Goal: Task Accomplishment & Management: Contribute content

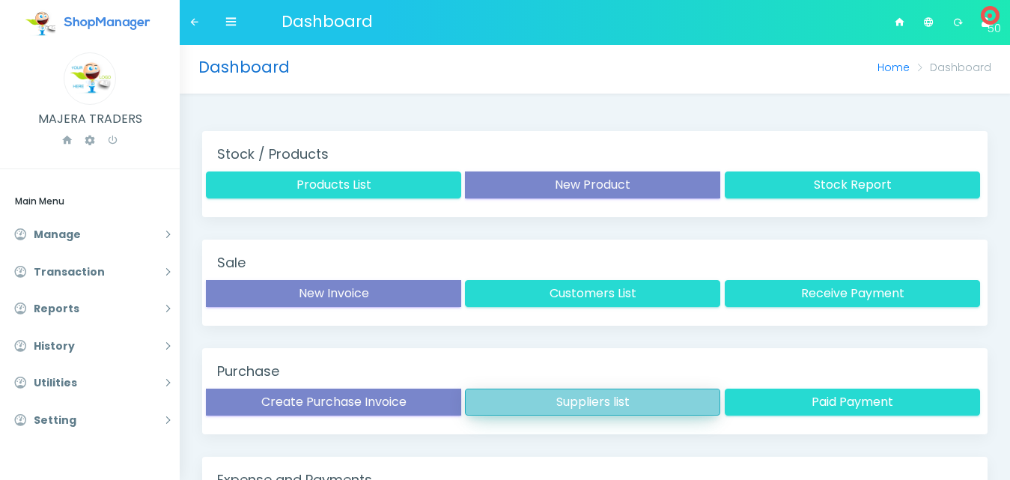
click at [591, 396] on button "Suppliers list" at bounding box center [592, 401] width 255 height 27
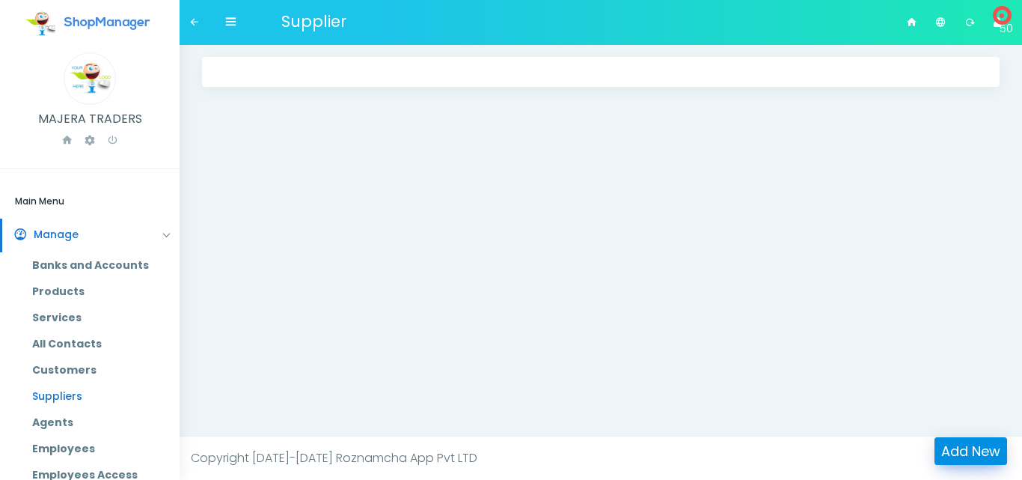
click at [990, 447] on link "Add New" at bounding box center [971, 451] width 73 height 28
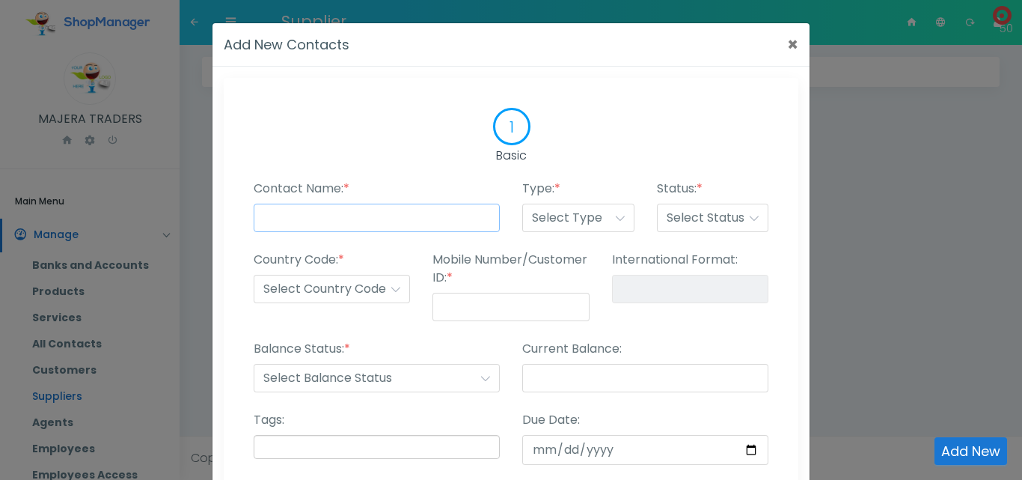
click at [432, 219] on input "Contact Name: *" at bounding box center [377, 218] width 246 height 28
type input "M"
type input "Hamza Mayanja"
click at [540, 225] on select "Select Type Customer Supplier Employee Agents Other" at bounding box center [578, 218] width 112 height 28
select select "supplier"
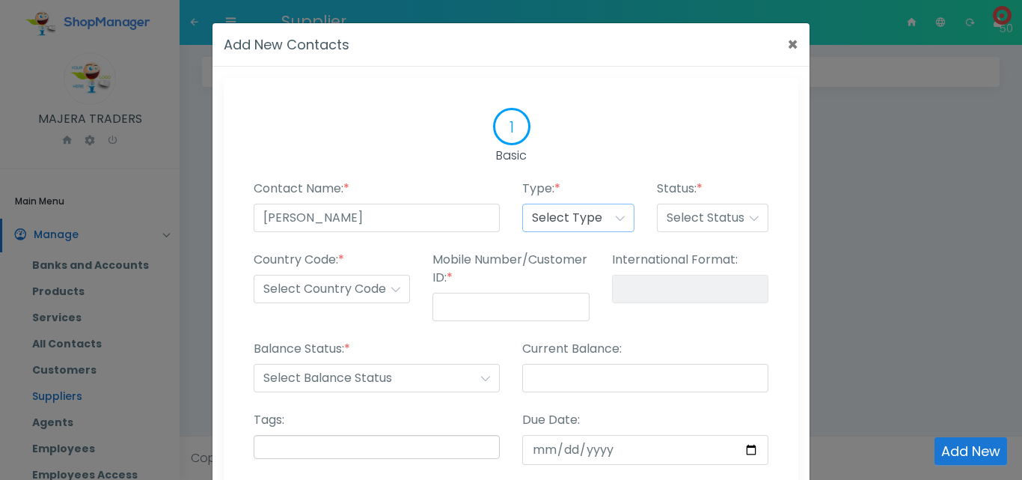
click at [522, 204] on select "Select Type Customer Supplier Employee Agents Other" at bounding box center [578, 218] width 112 height 28
click at [704, 220] on select "Select Status Published Draft Suspended Delete" at bounding box center [713, 218] width 112 height 28
select select "published"
click at [657, 204] on select "Select Status Published Draft Suspended Delete" at bounding box center [713, 218] width 112 height 28
click at [347, 290] on select "Select Country Code +1 +2 +3 +4 +5 +6 +7 +8 +9 +10 +11 +12 +13 +14 +15 +16 +17 …" at bounding box center [332, 289] width 156 height 28
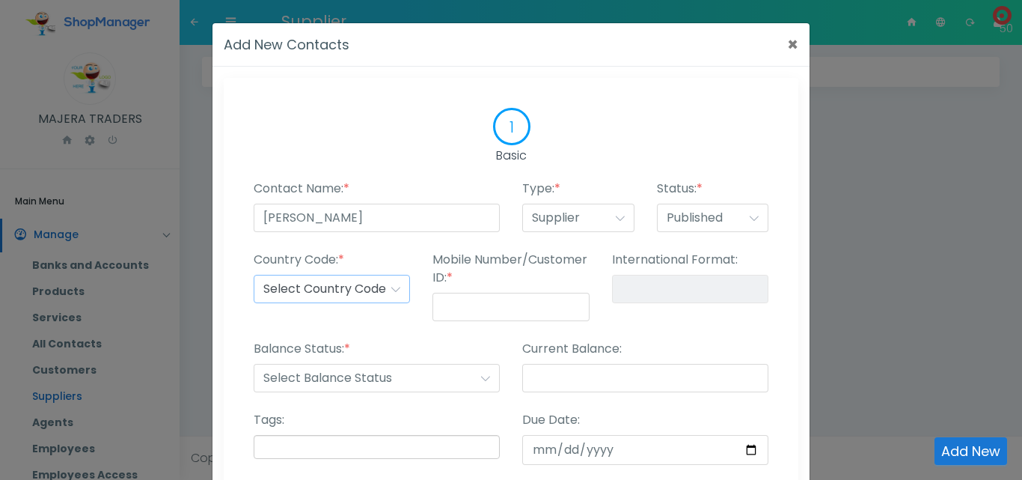
select select "+256"
click at [254, 275] on select "Select Country Code +1 +2 +3 +4 +5 +6 +7 +8 +9 +10 +11 +12 +13 +14 +15 +16 +17 …" at bounding box center [332, 289] width 156 height 28
type input "+256-"
click at [470, 305] on input "Mobile Number/Customer ID: *" at bounding box center [511, 307] width 156 height 28
type input "7"
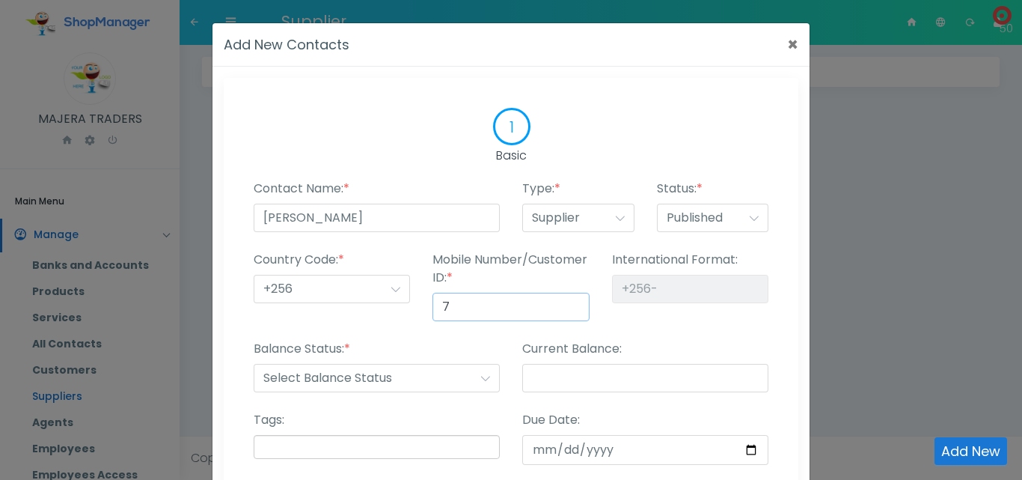
type input "+256-7"
type input "75"
type input "+256-75"
type input "755"
type input "+256-755"
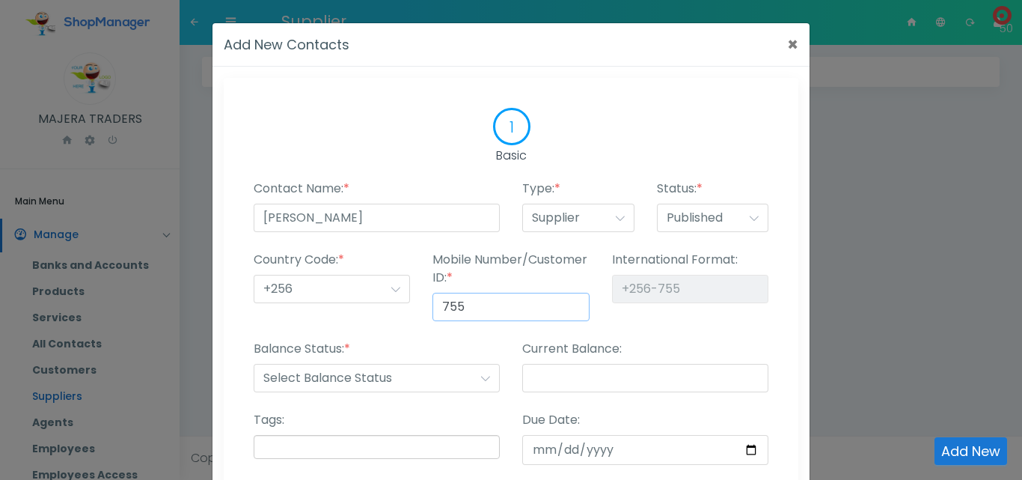
type input "7554"
type input "+256-7554"
type input "75549"
type input "+256-75549"
type input "755499"
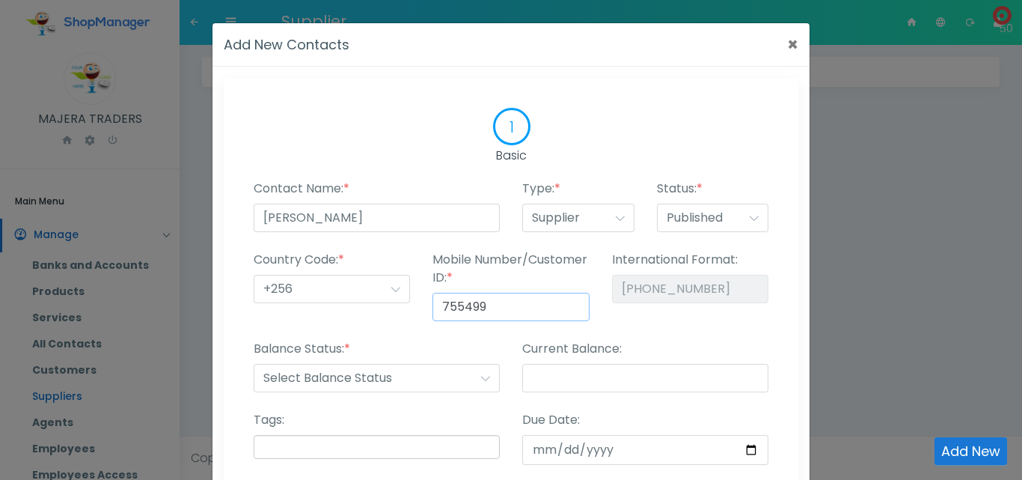
type input "+256-755499"
type input "7554999"
type input "+256-7554999"
type input "75549992"
type input "+256-75549992"
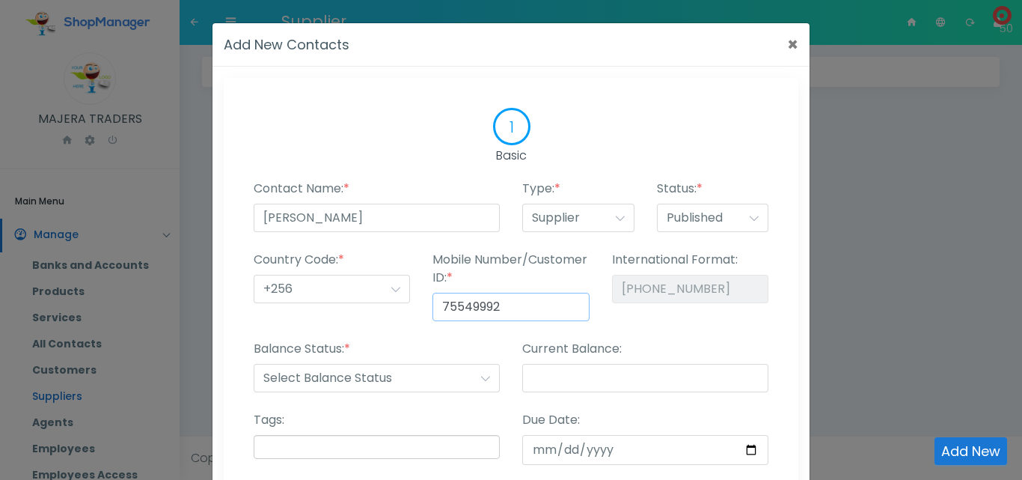
type input "755499923"
type input "[PHONE_NUMBER]"
type input "755499923"
click at [654, 323] on div "International Format: +256-755499923" at bounding box center [690, 295] width 179 height 89
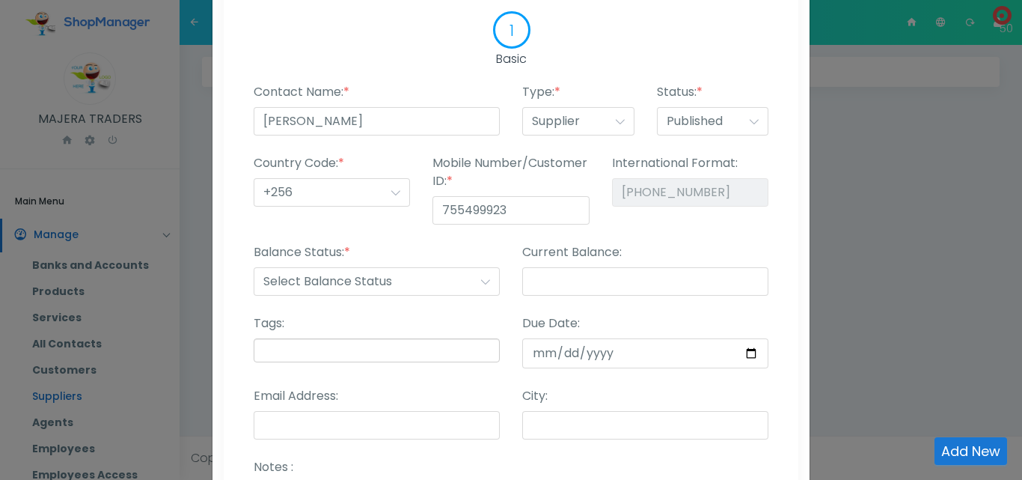
scroll to position [108, 0]
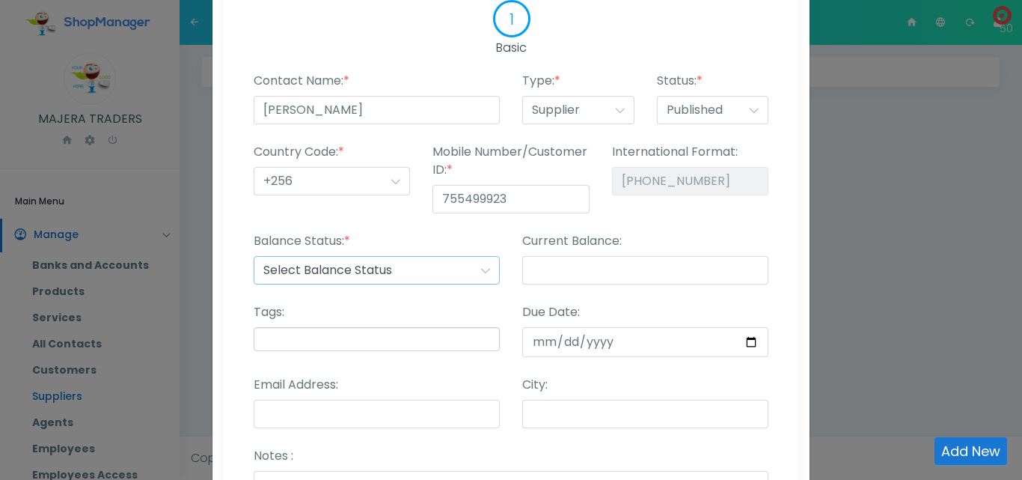
click at [316, 275] on select "Select Balance Status Receiveable Payable" at bounding box center [377, 270] width 246 height 28
select select "payable"
click at [254, 256] on select "Select Balance Status Receiveable Payable" at bounding box center [377, 270] width 246 height 28
click at [577, 274] on input "Current Balance:" at bounding box center [645, 270] width 246 height 28
type input "0"
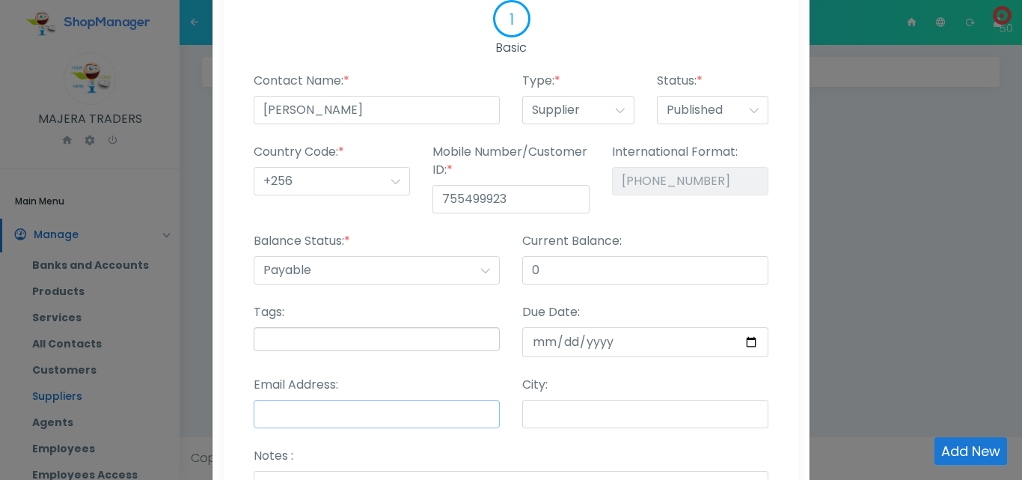
click at [343, 411] on input "Email Address:" at bounding box center [377, 414] width 246 height 28
click at [566, 409] on input "City:" at bounding box center [645, 414] width 246 height 28
type input "Kampala"
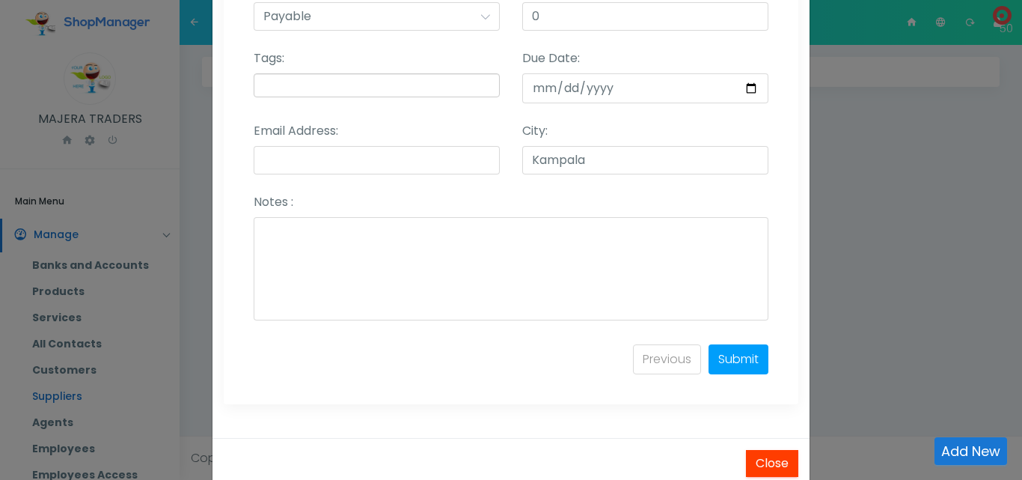
scroll to position [378, 0]
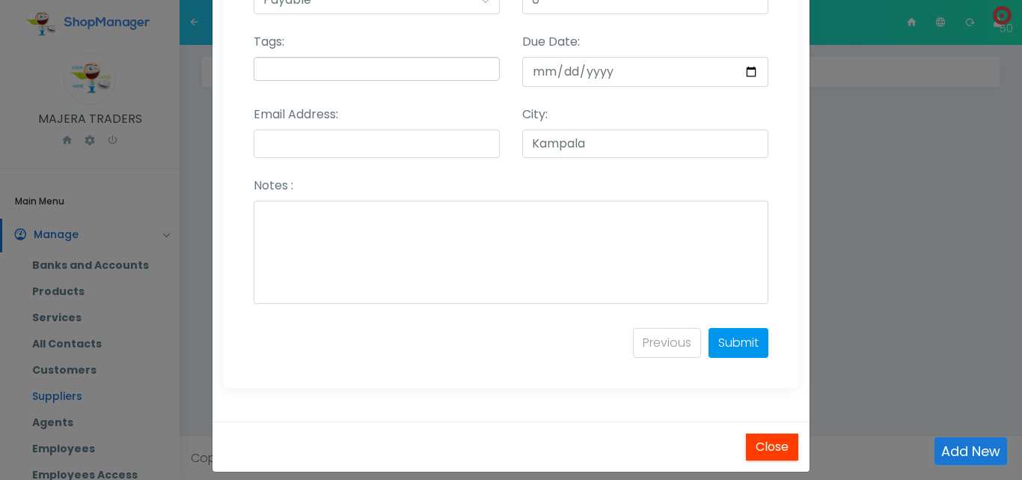
click at [730, 340] on link "Submit" at bounding box center [739, 343] width 60 height 30
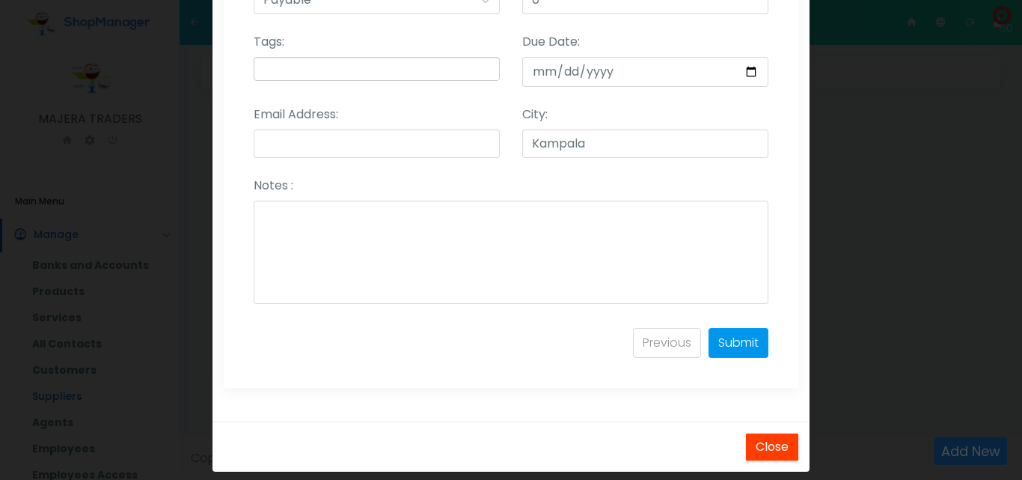
select select
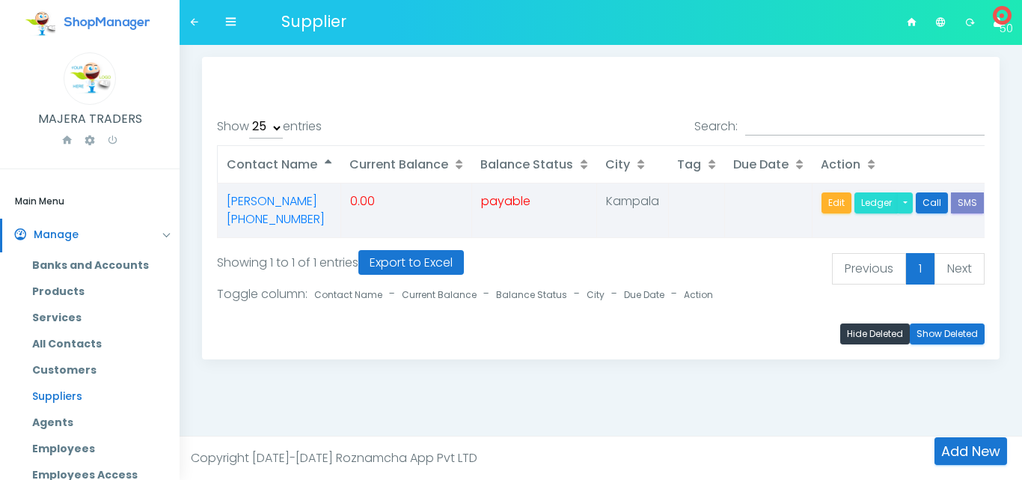
select select "25"
click at [971, 448] on link "Add New" at bounding box center [971, 451] width 73 height 28
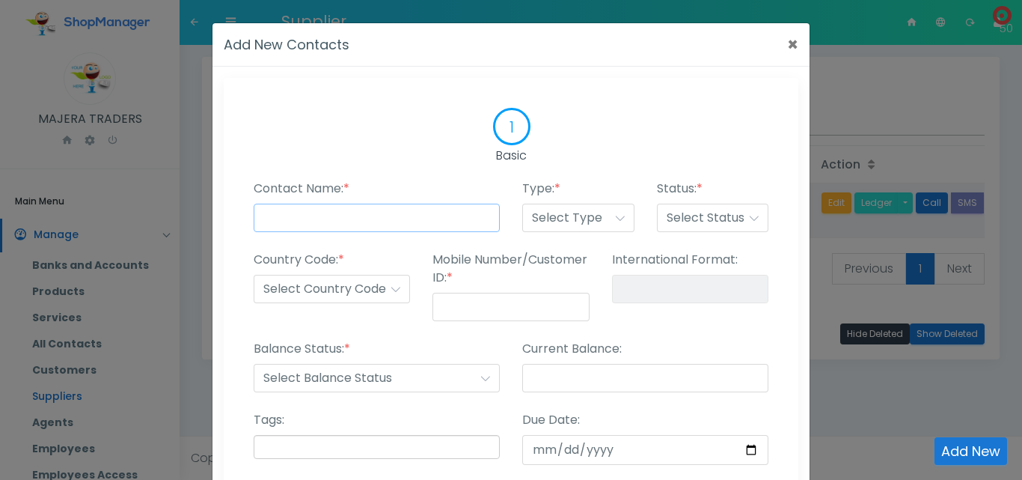
click at [329, 220] on input "Contact Name: *" at bounding box center [377, 218] width 246 height 28
type input "Ben"
click at [594, 221] on select "Select Type Customer Supplier Employee Agents Other" at bounding box center [578, 218] width 112 height 28
select select "supplier"
click at [522, 204] on select "Select Type Customer Supplier Employee Agents Other" at bounding box center [578, 218] width 112 height 28
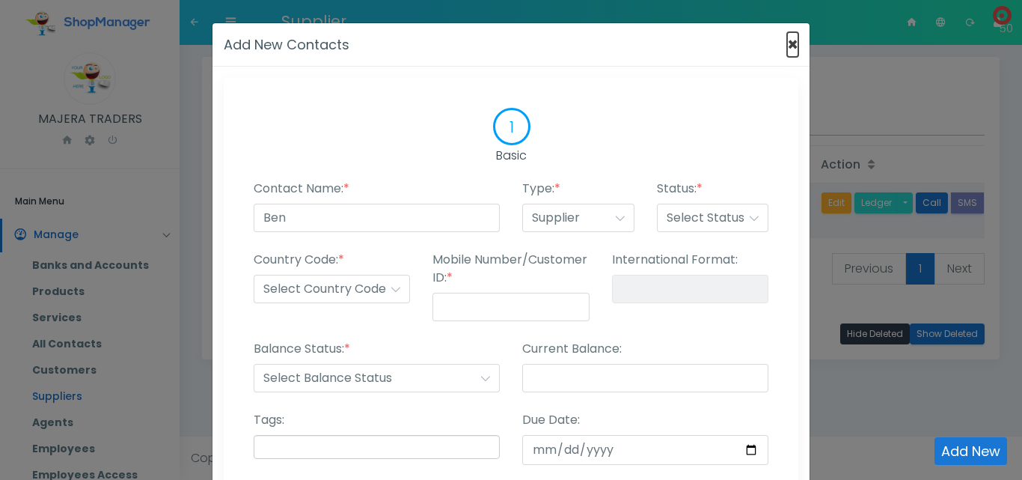
click at [788, 45] on button "×" at bounding box center [792, 45] width 11 height 18
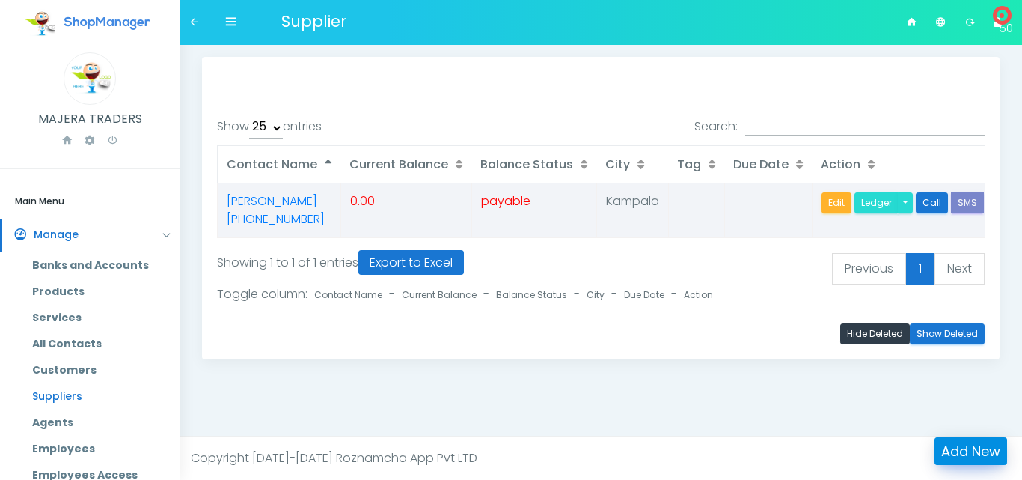
click at [962, 447] on link "Add New" at bounding box center [971, 451] width 73 height 28
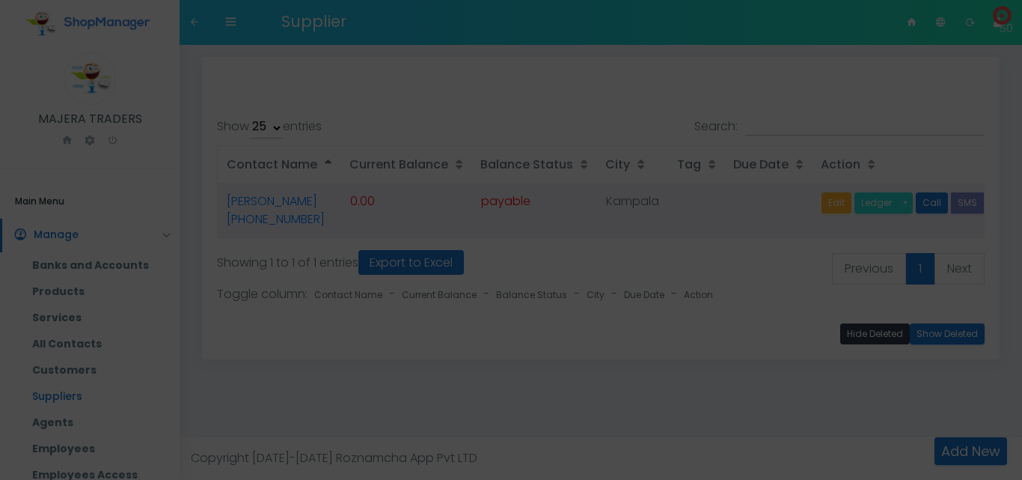
click at [451, 222] on div at bounding box center [511, 240] width 1022 height 480
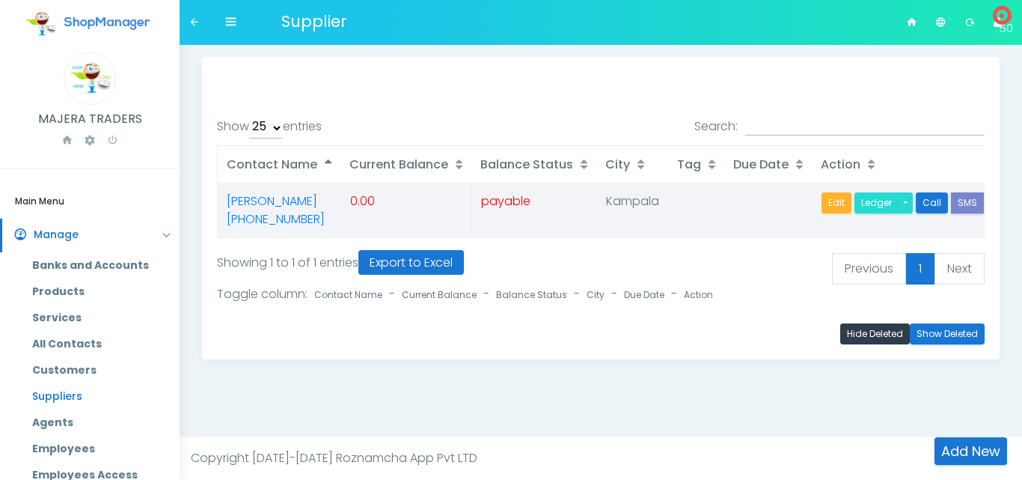
select select "25"
click at [836, 202] on link "Edit" at bounding box center [837, 202] width 30 height 21
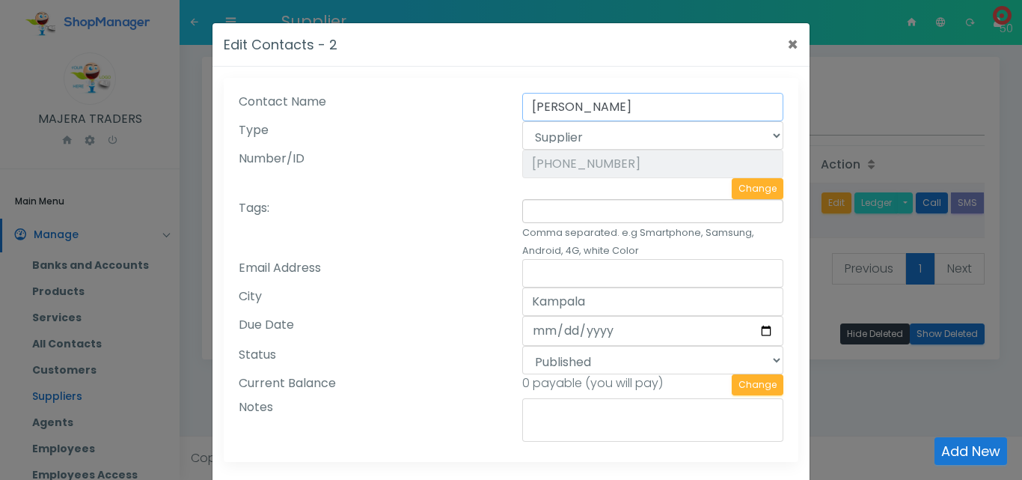
click at [532, 107] on input "[PERSON_NAME]" at bounding box center [652, 107] width 261 height 28
type input "MM Spares"
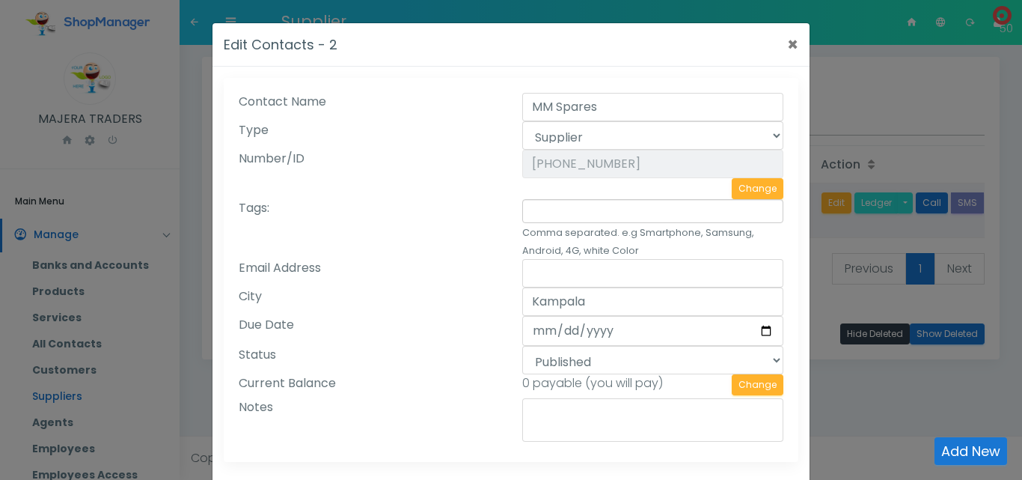
click at [430, 195] on div "Number/ID" at bounding box center [370, 174] width 284 height 49
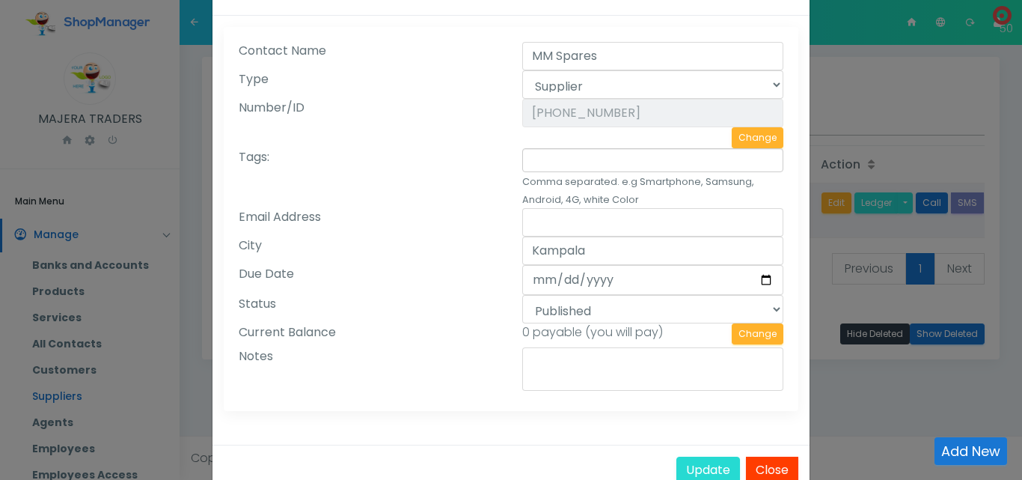
scroll to position [89, 0]
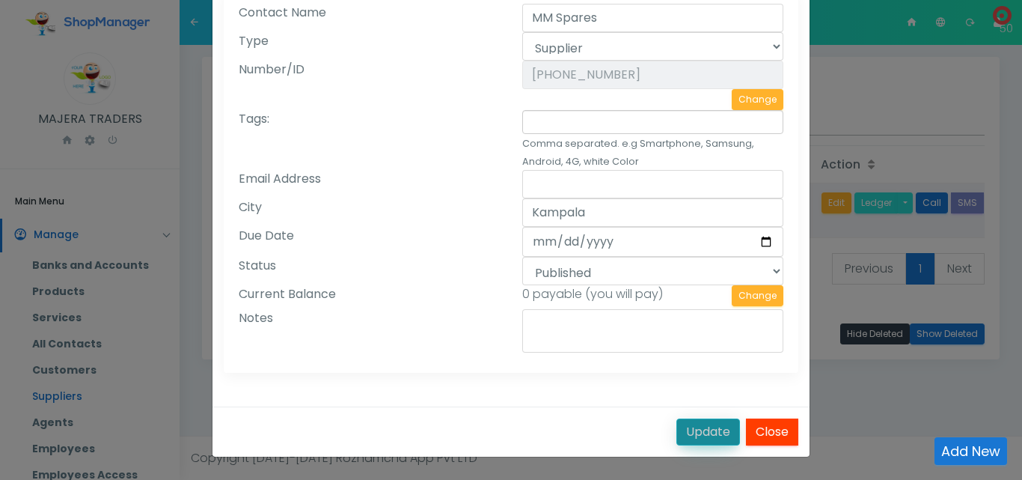
click at [703, 430] on button "Update" at bounding box center [709, 431] width 64 height 27
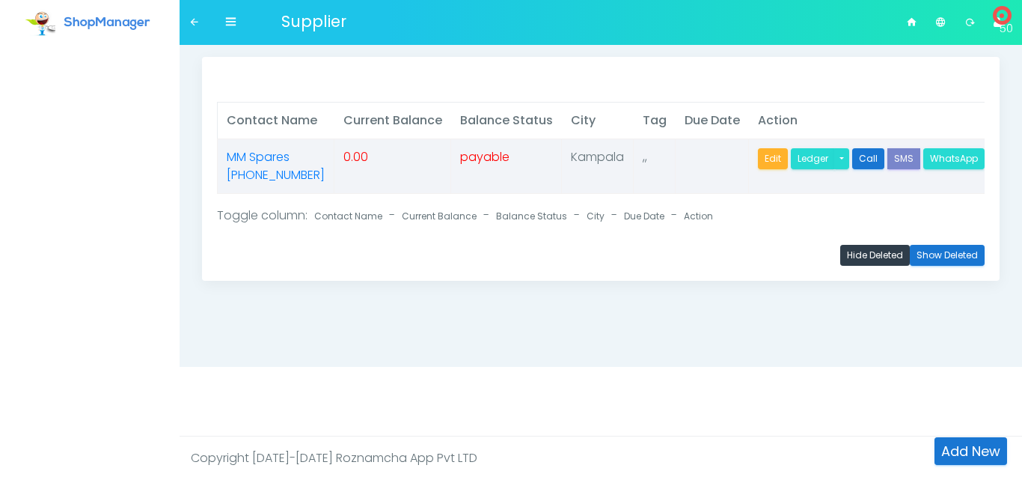
select select "25"
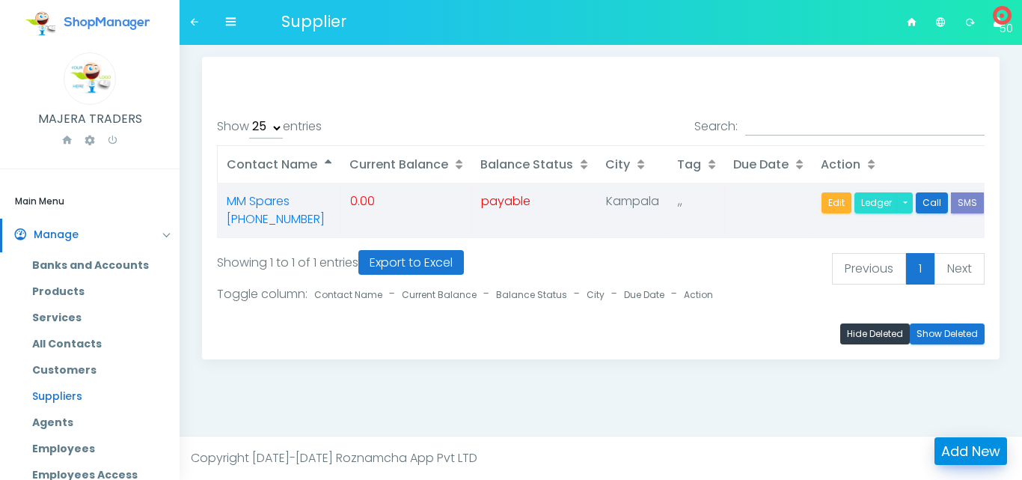
click at [962, 442] on link "Add New" at bounding box center [971, 451] width 73 height 28
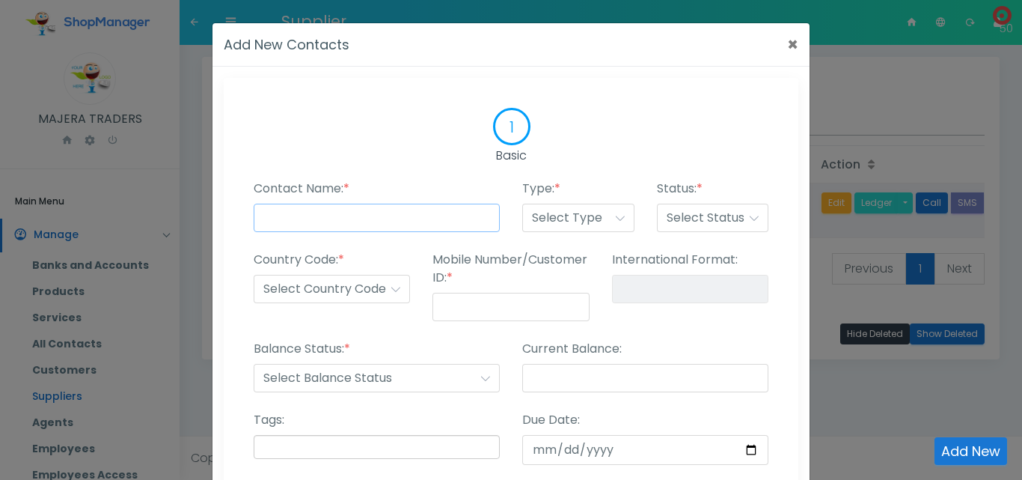
click at [327, 216] on input "Contact Name: *" at bounding box center [377, 218] width 246 height 28
type input "Golden Choice"
click at [586, 226] on select "Select Type Customer Supplier Employee Agents Other" at bounding box center [578, 218] width 112 height 28
select select "supplier"
click at [522, 204] on select "Select Type Customer Supplier Employee Agents Other" at bounding box center [578, 218] width 112 height 28
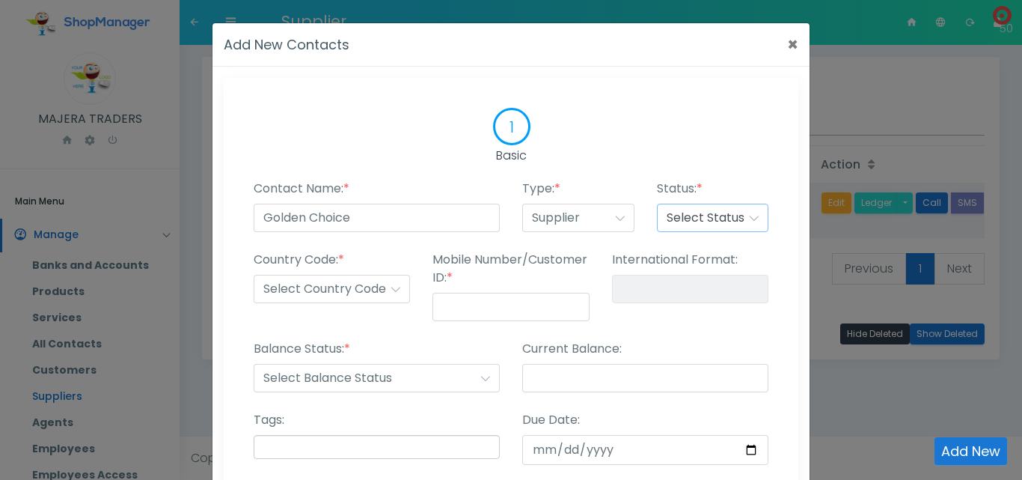
click at [702, 210] on select "Select Status Published Draft Suspended Delete" at bounding box center [713, 218] width 112 height 28
select select "published"
click at [657, 204] on select "Select Status Published Draft Suspended Delete" at bounding box center [713, 218] width 112 height 28
click at [341, 294] on select "Select Country Code +1 +2 +3 +4 +5 +6 +7 +8 +9 +10 +11 +12 +13 +14 +15 +16 +17 …" at bounding box center [332, 289] width 156 height 28
select select "+256"
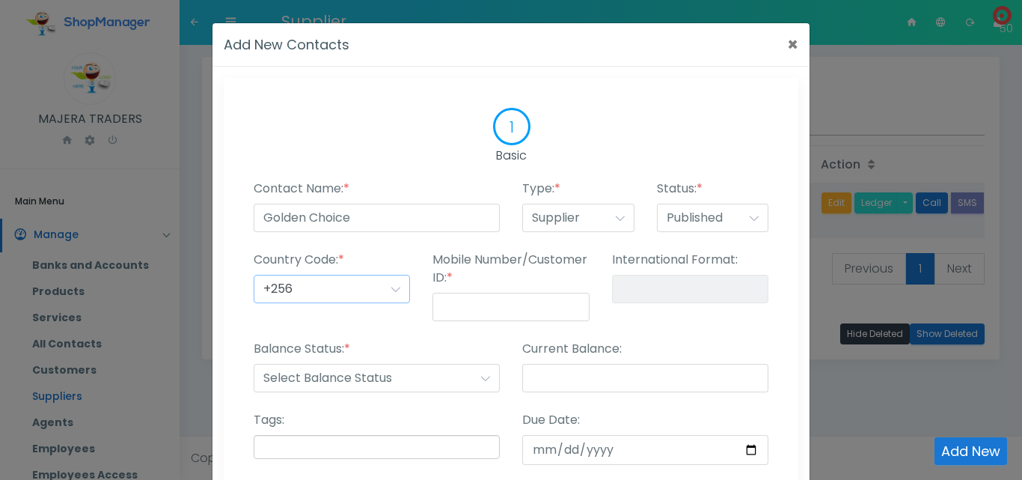
click at [254, 275] on select "Select Country Code +1 +2 +3 +4 +5 +6 +7 +8 +9 +10 +11 +12 +13 +14 +15 +16 +17 …" at bounding box center [332, 289] width 156 height 28
type input "+256-"
click at [462, 308] on input "Mobile Number/Customer ID: *" at bounding box center [511, 307] width 156 height 28
type input "7"
type input "+256-7"
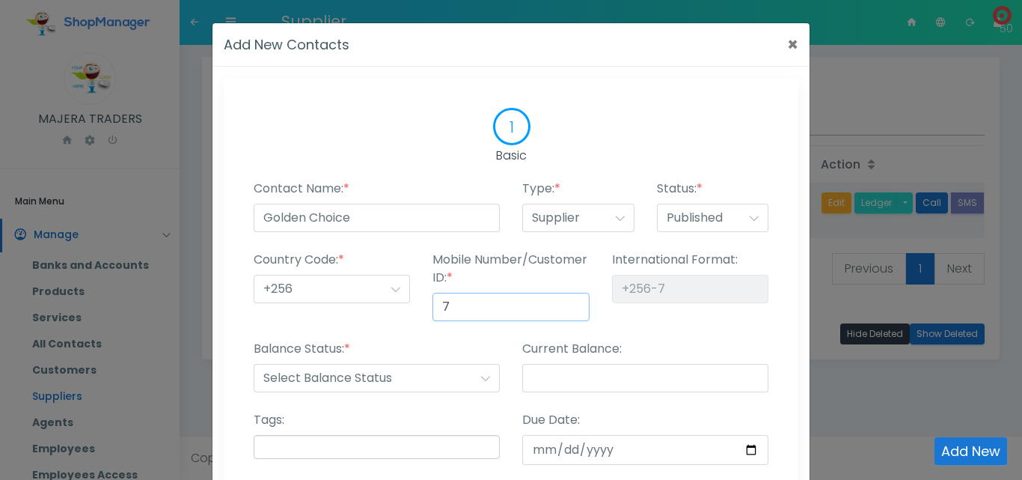
type input "70"
type input "+256-70"
type input "701"
type input "+256-701"
type input "7013"
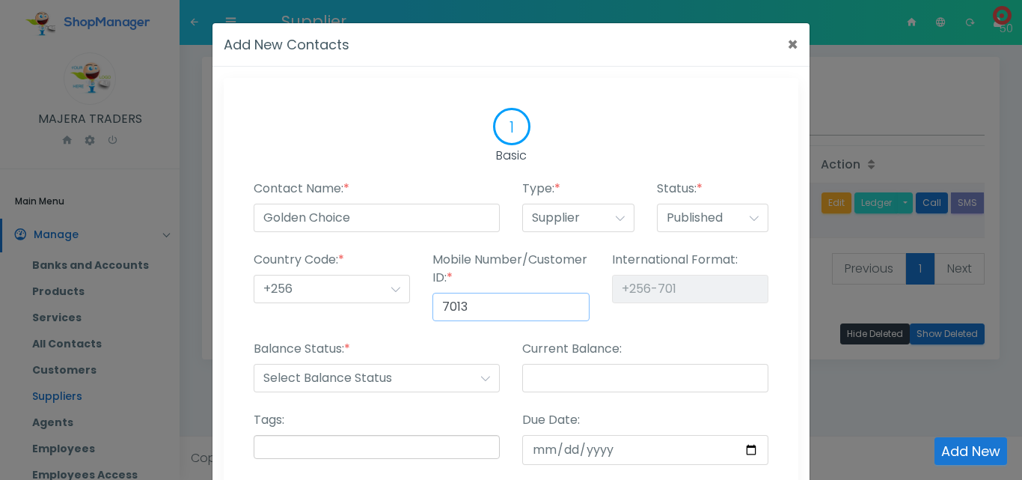
type input "+256-7013"
type input "70134"
type input "+256-70134"
type input "701348"
type input "+256-701348"
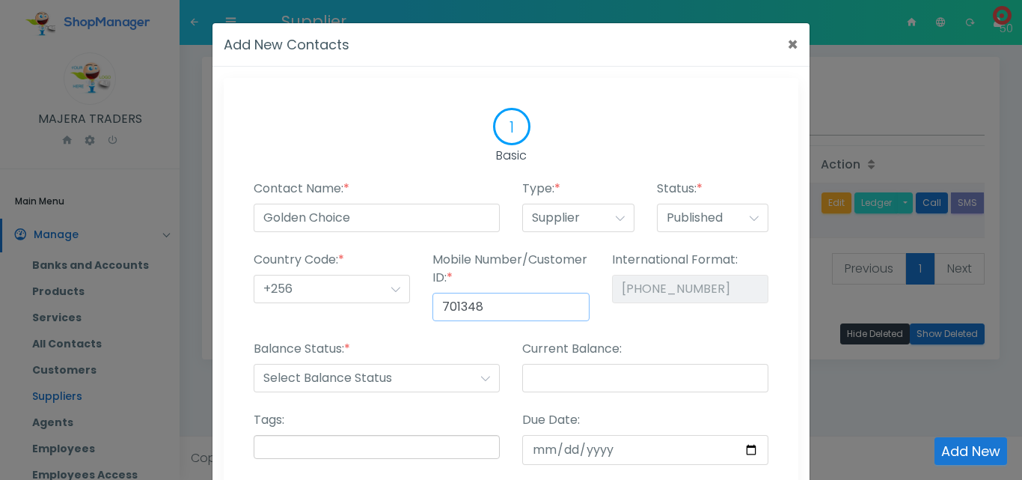
type input "7013481"
type input "+256-7013481"
type input "70134816"
type input "+256-70134816"
type input "701348164"
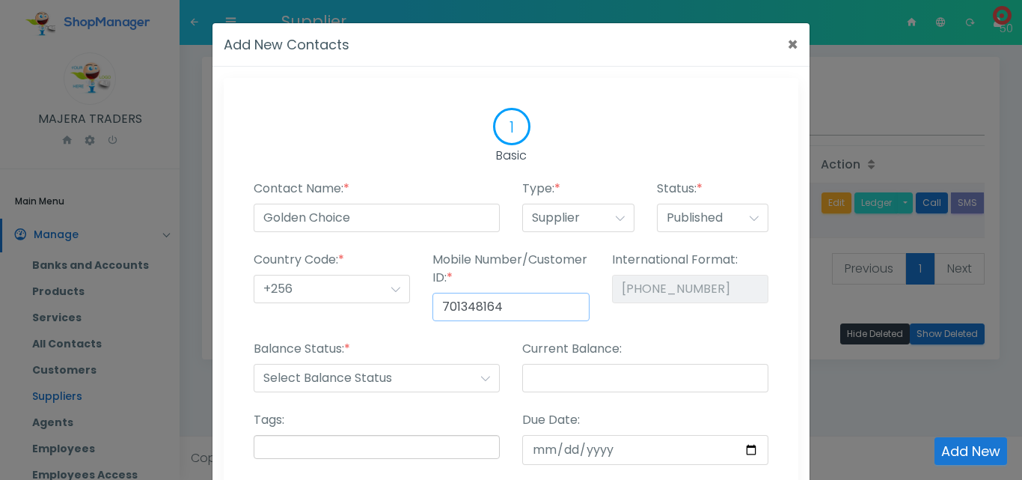
type input "+256-701348164"
type input "70134816"
type input "+256-70134816"
type input "701348163"
type input "[PHONE_NUMBER]"
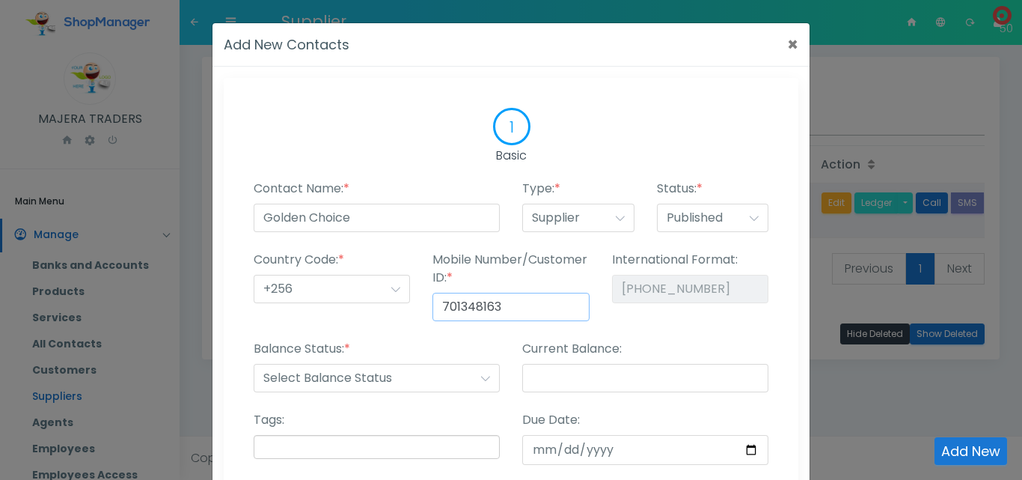
type input "701348163"
click at [641, 323] on div "International Format: +256-701348163" at bounding box center [690, 295] width 179 height 89
click at [410, 378] on select "Select Balance Status Receiveable Payable" at bounding box center [377, 378] width 246 height 28
select select "payable"
click at [254, 364] on select "Select Balance Status Receiveable Payable" at bounding box center [377, 378] width 246 height 28
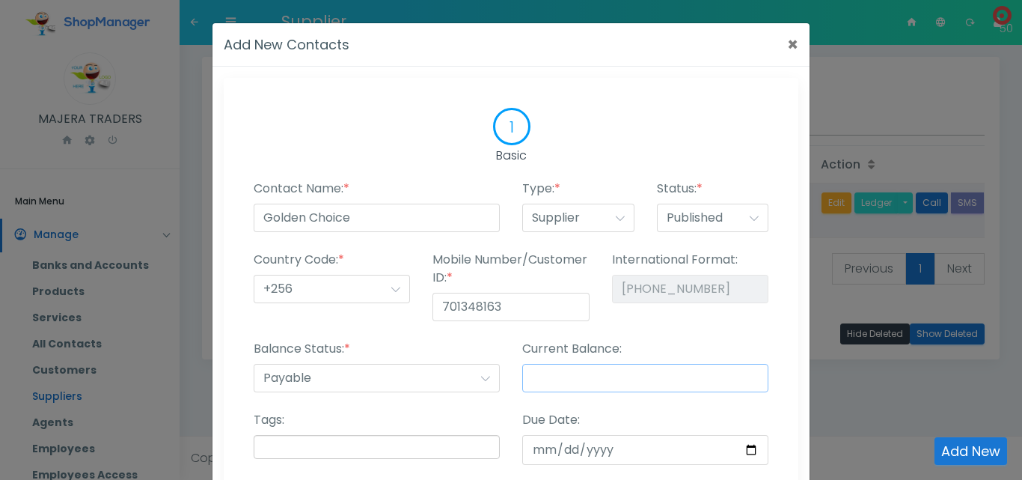
click at [576, 383] on input "Current Balance:" at bounding box center [645, 378] width 246 height 28
type input "0"
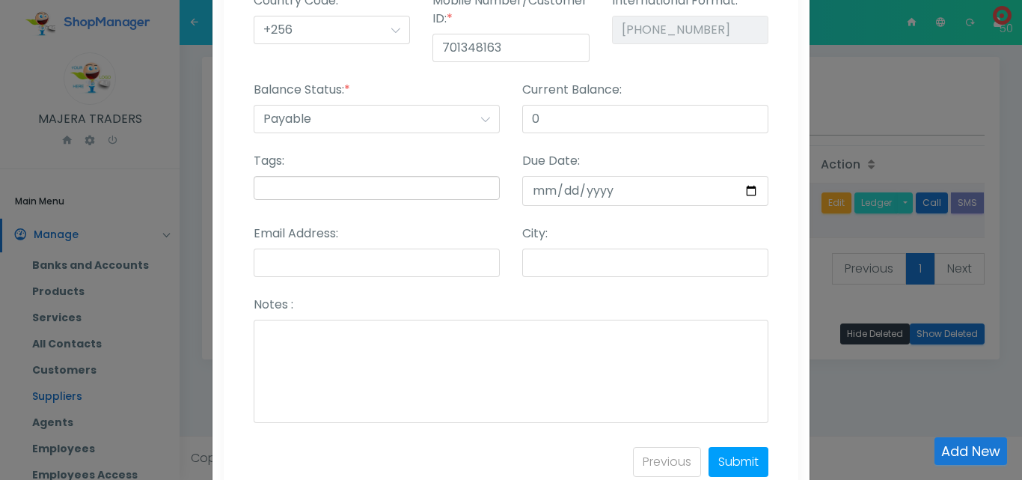
scroll to position [265, 0]
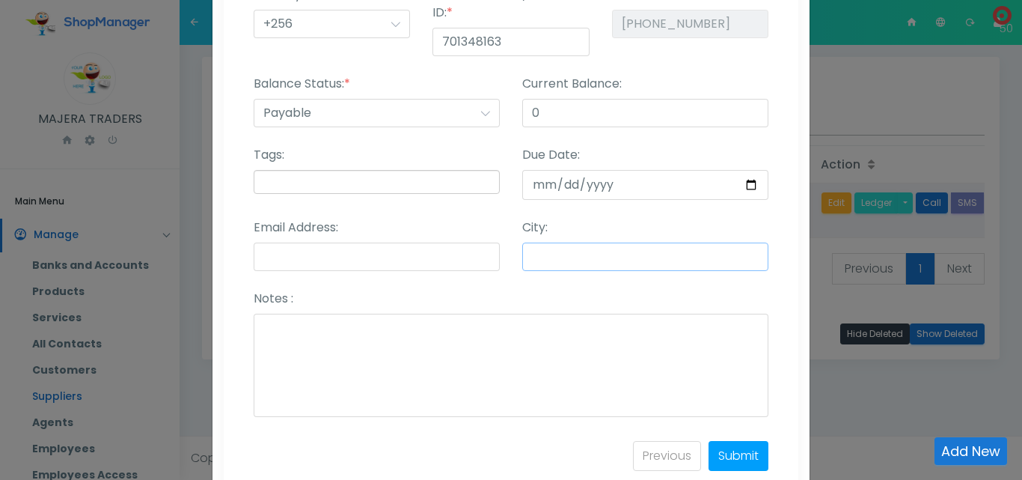
click at [710, 257] on input "City:" at bounding box center [645, 256] width 246 height 28
type input "Kampala"
click at [594, 312] on div "Notes :" at bounding box center [511, 356] width 515 height 132
click at [735, 454] on link "Submit" at bounding box center [739, 456] width 60 height 30
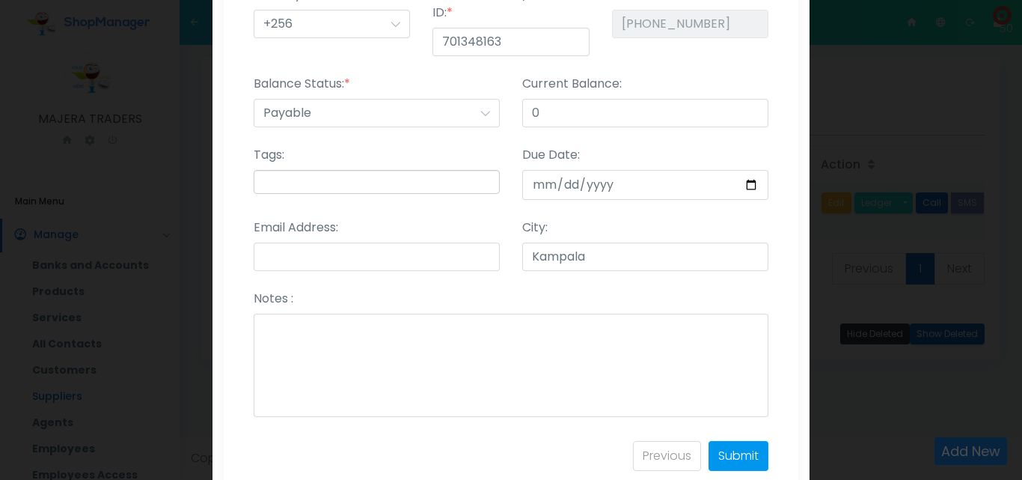
select select
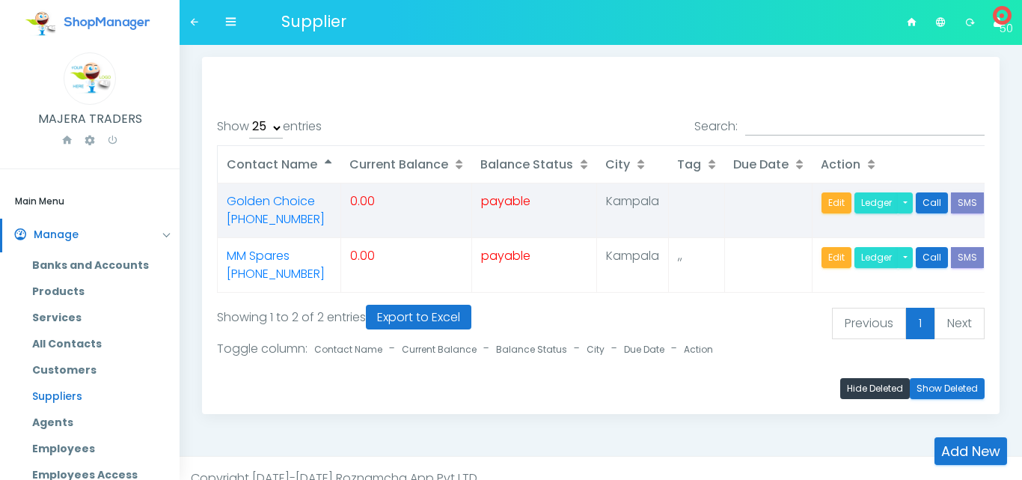
select select "25"
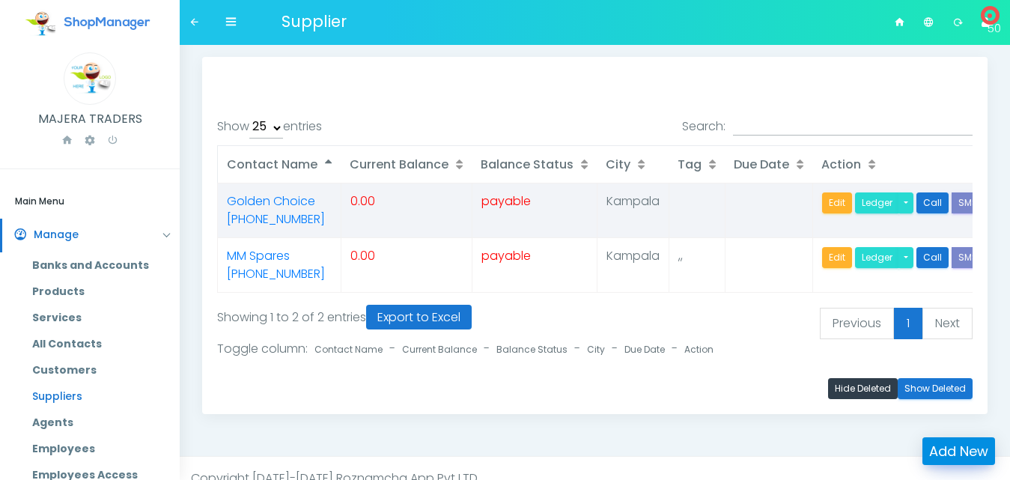
click at [947, 447] on link "Add New" at bounding box center [958, 451] width 73 height 28
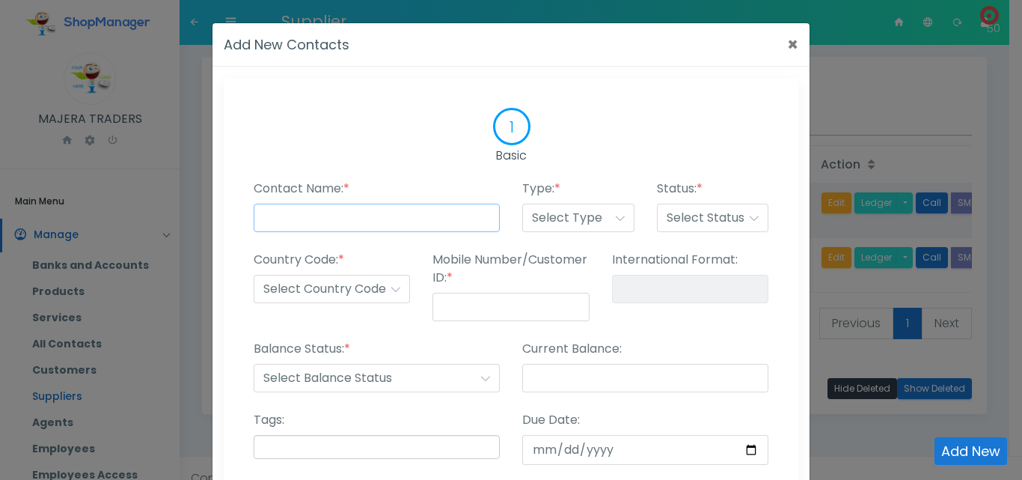
click at [373, 218] on input "Contact Name: *" at bounding box center [377, 218] width 246 height 28
type input "J&L Spares"
click at [558, 225] on select "Select Type Customer Supplier Employee Agents Other" at bounding box center [578, 218] width 112 height 28
select select "supplier"
click at [522, 204] on select "Select Type Customer Supplier Employee Agents Other" at bounding box center [578, 218] width 112 height 28
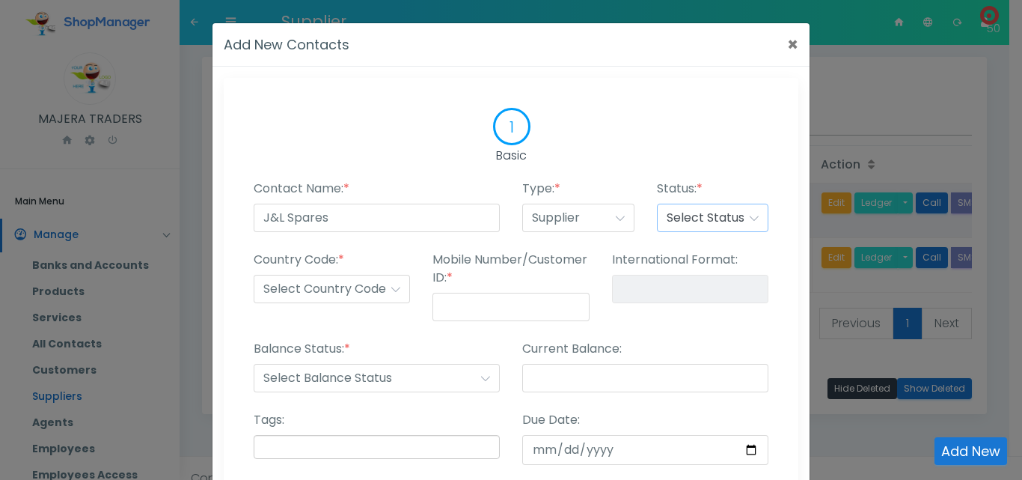
click at [679, 221] on select "Select Status Published Draft Suspended Delete" at bounding box center [713, 218] width 112 height 28
select select "published"
click at [657, 204] on select "Select Status Published Draft Suspended Delete" at bounding box center [713, 218] width 112 height 28
click at [342, 293] on select "Select Country Code +1 +2 +3 +4 +5 +6 +7 +8 +9 +10 +11 +12 +13 +14 +15 +16 +17 …" at bounding box center [332, 289] width 156 height 28
select select "+256"
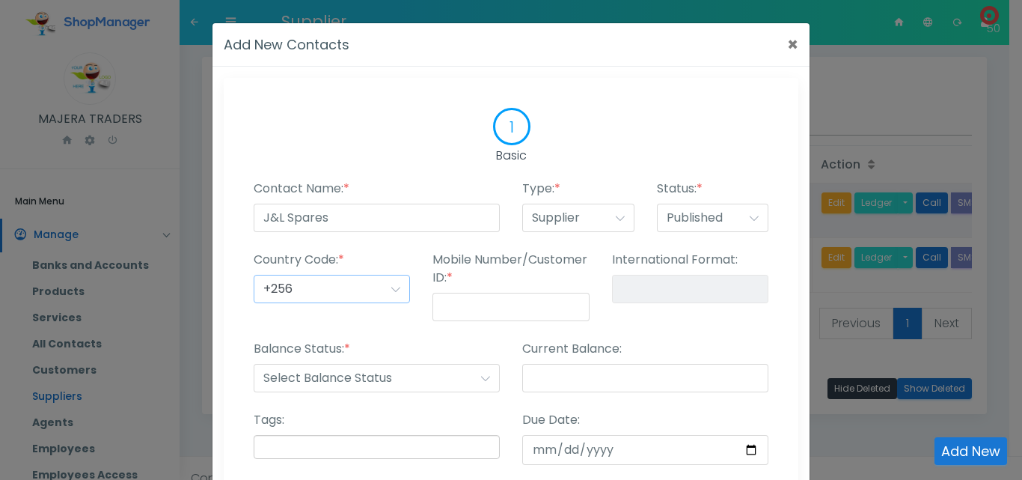
click at [254, 275] on select "Select Country Code +1 +2 +3 +4 +5 +6 +7 +8 +9 +10 +11 +12 +13 +14 +15 +16 +17 …" at bounding box center [332, 289] width 156 height 28
type input "+256-"
click at [472, 304] on input "Mobile Number/Customer ID: *" at bounding box center [511, 307] width 156 height 28
type input "7"
type input "+256-7"
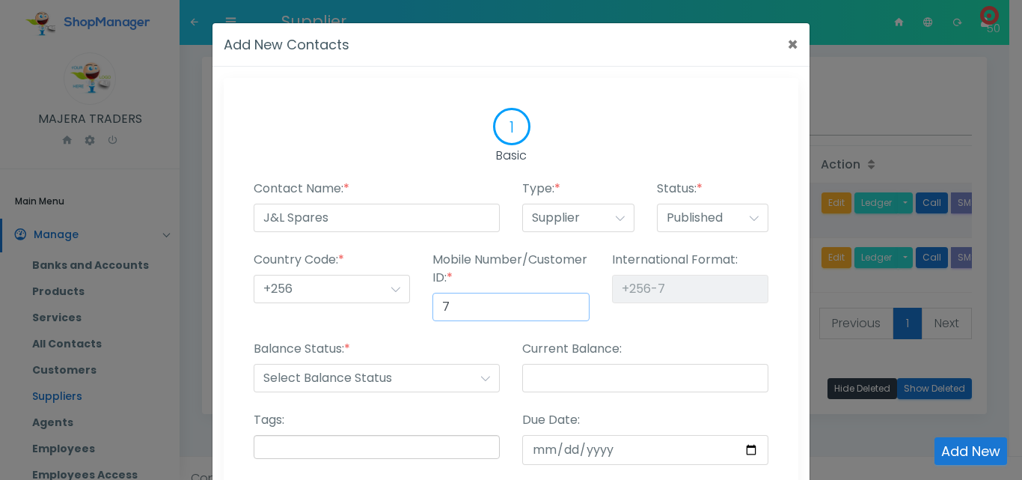
type input "75"
type input "+256-75"
type input "754"
type input "+256-754"
type input "7547"
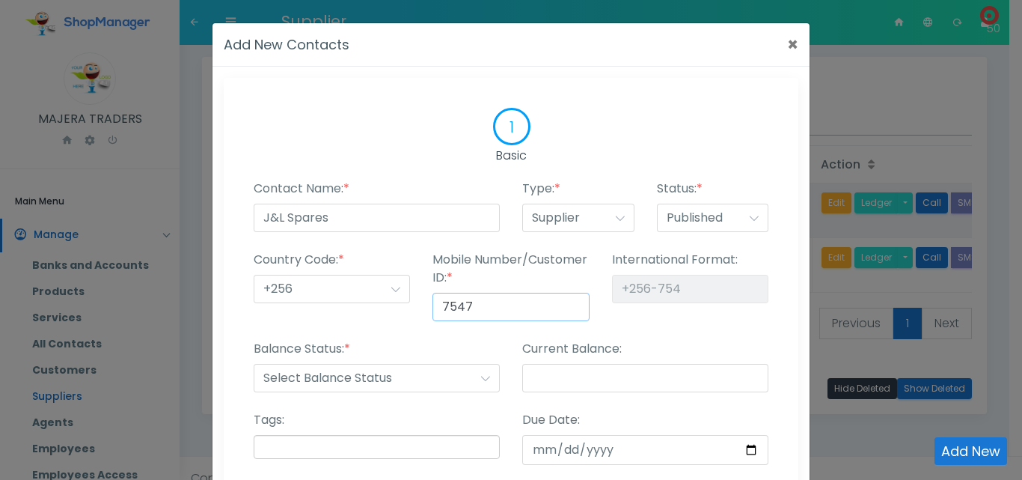
type input "+256-7547"
type input "75472"
type input "+256-75472"
type input "754723"
type input "+256-754723"
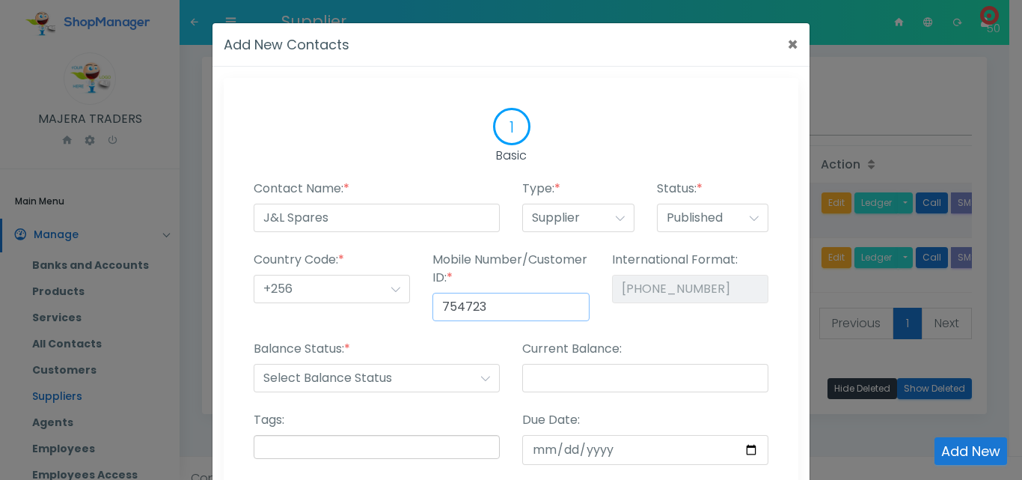
type input "7547233"
type input "+256-7547233"
type input "75472333"
type input "+256-75472333"
type input "754723336"
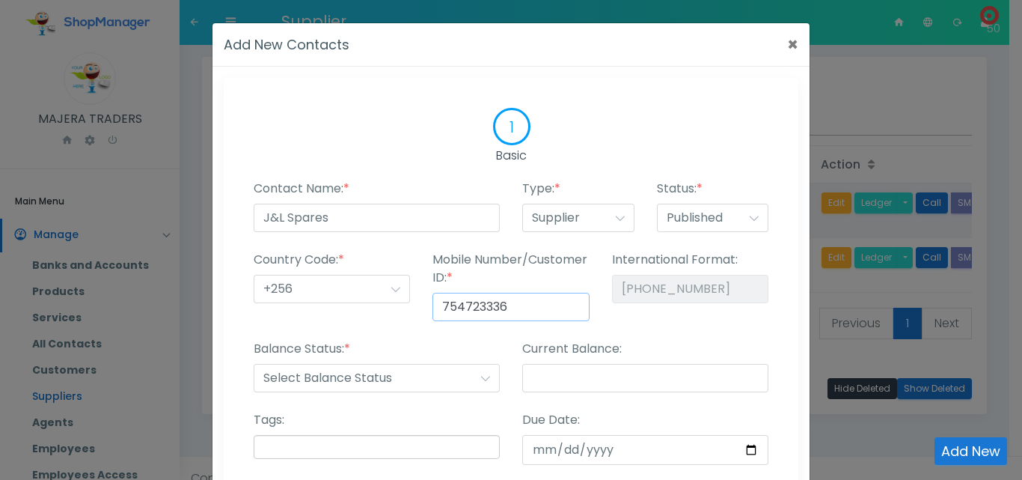
type input "[PHONE_NUMBER]"
type input "754723336"
click at [654, 331] on div "International Format: +256-754723336" at bounding box center [690, 295] width 179 height 89
click at [427, 378] on select "Select Balance Status Receiveable Payable" at bounding box center [377, 378] width 246 height 28
select select "payable"
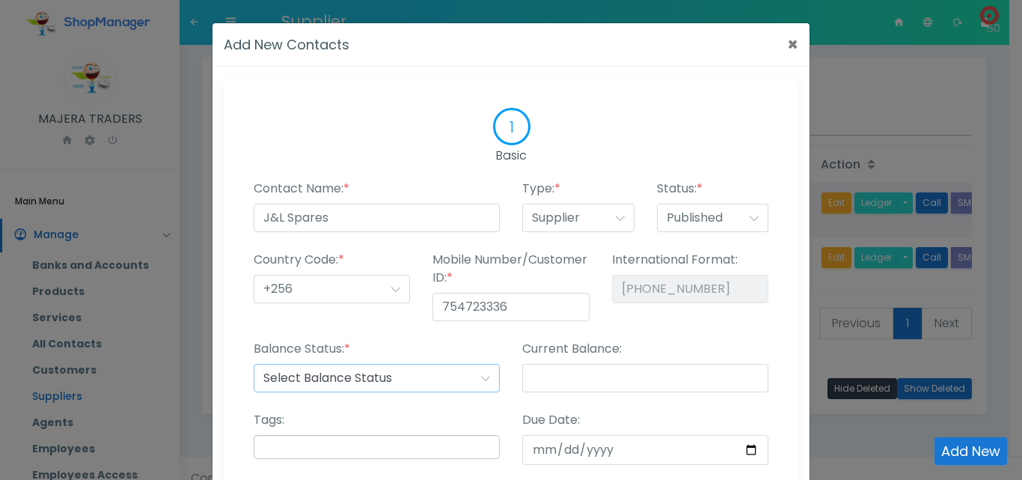
click at [254, 364] on select "Select Balance Status Receiveable Payable" at bounding box center [377, 378] width 246 height 28
click at [563, 374] on input "Current Balance:" at bounding box center [645, 378] width 246 height 28
type input "0"
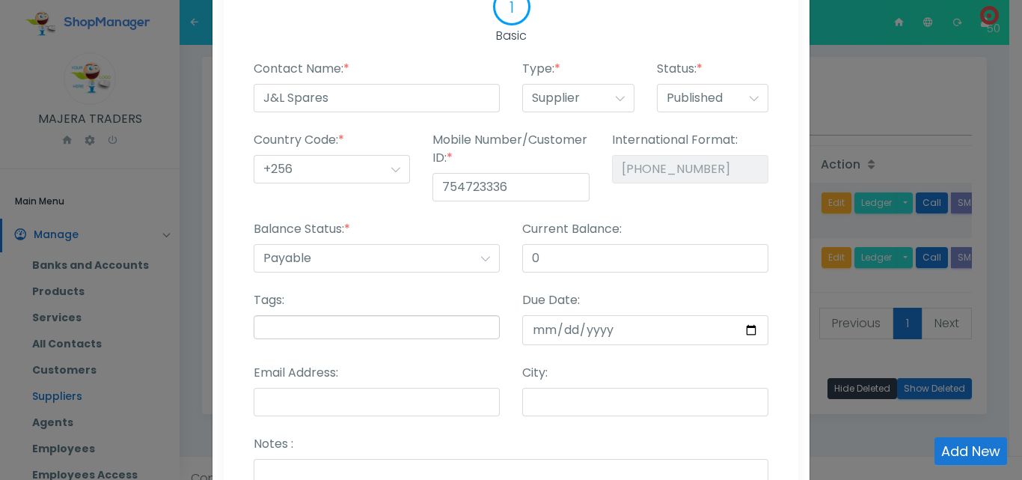
scroll to position [122, 0]
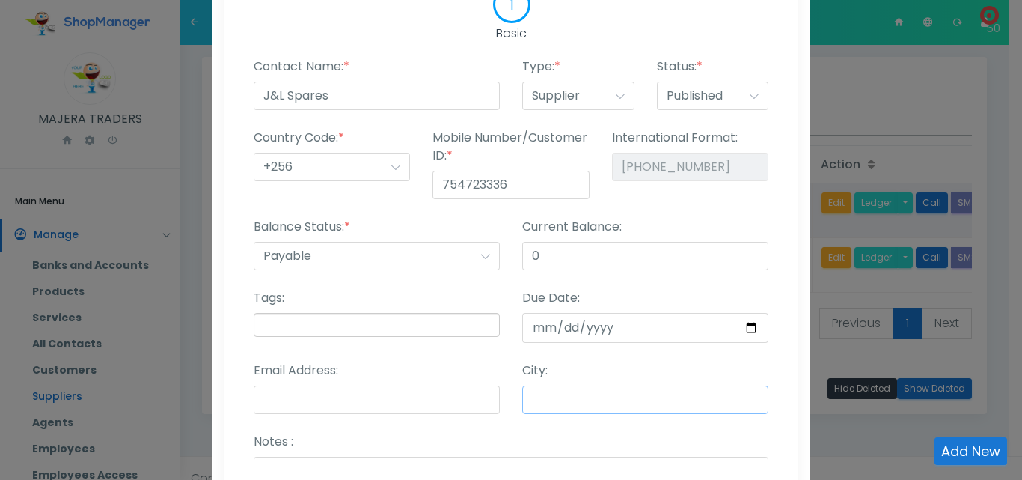
click at [546, 391] on input "City:" at bounding box center [645, 399] width 246 height 28
type input "Kampala"
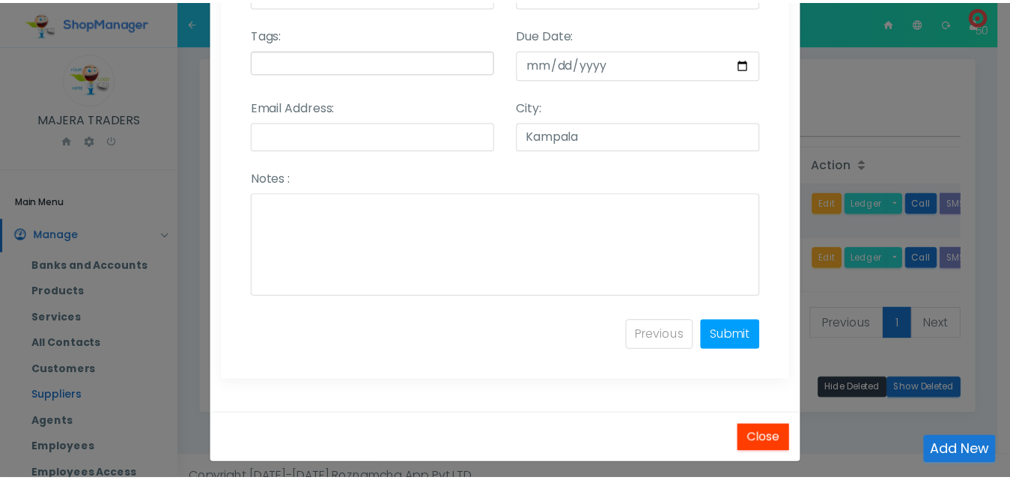
scroll to position [393, 0]
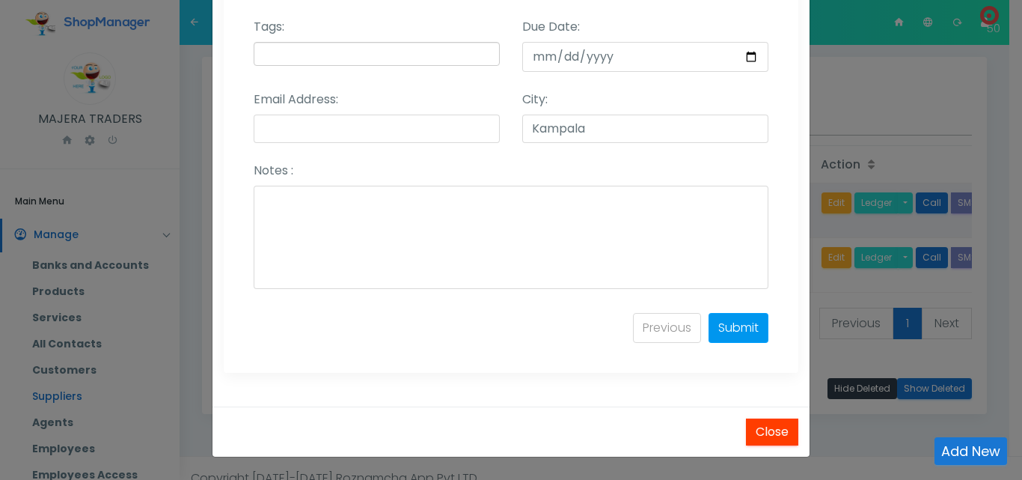
click at [725, 317] on link "Submit" at bounding box center [739, 328] width 60 height 30
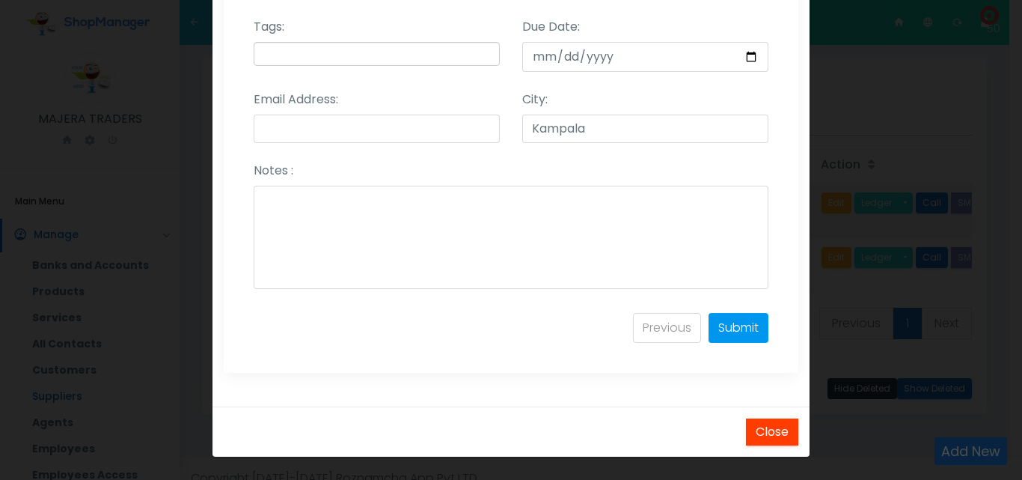
select select
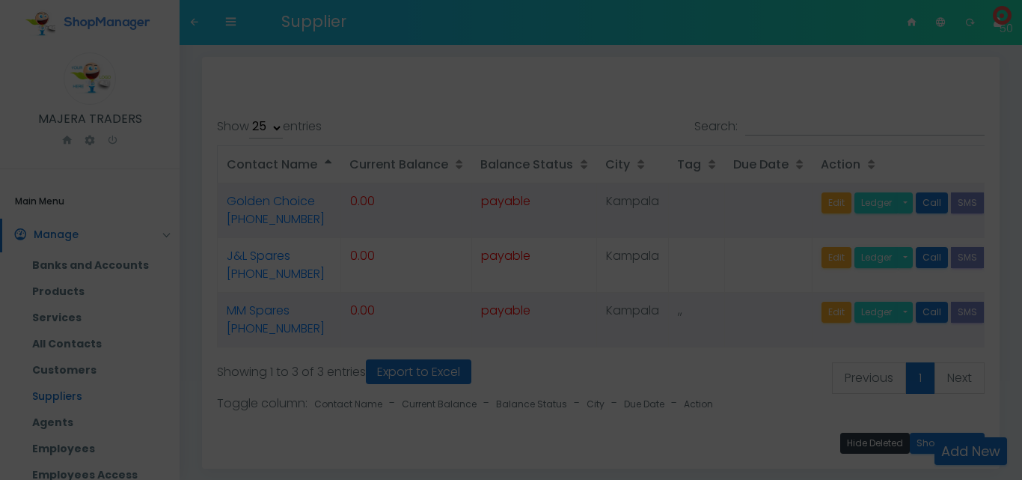
select select "25"
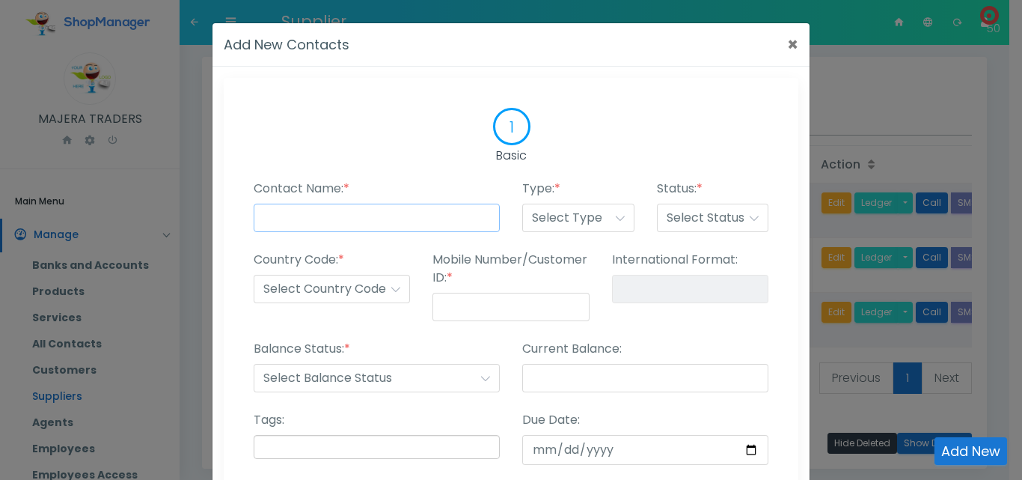
click at [404, 220] on input "Contact Name: *" at bounding box center [377, 218] width 246 height 28
type input "Kevla Spares"
click at [572, 219] on select "Select Type Customer Supplier Employee Agents Other" at bounding box center [578, 218] width 112 height 28
select select "supplier"
click at [522, 204] on select "Select Type Customer Supplier Employee Agents Other" at bounding box center [578, 218] width 112 height 28
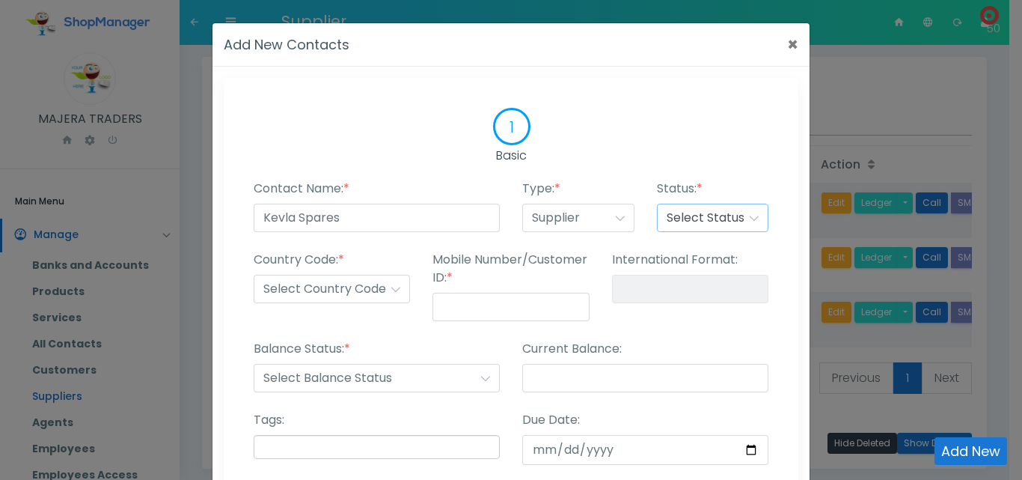
click at [724, 213] on select "Select Status Published Draft Suspended Delete" at bounding box center [713, 218] width 112 height 28
select select "published"
click at [657, 204] on select "Select Status Published Draft Suspended Delete" at bounding box center [713, 218] width 112 height 28
click at [345, 285] on select "Select Country Code +1 +2 +3 +4 +5 +6 +7 +8 +9 +10 +11 +12 +13 +14 +15 +16 +17 …" at bounding box center [332, 289] width 156 height 28
select select "+256"
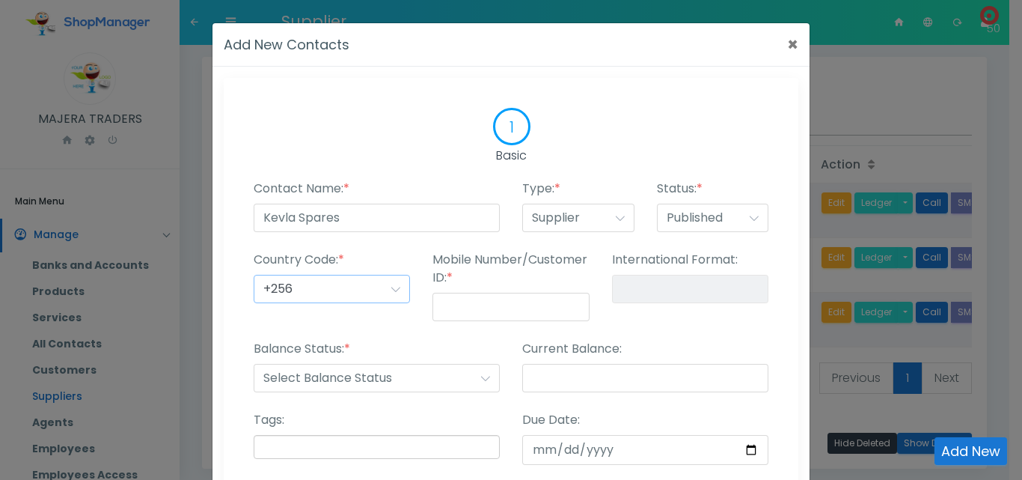
click at [254, 275] on select "Select Country Code +1 +2 +3 +4 +5 +6 +7 +8 +9 +10 +11 +12 +13 +14 +15 +16 +17 …" at bounding box center [332, 289] width 156 height 28
type input "+256-"
click at [508, 315] on input "Mobile Number/Customer ID: *" at bounding box center [511, 307] width 156 height 28
type input "7"
type input "+256-7"
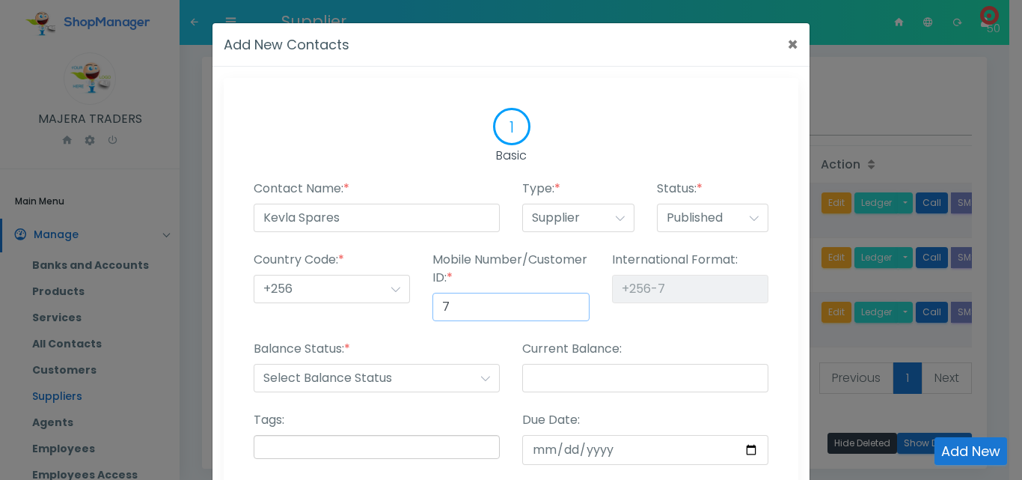
type input "74"
type input "+256-74"
type input "743"
type input "+256-743"
type input "7434"
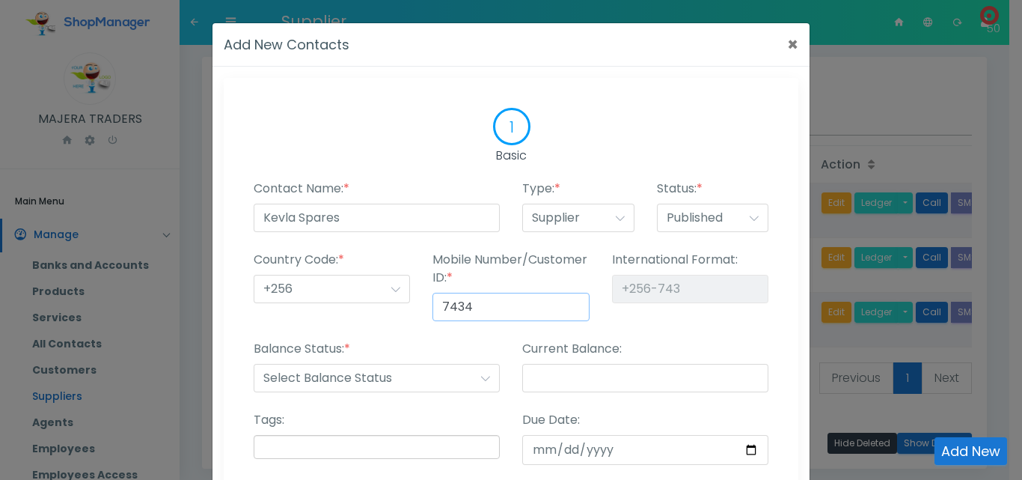
type input "[PHONE_NUMBER]"
type input "74340"
type input "[PHONE_NUMBER]"
type input "743400"
type input "[PHONE_NUMBER]"
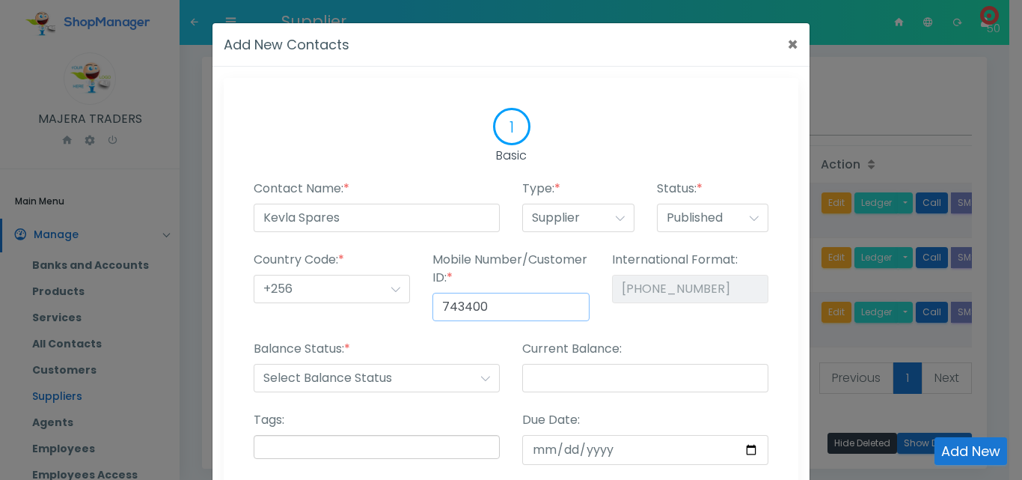
type input "7434000"
type input "[PHONE_NUMBER]"
type input "74340001"
type input "[PHONE_NUMBER]"
type input "743400016"
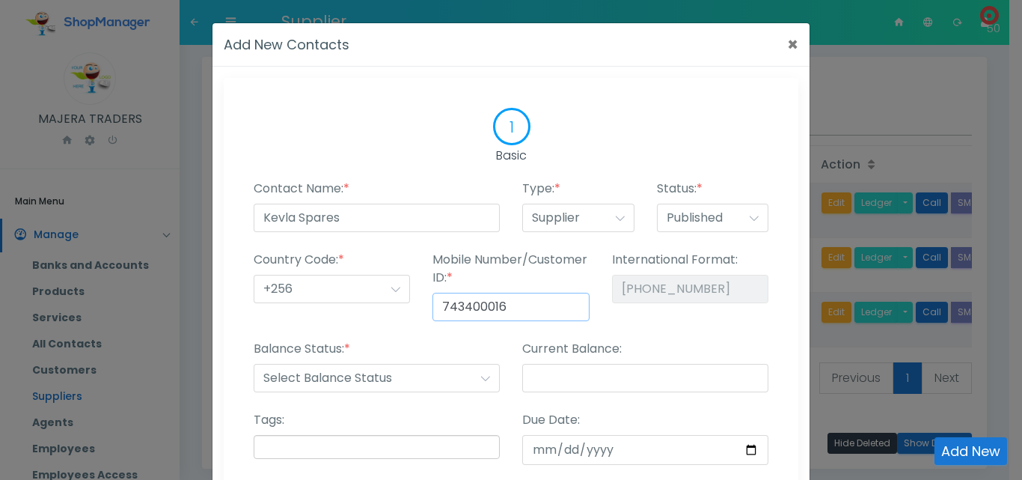
type input "[PHONE_NUMBER]"
type input "743400016"
click at [657, 311] on div "International Format: [PHONE_NUMBER]" at bounding box center [690, 295] width 179 height 89
click at [371, 382] on select "Select Balance Status Receiveable Payable" at bounding box center [377, 378] width 246 height 28
select select "payable"
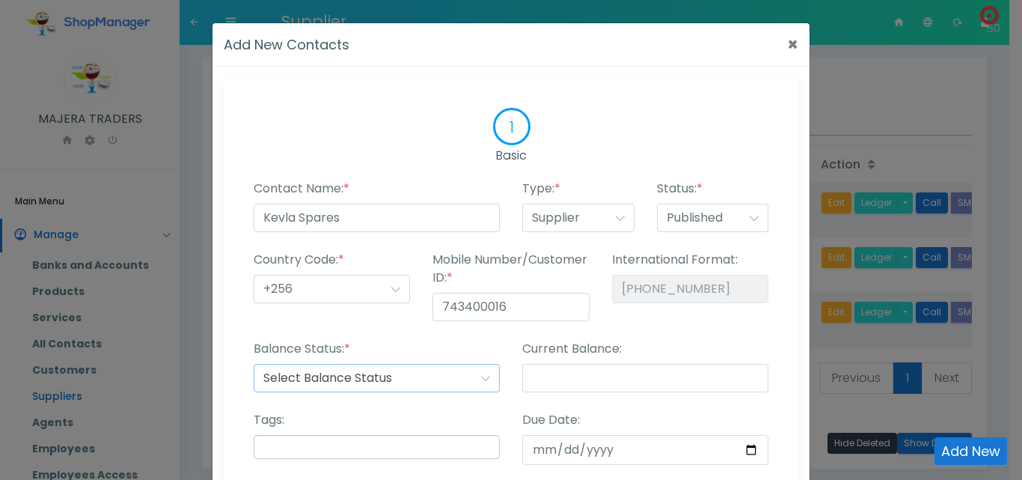
click at [254, 364] on select "Select Balance Status Receiveable Payable" at bounding box center [377, 378] width 246 height 28
click at [547, 374] on input "Current Balance:" at bounding box center [645, 378] width 246 height 28
type input "0"
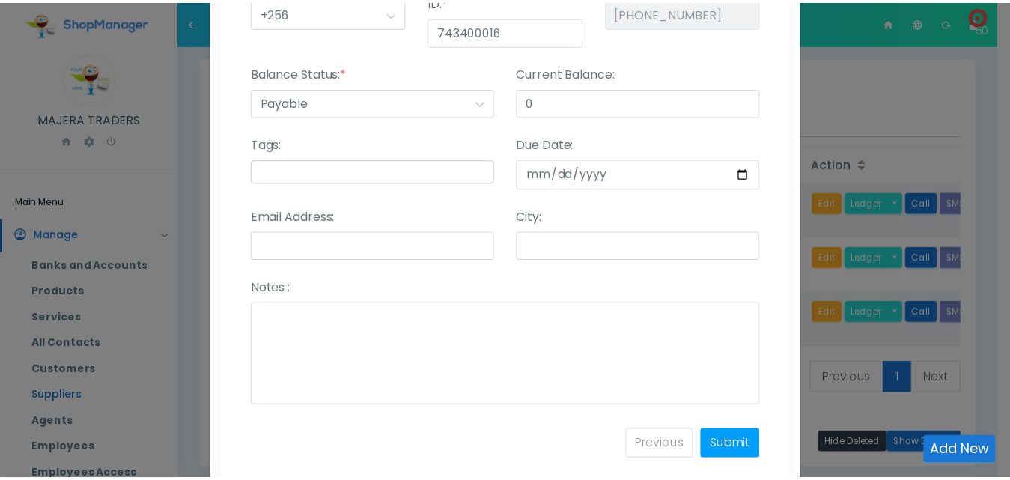
scroll to position [288, 0]
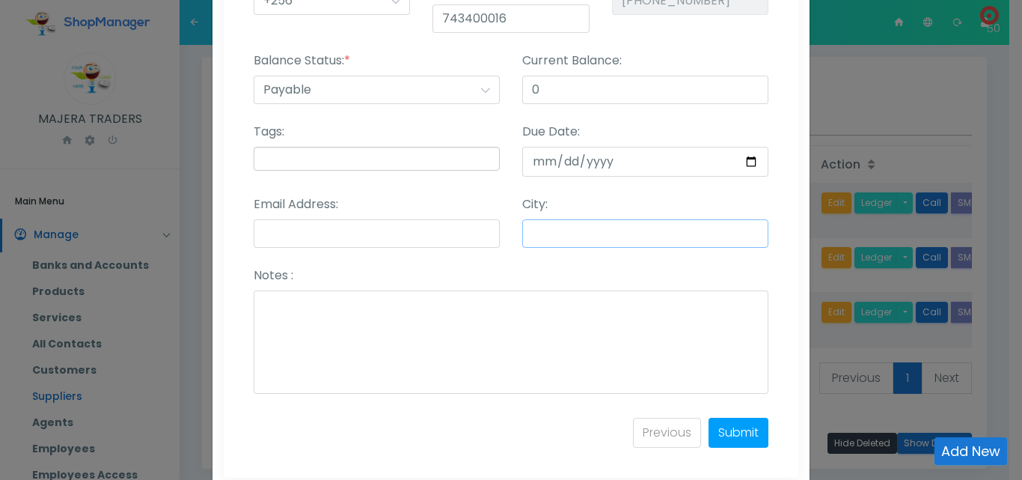
click at [714, 233] on input "City:" at bounding box center [645, 233] width 246 height 28
type input "Kampala"
click at [739, 434] on link "Submit" at bounding box center [739, 433] width 60 height 30
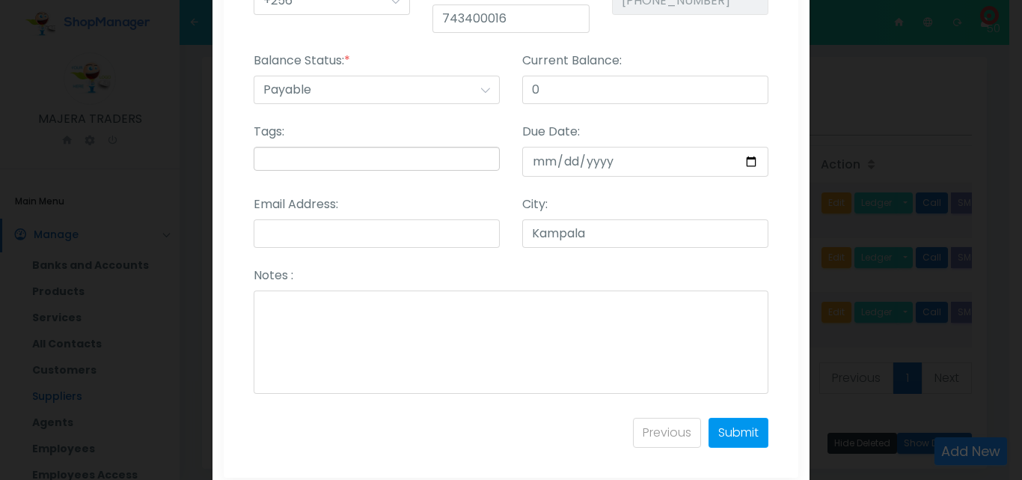
select select
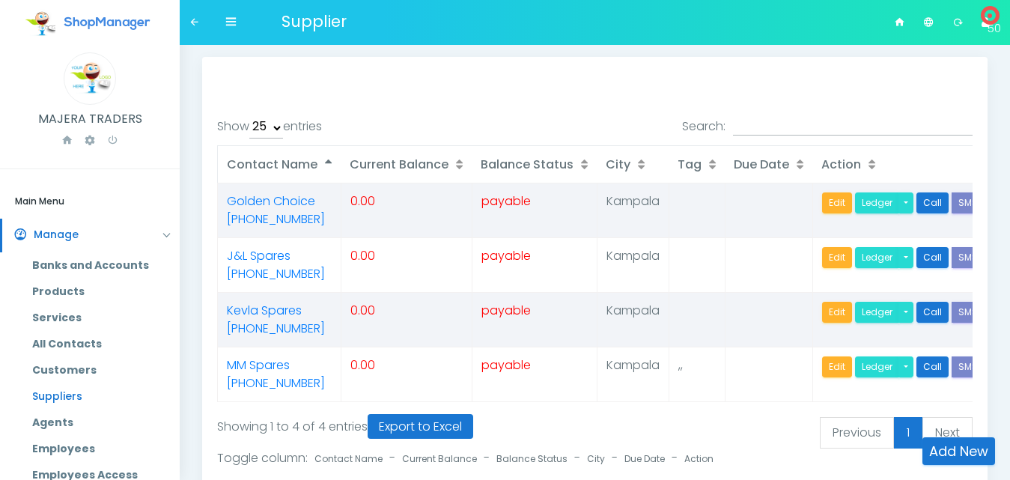
select select "25"
click at [956, 455] on link "Add New" at bounding box center [958, 451] width 73 height 28
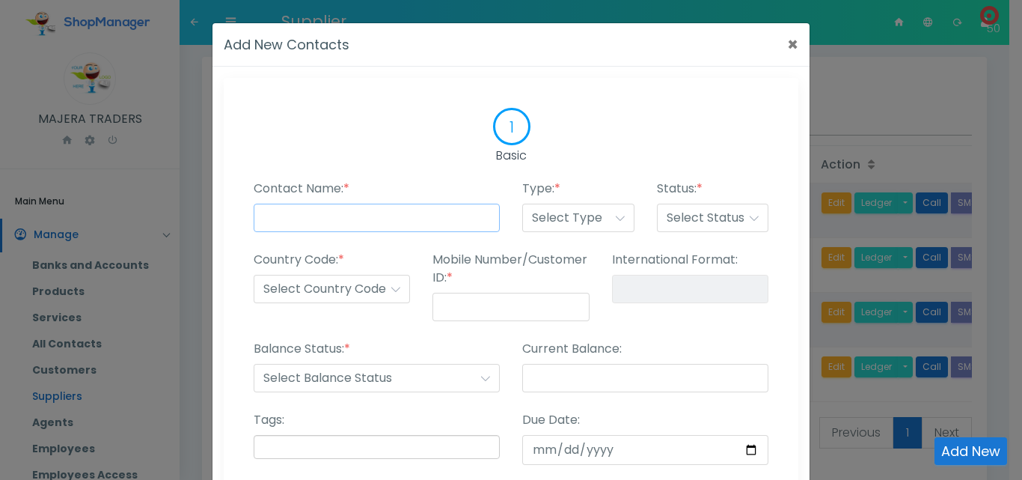
click at [331, 217] on input "Contact Name: *" at bounding box center [377, 218] width 246 height 28
type input "Yog Spares"
click at [555, 226] on select "Select Type Customer Supplier Employee Agents Other" at bounding box center [578, 218] width 112 height 28
select select "supplier"
click at [522, 204] on select "Select Type Customer Supplier Employee Agents Other" at bounding box center [578, 218] width 112 height 28
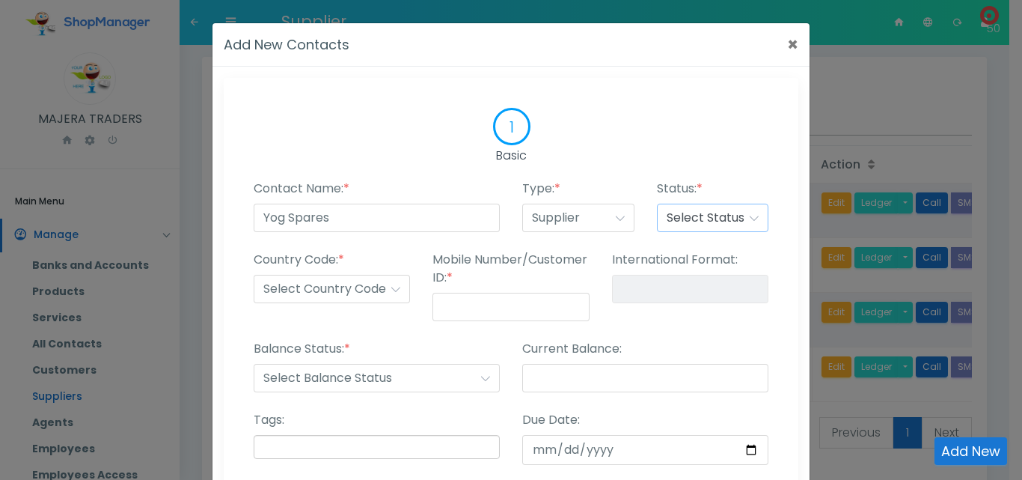
click at [693, 222] on select "Select Status Published Draft Suspended Delete" at bounding box center [713, 218] width 112 height 28
select select "published"
click at [657, 204] on select "Select Status Published Draft Suspended Delete" at bounding box center [713, 218] width 112 height 28
click at [350, 292] on select "Select Country Code +1 +2 +3 +4 +5 +6 +7 +8 +9 +10 +11 +12 +13 +14 +15 +16 +17 …" at bounding box center [332, 289] width 156 height 28
select select "+246"
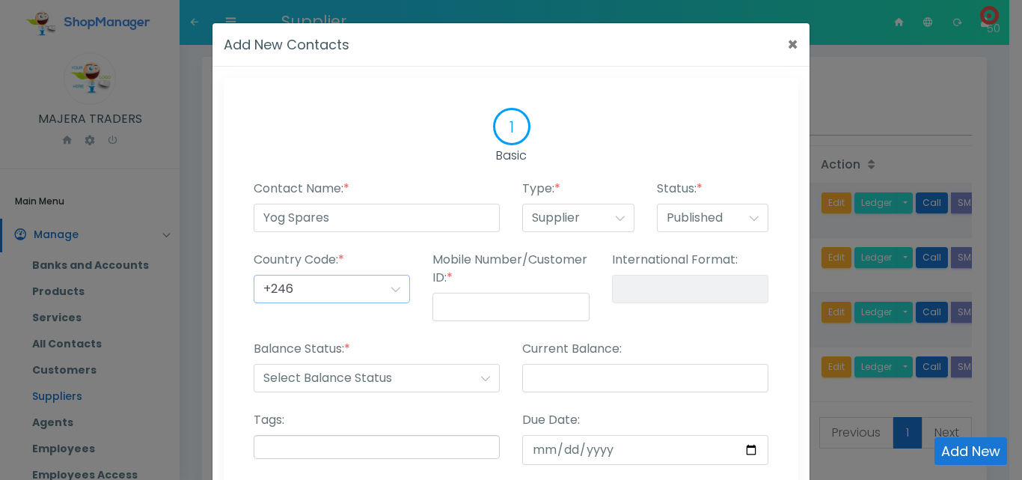
click at [254, 275] on select "Select Country Code +1 +2 +3 +4 +5 +6 +7 +8 +9 +10 +11 +12 +13 +14 +15 +16 +17 …" at bounding box center [332, 289] width 156 height 28
type input "+246-"
click at [469, 301] on input "Mobile Number/Customer ID: *" at bounding box center [511, 307] width 156 height 28
type input "7"
type input "+246-7"
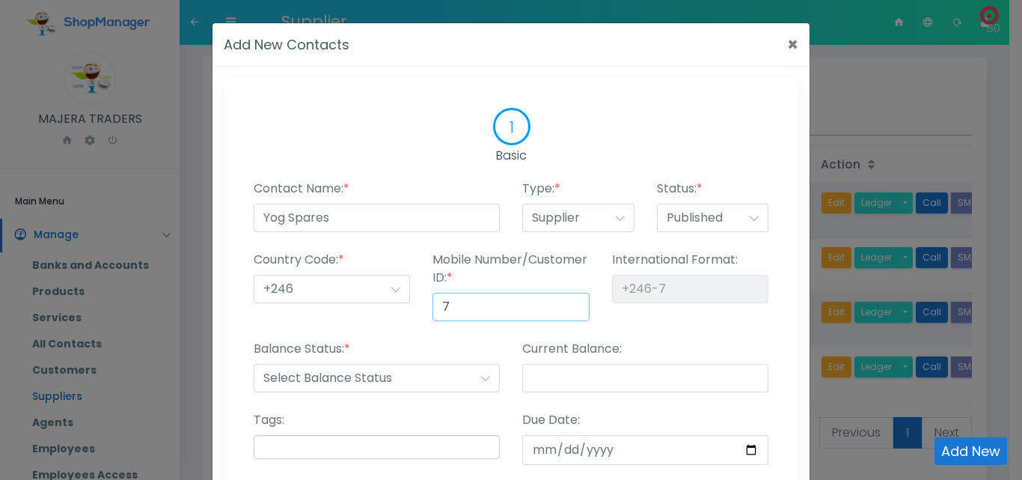
type input "70"
type input "+246-70"
type input "700"
type input "+246-700"
type input "7001"
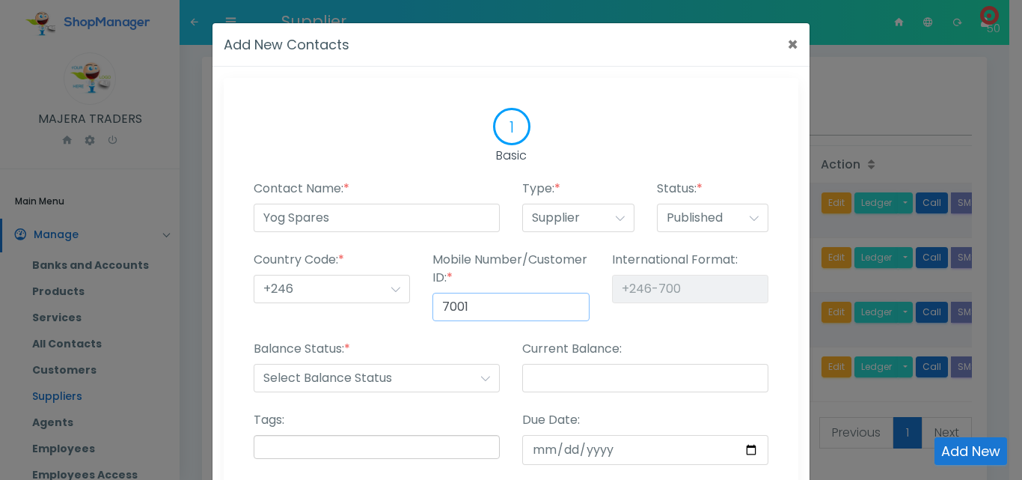
type input "+246-7001"
type input "70011"
type input "+246-70011"
type input "700114"
type input "+246-700114"
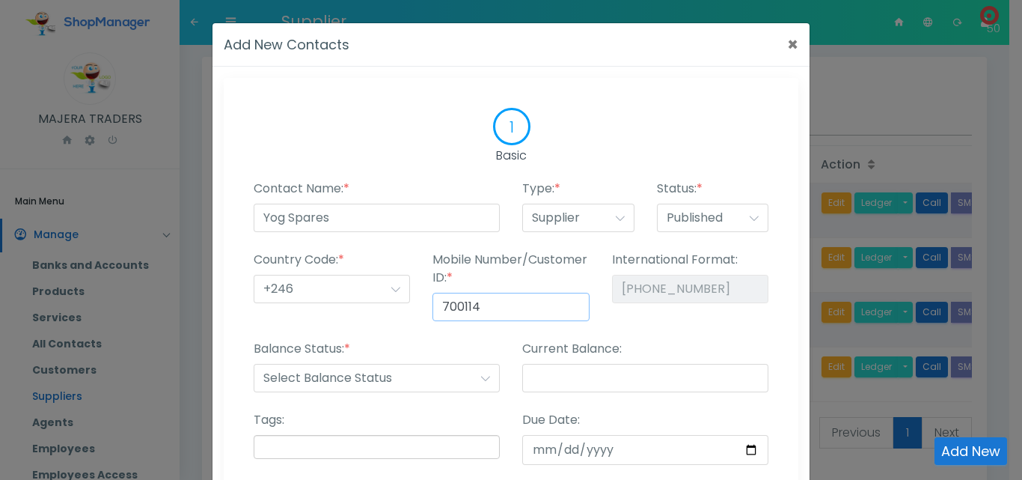
type input "7001148"
type input "+246-7001148"
type input "70011487"
type input "+246-70011487"
type input "700114876"
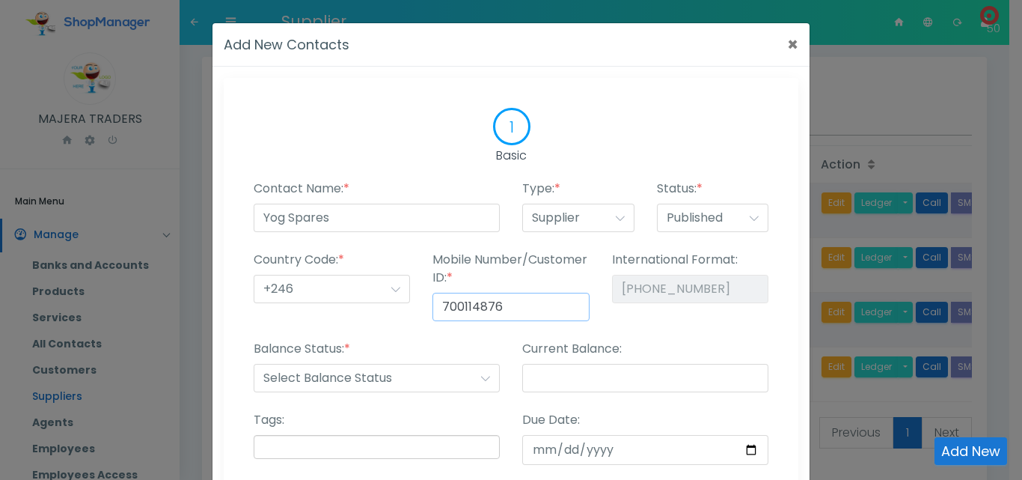
type input "[PHONE_NUMBER]"
type input "700114876"
click at [454, 347] on div "Balance Status: * Select Balance Status Receiveable Payable" at bounding box center [377, 366] width 246 height 52
click at [329, 376] on select "Select Balance Status Receiveable Payable" at bounding box center [377, 378] width 246 height 28
select select "payable"
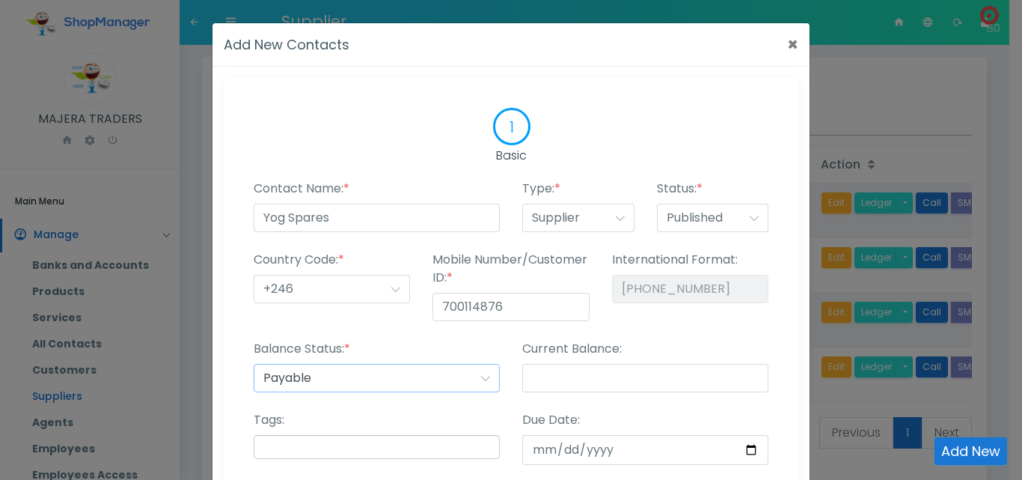
click at [254, 364] on select "Select Balance Status Receiveable Payable" at bounding box center [377, 378] width 246 height 28
click at [552, 375] on input "Current Balance:" at bounding box center [645, 378] width 246 height 28
type input "0"
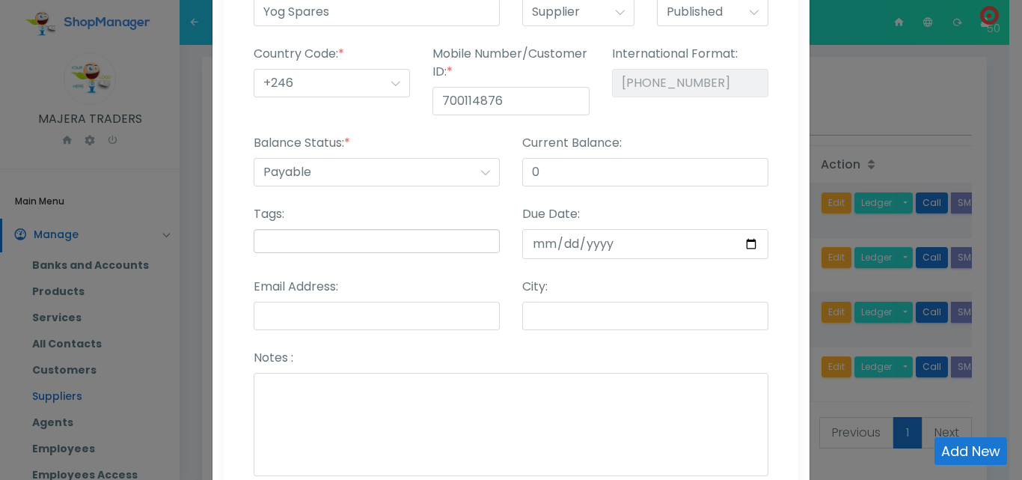
scroll to position [234, 0]
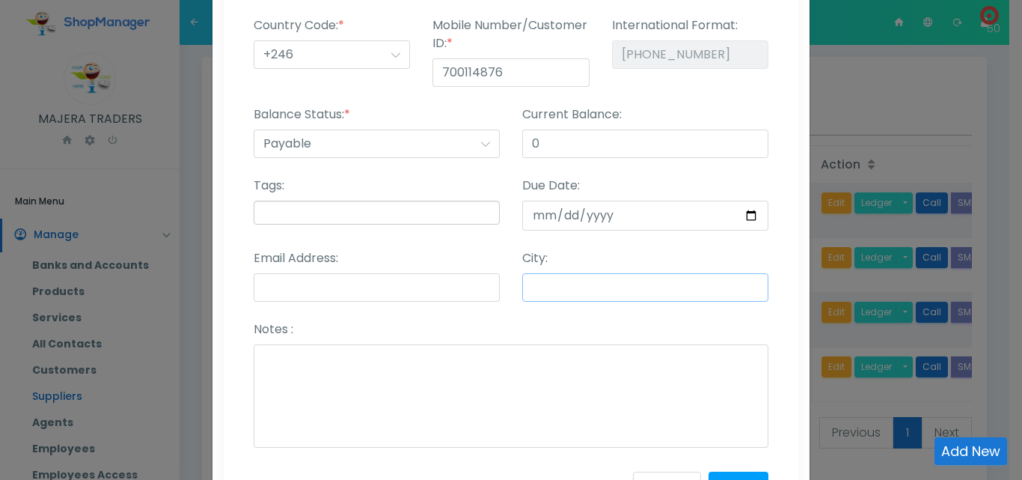
click at [606, 284] on input "City:" at bounding box center [645, 287] width 246 height 28
type input "Kampala"
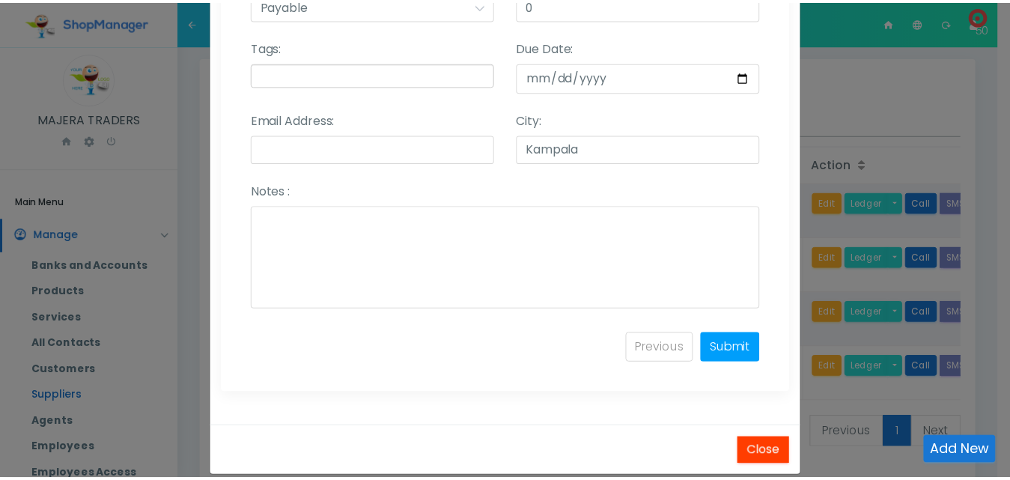
scroll to position [393, 0]
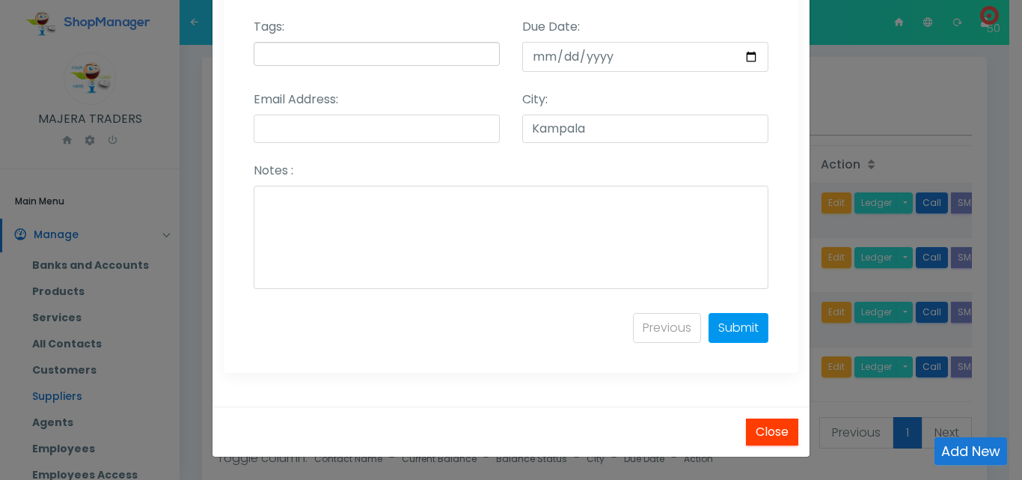
click at [734, 322] on link "Submit" at bounding box center [739, 328] width 60 height 30
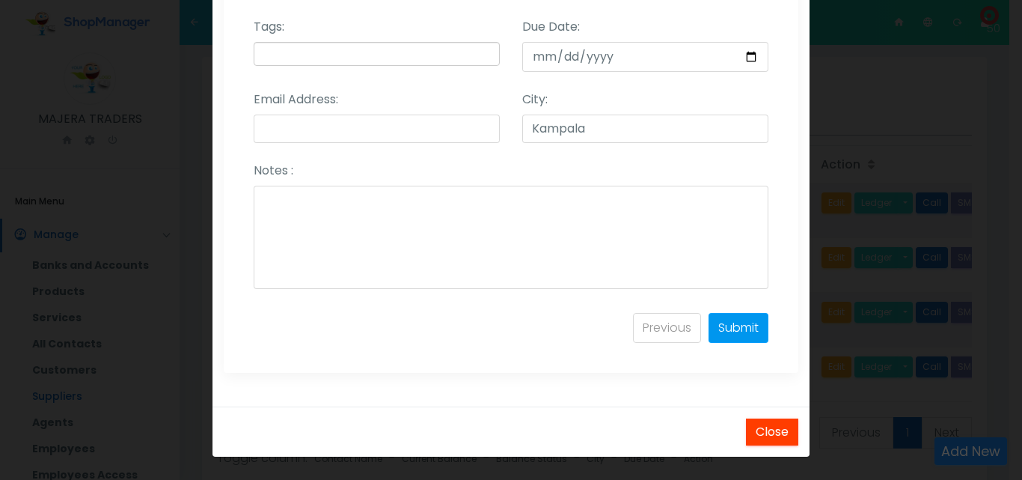
select select
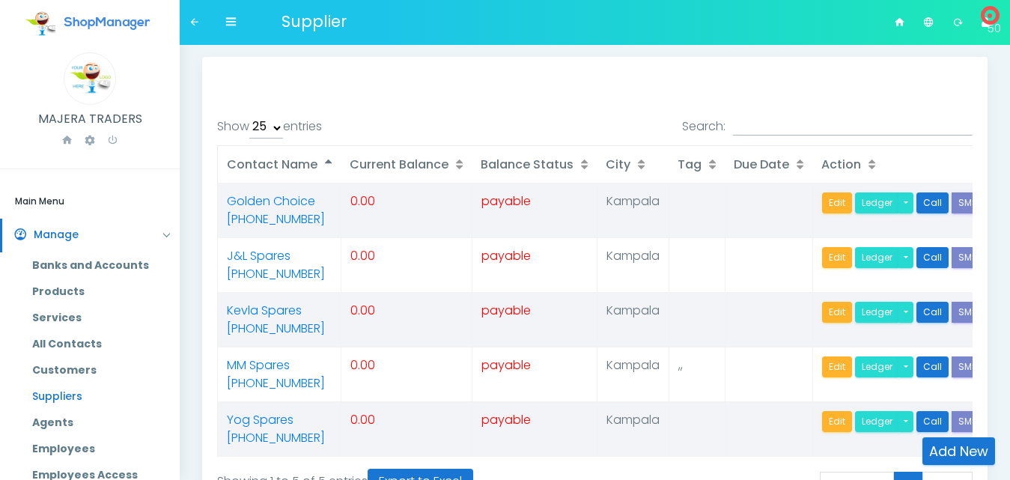
select select "25"
click at [952, 450] on link "Add New" at bounding box center [958, 451] width 73 height 28
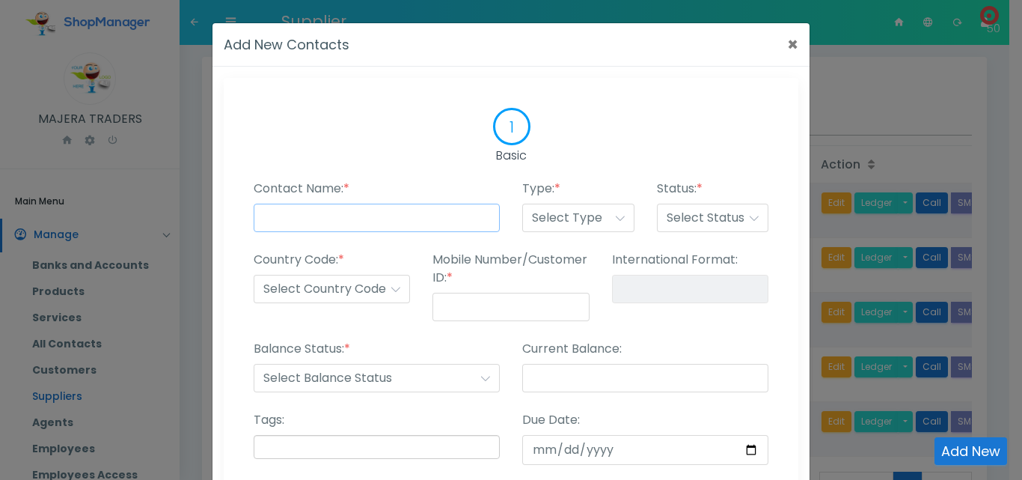
click at [364, 216] on input "Contact Name: *" at bounding box center [377, 218] width 246 height 28
type input "$"
type input "4s Spares"
click at [567, 224] on select "Select Type Customer Supplier Employee Agents Other" at bounding box center [578, 218] width 112 height 28
select select "supplier"
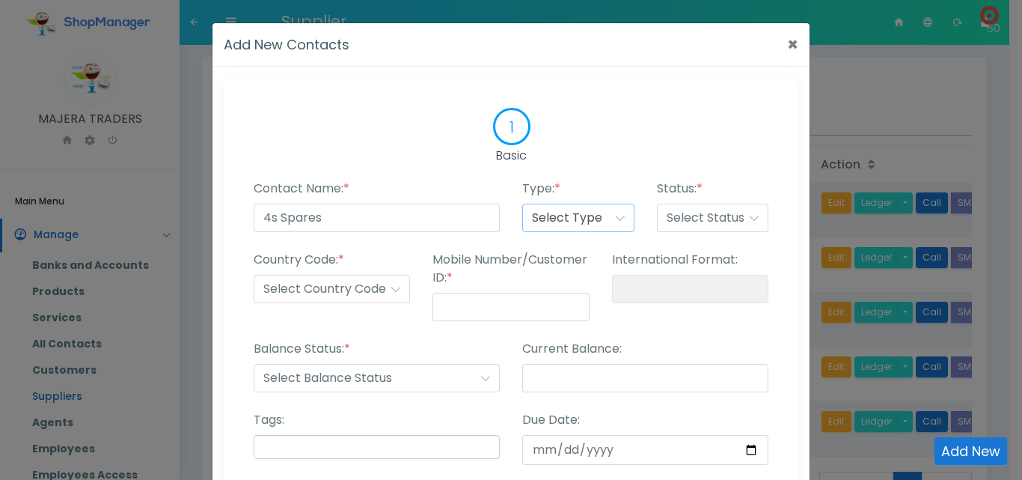
click at [522, 204] on select "Select Type Customer Supplier Employee Agents Other" at bounding box center [578, 218] width 112 height 28
click at [710, 220] on select "Select Status Published Draft Suspended Delete" at bounding box center [713, 218] width 112 height 28
select select "published"
click at [657, 204] on select "Select Status Published Draft Suspended Delete" at bounding box center [713, 218] width 112 height 28
click at [361, 287] on select "Select Country Code +1 +2 +3 +4 +5 +6 +7 +8 +9 +10 +11 +12 +13 +14 +15 +16 +17 …" at bounding box center [332, 289] width 156 height 28
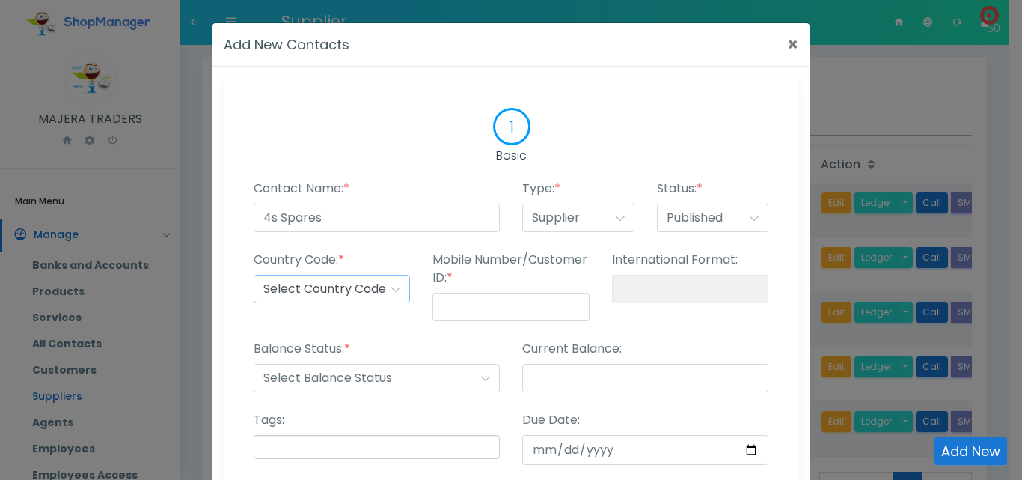
select select "+256"
click at [254, 275] on select "Select Country Code +1 +2 +3 +4 +5 +6 +7 +8 +9 +10 +11 +12 +13 +14 +15 +16 +17 …" at bounding box center [332, 289] width 156 height 28
type input "+256-"
click at [475, 307] on input "Mobile Number/Customer ID: *" at bounding box center [511, 307] width 156 height 28
type input "7"
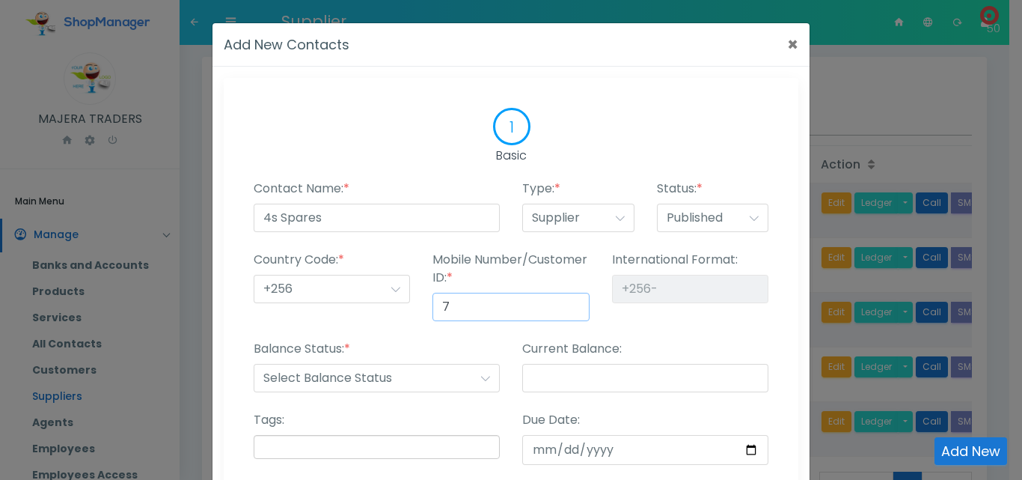
type input "+256-7"
type input "70"
type input "+256-70"
type input "709"
type input "+256-709"
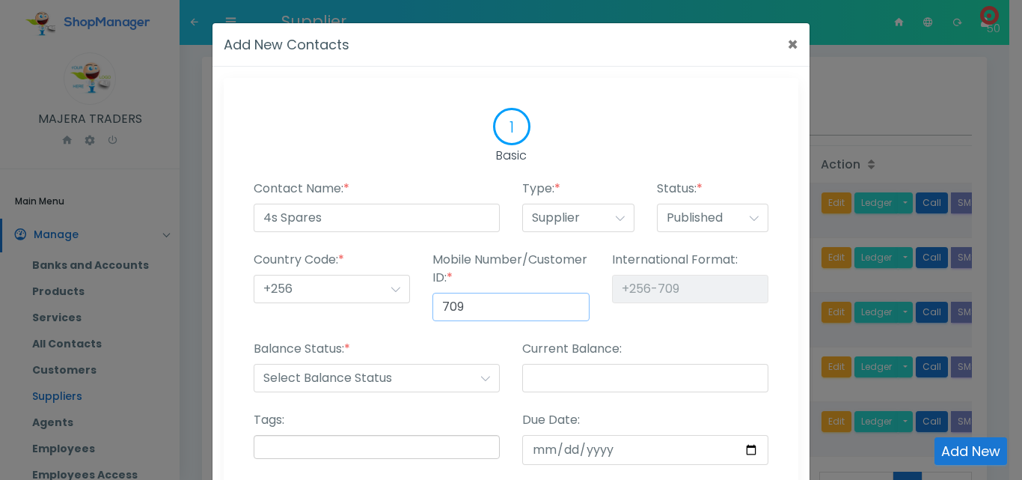
type input "7099"
type input "[PHONE_NUMBER]"
type input "70997"
type input "[PHONE_NUMBER]"
type input "709975"
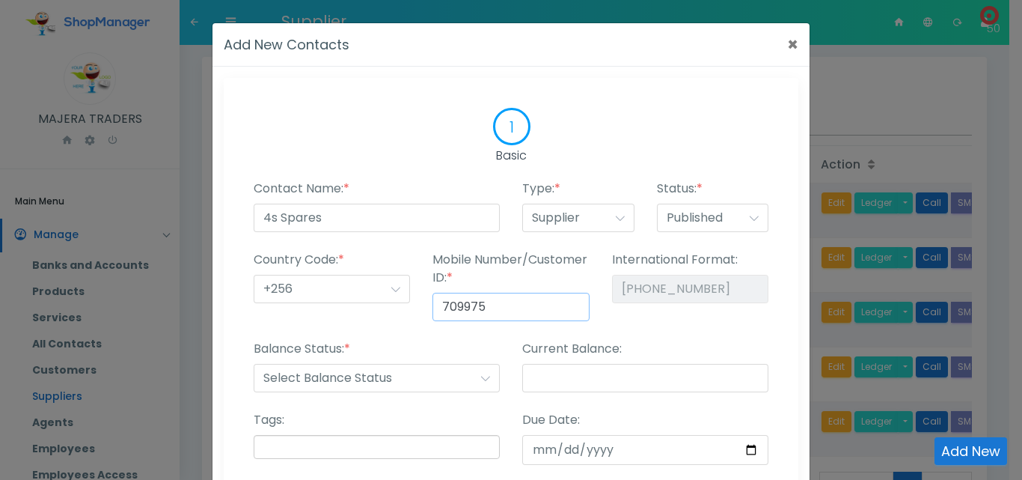
type input "[PHONE_NUMBER]"
type input "7099755"
type input "[PHONE_NUMBER]"
type input "70997554"
type input "[PHONE_NUMBER]"
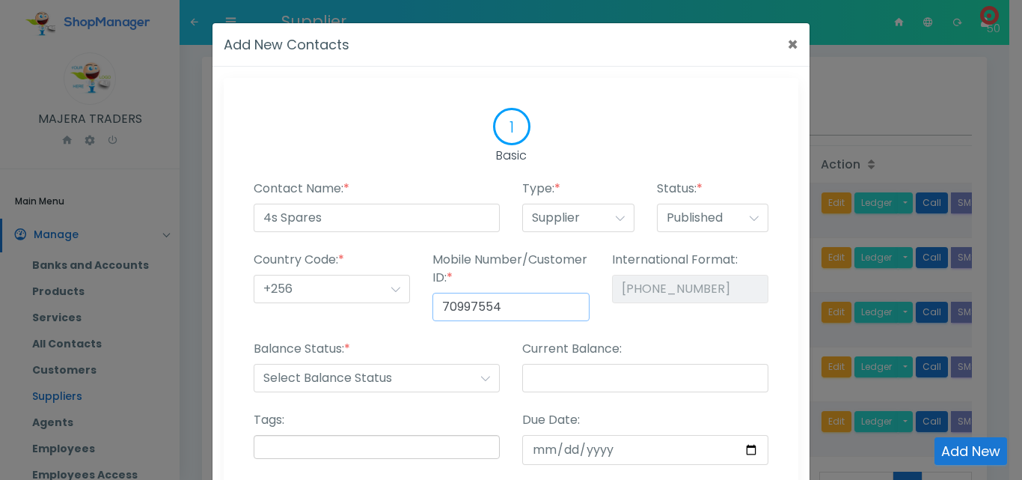
type input "709975547"
type input "[PHONE_NUMBER]"
type input "709975547"
click at [447, 341] on div "Balance Status: * Select Balance Status Receiveable Payable" at bounding box center [377, 366] width 246 height 52
click at [386, 376] on select "Select Balance Status Receiveable Payable" at bounding box center [377, 378] width 246 height 28
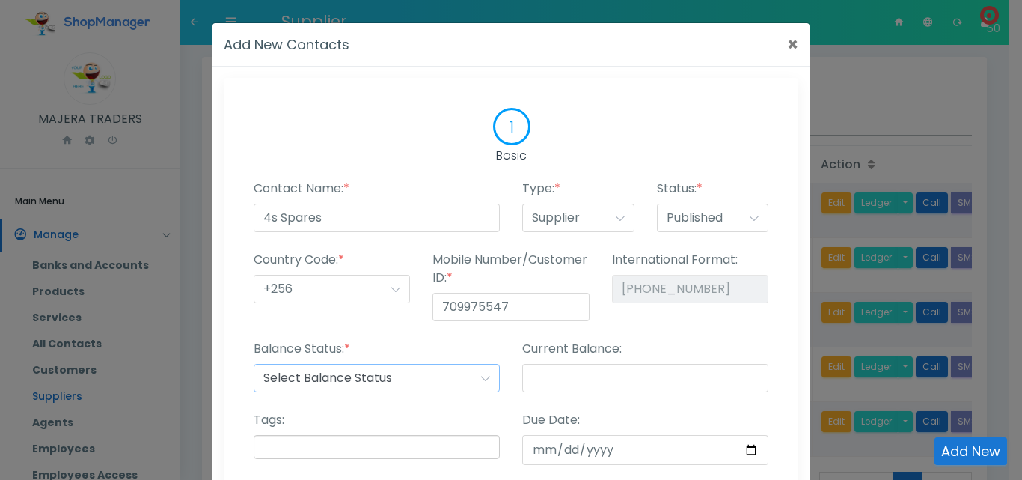
select select "payable"
click at [254, 364] on select "Select Balance Status Receiveable Payable" at bounding box center [377, 378] width 246 height 28
click at [557, 379] on input "Current Balance:" at bounding box center [645, 378] width 246 height 28
type input "0"
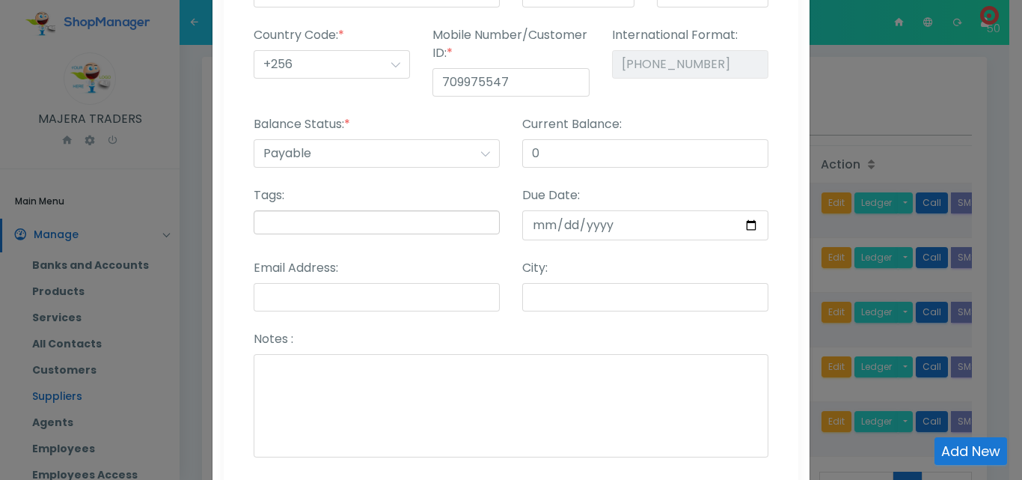
scroll to position [251, 0]
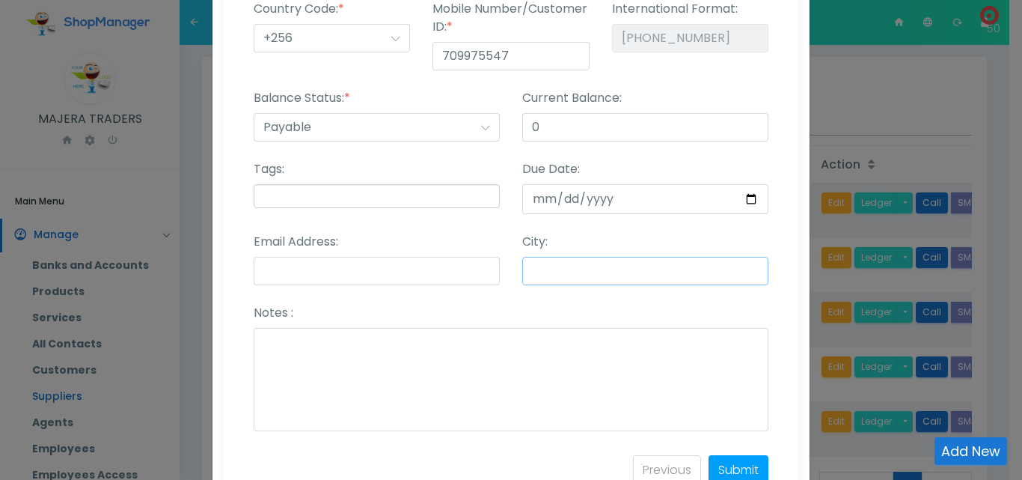
click at [560, 275] on input "City:" at bounding box center [645, 271] width 246 height 28
type input "Kampala"
click at [777, 376] on section "Contact Name: * 4s Spares Type: * Select Type Customer Supplier Employee Agents…" at bounding box center [511, 192] width 545 height 526
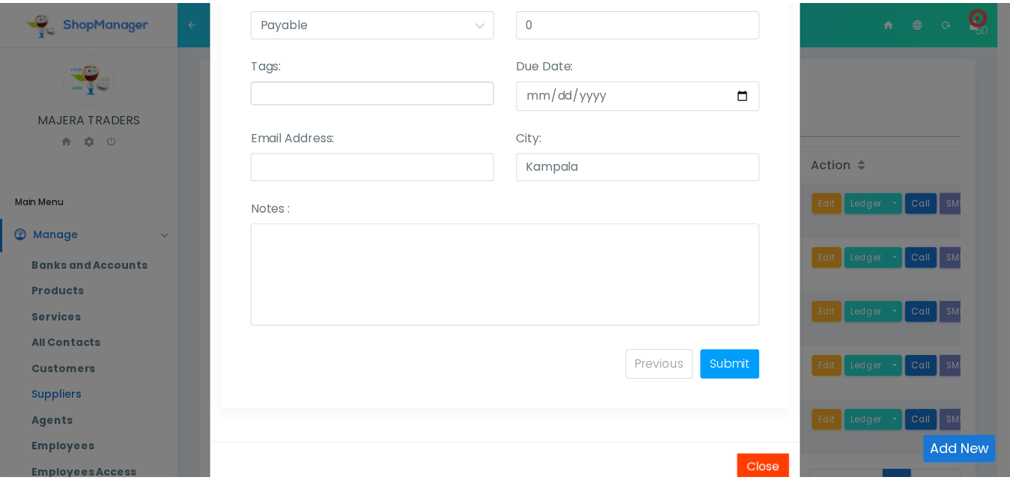
scroll to position [393, 0]
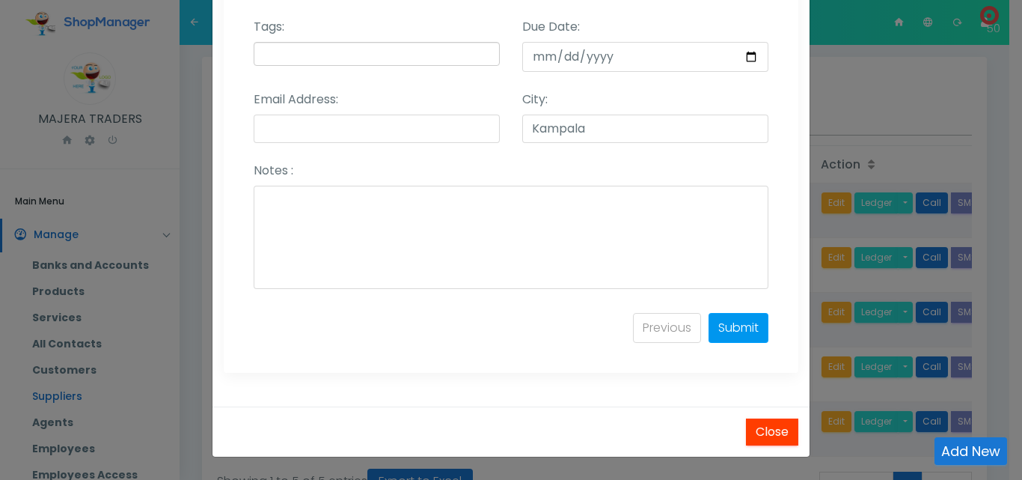
click at [744, 326] on link "Submit" at bounding box center [739, 328] width 60 height 30
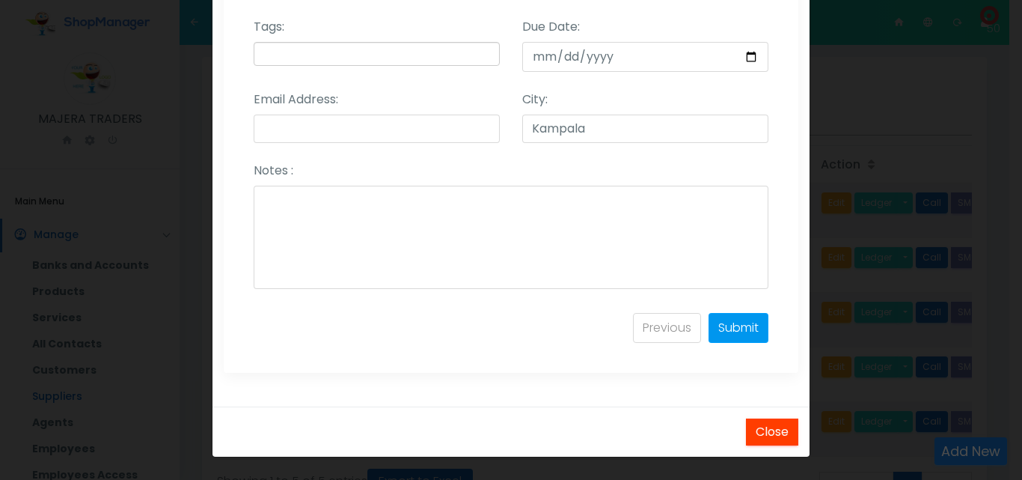
select select
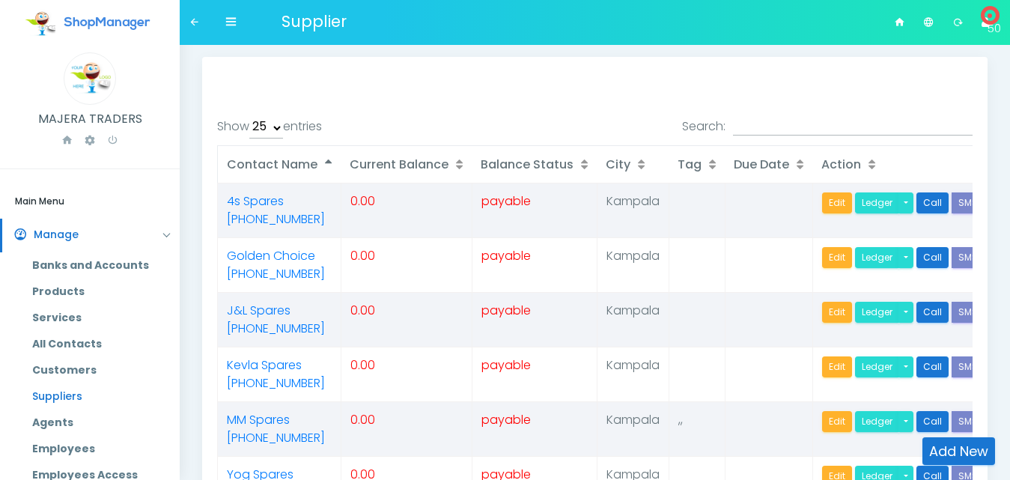
select select "25"
click at [967, 448] on link "Add New" at bounding box center [958, 451] width 73 height 28
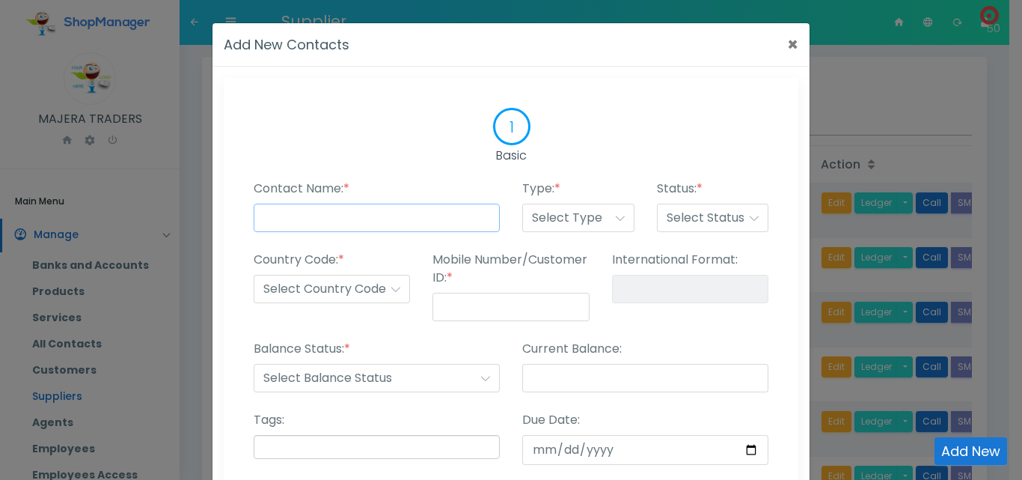
click at [409, 224] on input "Contact Name: *" at bounding box center [377, 218] width 246 height 28
type input "Beyond Spares"
click at [533, 224] on select "Select Type Customer Supplier Employee Agents Other" at bounding box center [578, 218] width 112 height 28
select select "supplier"
click at [522, 204] on select "Select Type Customer Supplier Employee Agents Other" at bounding box center [578, 218] width 112 height 28
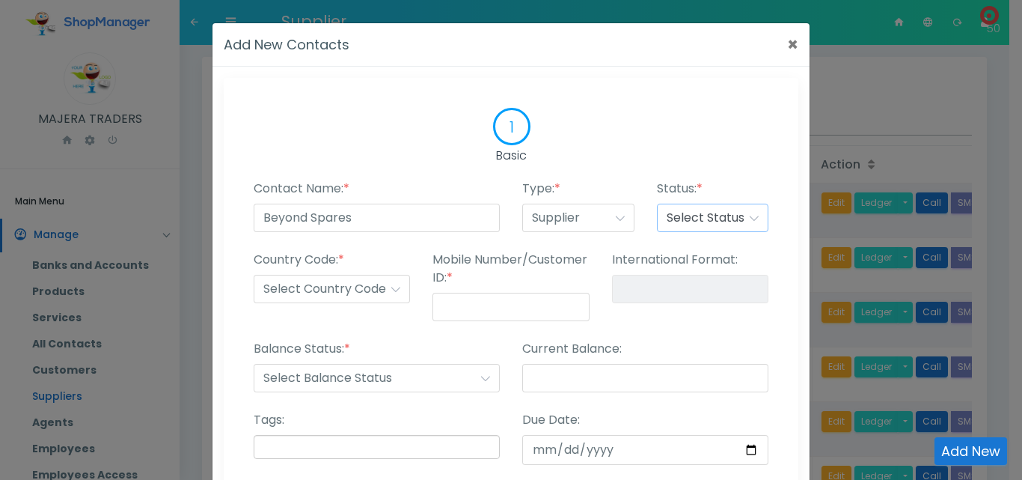
click at [698, 213] on select "Select Status Published Draft Suspended Delete" at bounding box center [713, 218] width 112 height 28
select select "published"
click at [657, 204] on select "Select Status Published Draft Suspended Delete" at bounding box center [713, 218] width 112 height 28
click at [305, 284] on select "Select Country Code +1 +2 +3 +4 +5 +6 +7 +8 +9 +10 +11 +12 +13 +14 +15 +16 +17 …" at bounding box center [332, 289] width 156 height 28
select select "+256"
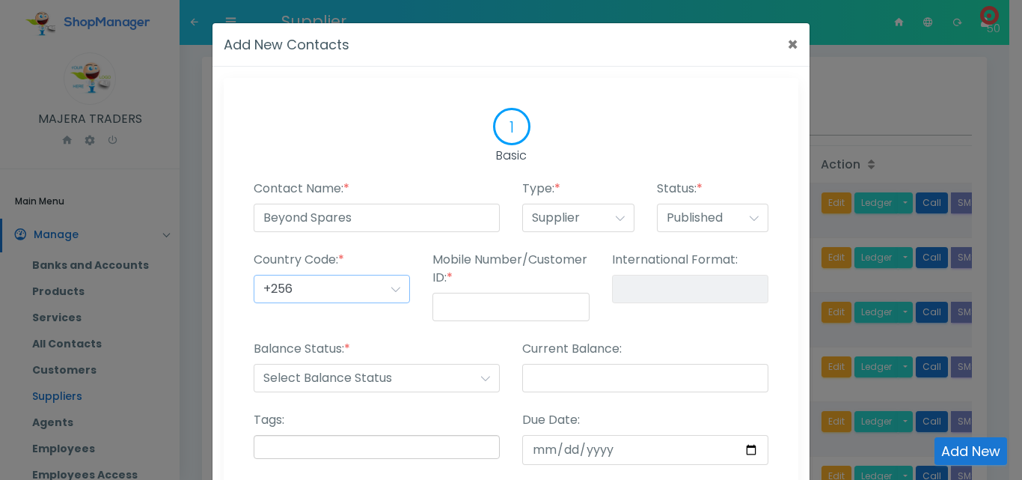
click at [254, 275] on select "Select Country Code +1 +2 +3 +4 +5 +6 +7 +8 +9 +10 +11 +12 +13 +14 +15 +16 +17 …" at bounding box center [332, 289] width 156 height 28
type input "+256-"
click at [478, 302] on input "Mobile Number/Customer ID: *" at bounding box center [511, 307] width 156 height 28
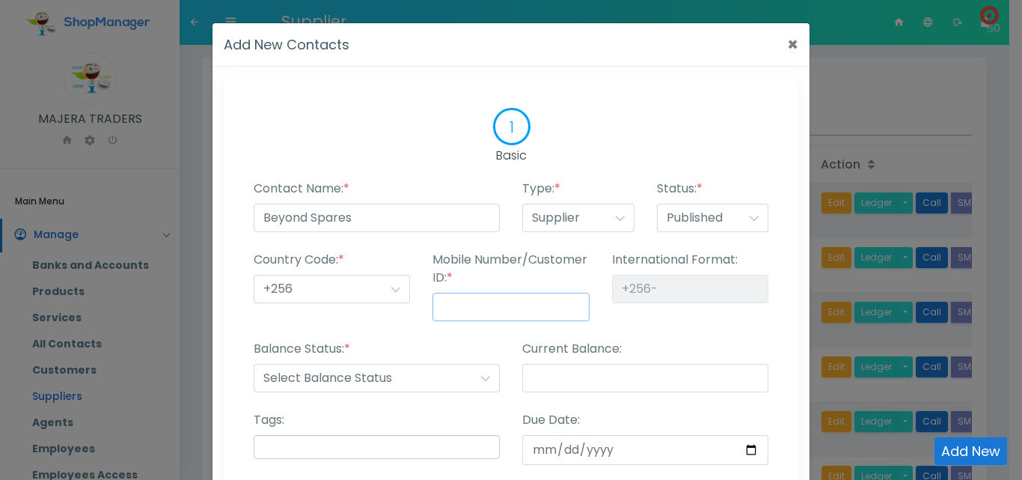
click at [478, 302] on input "Mobile Number/Customer ID: *" at bounding box center [511, 307] width 156 height 28
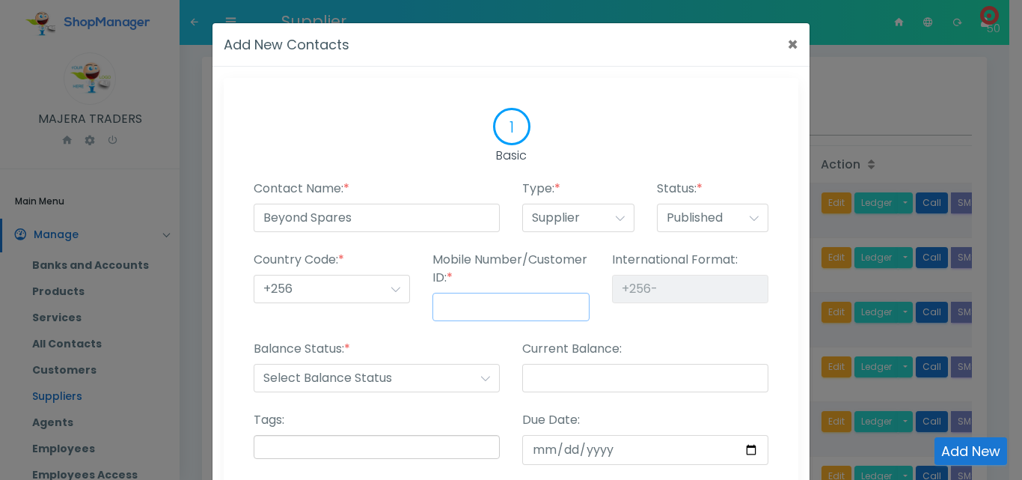
click at [478, 302] on input "Mobile Number/Customer ID: *" at bounding box center [511, 307] width 156 height 28
type input "7"
type input "+256-7"
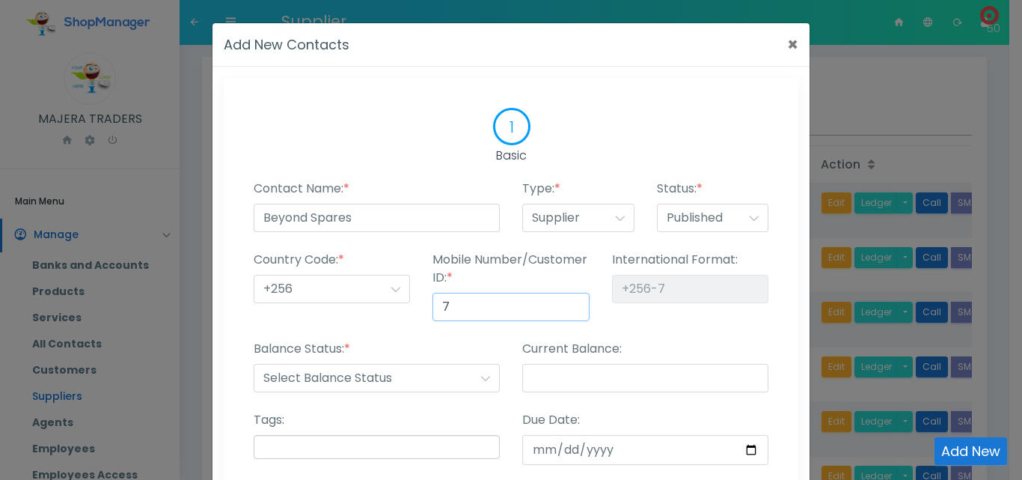
type input "70"
type input "+256-70"
type input "703"
type input "+256-703"
type input "7037"
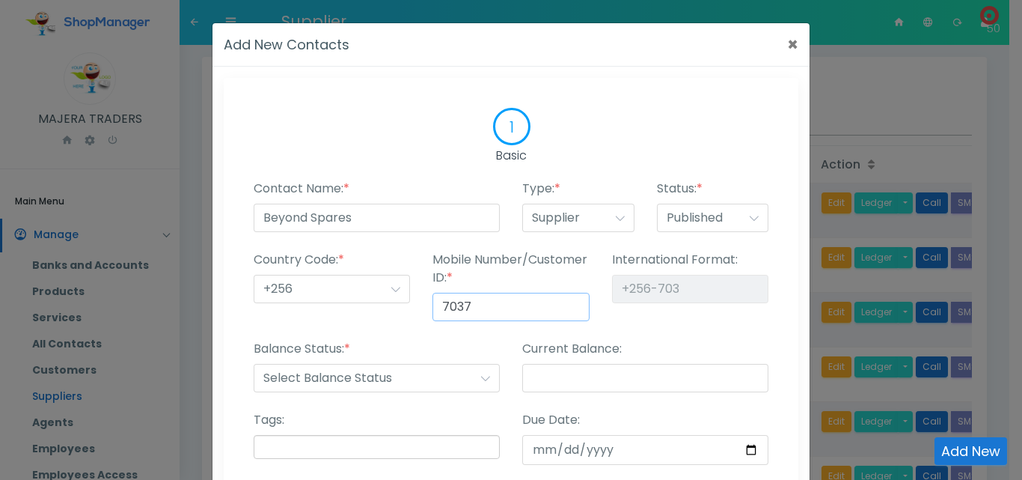
type input "+256-7037"
type input "70370"
type input "+256-70370"
type input "703700"
type input "+256-703700"
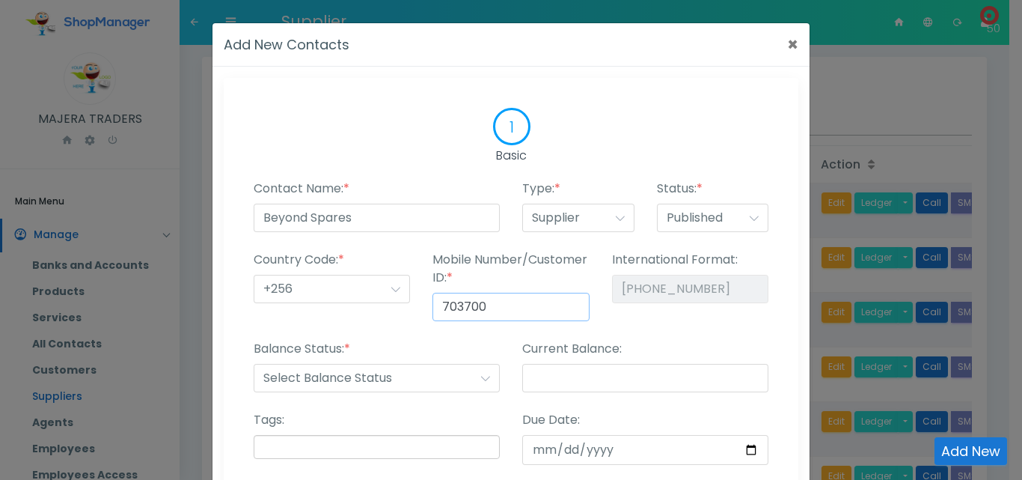
type input "7037000"
type input "+256-7037000"
type input "70370008"
type input "+256-70370008"
type input "703700086"
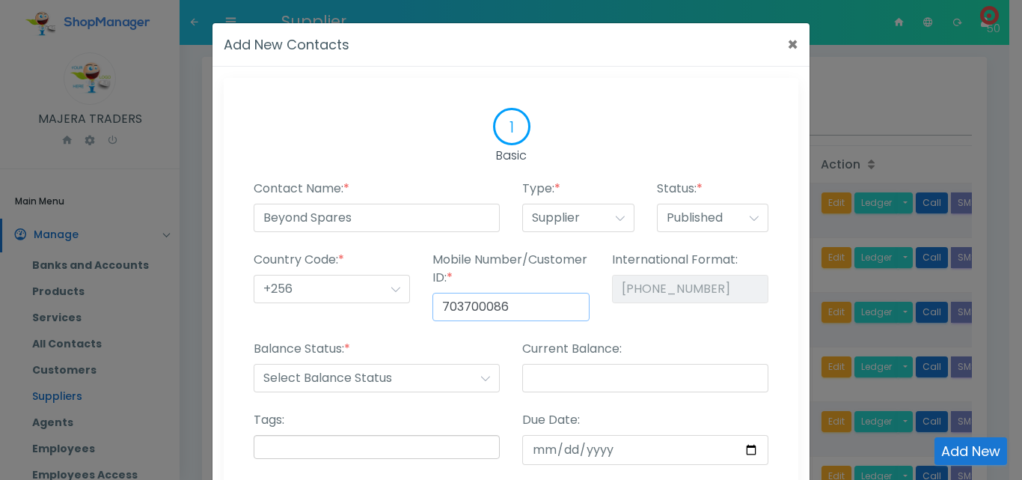
type input "+256-703700086"
type input "703700086"
click at [664, 330] on div "International Format: +256-703700086" at bounding box center [690, 295] width 179 height 89
click at [377, 370] on select "Select Balance Status Receiveable Payable" at bounding box center [377, 378] width 246 height 28
select select "payable"
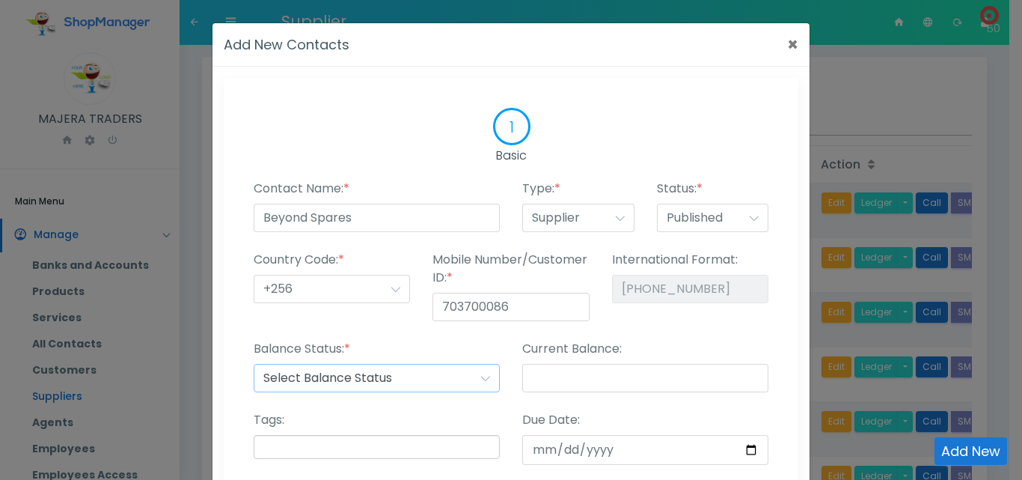
click at [254, 364] on select "Select Balance Status Receiveable Payable" at bounding box center [377, 378] width 246 height 28
click at [574, 376] on input "Current Balance:" at bounding box center [645, 378] width 246 height 28
type input "0"
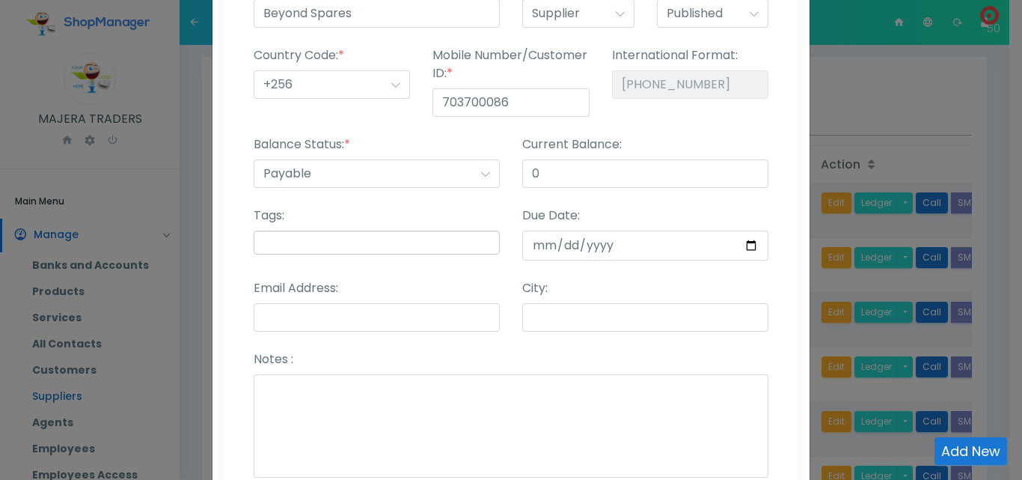
scroll to position [207, 0]
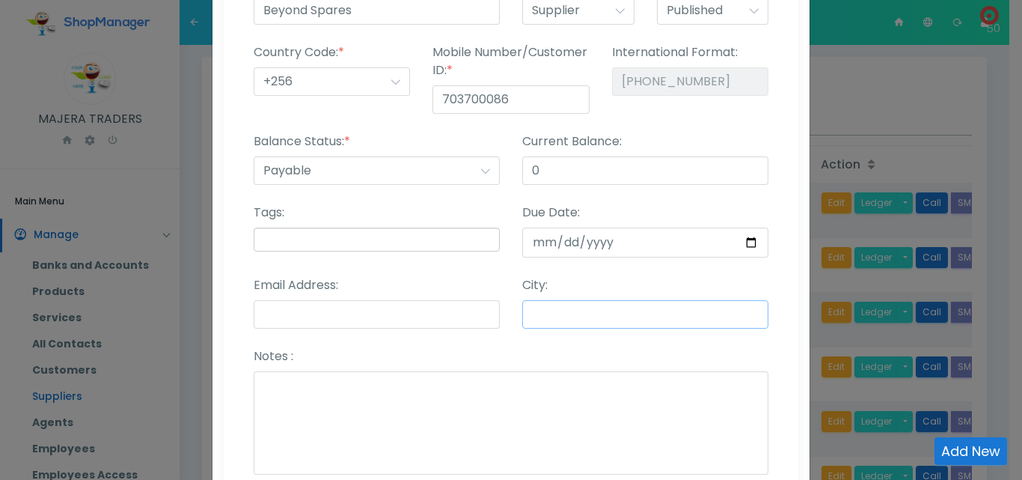
click at [665, 323] on input "City:" at bounding box center [645, 314] width 246 height 28
type input "Kampala"
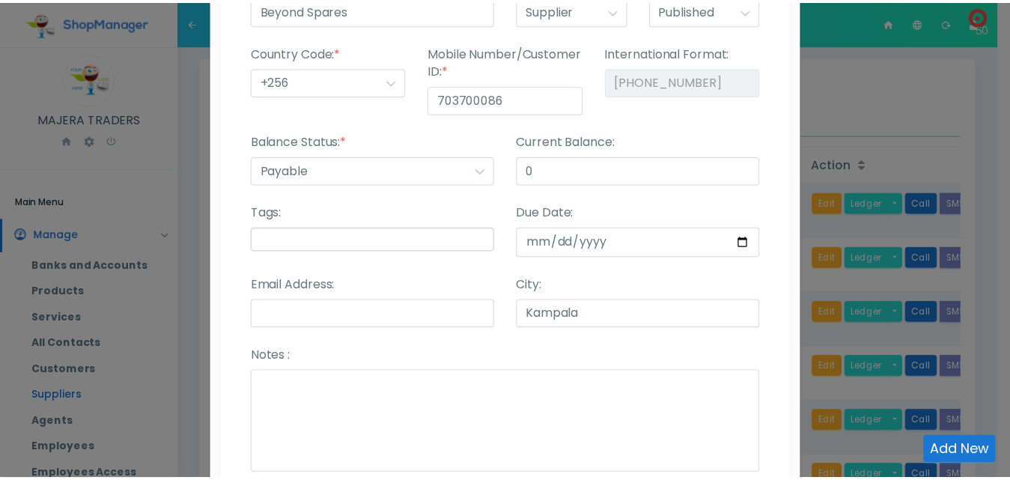
scroll to position [393, 0]
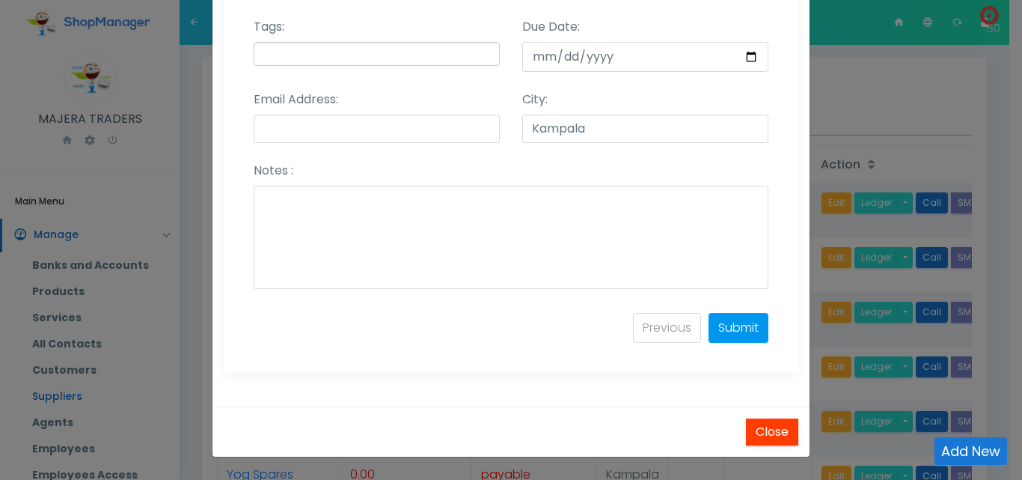
click at [730, 320] on link "Submit" at bounding box center [739, 328] width 60 height 30
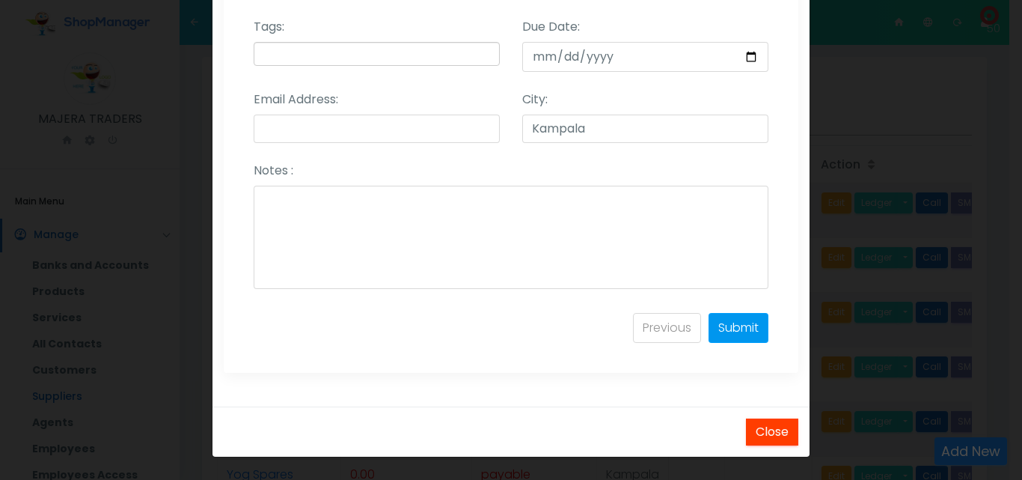
select select
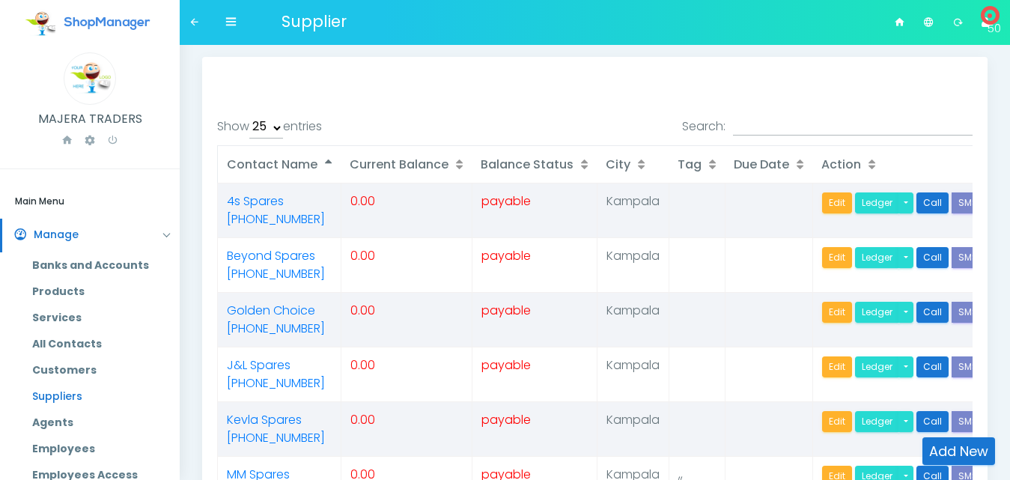
select select "25"
click at [956, 451] on link "Add New" at bounding box center [958, 451] width 73 height 28
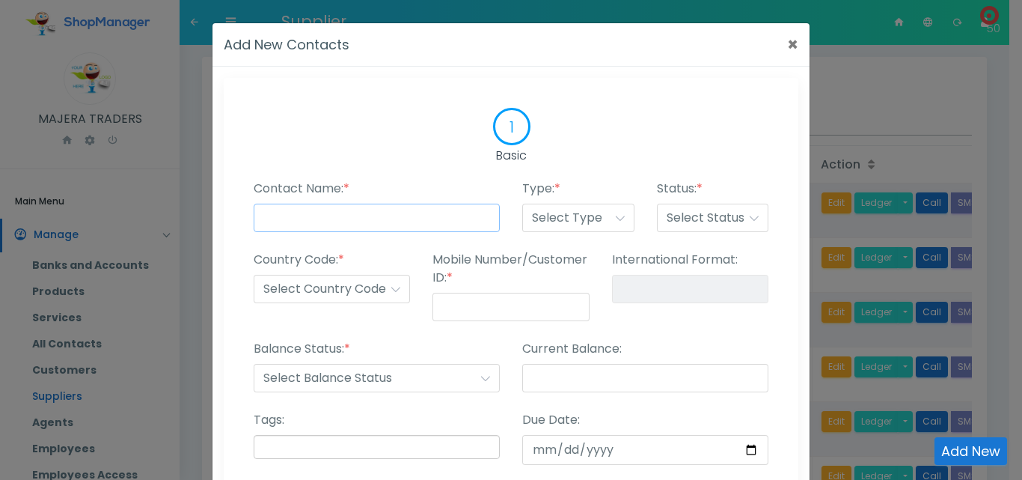
click at [337, 219] on input "Contact Name: *" at bounding box center [377, 218] width 246 height 28
type input "RT Spares"
click at [547, 217] on select "Select Type Customer Supplier Employee Agents Other" at bounding box center [578, 218] width 112 height 28
select select "supplier"
click at [522, 204] on select "Select Type Customer Supplier Employee Agents Other" at bounding box center [578, 218] width 112 height 28
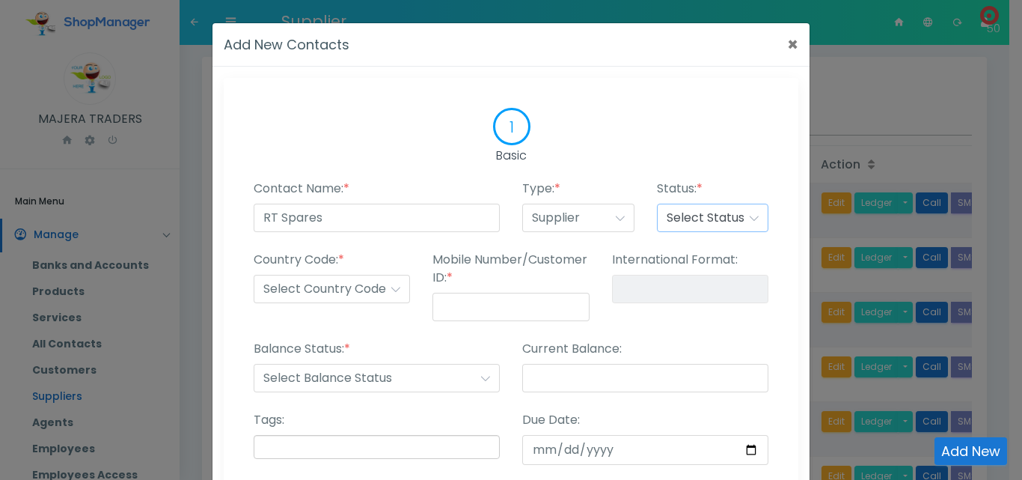
click at [698, 220] on select "Select Status Published Draft Suspended Delete" at bounding box center [713, 218] width 112 height 28
select select "published"
click at [657, 204] on select "Select Status Published Draft Suspended Delete" at bounding box center [713, 218] width 112 height 28
click at [373, 290] on select "Select Country Code +1 +2 +3 +4 +5 +6 +7 +8 +9 +10 +11 +12 +13 +14 +15 +16 +17 …" at bounding box center [332, 289] width 156 height 28
select select "+256"
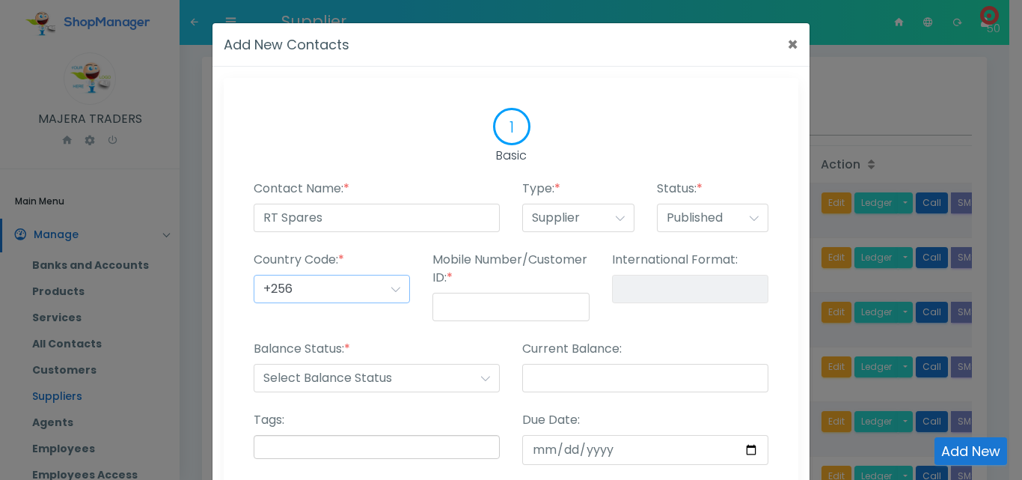
click at [254, 275] on select "Select Country Code +1 +2 +3 +4 +5 +6 +7 +8 +9 +10 +11 +12 +13 +14 +15 +16 +17 …" at bounding box center [332, 289] width 156 height 28
type input "+256-"
click at [493, 305] on input "Mobile Number/Customer ID: *" at bounding box center [511, 307] width 156 height 28
type input "7"
type input "+256-7"
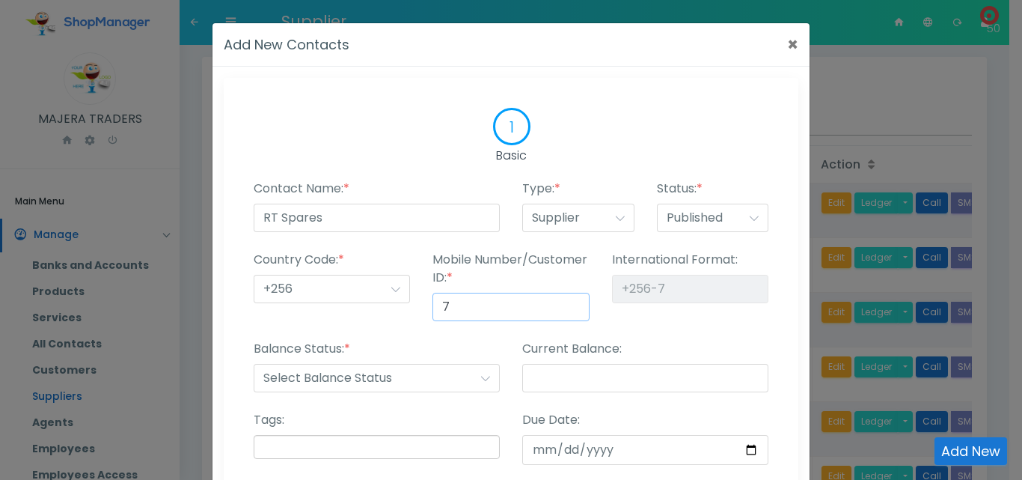
type input "70"
type input "+256-70"
type input "708"
type input "+256-708"
type input "7083"
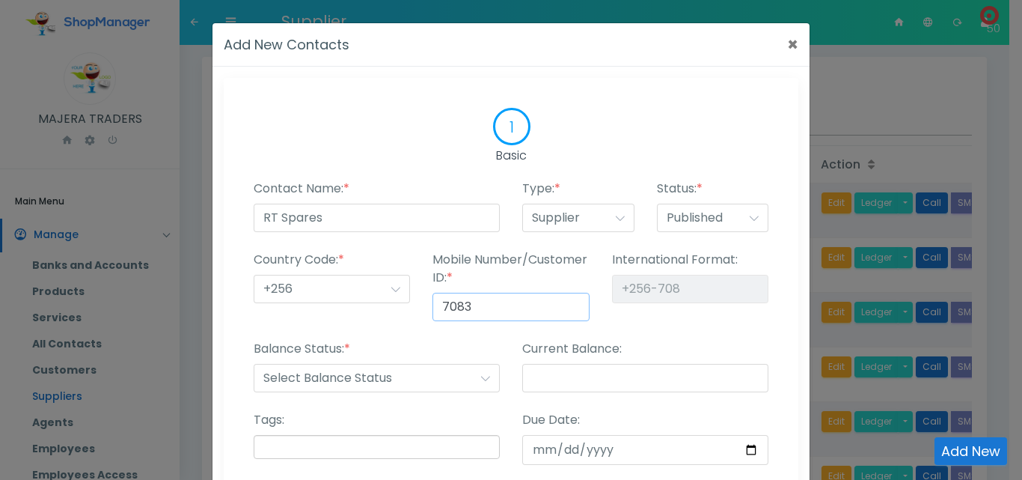
type input "+256-7083"
type input "70832"
type input "+256-70832"
type input "708327"
type input "+256-708327"
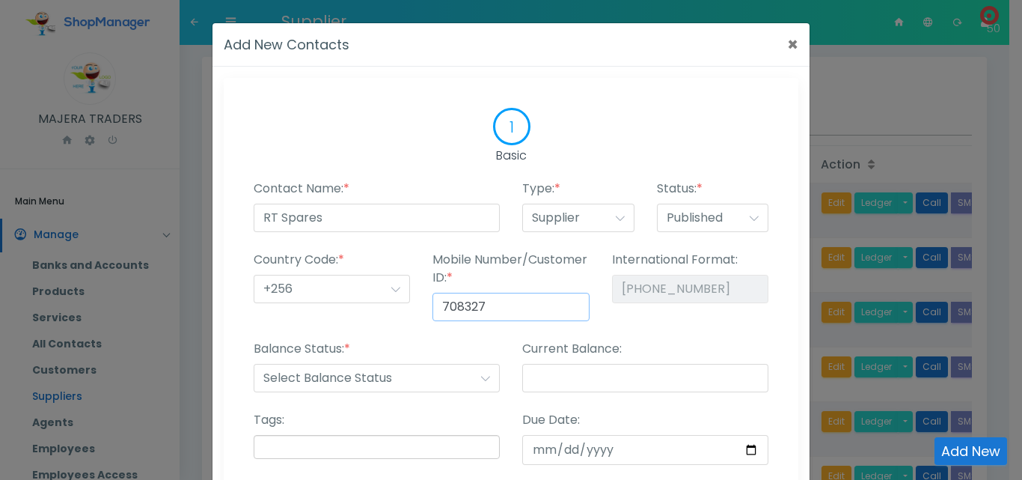
type input "7083275"
type input "+256-7083275"
type input "70832759"
type input "+256-70832759"
type input "708327592"
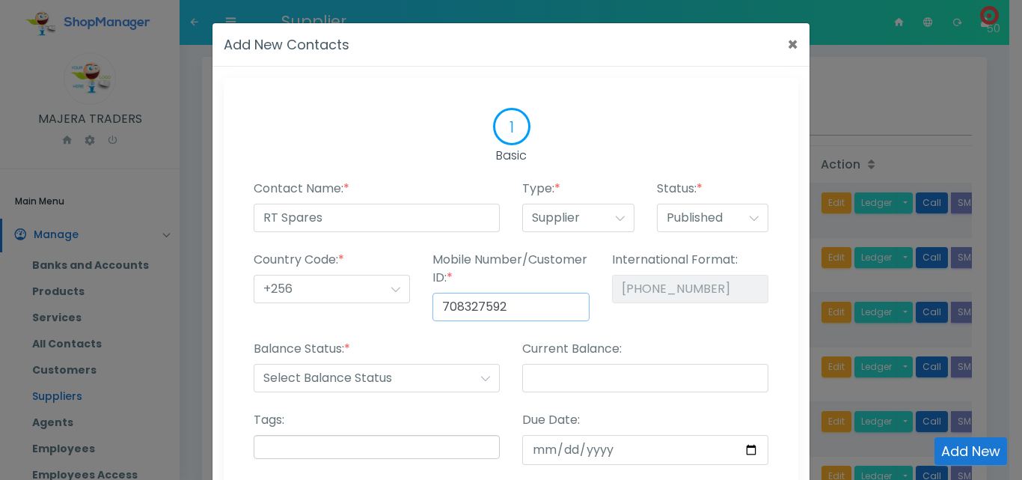
type input "[PHONE_NUMBER]"
type input "708327592"
click at [365, 378] on select "Select Balance Status Receiveable Payable" at bounding box center [377, 378] width 246 height 28
select select "payable"
click at [254, 364] on select "Select Balance Status Receiveable Payable" at bounding box center [377, 378] width 246 height 28
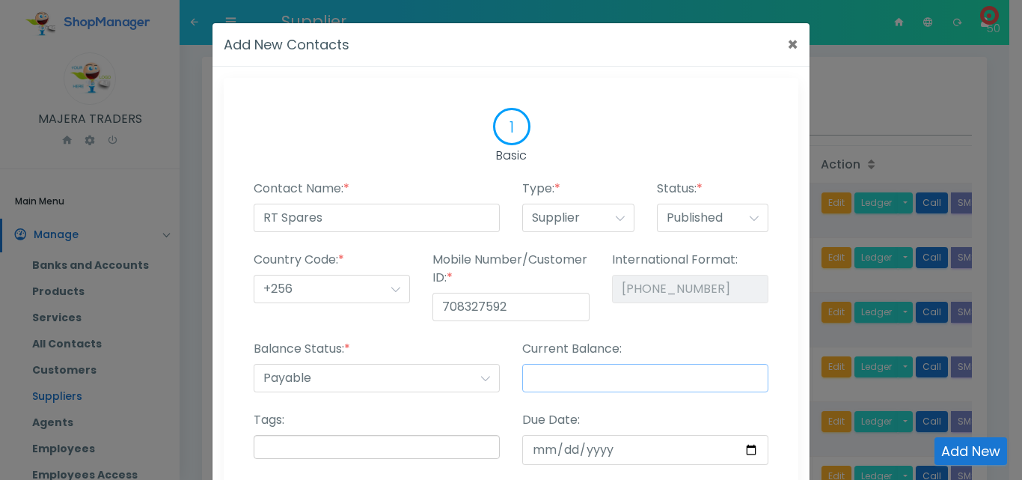
click at [561, 373] on input "Current Balance:" at bounding box center [645, 378] width 246 height 28
type input "0"
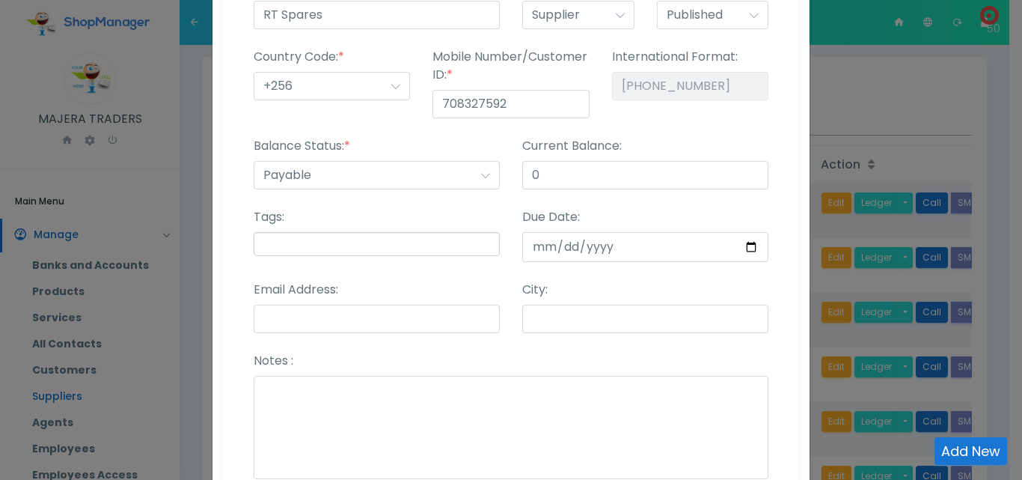
scroll to position [204, 0]
click at [611, 328] on input "City:" at bounding box center [645, 317] width 246 height 28
type input "i"
type input "Kampala"
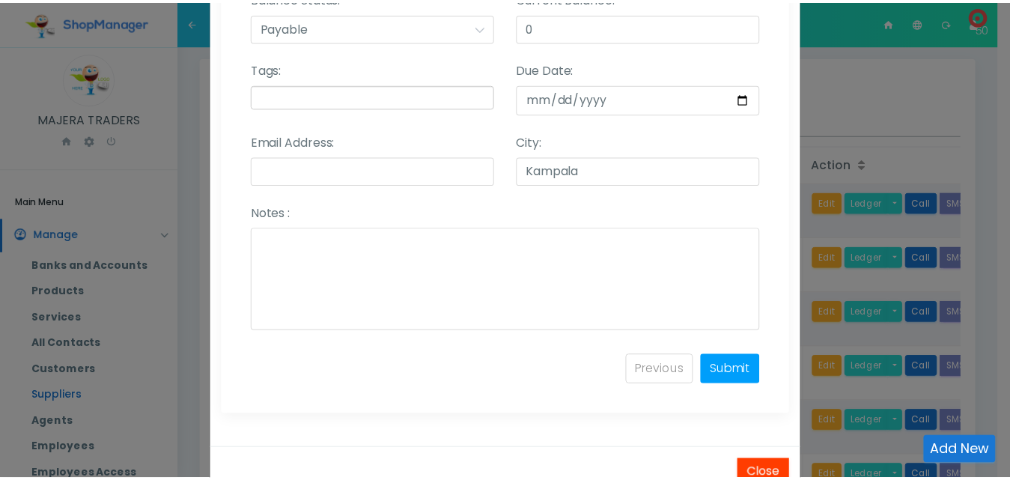
scroll to position [393, 0]
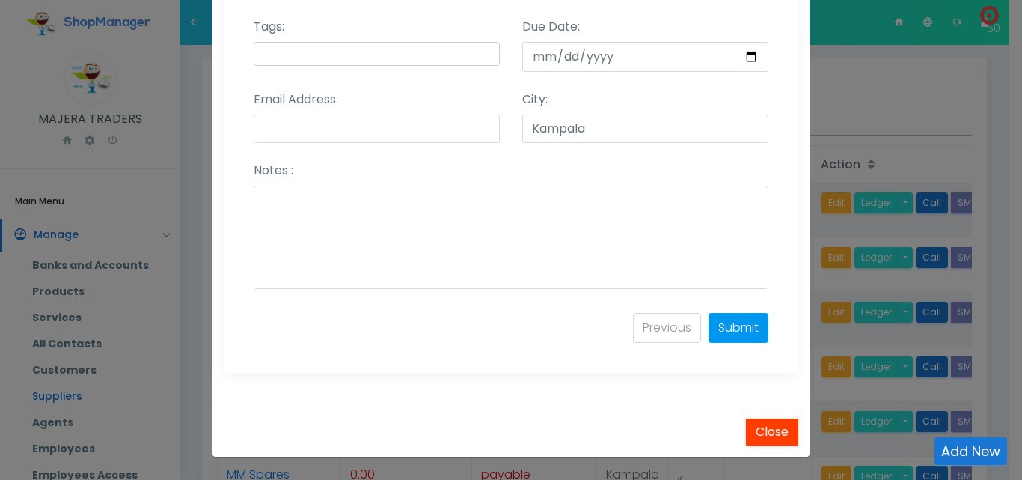
click at [734, 317] on link "Submit" at bounding box center [739, 328] width 60 height 30
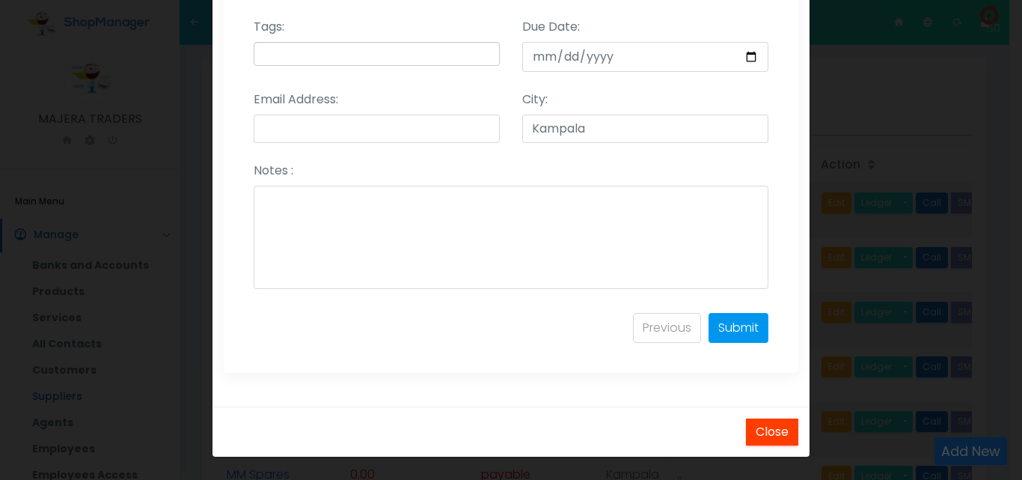
select select
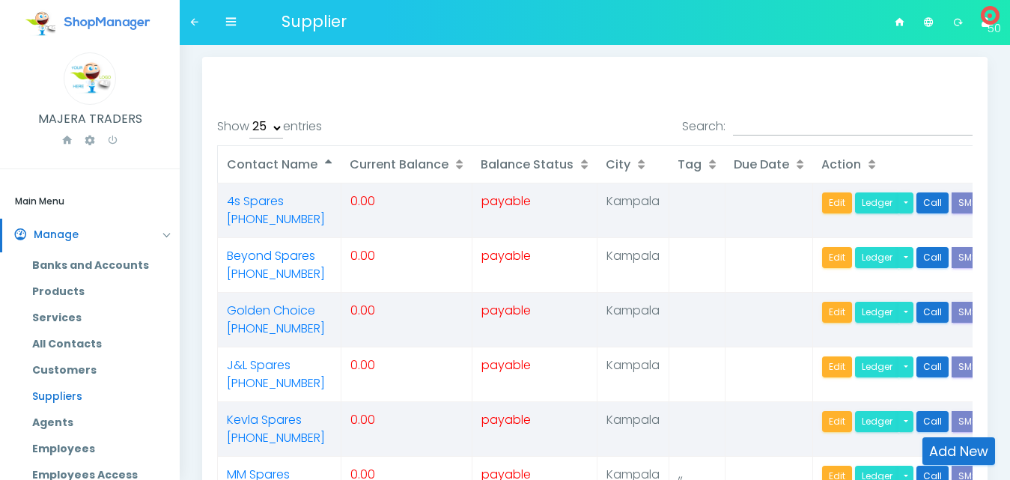
select select "25"
click at [973, 450] on link "Add New" at bounding box center [958, 451] width 73 height 28
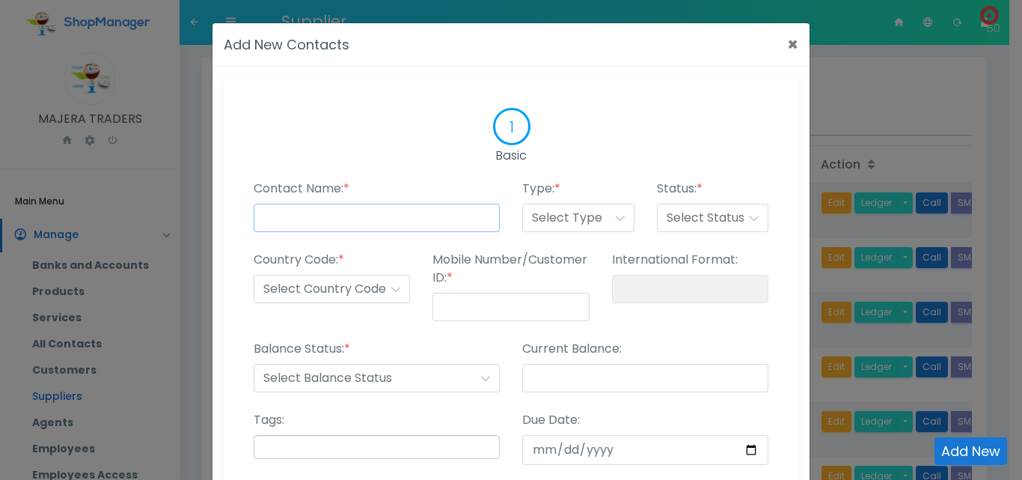
click at [442, 224] on input "Contact Name: *" at bounding box center [377, 218] width 246 height 28
type input "NYC Spares"
click at [597, 213] on select "Select Type Customer Supplier Employee Agents Other" at bounding box center [578, 218] width 112 height 28
select select "supplier"
click at [522, 204] on select "Select Type Customer Supplier Employee Agents Other" at bounding box center [578, 218] width 112 height 28
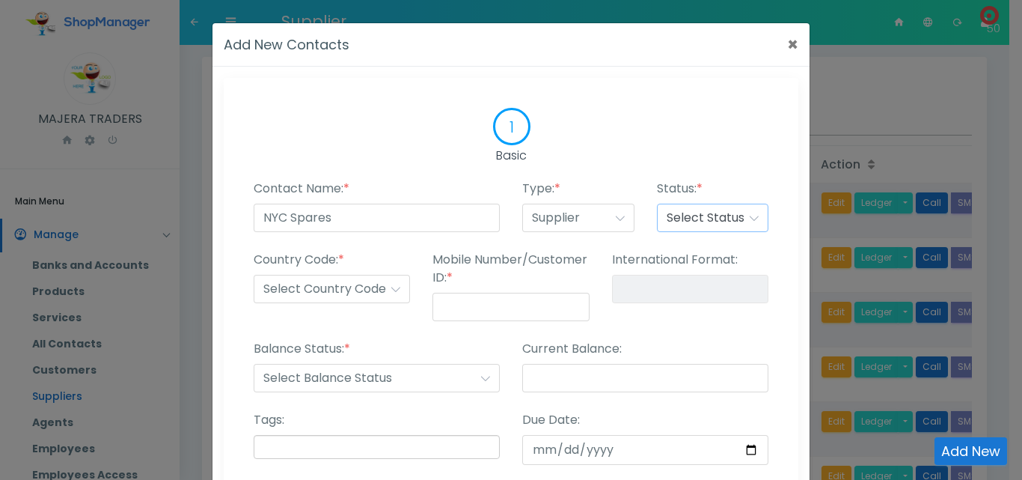
click at [708, 210] on select "Select Status Published Draft Suspended Delete" at bounding box center [713, 218] width 112 height 28
select select "published"
click at [657, 204] on select "Select Status Published Draft Suspended Delete" at bounding box center [713, 218] width 112 height 28
click at [350, 293] on select "Select Country Code +1 +2 +3 +4 +5 +6 +7 +8 +9 +10 +11 +12 +13 +14 +15 +16 +17 …" at bounding box center [332, 289] width 156 height 28
select select "+256"
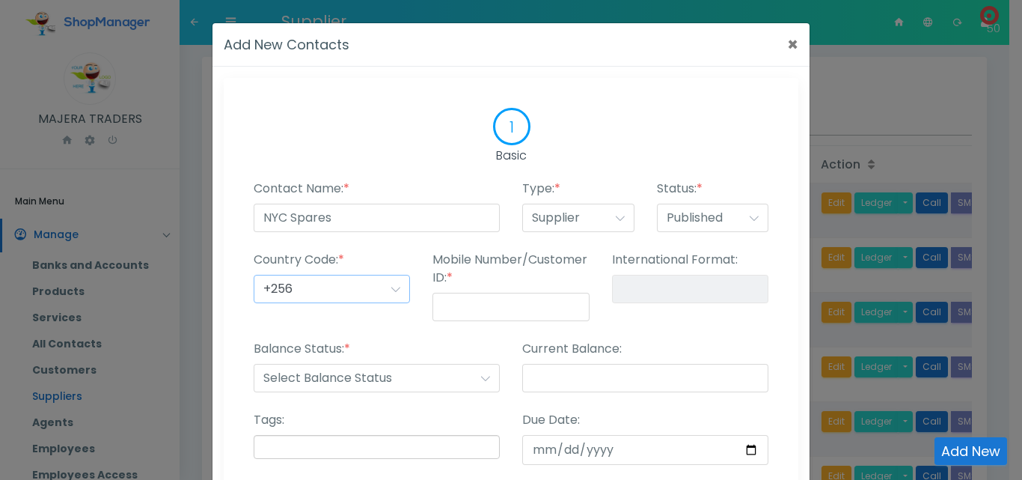
click at [254, 275] on select "Select Country Code +1 +2 +3 +4 +5 +6 +7 +8 +9 +10 +11 +12 +13 +14 +15 +16 +17 …" at bounding box center [332, 289] width 156 height 28
type input "+256-"
click at [489, 306] on input "Mobile Number/Customer ID: *" at bounding box center [511, 307] width 156 height 28
type input "7"
type input "+256-7"
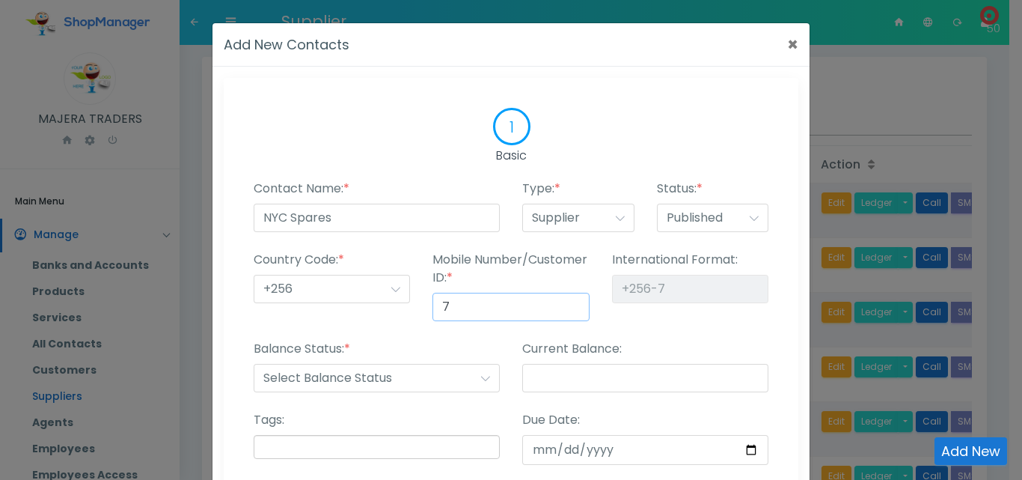
type input "77"
type input "+256-77"
type input "778"
type input "+256-778"
type input "7788"
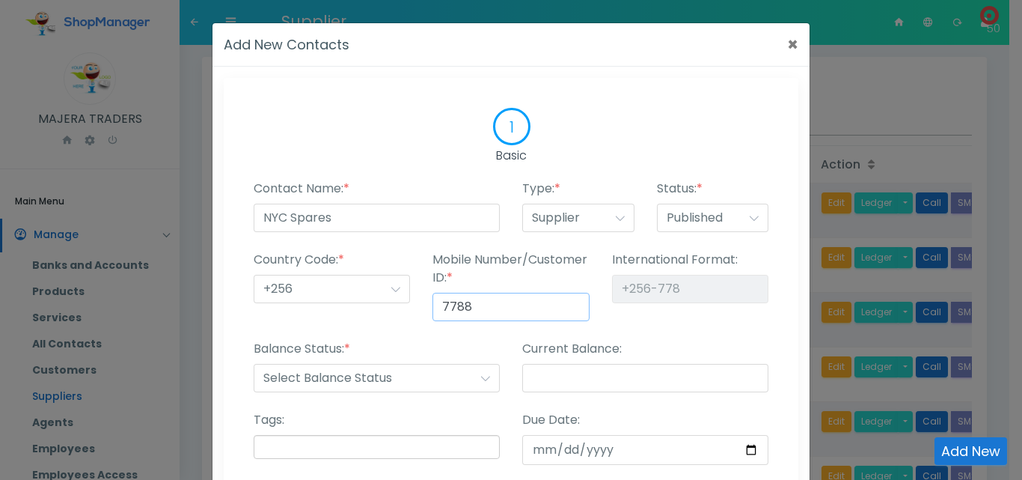
type input "+256-7788"
type input "77881"
type input "+256-77881"
type input "778811"
type input "+256-778811"
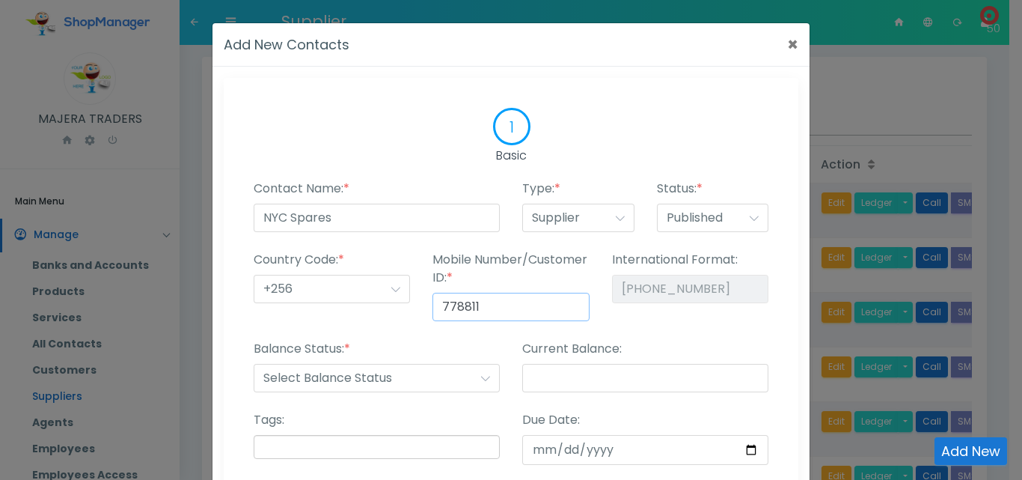
type input "7788117"
type input "+256-7788117"
type input "77881171"
type input "+256-77881171"
type input "778811715"
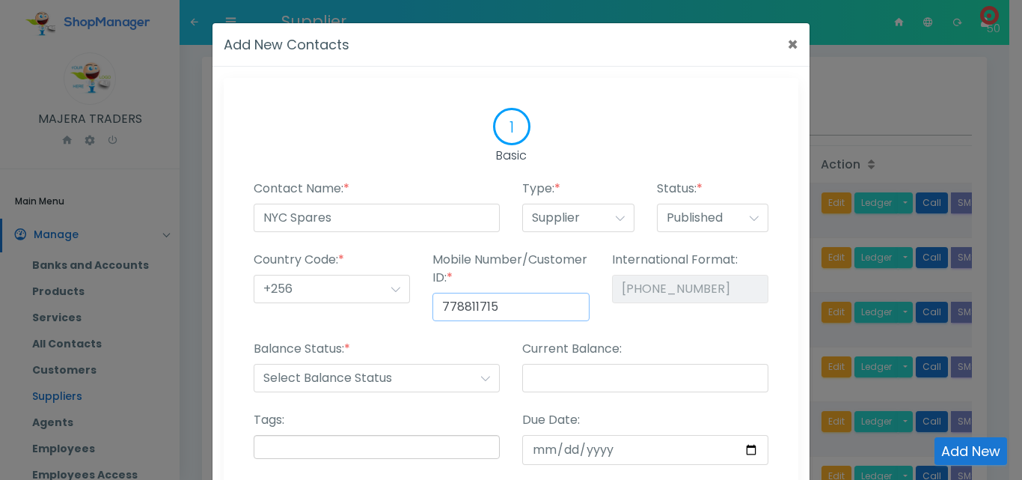
type input "[PHONE_NUMBER]"
type input "778811715"
click at [619, 318] on div "International Format: +256-778811715" at bounding box center [690, 295] width 179 height 89
click at [439, 377] on select "Select Balance Status Receiveable Payable" at bounding box center [377, 378] width 246 height 28
select select "payable"
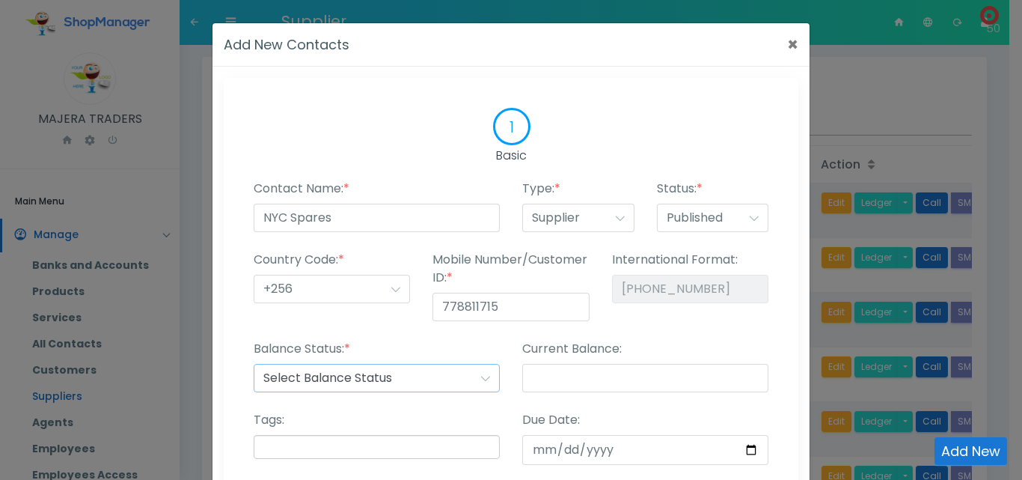
click at [254, 364] on select "Select Balance Status Receiveable Payable" at bounding box center [377, 378] width 246 height 28
click at [558, 382] on input "Current Balance:" at bounding box center [645, 378] width 246 height 28
type input "0"
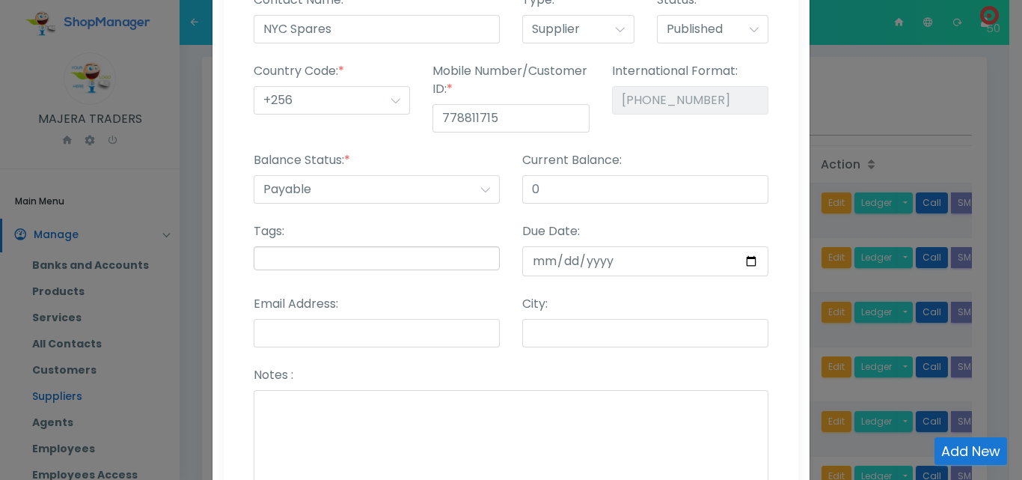
scroll to position [200, 0]
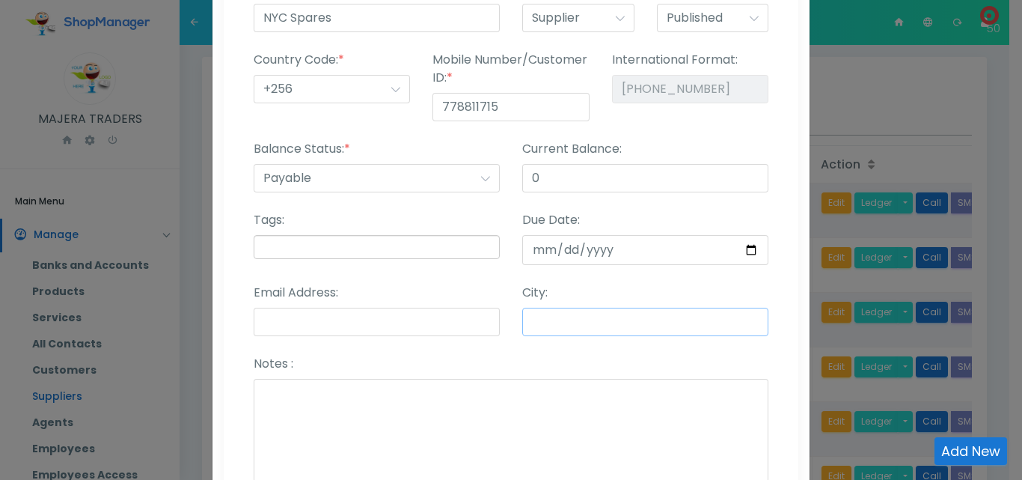
click at [659, 329] on input "City:" at bounding box center [645, 322] width 246 height 28
type input "Kampala"
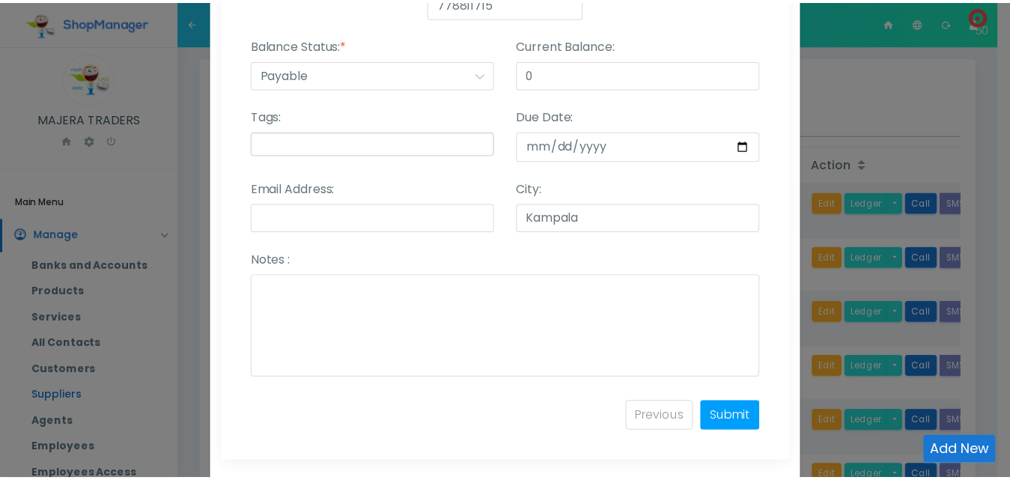
scroll to position [393, 0]
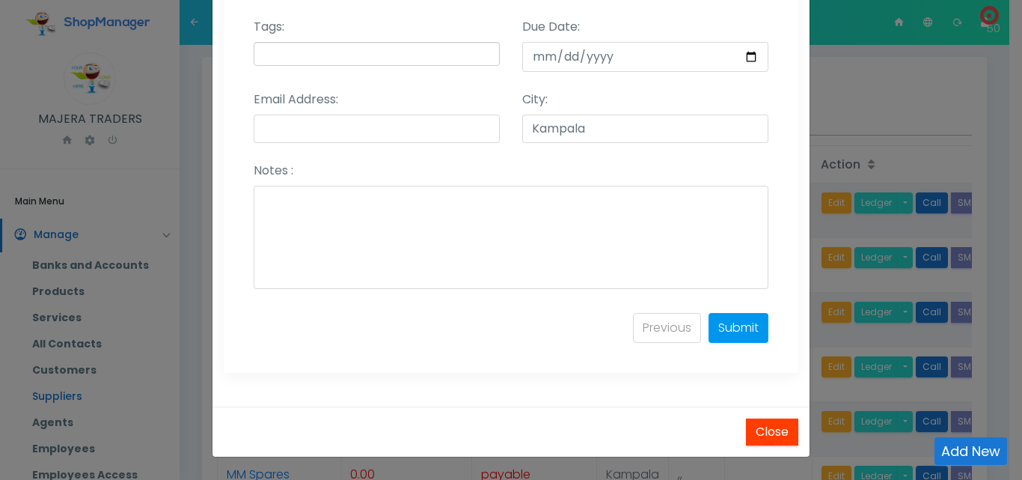
click at [727, 329] on link "Submit" at bounding box center [739, 328] width 60 height 30
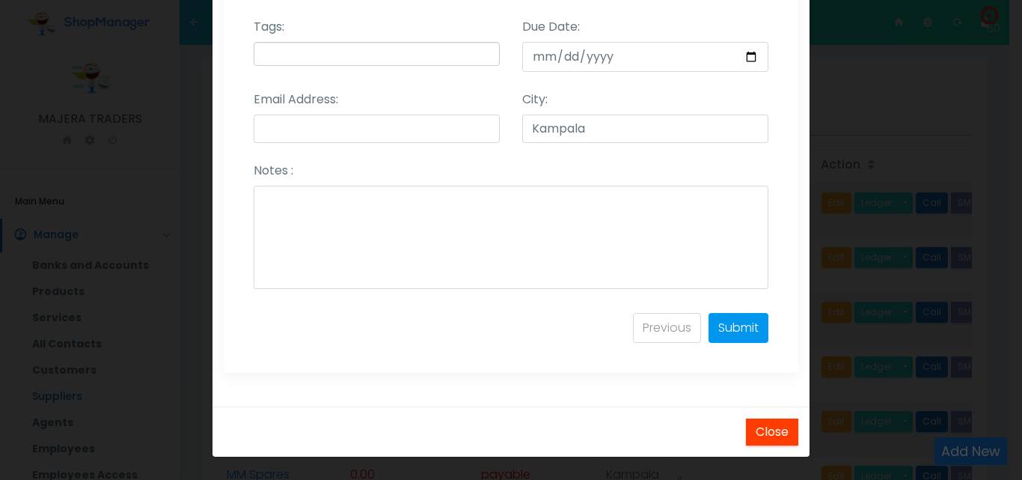
select select
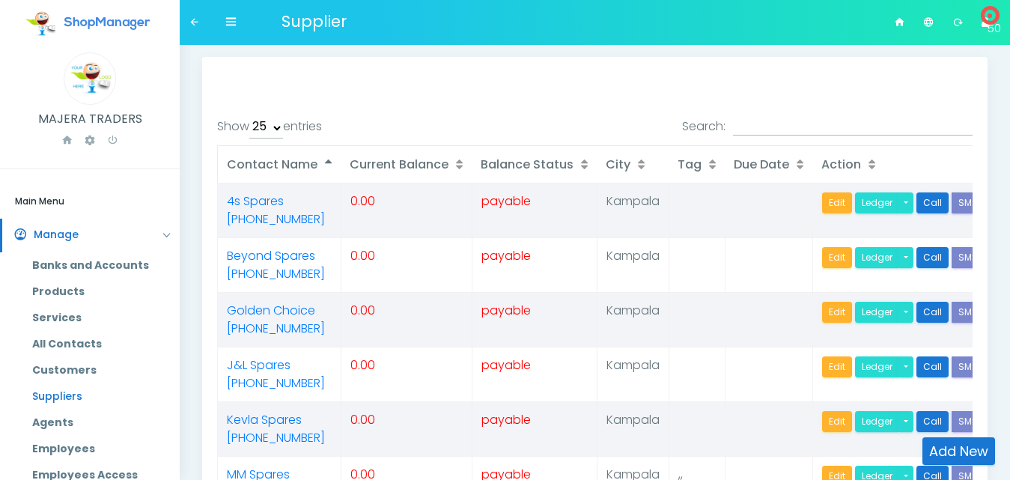
select select "25"
click at [948, 445] on link "Add New" at bounding box center [958, 451] width 73 height 28
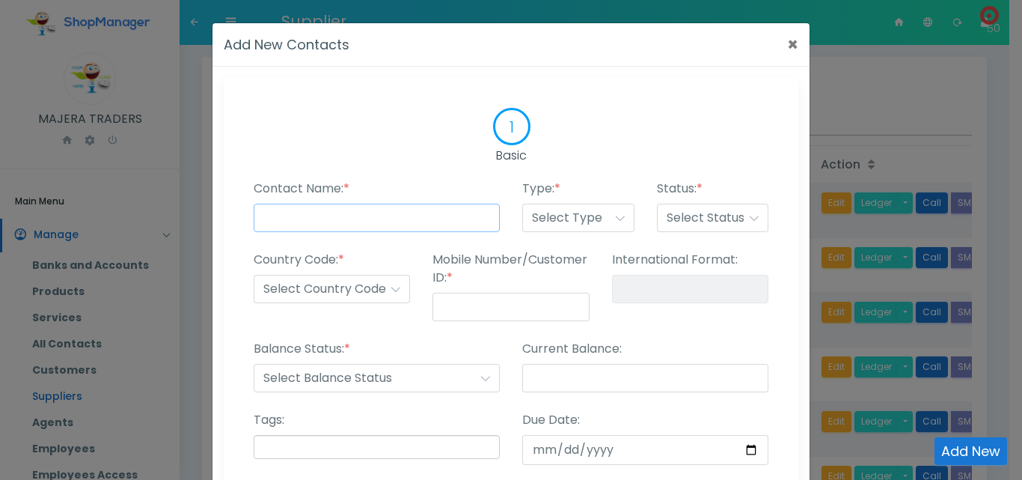
click at [400, 207] on input "Contact Name: *" at bounding box center [377, 218] width 246 height 28
type input "Jinli Spares"
click at [570, 216] on select "Select Type Customer Supplier Employee Agents Other" at bounding box center [578, 218] width 112 height 28
select select "supplier"
click at [522, 204] on select "Select Type Customer Supplier Employee Agents Other" at bounding box center [578, 218] width 112 height 28
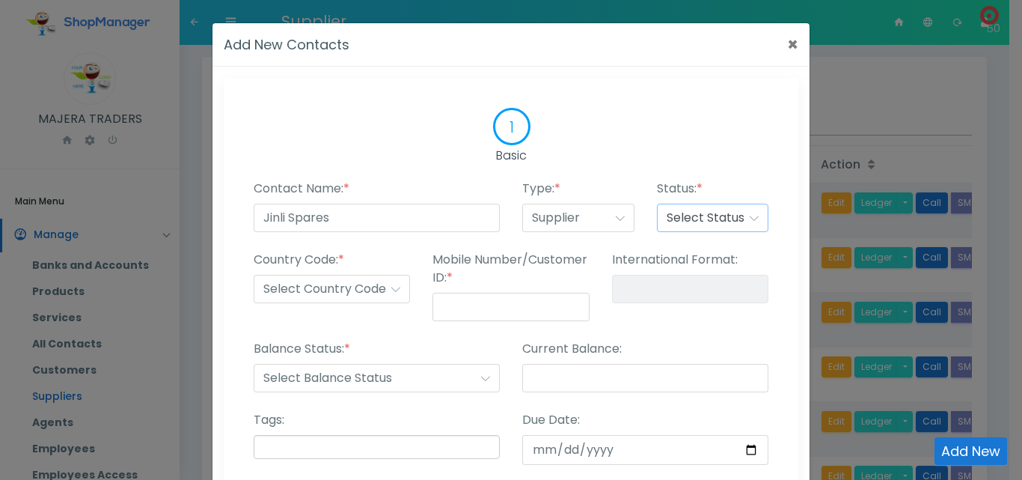
click at [694, 218] on select "Select Status Published Draft Suspended Delete" at bounding box center [713, 218] width 112 height 28
select select "published"
click at [657, 204] on select "Select Status Published Draft Suspended Delete" at bounding box center [713, 218] width 112 height 28
click at [380, 293] on select "Select Country Code +1 +2 +3 +4 +5 +6 +7 +8 +9 +10 +11 +12 +13 +14 +15 +16 +17 …" at bounding box center [332, 289] width 156 height 28
select select "+256"
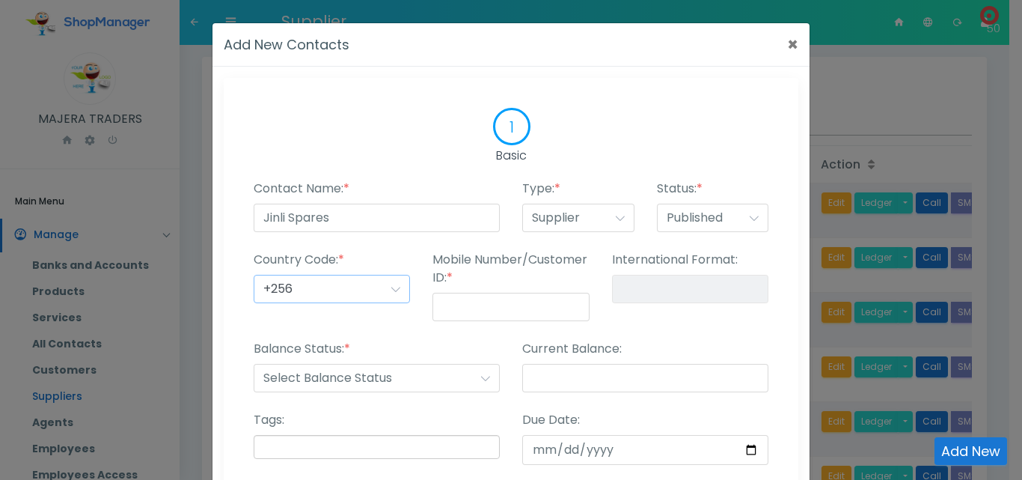
click at [254, 275] on select "Select Country Code +1 +2 +3 +4 +5 +6 +7 +8 +9 +10 +11 +12 +13 +14 +15 +16 +17 …" at bounding box center [332, 289] width 156 height 28
type input "+256-"
click at [459, 308] on input "Mobile Number/Customer ID: *" at bounding box center [511, 307] width 156 height 28
type input "7"
type input "+256-7"
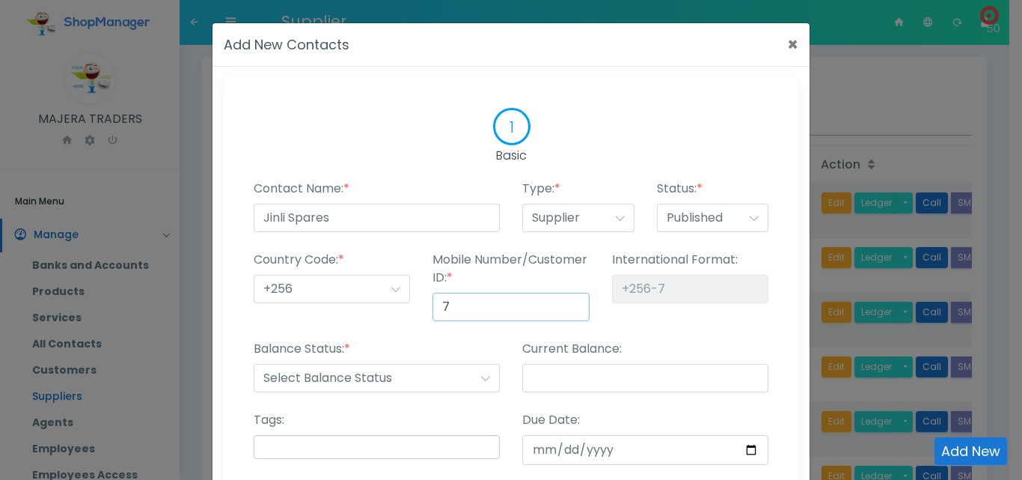
type input "77"
type input "+256-77"
type input "772"
type input "+256-772"
type input "7728"
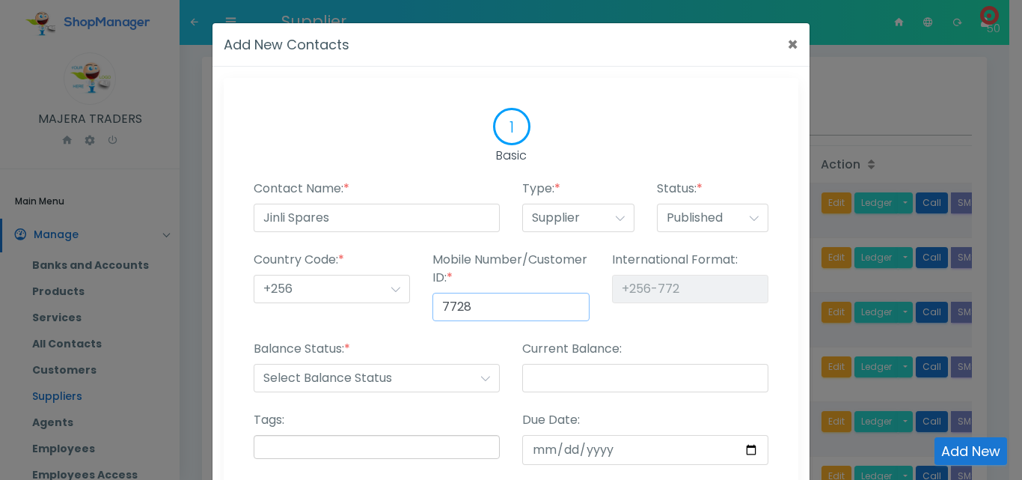
type input "+256-7728"
type input "77287"
type input "+256-77287"
type input "772876"
type input "+256-772876"
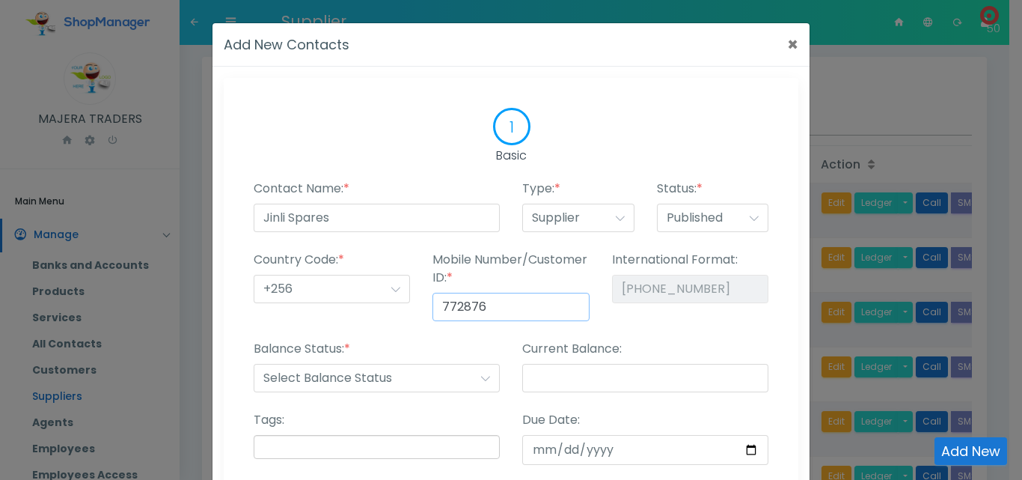
type input "7728765"
type input "+256-7728765"
type input "77287655"
type input "+256-77287655"
type input "772876555"
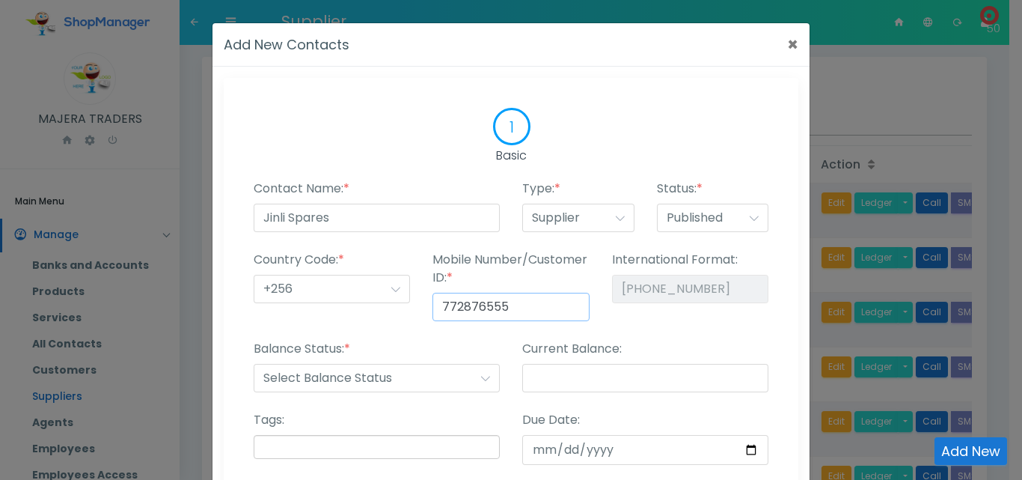
type input "+256-772876555"
type input "772876555"
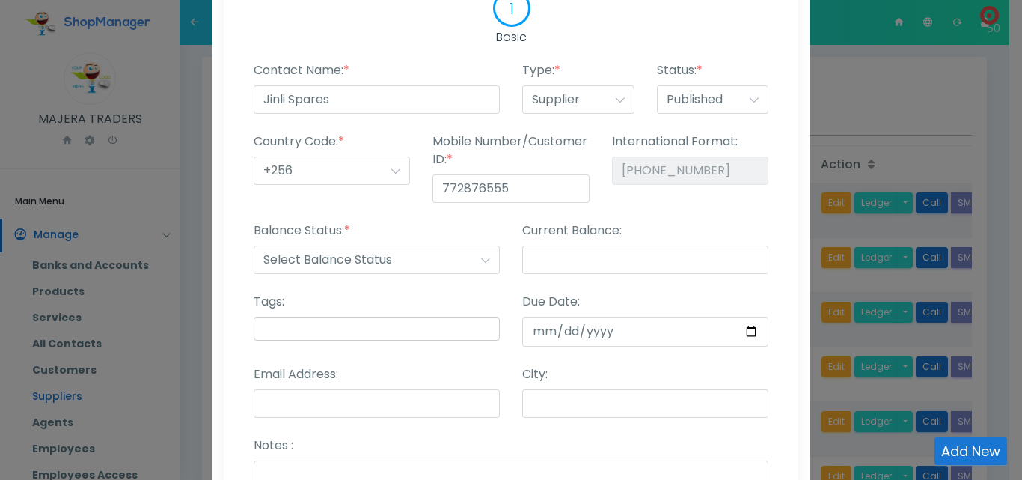
scroll to position [123, 0]
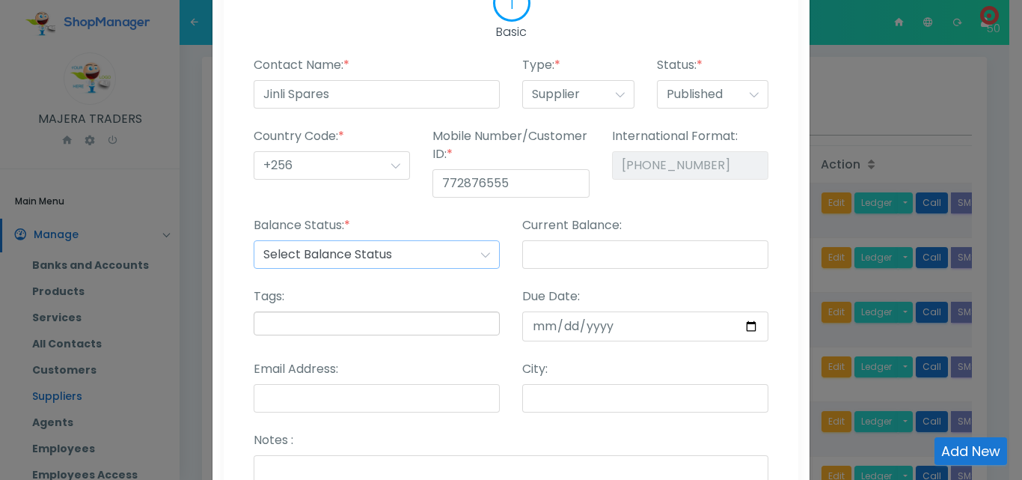
click at [328, 258] on select "Select Balance Status Receiveable Payable" at bounding box center [377, 254] width 246 height 28
select select "payable"
click at [254, 240] on select "Select Balance Status Receiveable Payable" at bounding box center [377, 254] width 246 height 28
click at [567, 243] on input "Current Balance:" at bounding box center [645, 254] width 246 height 28
type input "0"
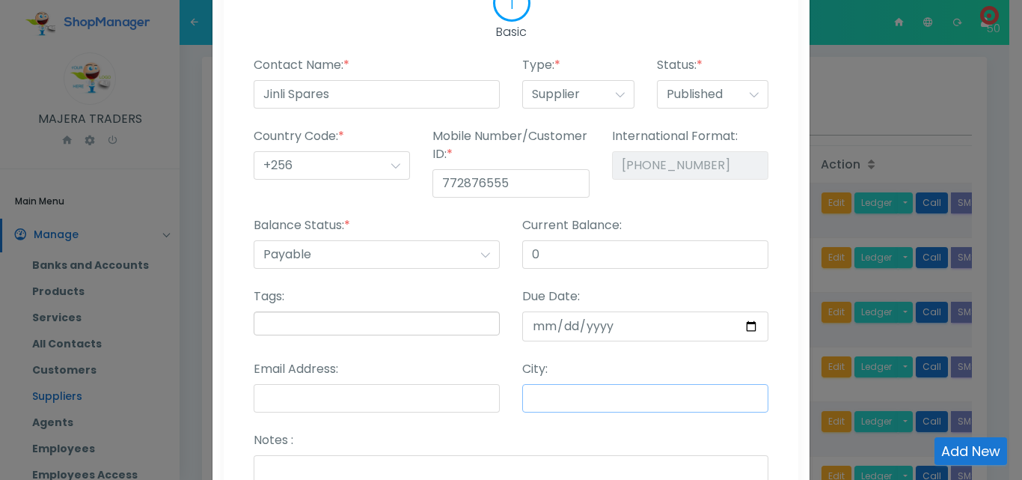
click at [560, 397] on input "City:" at bounding box center [645, 398] width 246 height 28
type input "Kampala"
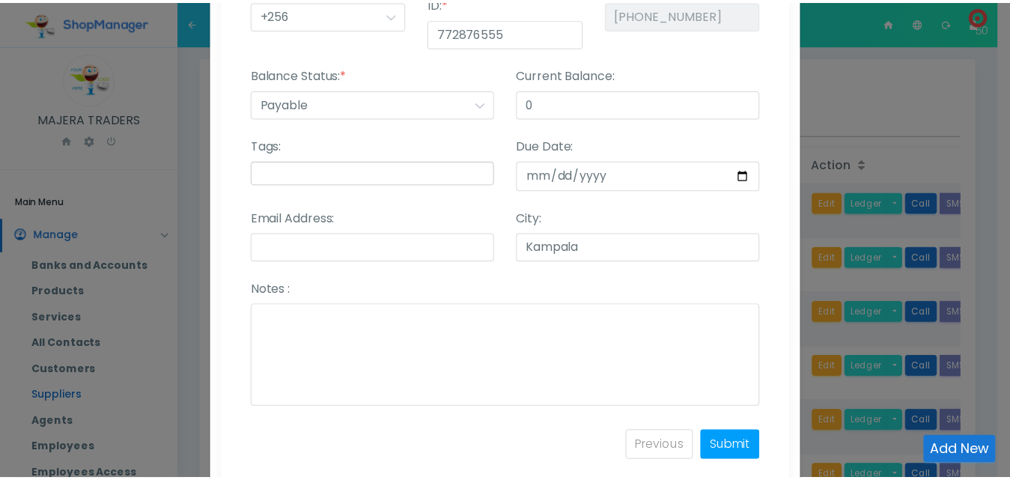
scroll to position [393, 0]
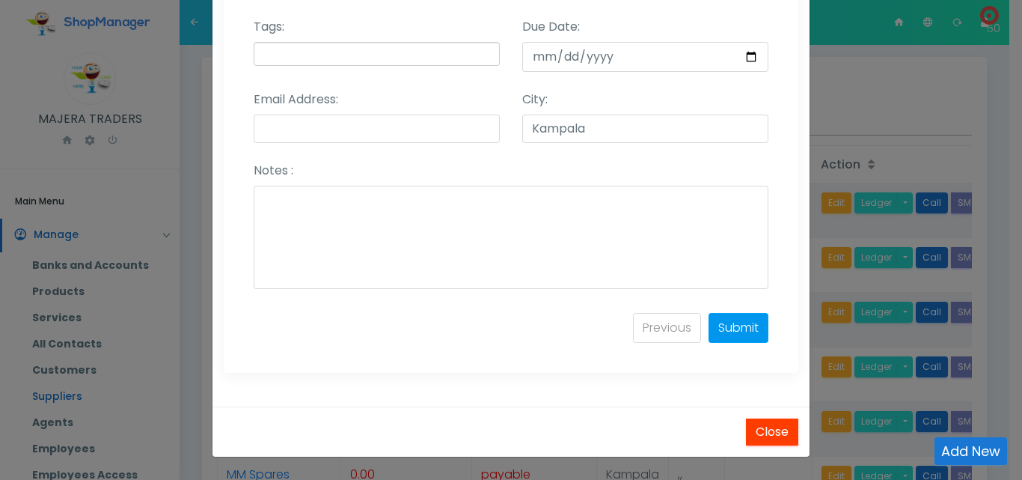
click at [736, 324] on link "Submit" at bounding box center [739, 328] width 60 height 30
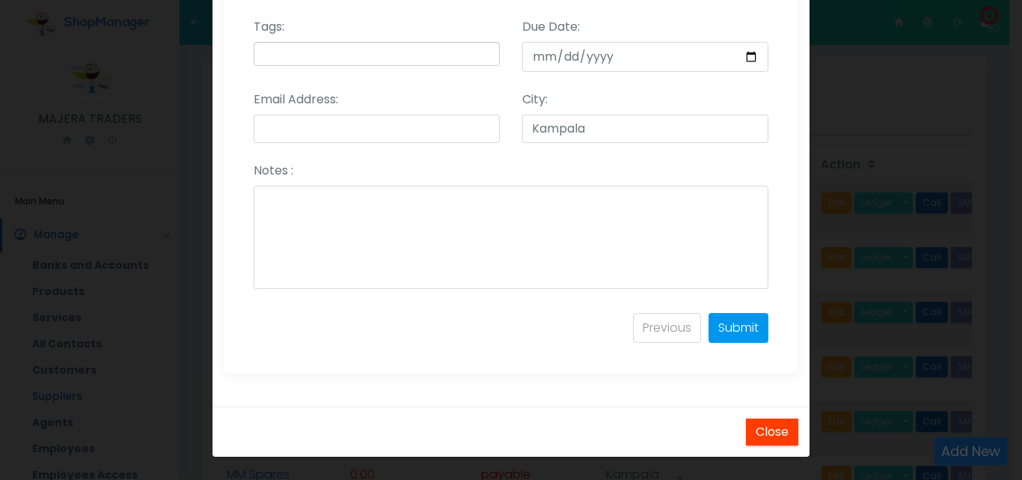
select select
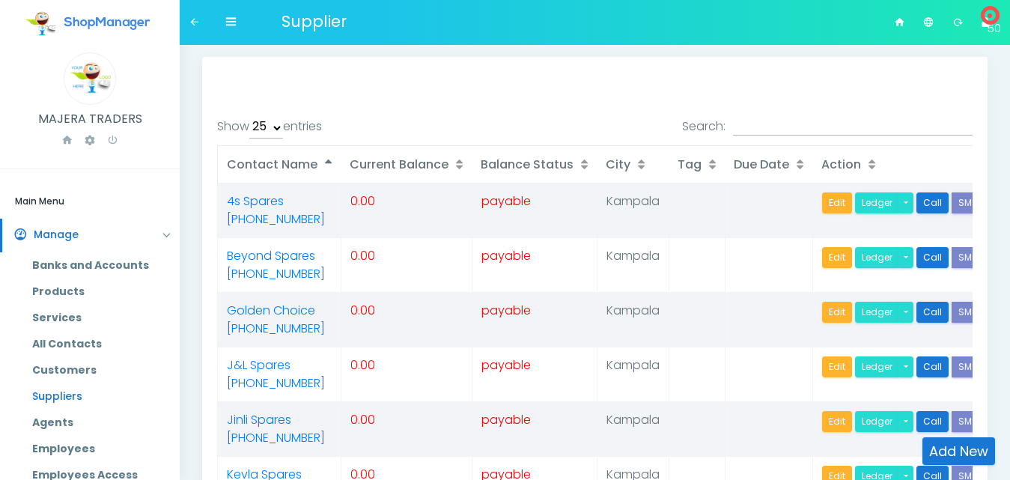
select select "25"
click at [64, 141] on icon at bounding box center [67, 140] width 12 height 17
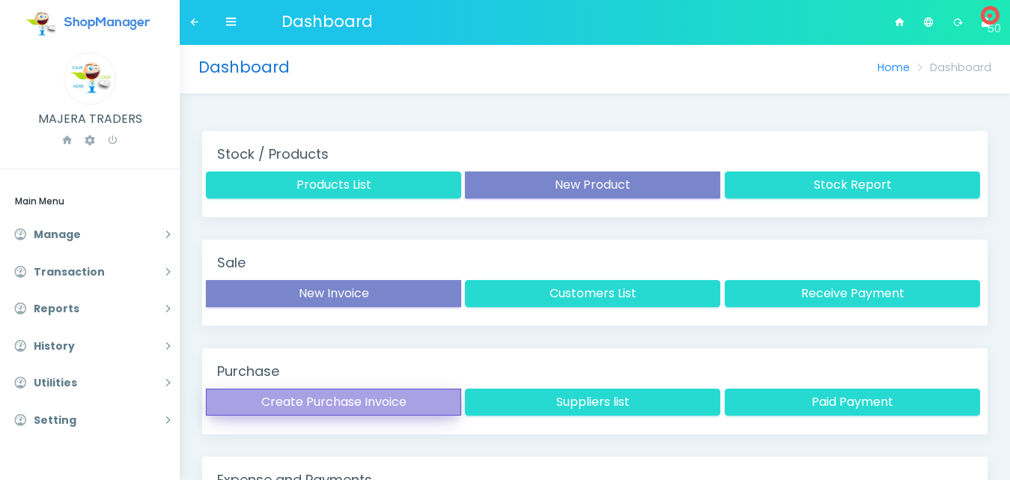
click at [335, 404] on button "Create Purchase Invoice" at bounding box center [333, 401] width 255 height 27
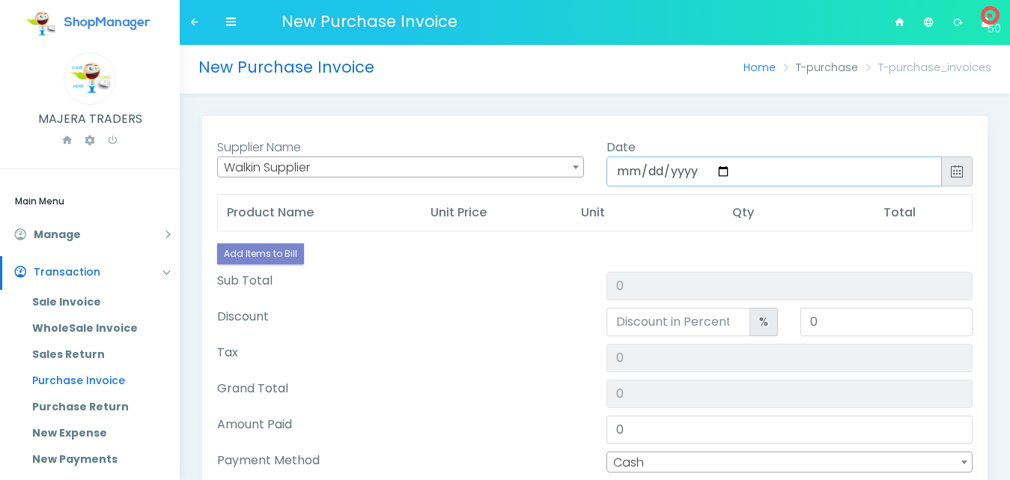
click at [623, 167] on input "[DATE]" at bounding box center [774, 171] width 336 height 30
type input "[DATE]"
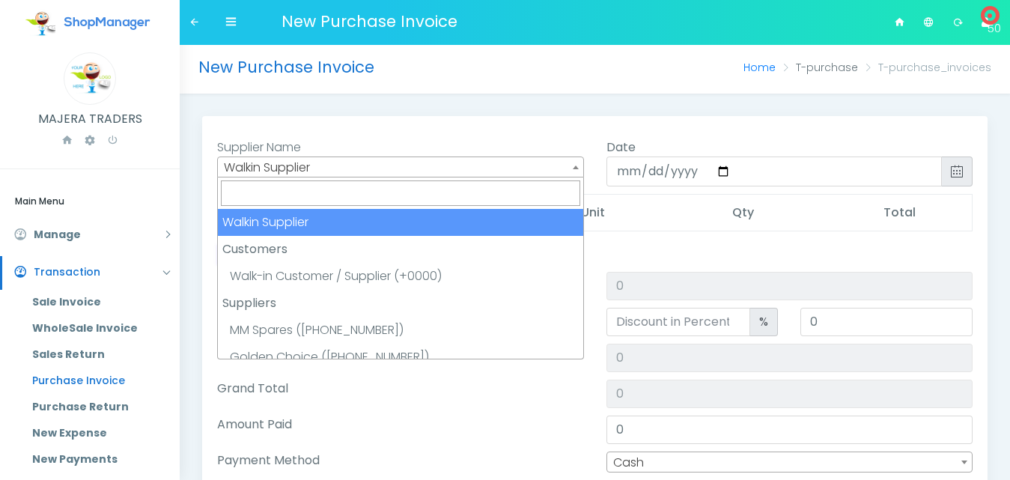
click at [300, 165] on span "Walkin Supplier" at bounding box center [400, 167] width 365 height 21
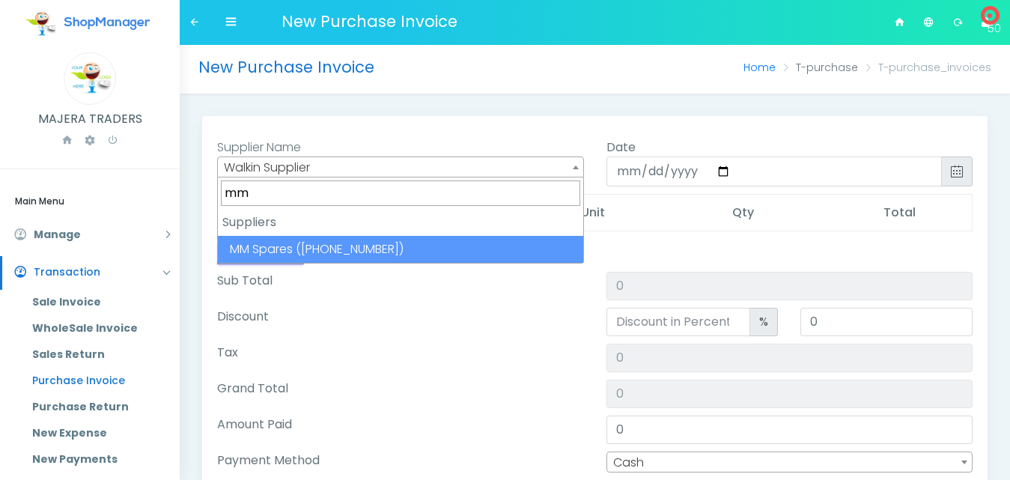
type input "mm"
select select "[PHONE_NUMBER]"
type input "0.00"
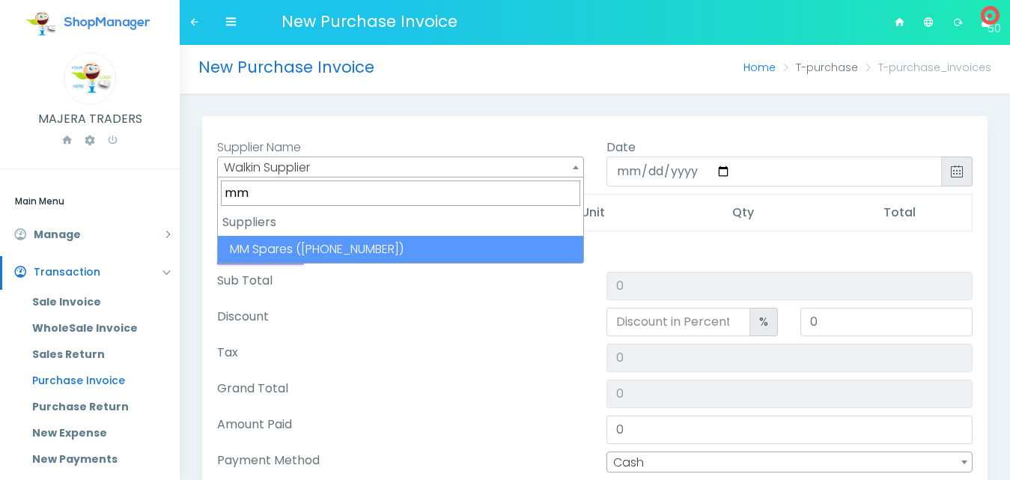
type input "0.00"
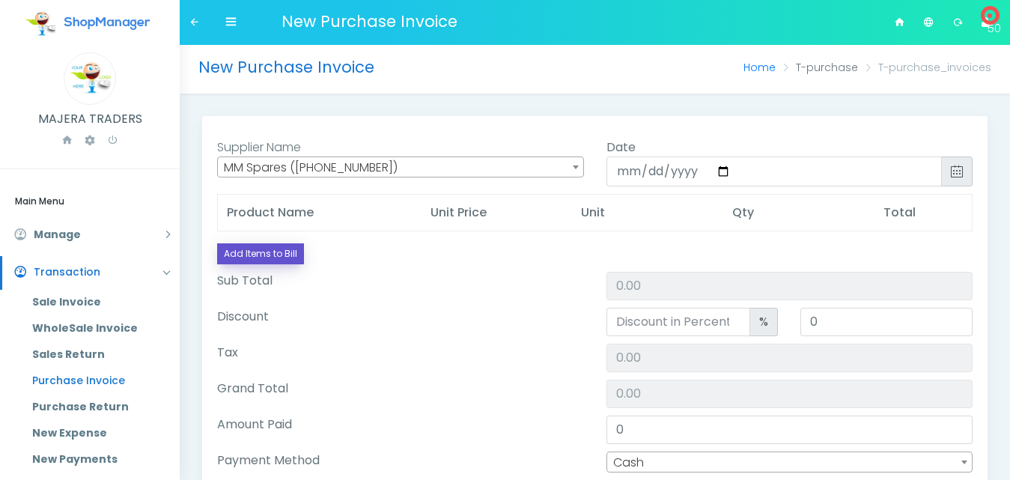
click at [277, 245] on link "Add Items to Bill" at bounding box center [260, 253] width 87 height 21
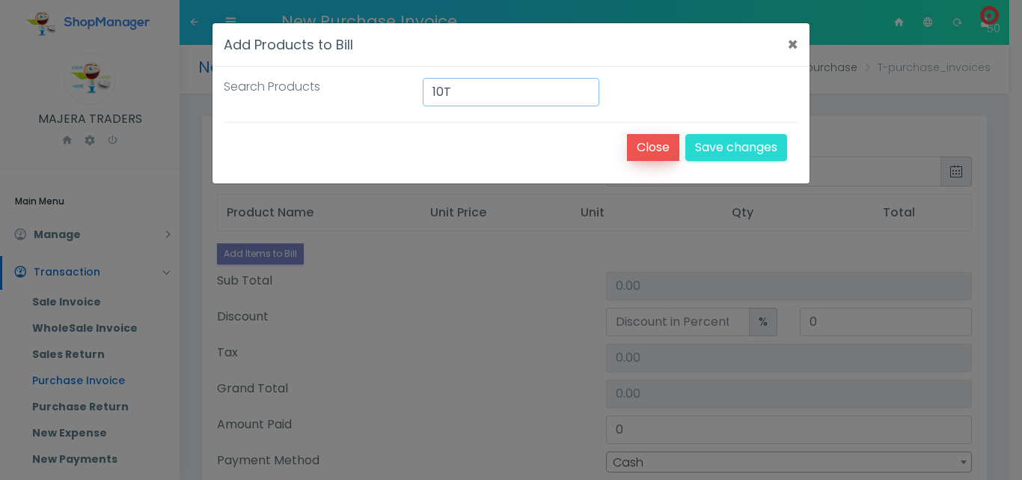
type input "10T"
click at [655, 150] on button "Close" at bounding box center [653, 147] width 52 height 27
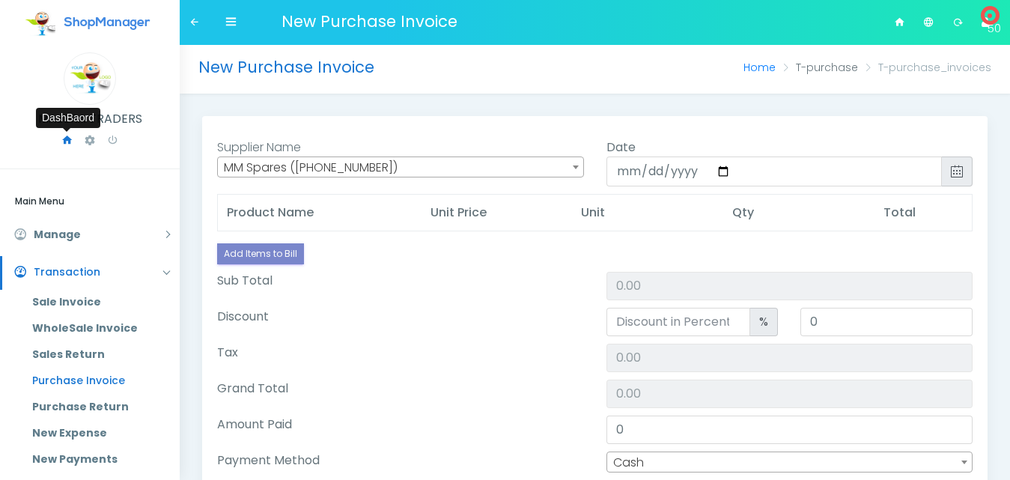
click at [64, 141] on icon at bounding box center [67, 140] width 12 height 17
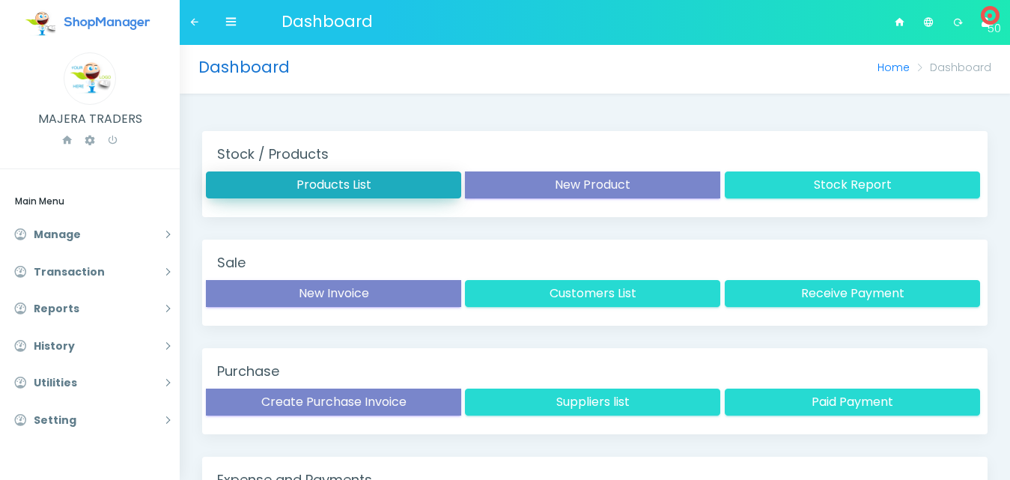
click at [331, 182] on button "Products List" at bounding box center [333, 184] width 255 height 27
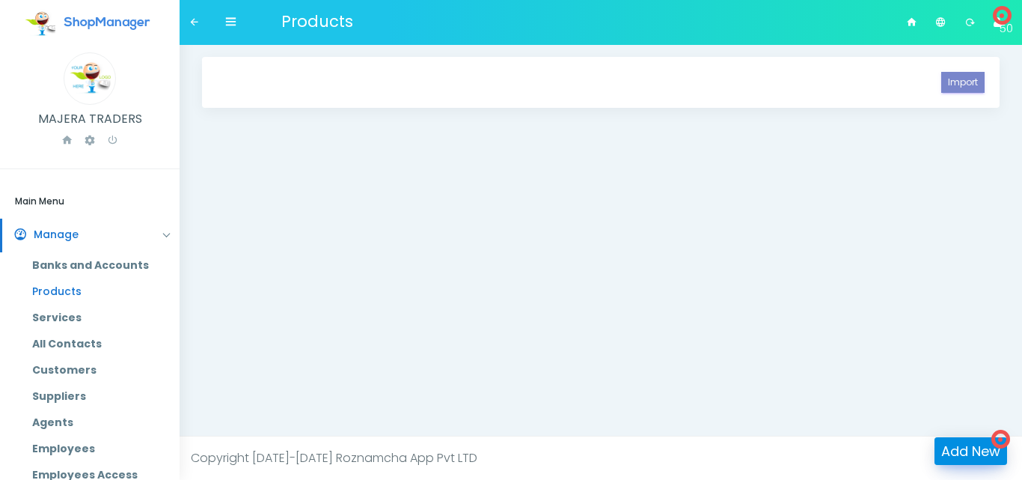
click at [977, 448] on link "Add New" at bounding box center [971, 451] width 73 height 28
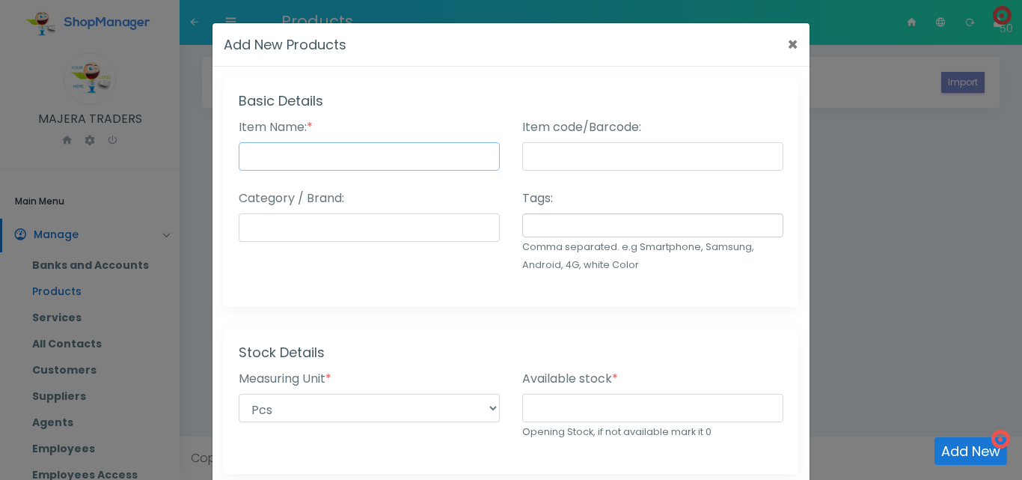
click at [288, 161] on input "Item Name: *" at bounding box center [369, 156] width 261 height 28
type input "10T Opnion"
click at [372, 237] on input "Category / Brand:" at bounding box center [369, 227] width 261 height 28
type input "CG200"
click at [556, 231] on input "text" at bounding box center [650, 225] width 245 height 16
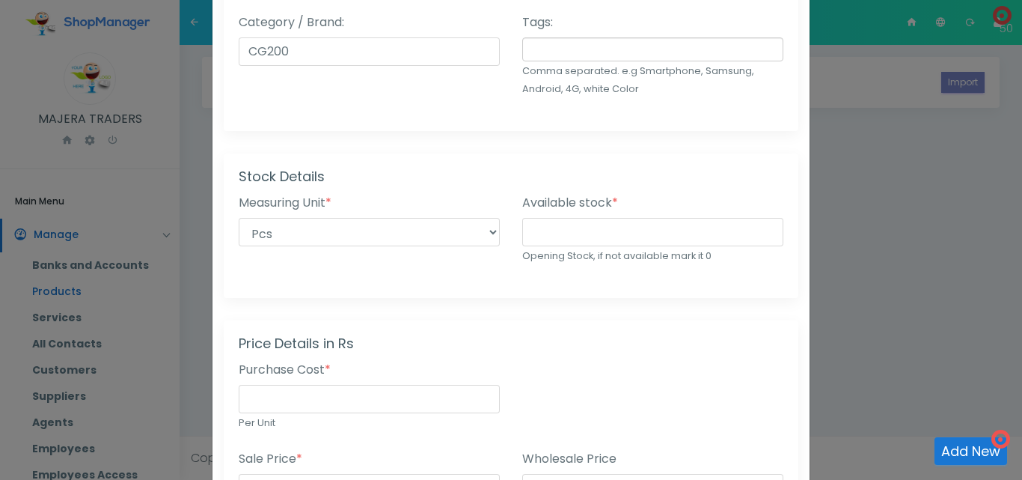
scroll to position [187, 0]
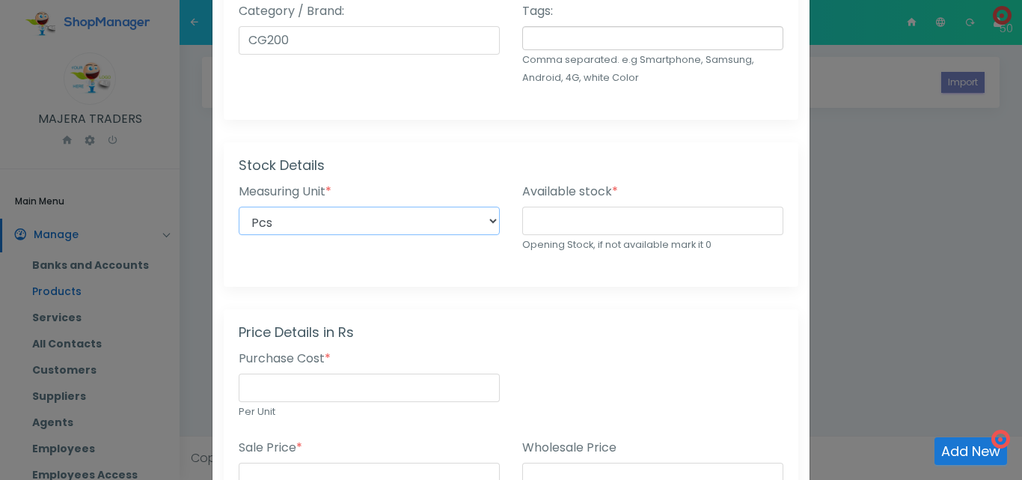
click at [284, 222] on select "Pcs Bag Box Pack Bundle Suit Bottle Crates Dozen Gross LBS KG Gram" at bounding box center [369, 221] width 261 height 28
click at [239, 207] on select "Pcs Bag Box Pack Bundle Suit Bottle Crates Dozen Gross LBS KG Gram" at bounding box center [369, 221] width 261 height 28
click at [588, 223] on input "number" at bounding box center [652, 221] width 261 height 28
type input "00"
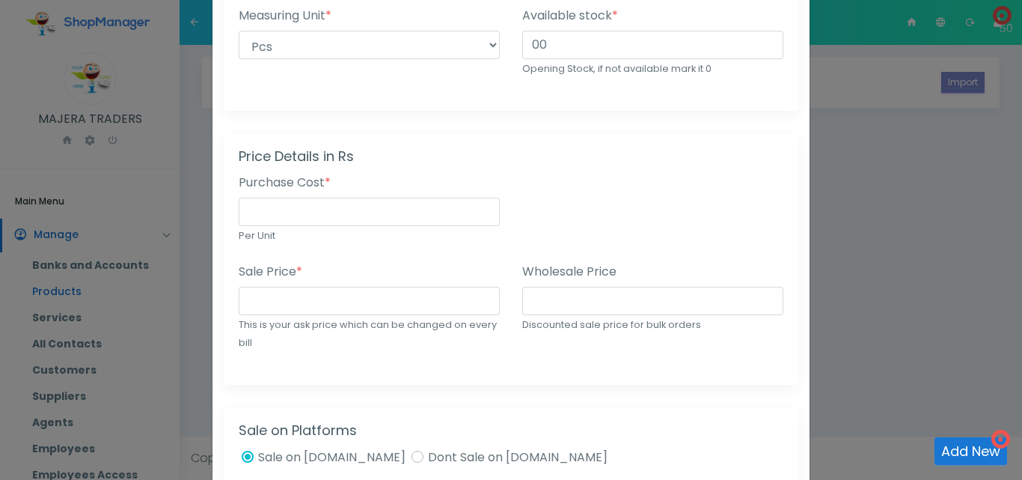
scroll to position [367, 0]
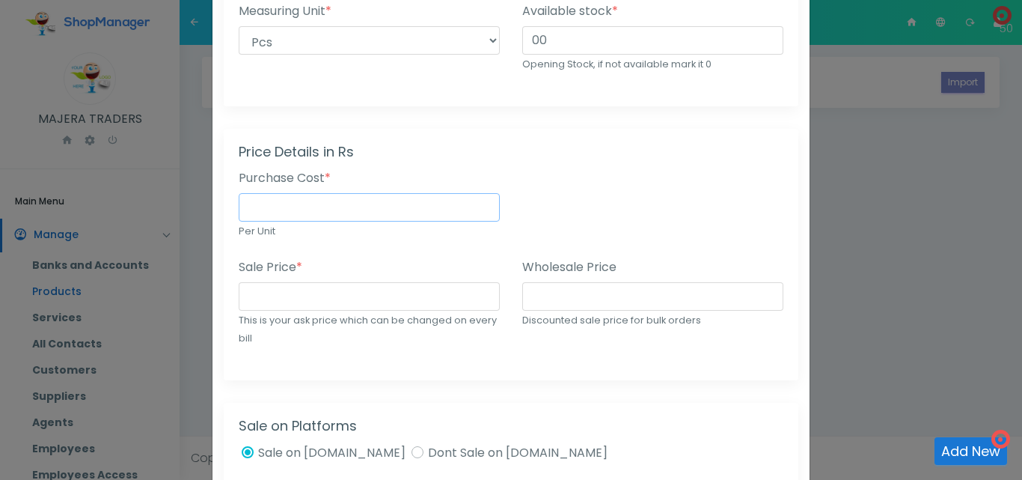
click at [300, 209] on input "number" at bounding box center [369, 207] width 261 height 28
type input "25000"
click at [361, 260] on div "Sale Price * This is your ask price which can be changed on every bill" at bounding box center [369, 302] width 261 height 88
click at [352, 299] on input "number" at bounding box center [369, 296] width 261 height 28
type input "35000"
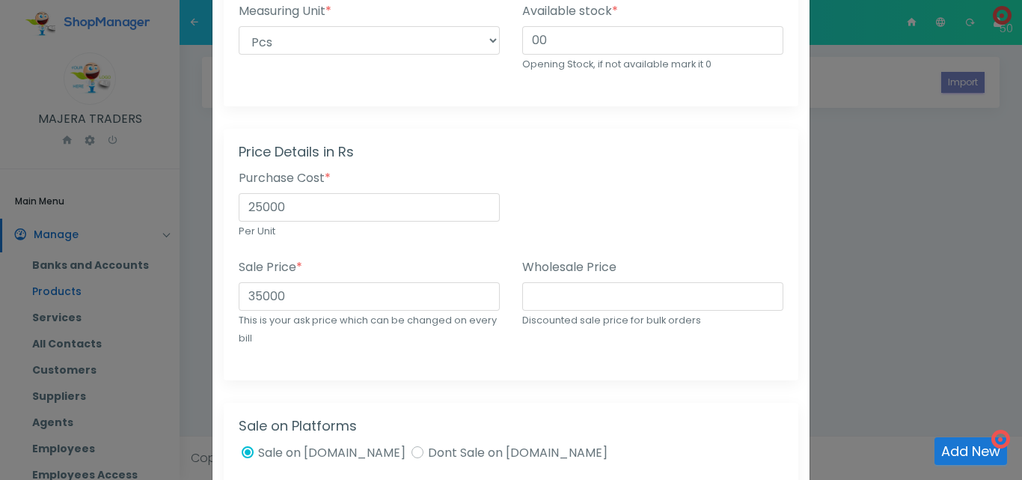
click at [444, 255] on div "Purchase Cost * 25000 Per Unit" at bounding box center [370, 213] width 284 height 89
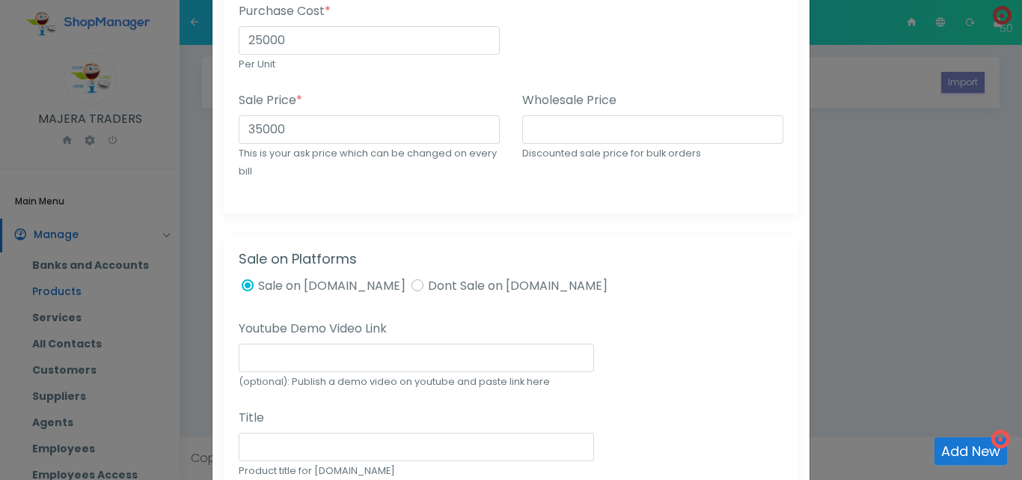
scroll to position [541, 0]
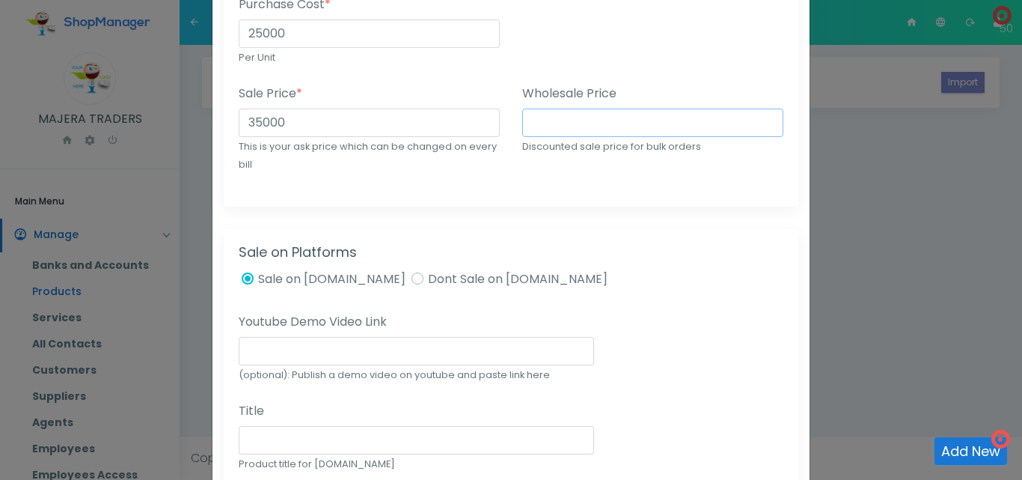
click at [634, 130] on input "number" at bounding box center [652, 123] width 261 height 28
type input "30000"
click at [406, 201] on div "Price Details in Rs Purchase Cost * 25000 Per Unit Sale Price * 35000 This is y…" at bounding box center [511, 80] width 575 height 251
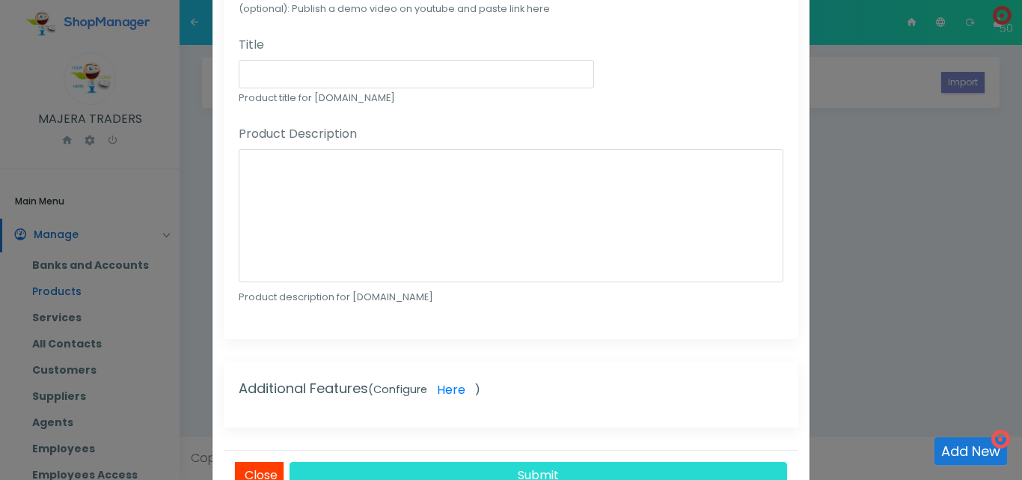
scroll to position [962, 0]
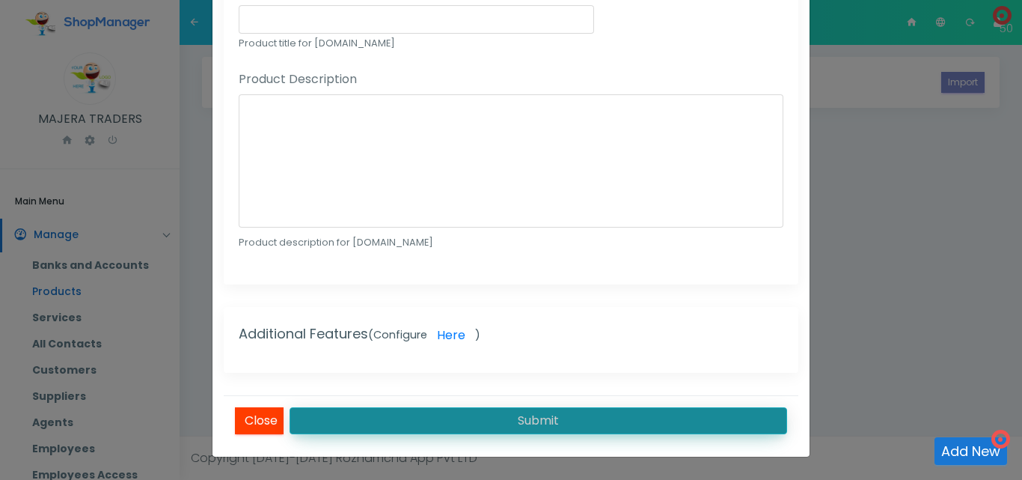
click at [549, 407] on button "Submit" at bounding box center [539, 420] width 498 height 27
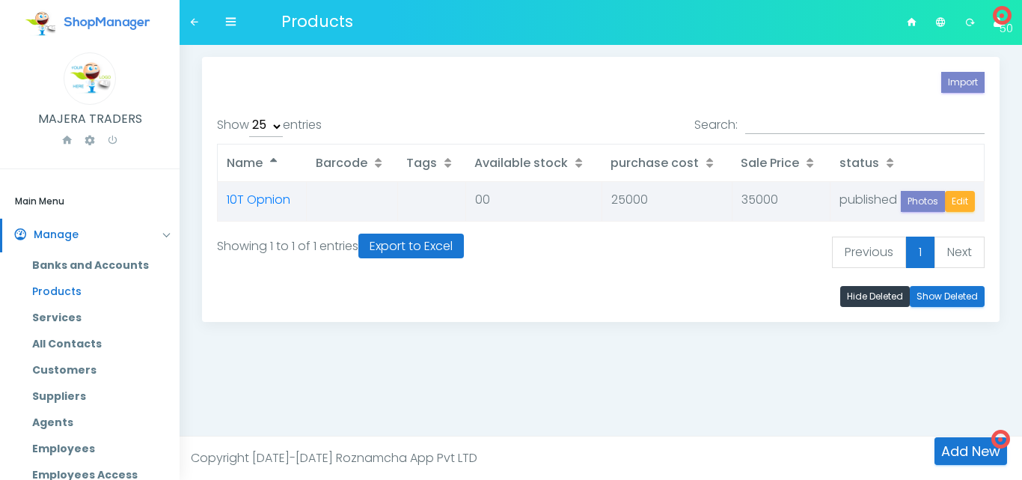
select select "25"
click at [963, 445] on link "Add New" at bounding box center [971, 451] width 73 height 28
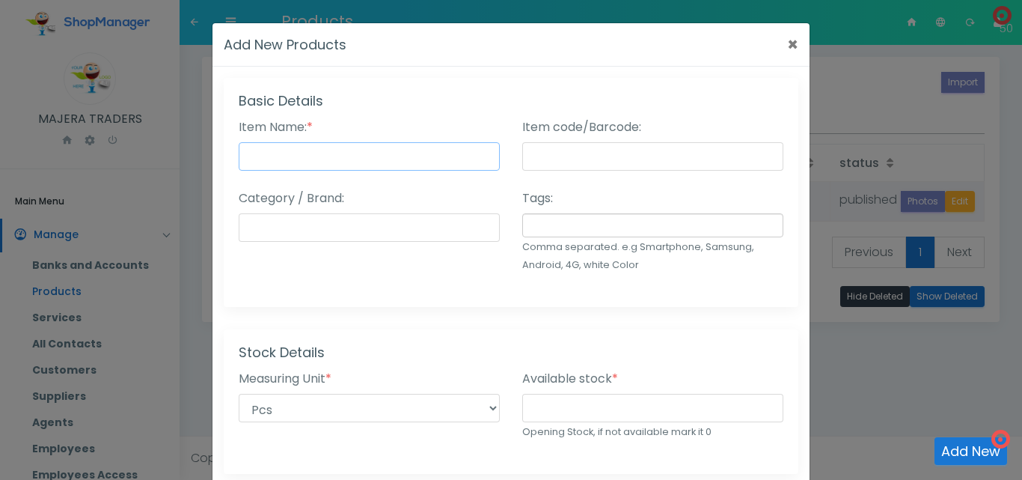
click at [323, 159] on input "Item Name: *" at bounding box center [369, 156] width 261 height 28
type input "2T"
click at [334, 225] on input "Category / Brand:" at bounding box center [369, 227] width 261 height 28
type input "o"
click at [239, 225] on input "Oils" at bounding box center [369, 227] width 261 height 28
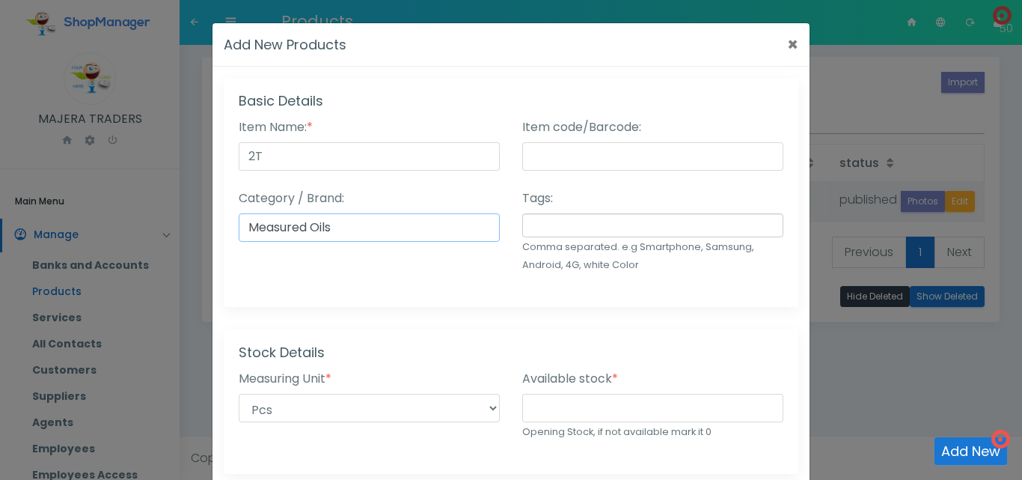
click at [360, 228] on input "Measured Oils" at bounding box center [369, 227] width 261 height 28
type input "Measured Oils"
click at [579, 409] on input "number" at bounding box center [652, 408] width 261 height 28
type input "0"
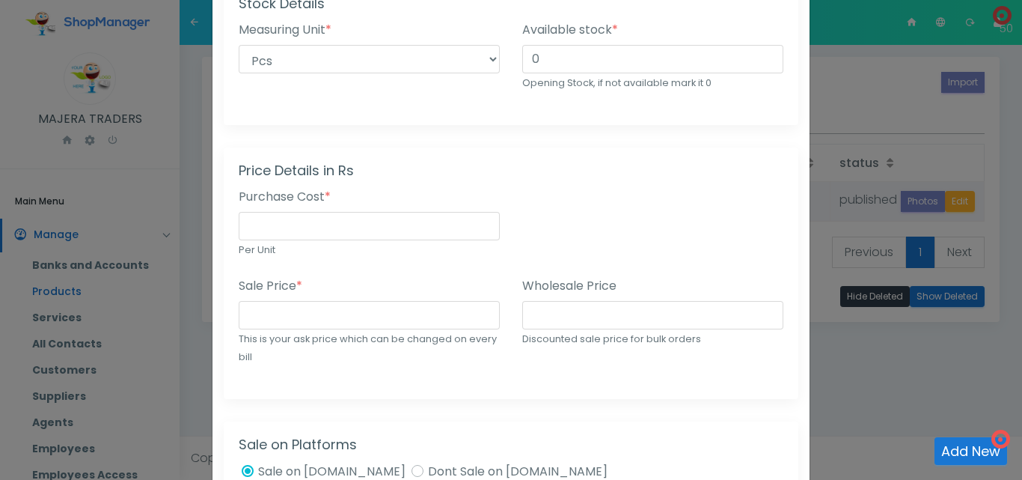
scroll to position [370, 0]
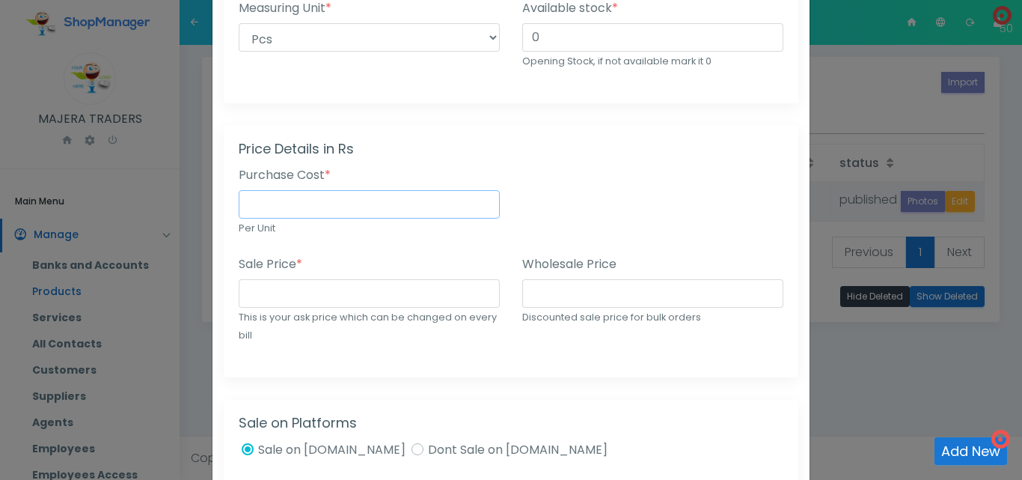
click at [344, 201] on input "number" at bounding box center [369, 204] width 261 height 28
type input "6834"
click at [339, 253] on div "Purchase Cost * 6834 Per Unit" at bounding box center [370, 210] width 284 height 89
click at [307, 292] on input "number" at bounding box center [369, 293] width 261 height 28
type input "10000"
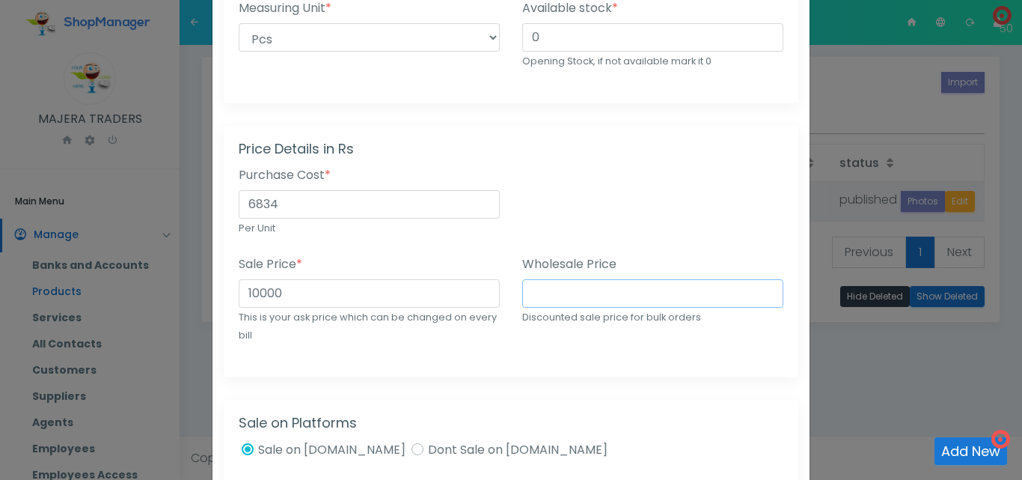
click at [547, 292] on input "number" at bounding box center [652, 293] width 261 height 28
type input "8000"
click at [548, 371] on div "Price Details in Rs Purchase Cost * 6834 Per Unit Sale Price * 10000 This is yo…" at bounding box center [511, 251] width 575 height 251
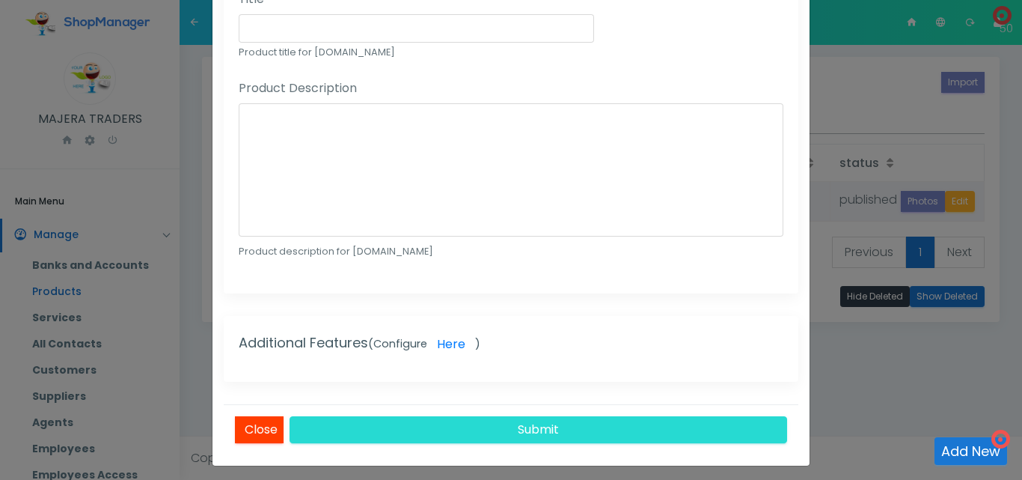
scroll to position [962, 0]
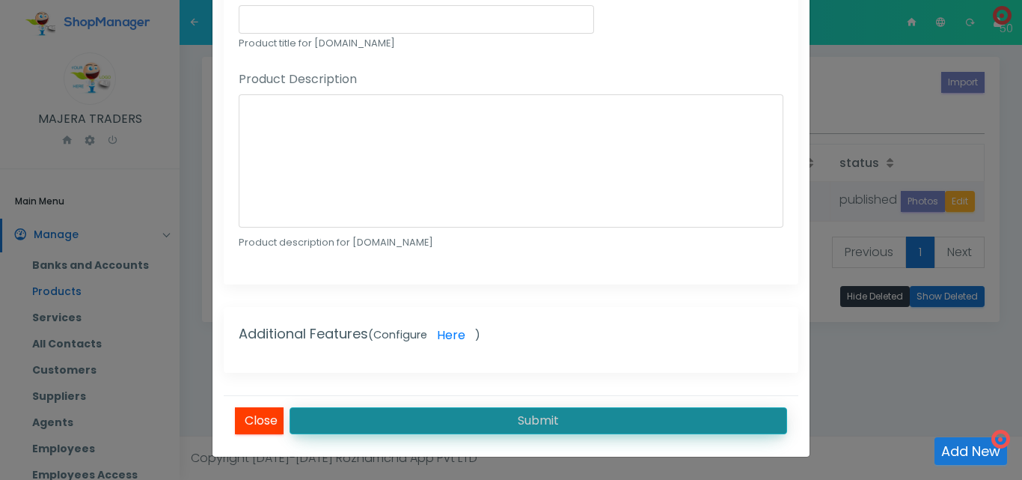
click at [535, 418] on button "Submit" at bounding box center [539, 420] width 498 height 27
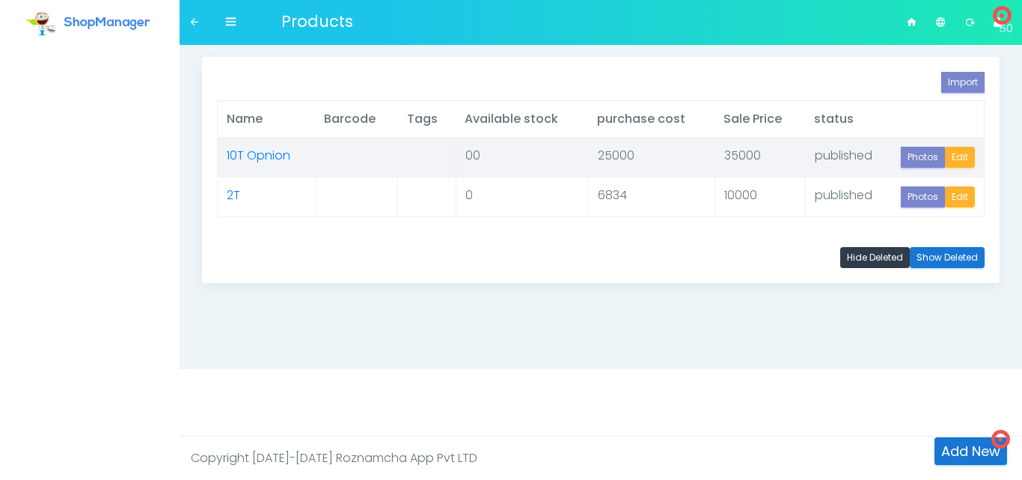
select select "25"
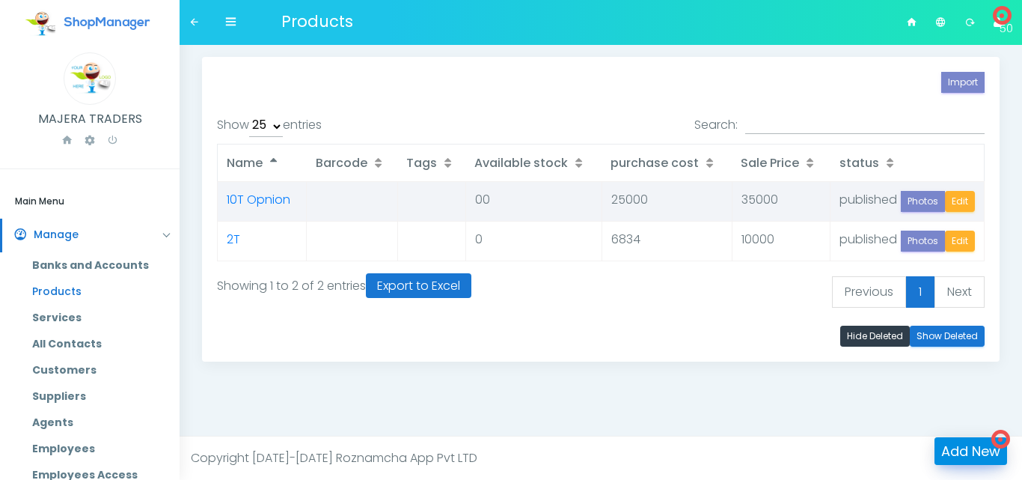
click at [972, 451] on link "Add New" at bounding box center [971, 451] width 73 height 28
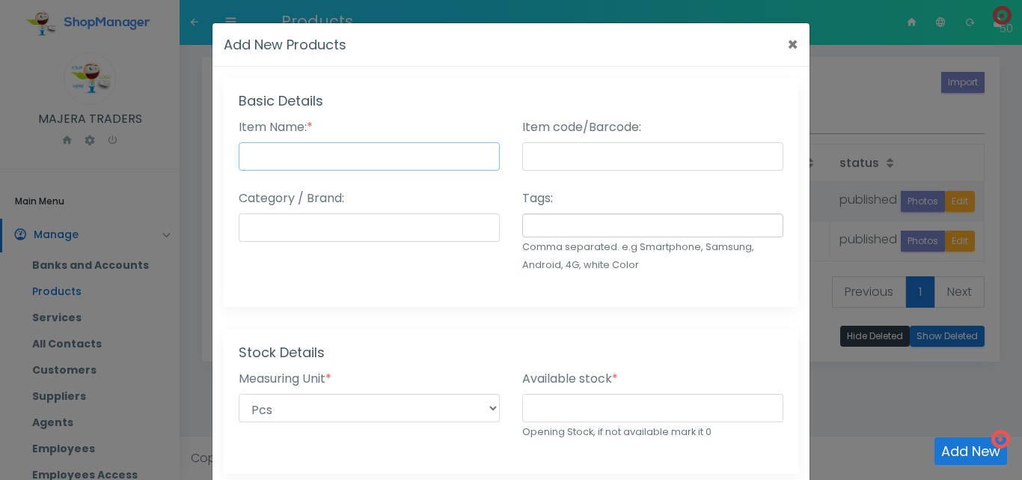
click at [431, 150] on input "Item Name: *" at bounding box center [369, 156] width 261 height 28
type input "4s Tubes"
click at [393, 229] on input "Category / Brand:" at bounding box center [369, 227] width 261 height 28
click at [245, 225] on input "Tubes" at bounding box center [369, 227] width 261 height 28
type input "Cheap Tubes"
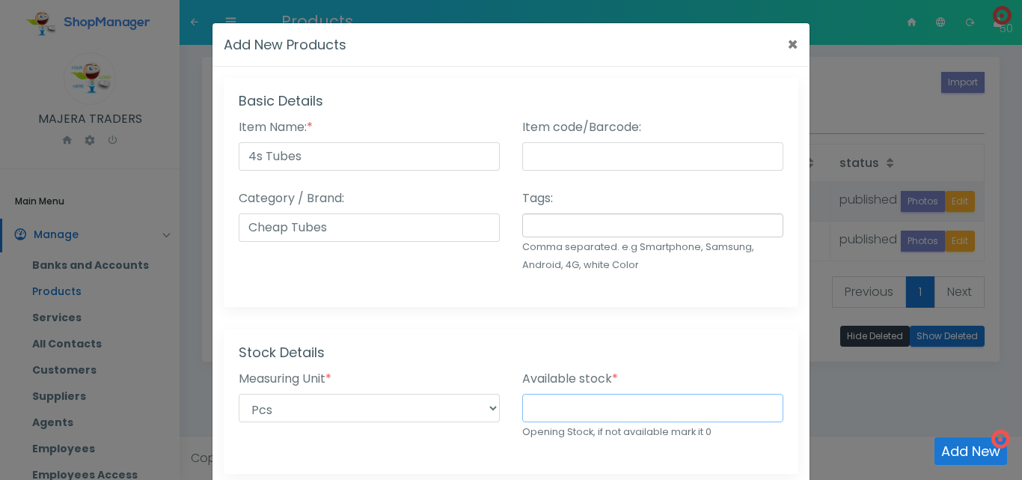
click at [591, 414] on input "number" at bounding box center [652, 408] width 261 height 28
type input "1"
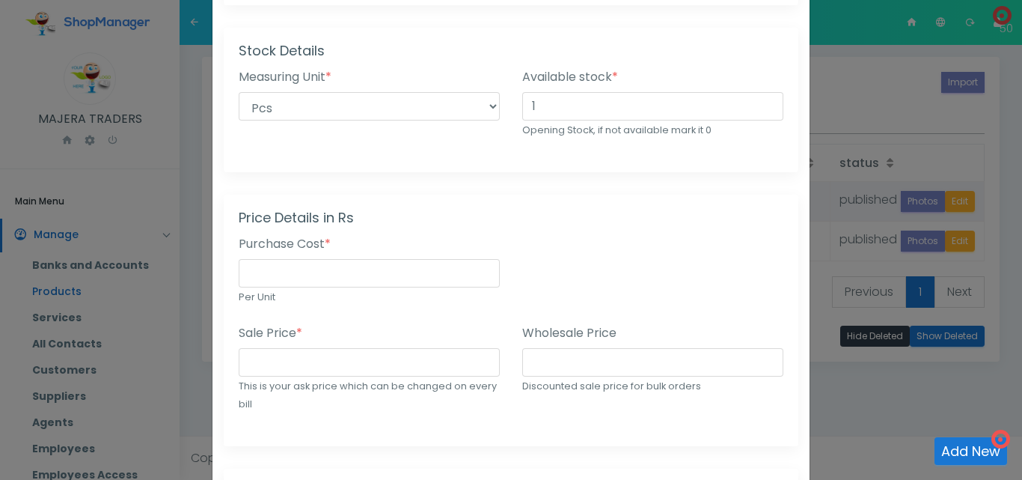
scroll to position [337, 0]
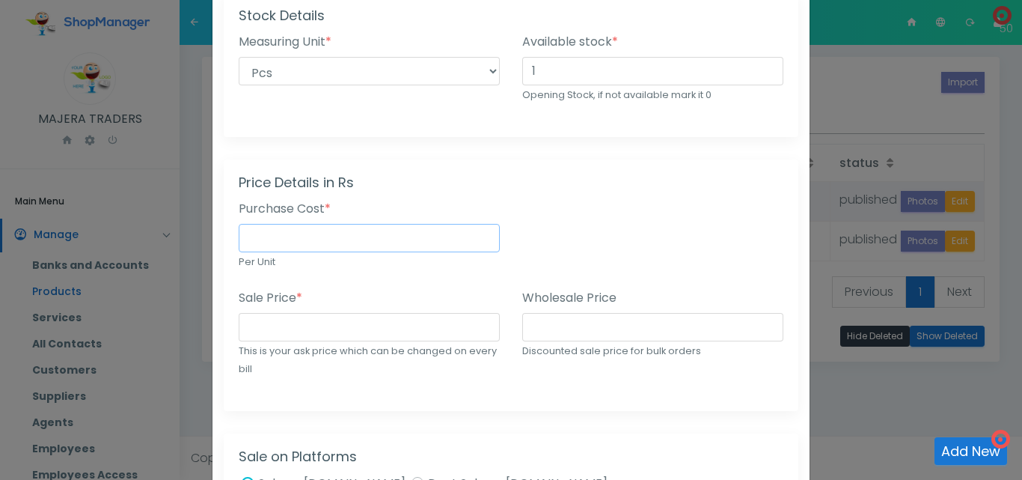
click at [321, 245] on input "number" at bounding box center [369, 238] width 261 height 28
type input "6500"
click at [336, 280] on div "Purchase Cost * 6500 Per Unit" at bounding box center [370, 244] width 284 height 89
click at [314, 332] on input "number" at bounding box center [369, 327] width 261 height 28
type input "10000"
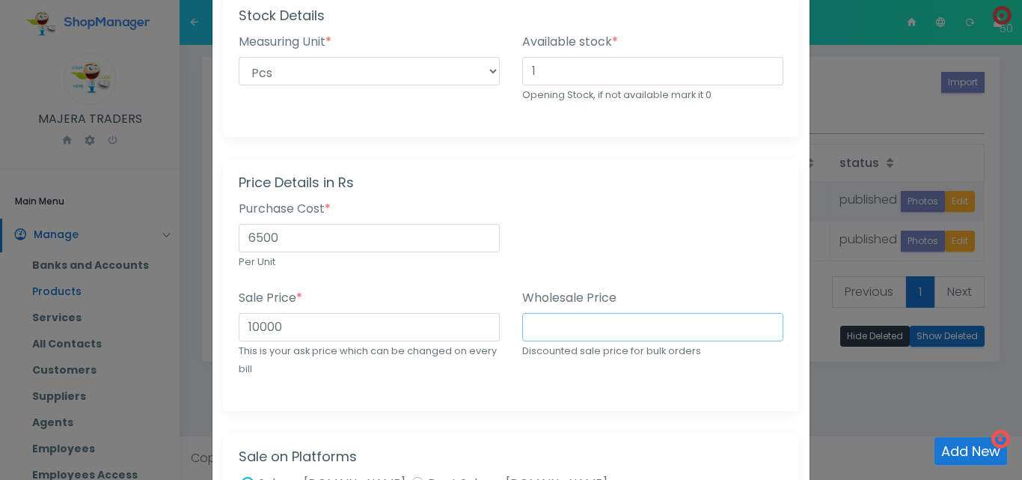
click at [541, 323] on input "number" at bounding box center [652, 327] width 261 height 28
type input "8000"
click at [652, 400] on div "Price Details in Rs Purchase Cost * 6500 Per Unit Sale Price * 10000 This is yo…" at bounding box center [511, 284] width 575 height 251
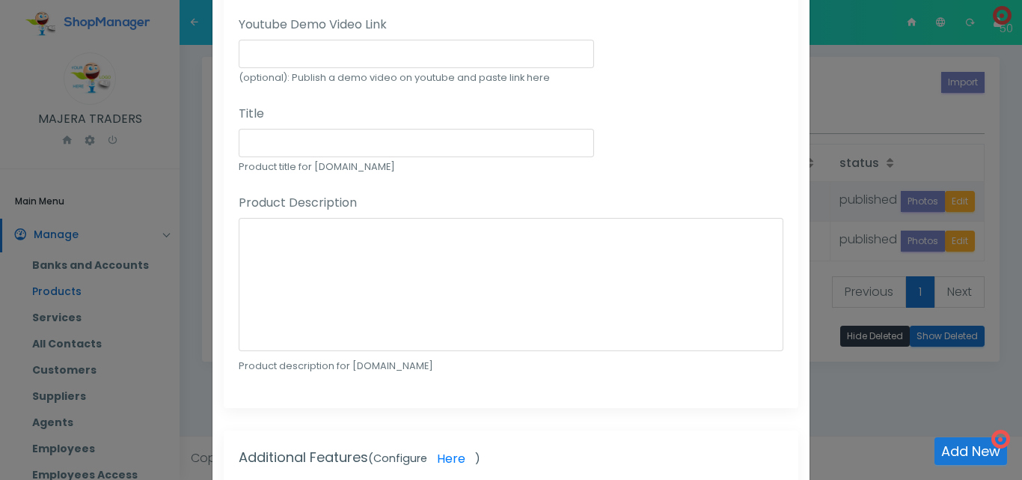
scroll to position [962, 0]
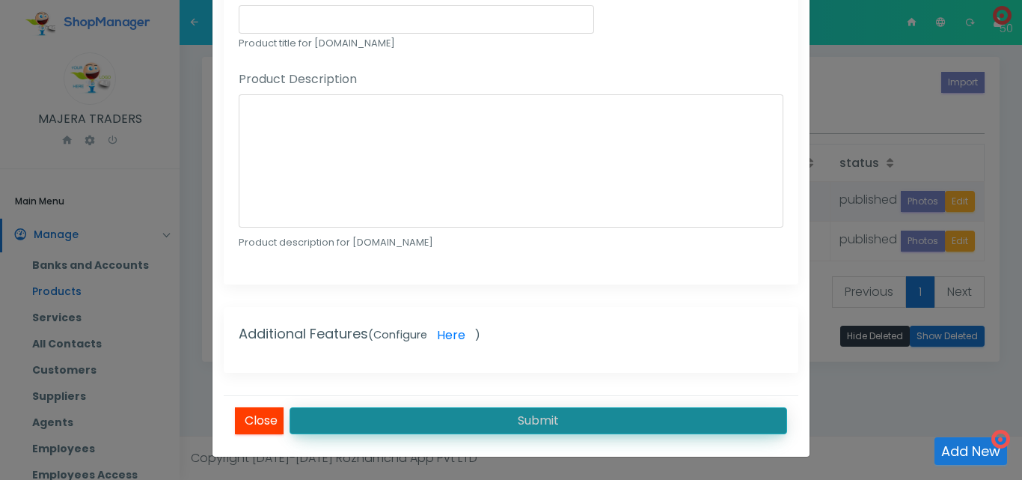
click at [620, 418] on button "Submit" at bounding box center [539, 420] width 498 height 27
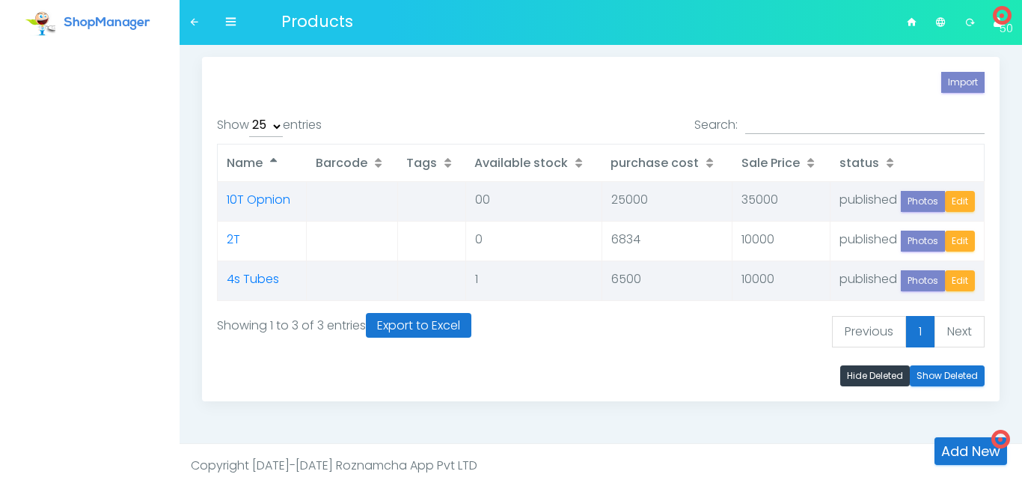
select select "25"
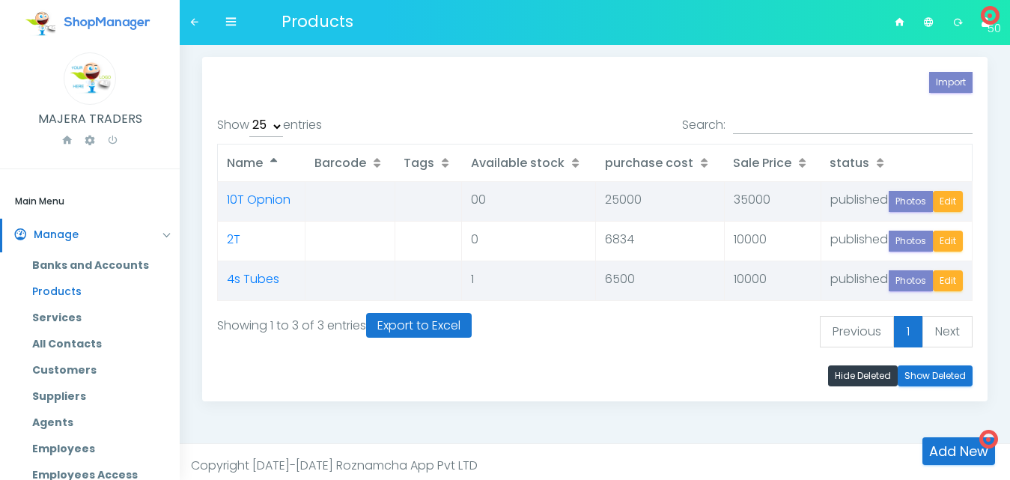
click at [620, 418] on div "Add New Import Show 10 25 50 100 entries Search: Name Barcode Tags Available st…" at bounding box center [595, 234] width 808 height 379
click at [958, 442] on link "Add New" at bounding box center [958, 451] width 73 height 28
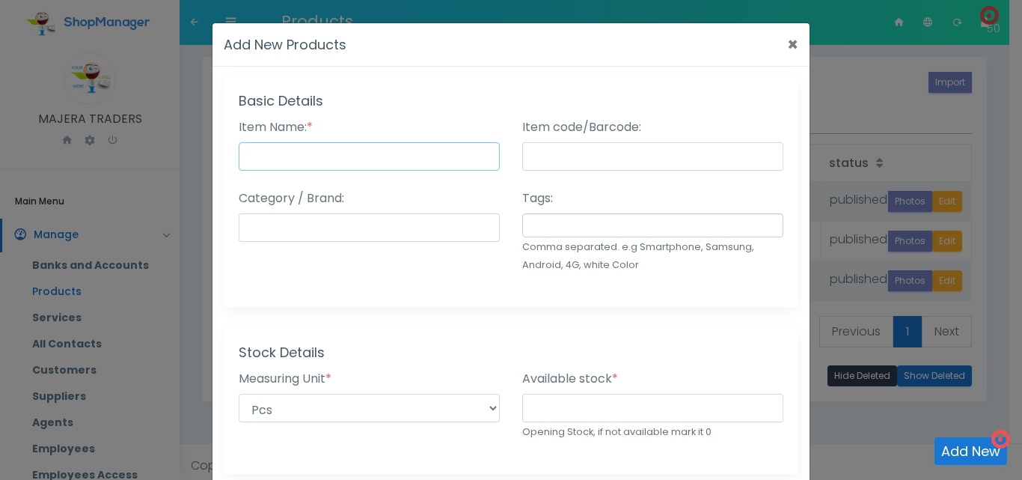
click at [295, 157] on input "Item Name: *" at bounding box center [369, 156] width 261 height 28
type input "4T"
click at [308, 225] on input "Category / Brand:" at bounding box center [369, 227] width 261 height 28
type input "o"
click at [239, 226] on input "Oils" at bounding box center [369, 227] width 261 height 28
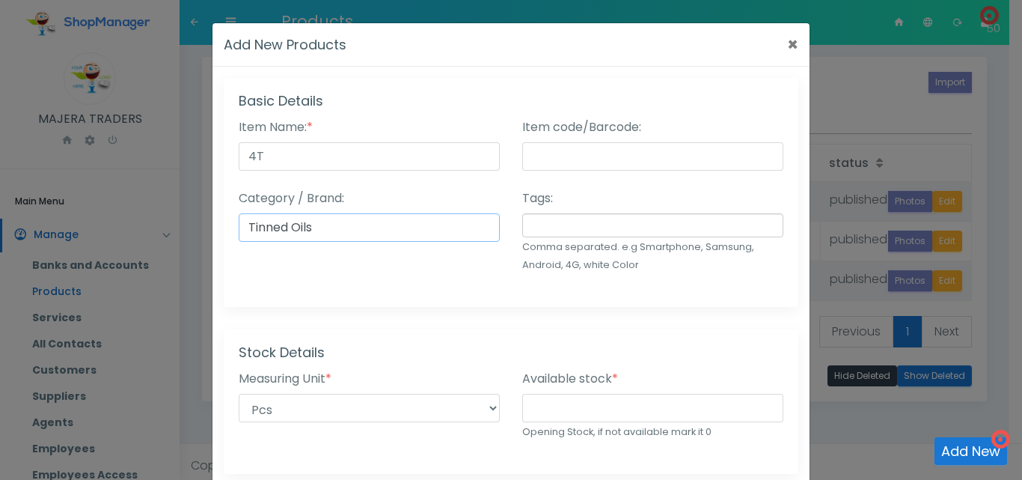
type input "Tinned Oils"
click at [606, 401] on input "number" at bounding box center [652, 408] width 261 height 28
type input "10"
click at [493, 347] on h4 "Stock Details" at bounding box center [511, 352] width 545 height 16
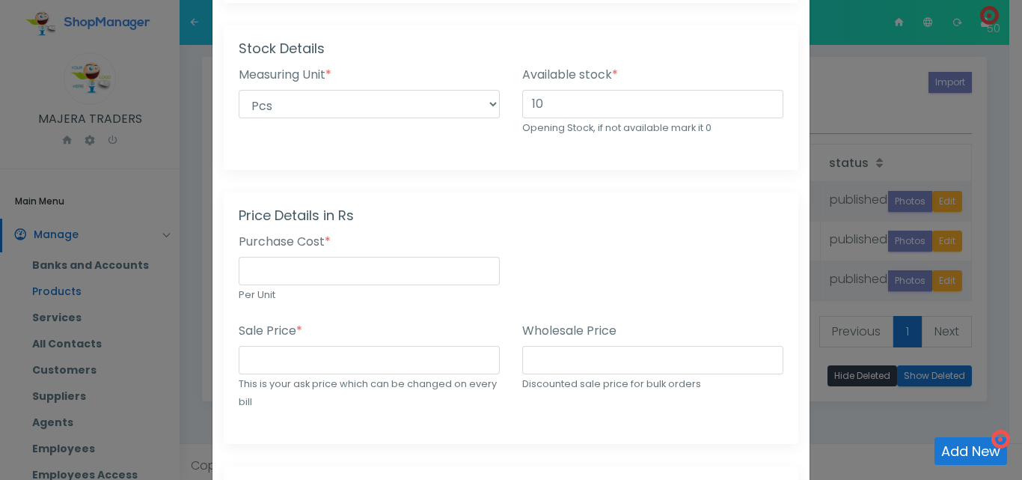
scroll to position [332, 0]
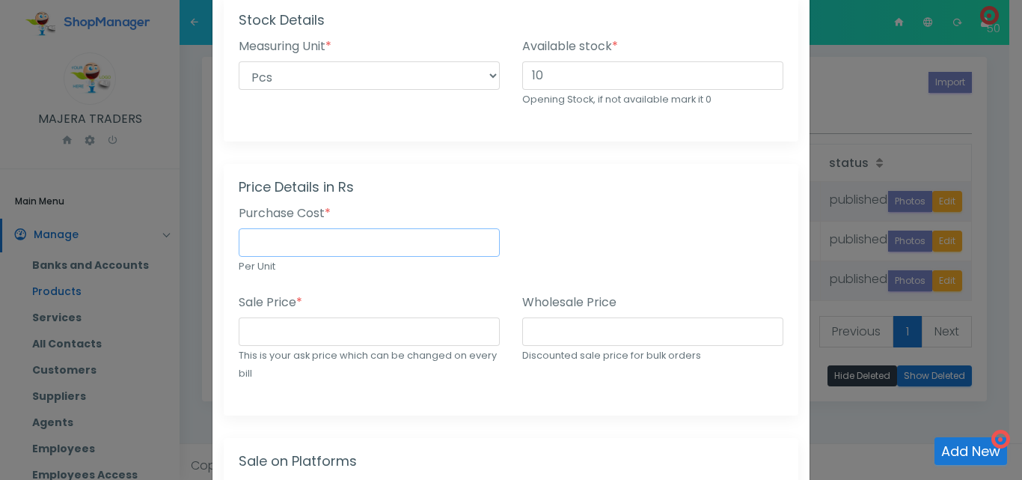
click at [323, 245] on input "number" at bounding box center [369, 242] width 261 height 28
type input "12084"
click at [320, 335] on input "number" at bounding box center [369, 331] width 261 height 28
click at [251, 331] on input "15000" at bounding box center [369, 331] width 261 height 28
type input "14000"
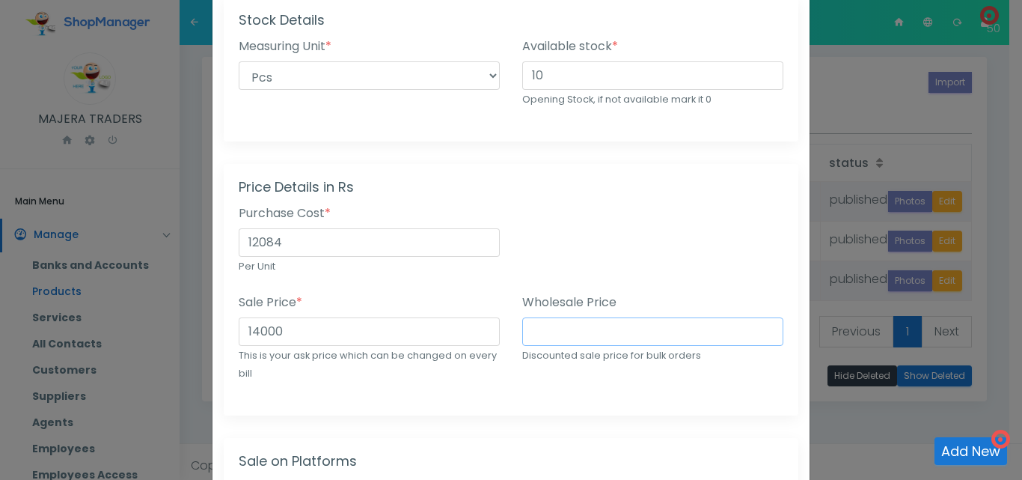
click at [557, 338] on input "number" at bounding box center [652, 331] width 261 height 28
type input "13500"
click at [579, 391] on div "Wholesale Price 13500 Discounted sale price for bulk orders" at bounding box center [653, 346] width 284 height 107
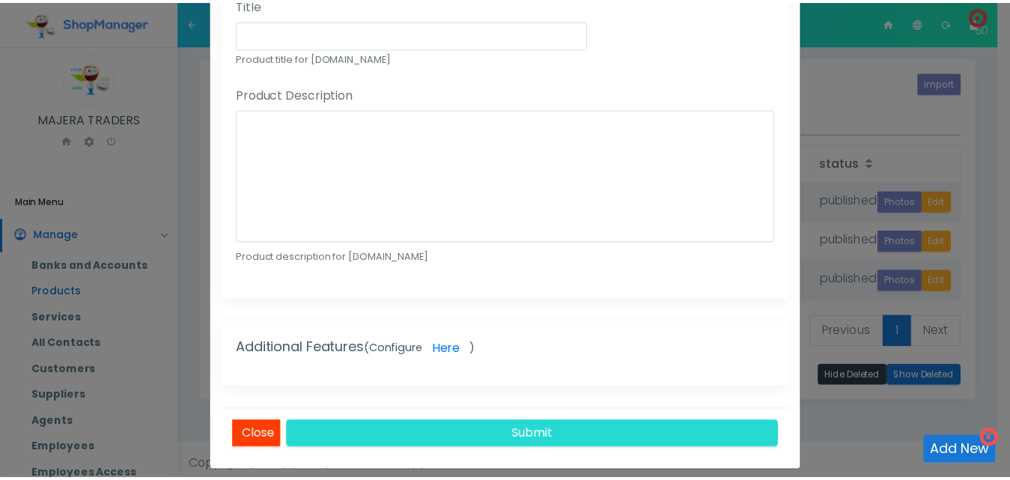
scroll to position [962, 0]
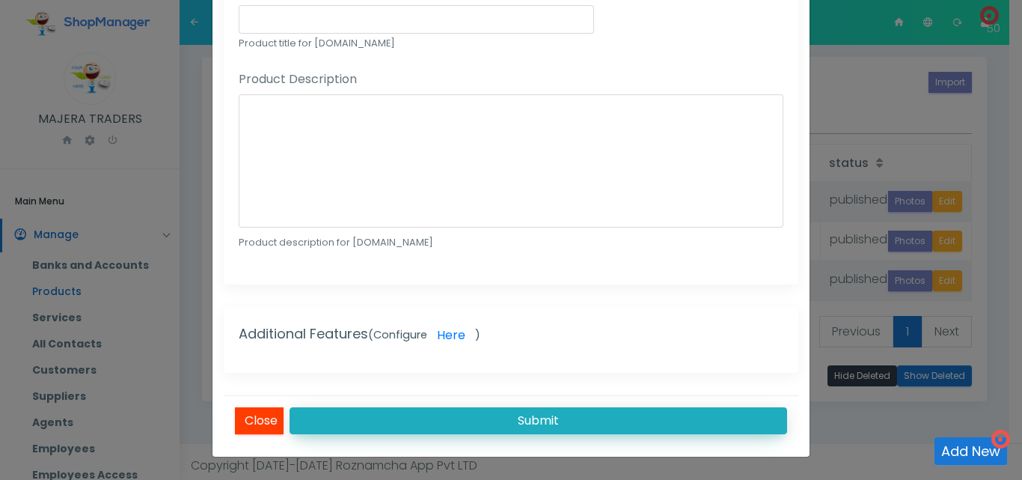
click at [584, 416] on button "Submit" at bounding box center [539, 420] width 498 height 27
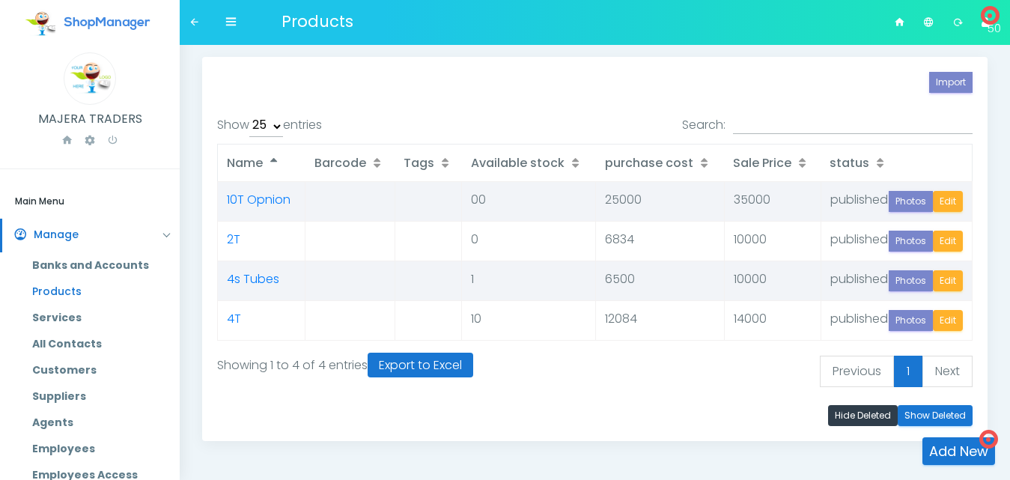
select select "25"
click at [944, 448] on link "Add New" at bounding box center [958, 451] width 73 height 28
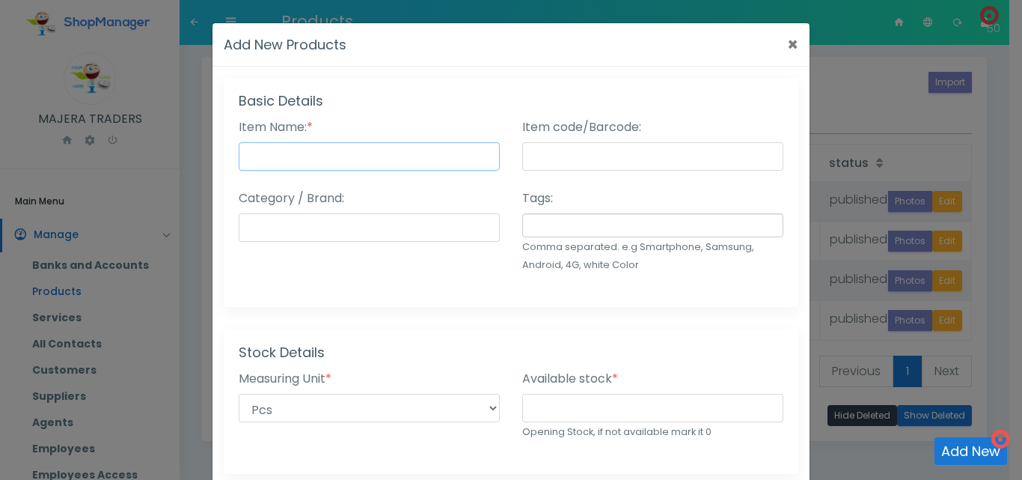
click at [289, 154] on input "Item Name: *" at bounding box center [369, 156] width 261 height 28
type input "Acc Cable Houjue"
click at [382, 234] on input "Category / Brand:" at bounding box center [369, 227] width 261 height 28
type input "Cables"
click at [558, 409] on input "number" at bounding box center [652, 408] width 261 height 28
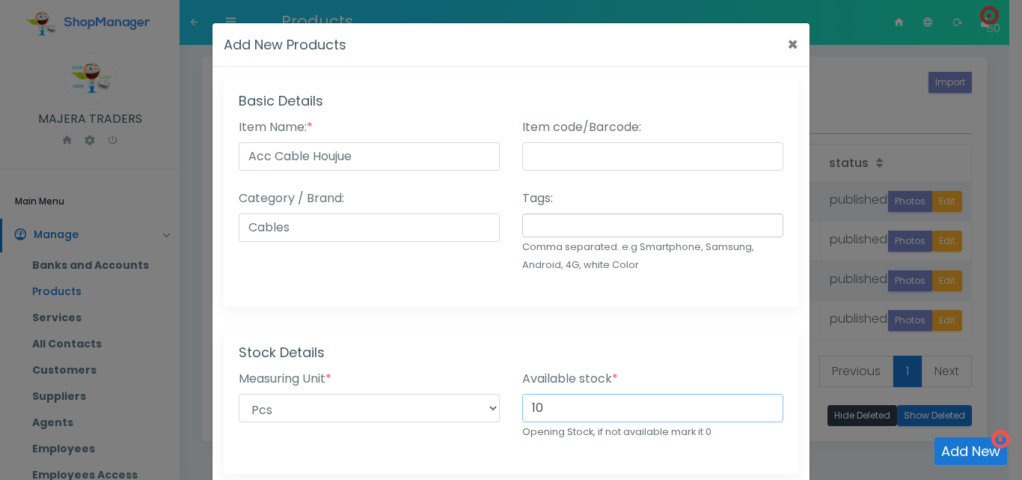
type input "10"
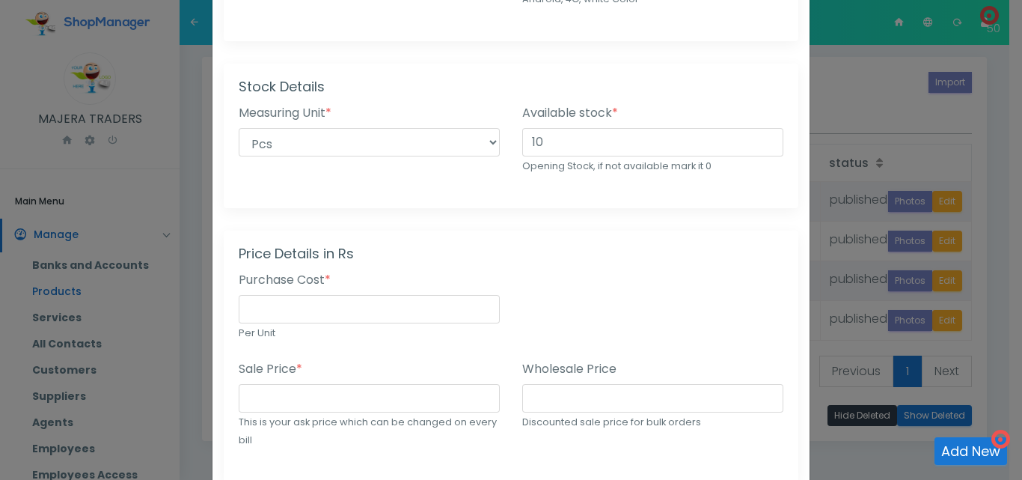
scroll to position [271, 0]
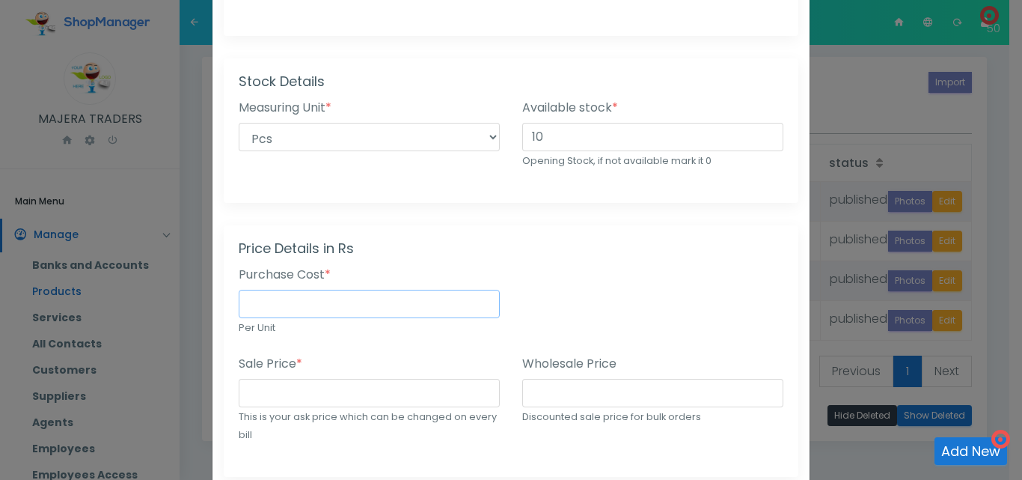
click at [391, 305] on input "number" at bounding box center [369, 304] width 261 height 28
type input "2300"
click at [373, 392] on input "number" at bounding box center [369, 393] width 261 height 28
type input "5000"
click at [579, 400] on input "number" at bounding box center [652, 393] width 261 height 28
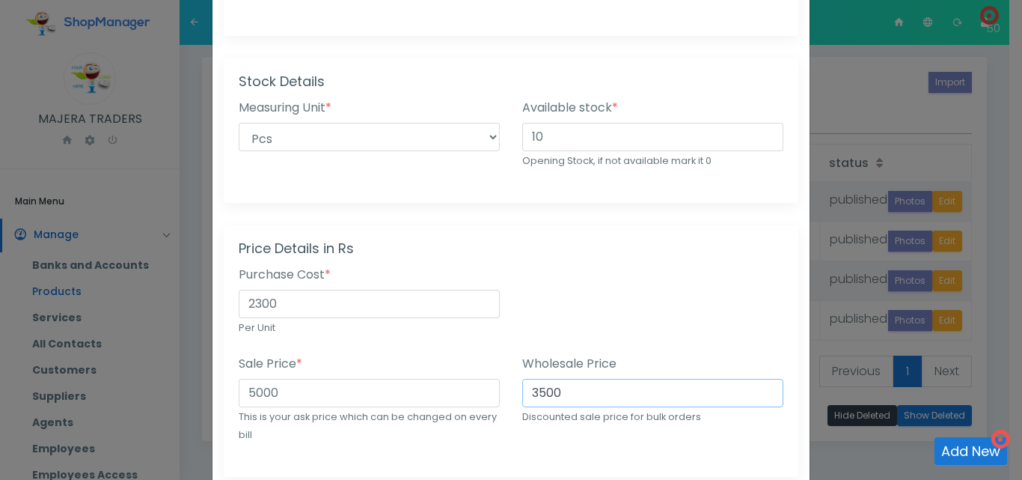
type input "3500"
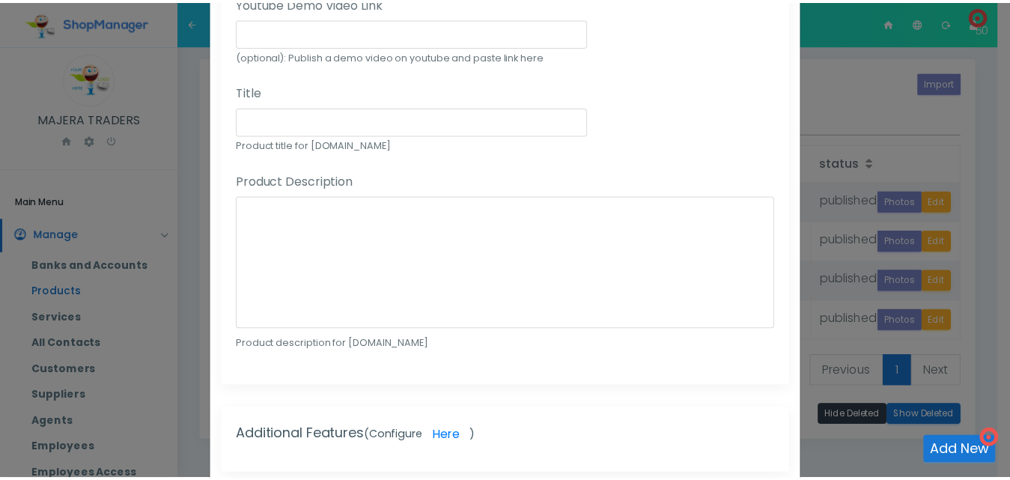
scroll to position [962, 0]
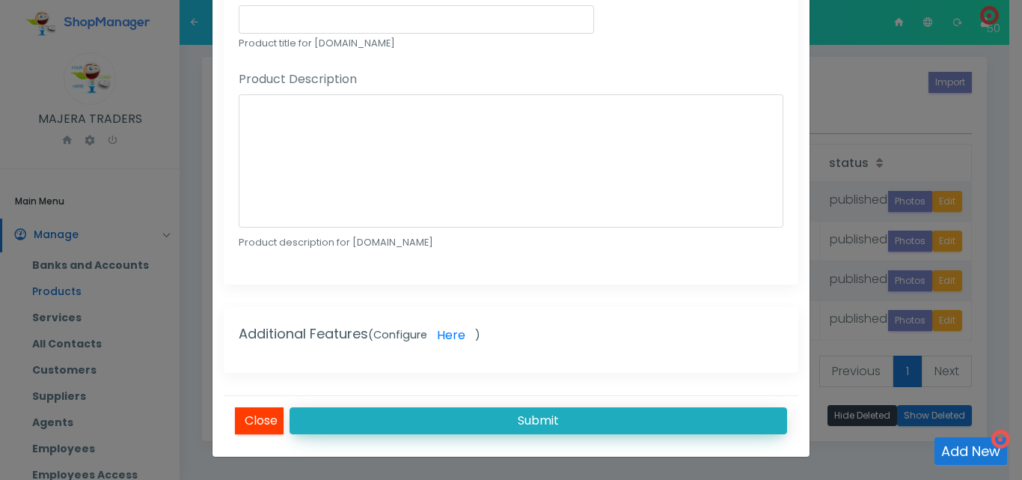
click at [549, 418] on button "Submit" at bounding box center [539, 420] width 498 height 27
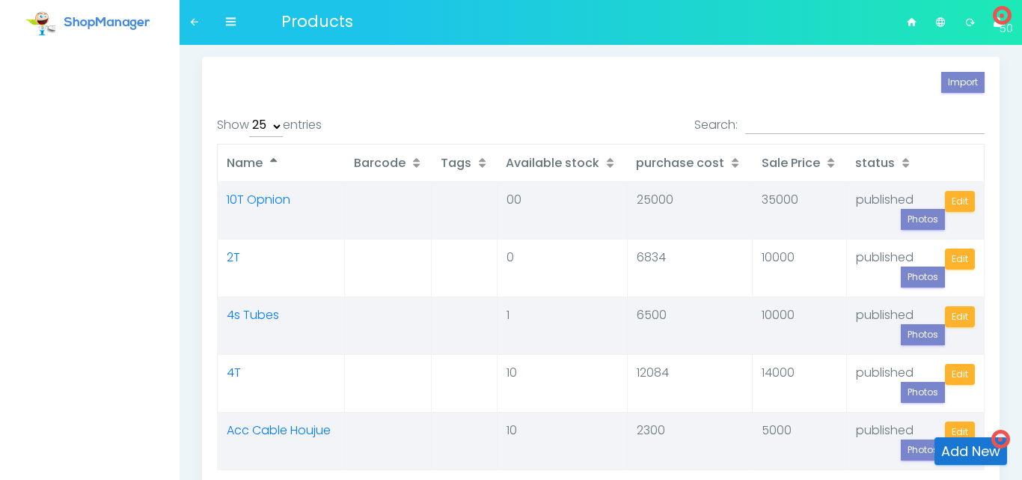
select select "25"
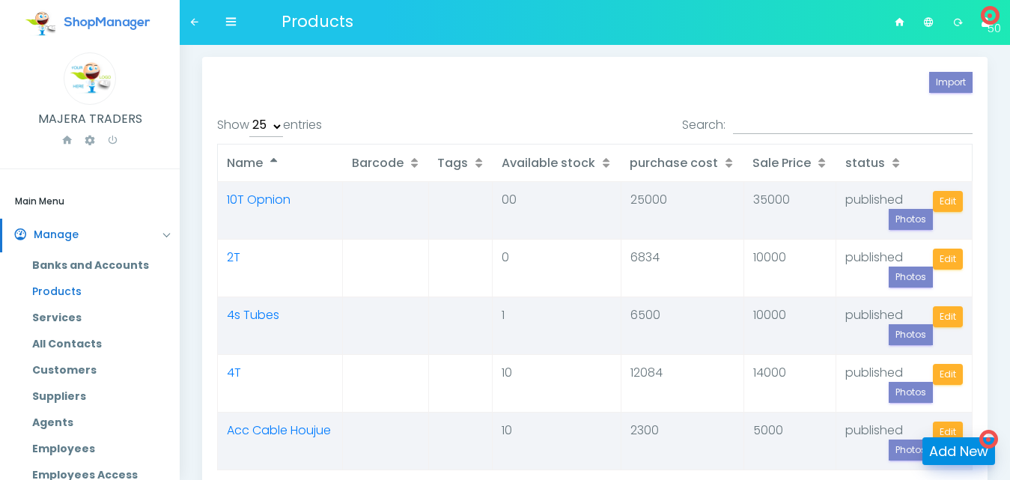
click at [954, 448] on link "Add New" at bounding box center [958, 451] width 73 height 28
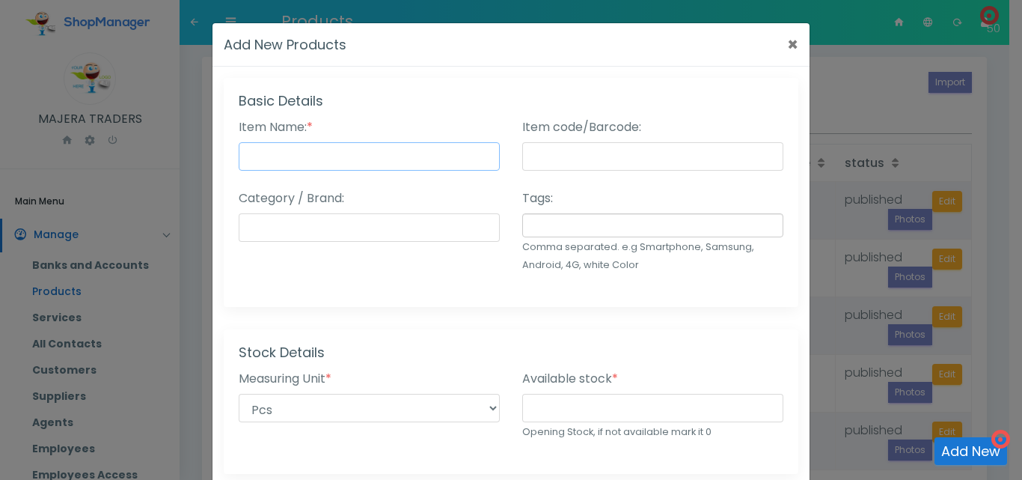
click at [445, 162] on input "Item Name: *" at bounding box center [369, 156] width 261 height 28
type input "Speed cable Houjue"
click at [311, 223] on input "Category / Brand:" at bounding box center [369, 227] width 261 height 28
type input "Cables"
click at [581, 406] on input "number" at bounding box center [652, 408] width 261 height 28
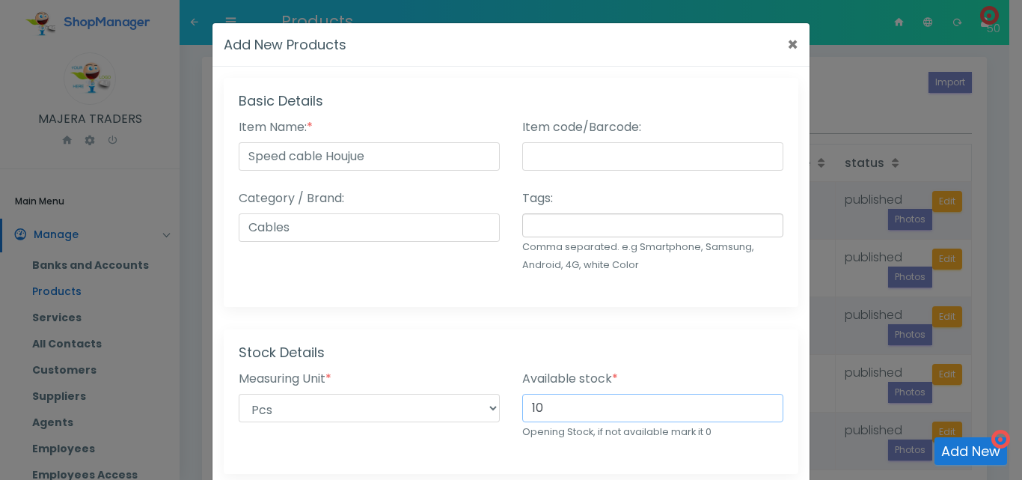
type input "10"
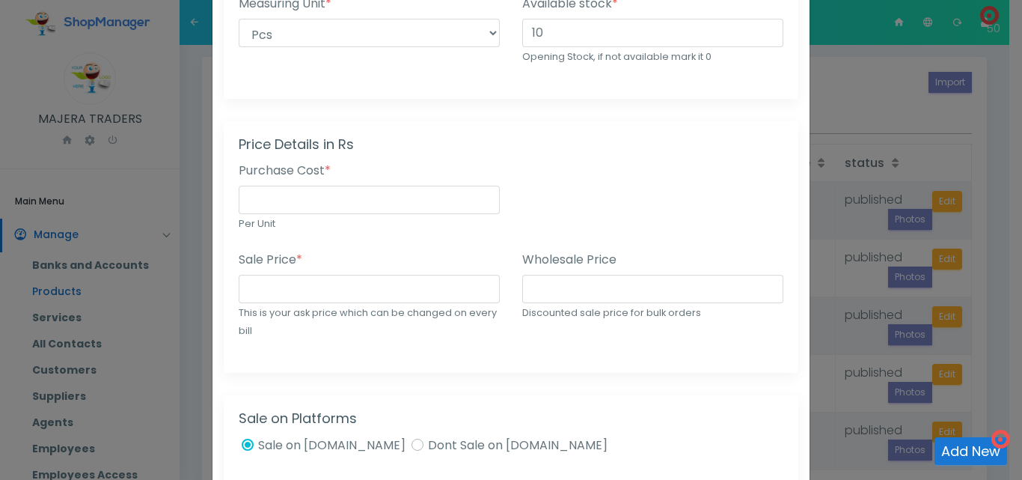
scroll to position [387, 0]
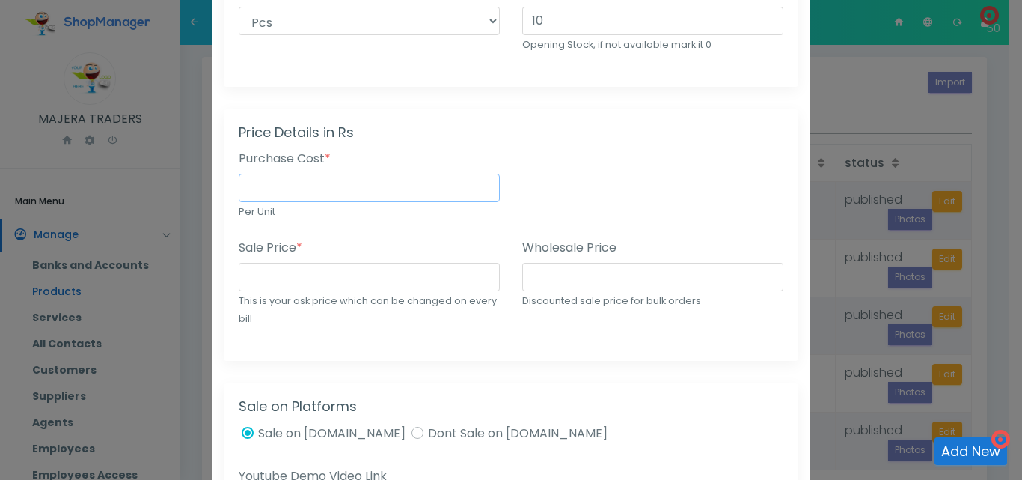
click at [282, 185] on input "number" at bounding box center [369, 188] width 261 height 28
type input "2800"
click at [284, 276] on input "number" at bounding box center [369, 277] width 261 height 28
type input "5000"
click at [548, 274] on input "number" at bounding box center [652, 277] width 261 height 28
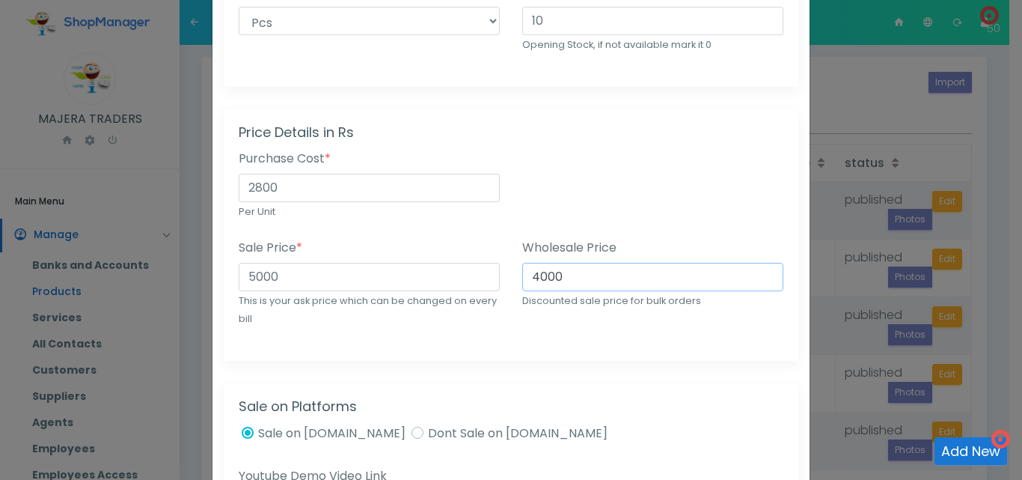
type input "4000"
click at [564, 343] on div "Wholesale Price 4000 Discounted sale price for bulk orders" at bounding box center [653, 292] width 284 height 107
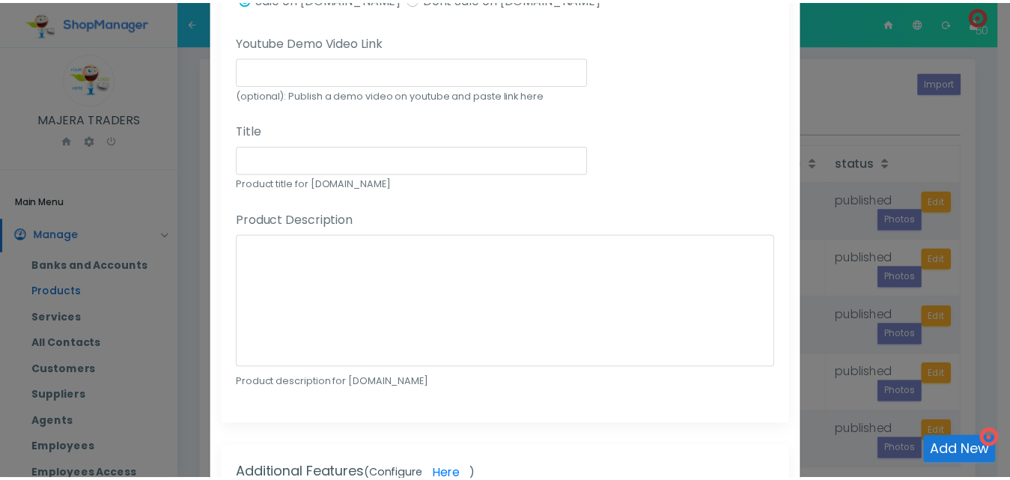
scroll to position [962, 0]
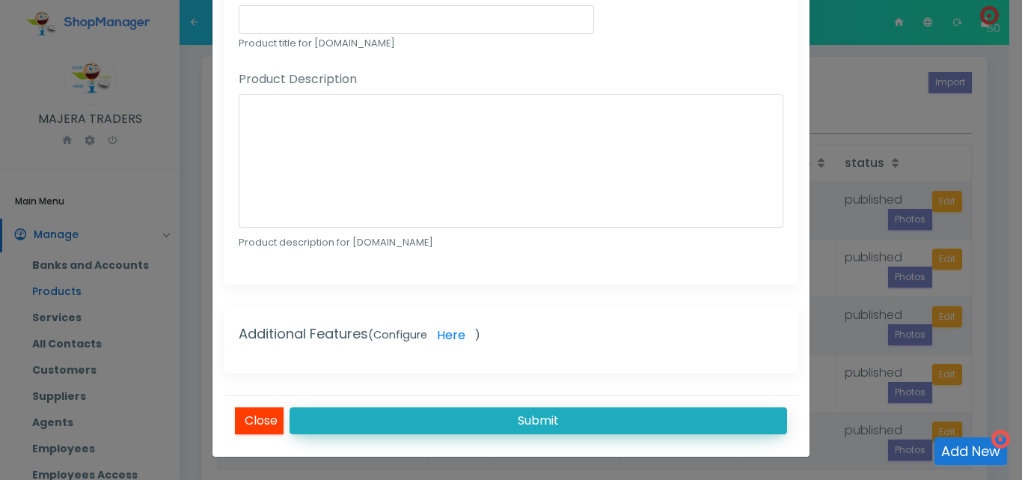
click at [504, 418] on button "Submit" at bounding box center [539, 420] width 498 height 27
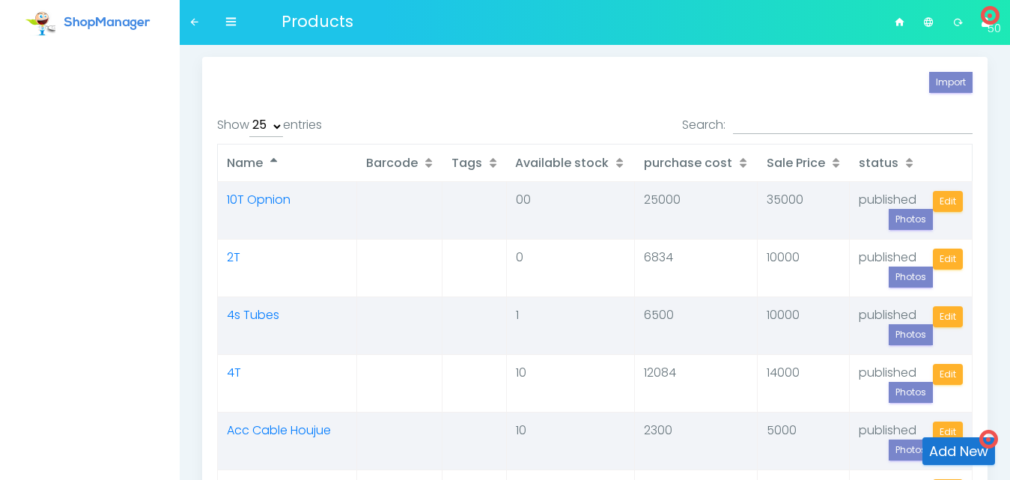
select select "25"
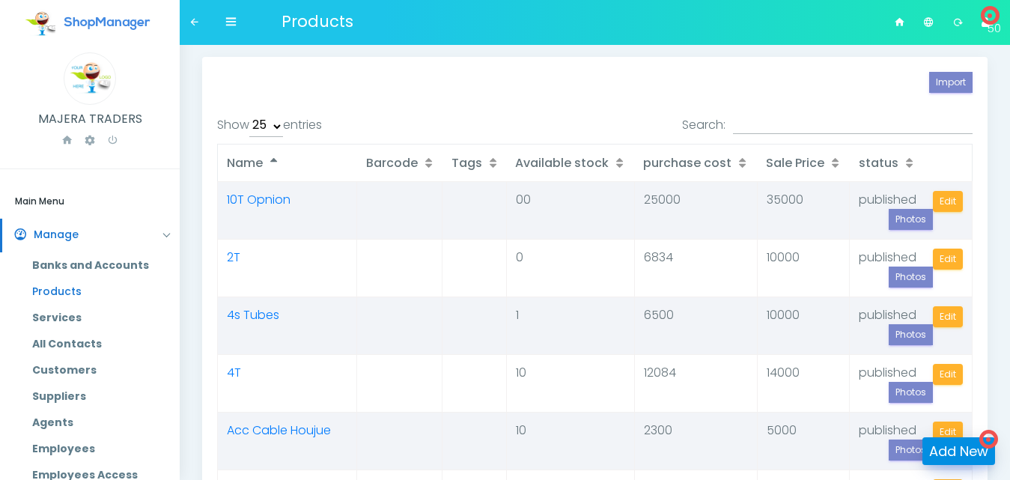
click at [956, 452] on link "Add New" at bounding box center [958, 451] width 73 height 28
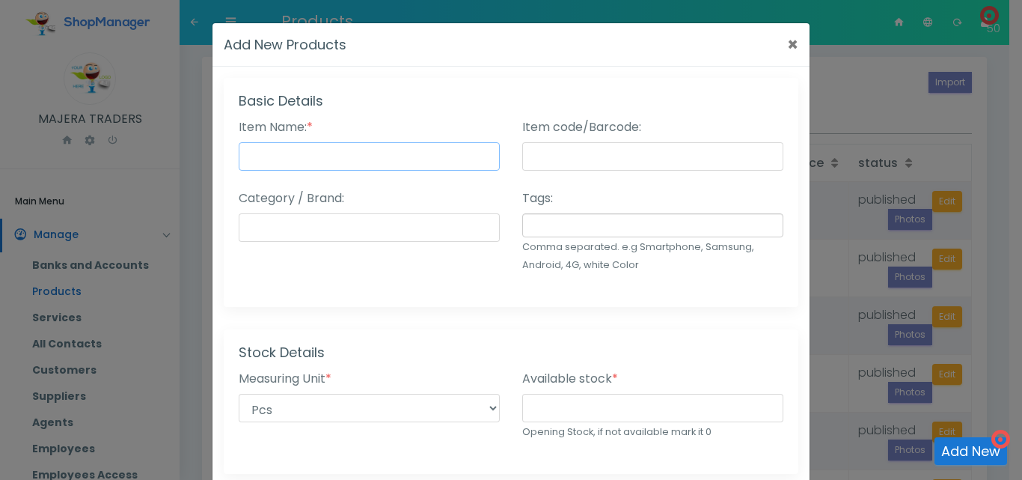
click at [434, 167] on input "Item Name: *" at bounding box center [369, 156] width 261 height 28
type input "Brake Cable Houjue"
click at [408, 232] on input "Category / Brand:" at bounding box center [369, 227] width 261 height 28
type input "Cables"
click at [560, 414] on input "number" at bounding box center [652, 408] width 261 height 28
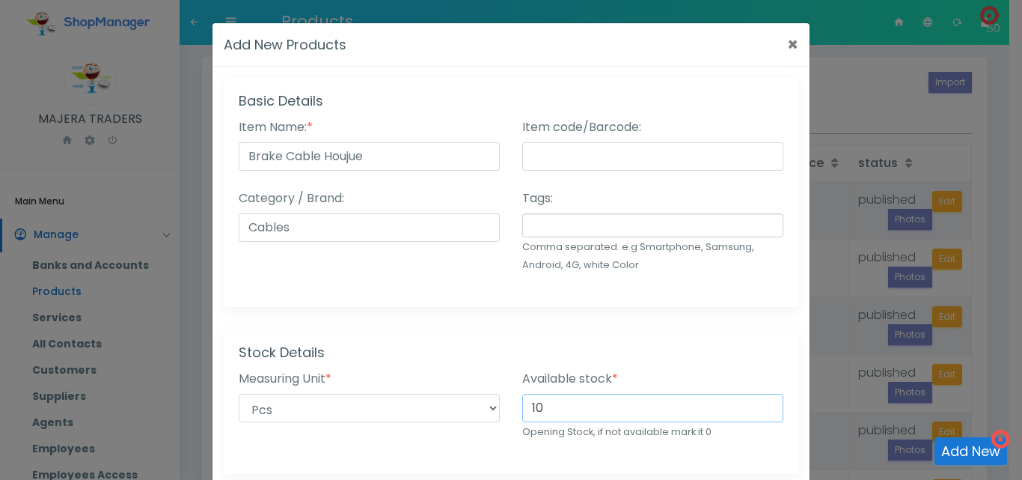
type input "10"
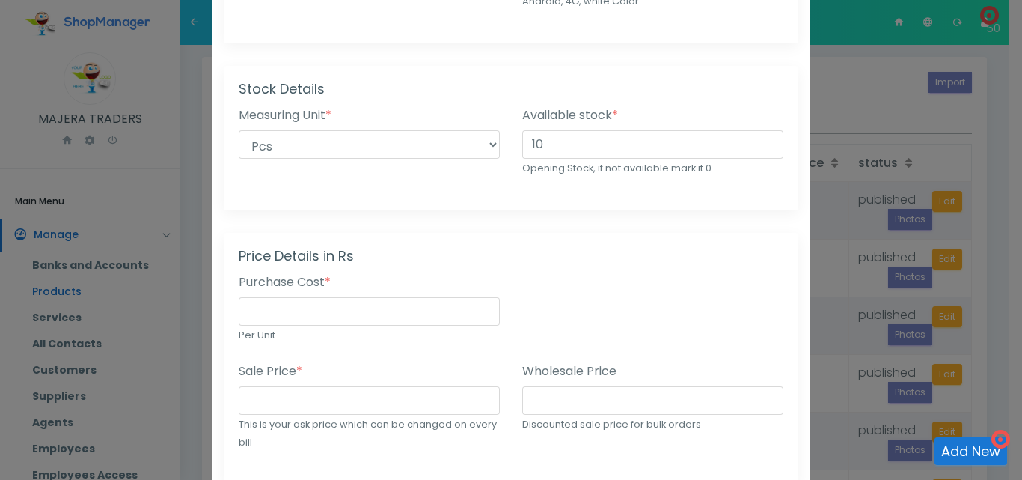
scroll to position [280, 0]
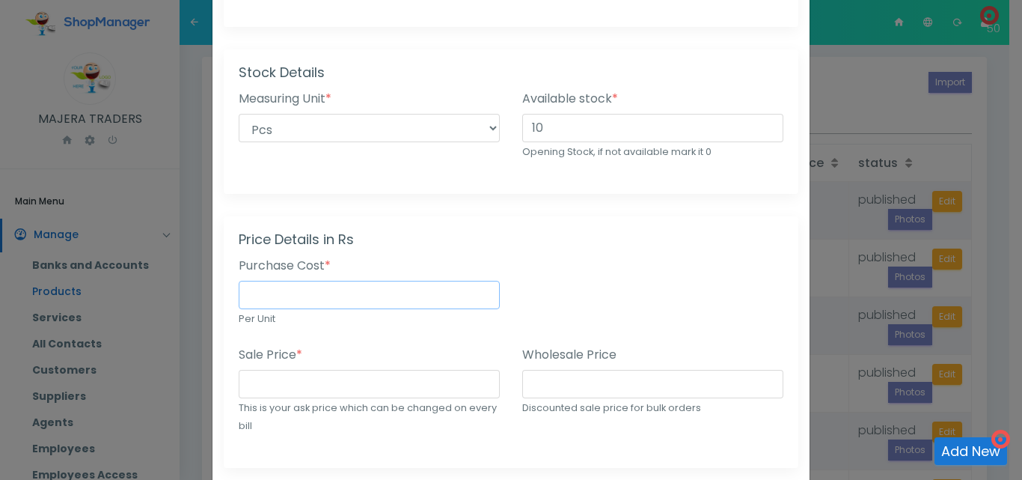
click at [355, 300] on input "number" at bounding box center [369, 295] width 261 height 28
type input "3500"
click at [326, 385] on input "number" at bounding box center [369, 384] width 261 height 28
type input "5000"
click at [543, 393] on input "number" at bounding box center [652, 384] width 261 height 28
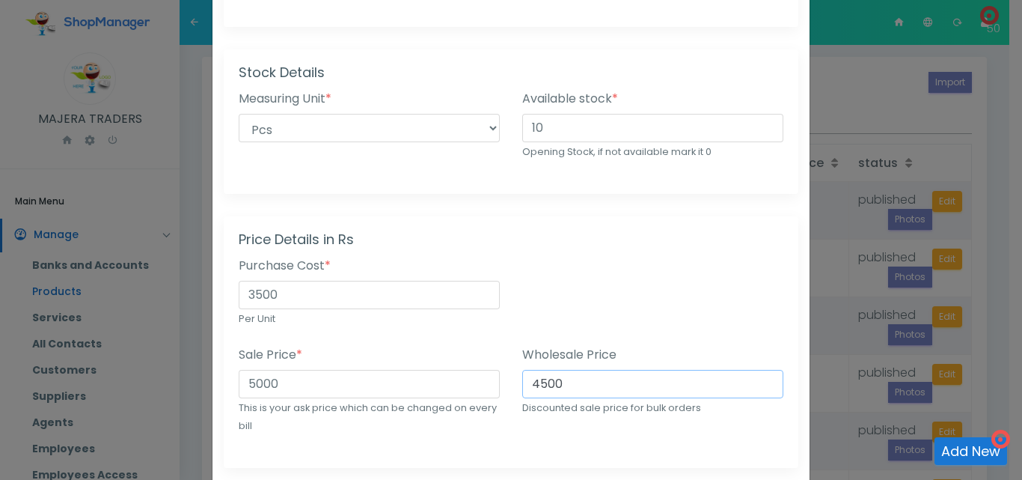
type input "4500"
click at [776, 293] on div "Purchase Cost * 3500 Per Unit" at bounding box center [511, 301] width 567 height 89
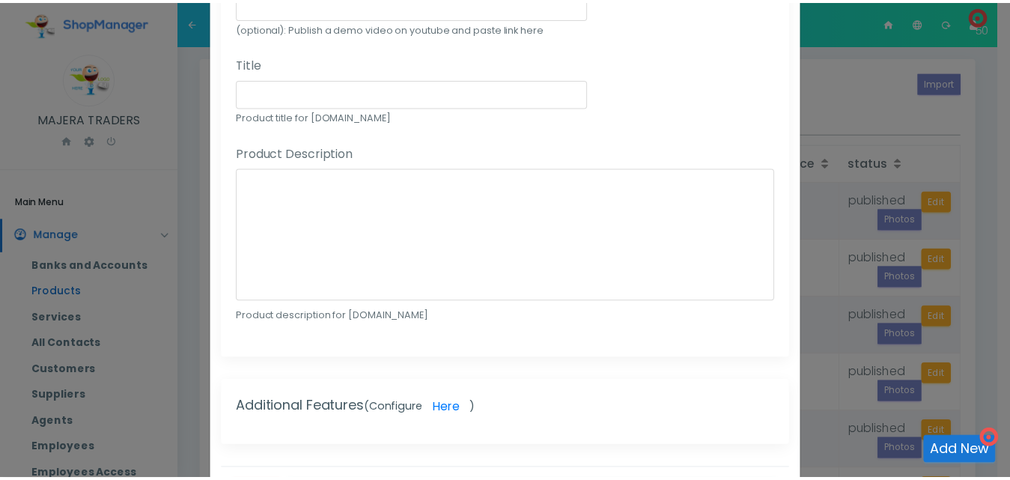
scroll to position [962, 0]
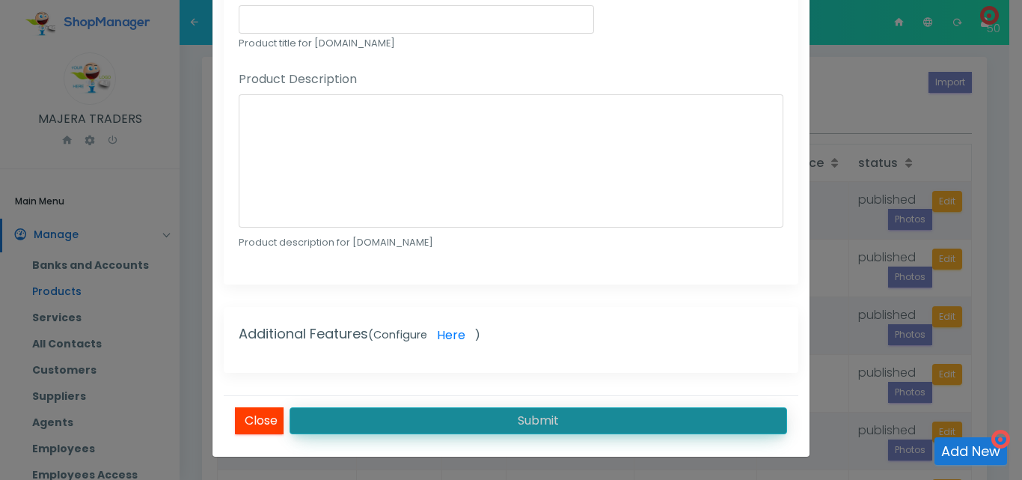
click at [507, 423] on button "Submit" at bounding box center [539, 420] width 498 height 27
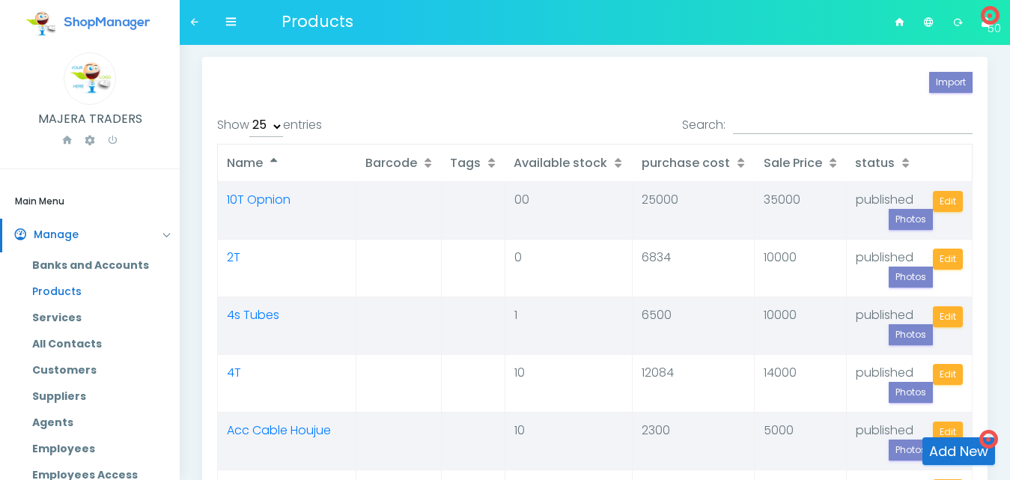
select select "25"
click at [946, 450] on link "Add New" at bounding box center [958, 451] width 73 height 28
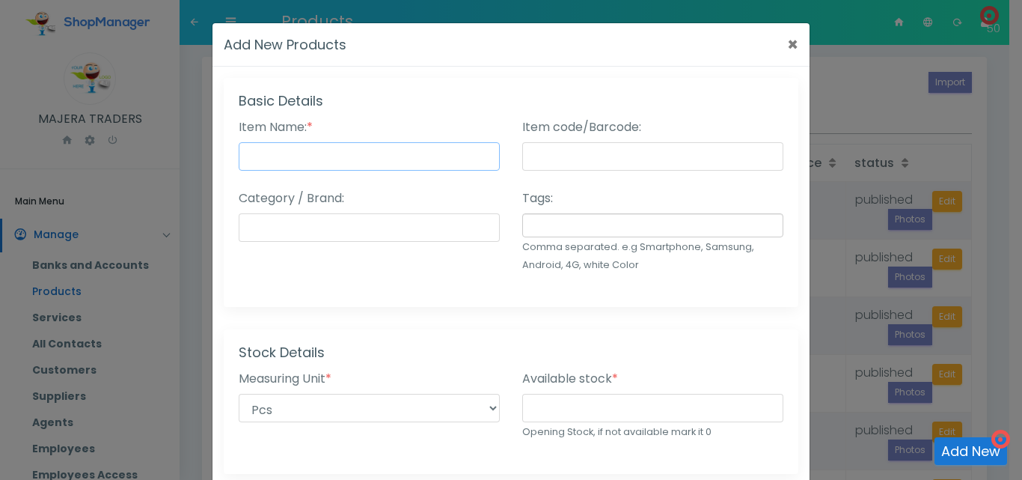
click at [378, 150] on input "Item Name: *" at bounding box center [369, 156] width 261 height 28
type input "8T Opnion"
click at [381, 223] on input "Category / Brand:" at bounding box center [369, 227] width 261 height 28
type input "CG200"
click at [564, 417] on input "number" at bounding box center [652, 408] width 261 height 28
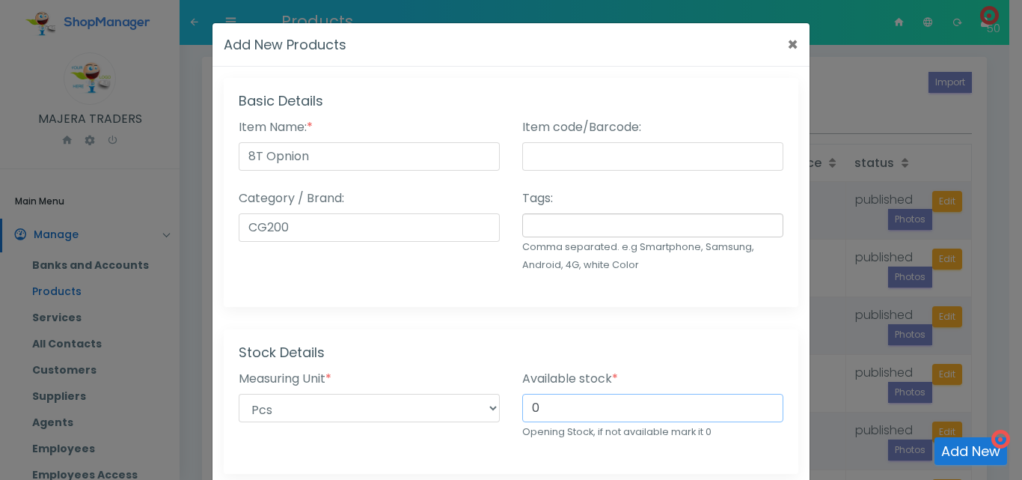
type input "0"
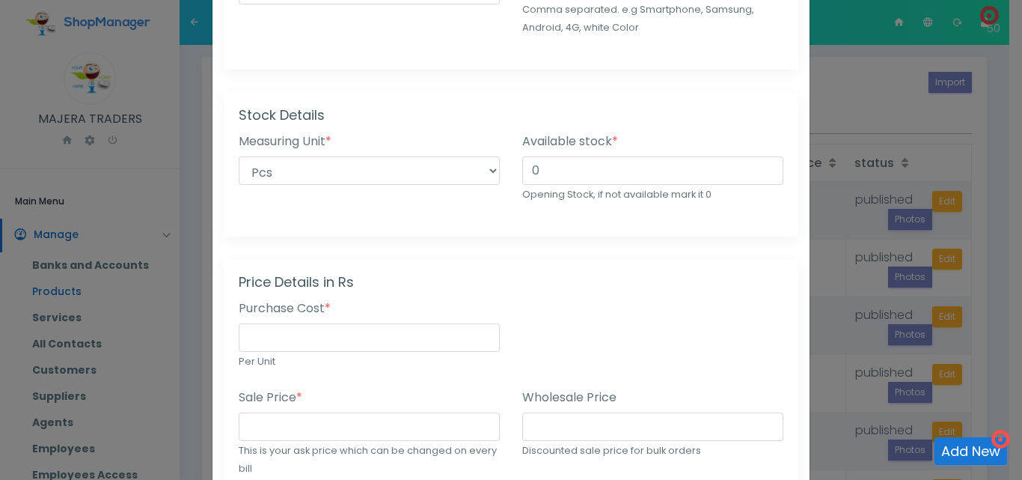
scroll to position [251, 0]
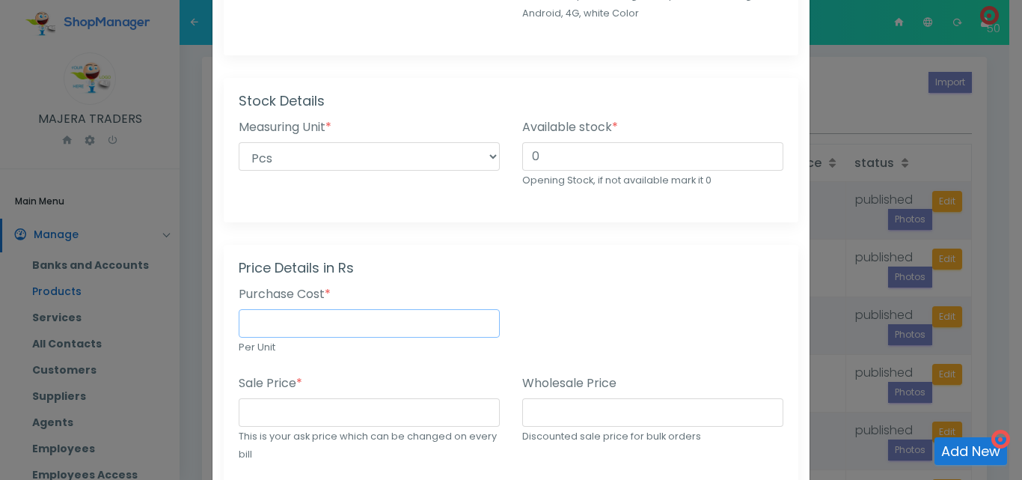
click at [306, 326] on input "number" at bounding box center [369, 323] width 261 height 28
type input "25000"
click at [295, 408] on input "number" at bounding box center [369, 412] width 261 height 28
type input "35"
type input "35000"
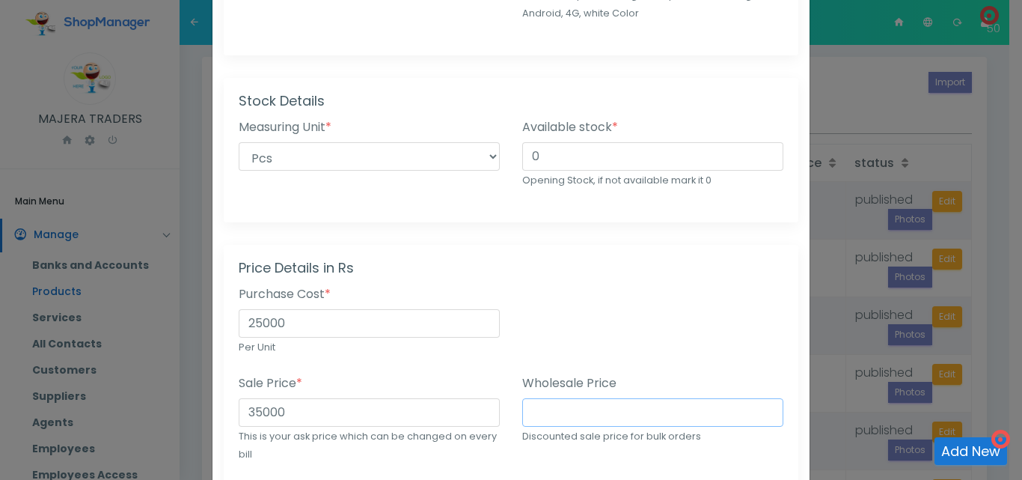
click at [573, 411] on input "number" at bounding box center [652, 412] width 261 height 28
type input "30000"
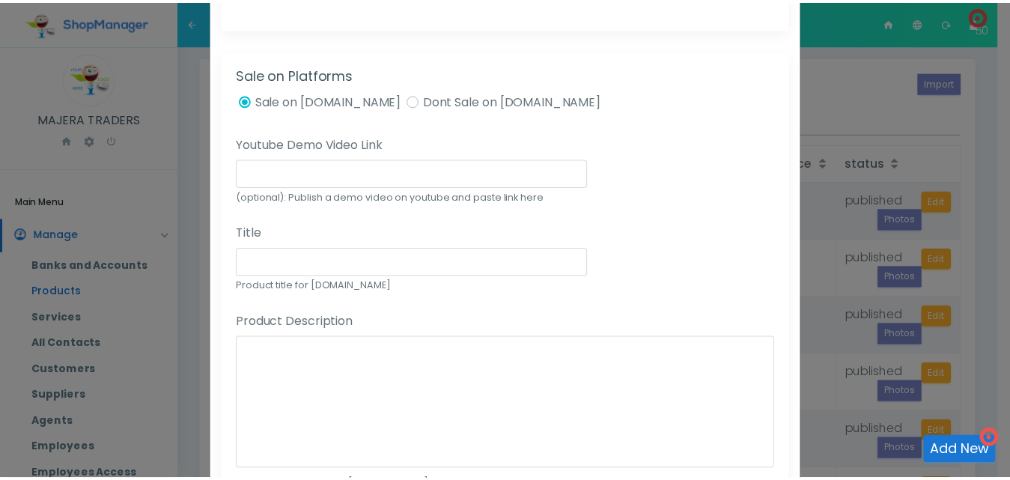
scroll to position [962, 0]
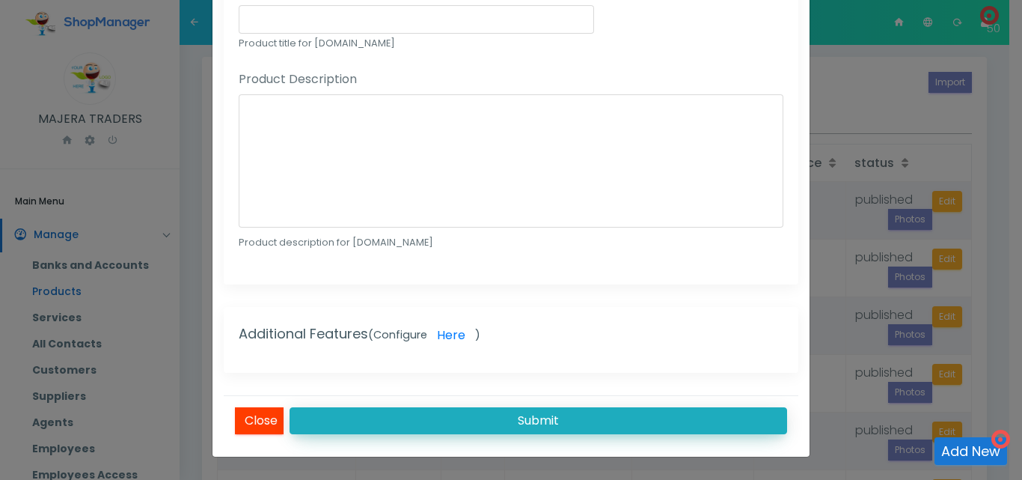
click at [545, 424] on button "Submit" at bounding box center [539, 420] width 498 height 27
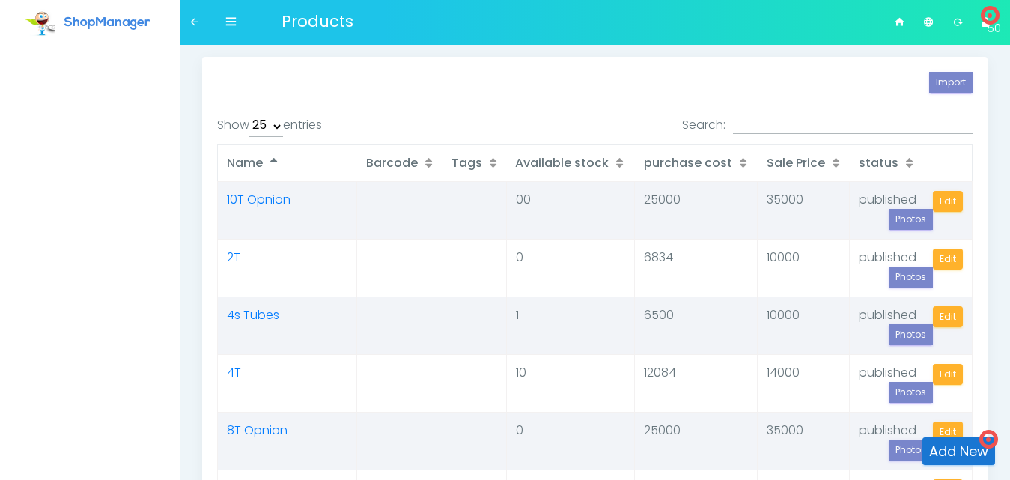
select select "25"
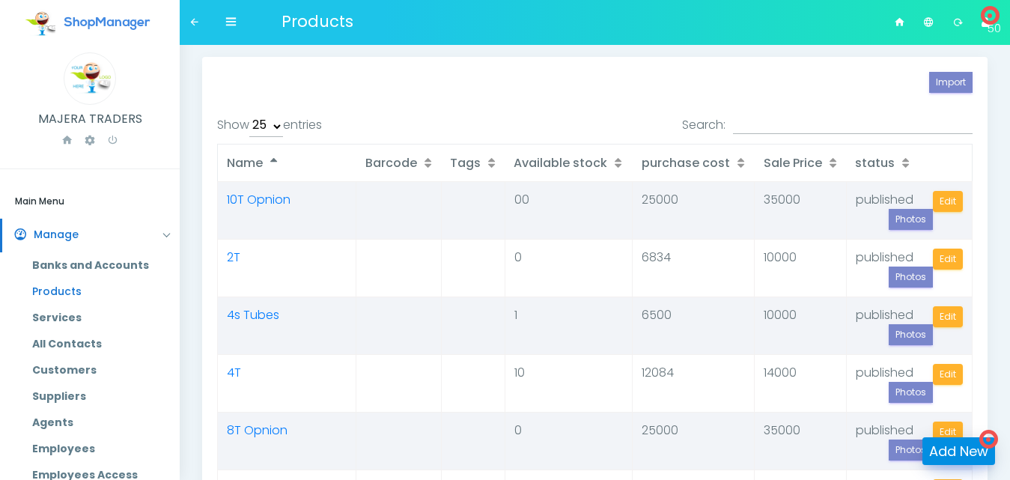
click at [978, 448] on link "Add New" at bounding box center [958, 451] width 73 height 28
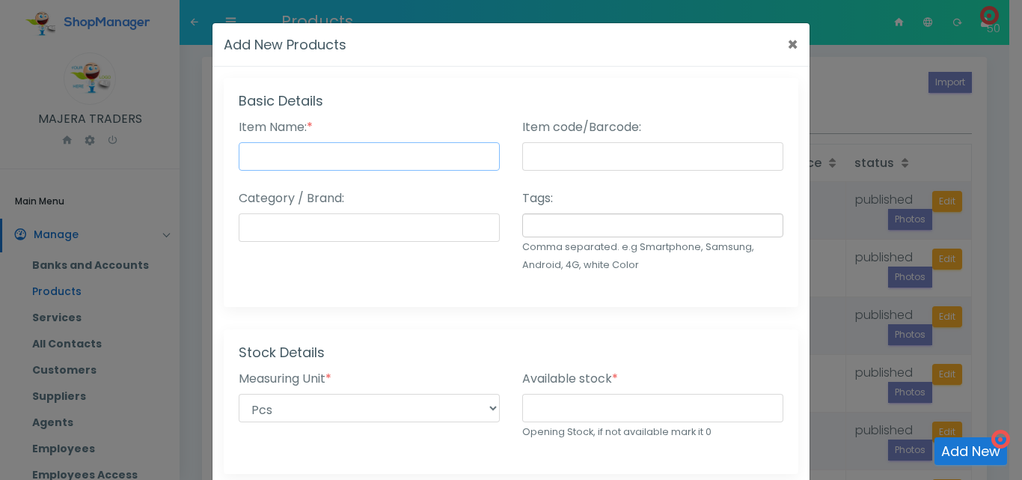
click at [432, 154] on input "Item Name: *" at bounding box center [369, 156] width 261 height 28
type input "Acc Cable HM"
click at [387, 222] on input "Category / Brand:" at bounding box center [369, 227] width 261 height 28
type input "Cables"
click at [565, 411] on input "number" at bounding box center [652, 408] width 261 height 28
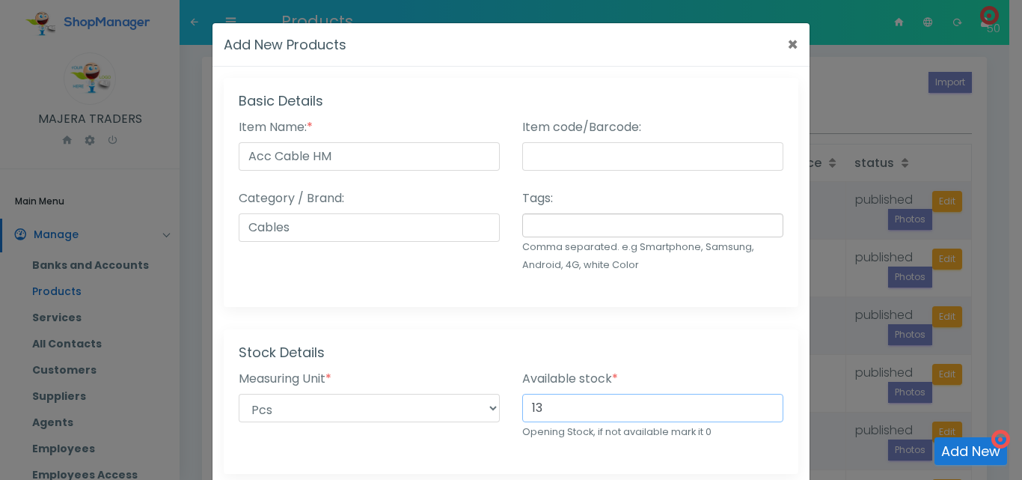
type input "13"
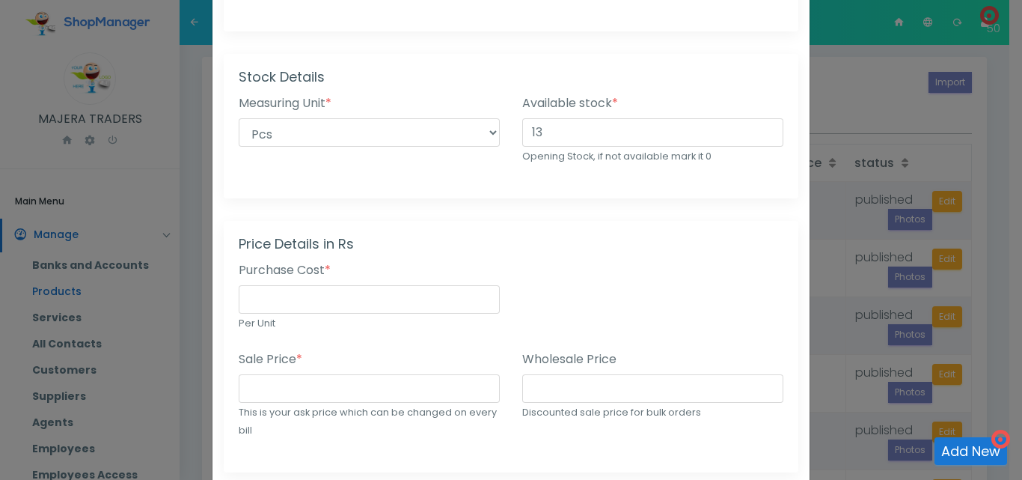
scroll to position [316, 0]
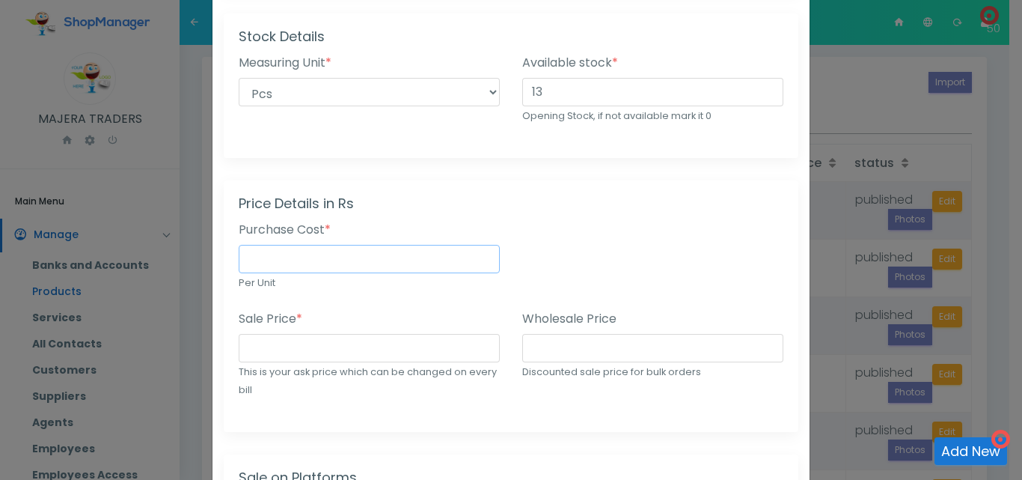
click at [263, 261] on input "number" at bounding box center [369, 259] width 261 height 28
type input "2300"
click at [272, 347] on input "number" at bounding box center [369, 348] width 261 height 28
type input "4000"
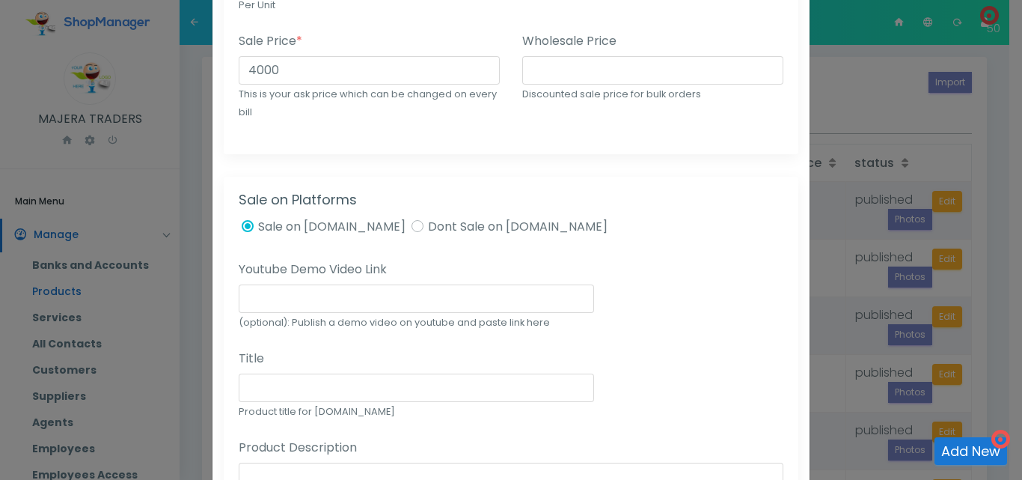
scroll to position [596, 0]
click at [585, 74] on input "number" at bounding box center [652, 68] width 261 height 28
click at [557, 139] on div "Price Details in Rs Purchase Cost * 2300 Per Unit Sale Price * 4000 This is you…" at bounding box center [511, 25] width 575 height 251
click at [538, 63] on input "3500" at bounding box center [652, 68] width 261 height 28
type input "3000"
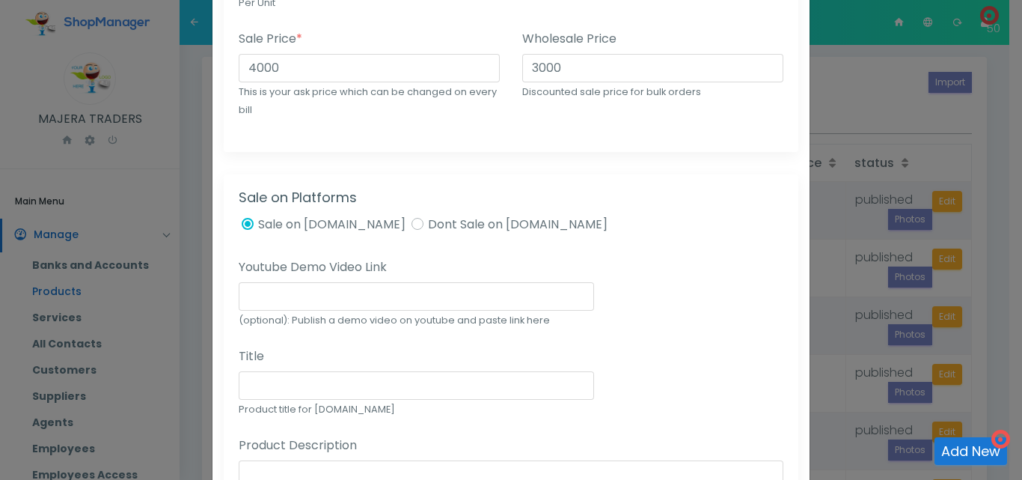
click at [545, 159] on div "Basic Details Item Name: * Acc Cable HM Status: * Published (Active) Draft Susp…" at bounding box center [511, 121] width 597 height 1279
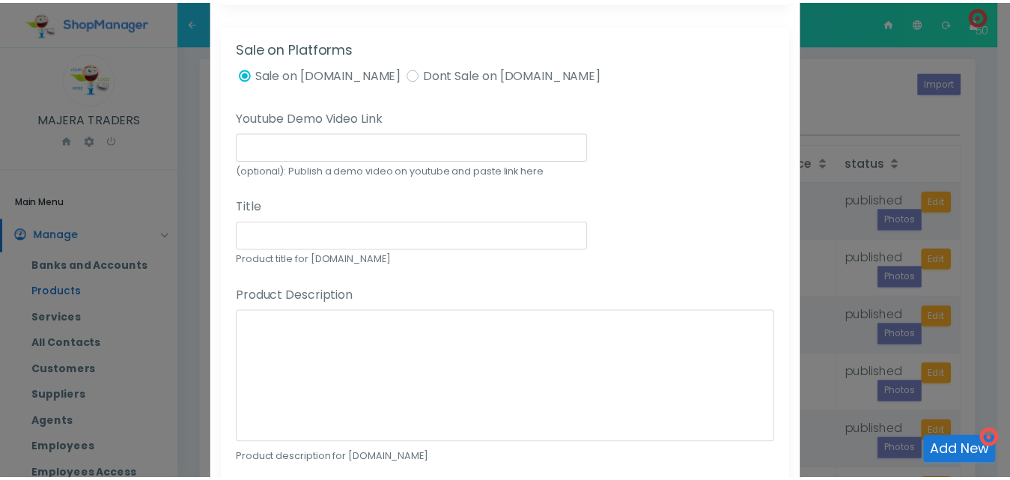
scroll to position [962, 0]
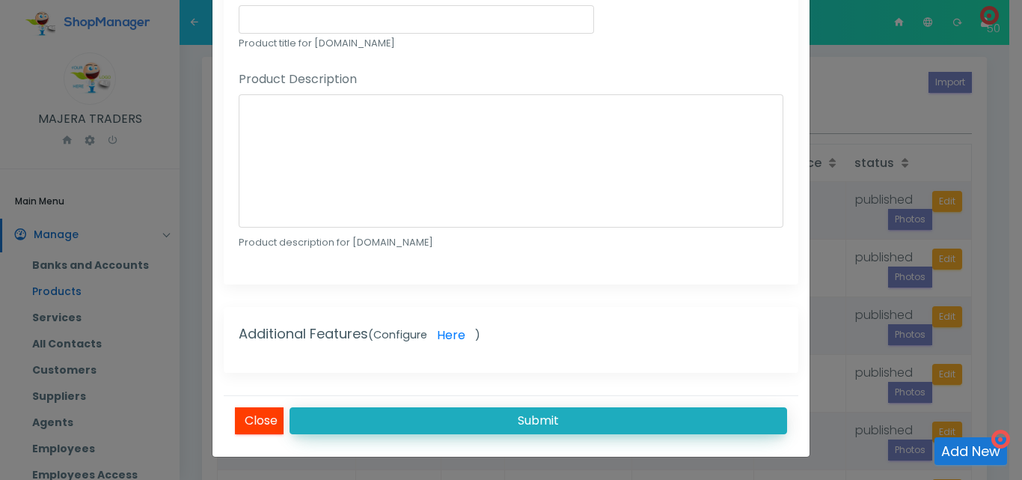
click at [537, 424] on button "Submit" at bounding box center [539, 420] width 498 height 27
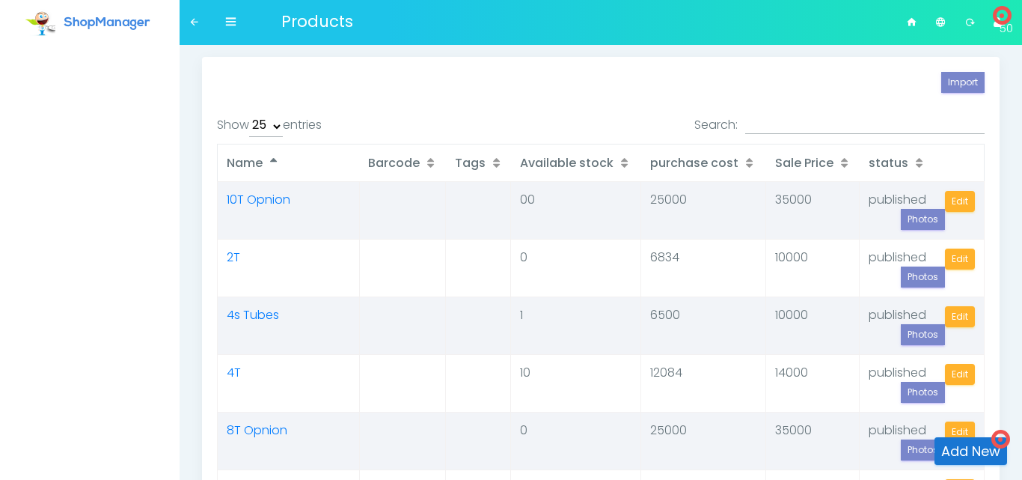
select select "25"
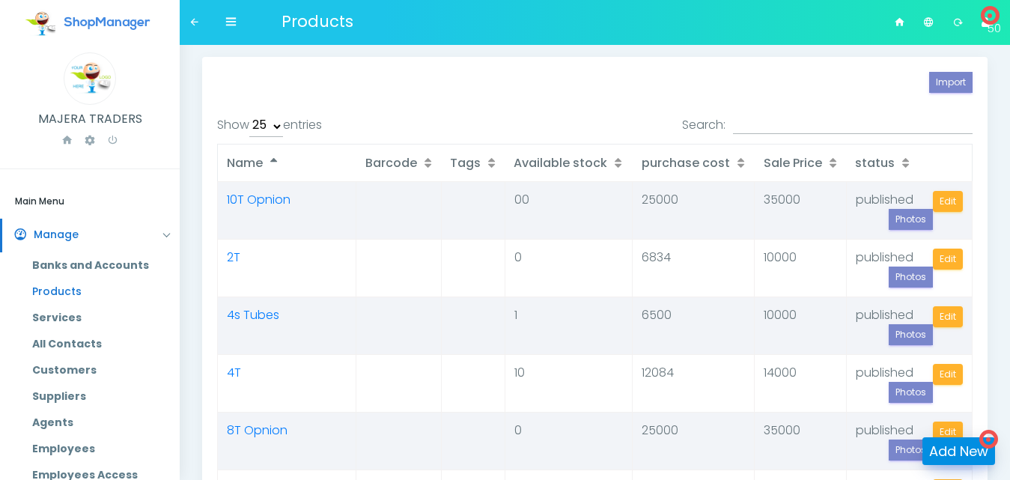
click at [954, 448] on link "Add New" at bounding box center [958, 451] width 73 height 28
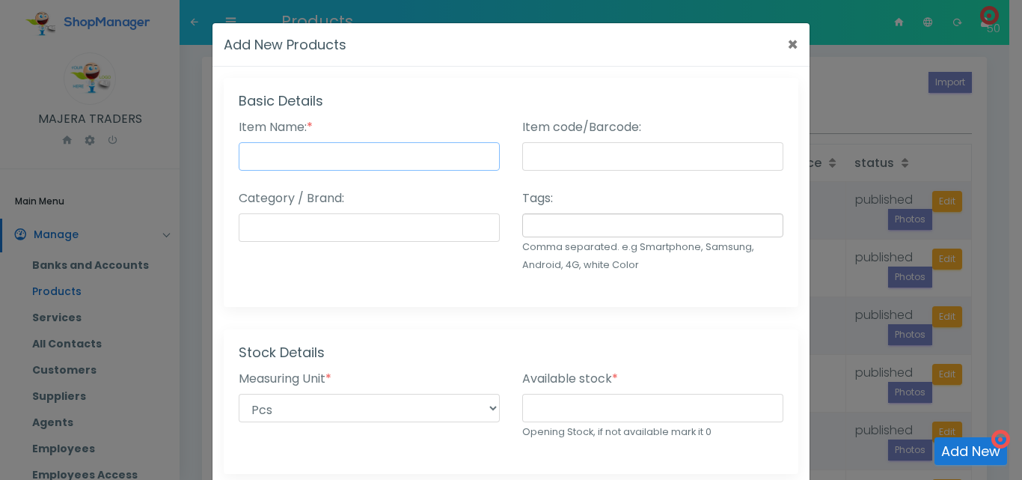
click at [275, 160] on input "Item Name: *" at bounding box center [369, 156] width 261 height 28
type input "Acc Cables HLX"
click at [326, 232] on input "Category / Brand:" at bounding box center [369, 227] width 261 height 28
type input "Cables"
click at [567, 409] on input "number" at bounding box center [652, 408] width 261 height 28
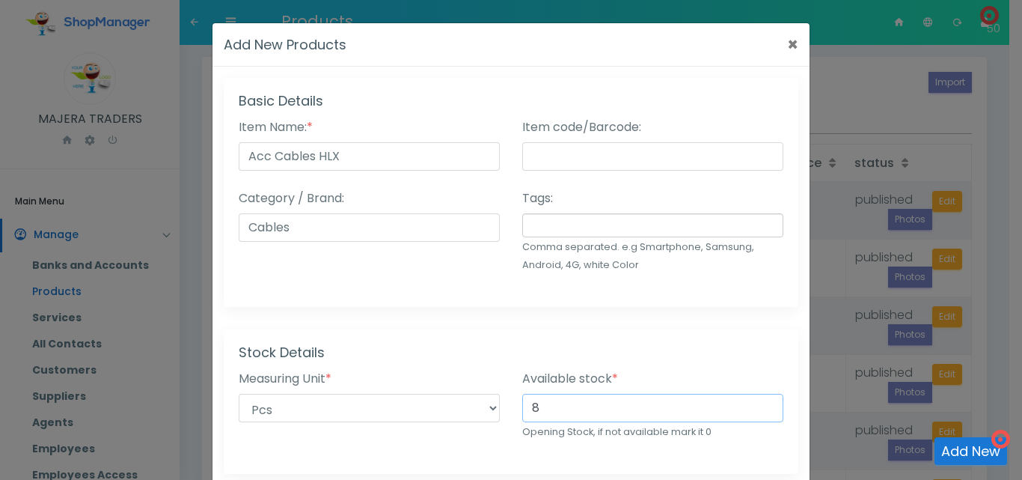
type input "8"
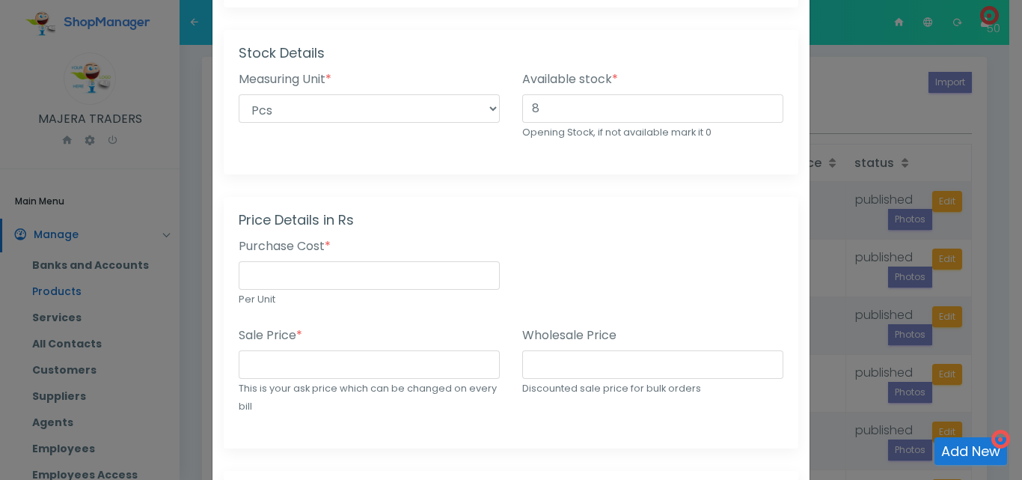
scroll to position [304, 0]
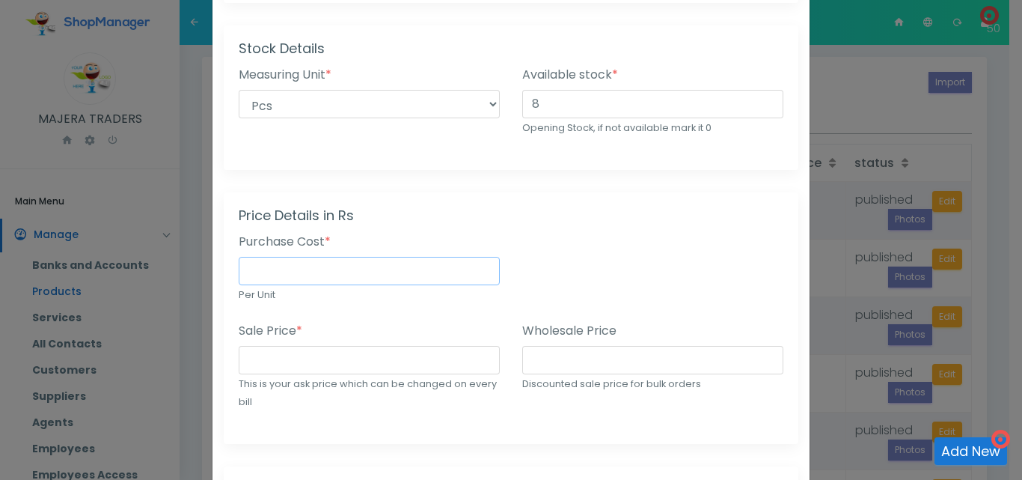
click at [341, 272] on input "number" at bounding box center [369, 271] width 261 height 28
type input "2300"
click at [296, 355] on input "number" at bounding box center [369, 360] width 261 height 28
click at [239, 360] on input "5000" at bounding box center [369, 360] width 261 height 28
type input "4000"
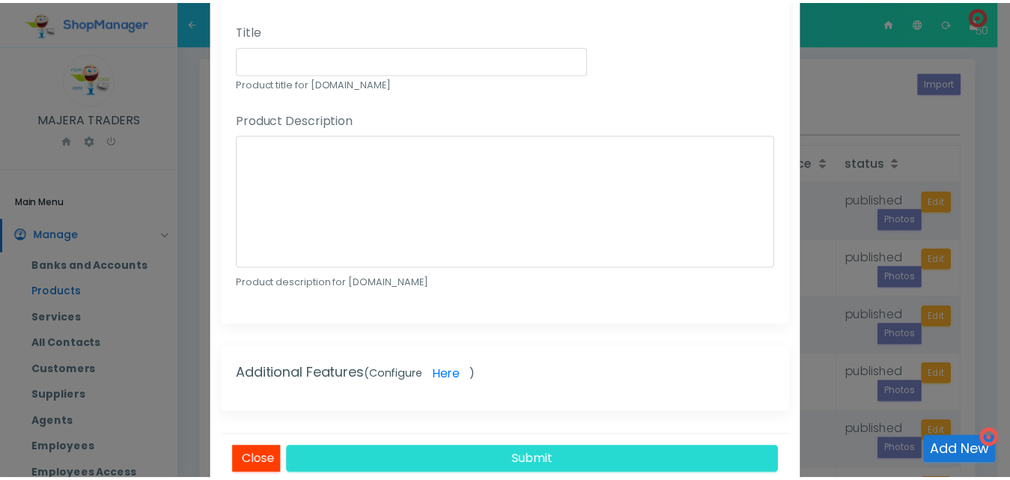
scroll to position [962, 0]
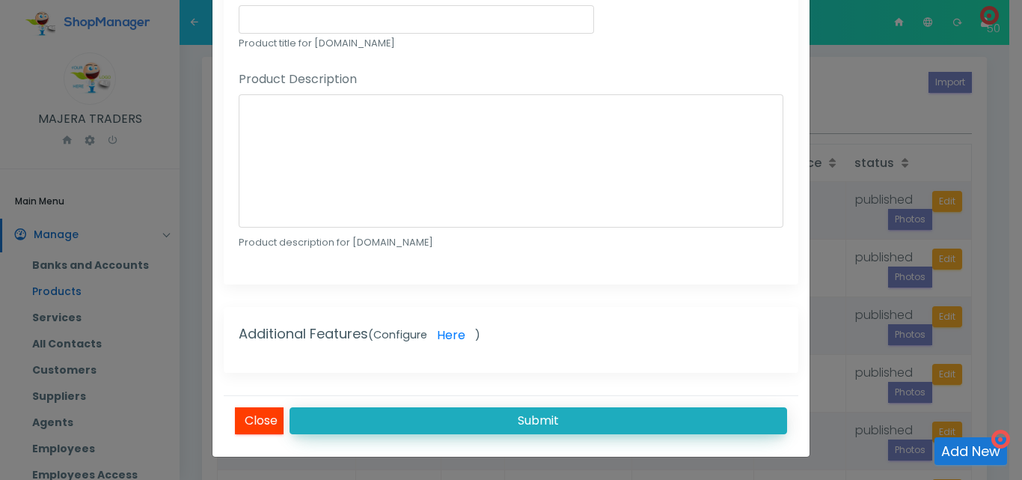
click at [528, 416] on button "Submit" at bounding box center [539, 420] width 498 height 27
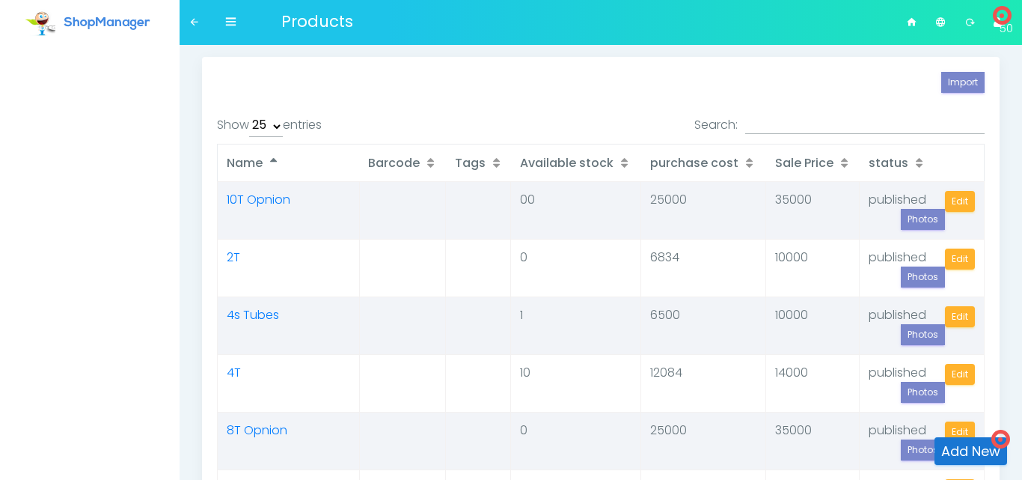
select select "25"
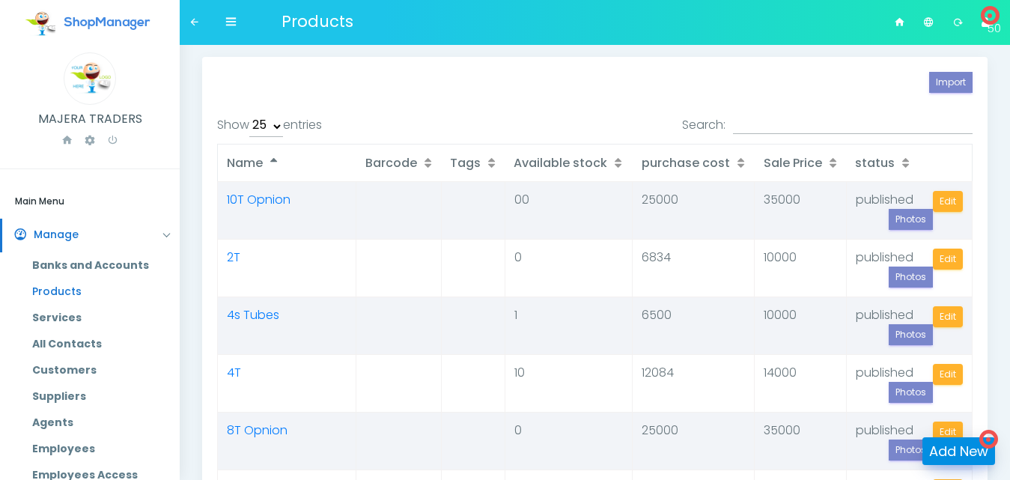
click at [971, 445] on link "Add New" at bounding box center [958, 451] width 73 height 28
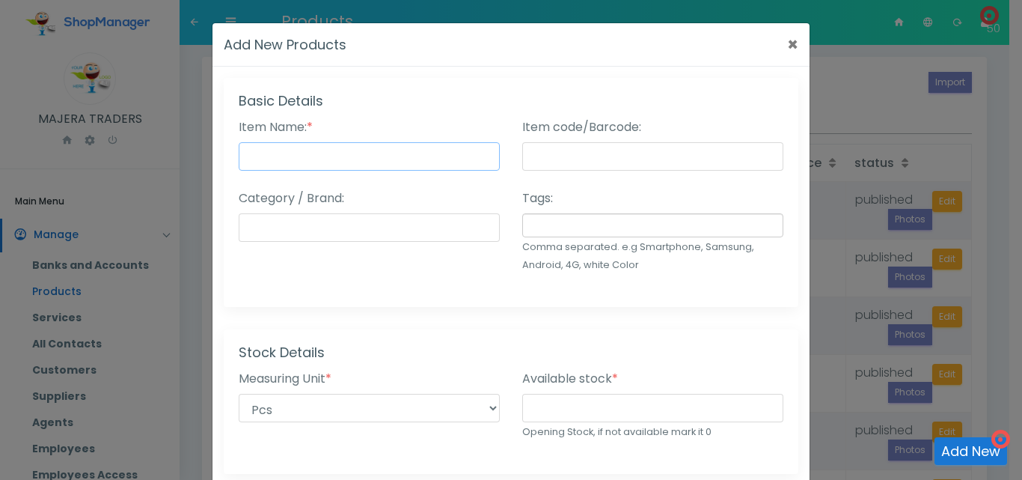
click at [324, 153] on input "Item Name: *" at bounding box center [369, 156] width 261 height 28
type input "Acc Cables K90"
click at [352, 231] on input "Category / Brand:" at bounding box center [369, 227] width 261 height 28
type input "Cables"
click at [570, 406] on input "number" at bounding box center [652, 408] width 261 height 28
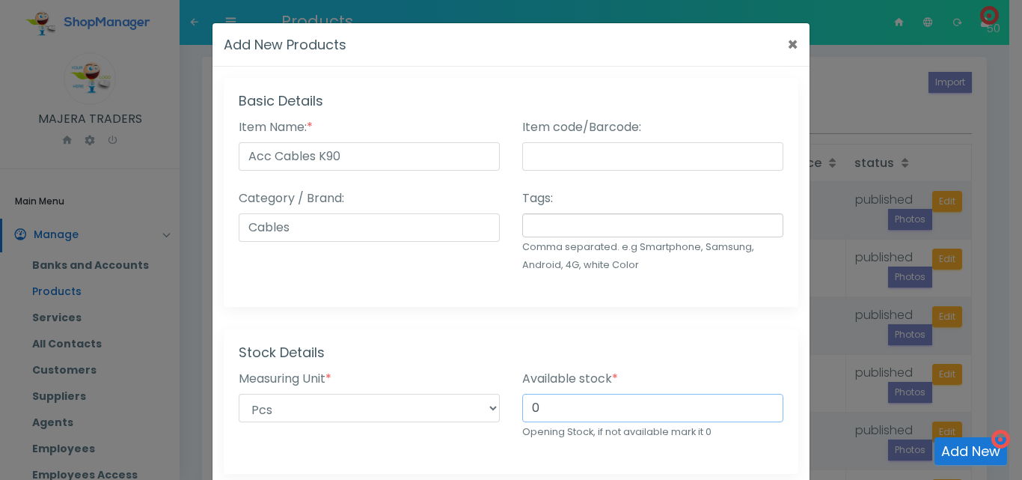
type input "0"
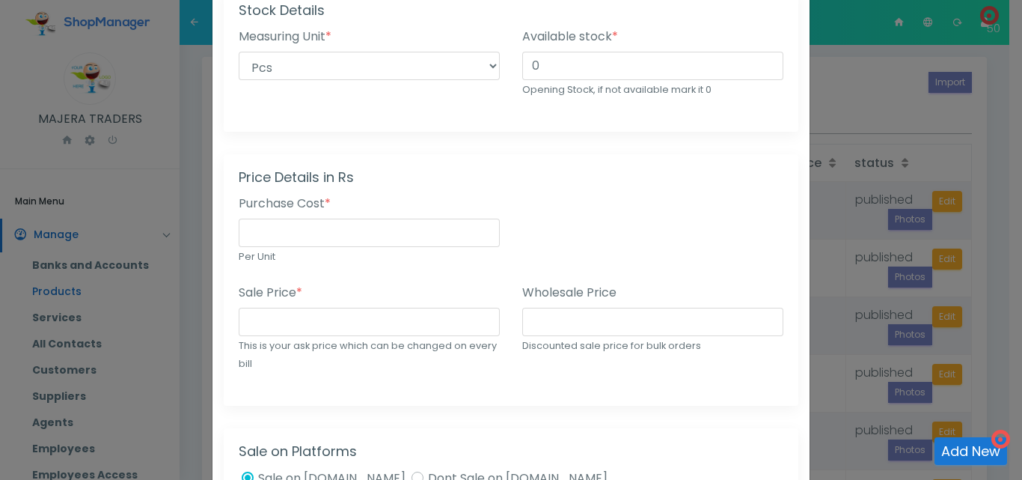
scroll to position [382, 0]
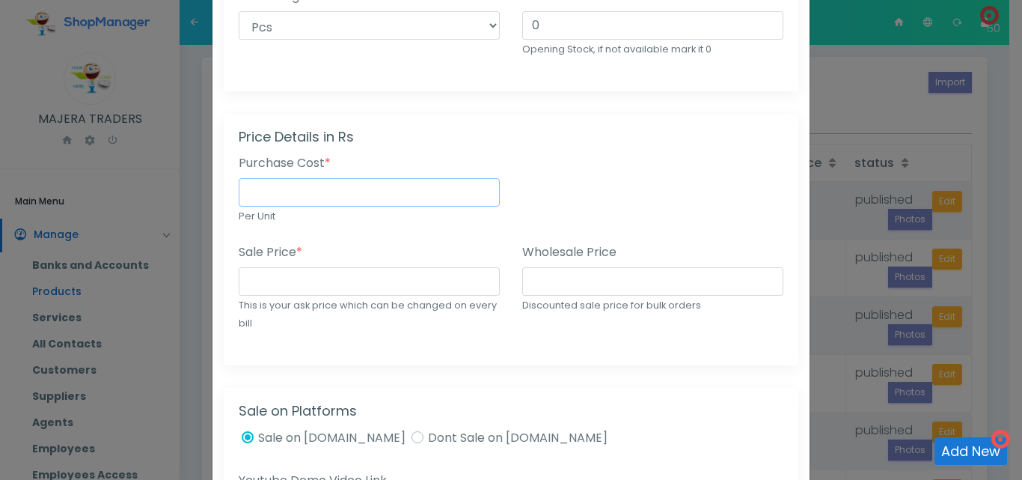
click at [389, 192] on input "number" at bounding box center [369, 192] width 261 height 28
type input "3000"
click at [348, 283] on input "number" at bounding box center [369, 281] width 261 height 28
type input "5000"
click at [527, 352] on div "Price Details in Rs Purchase Cost * 3000 Per Unit Sale Price * 5000 This is you…" at bounding box center [511, 239] width 575 height 251
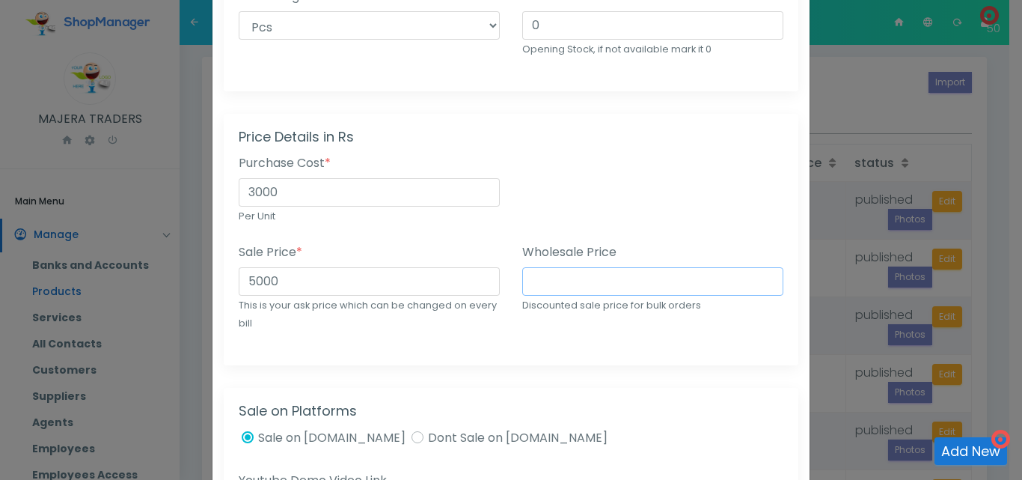
click at [610, 284] on input "number" at bounding box center [652, 281] width 261 height 28
type input "4000"
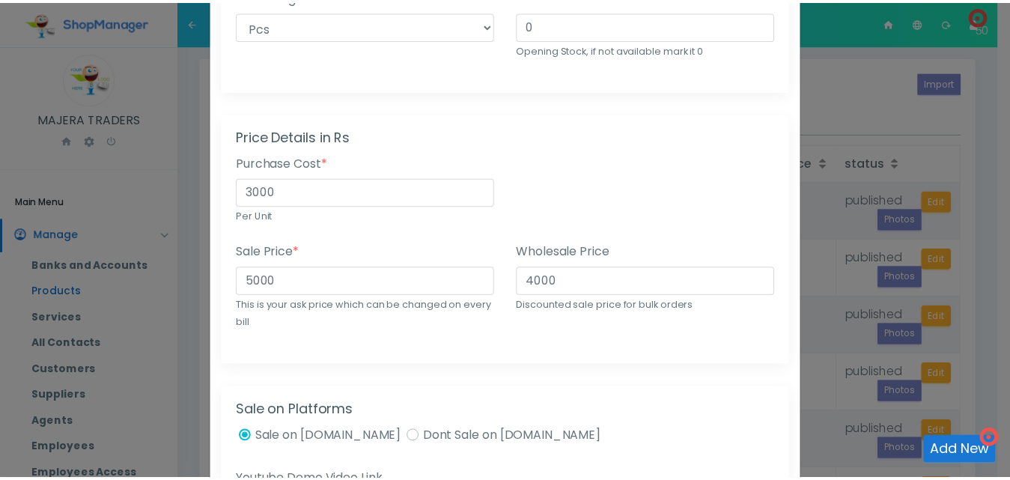
scroll to position [962, 0]
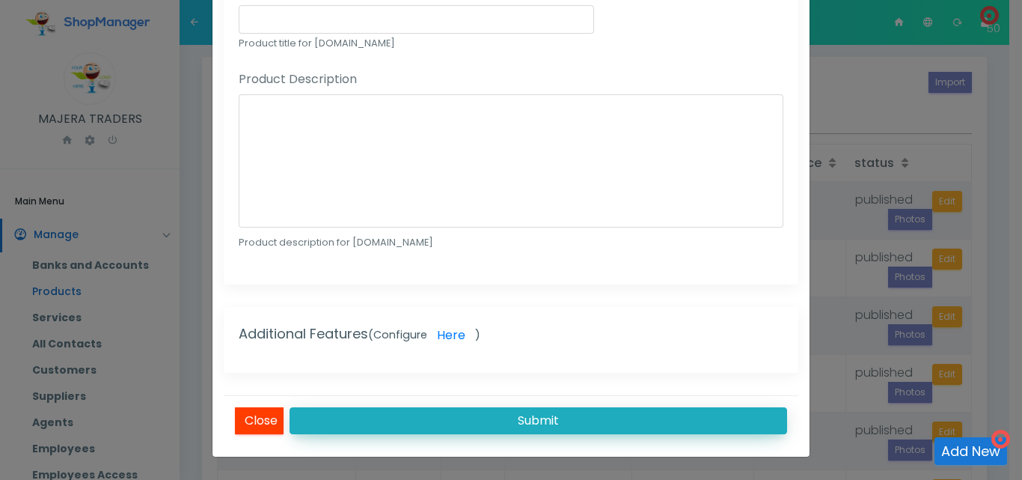
click at [553, 429] on button "Submit" at bounding box center [539, 420] width 498 height 27
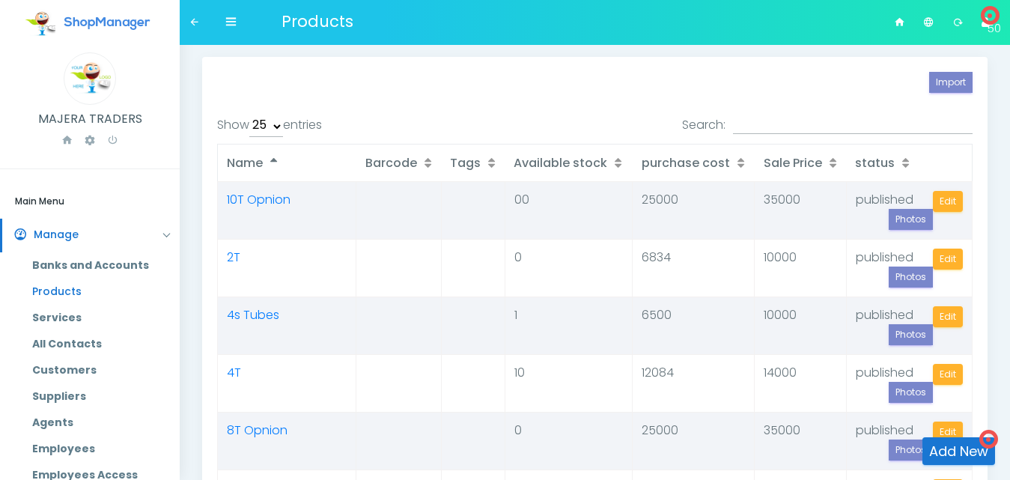
select select "25"
click at [944, 454] on link "Add New" at bounding box center [958, 451] width 73 height 28
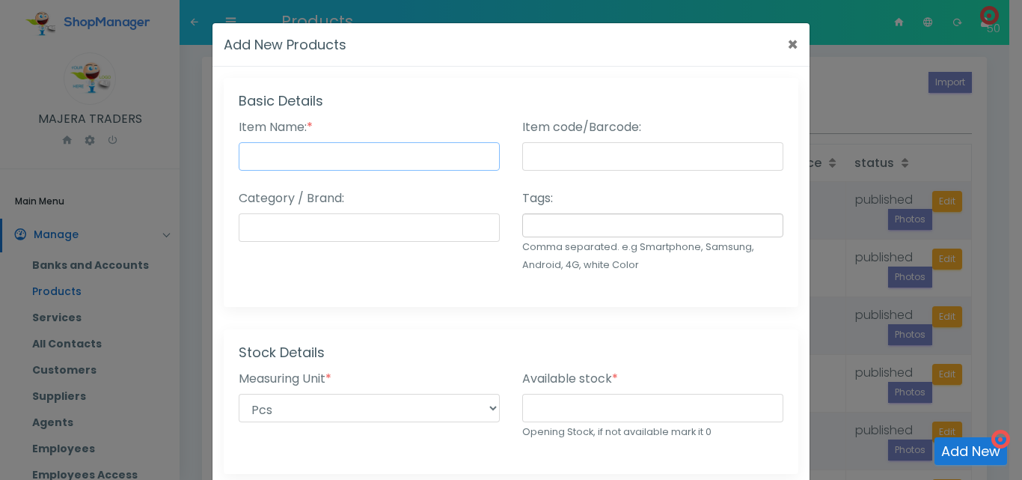
click at [447, 155] on input "Item Name: *" at bounding box center [369, 156] width 261 height 28
type input "Acc Cables Kevla"
click at [458, 238] on input "Category / Brand:" at bounding box center [369, 227] width 261 height 28
type input "Cables"
click at [601, 401] on input "number" at bounding box center [652, 408] width 261 height 28
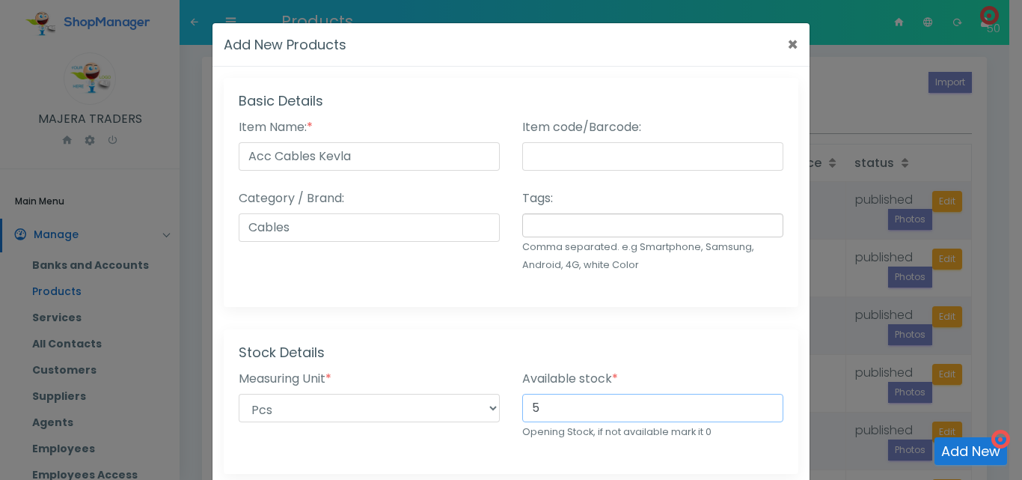
type input "5"
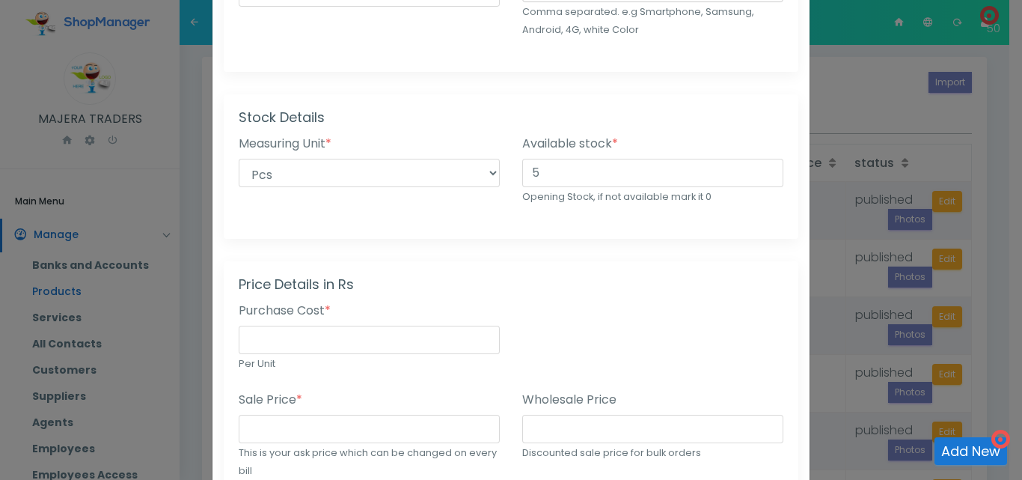
scroll to position [237, 0]
click at [269, 333] on input "number" at bounding box center [369, 337] width 261 height 28
type input "4000"
click at [281, 427] on input "number" at bounding box center [369, 426] width 261 height 28
type input "5000"
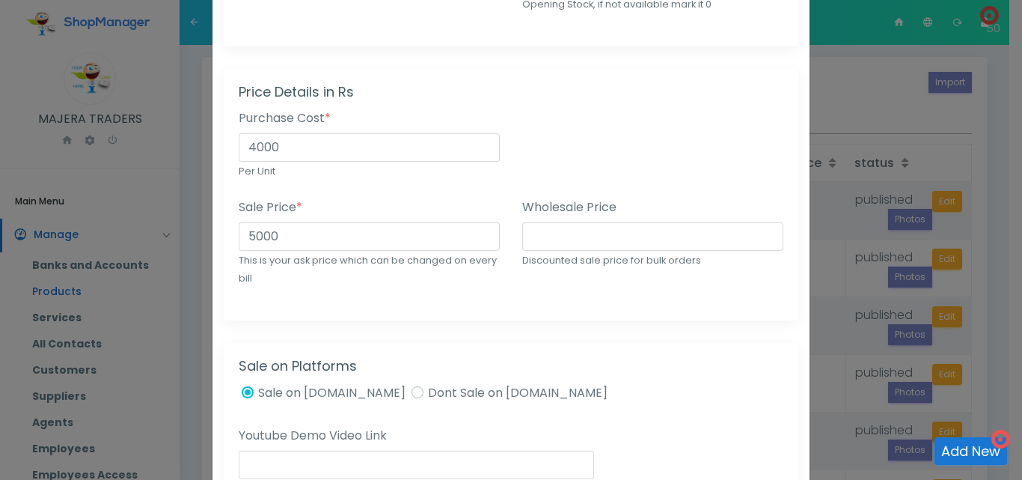
scroll to position [432, 0]
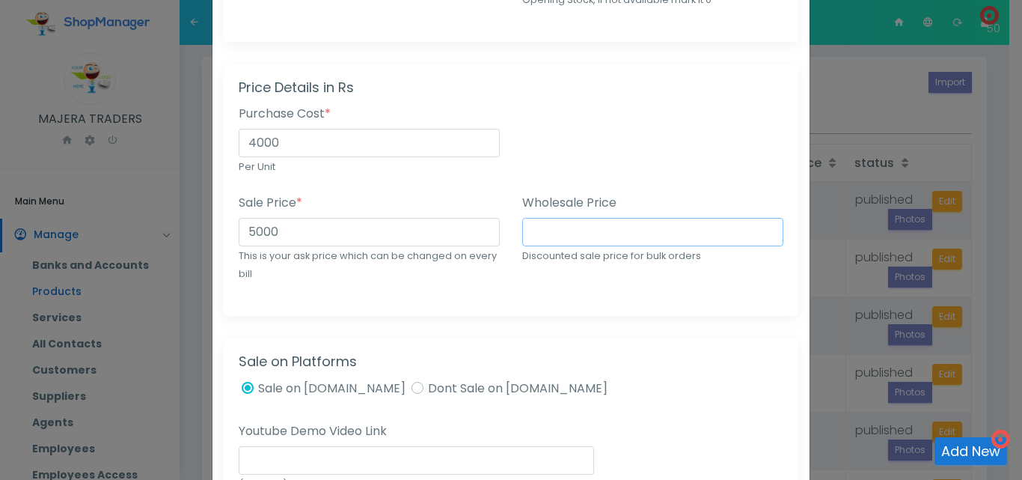
click at [593, 237] on input "number" at bounding box center [652, 232] width 261 height 28
type input "4700"
click at [567, 302] on div "Price Details in Rs Purchase Cost * 4000 Per Unit Sale Price * 5000 This is you…" at bounding box center [511, 189] width 575 height 251
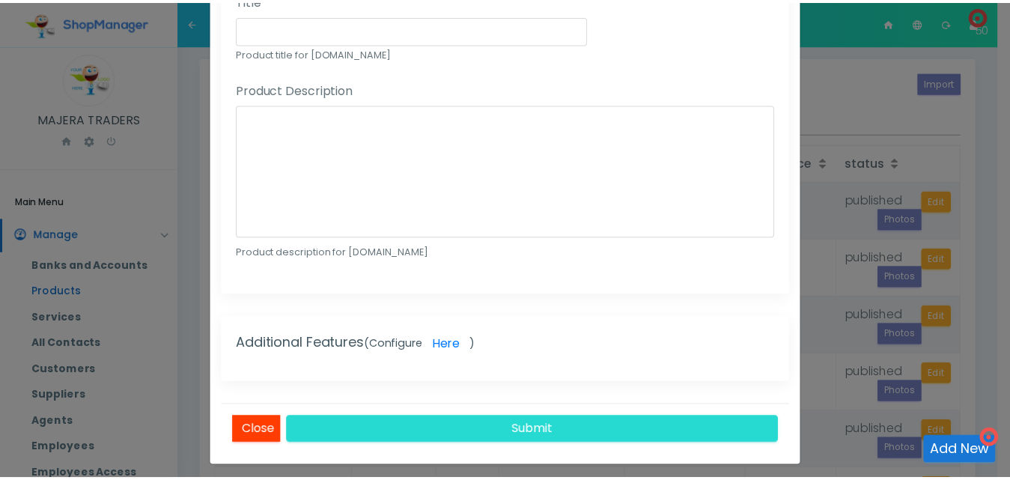
scroll to position [962, 0]
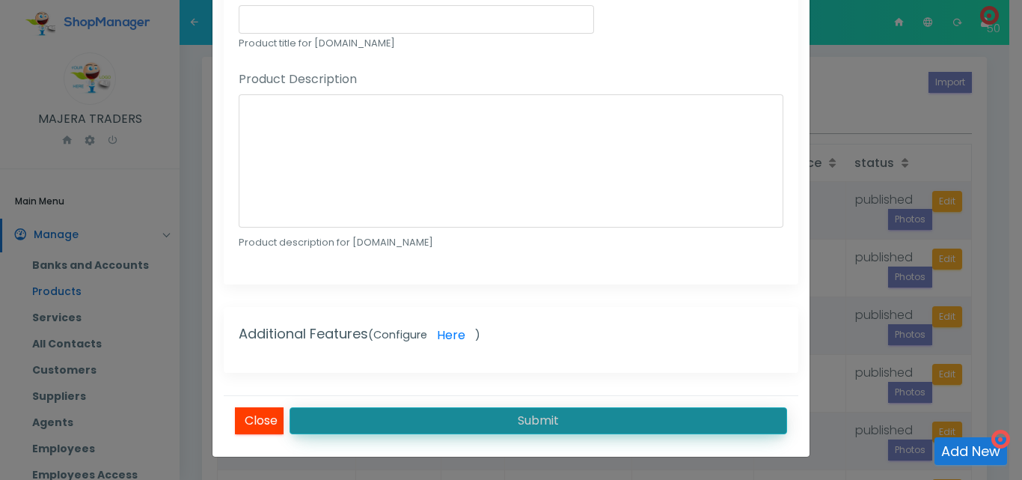
click at [535, 419] on button "Submit" at bounding box center [539, 420] width 498 height 27
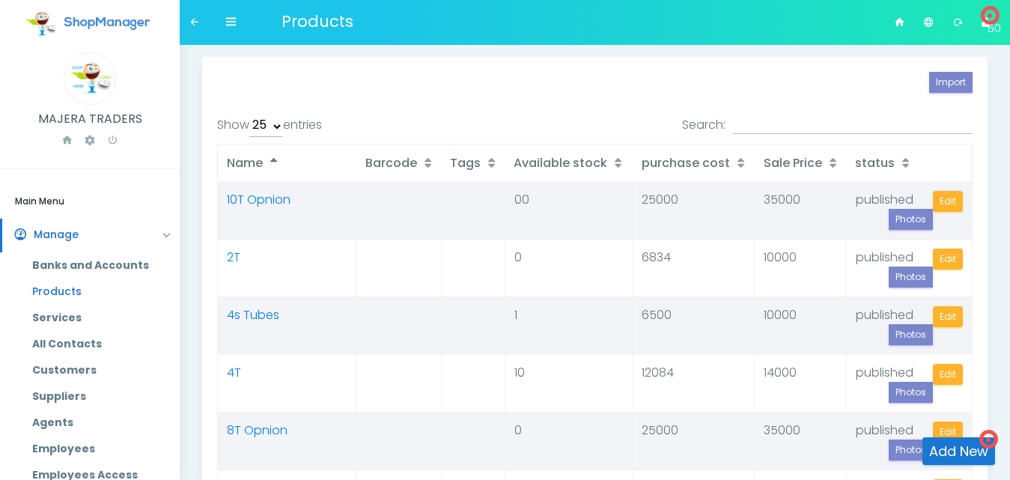
select select "25"
click at [942, 445] on link "Add New" at bounding box center [958, 451] width 73 height 28
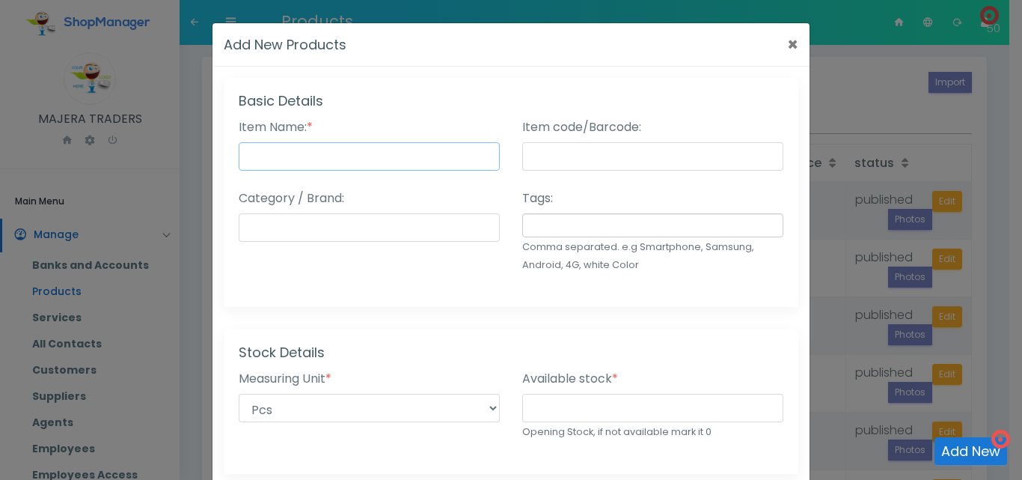
click at [323, 153] on input "Item Name: *" at bounding box center [369, 156] width 261 height 28
click at [260, 156] on input "Acc Cable" at bounding box center [369, 156] width 261 height 28
click at [298, 149] on input "Cable" at bounding box center [369, 156] width 261 height 28
type input "Cable Acc"
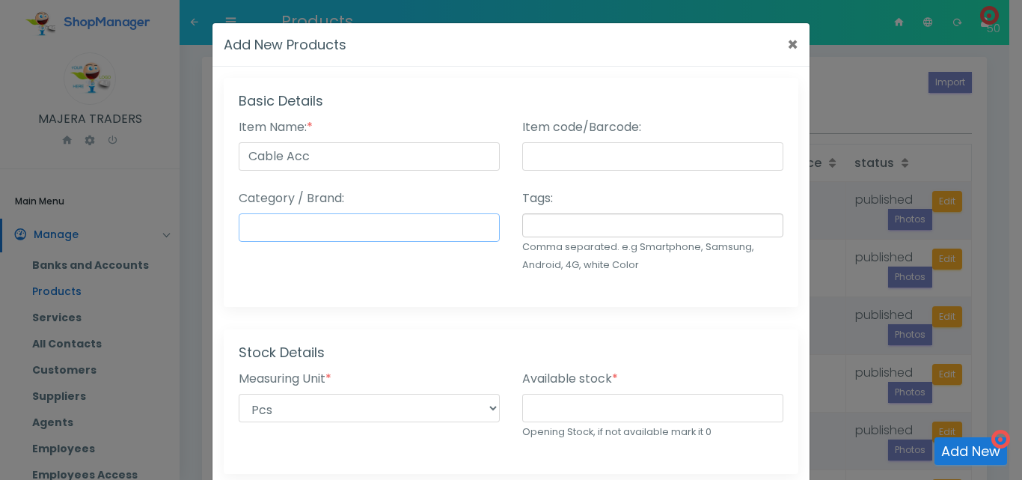
click at [361, 225] on input "Category / Brand:" at bounding box center [369, 227] width 261 height 28
type input "Cables"
click at [579, 401] on input "number" at bounding box center [652, 408] width 261 height 28
click at [385, 153] on input "Cable Acc" at bounding box center [369, 156] width 261 height 28
type input "Cable Acc RT"
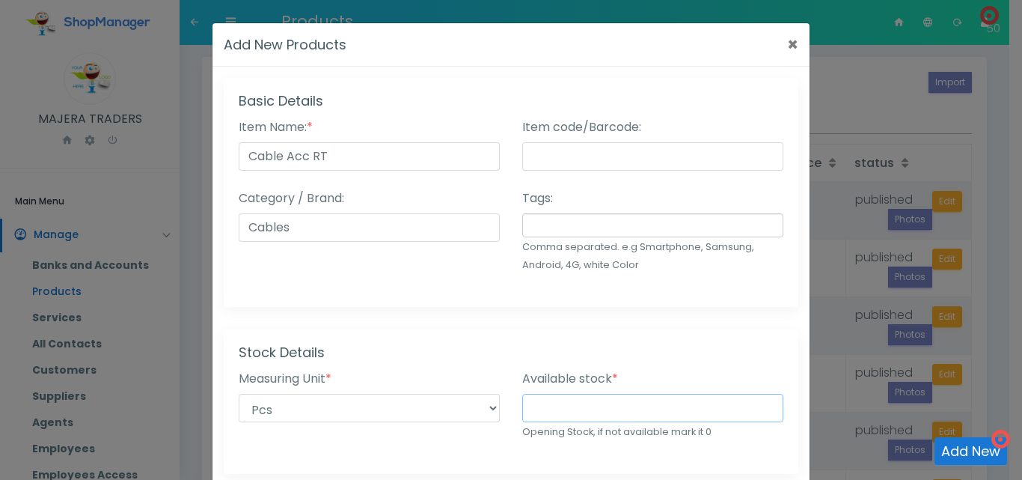
click at [558, 400] on input "number" at bounding box center [652, 408] width 261 height 28
type input "4"
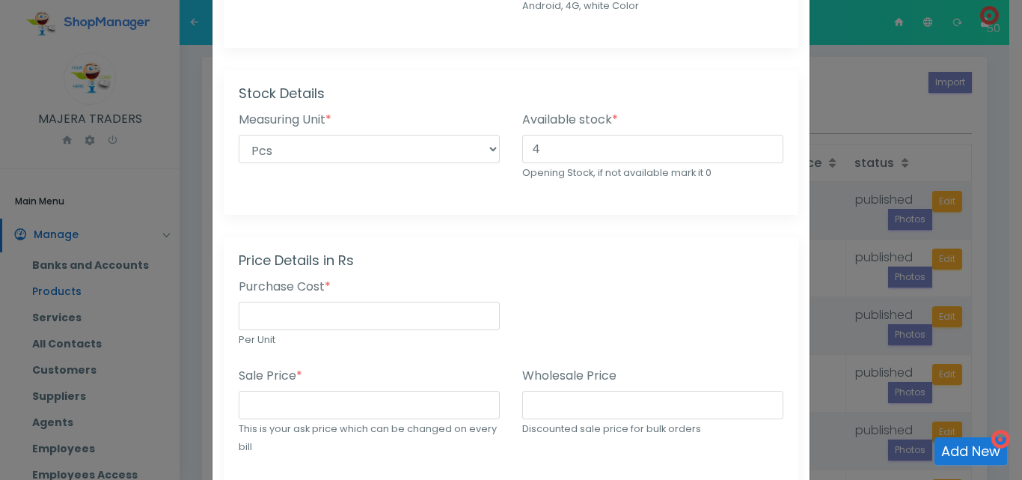
scroll to position [290, 0]
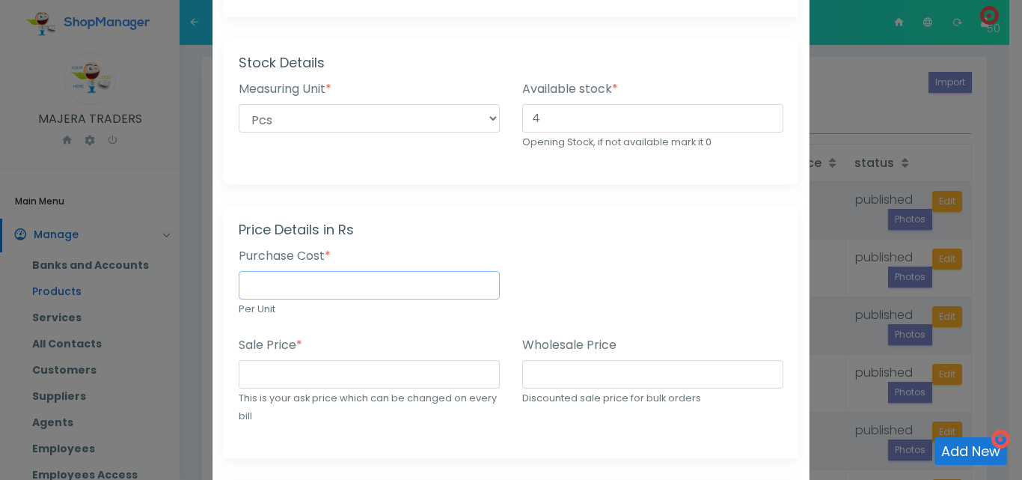
click at [352, 279] on input "number" at bounding box center [369, 285] width 261 height 28
type input "2250"
click at [268, 376] on input "number" at bounding box center [369, 374] width 261 height 28
type input "4000"
click at [541, 375] on input "number" at bounding box center [652, 374] width 261 height 28
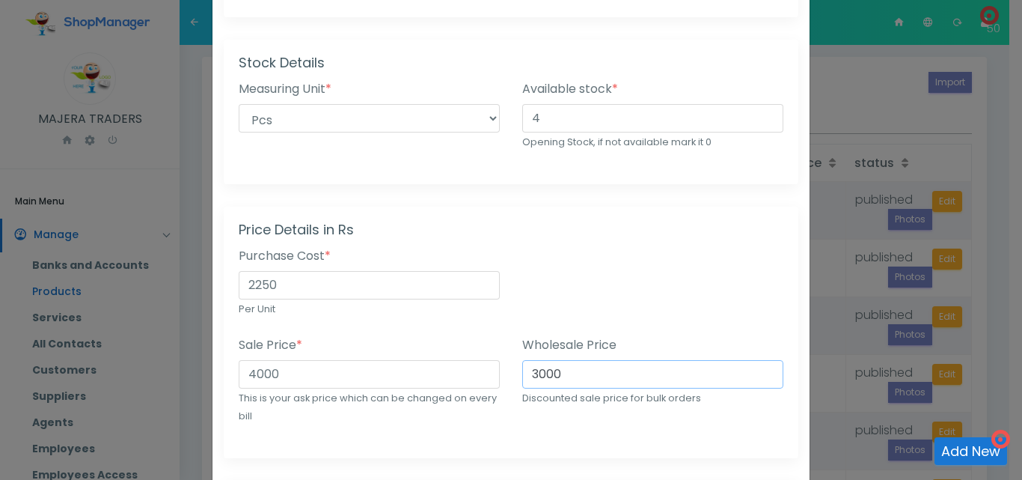
type input "3000"
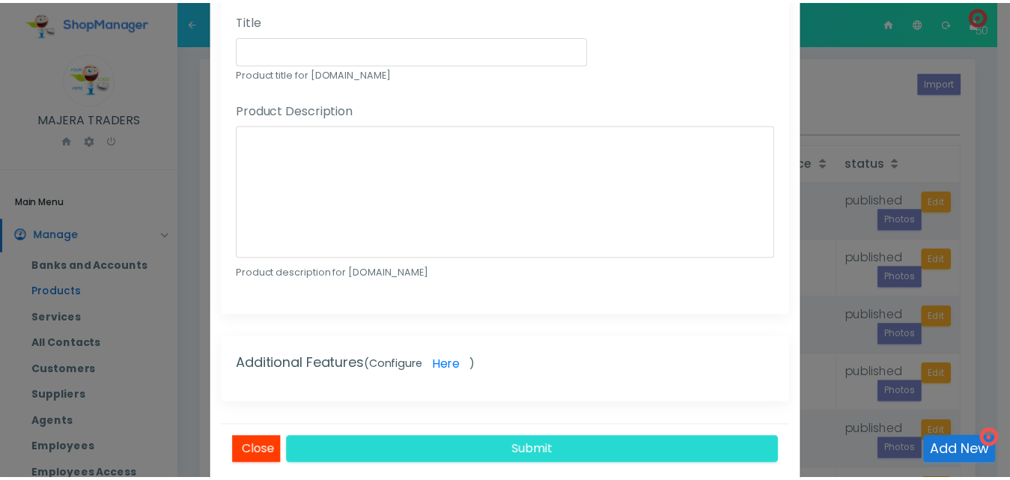
scroll to position [962, 0]
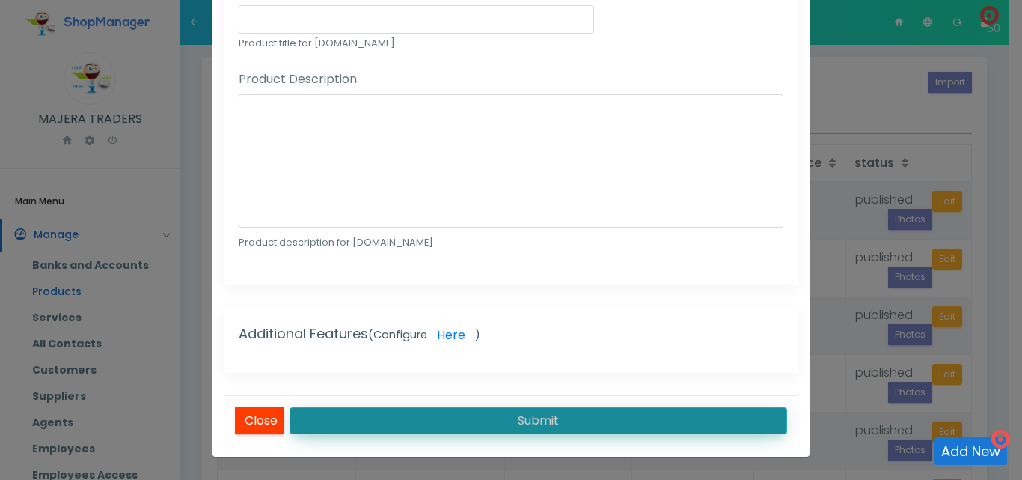
click at [549, 422] on button "Submit" at bounding box center [539, 420] width 498 height 27
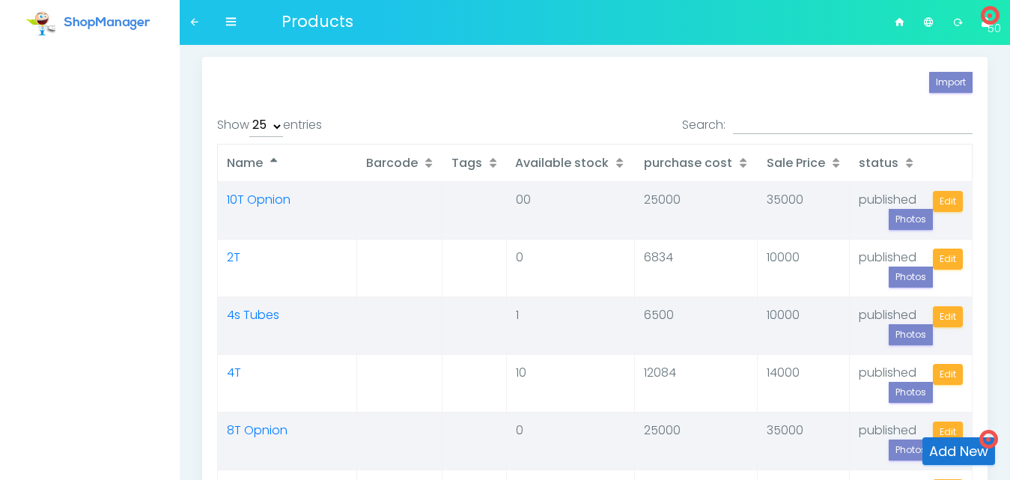
select select "25"
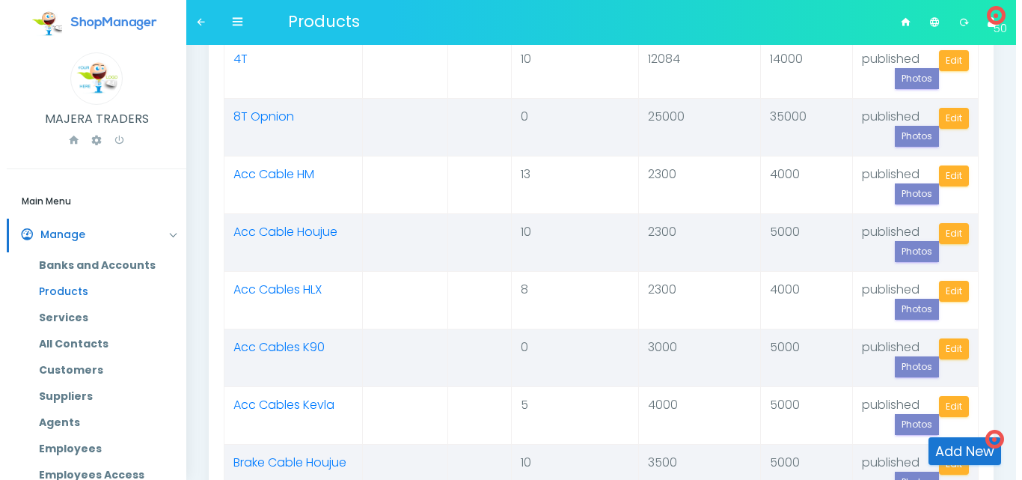
scroll to position [317, 0]
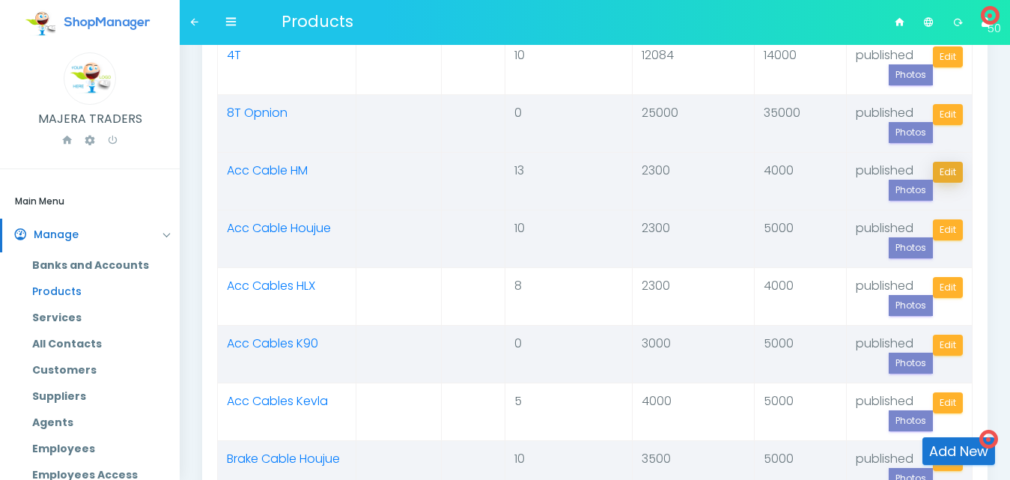
click at [951, 167] on link "Edit" at bounding box center [948, 172] width 30 height 21
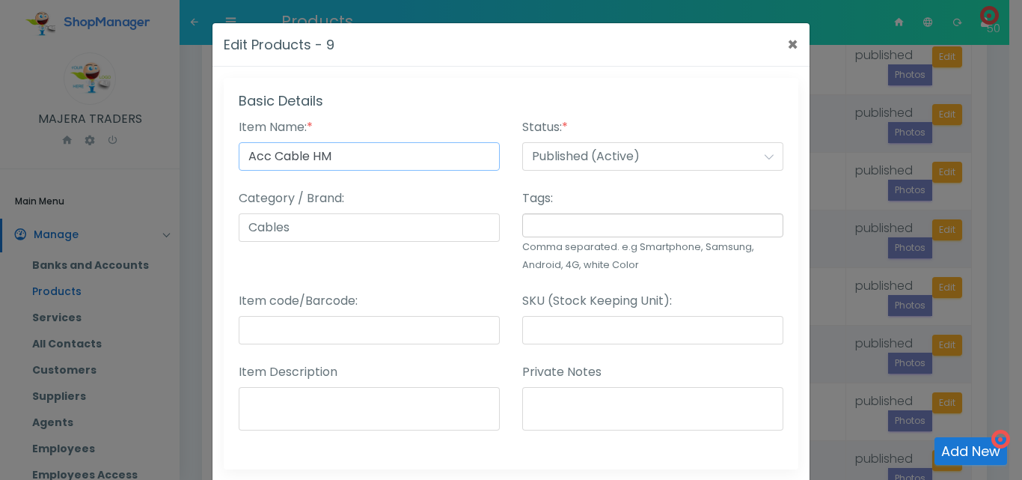
click at [306, 155] on input "Acc Cable HM" at bounding box center [369, 156] width 261 height 28
click at [254, 157] on input "Acc Cable Acc HM" at bounding box center [369, 156] width 261 height 28
type input "Cable Acc HM"
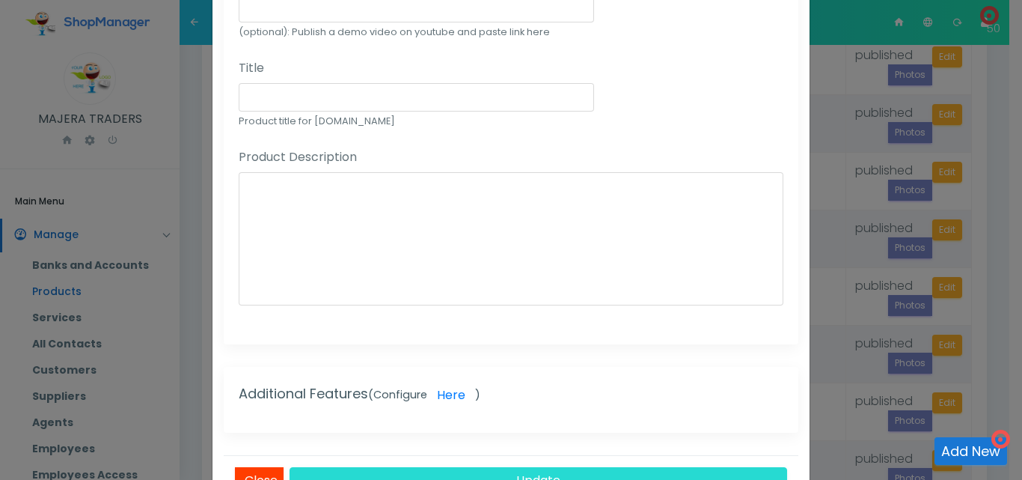
scroll to position [1180, 0]
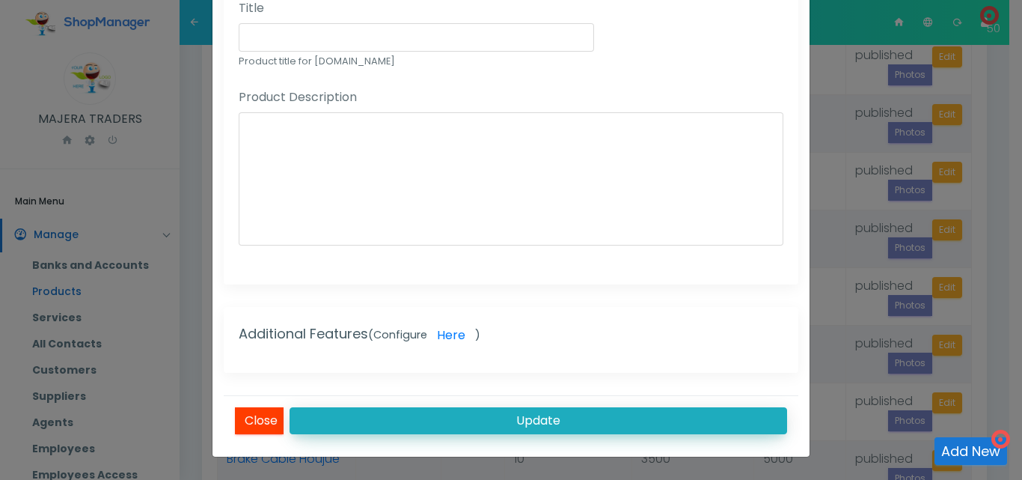
click at [527, 418] on button "Update" at bounding box center [539, 420] width 498 height 27
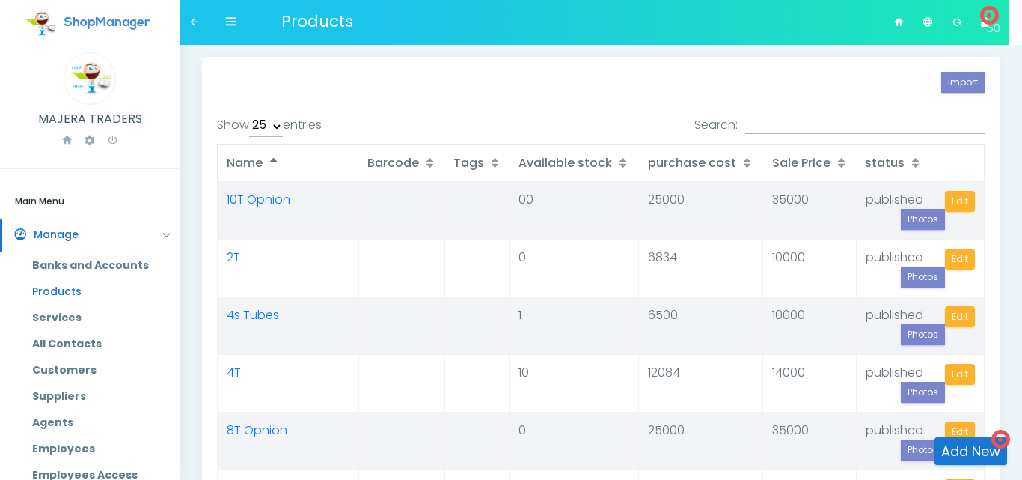
select select "25"
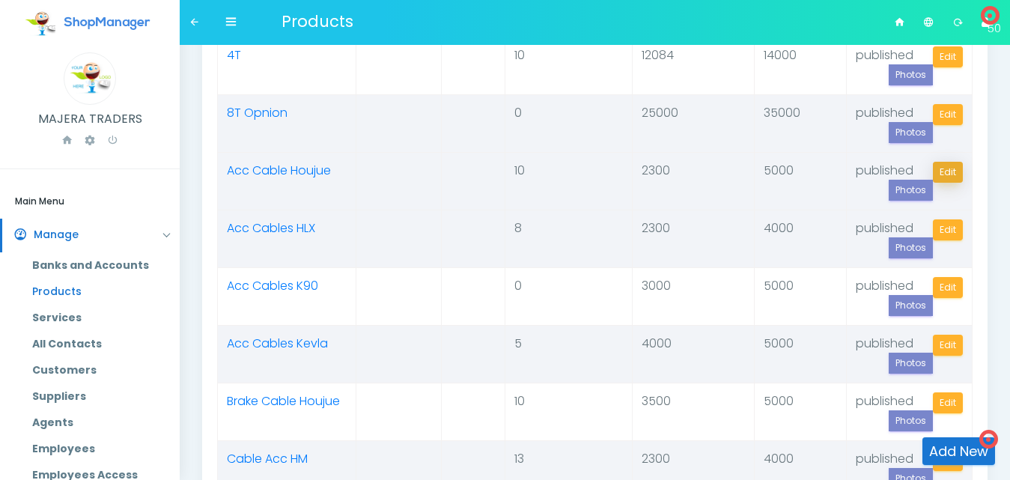
click at [952, 165] on link "Edit" at bounding box center [948, 172] width 30 height 21
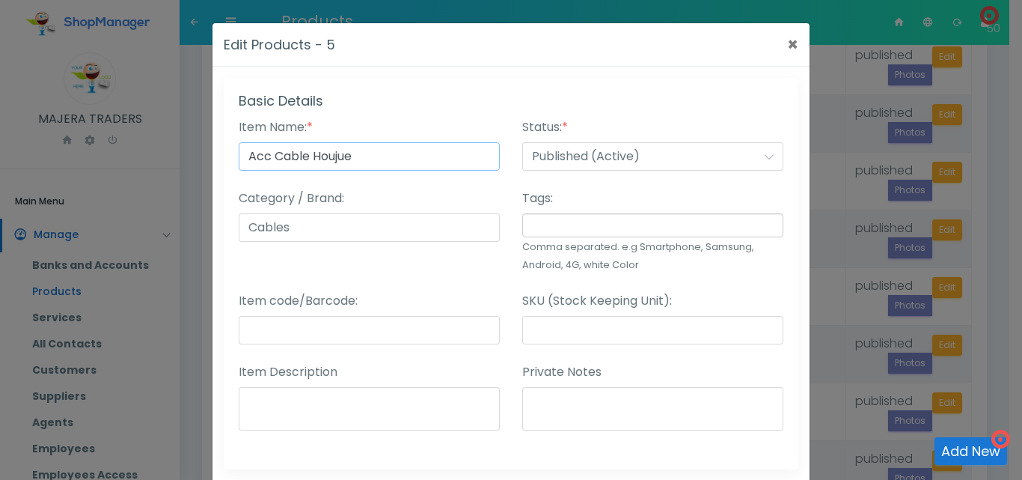
click at [269, 156] on input "Acc Cable Houjue" at bounding box center [369, 156] width 261 height 28
click at [283, 155] on input "Cable Houjue" at bounding box center [369, 156] width 261 height 28
type input "Cable Acc Houjue"
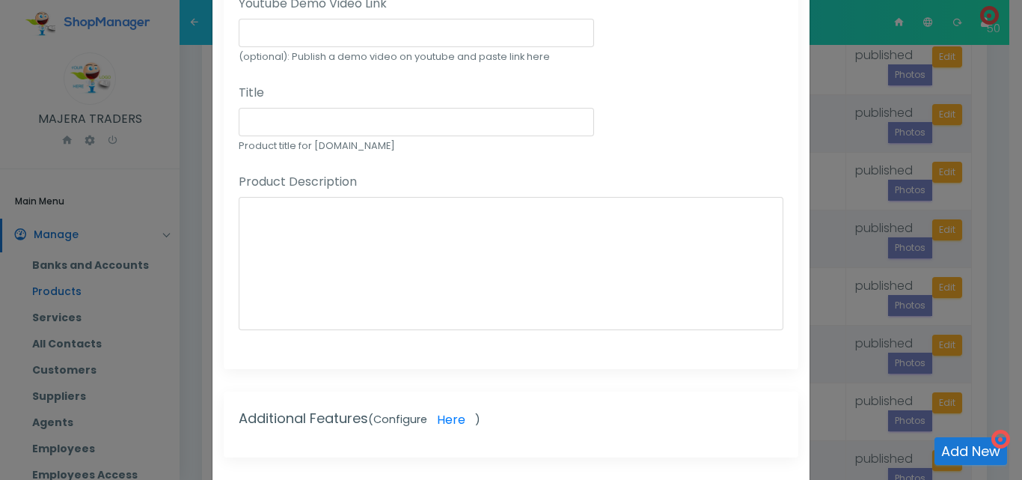
scroll to position [1180, 0]
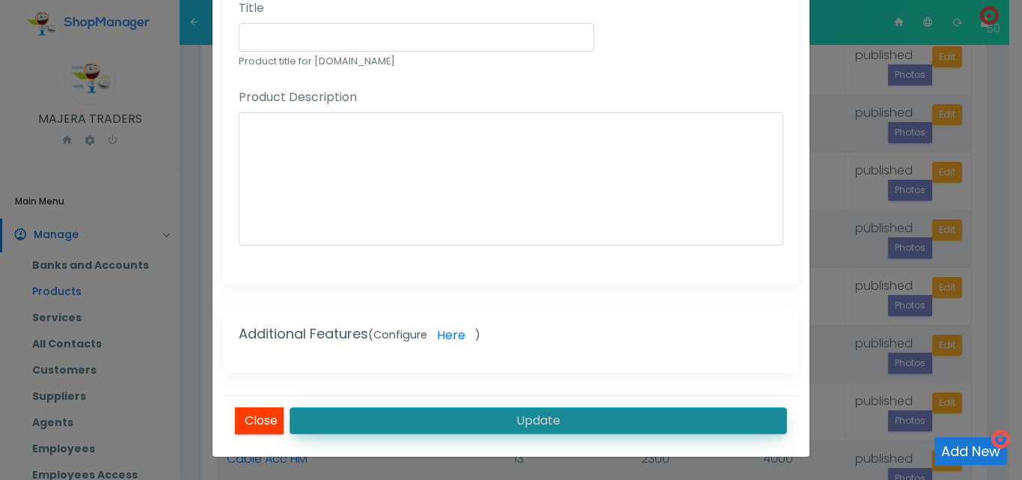
click at [559, 420] on button "Update" at bounding box center [539, 420] width 498 height 27
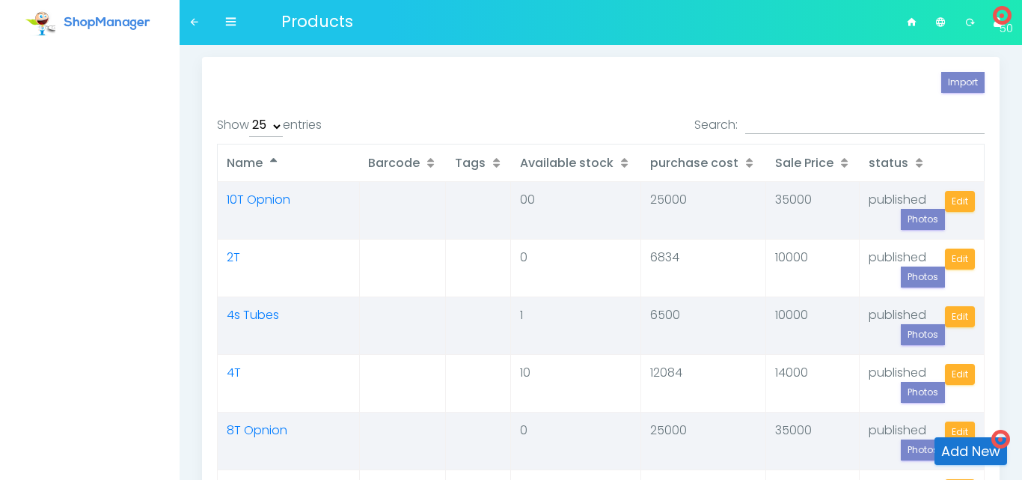
select select "25"
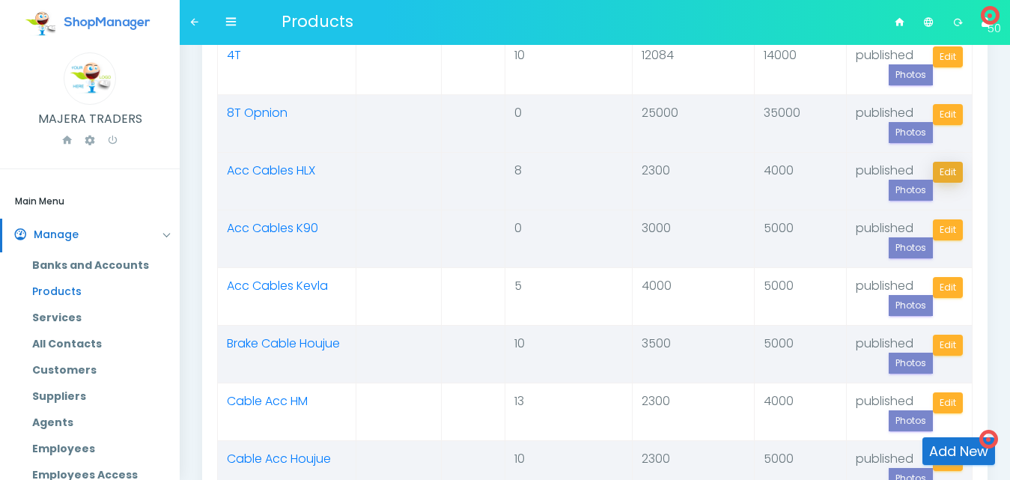
click at [946, 166] on link "Edit" at bounding box center [948, 172] width 30 height 21
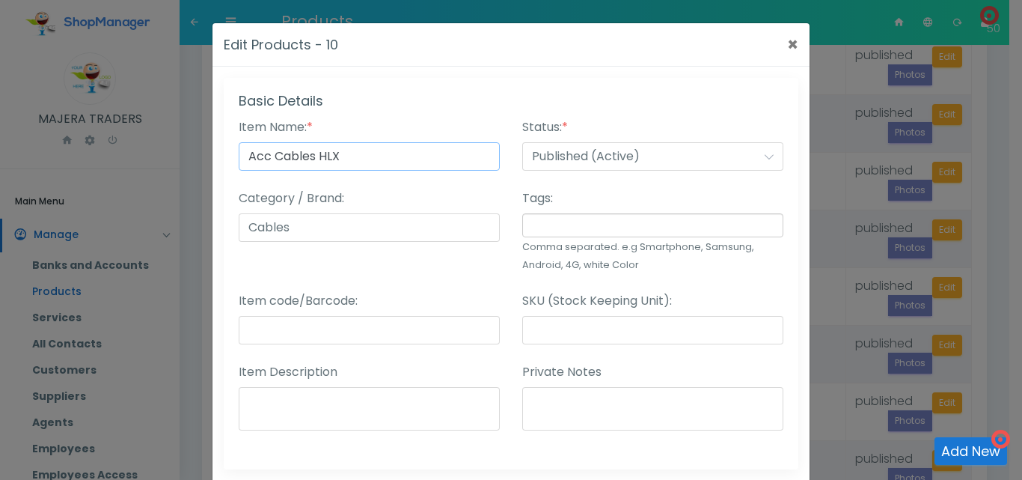
click at [266, 156] on input "Acc Cables HLX" at bounding box center [369, 156] width 261 height 28
click at [288, 156] on input "Cables HLX" at bounding box center [369, 156] width 261 height 28
type input "Cables Acc HLX"
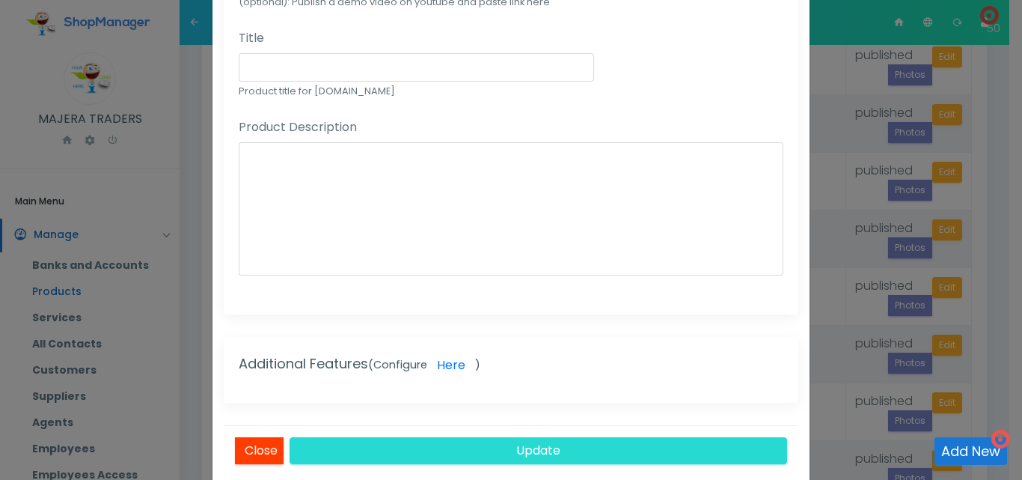
scroll to position [1180, 0]
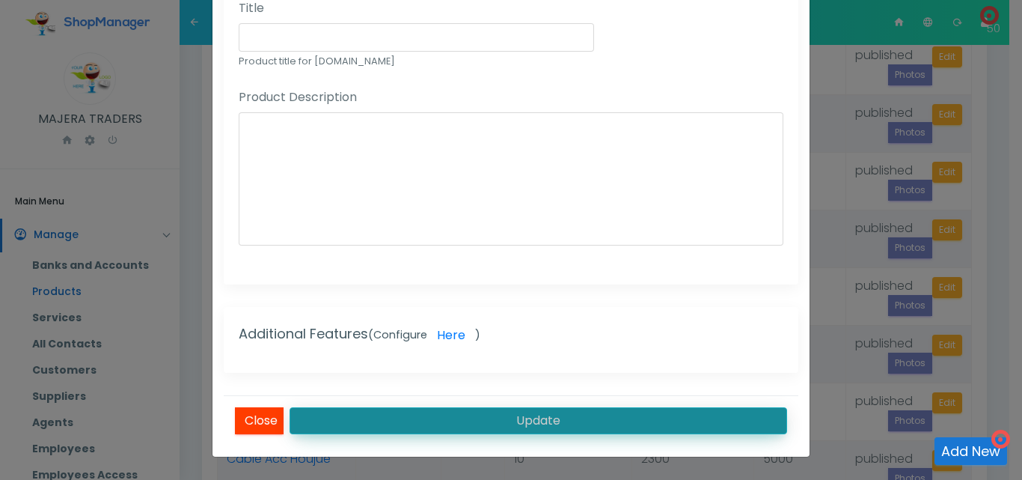
click at [611, 415] on button "Update" at bounding box center [539, 420] width 498 height 27
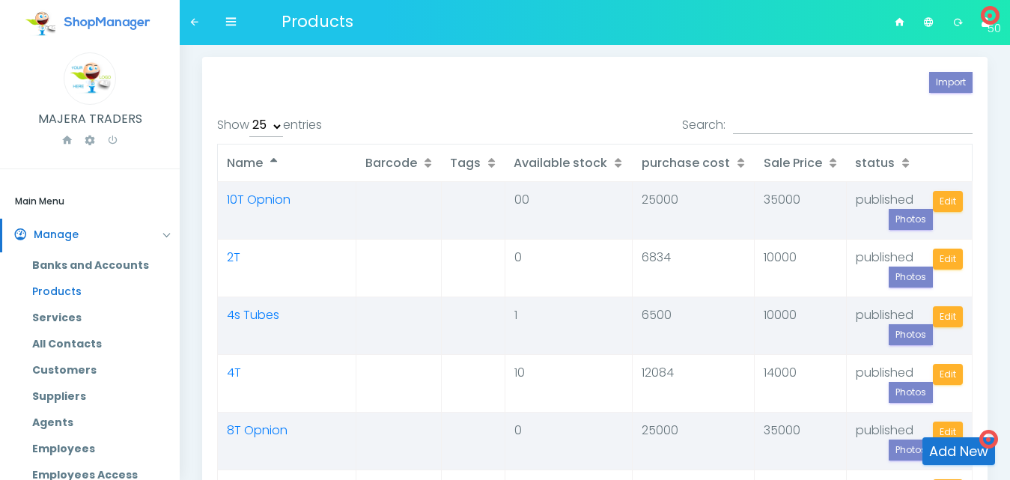
select select "25"
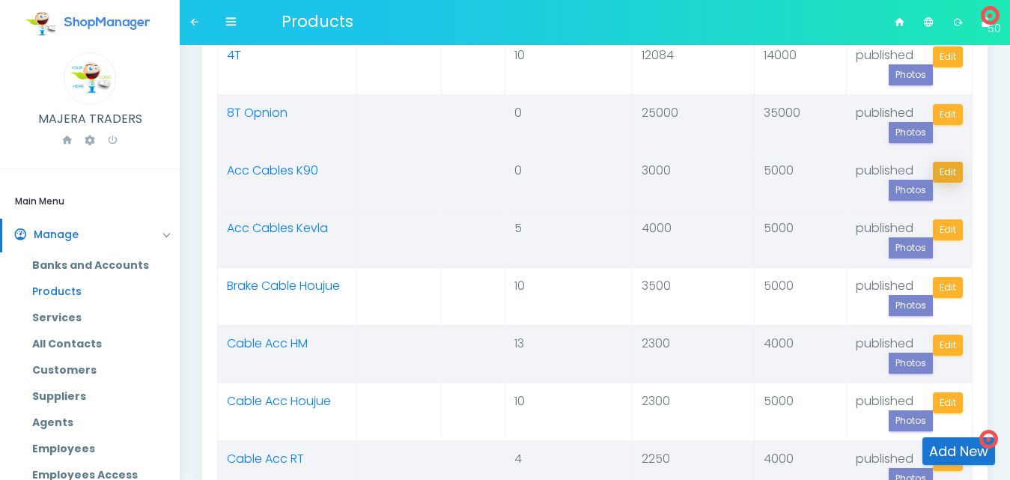
click at [951, 168] on link "Edit" at bounding box center [948, 172] width 30 height 21
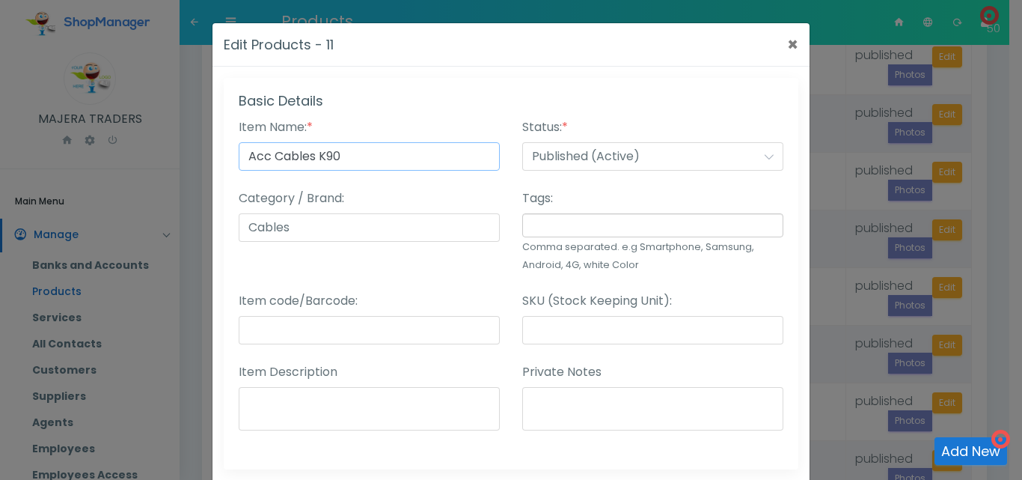
click at [269, 159] on input "Acc Cables K90" at bounding box center [369, 156] width 261 height 28
click at [287, 153] on input "Cables K90" at bounding box center [369, 156] width 261 height 28
type input "Cables Acc K90"
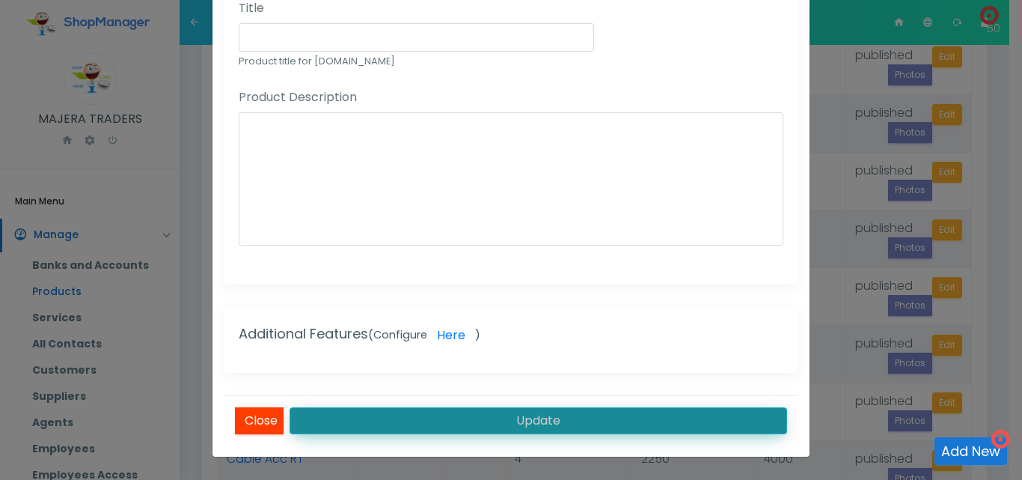
click at [575, 419] on button "Update" at bounding box center [539, 420] width 498 height 27
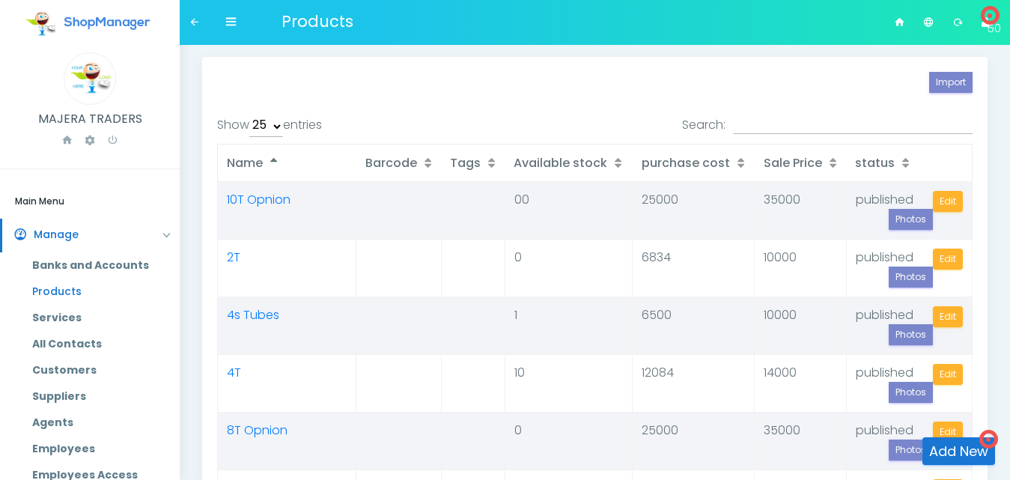
select select "25"
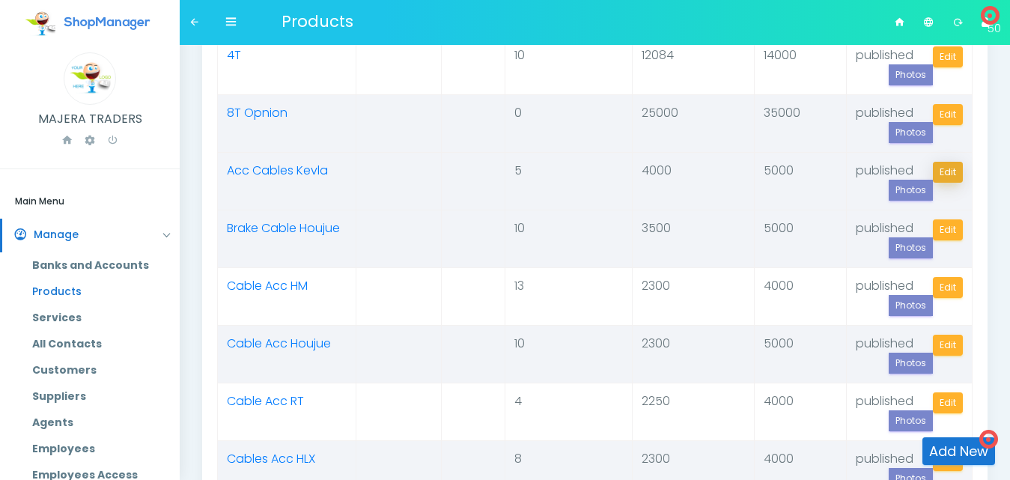
click at [946, 167] on link "Edit" at bounding box center [948, 172] width 30 height 21
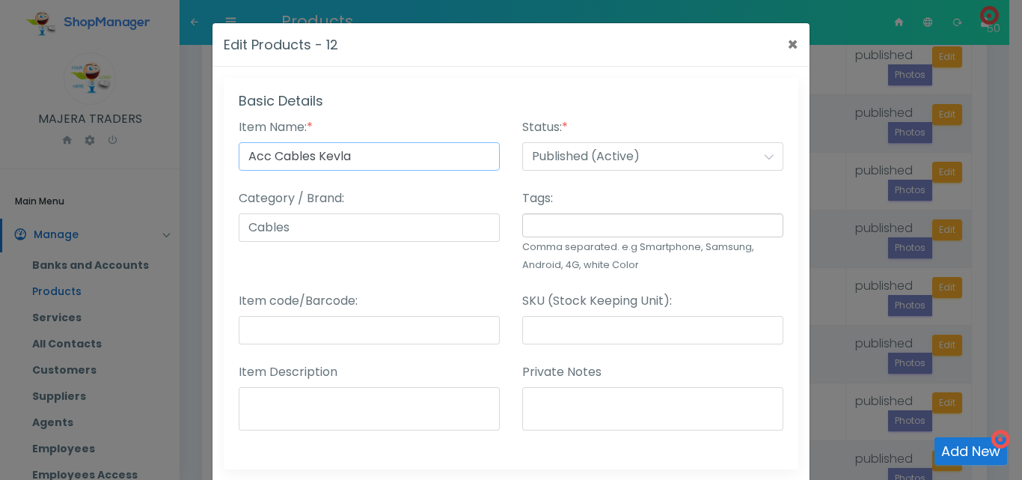
click at [267, 154] on input "Acc Cables Kevla" at bounding box center [369, 156] width 261 height 28
click at [288, 154] on input "Cables Kevla" at bounding box center [369, 156] width 261 height 28
type input "Cables Acc Kevla"
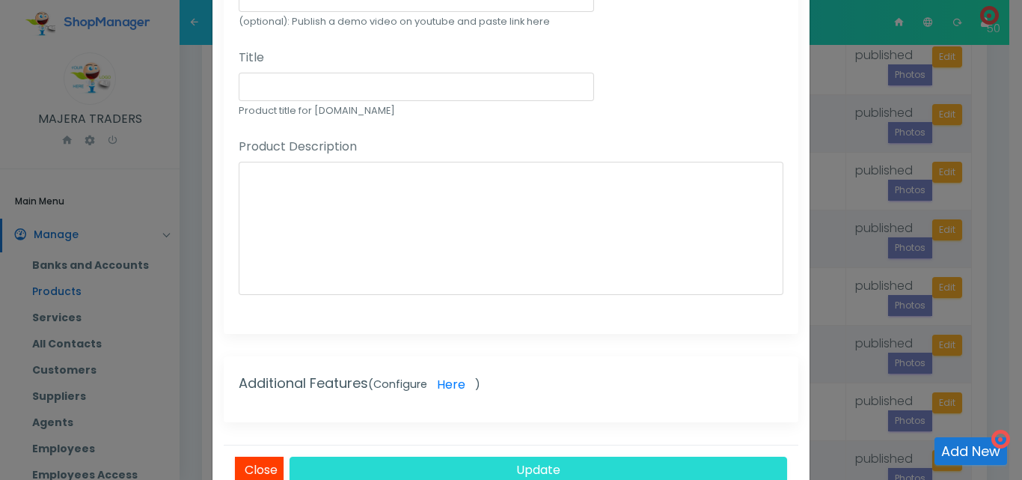
scroll to position [1180, 0]
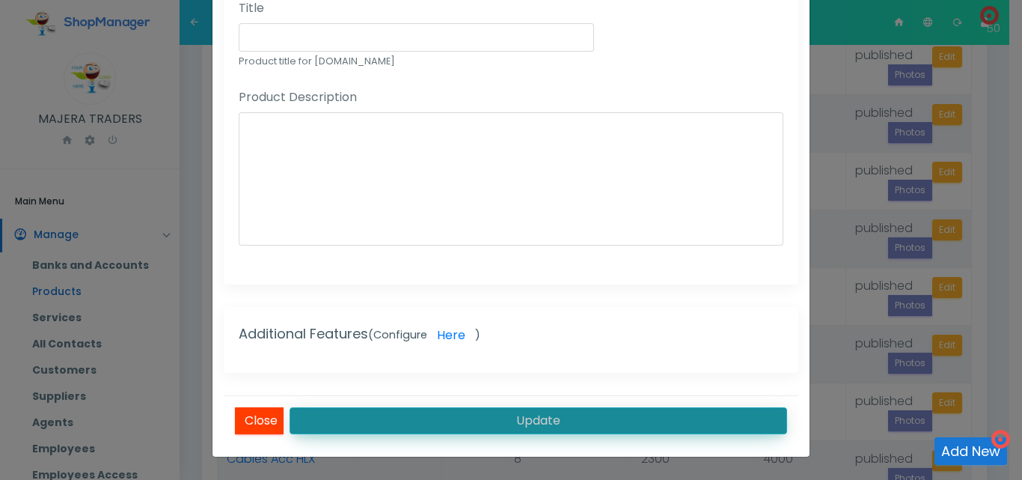
click at [582, 418] on button "Update" at bounding box center [539, 420] width 498 height 27
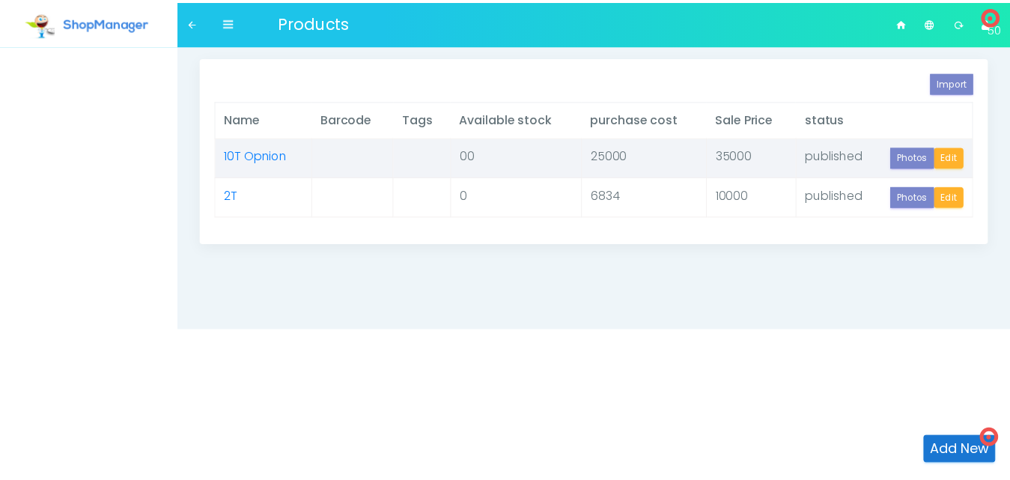
scroll to position [317, 0]
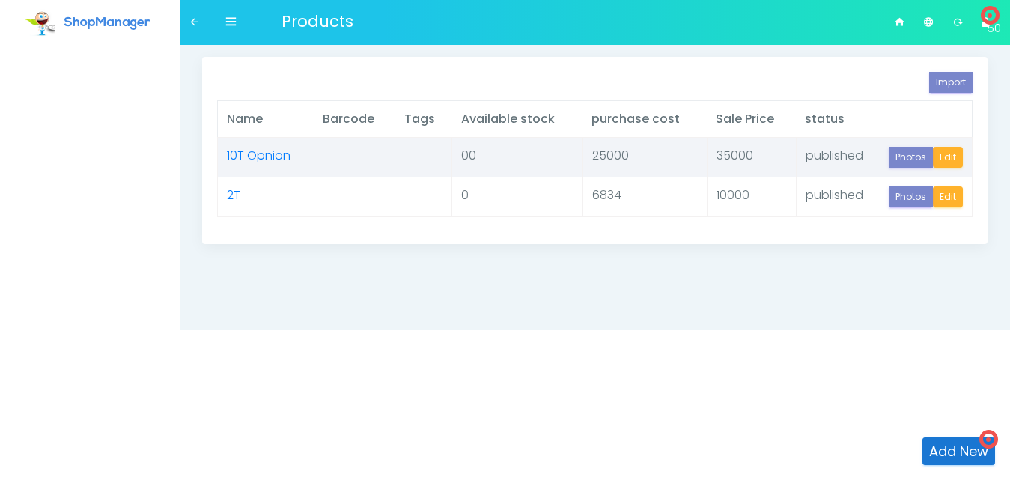
select select "25"
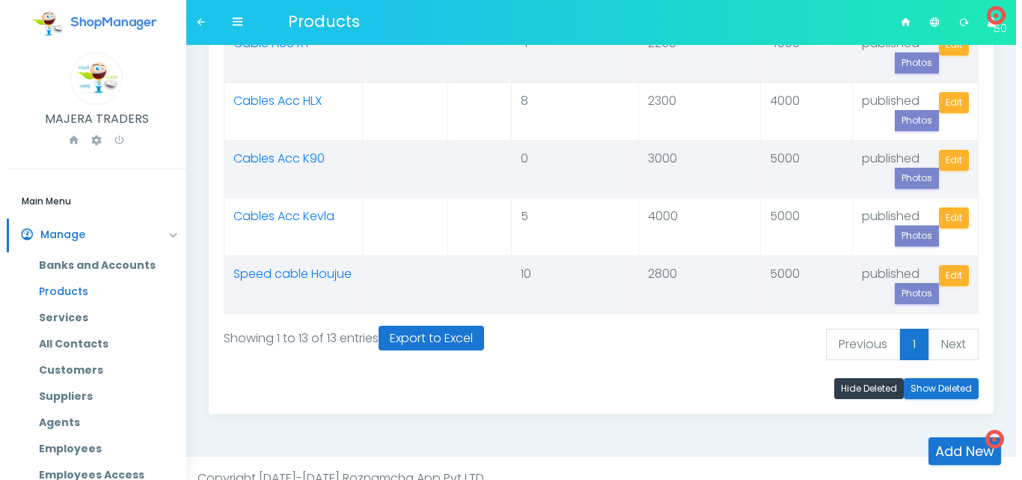
scroll to position [620, 0]
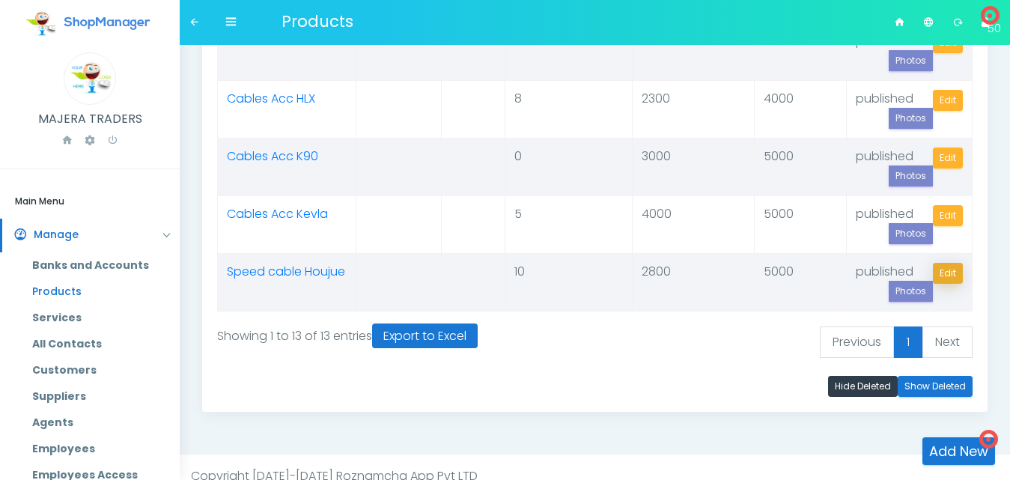
click at [954, 269] on link "Edit" at bounding box center [948, 273] width 30 height 21
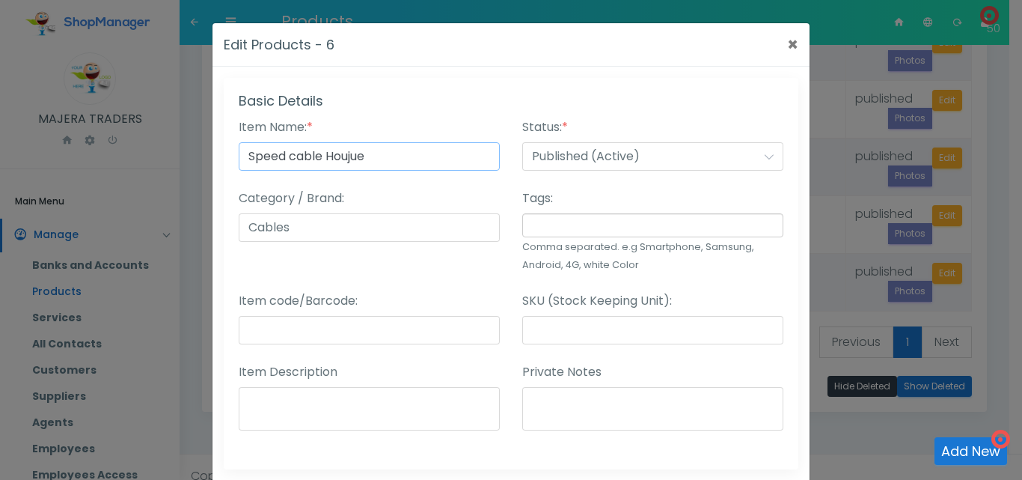
click at [281, 161] on input "Speed cable Houjue" at bounding box center [369, 156] width 261 height 28
click at [286, 160] on input "Speed cable Houjue" at bounding box center [369, 156] width 261 height 28
click at [260, 158] on input "Ccable Houjue" at bounding box center [369, 156] width 261 height 28
click at [283, 158] on input "Cable Houjue" at bounding box center [369, 156] width 261 height 28
type input "Cable Speed Houjue"
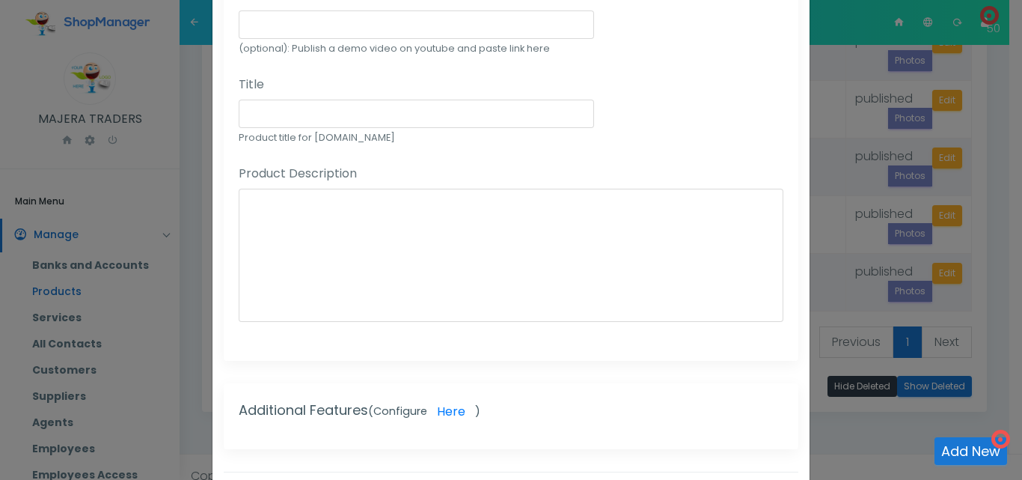
scroll to position [1180, 0]
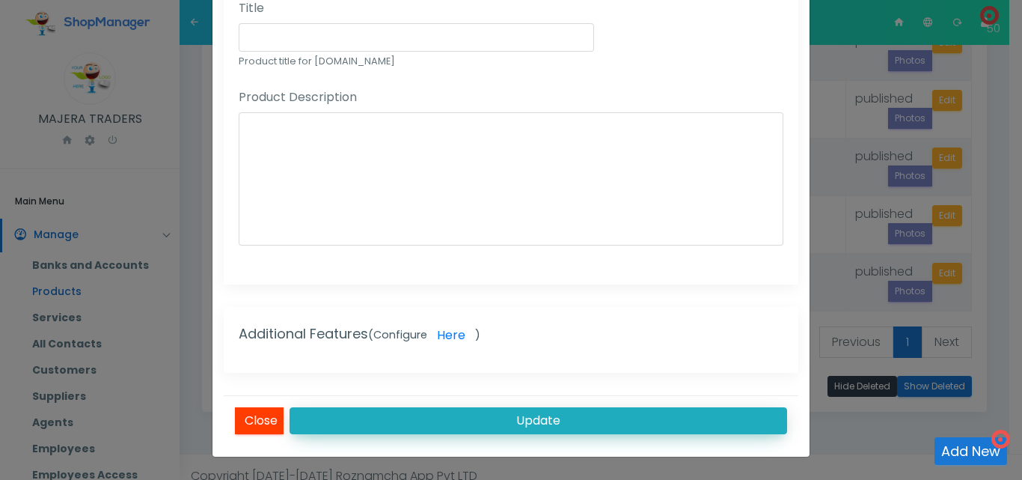
click at [607, 415] on button "Update" at bounding box center [539, 420] width 498 height 27
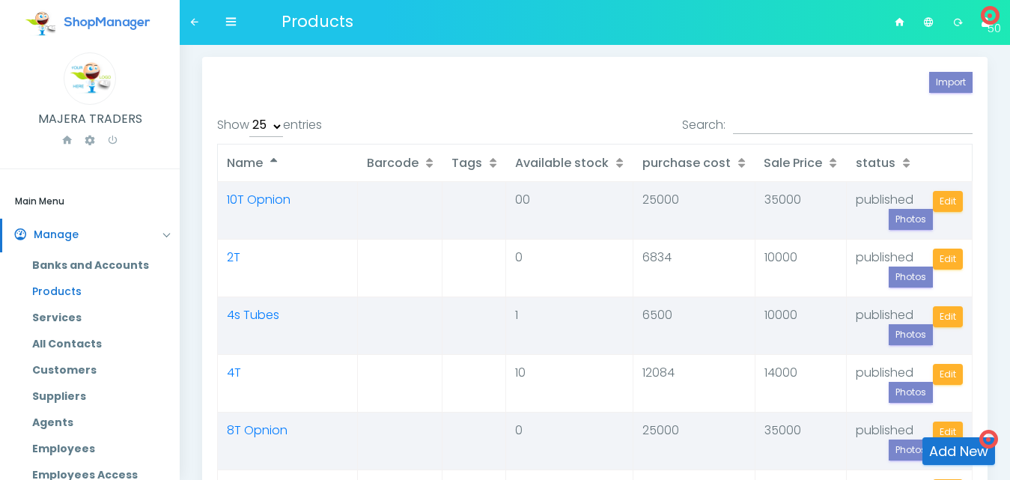
select select "25"
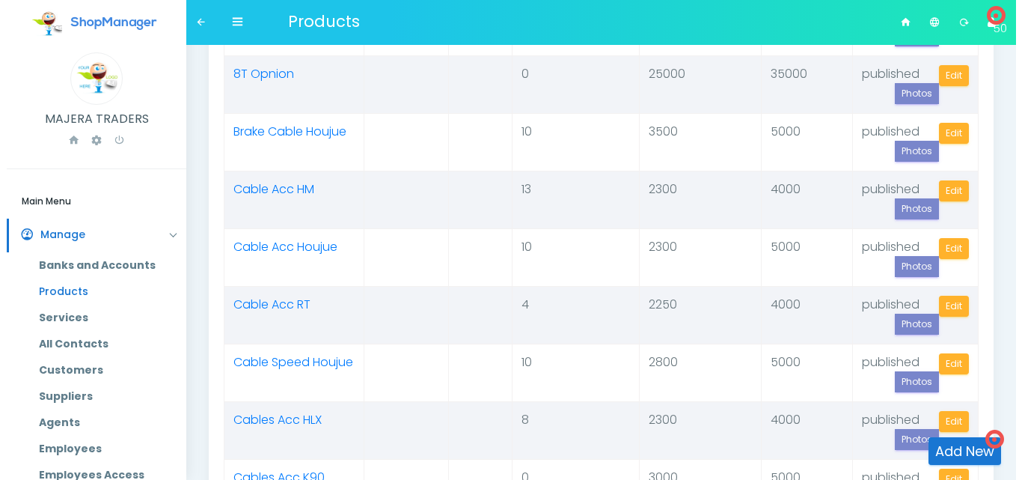
scroll to position [349, 0]
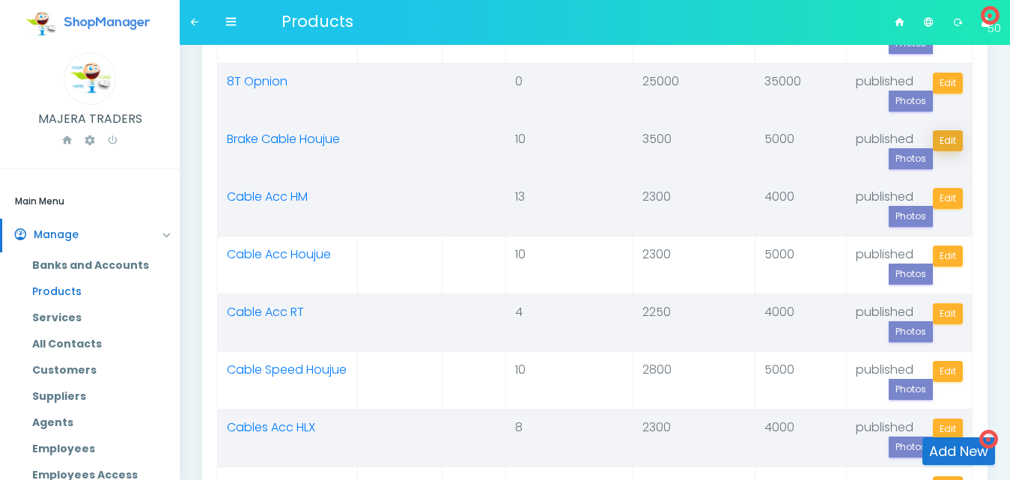
click at [948, 135] on link "Edit" at bounding box center [948, 140] width 30 height 21
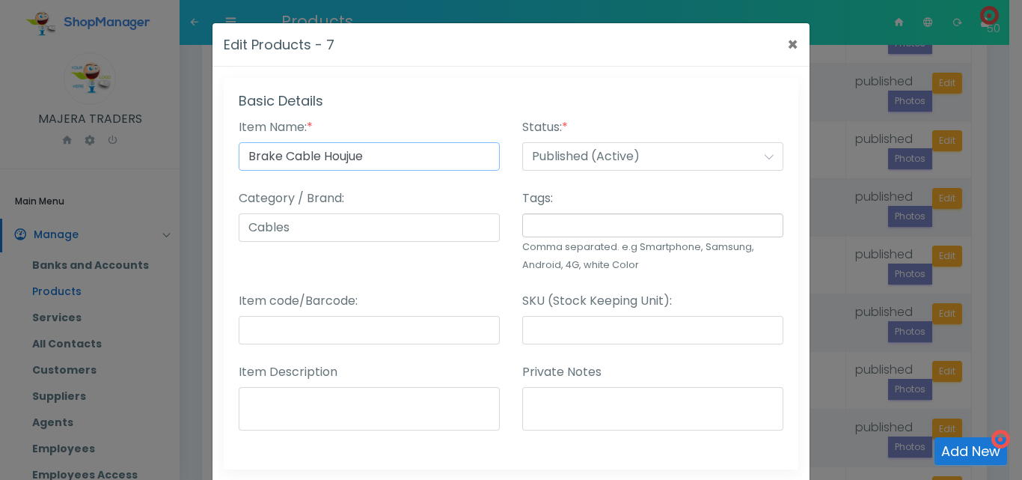
click at [280, 155] on input "Brake Cable Houjue" at bounding box center [369, 156] width 261 height 28
click at [280, 155] on input "Cable Houjue" at bounding box center [369, 156] width 261 height 28
click at [278, 155] on input "Cable Brake Houjue" at bounding box center [369, 156] width 261 height 28
type input "Cables Brake Houjue"
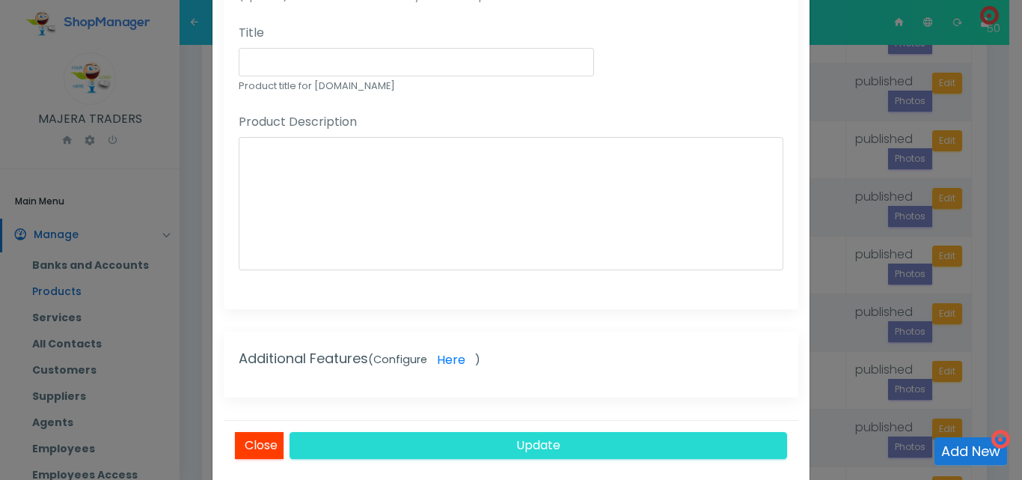
scroll to position [1180, 0]
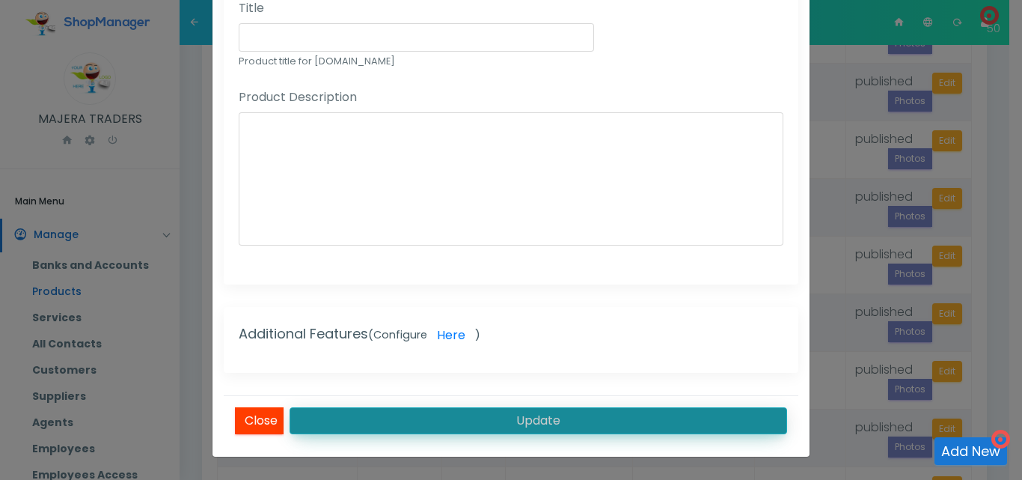
click at [580, 421] on button "Update" at bounding box center [539, 420] width 498 height 27
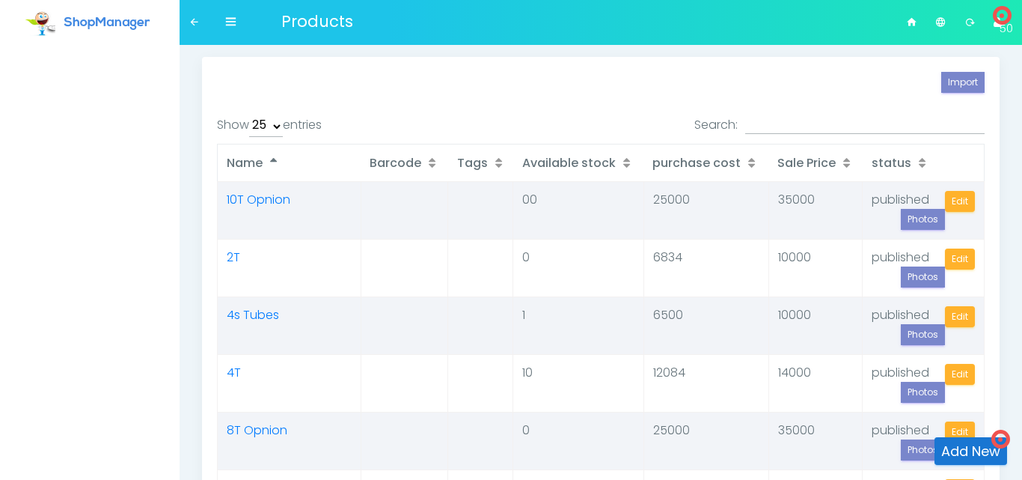
select select "25"
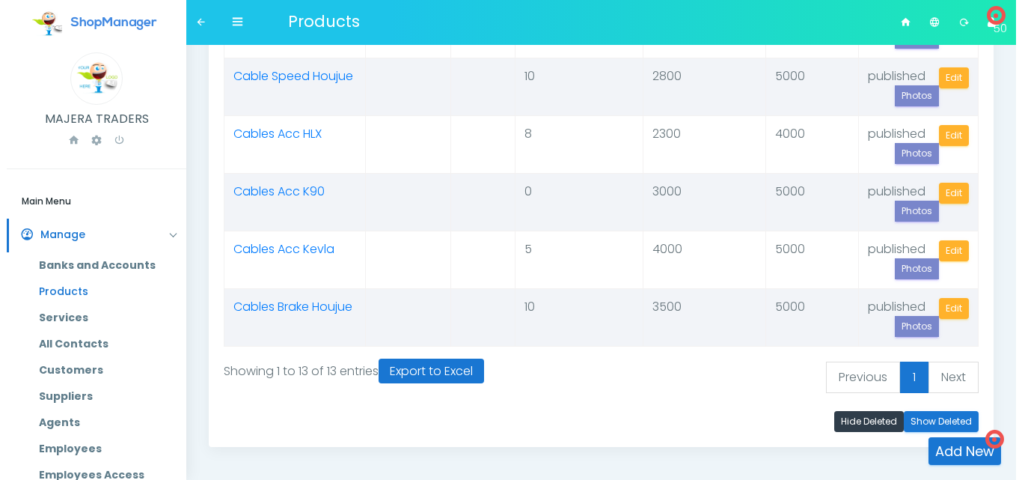
scroll to position [638, 0]
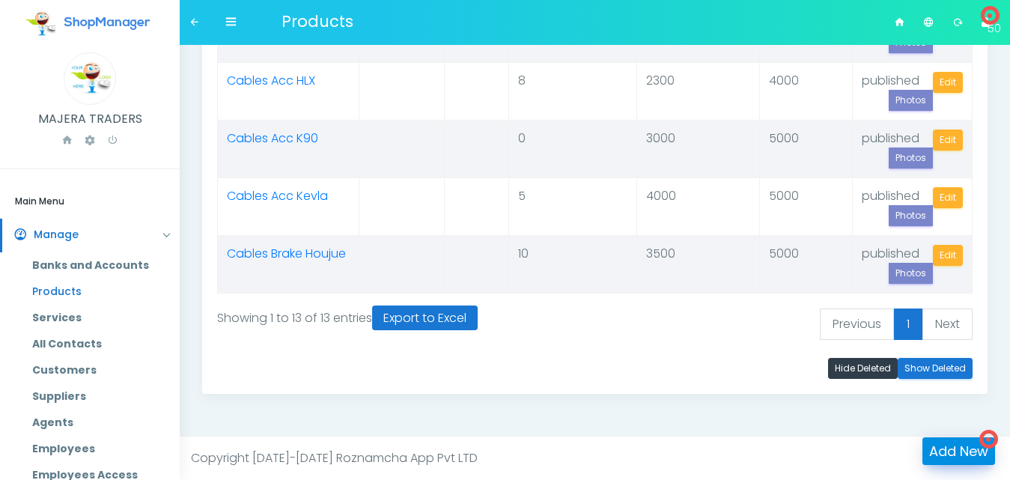
click at [959, 457] on link "Add New" at bounding box center [958, 451] width 73 height 28
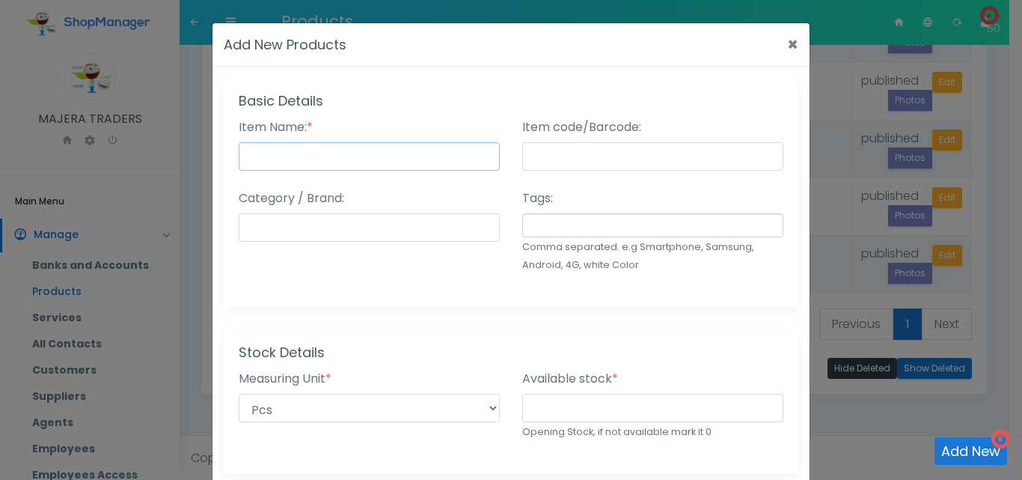
click at [360, 168] on input "Item Name: *" at bounding box center [369, 156] width 261 height 28
type input "Cables - Acc V50"
click at [406, 231] on input "Category / Brand:" at bounding box center [369, 227] width 261 height 28
type input "Cables"
click at [554, 412] on input "number" at bounding box center [652, 408] width 261 height 28
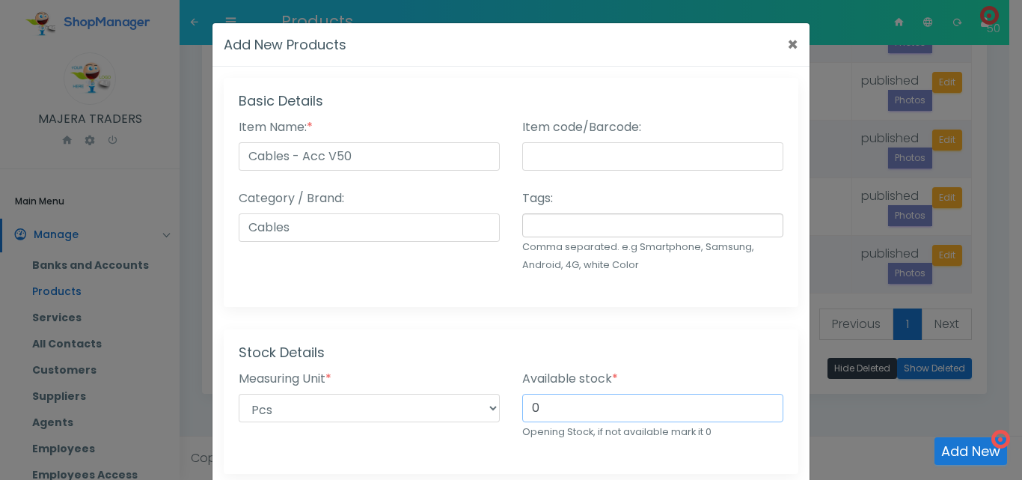
type input "0"
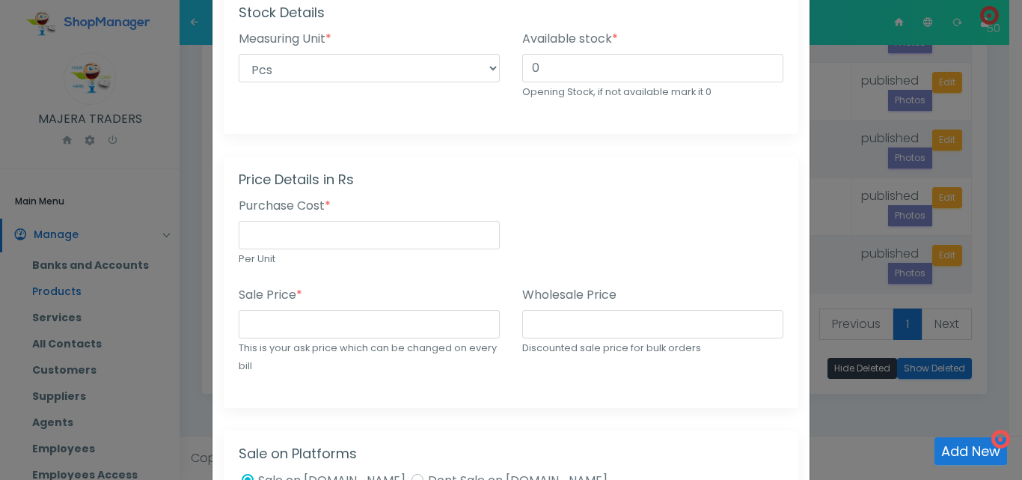
scroll to position [347, 0]
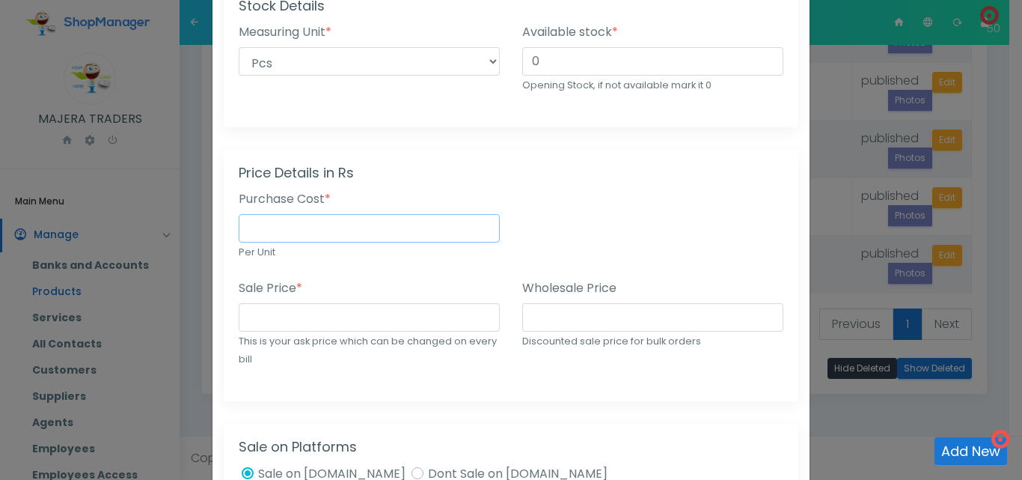
click at [405, 233] on input "number" at bounding box center [369, 228] width 261 height 28
type input "3000"
click at [370, 326] on input "number" at bounding box center [369, 317] width 261 height 28
type input "5000"
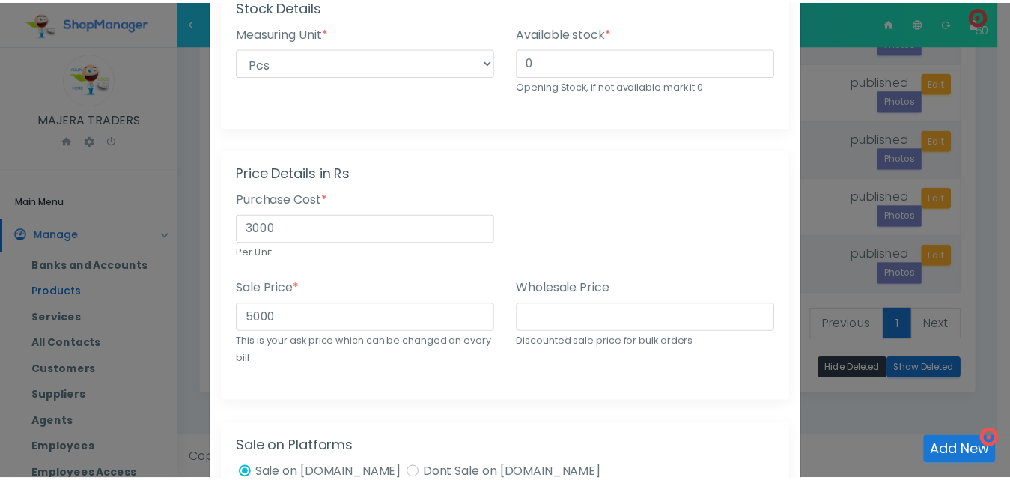
scroll to position [962, 0]
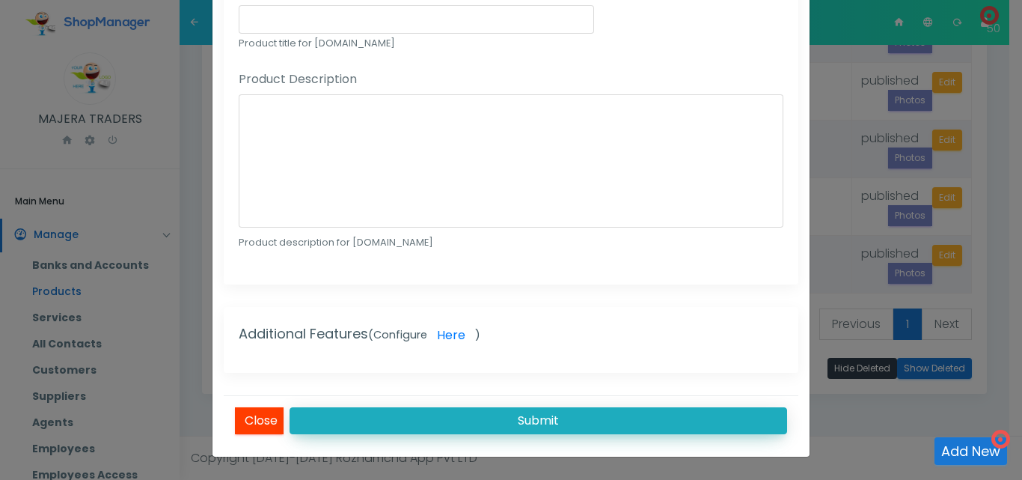
click at [581, 424] on button "Submit" at bounding box center [539, 420] width 498 height 27
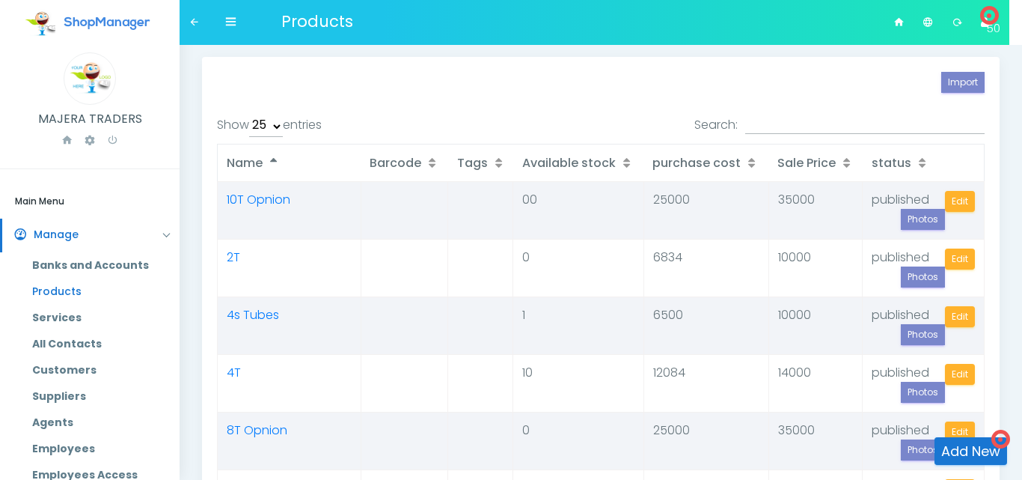
select select "25"
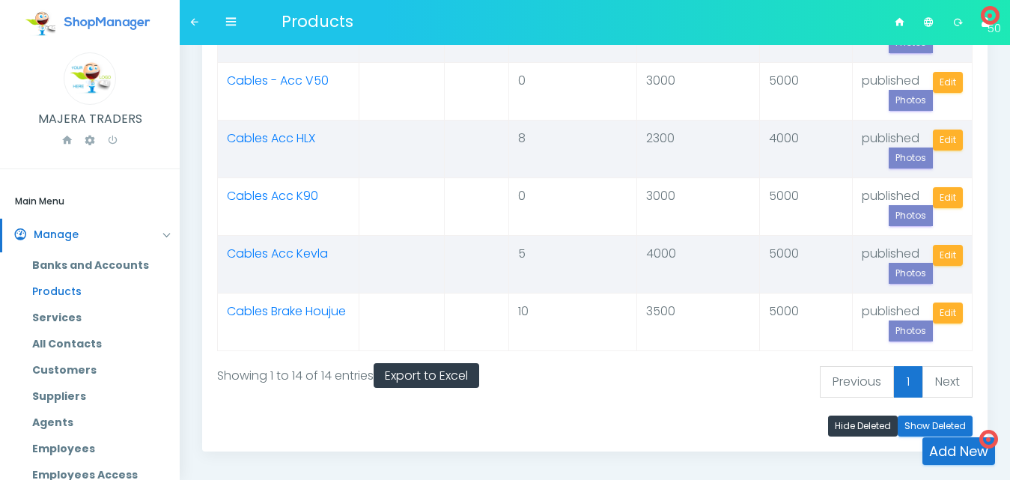
click at [418, 378] on span "Export to Excel" at bounding box center [426, 375] width 83 height 17
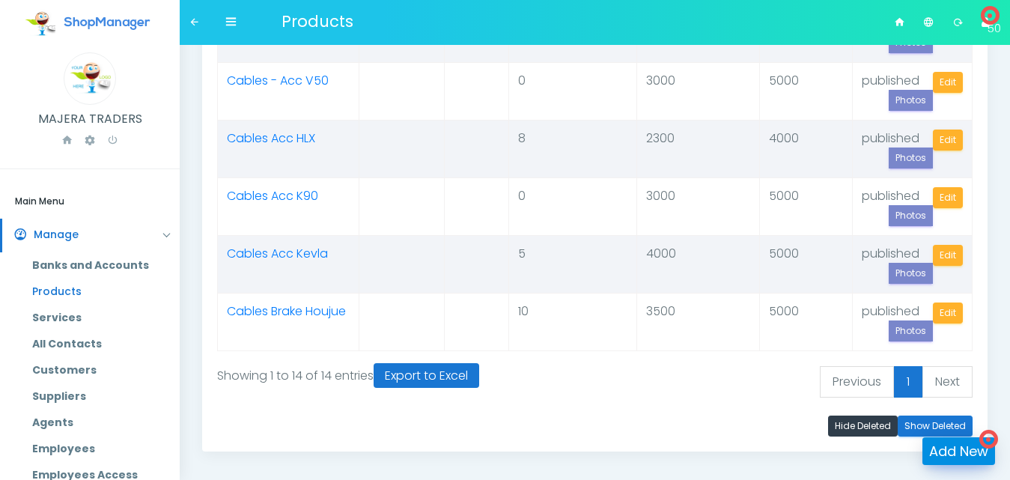
click at [943, 445] on link "Add New" at bounding box center [958, 451] width 73 height 28
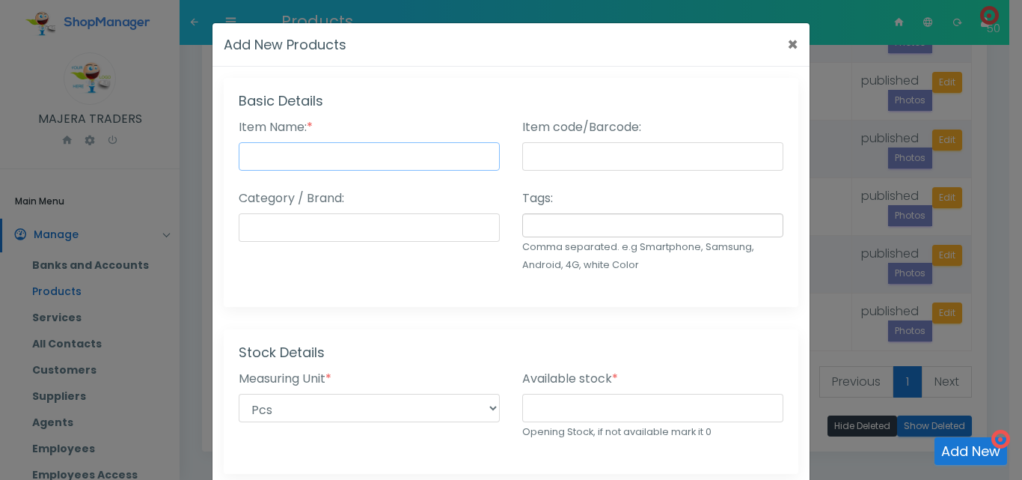
click at [327, 156] on input "Item Name: *" at bounding box center [369, 156] width 261 height 28
type input "Cables - Acc Yog"
click at [385, 229] on input "Category / Brand:" at bounding box center [369, 227] width 261 height 28
type input "Cables"
click at [594, 403] on input "number" at bounding box center [652, 408] width 261 height 28
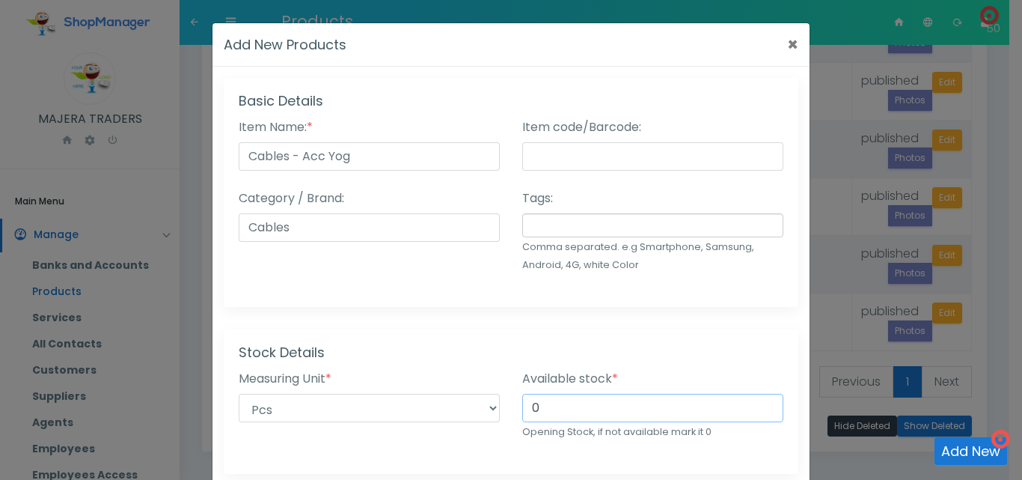
type input "0"
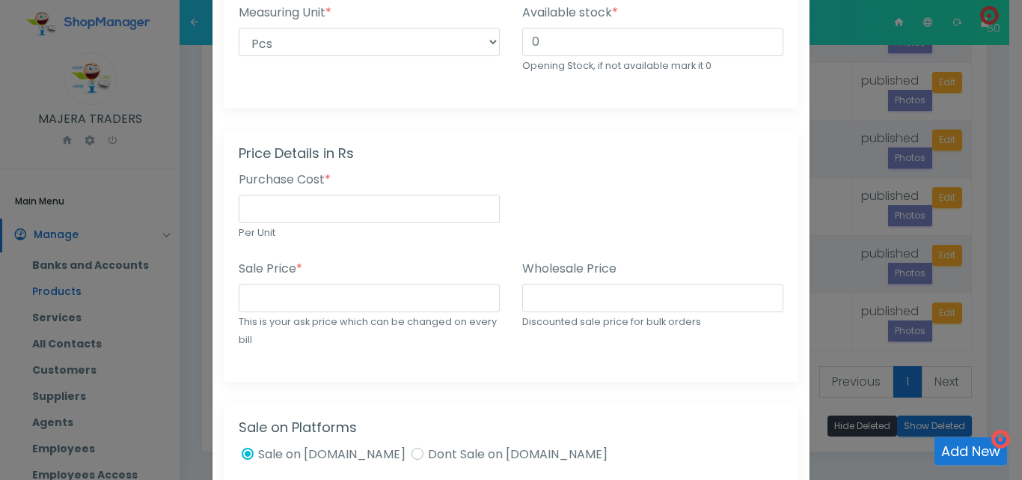
scroll to position [382, 0]
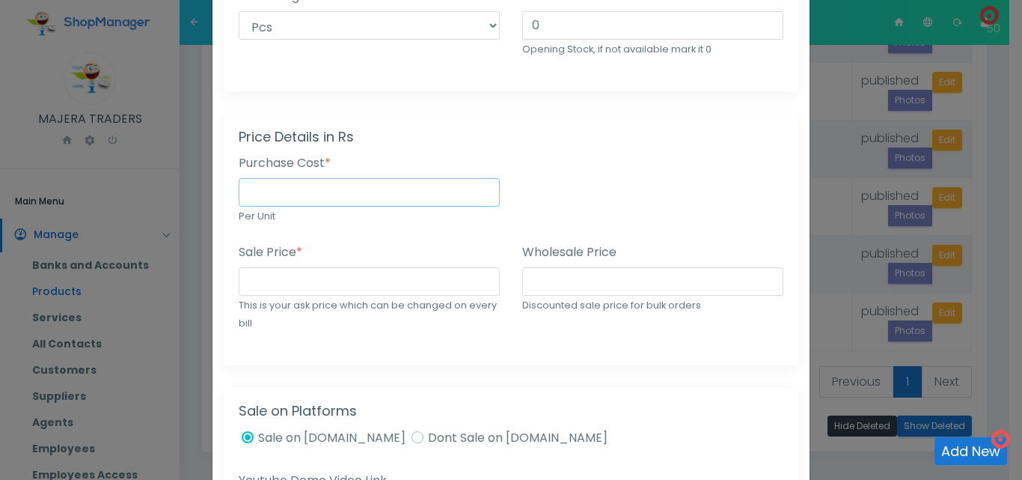
click at [393, 199] on input "number" at bounding box center [369, 192] width 261 height 28
type input "10"
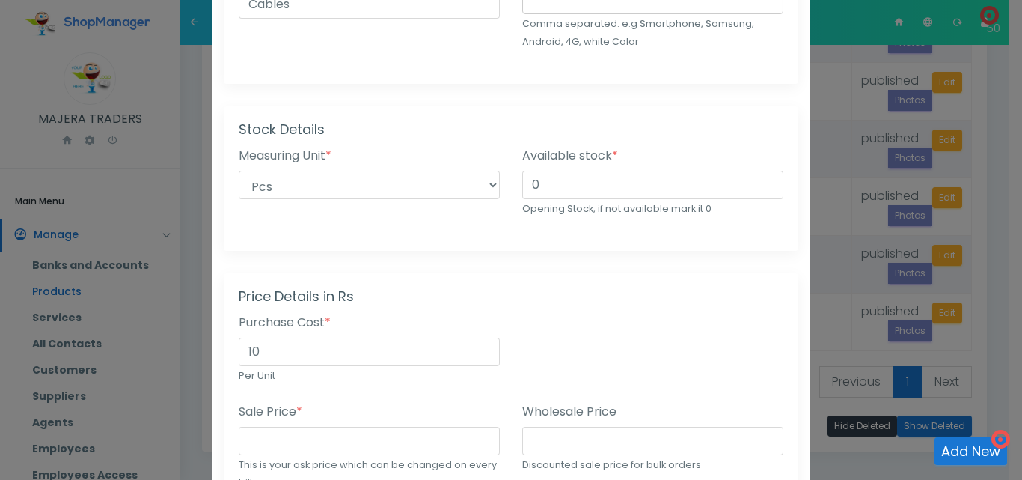
scroll to position [209, 0]
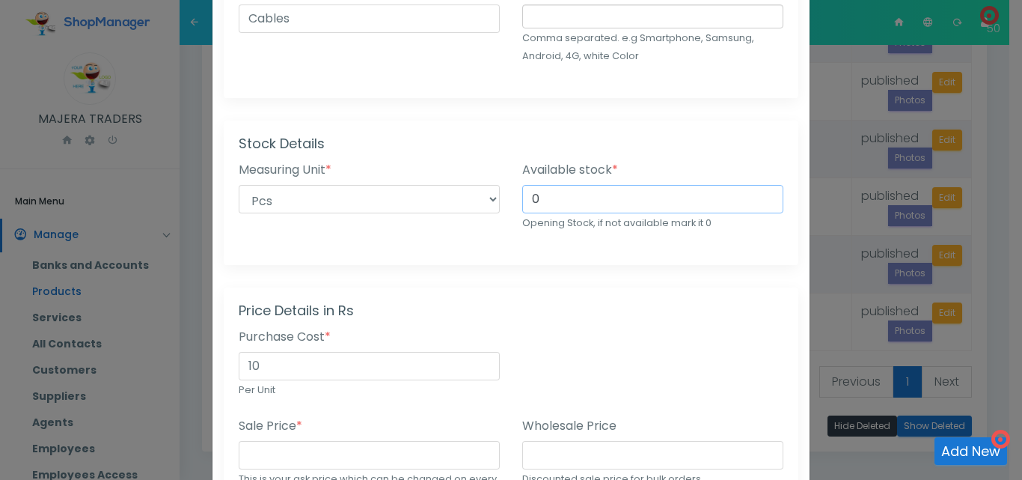
click at [586, 185] on input "0" at bounding box center [652, 199] width 261 height 28
type input "10"
click at [245, 367] on input "10" at bounding box center [369, 366] width 261 height 28
type input "3000"
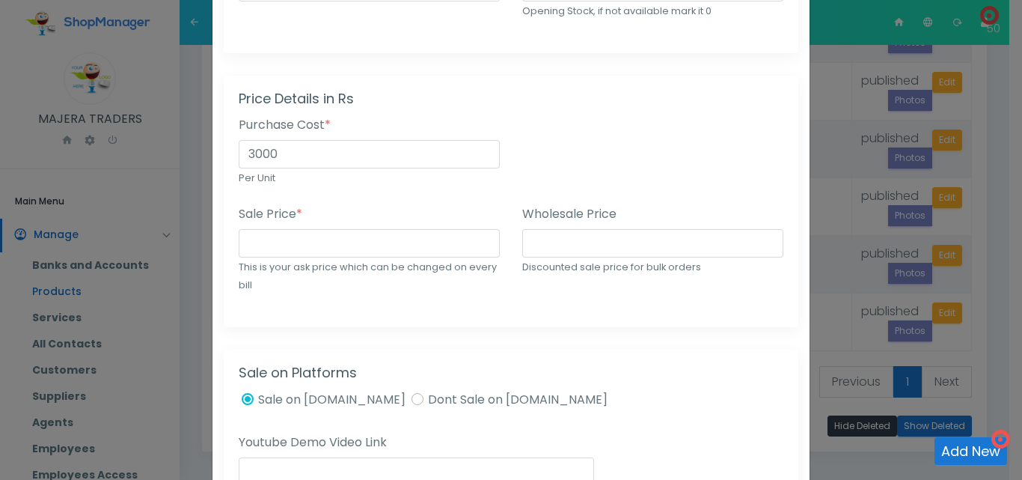
scroll to position [435, 0]
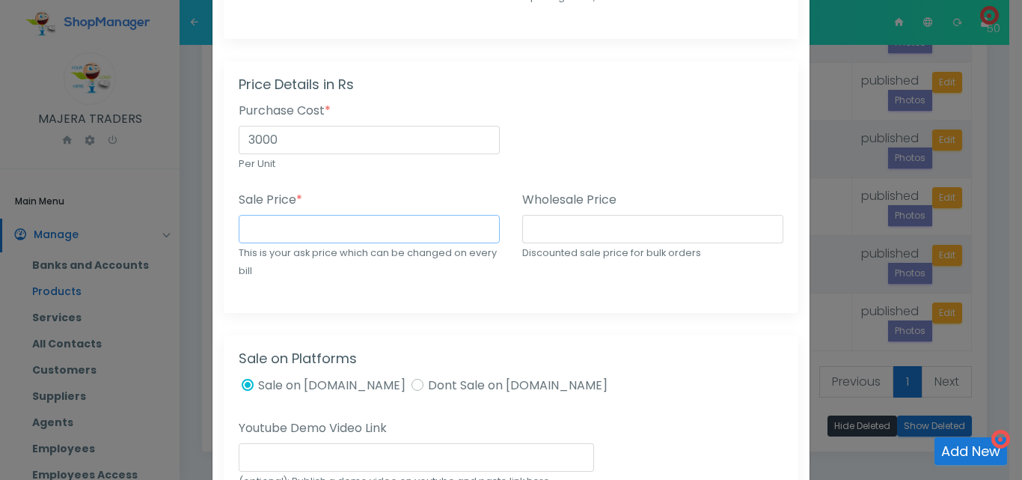
click at [275, 225] on input "number" at bounding box center [369, 229] width 261 height 28
type input "5000"
click at [382, 299] on div "Price Details in Rs Purchase Cost * 3000 Per Unit Sale Price * 5000 This is you…" at bounding box center [511, 186] width 575 height 251
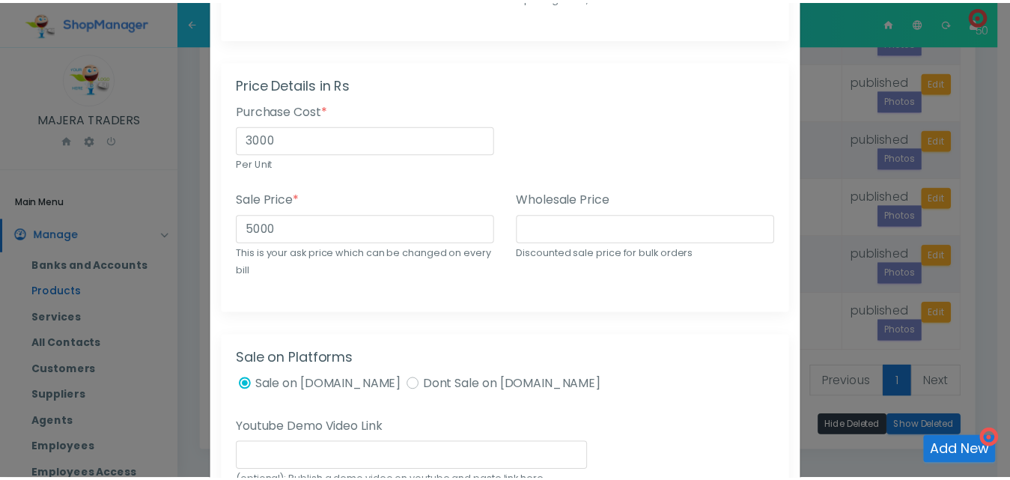
scroll to position [962, 0]
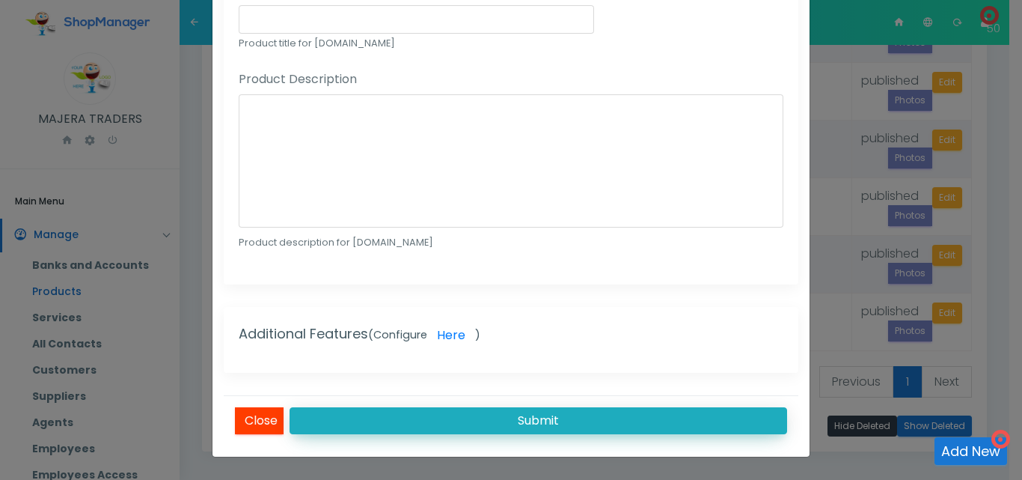
click at [619, 416] on button "Submit" at bounding box center [539, 420] width 498 height 27
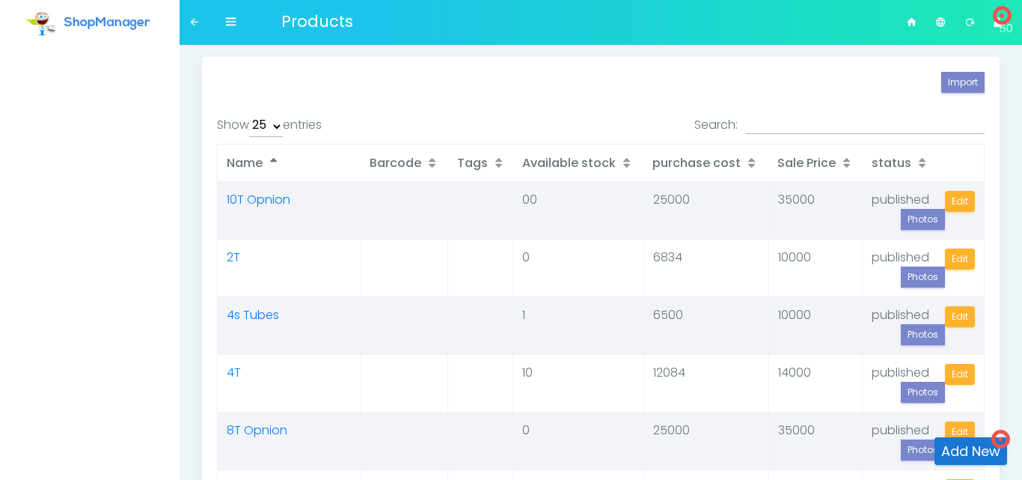
select select "25"
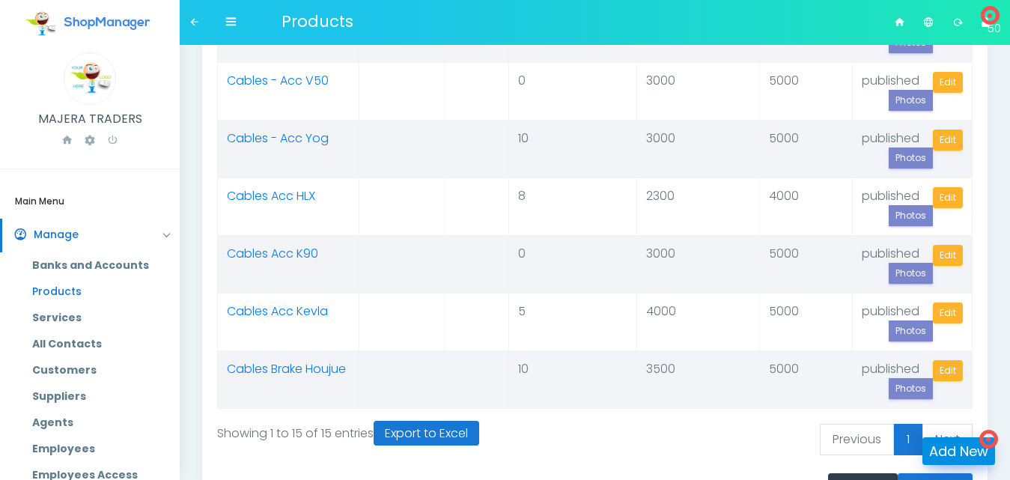
click at [955, 449] on link "Add New" at bounding box center [958, 451] width 73 height 28
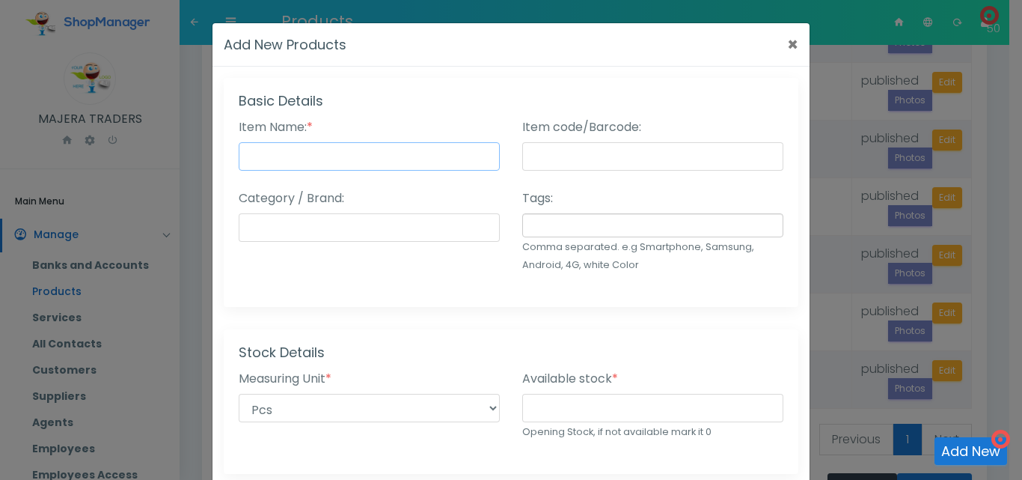
click at [378, 158] on input "Item Name: *" at bounding box center [369, 156] width 261 height 28
type input "Cables - Acc Max"
click at [418, 210] on div "Category / Brand:" at bounding box center [369, 215] width 261 height 52
click at [415, 225] on input "Category / Brand:" at bounding box center [369, 227] width 261 height 28
type input "Cables"
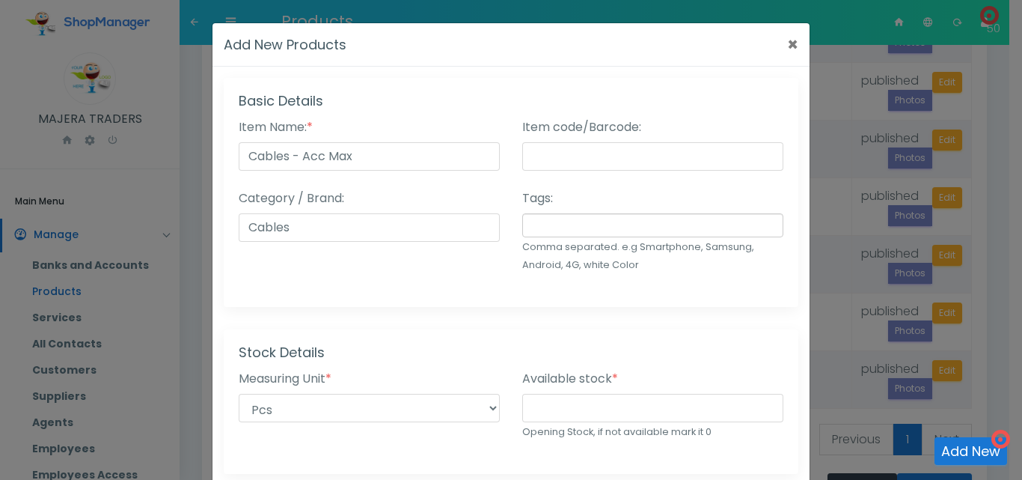
click at [588, 221] on input "text" at bounding box center [650, 225] width 245 height 16
click at [574, 411] on input "number" at bounding box center [652, 408] width 261 height 28
type input "0"
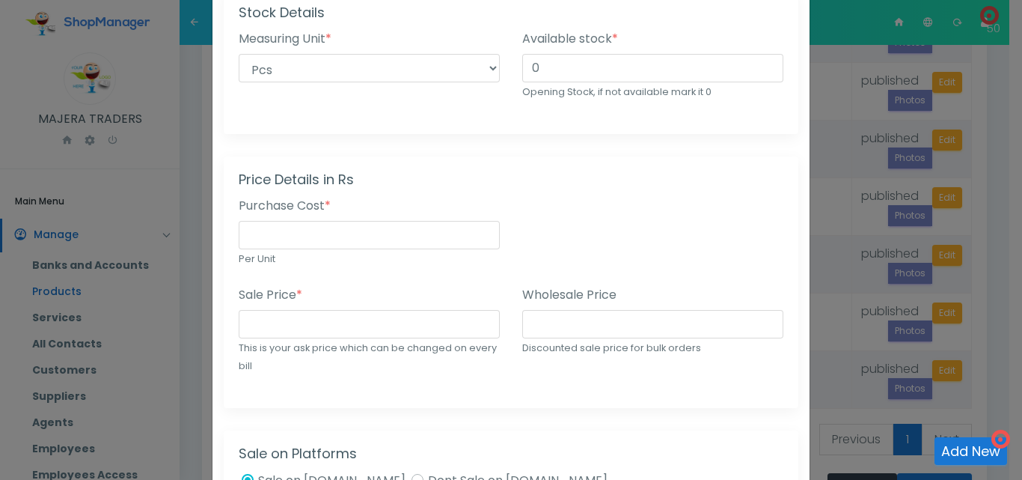
scroll to position [344, 0]
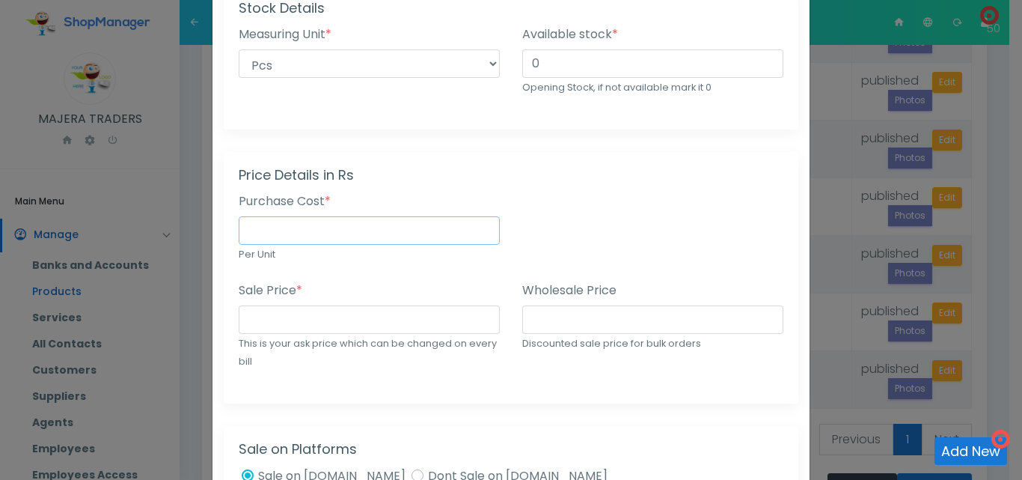
click at [439, 225] on input "number" at bounding box center [369, 230] width 261 height 28
type input "2500"
click at [320, 318] on input "number" at bounding box center [369, 319] width 261 height 28
type input "5000"
click at [775, 378] on div "Wholesale Price Discounted sale price for bulk orders" at bounding box center [653, 334] width 284 height 107
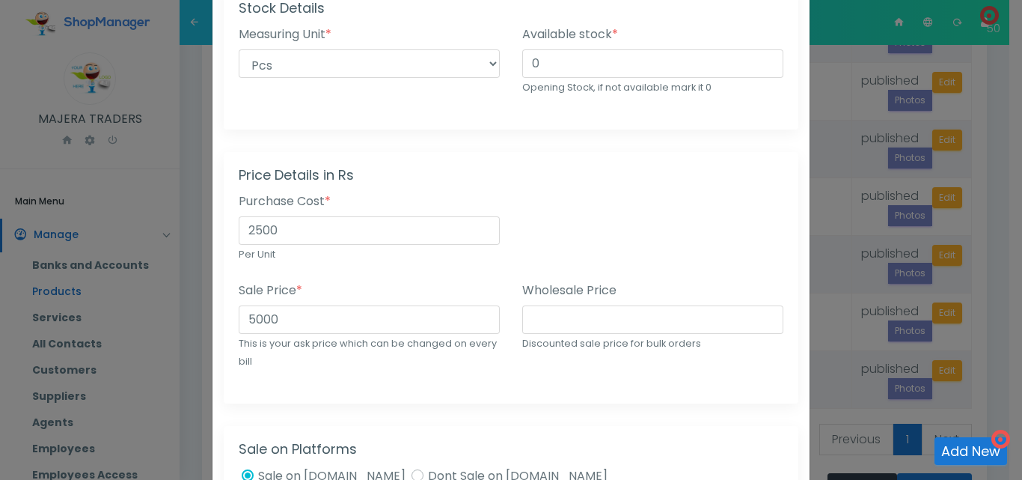
click at [775, 378] on div "Wholesale Price Discounted sale price for bulk orders" at bounding box center [653, 334] width 284 height 107
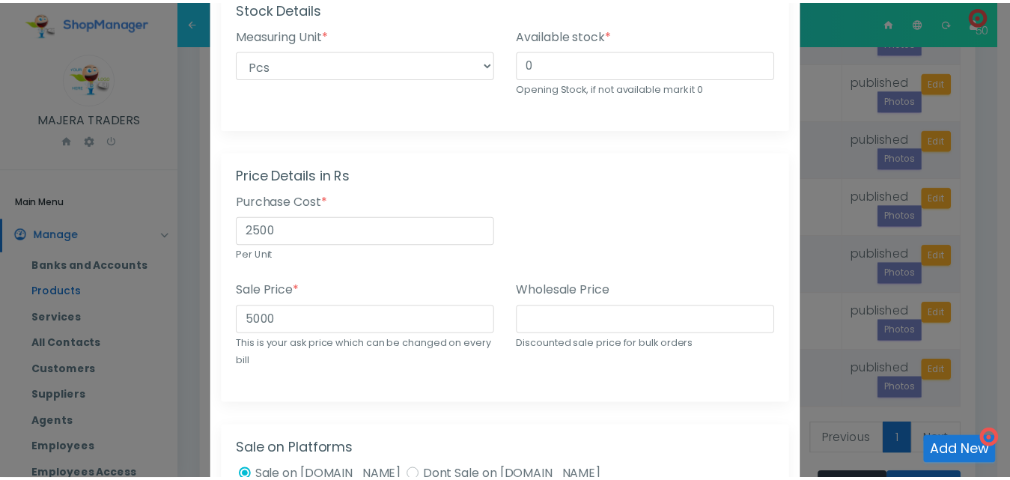
scroll to position [962, 0]
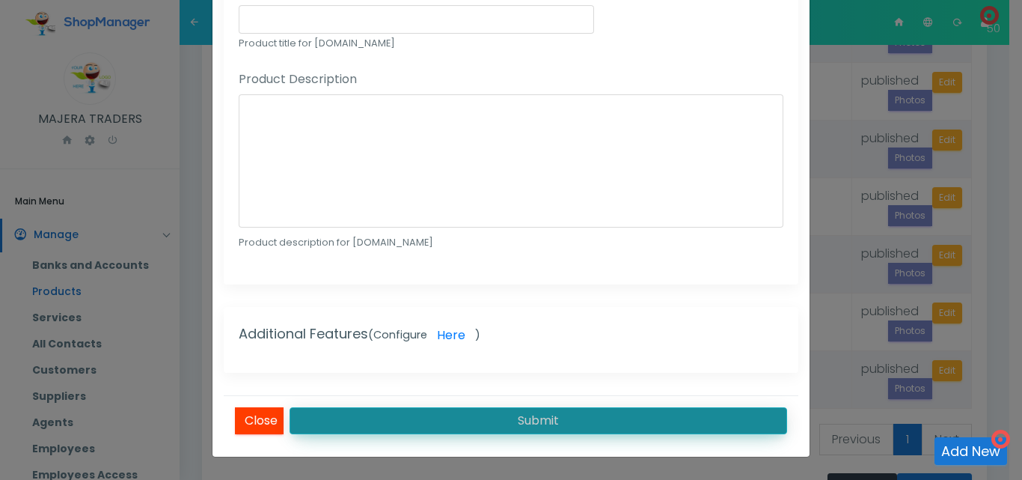
click at [686, 415] on button "Submit" at bounding box center [539, 420] width 498 height 27
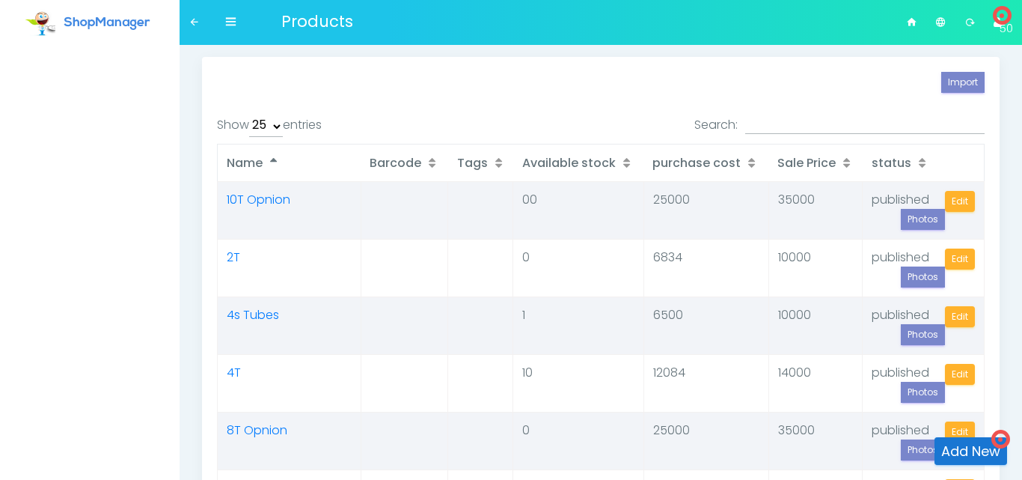
select select "25"
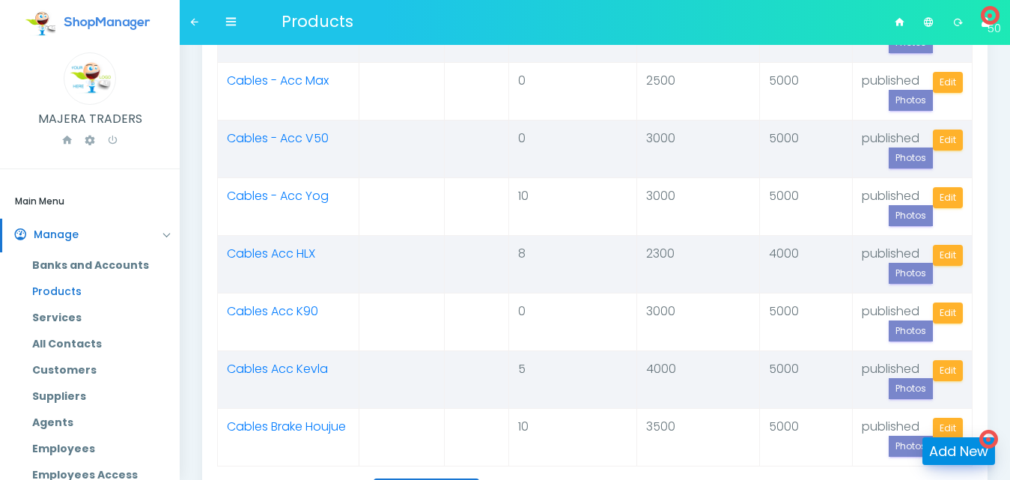
click at [955, 447] on link "Add New" at bounding box center [958, 451] width 73 height 28
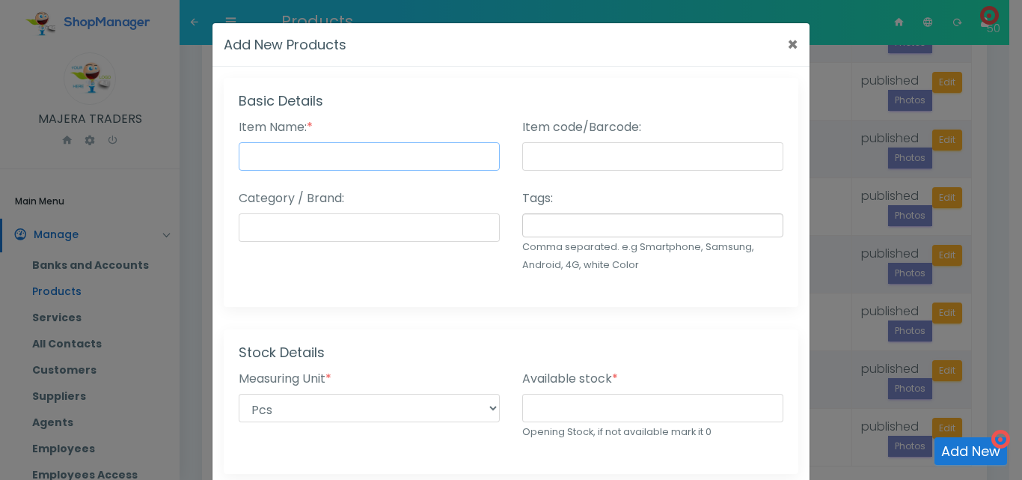
click at [381, 159] on input "Item Name: *" at bounding box center [369, 156] width 261 height 28
click at [561, 403] on input "number" at bounding box center [652, 408] width 261 height 28
click at [317, 154] on input "Wires - Acc Bj" at bounding box center [369, 156] width 261 height 28
type input "Wires - Acc RT"
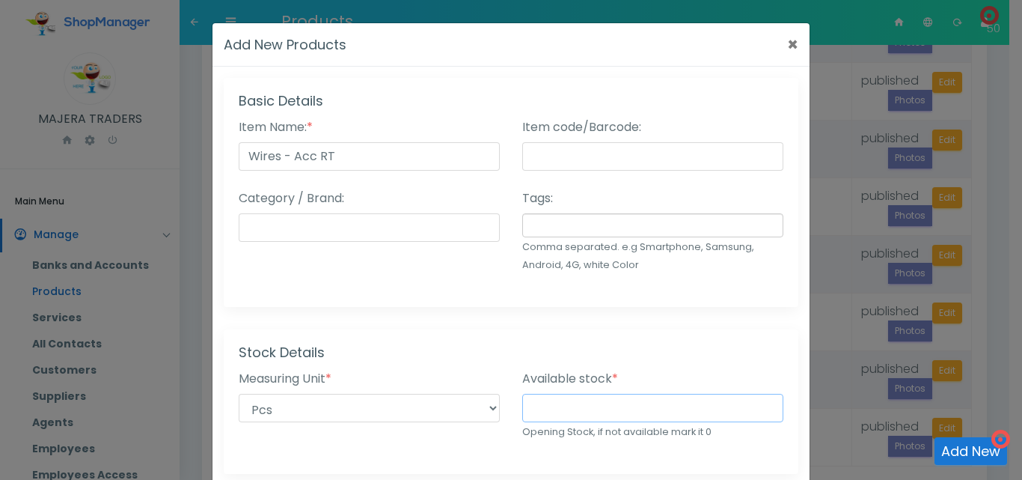
click at [558, 405] on input "number" at bounding box center [652, 408] width 261 height 28
type input "6"
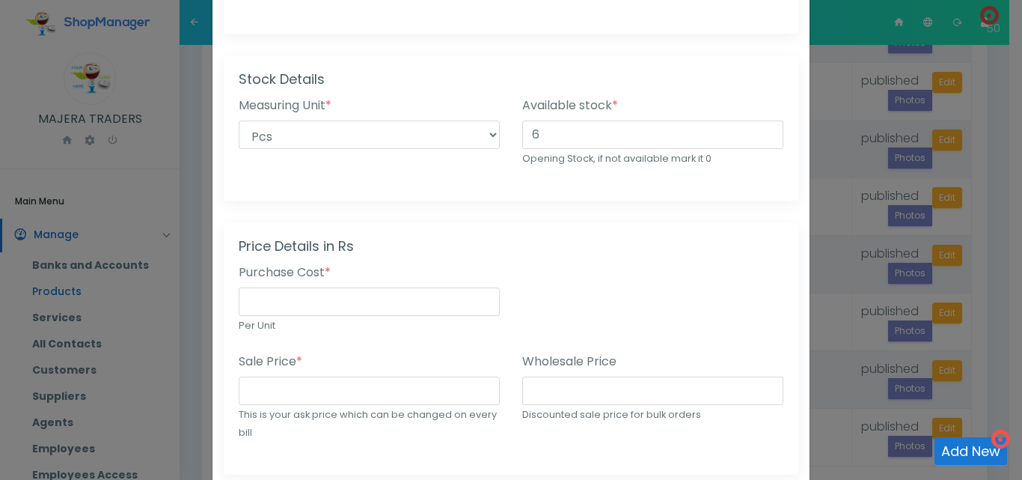
scroll to position [275, 0]
click at [284, 302] on input "number" at bounding box center [369, 299] width 261 height 28
type input "400"
click at [275, 385] on input "number" at bounding box center [369, 388] width 261 height 28
type input "1000"
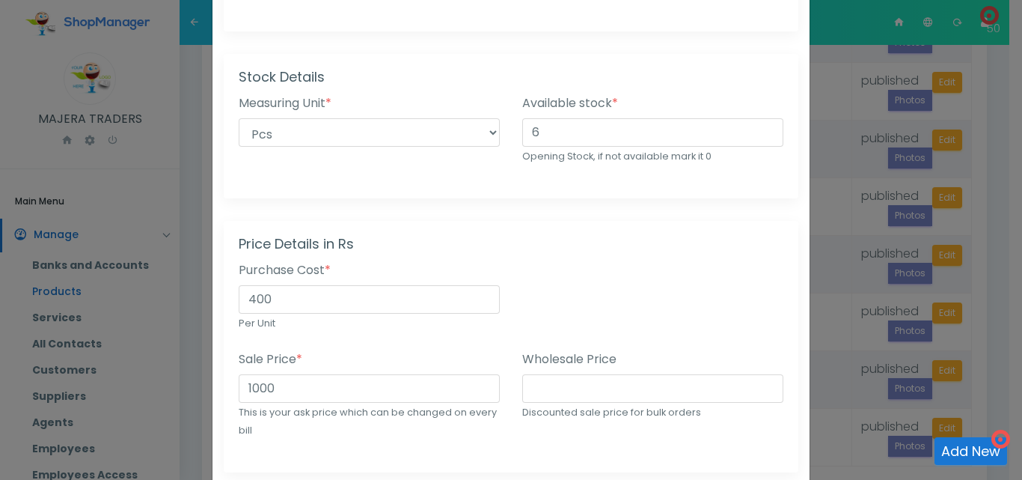
click at [580, 281] on div "Purchase Cost * 400 Per Unit" at bounding box center [511, 305] width 567 height 89
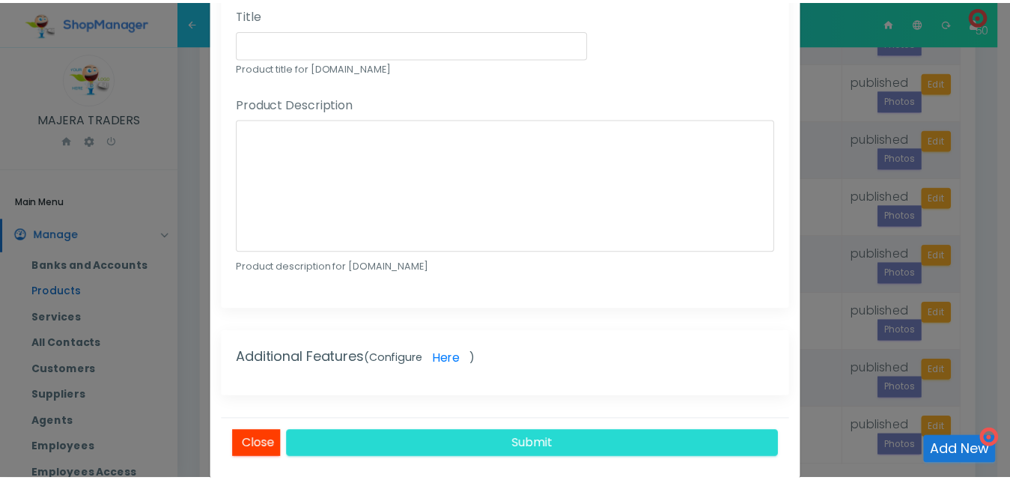
scroll to position [945, 0]
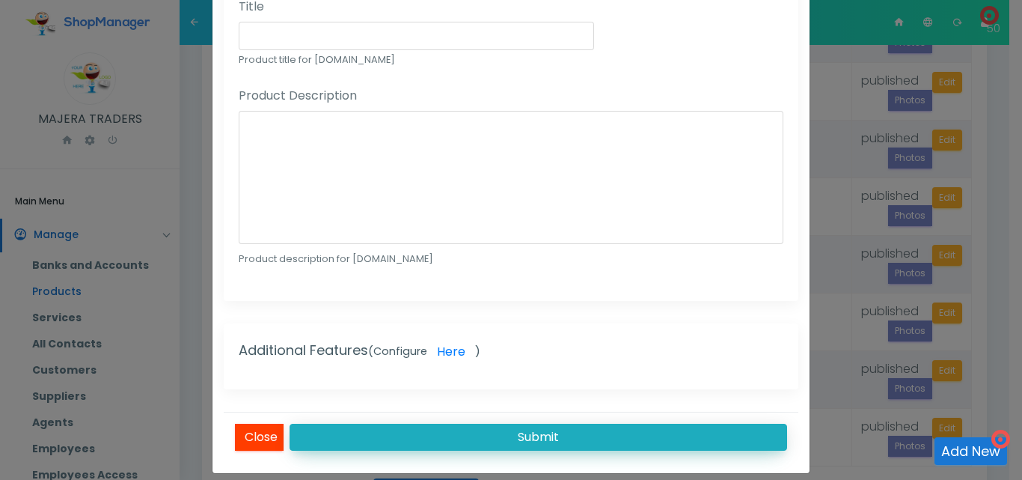
click at [572, 426] on button "Submit" at bounding box center [539, 437] width 498 height 27
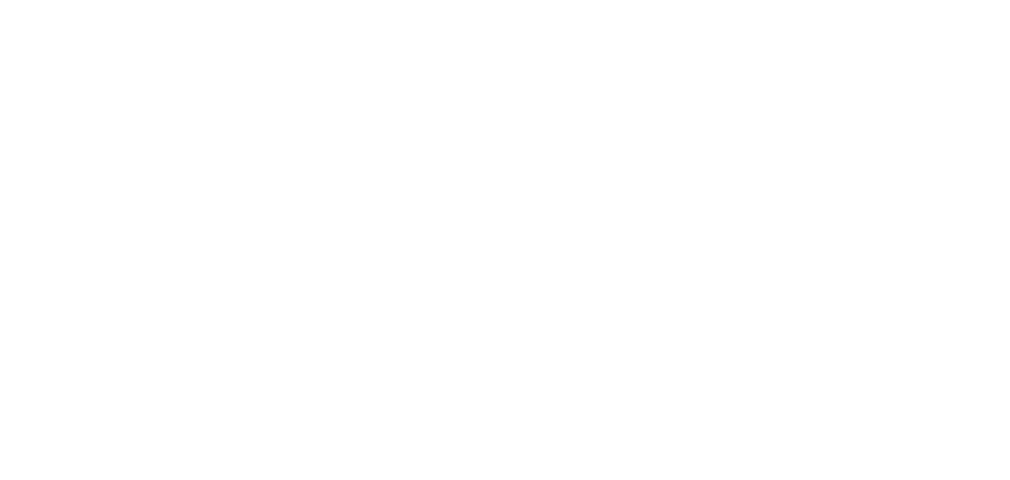
select select "25"
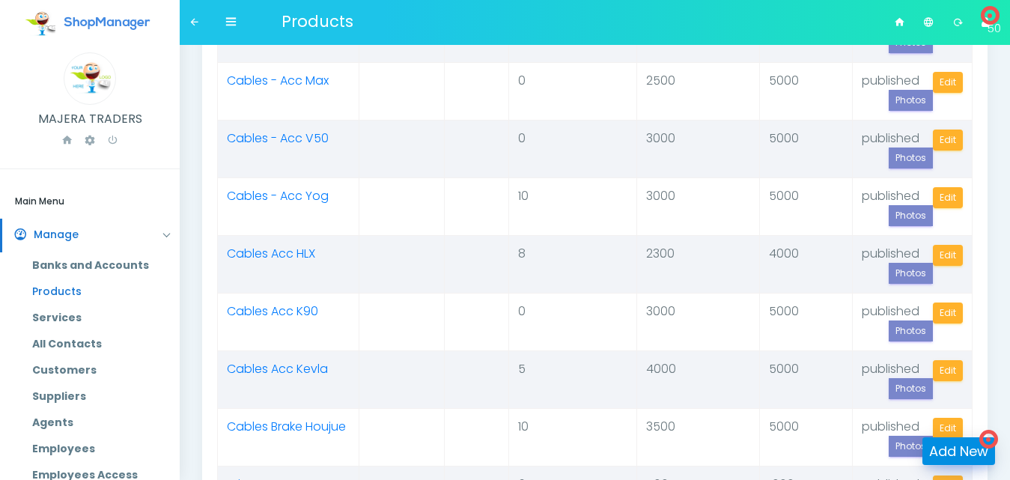
click at [944, 448] on link "Add New" at bounding box center [958, 451] width 73 height 28
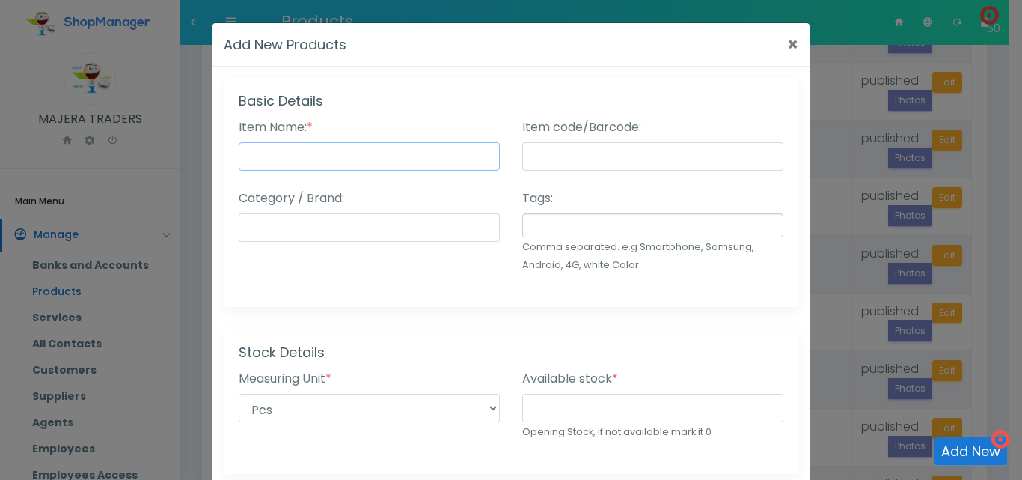
click at [391, 160] on input "Item Name: *" at bounding box center [369, 156] width 261 height 28
type input "Aerial"
click at [591, 414] on input "number" at bounding box center [652, 408] width 261 height 28
type input "0"
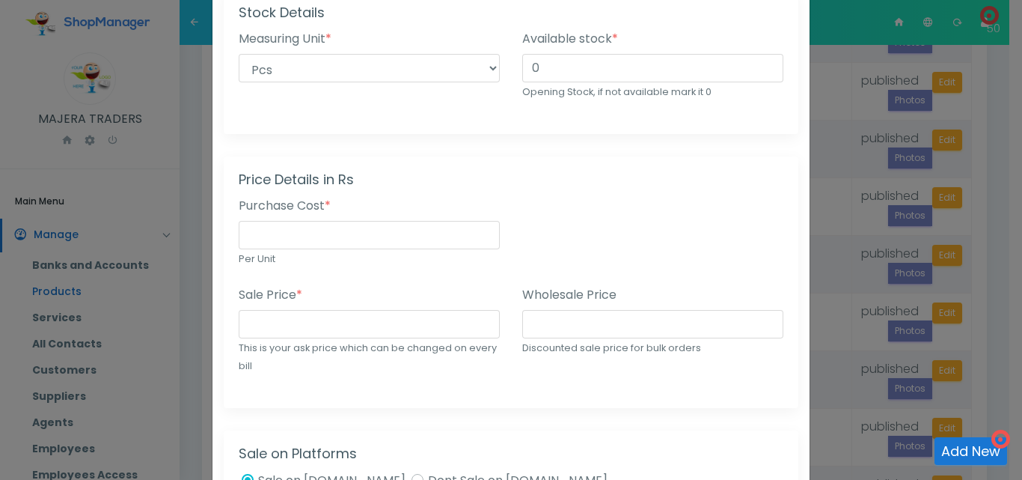
scroll to position [373, 0]
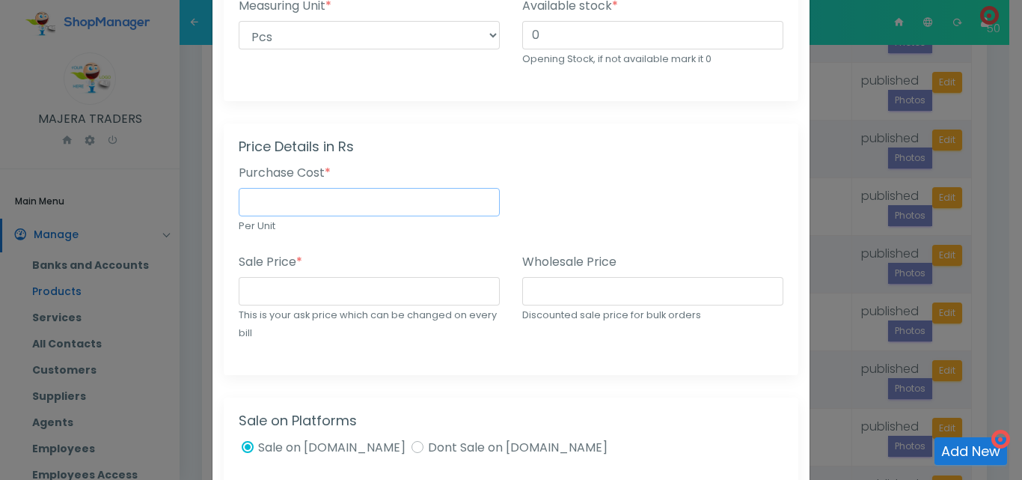
click at [345, 205] on input "number" at bounding box center [369, 202] width 261 height 28
type input "6500"
click at [303, 284] on input "number" at bounding box center [369, 291] width 261 height 28
type input "9000"
click at [607, 388] on div "Basic Details Item Name: * Aerial Status: * Published (Active) Draft Suspended …" at bounding box center [511, 344] width 597 height 1279
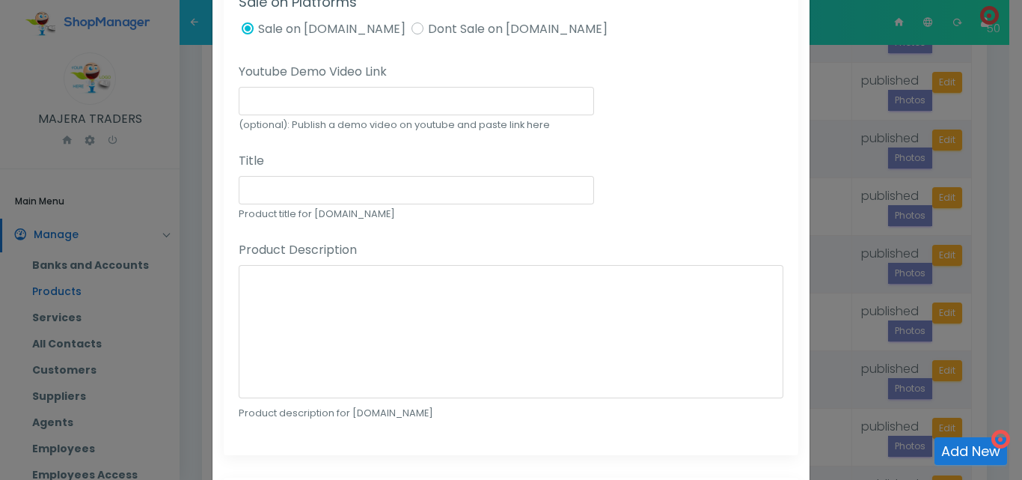
scroll to position [962, 0]
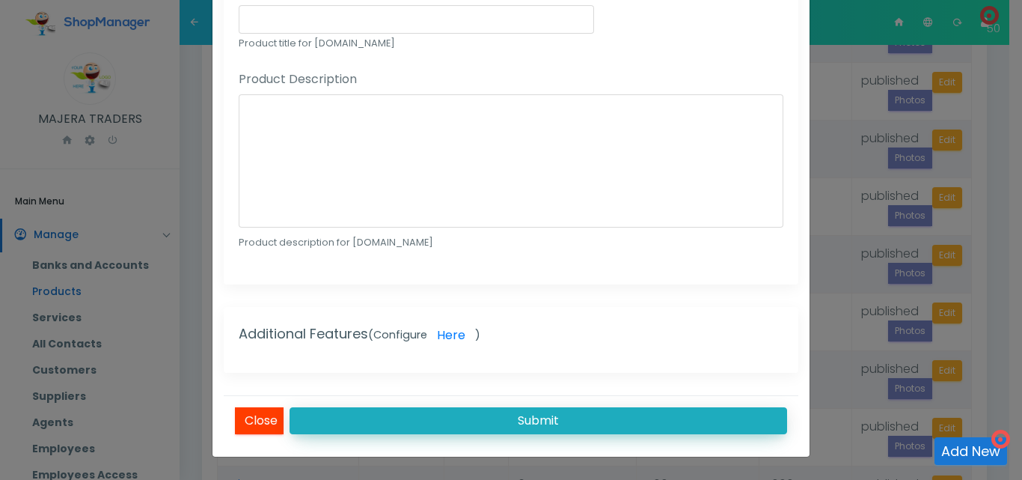
click at [662, 421] on button "Submit" at bounding box center [539, 420] width 498 height 27
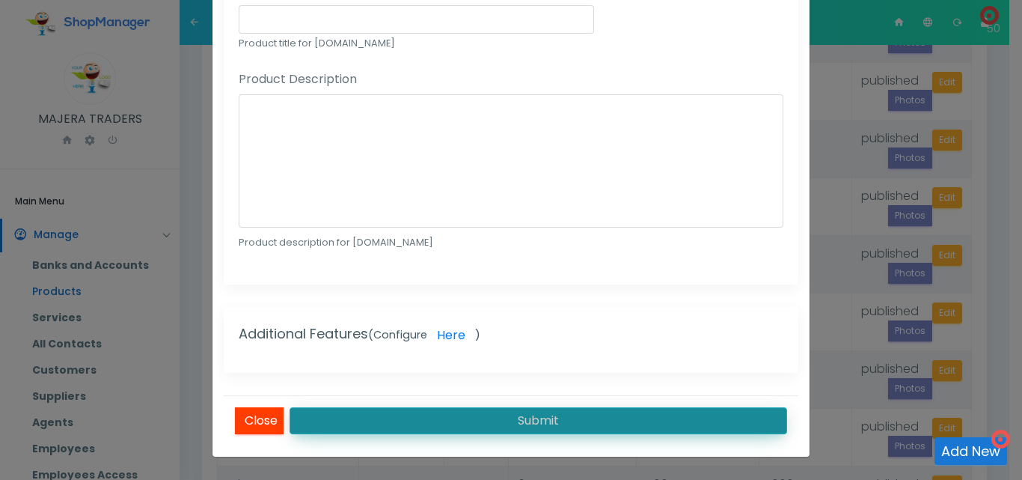
click at [574, 417] on button "Submit" at bounding box center [539, 420] width 498 height 27
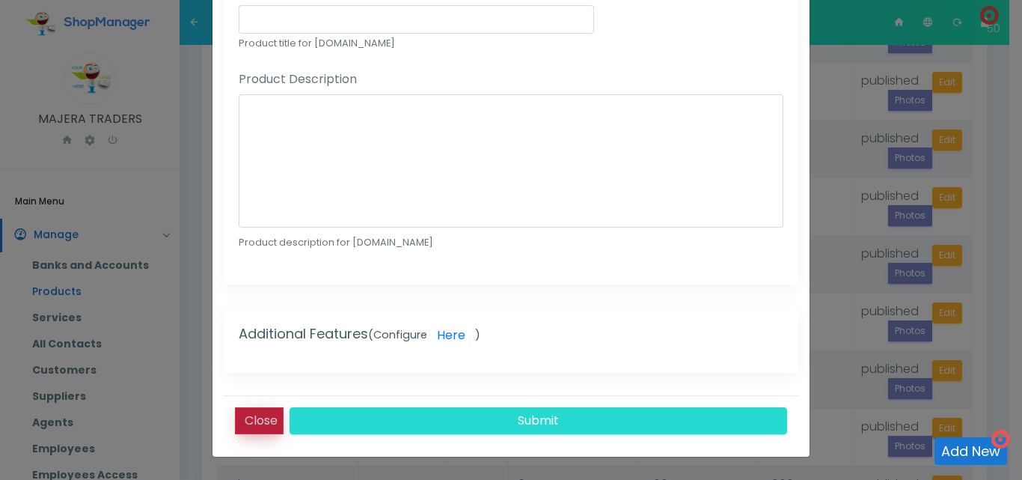
click at [235, 412] on button "Close" at bounding box center [259, 420] width 49 height 27
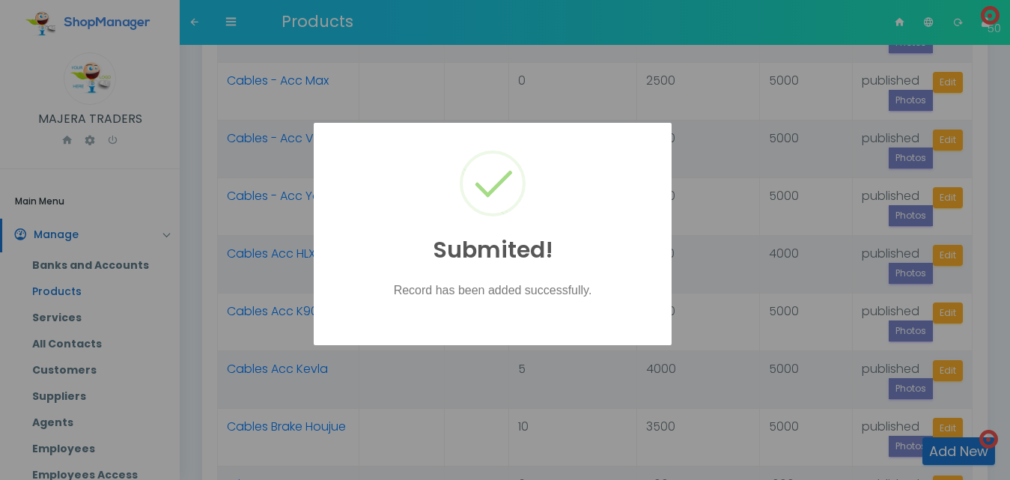
click at [951, 449] on div at bounding box center [505, 240] width 1010 height 480
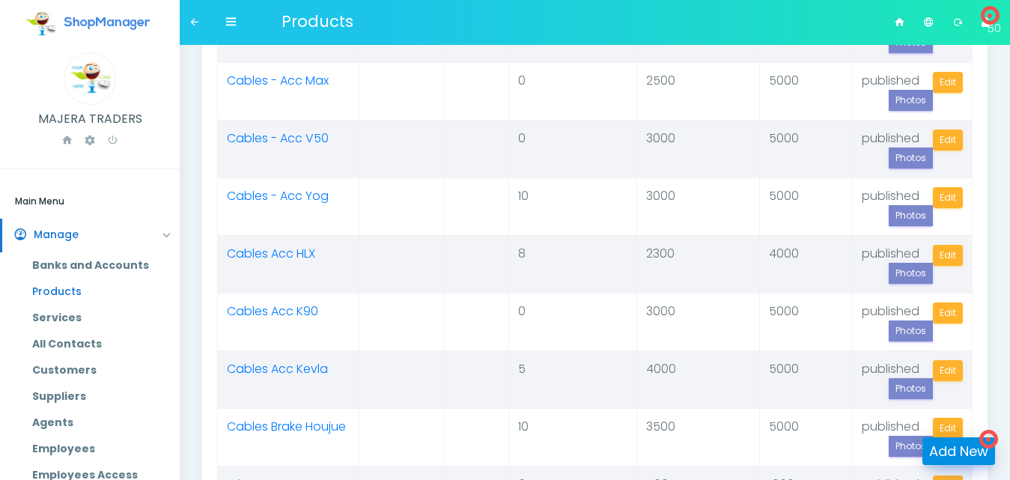
click at [951, 449] on link "Add New" at bounding box center [958, 451] width 73 height 28
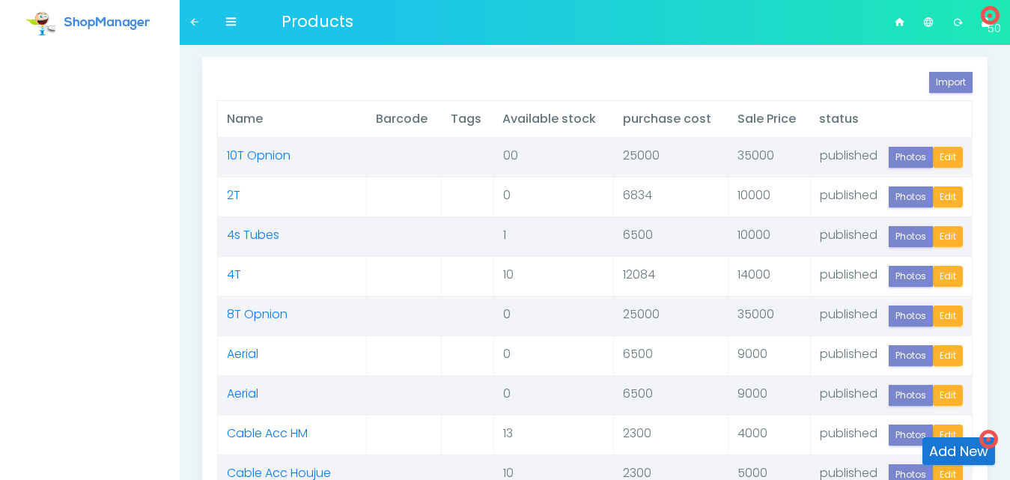
scroll to position [638, 0]
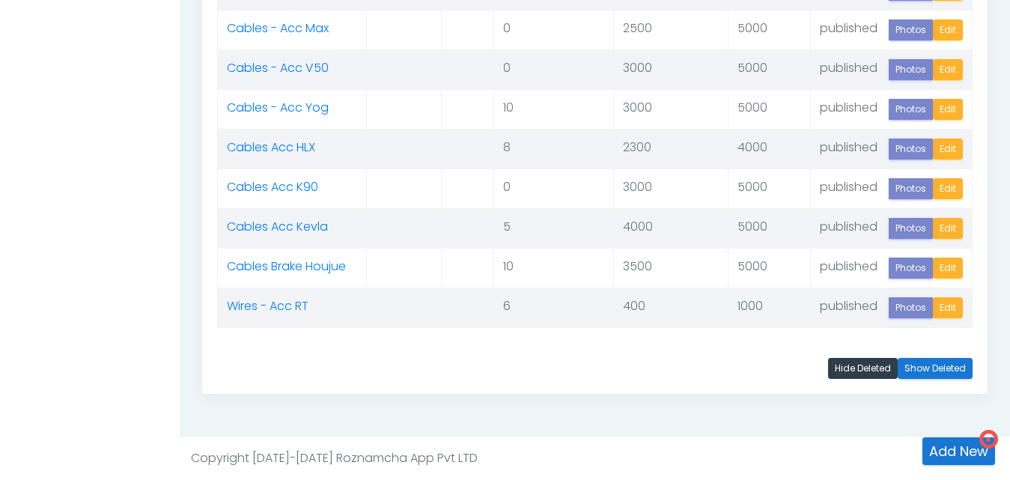
select select "25"
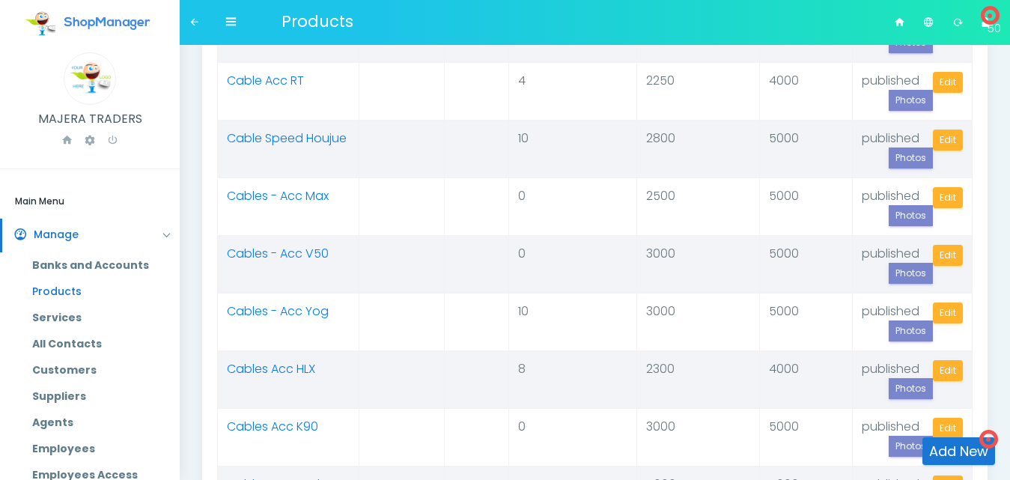
scroll to position [0, 0]
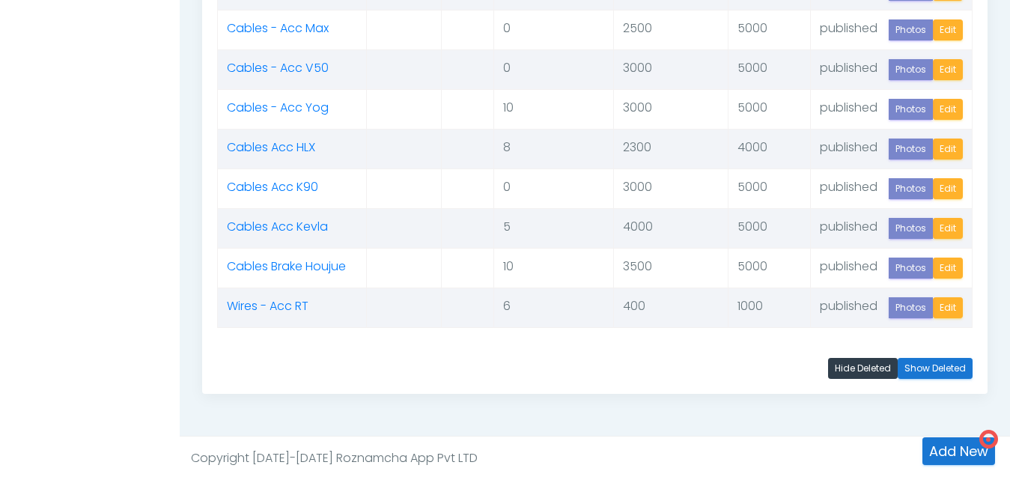
select select "25"
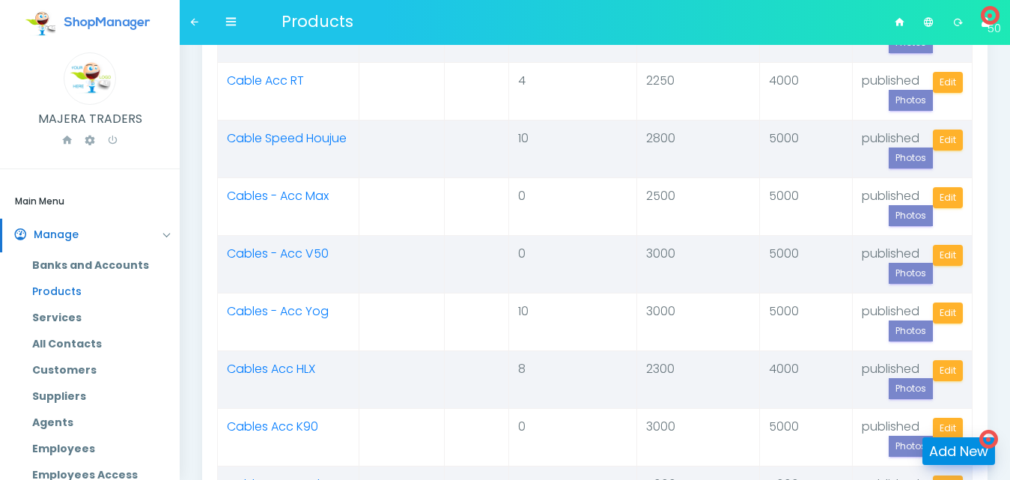
click at [965, 445] on link "Add New" at bounding box center [958, 451] width 73 height 28
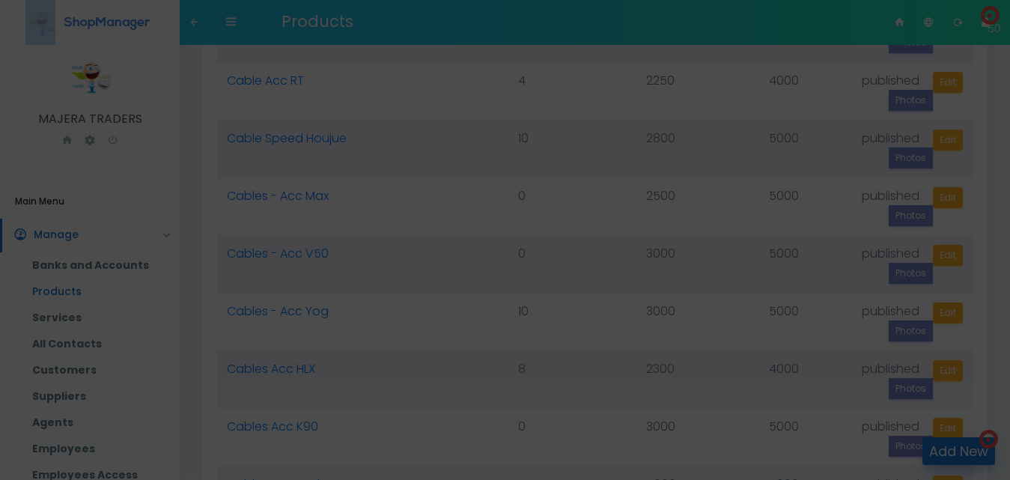
click at [965, 445] on div at bounding box center [505, 240] width 1010 height 480
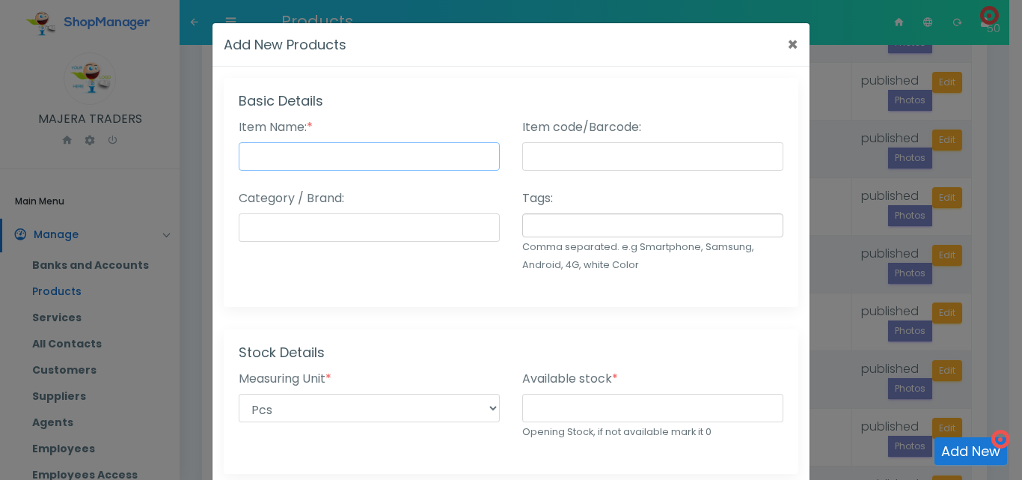
click at [425, 155] on input "Item Name: *" at bounding box center [369, 156] width 261 height 28
type input "Air Cleaner Sponge"
click at [592, 406] on input "number" at bounding box center [652, 408] width 261 height 28
type input "14"
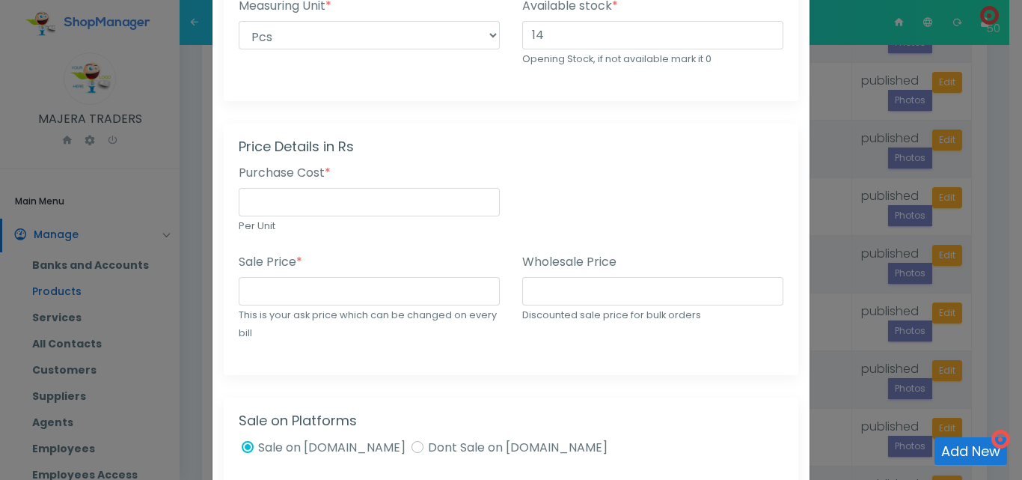
scroll to position [375, 0]
click at [346, 203] on input "number" at bounding box center [369, 200] width 261 height 28
type input "1200"
click at [322, 294] on input "number" at bounding box center [369, 289] width 261 height 28
type input "3000"
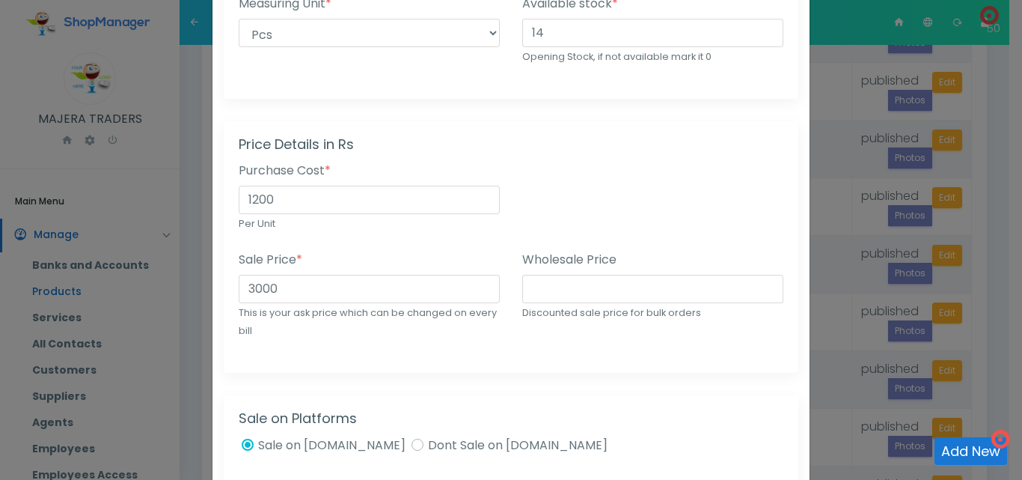
click at [328, 350] on div "Sale Price * 3000 This is your ask price which can be changed on every bill" at bounding box center [370, 304] width 284 height 107
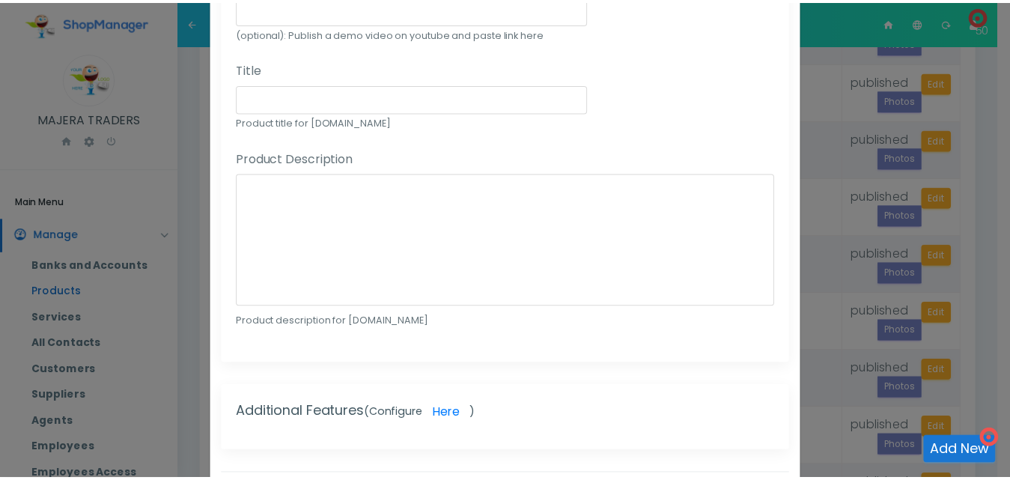
scroll to position [962, 0]
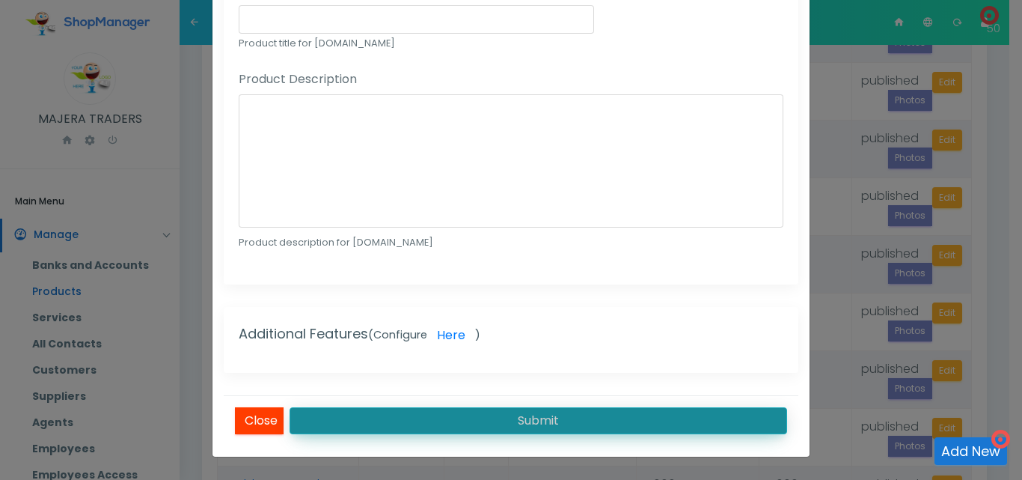
click at [609, 421] on button "Submit" at bounding box center [539, 420] width 498 height 27
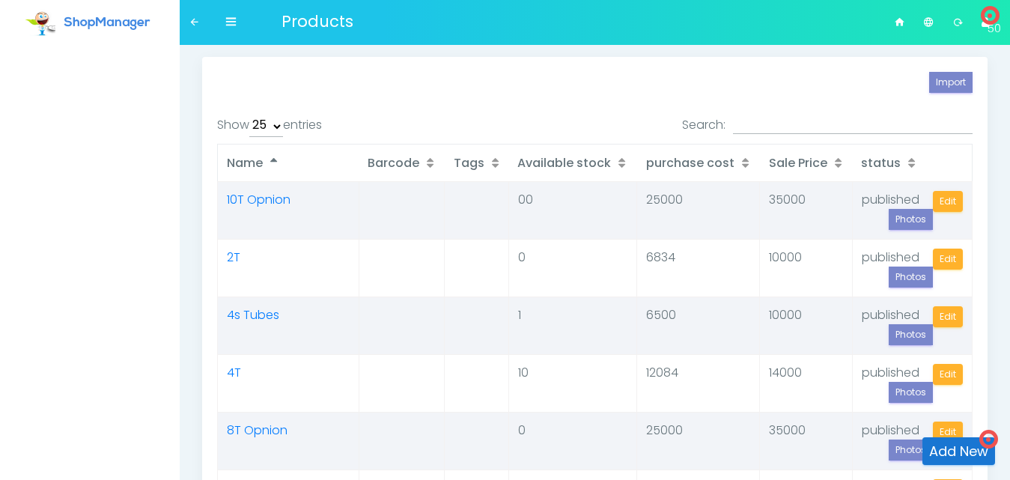
select select "25"
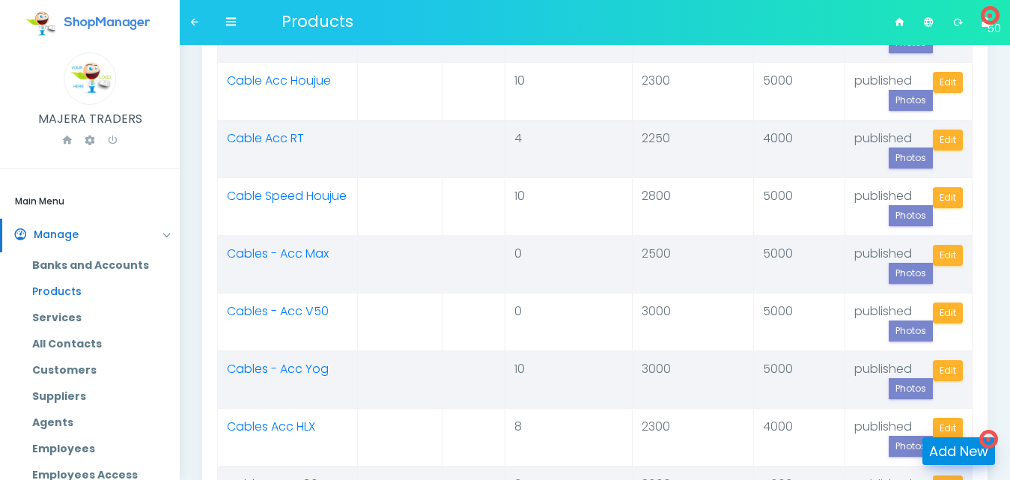
click at [940, 447] on link "Add New" at bounding box center [958, 451] width 73 height 28
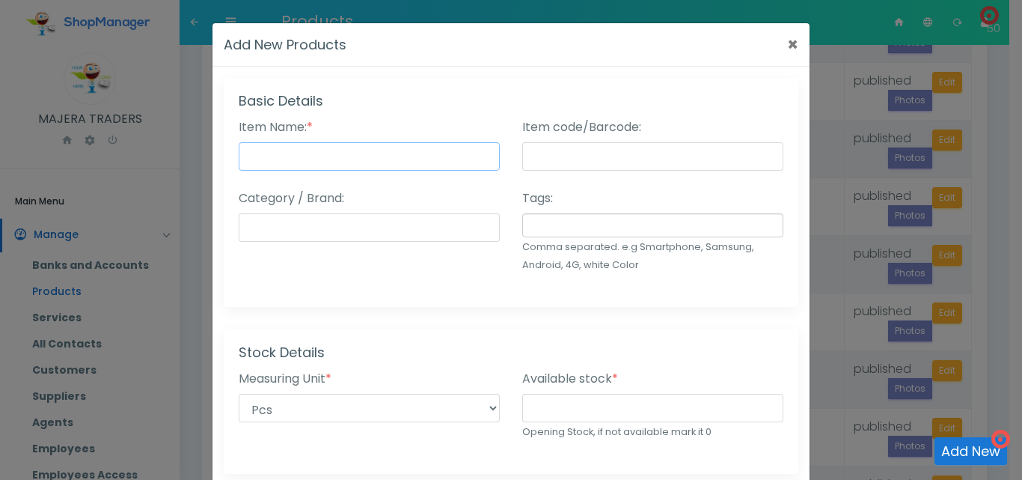
click at [358, 167] on input "Item Name: *" at bounding box center [369, 156] width 261 height 28
type input "[PERSON_NAME] Key Bolts"
click at [634, 411] on input "number" at bounding box center [652, 408] width 261 height 28
type input "0"
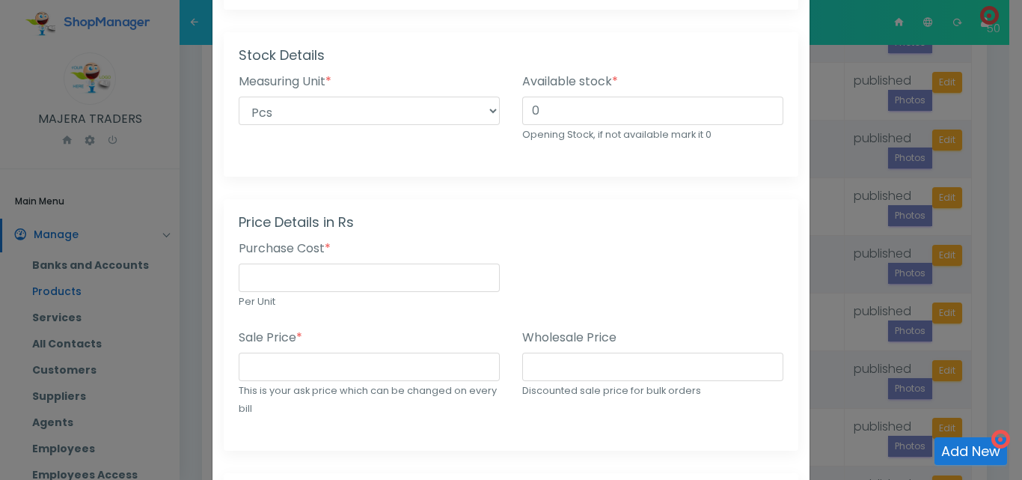
scroll to position [344, 0]
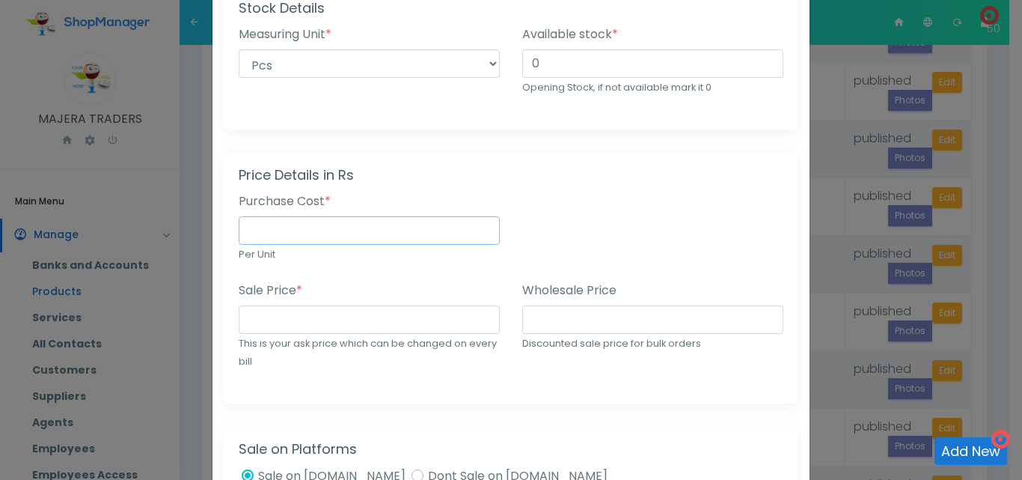
click at [314, 241] on input "number" at bounding box center [369, 230] width 261 height 28
type input "1000"
click at [282, 319] on input "number" at bounding box center [369, 319] width 261 height 28
type input "2000"
click at [324, 379] on div "Sale Price * 2000 This is your ask price which can be changed on every bill" at bounding box center [370, 334] width 284 height 107
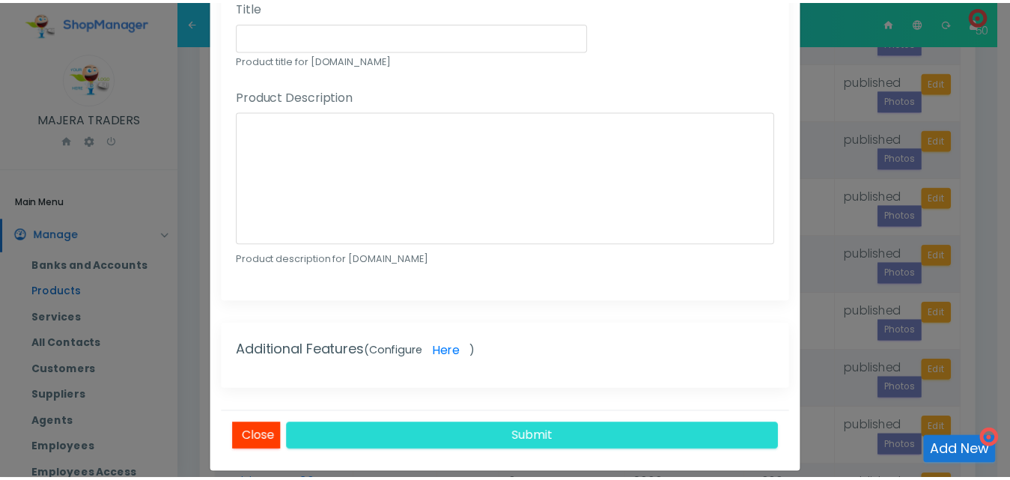
scroll to position [962, 0]
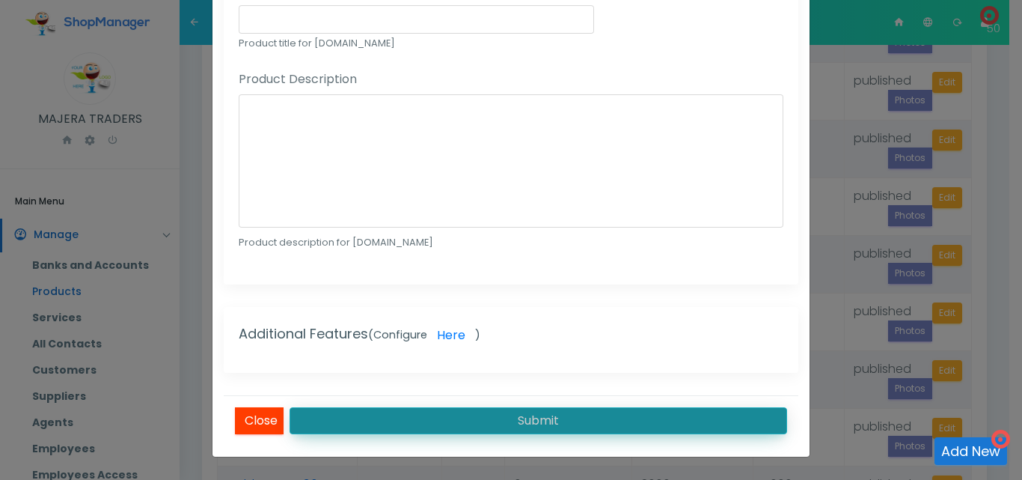
click at [567, 420] on button "Submit" at bounding box center [539, 420] width 498 height 27
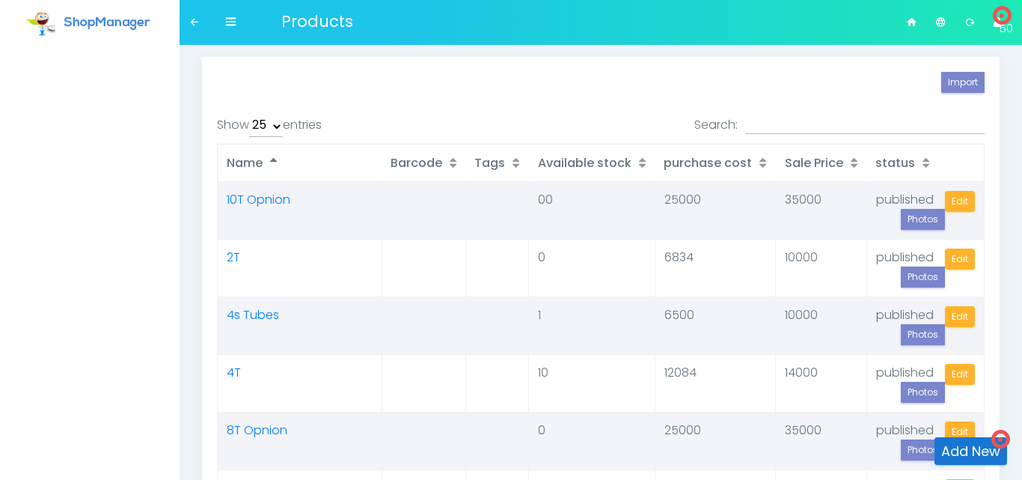
select select "25"
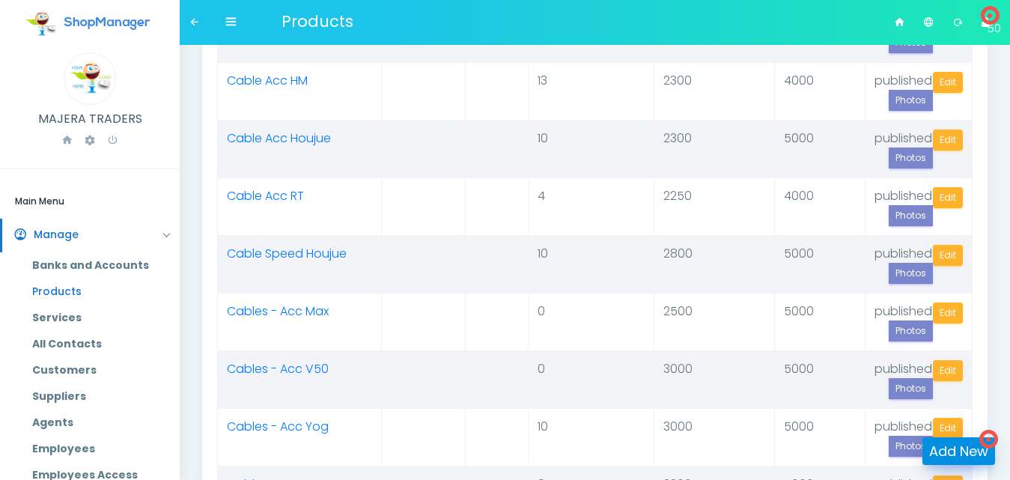
click at [959, 454] on link "Add New" at bounding box center [958, 451] width 73 height 28
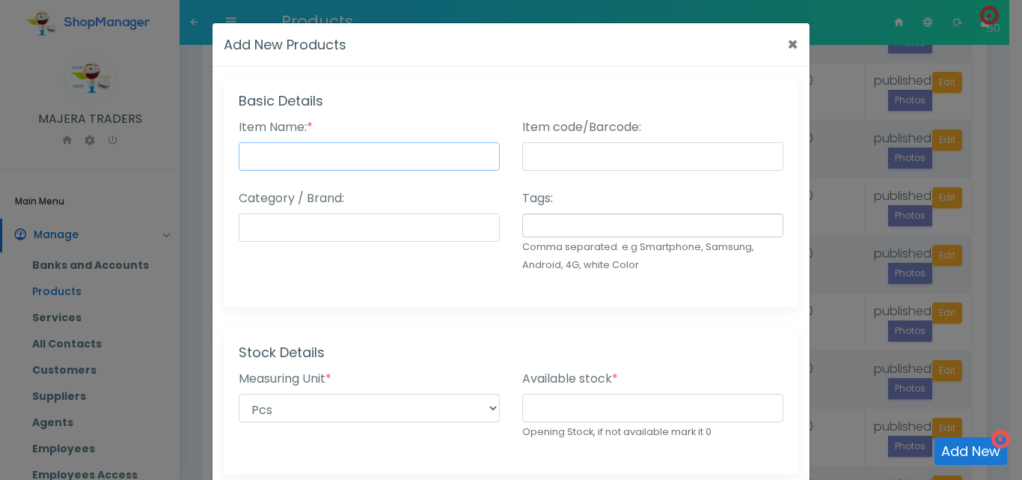
click at [286, 155] on input "Item Name: *" at bounding box center [369, 156] width 261 height 28
type input "[PERSON_NAME] Key Mitto"
click at [566, 418] on input "number" at bounding box center [652, 408] width 261 height 28
type input "0"
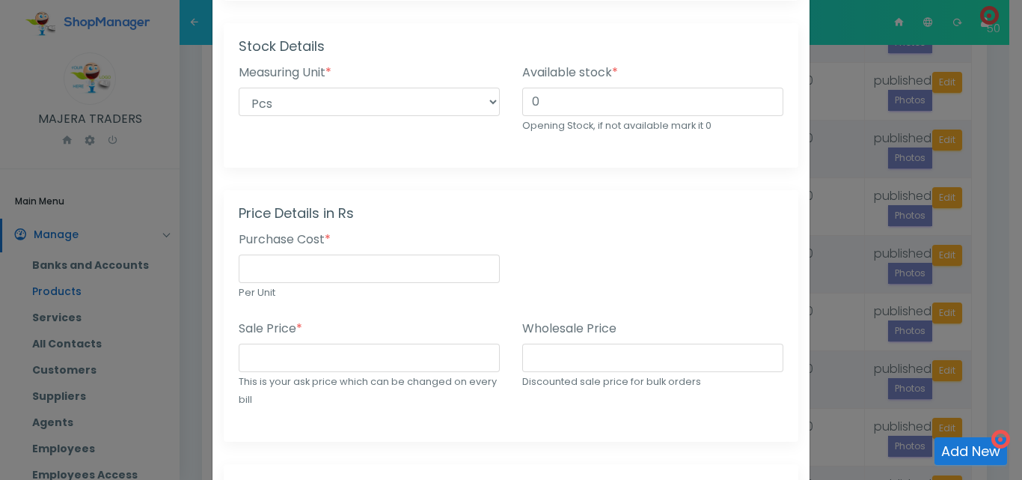
scroll to position [316, 0]
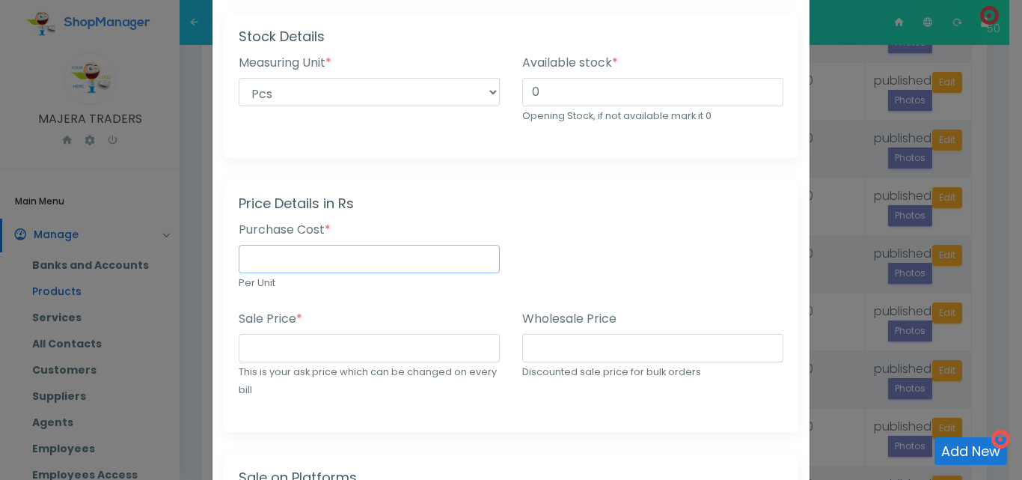
click at [323, 265] on input "number" at bounding box center [369, 259] width 261 height 28
type input "600"
click at [317, 346] on input "number" at bounding box center [369, 348] width 261 height 28
type input "1000"
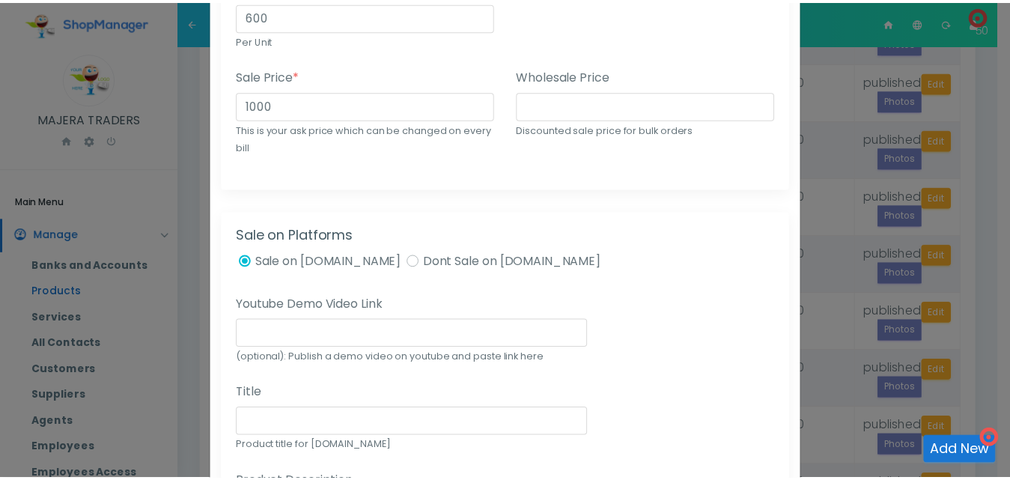
scroll to position [962, 0]
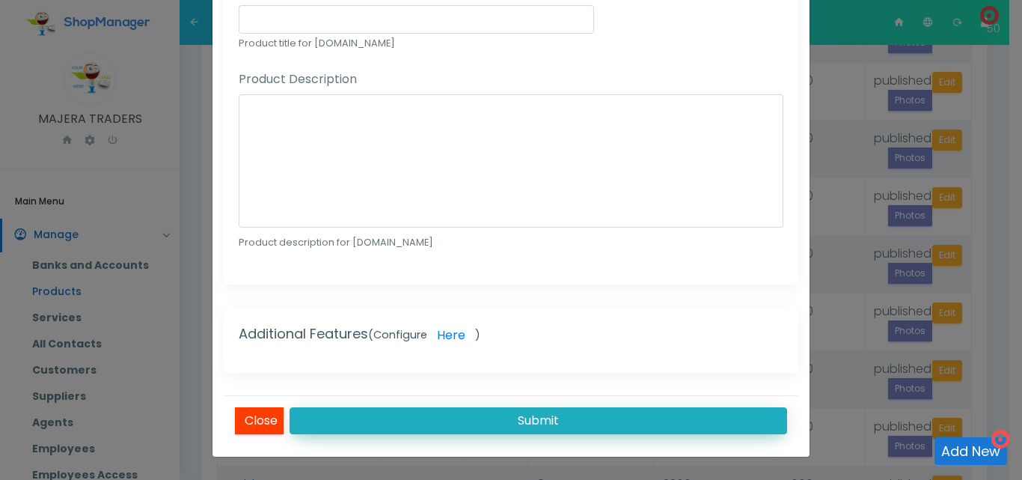
click at [629, 418] on button "Submit" at bounding box center [539, 420] width 498 height 27
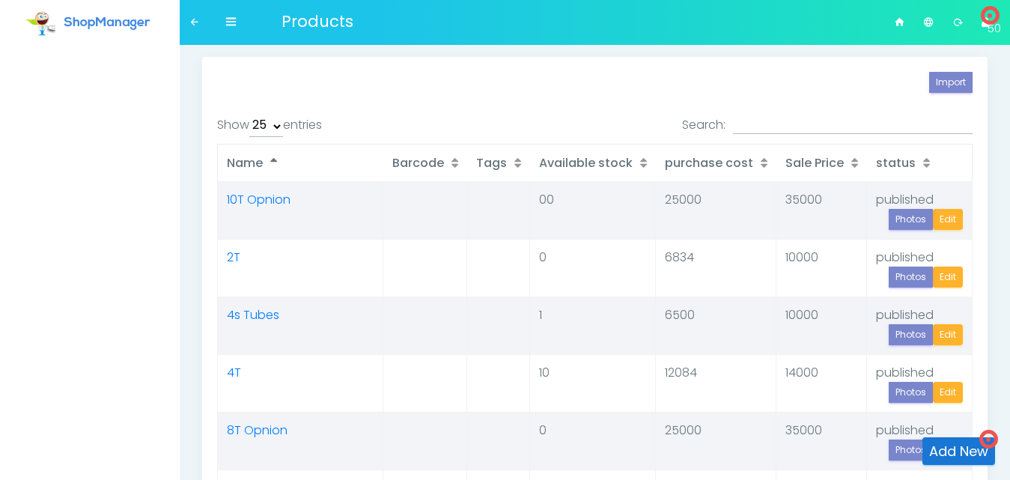
select select "25"
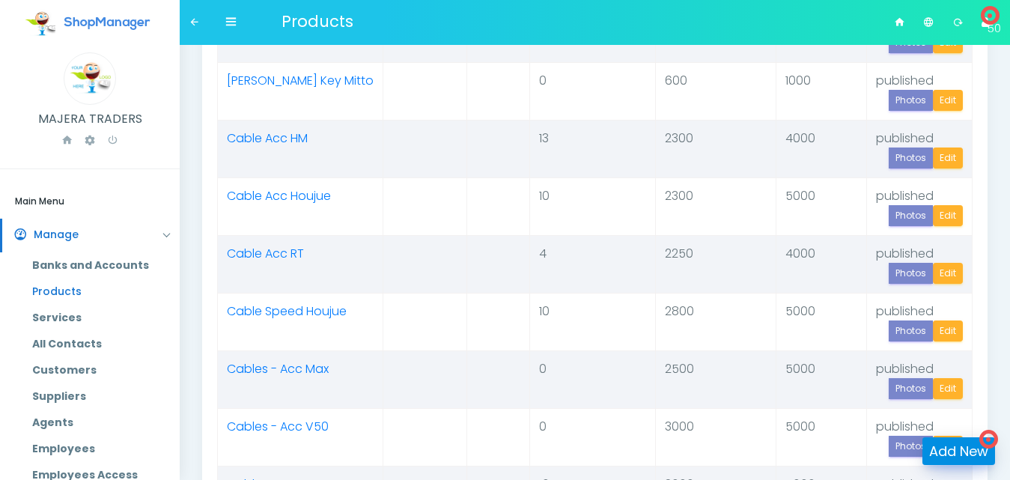
click at [961, 454] on link "Add New" at bounding box center [958, 451] width 73 height 28
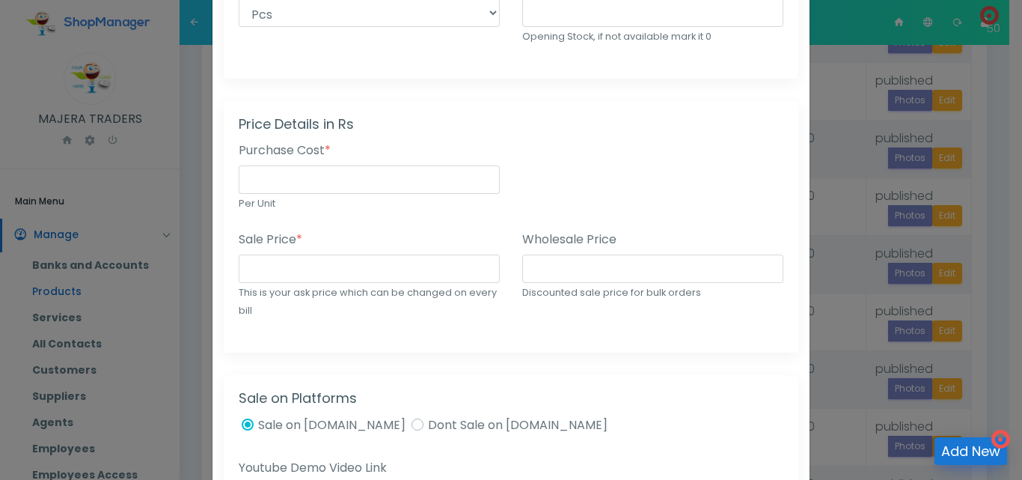
scroll to position [419, 0]
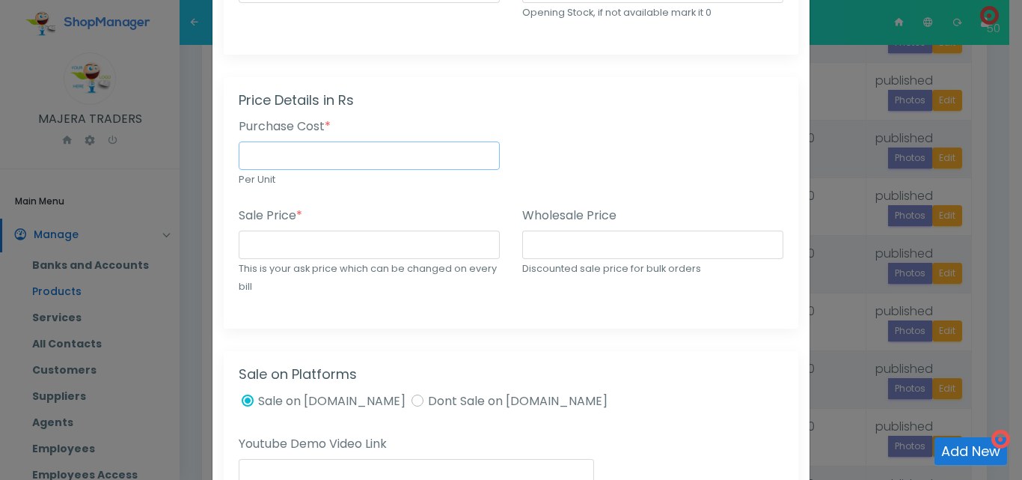
click at [403, 153] on input "number" at bounding box center [369, 155] width 261 height 28
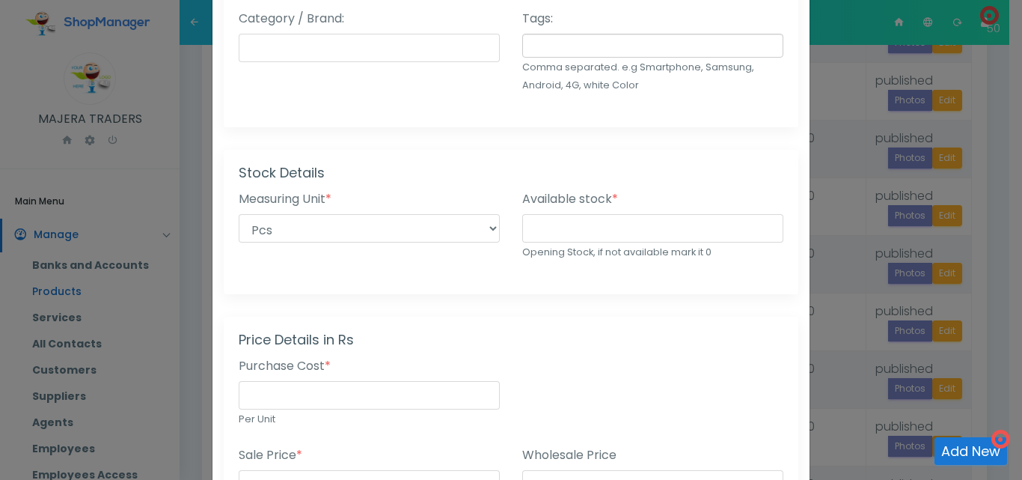
scroll to position [0, 0]
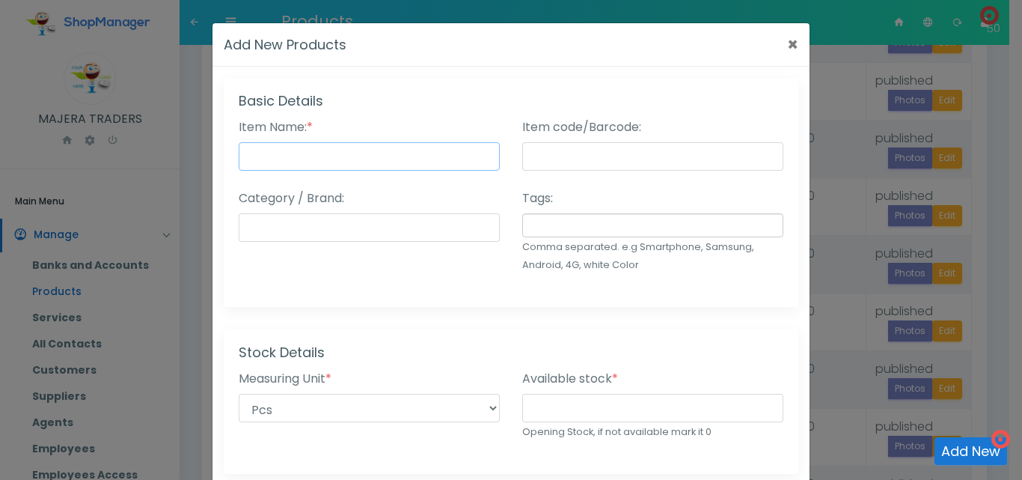
click at [343, 146] on input "Item Name: *" at bounding box center [369, 156] width 261 height 28
type input "Ball Race Yog"
click at [543, 406] on input "number" at bounding box center [652, 408] width 261 height 28
type input "15"
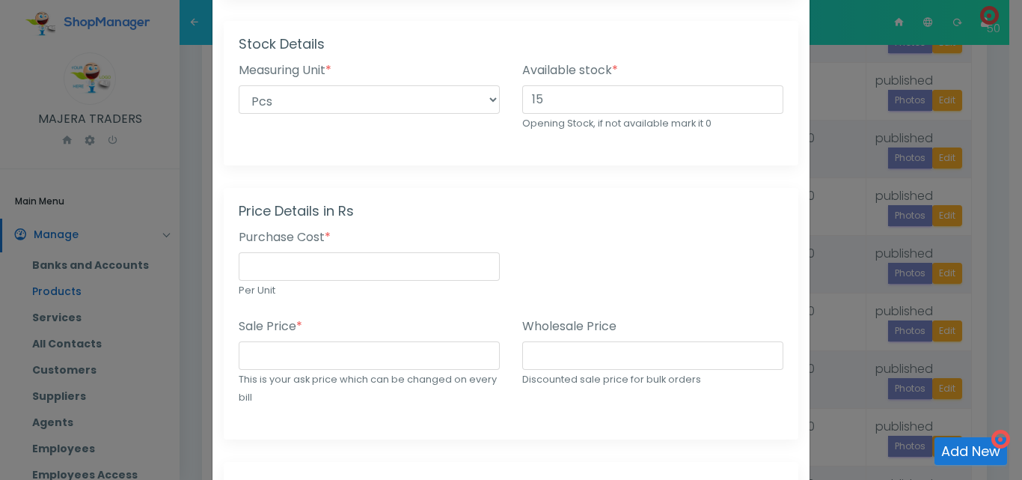
scroll to position [311, 0]
click at [412, 266] on input "number" at bounding box center [369, 263] width 261 height 28
type input "4500"
click at [357, 356] on input "number" at bounding box center [369, 352] width 261 height 28
type input "6000"
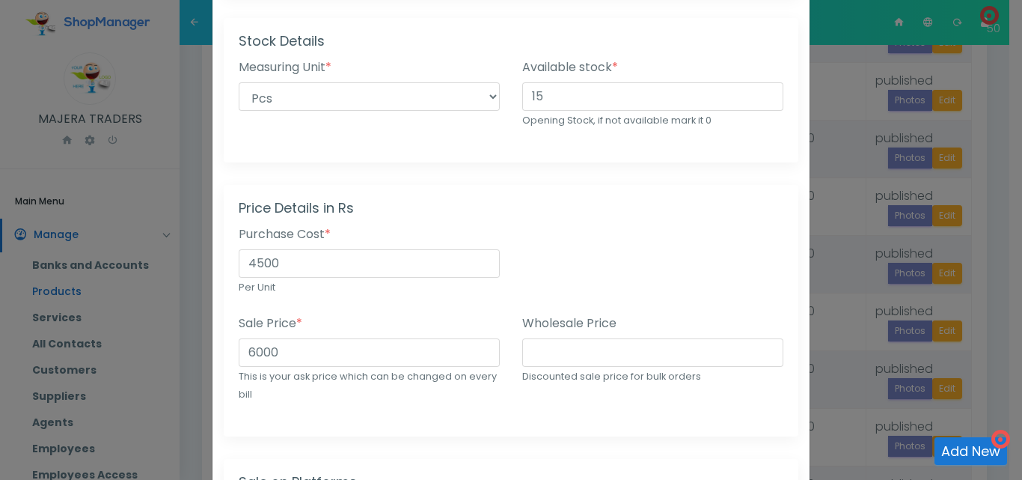
click at [439, 405] on div "Sale Price * 6000 This is your ask price which can be changed on every bill" at bounding box center [370, 367] width 284 height 107
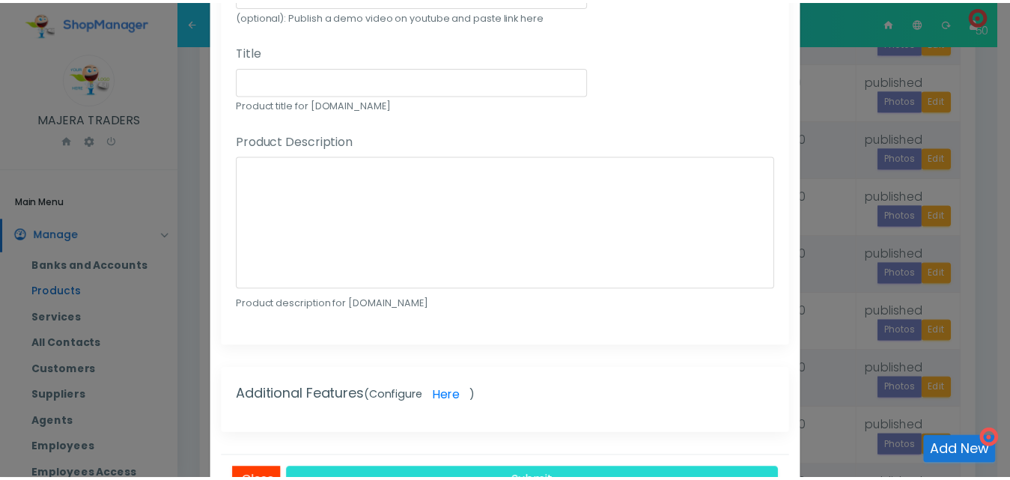
scroll to position [962, 0]
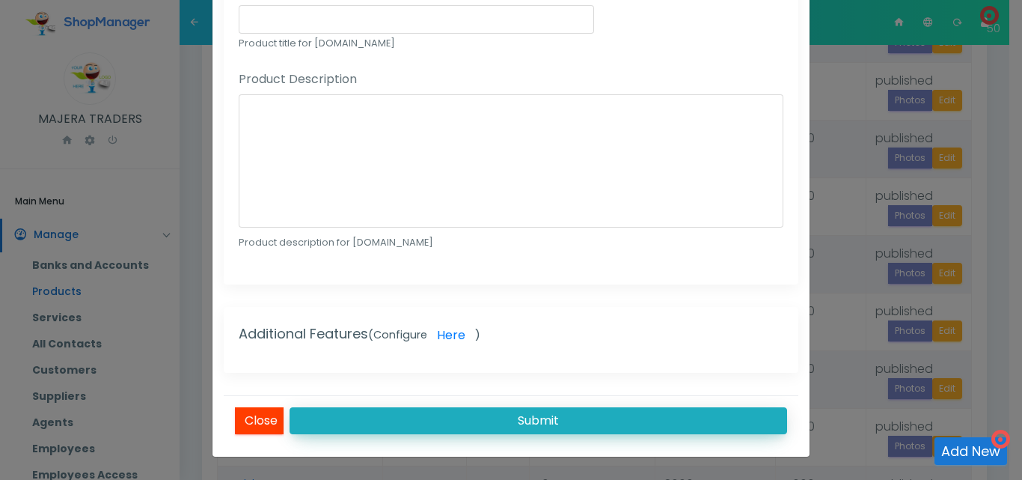
click at [538, 417] on button "Submit" at bounding box center [539, 420] width 498 height 27
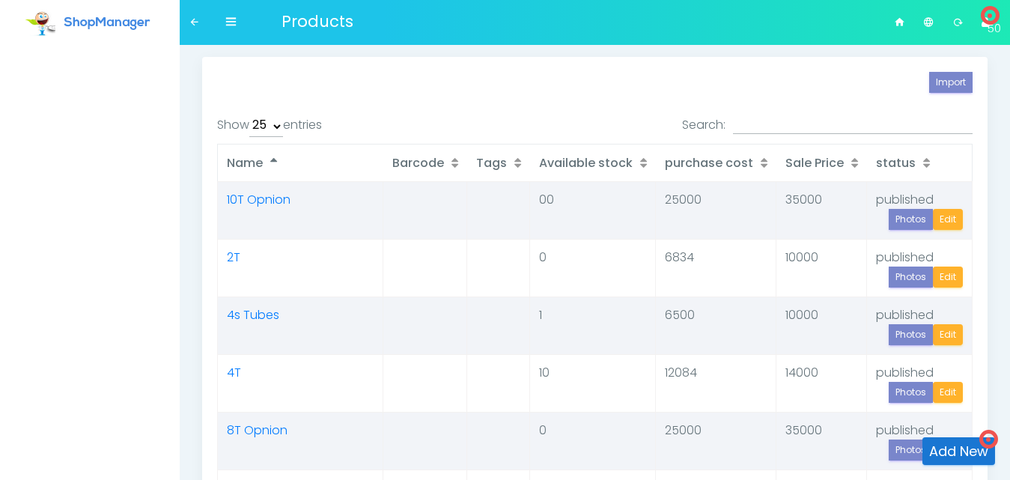
select select "25"
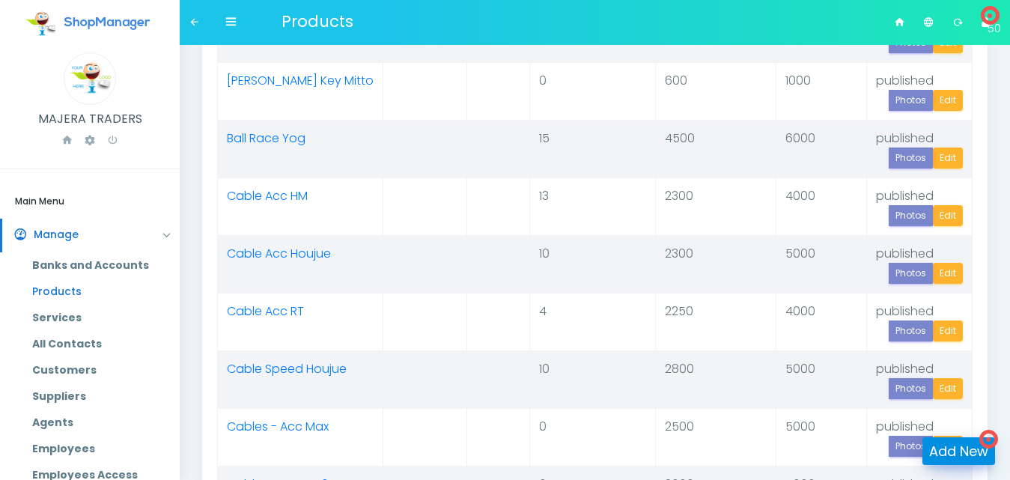
click at [947, 449] on link "Add New" at bounding box center [958, 451] width 73 height 28
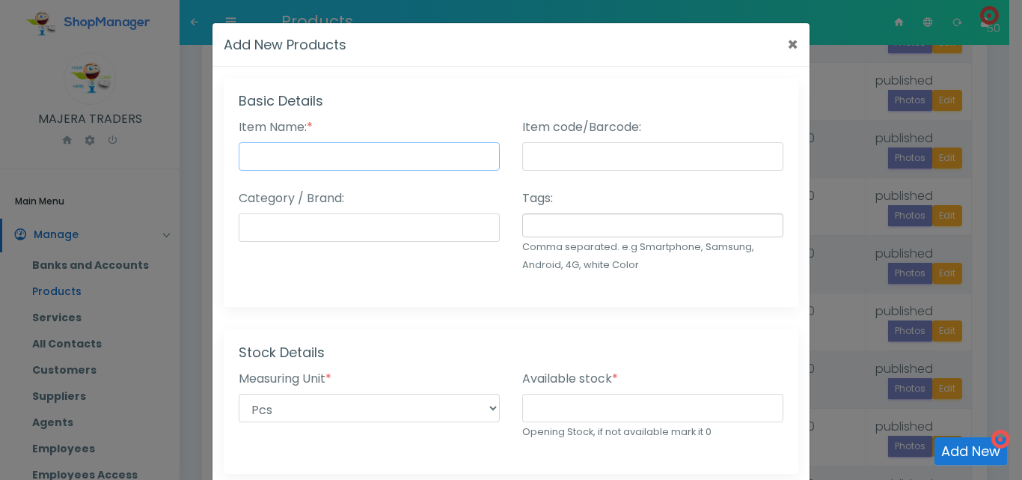
click at [329, 165] on input "Item Name: *" at bounding box center [369, 156] width 261 height 28
type input "Ball Race Beyond"
click at [556, 412] on input "number" at bounding box center [652, 408] width 261 height 28
type input "27"
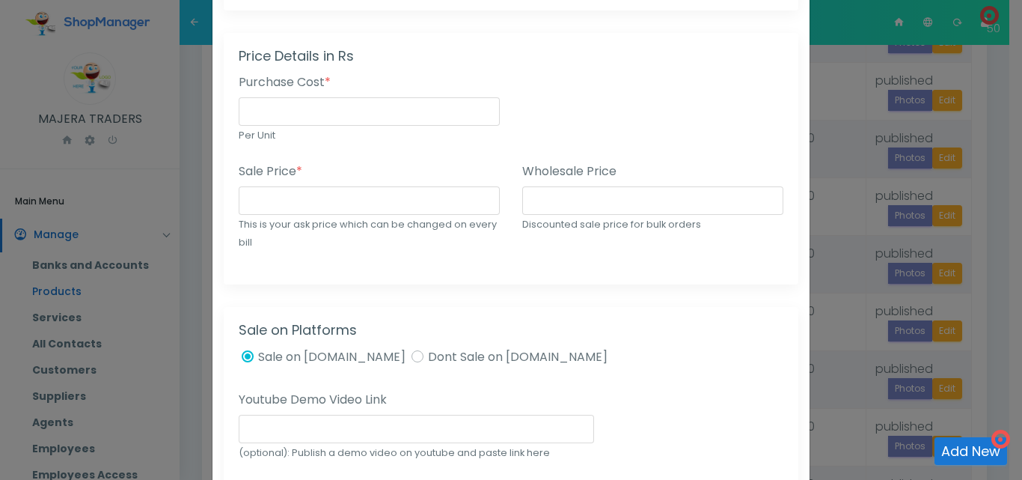
scroll to position [494, 0]
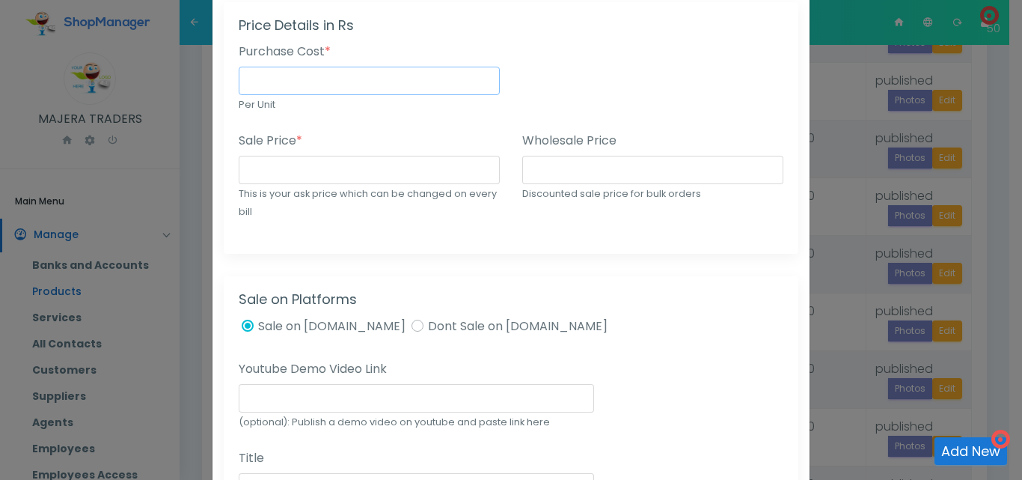
click at [332, 88] on input "number" at bounding box center [369, 81] width 261 height 28
type input "4000"
click at [320, 161] on input "number" at bounding box center [369, 170] width 261 height 28
type input "5000"
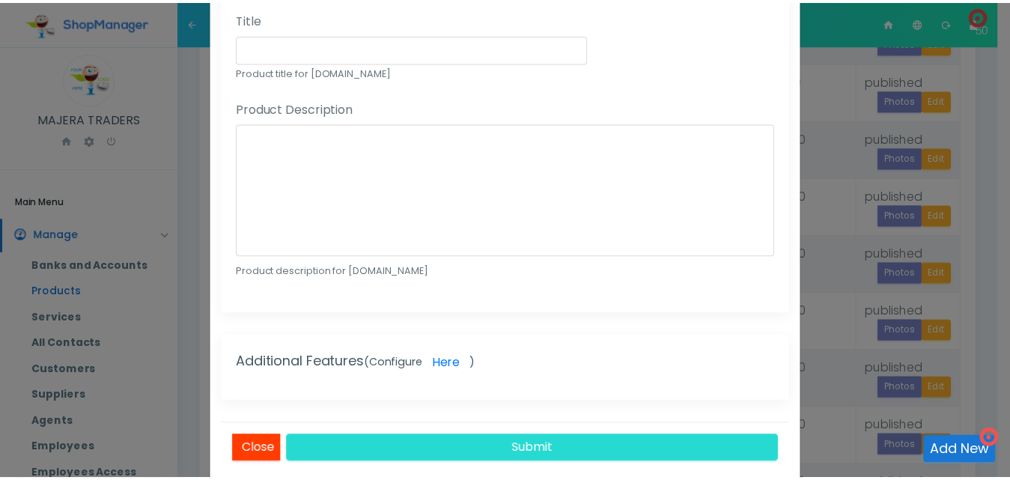
scroll to position [962, 0]
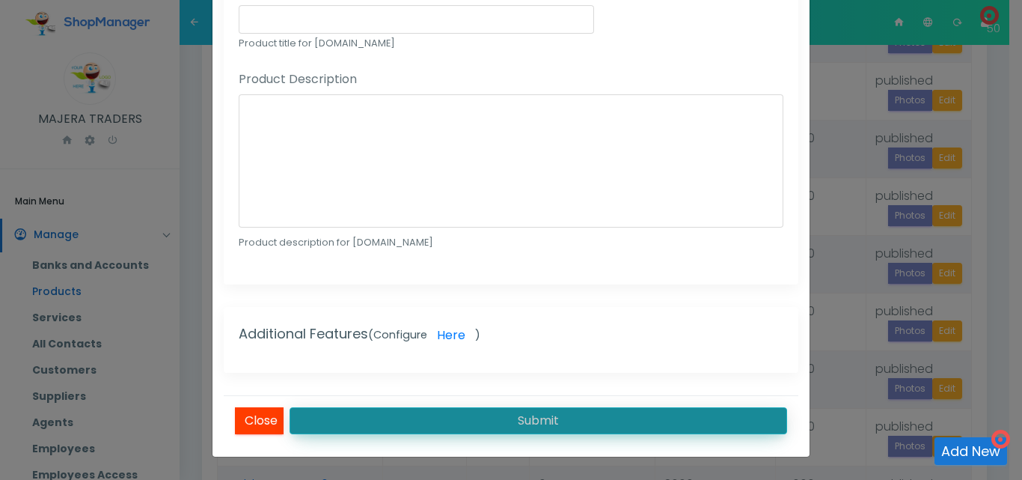
click at [617, 422] on button "Submit" at bounding box center [539, 420] width 498 height 27
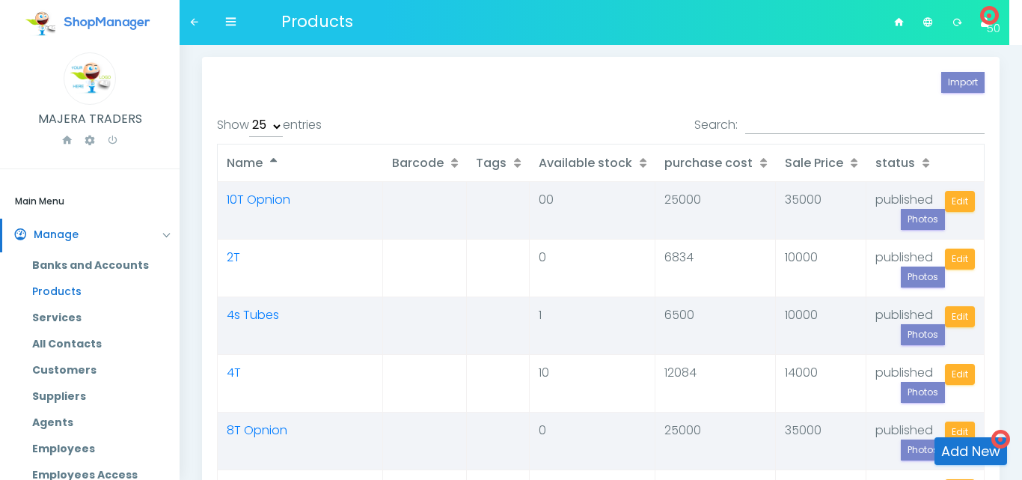
select select "25"
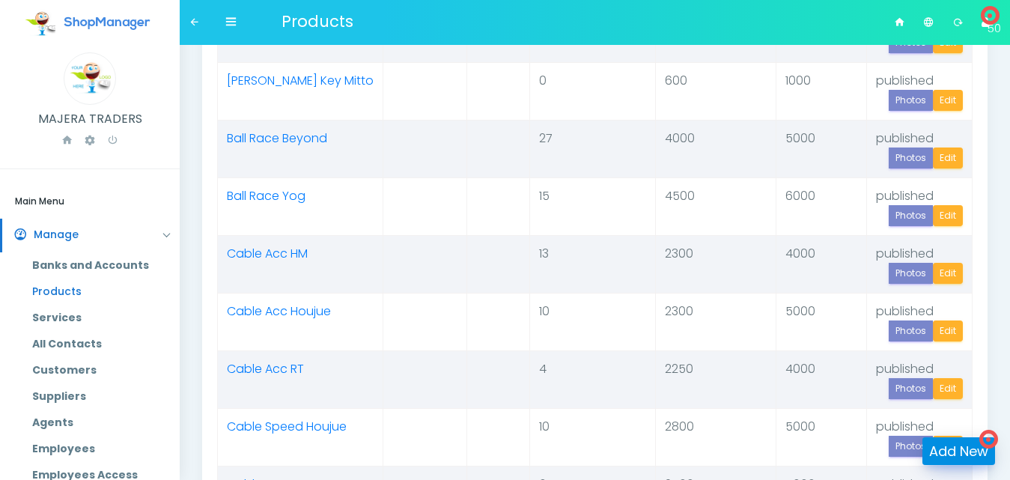
click at [965, 452] on link "Add New" at bounding box center [958, 451] width 73 height 28
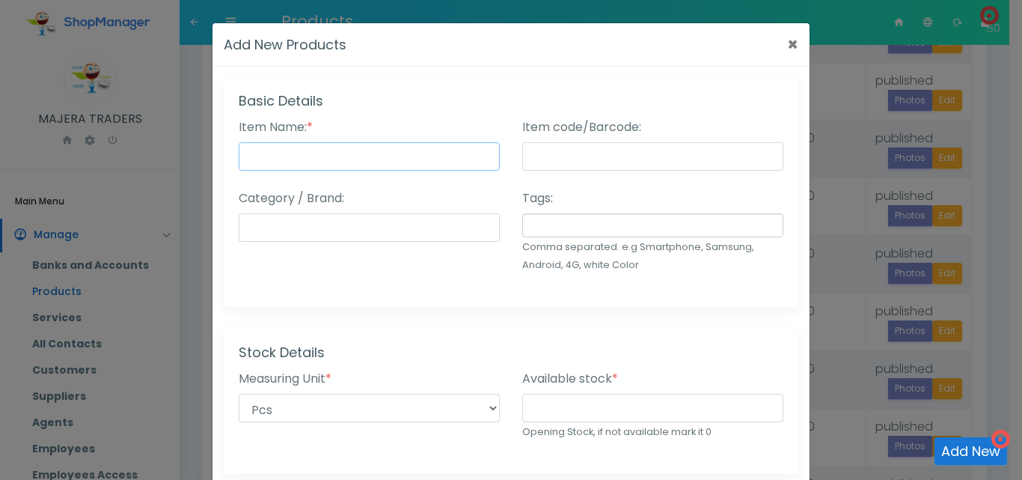
click at [392, 156] on input "Item Name: *" at bounding box center [369, 156] width 261 height 28
type input "Ball Race CG Yog"
click at [554, 402] on input "number" at bounding box center [652, 408] width 261 height 28
type input "0"
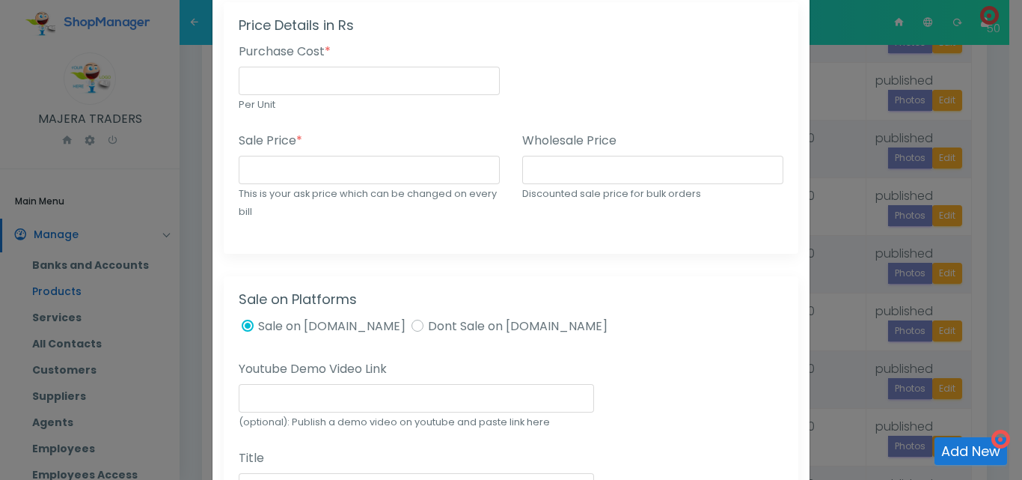
scroll to position [496, 0]
click at [365, 82] on input "number" at bounding box center [369, 78] width 261 height 28
type input "3500"
click at [349, 164] on input "number" at bounding box center [369, 167] width 261 height 28
type input "5000"
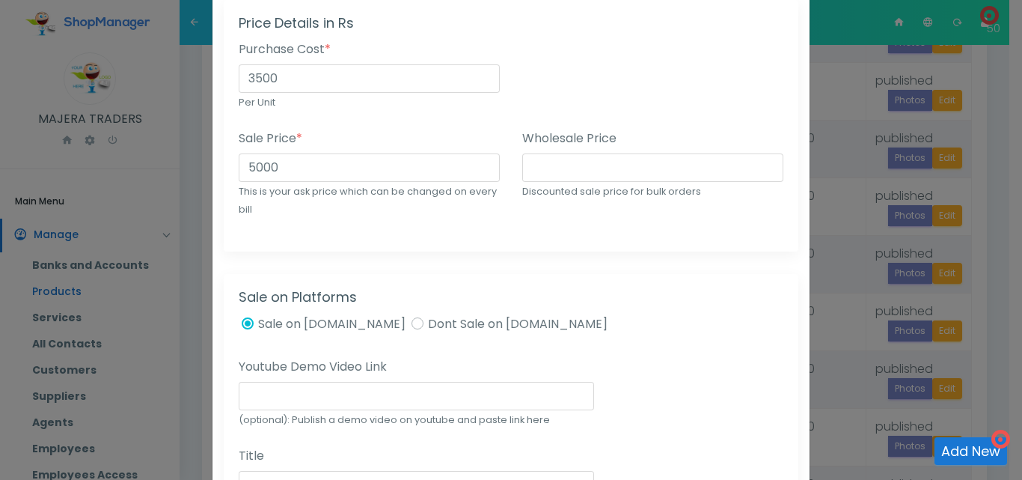
click at [429, 251] on div "Basic Details Item Name: * Ball Race CG Yog Status: * Published (Active) Draft …" at bounding box center [511, 221] width 597 height 1279
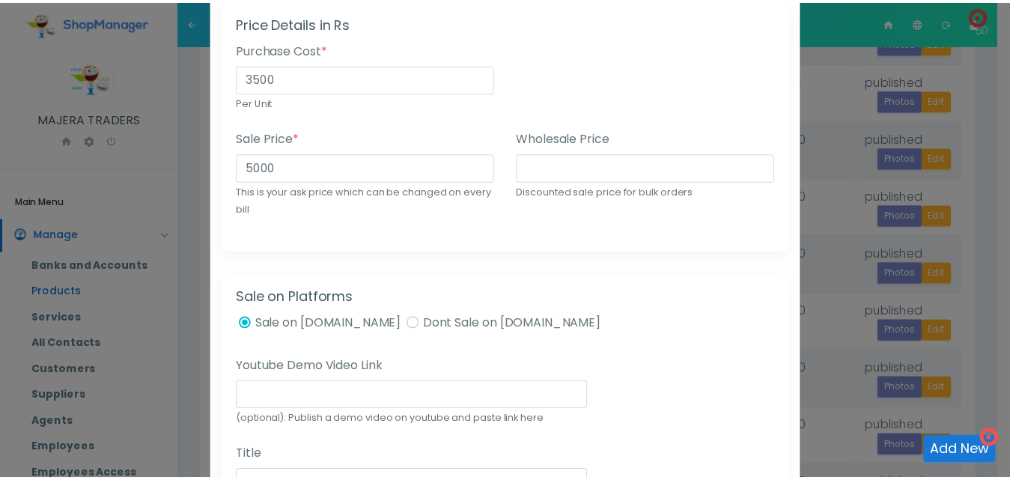
scroll to position [962, 0]
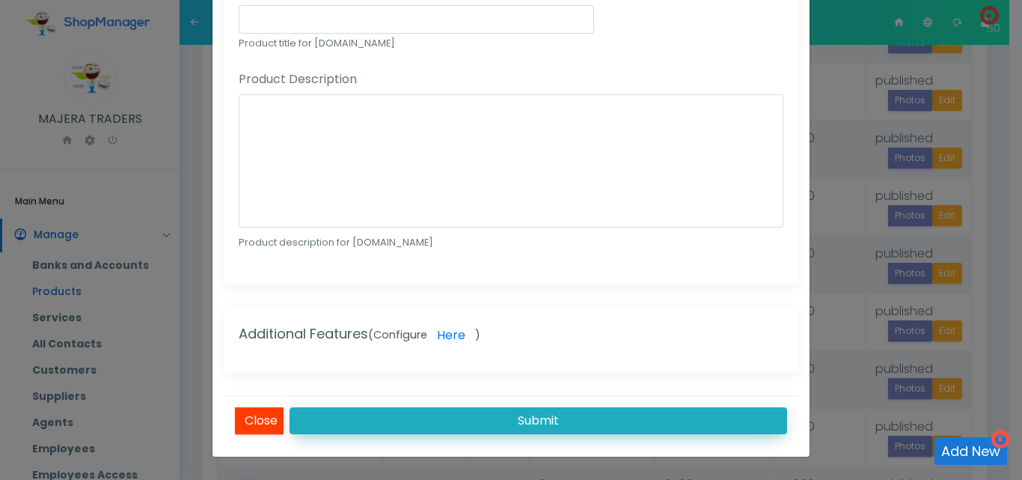
click at [600, 418] on button "Submit" at bounding box center [539, 420] width 498 height 27
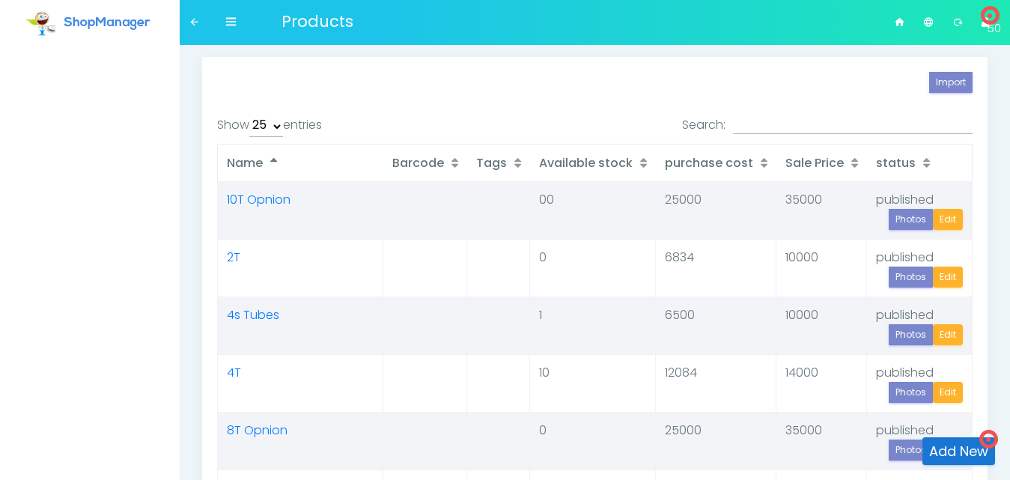
select select "25"
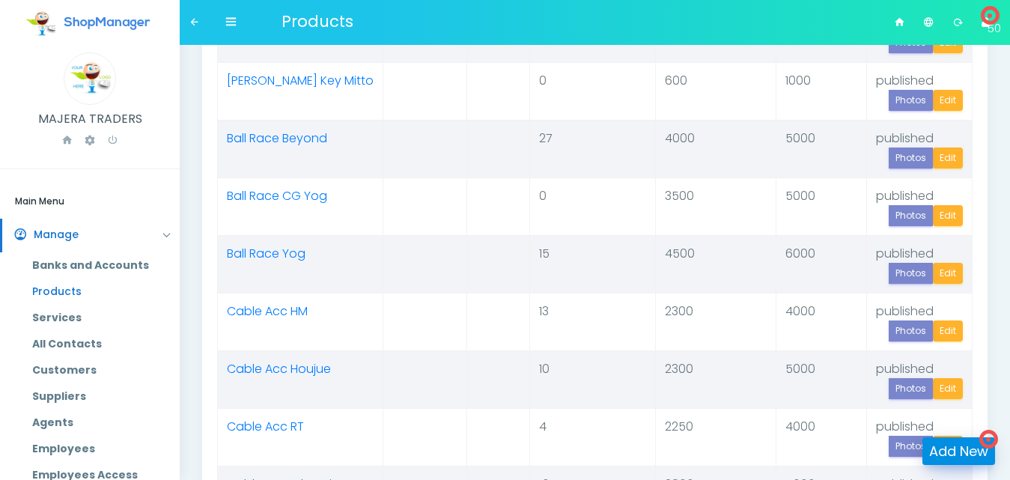
click at [954, 448] on link "Add New" at bounding box center [958, 451] width 73 height 28
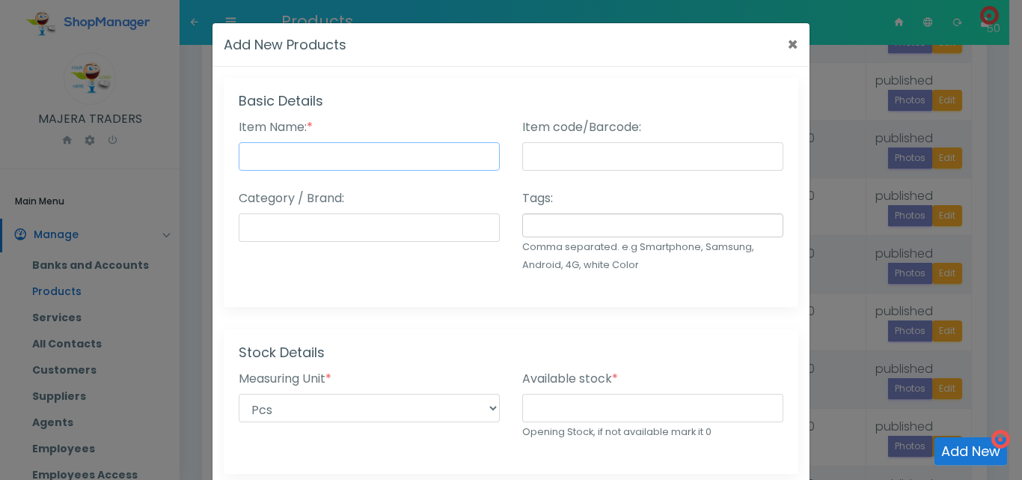
click at [344, 153] on input "Item Name: *" at bounding box center [369, 156] width 261 height 28
type input "Ball Race Kevla"
click at [597, 409] on input "number" at bounding box center [652, 408] width 261 height 28
type input "8"
type input "7"
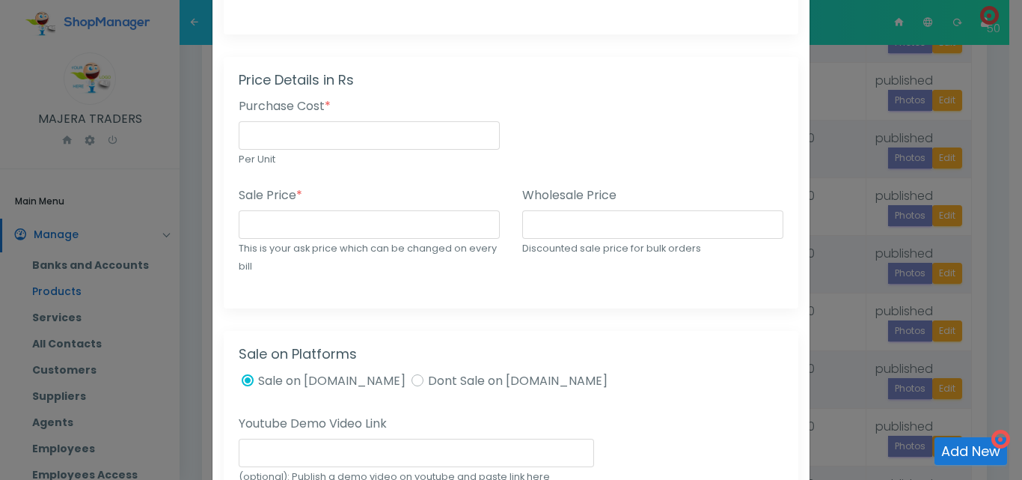
scroll to position [458, 0]
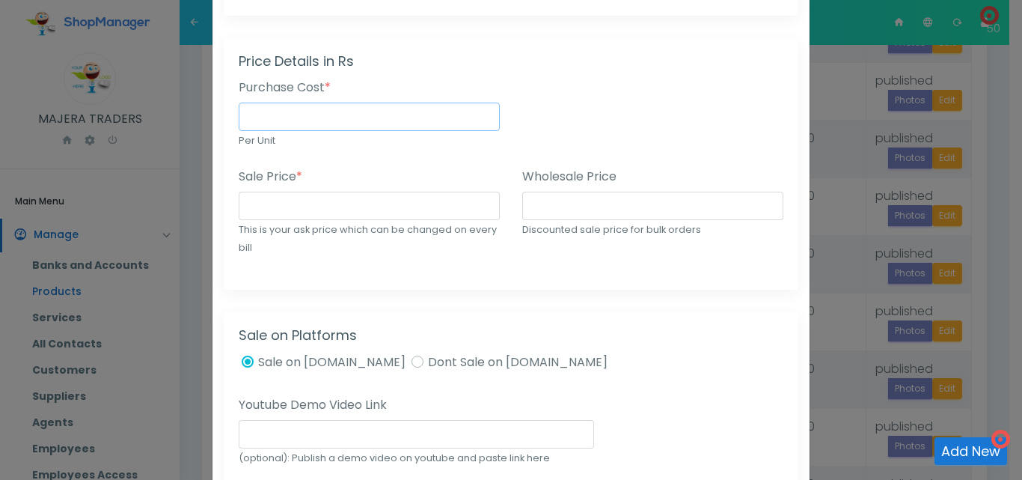
click at [311, 125] on input "number" at bounding box center [369, 117] width 261 height 28
type input "6500"
click at [309, 208] on input "number" at bounding box center [369, 206] width 261 height 28
type input "8000"
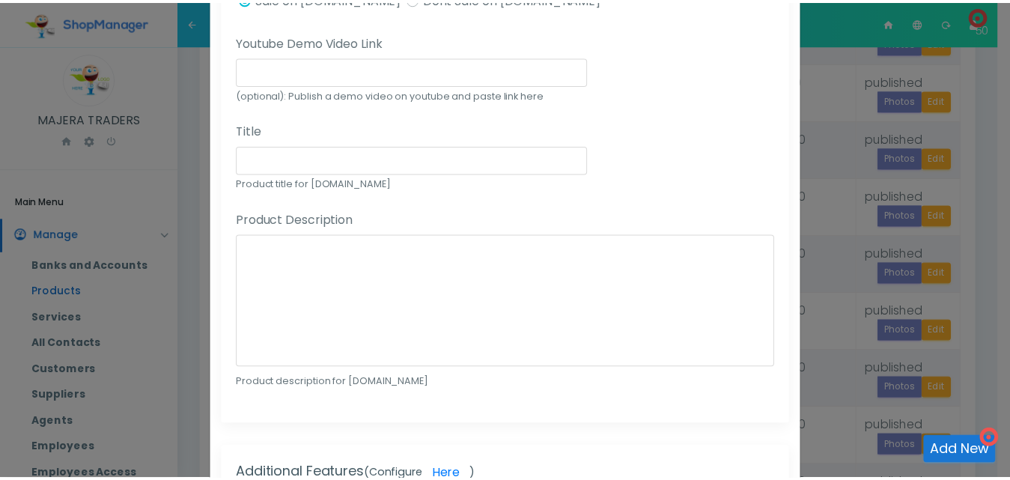
scroll to position [959, 0]
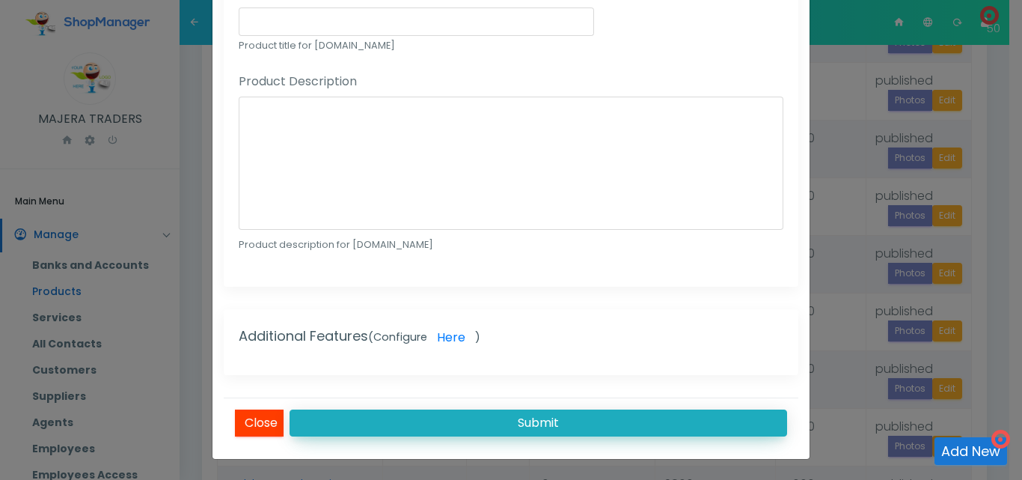
click at [498, 424] on button "Submit" at bounding box center [539, 422] width 498 height 27
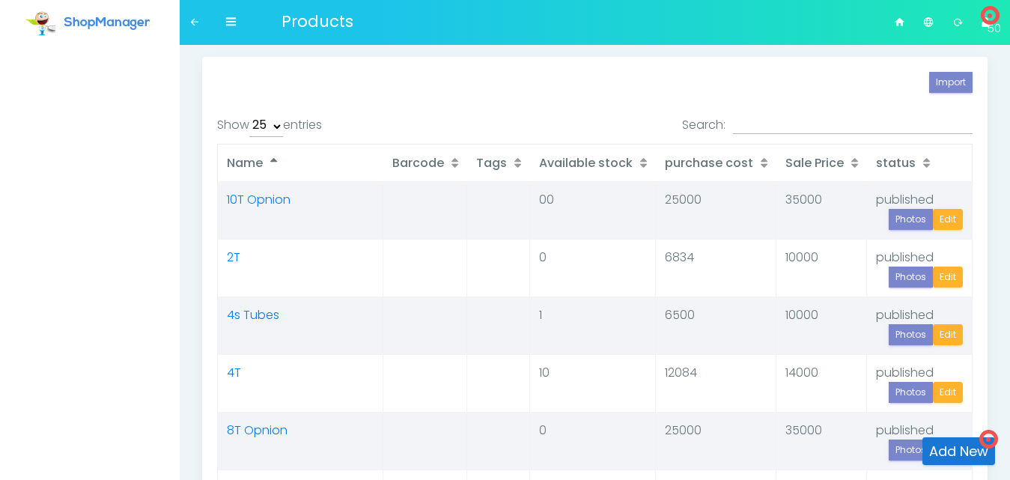
select select "25"
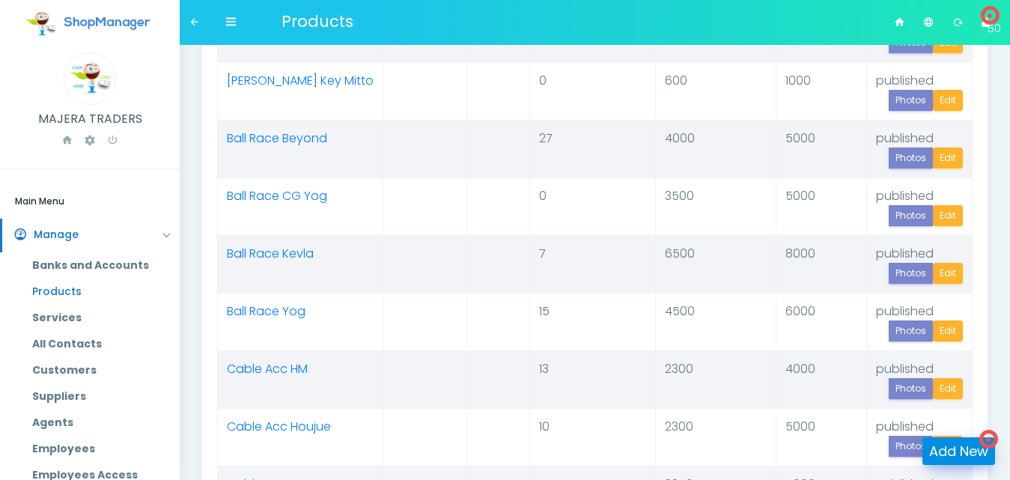
click at [980, 448] on link "Add New" at bounding box center [958, 451] width 73 height 28
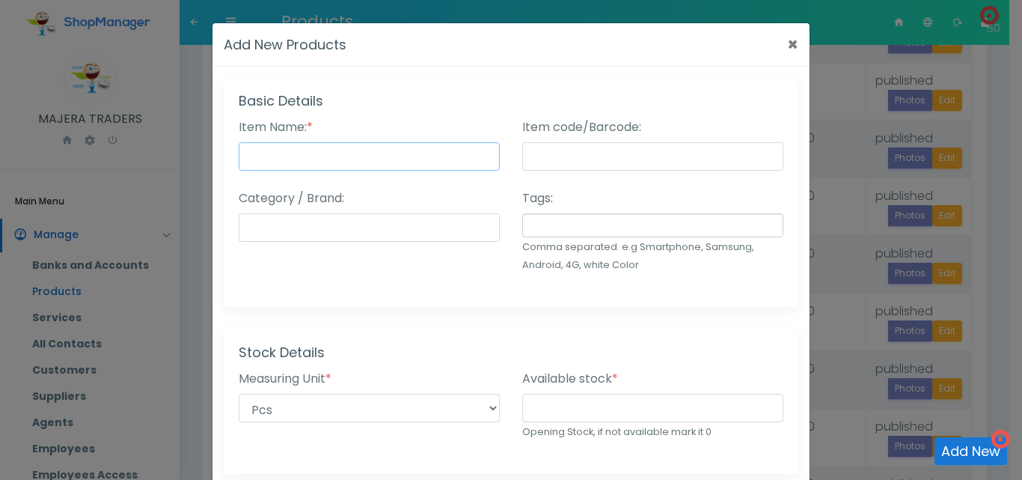
click at [317, 165] on input "Item Name: *" at bounding box center [369, 156] width 261 height 28
type input "Ball Race RT"
click at [568, 406] on input "number" at bounding box center [652, 408] width 261 height 28
type input "35"
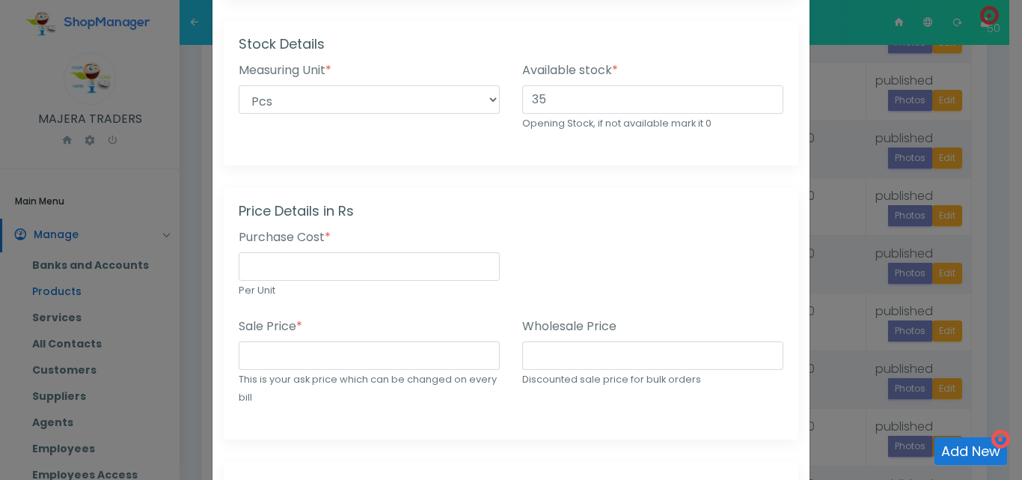
scroll to position [330, 0]
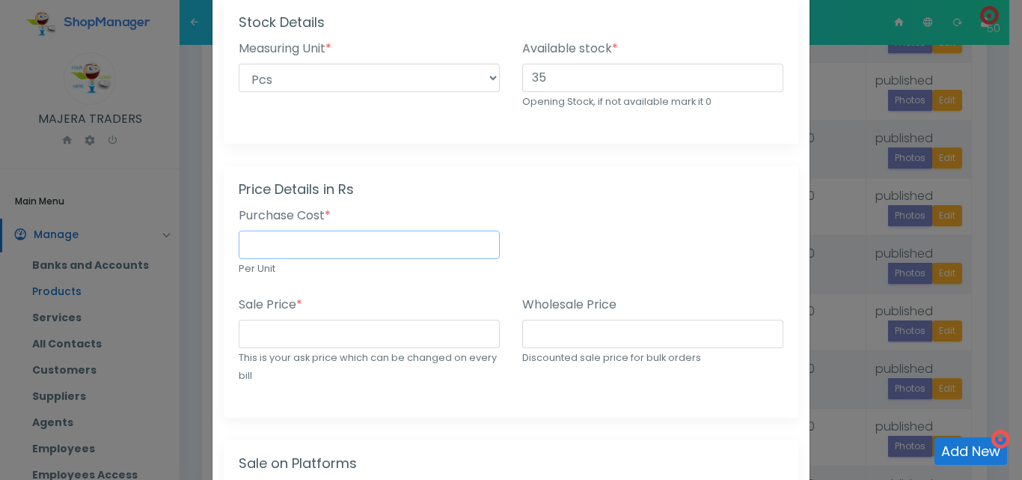
click at [370, 248] on input "number" at bounding box center [369, 245] width 261 height 28
type input "4200"
click at [352, 344] on input "number" at bounding box center [369, 334] width 261 height 28
type input "6000"
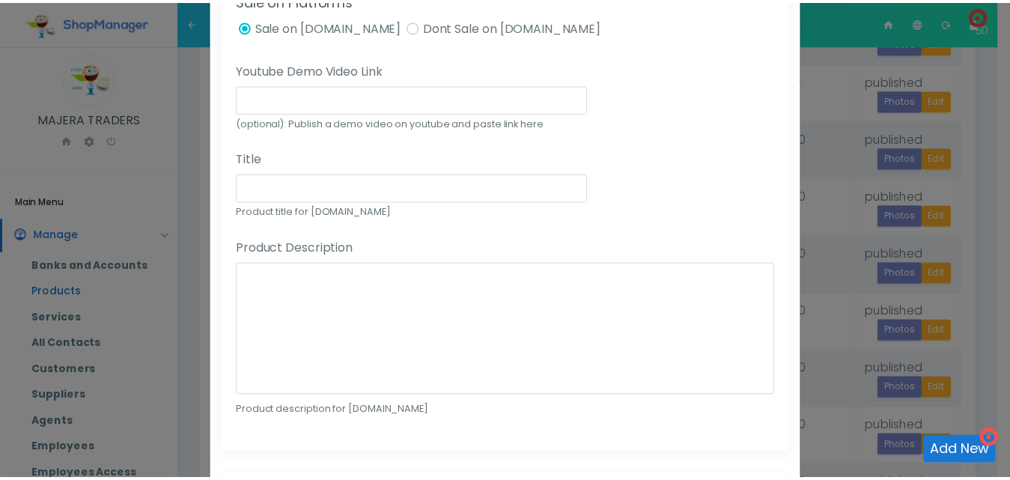
scroll to position [962, 0]
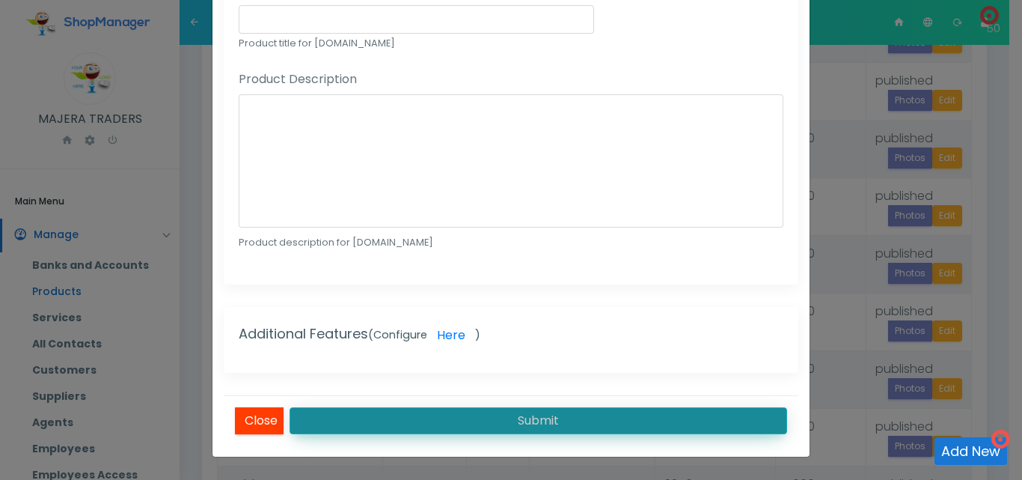
click at [534, 412] on button "Submit" at bounding box center [539, 420] width 498 height 27
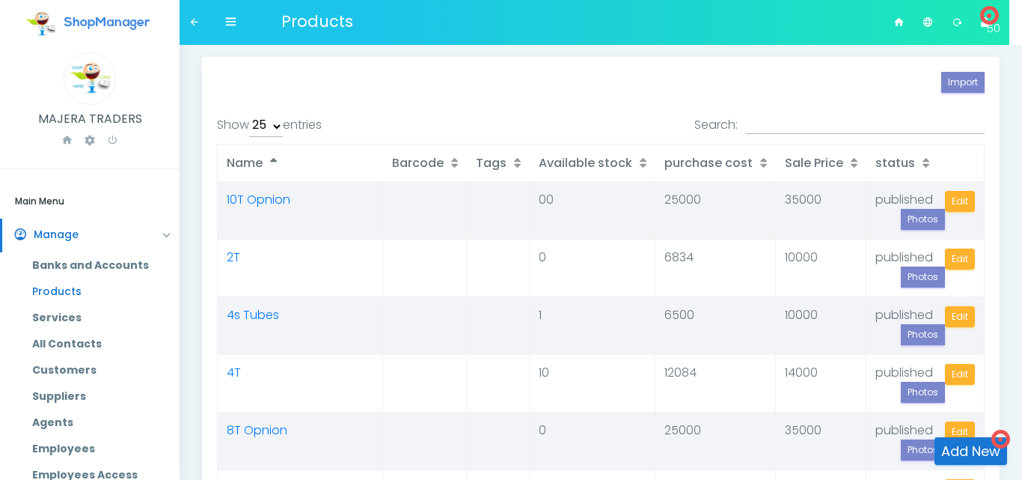
select select "25"
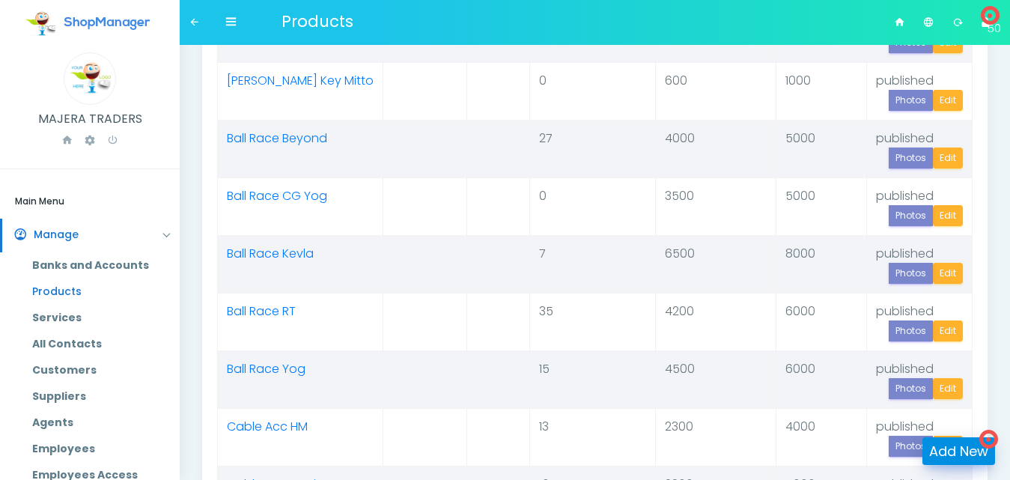
click at [930, 445] on link "Add New" at bounding box center [958, 451] width 73 height 28
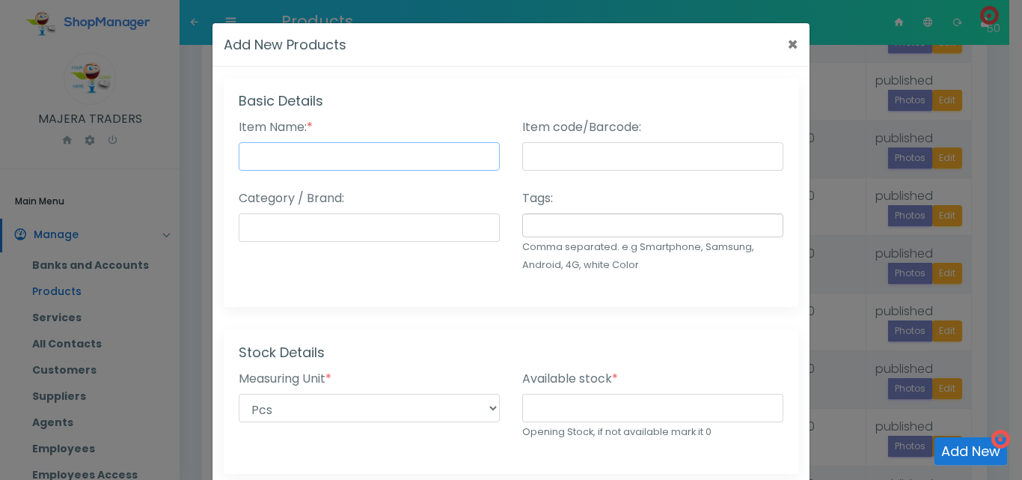
click at [328, 151] on input "Item Name: *" at bounding box center [369, 156] width 261 height 28
type input "Battery CG - Golden Choice"
click at [599, 402] on input "number" at bounding box center [652, 408] width 261 height 28
type input "16"
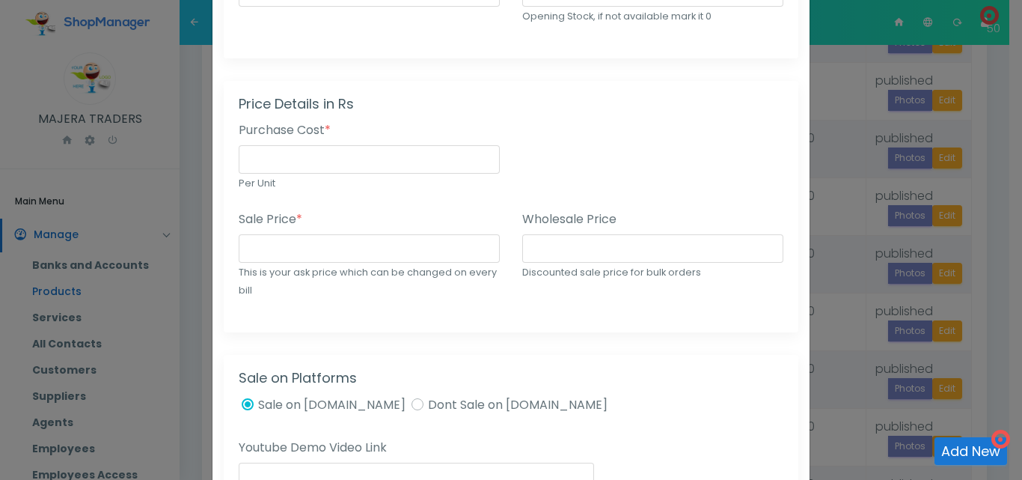
scroll to position [423, 0]
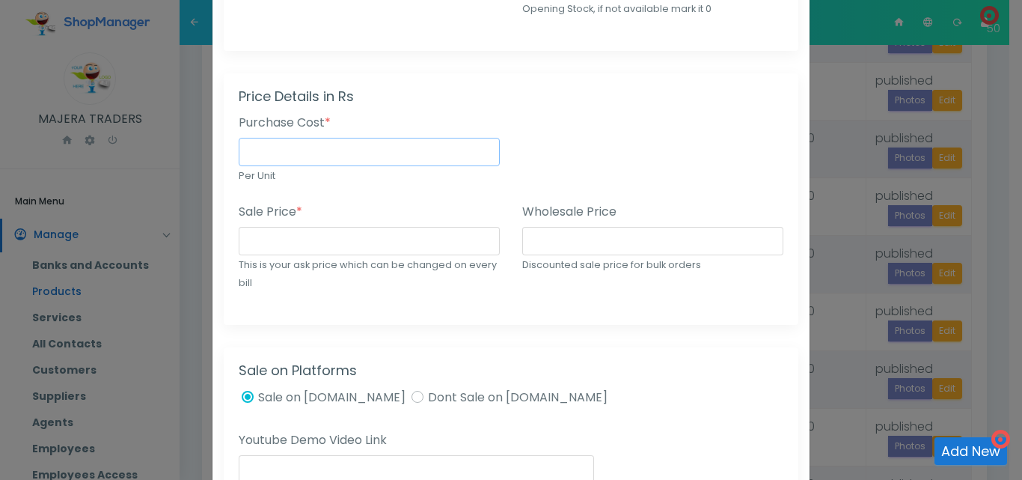
click at [349, 144] on input "number" at bounding box center [369, 152] width 261 height 28
type input "32000"
click at [320, 248] on input "number" at bounding box center [369, 241] width 261 height 28
type input "40000"
click at [511, 308] on div "Wholesale Price Discounted sale price for bulk orders" at bounding box center [653, 256] width 284 height 107
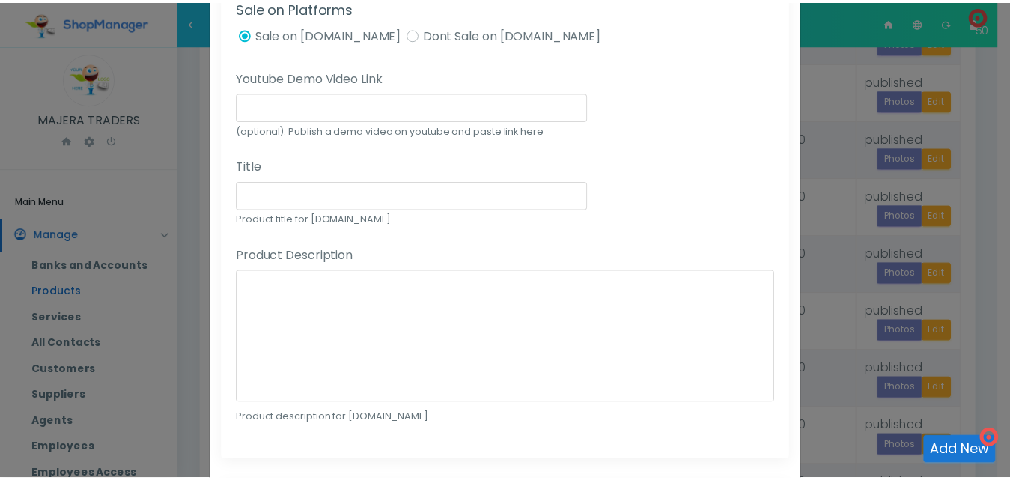
scroll to position [962, 0]
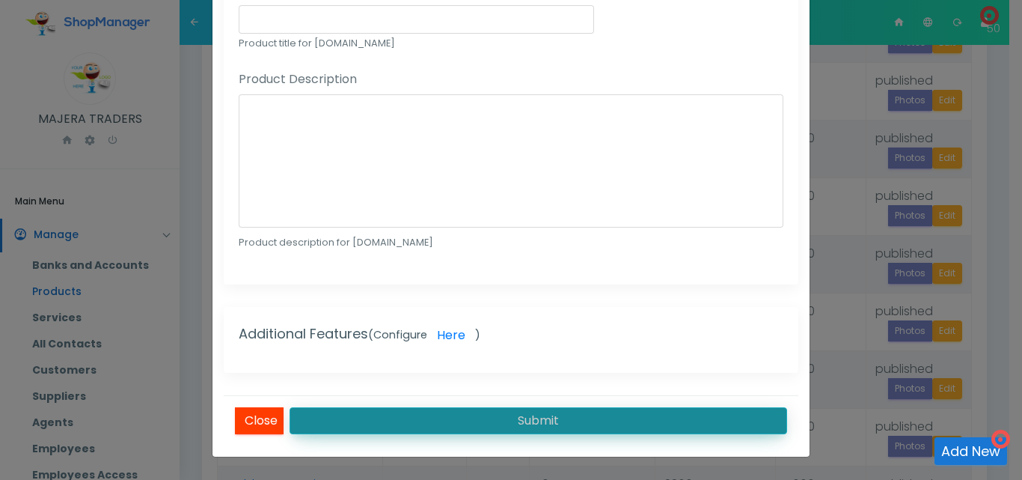
click at [668, 408] on button "Submit" at bounding box center [539, 420] width 498 height 27
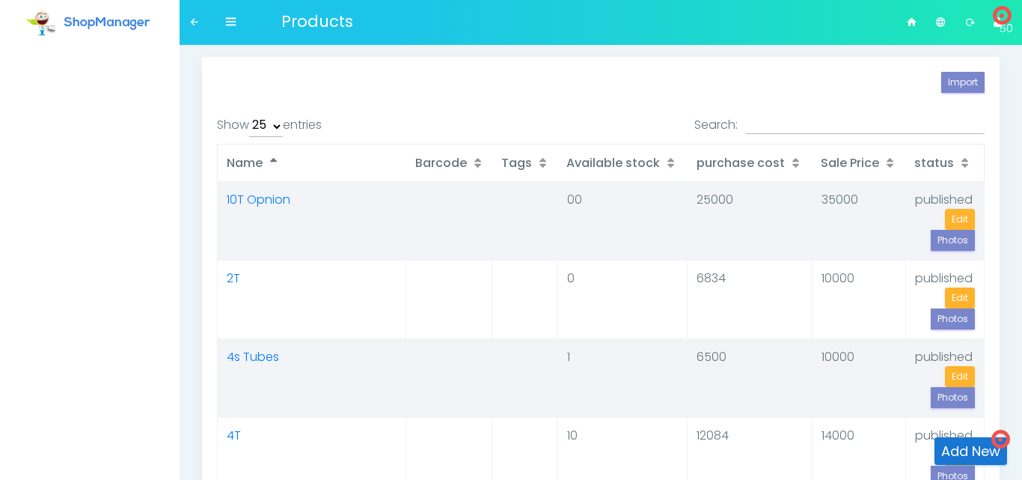
select select "25"
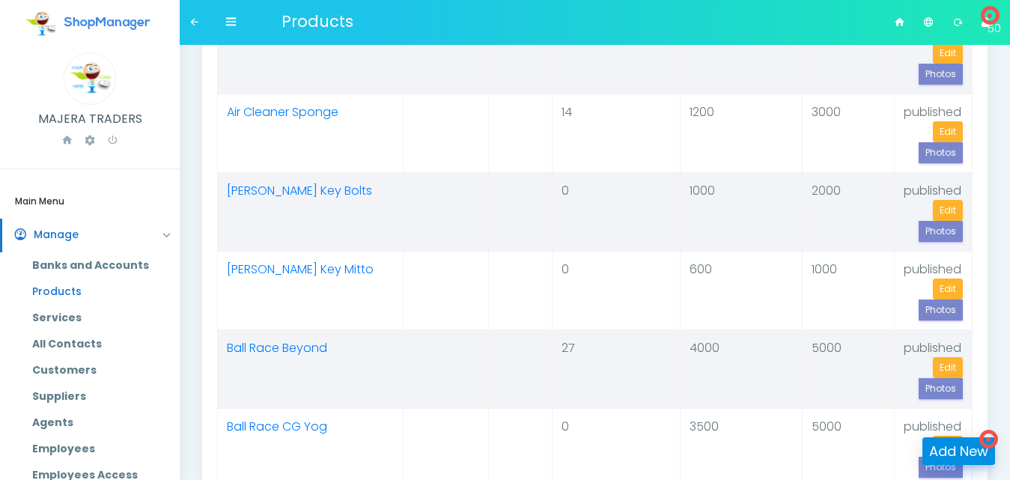
click at [964, 451] on link "Add New" at bounding box center [958, 451] width 73 height 28
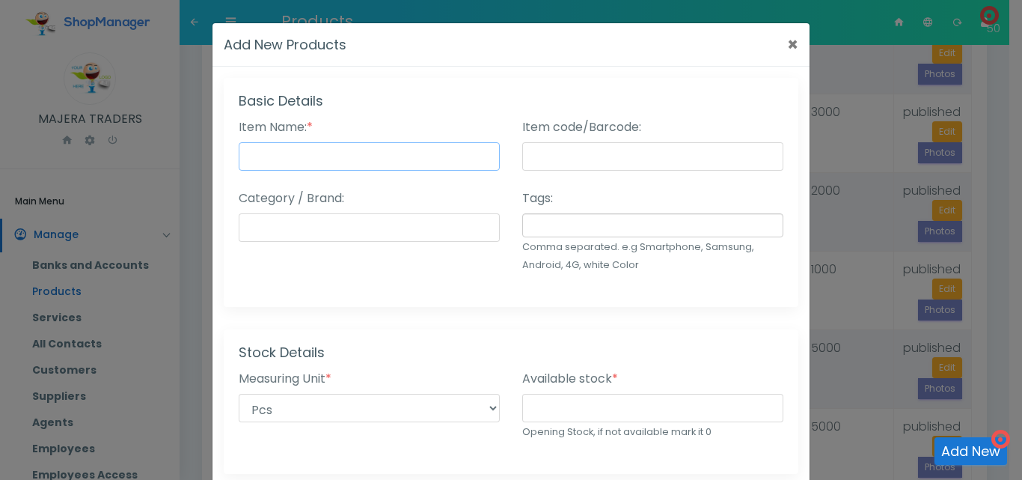
click at [387, 165] on input "Item Name: *" at bounding box center [369, 156] width 261 height 28
type input "Battery Cg - 4s Dry"
click at [415, 281] on div "Category / Brand:" at bounding box center [370, 240] width 284 height 103
click at [576, 406] on input "number" at bounding box center [652, 408] width 261 height 28
type input "0"
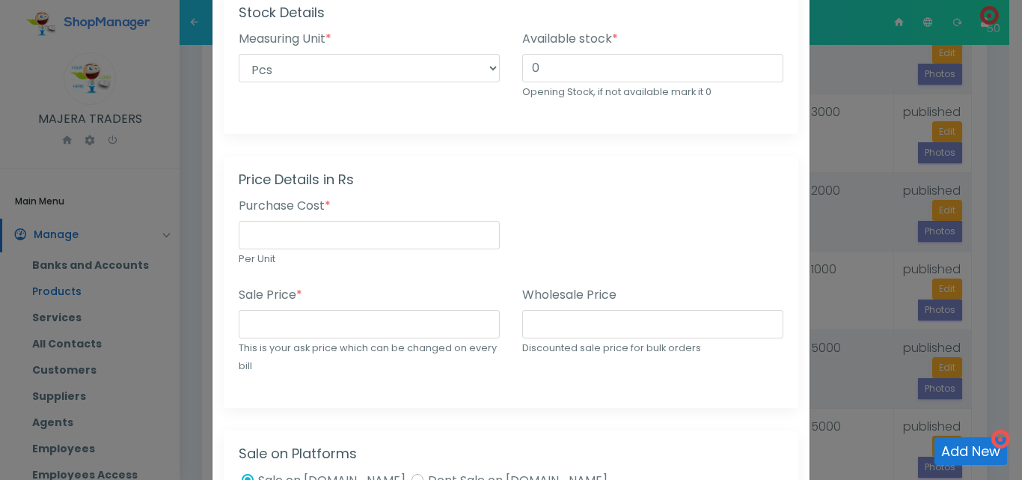
scroll to position [361, 0]
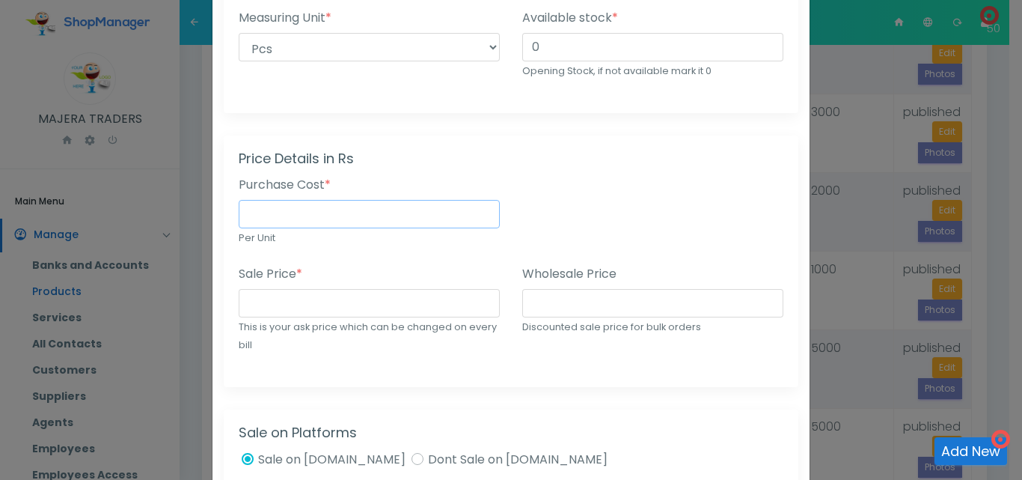
click at [402, 219] on input "number" at bounding box center [369, 214] width 261 height 28
type input "32000"
click at [343, 310] on input "number" at bounding box center [369, 303] width 261 height 28
type input "40000"
click at [465, 364] on div "Sale Price * 40000 This is your ask price which can be changed on every bill" at bounding box center [370, 318] width 284 height 107
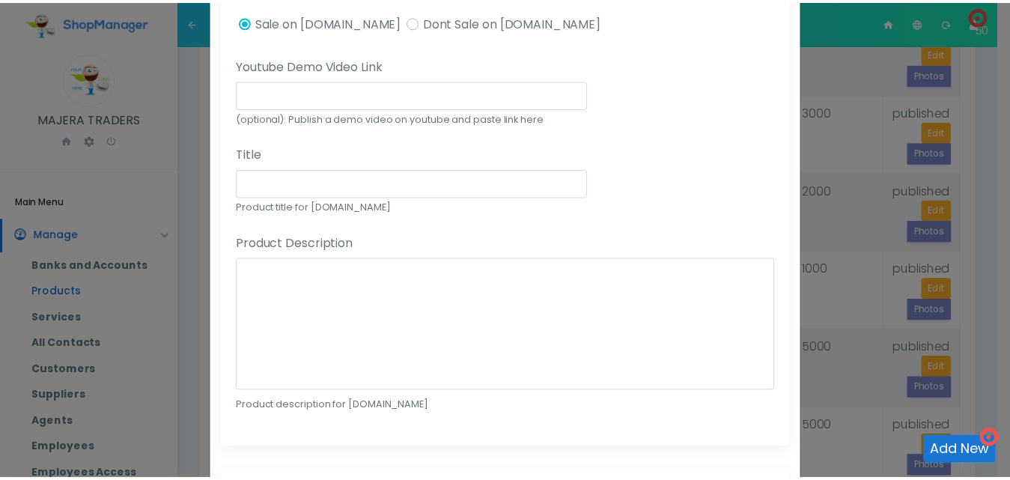
scroll to position [962, 0]
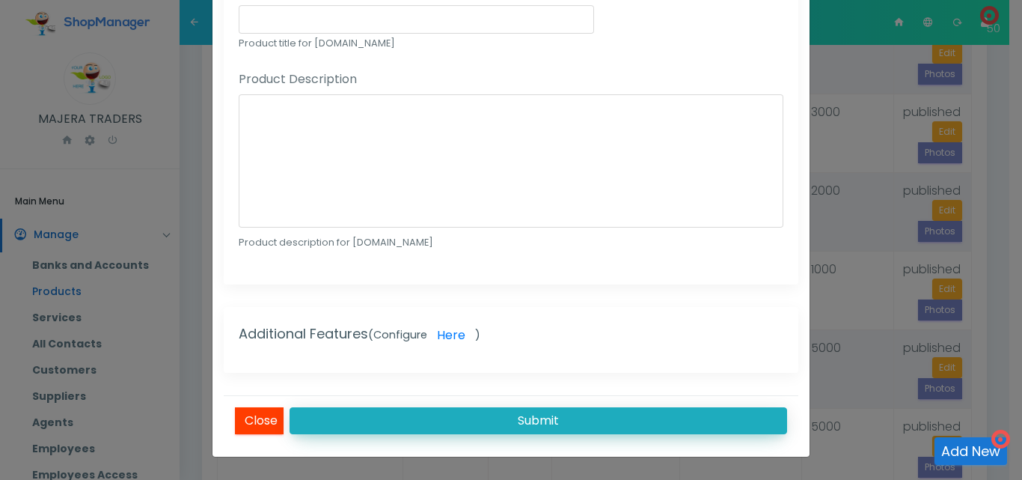
click at [513, 415] on button "Submit" at bounding box center [539, 420] width 498 height 27
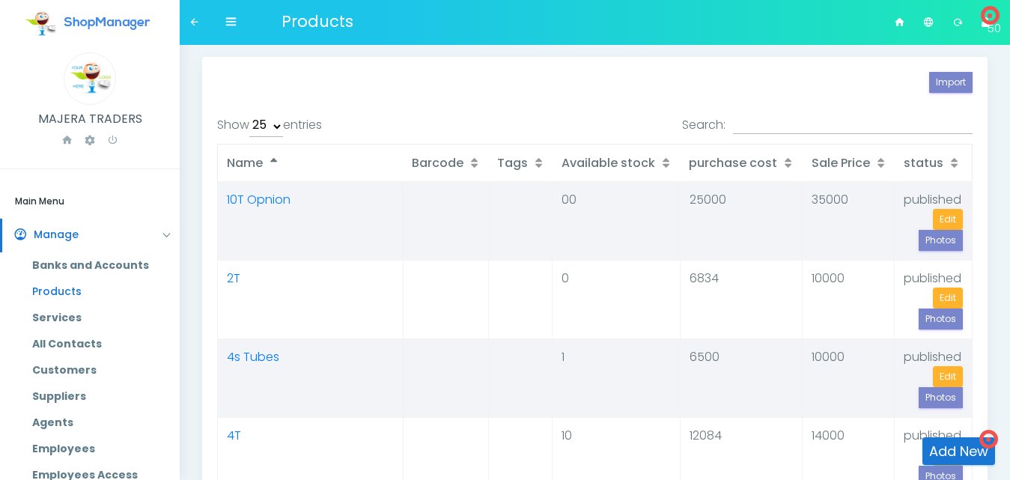
select select "25"
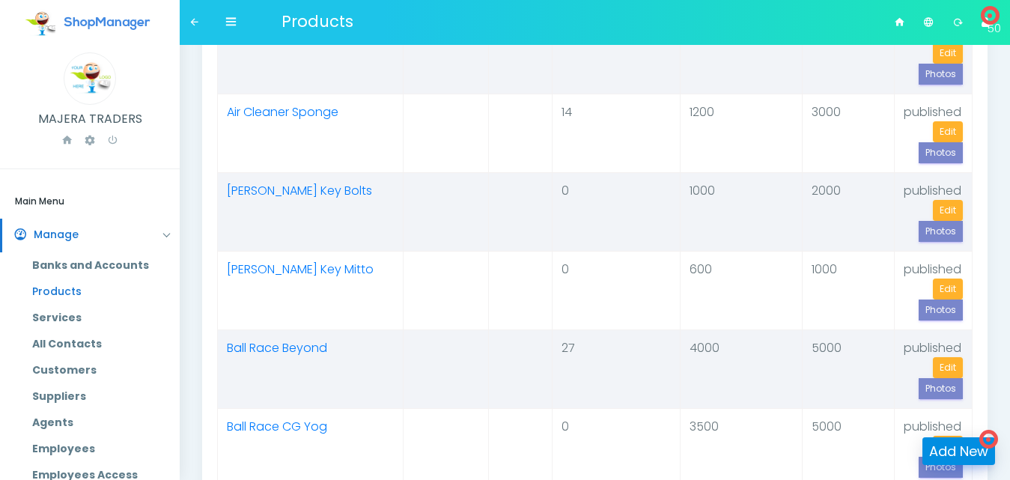
click at [945, 448] on link "Add New" at bounding box center [958, 451] width 73 height 28
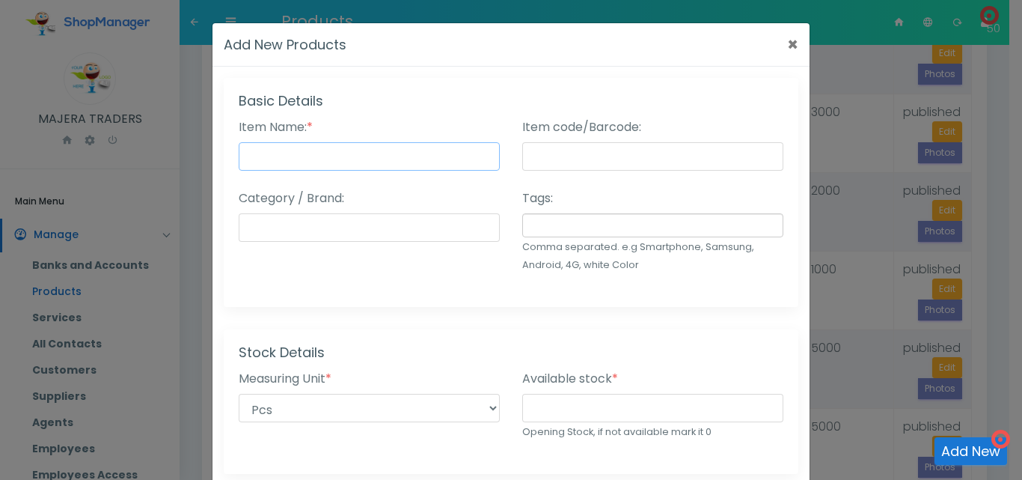
click at [381, 155] on input "Item Name: *" at bounding box center [369, 156] width 261 height 28
click at [544, 413] on input "number" at bounding box center [652, 408] width 261 height 28
click at [320, 159] on input "Battery CG - Kevla" at bounding box center [369, 156] width 261 height 28
click at [326, 151] on input "Battery CG - Bry Kevla" at bounding box center [369, 156] width 261 height 28
type input "Battery CG - Dry Kevla"
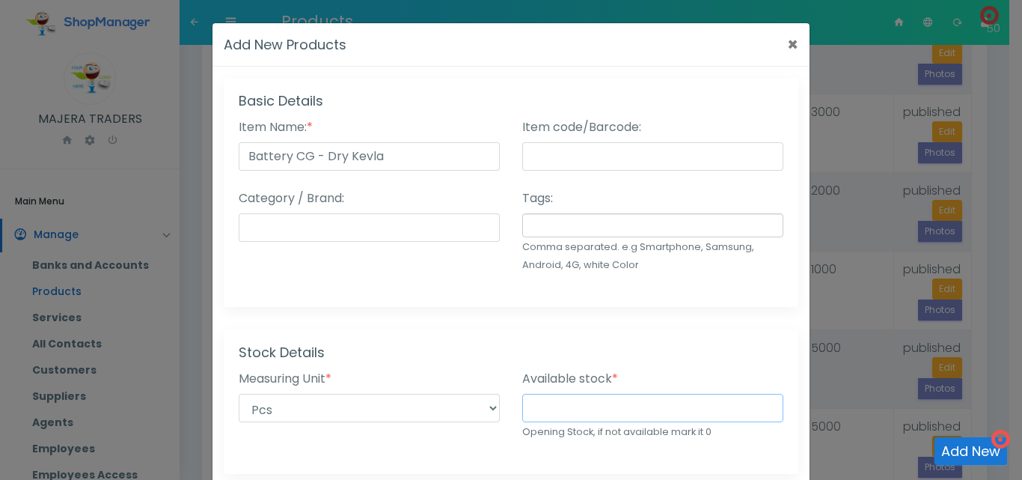
click at [565, 395] on input "number" at bounding box center [652, 408] width 261 height 28
type input "0"
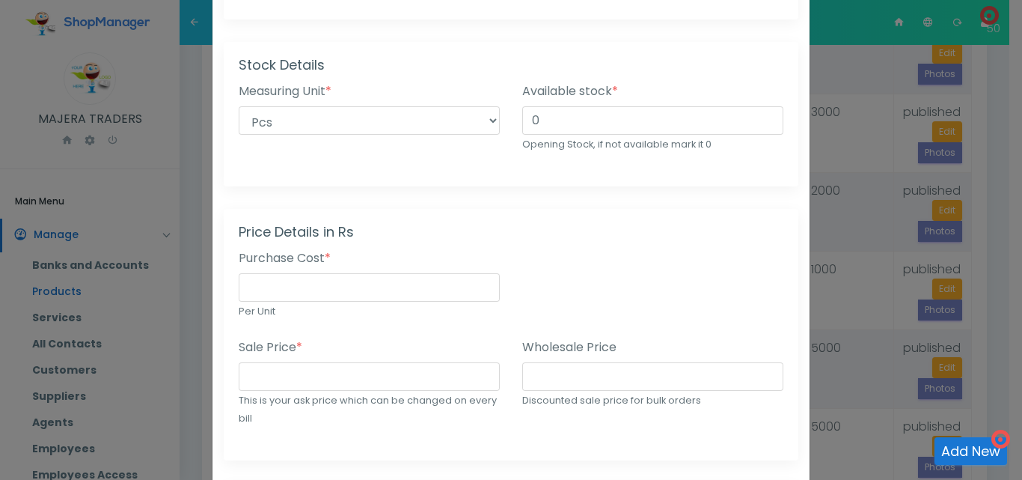
scroll to position [311, 0]
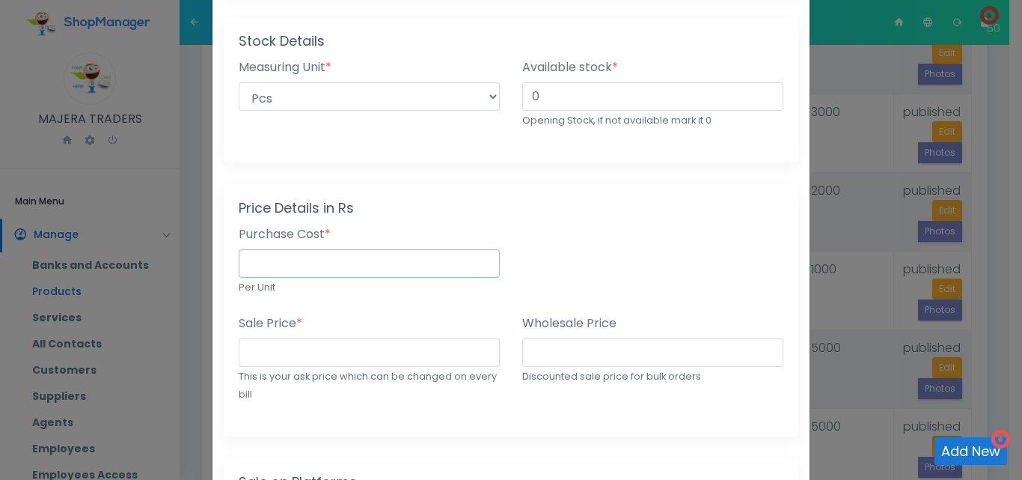
click at [305, 266] on input "number" at bounding box center [369, 263] width 261 height 28
click at [251, 265] on input "35000" at bounding box center [369, 263] width 261 height 28
type input "37000"
click at [275, 347] on input "number" at bounding box center [369, 352] width 261 height 28
type input "45000"
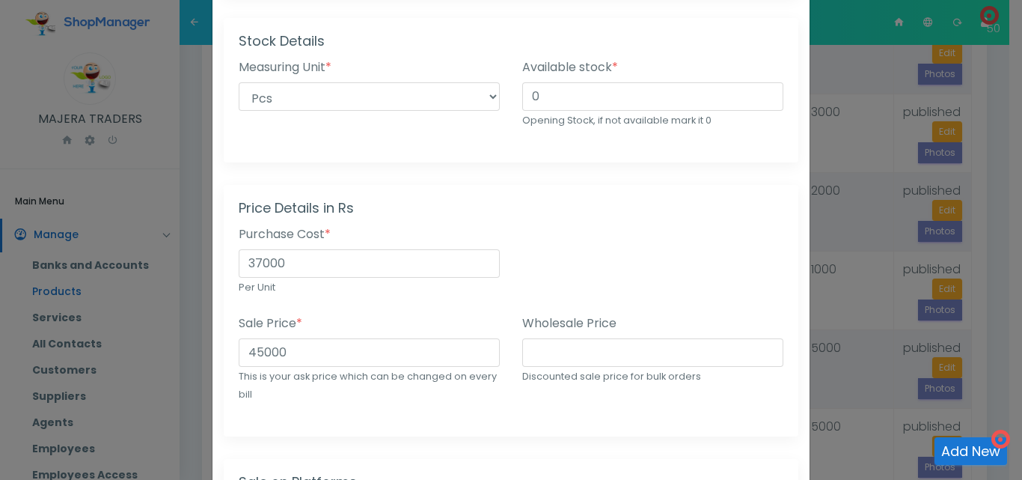
click at [449, 416] on div "Sale Price * 45000 This is your ask price which can be changed on every bill" at bounding box center [370, 367] width 284 height 107
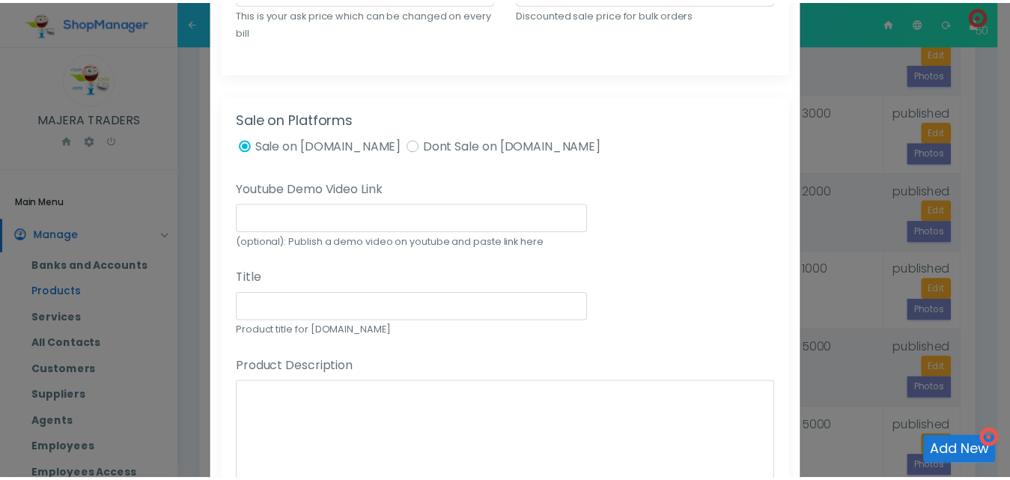
scroll to position [962, 0]
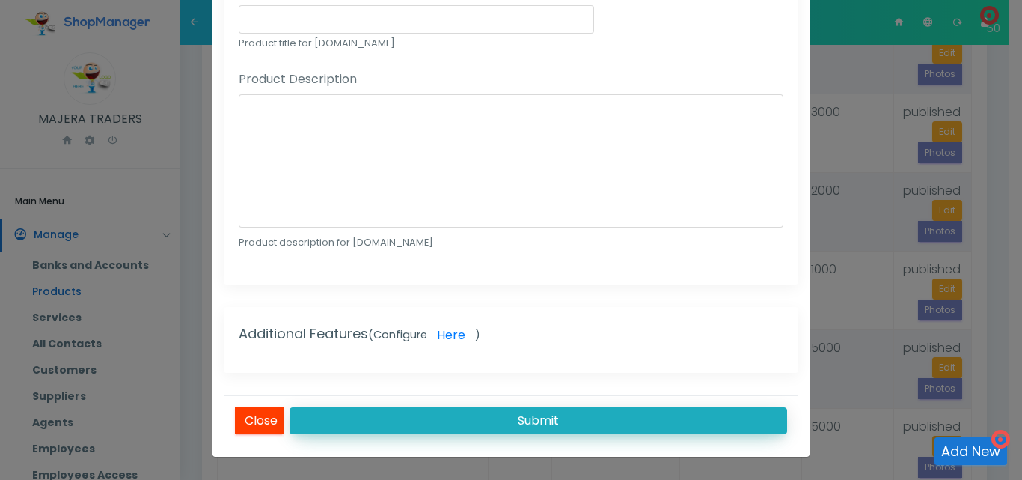
click at [627, 423] on button "Submit" at bounding box center [539, 420] width 498 height 27
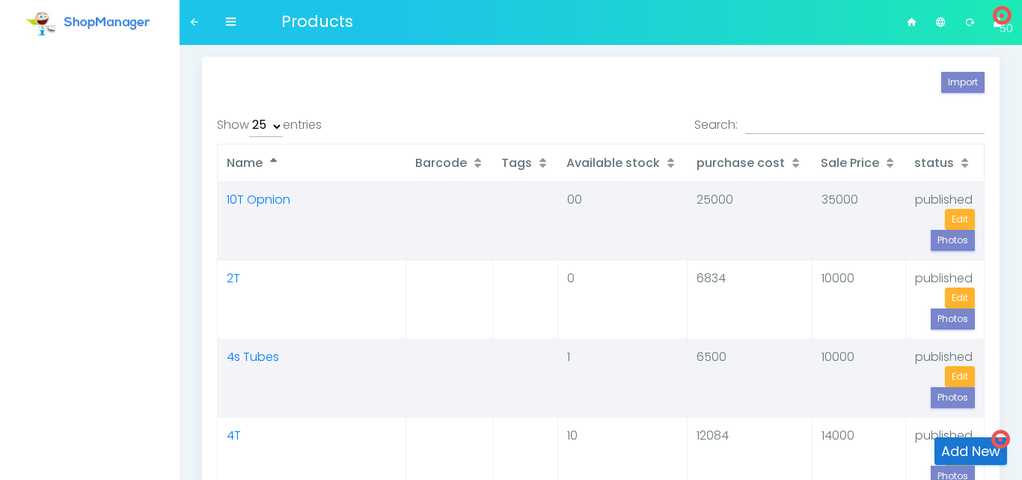
select select "25"
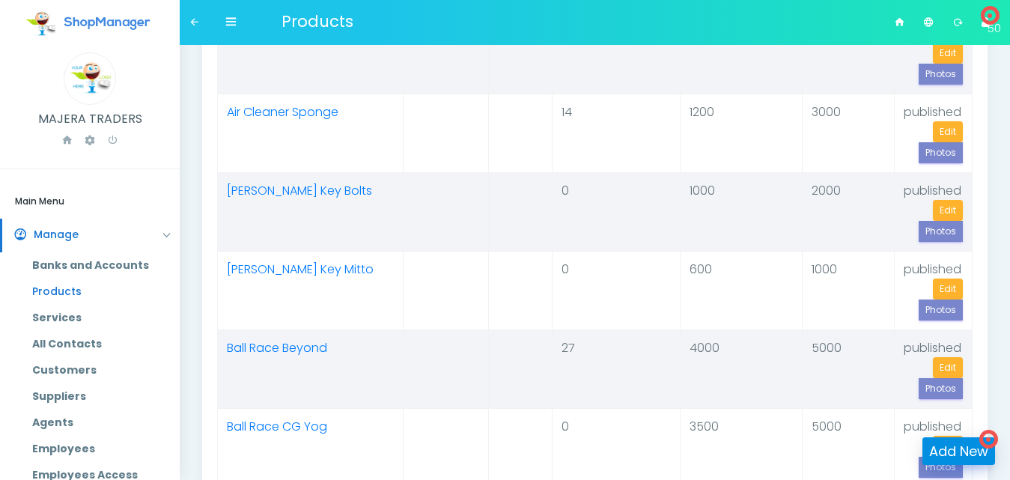
click at [958, 451] on link "Add New" at bounding box center [958, 451] width 73 height 28
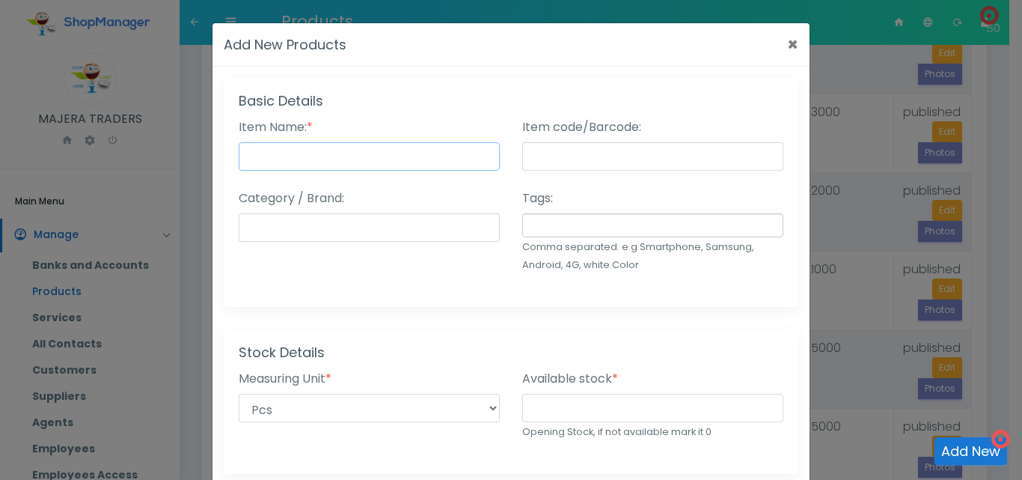
click at [313, 160] on input "Item Name: *" at bounding box center [369, 156] width 261 height 28
click at [299, 159] on input "Battery Cg - Wet Kevla" at bounding box center [369, 156] width 261 height 28
type input "Battery CG - Wet Kevla"
click at [572, 404] on input "number" at bounding box center [652, 408] width 261 height 28
type input "0"
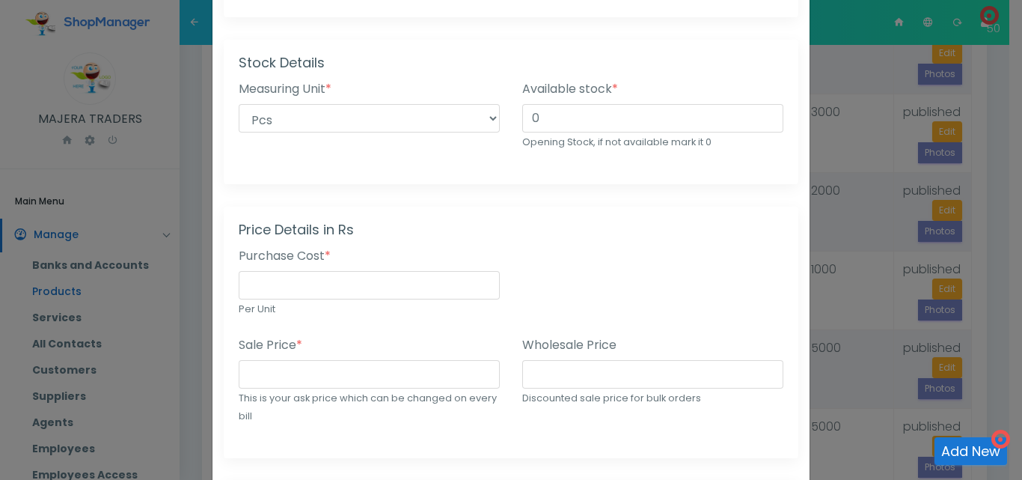
scroll to position [340, 0]
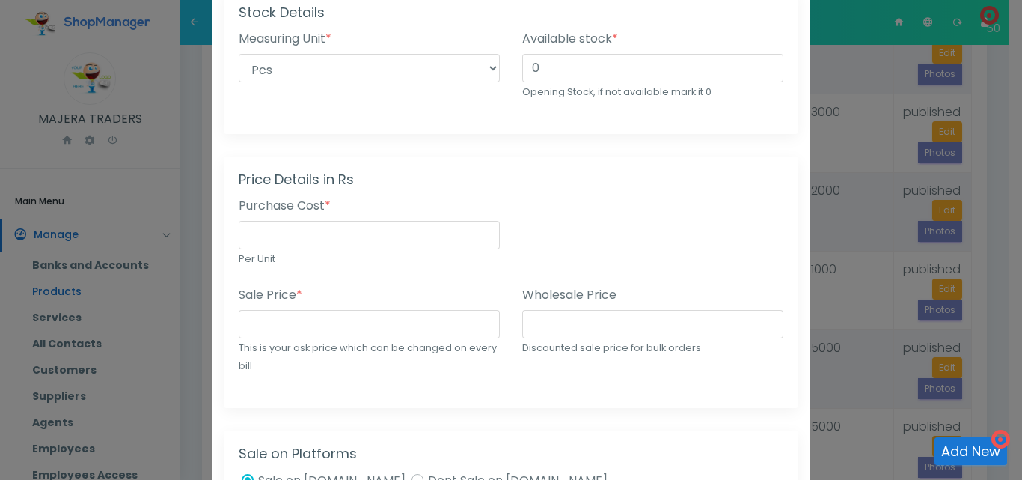
click at [360, 251] on div "Purchase Cost * Per Unit" at bounding box center [369, 232] width 261 height 70
click at [356, 237] on input "number" at bounding box center [369, 235] width 261 height 28
type input "36000"
click at [344, 326] on input "number" at bounding box center [369, 324] width 261 height 28
type input "45000"
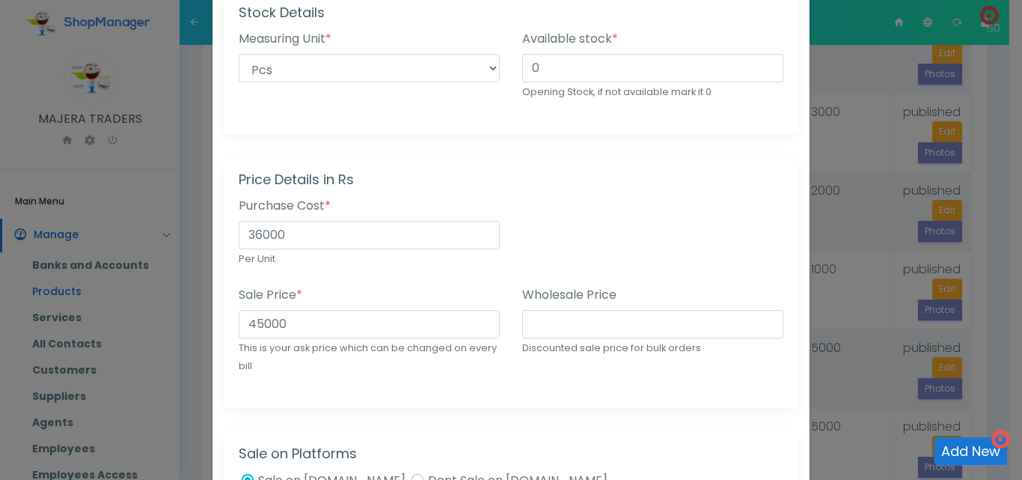
click at [486, 409] on div "Basic Details Item Name: * Battery CG - Wet Kevla Status: * Published (Active) …" at bounding box center [511, 377] width 597 height 1279
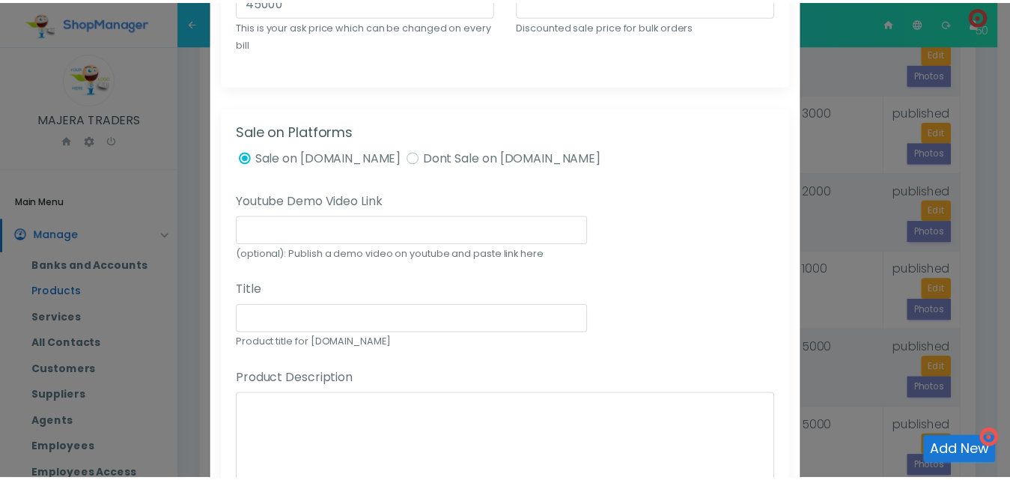
scroll to position [962, 0]
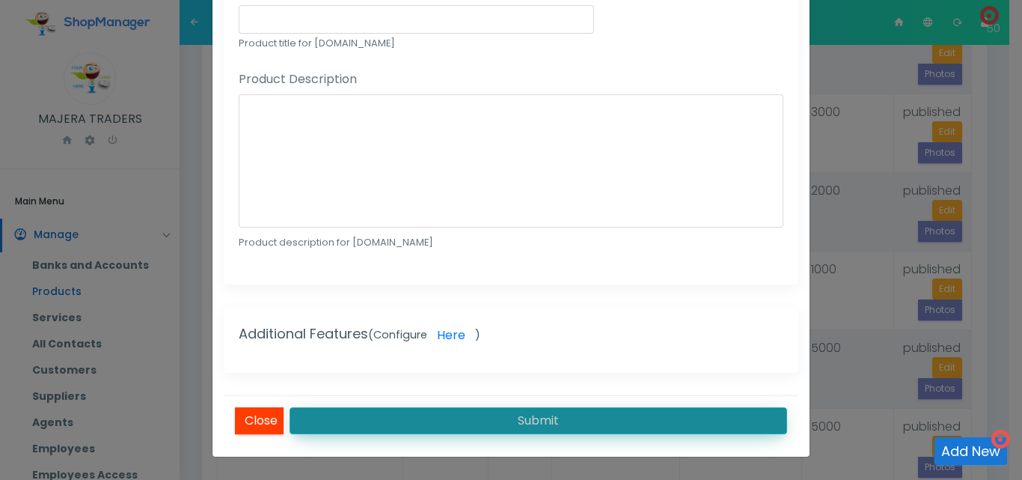
click at [624, 416] on button "Submit" at bounding box center [539, 420] width 498 height 27
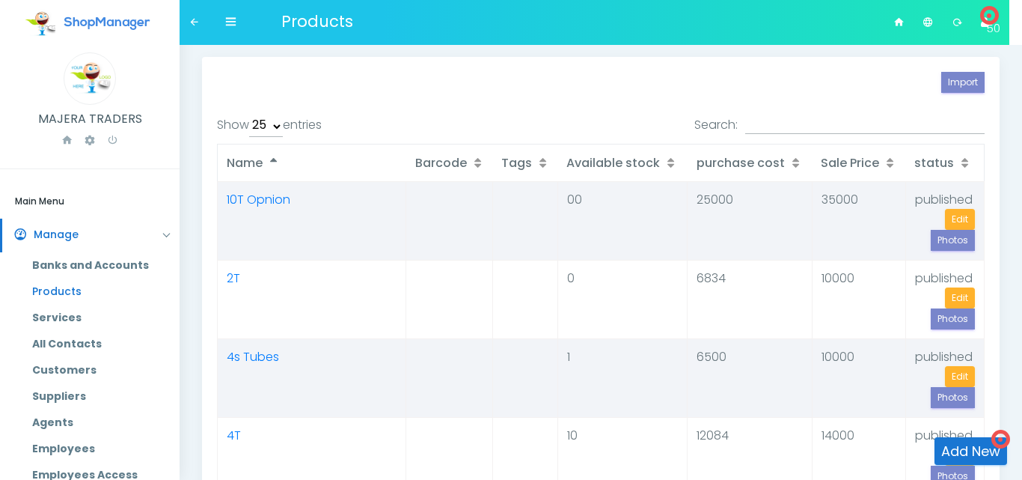
select select "25"
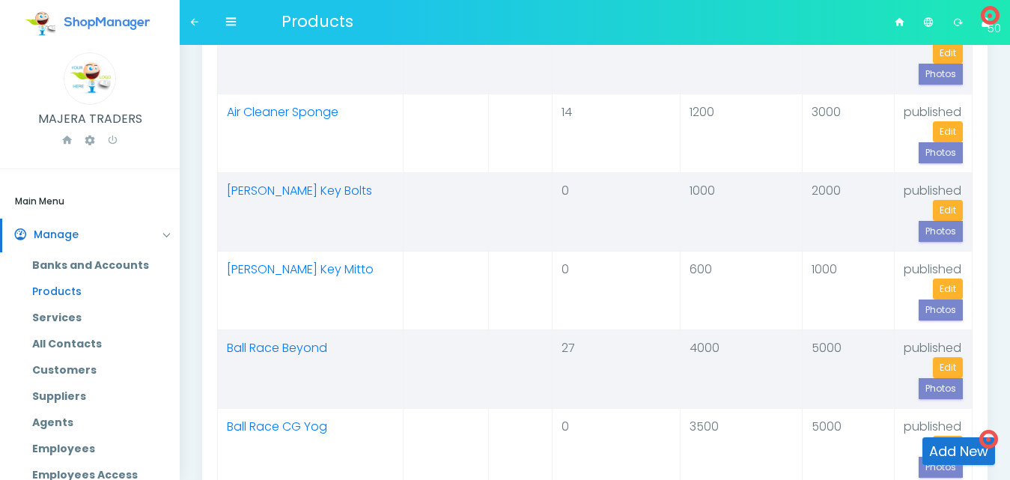
scroll to position [638, 0]
click at [947, 439] on link "Add New" at bounding box center [958, 451] width 73 height 28
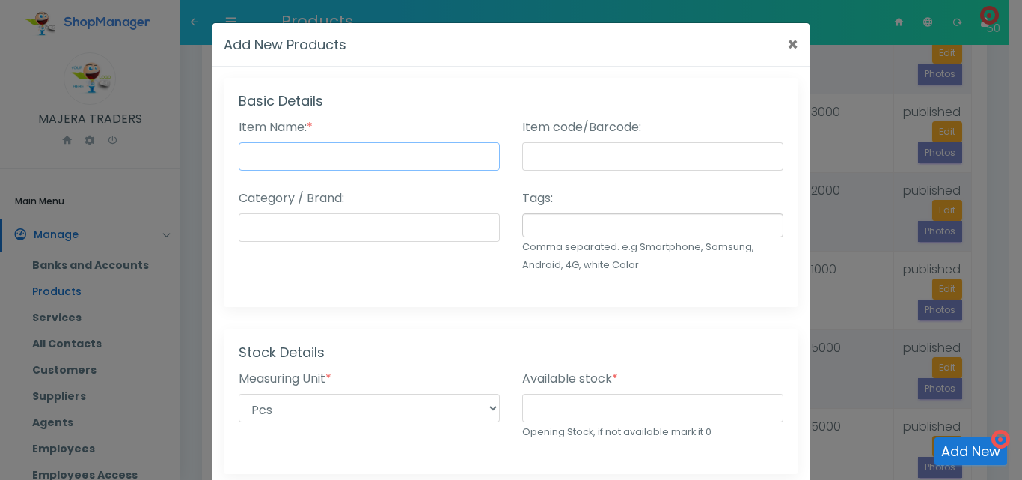
click at [288, 159] on input "Item Name: *" at bounding box center [369, 156] width 261 height 28
type input "Battery CG - Dry Yog"
click at [564, 406] on input "number" at bounding box center [652, 408] width 261 height 28
type input "0"
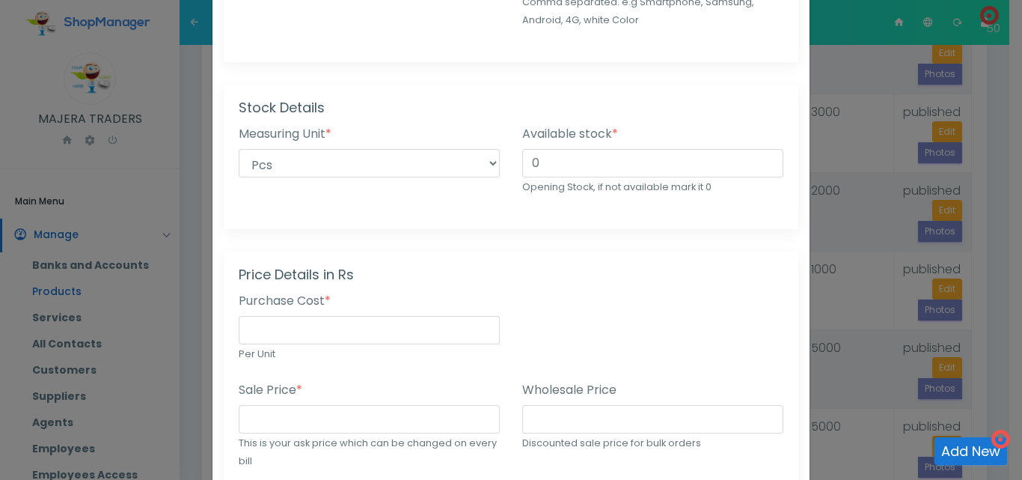
scroll to position [249, 0]
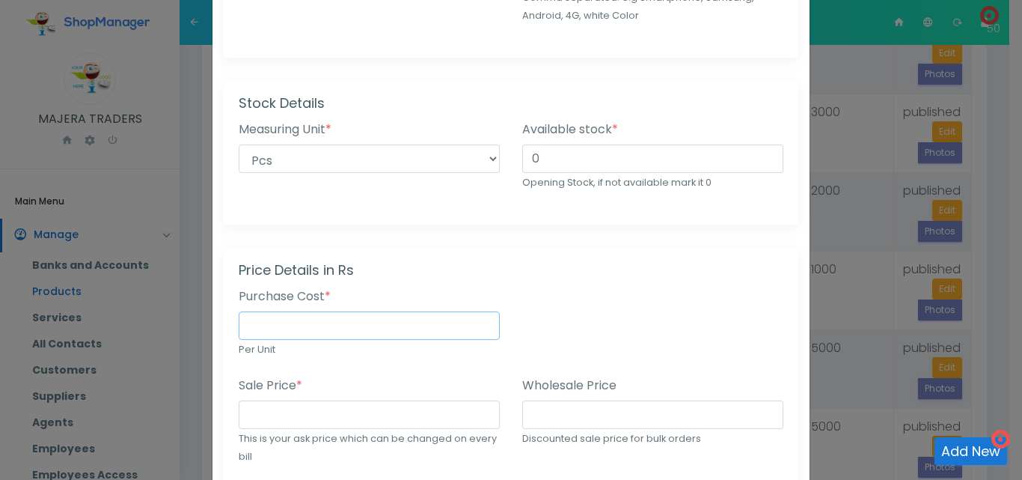
click at [326, 334] on input "number" at bounding box center [369, 325] width 261 height 28
type input "40000"
click at [317, 412] on input "number" at bounding box center [369, 414] width 261 height 28
type input "50000"
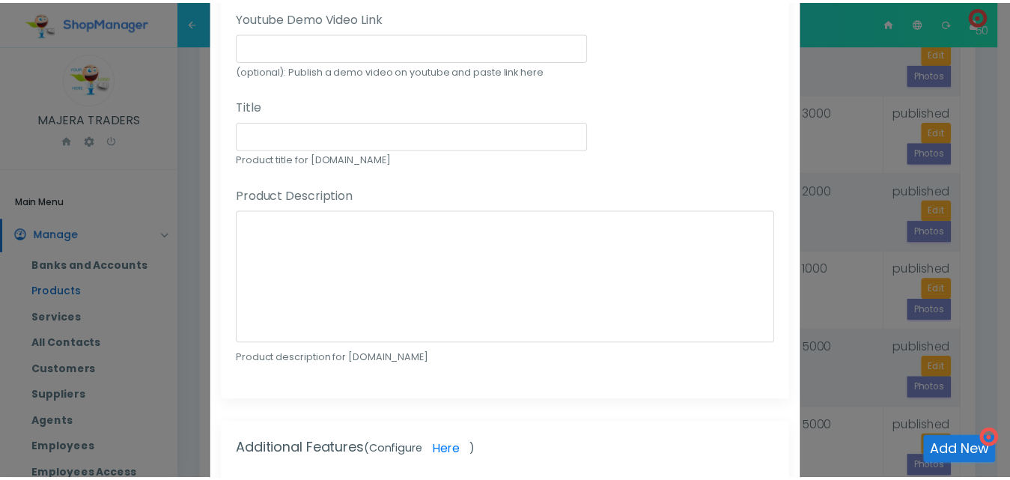
scroll to position [962, 0]
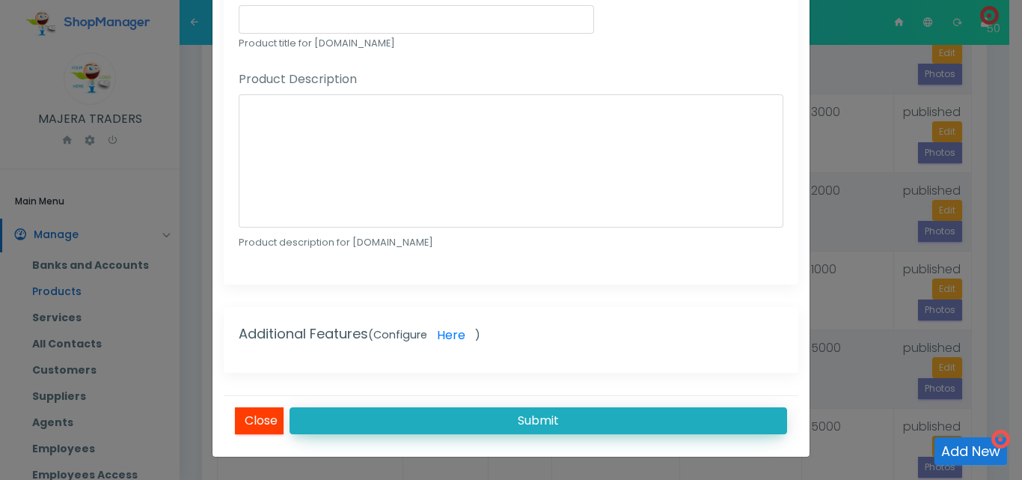
click at [537, 409] on button "Submit" at bounding box center [539, 420] width 498 height 27
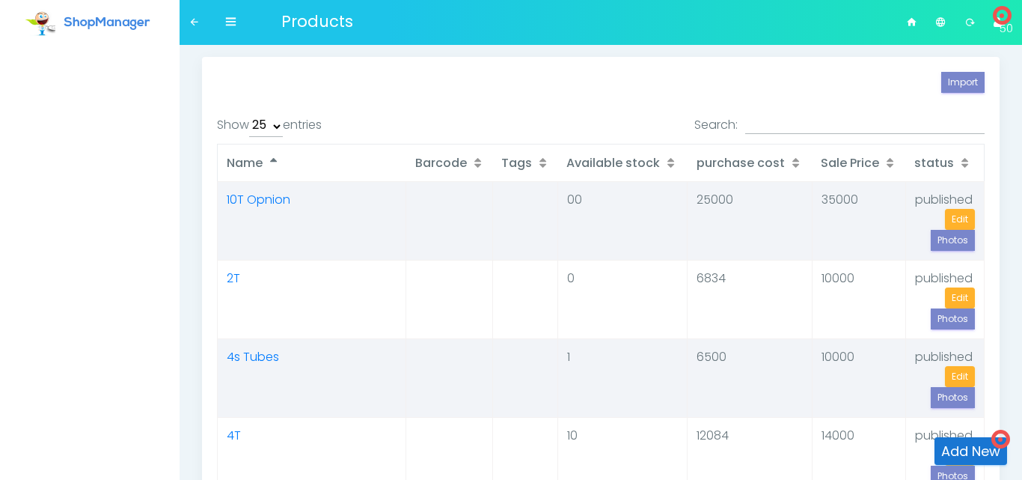
select select "25"
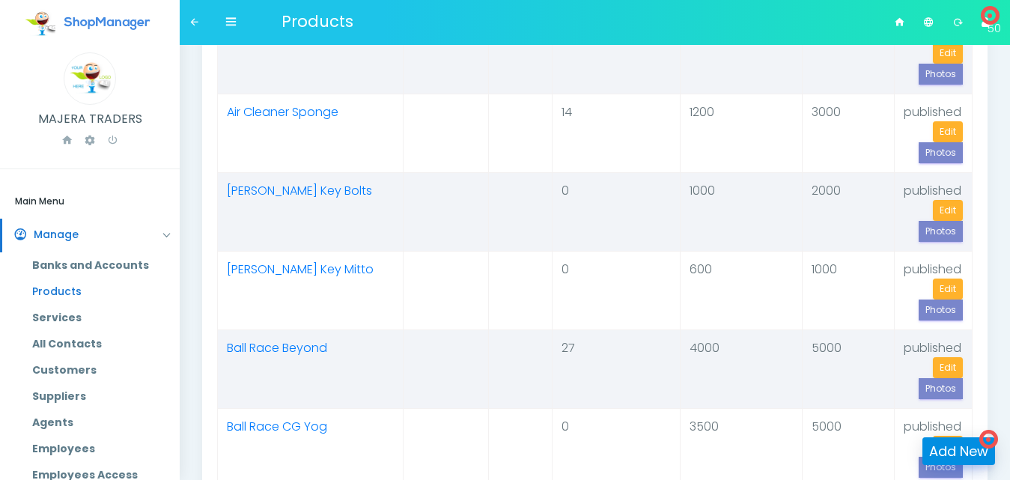
click at [959, 445] on link "Add New" at bounding box center [958, 451] width 73 height 28
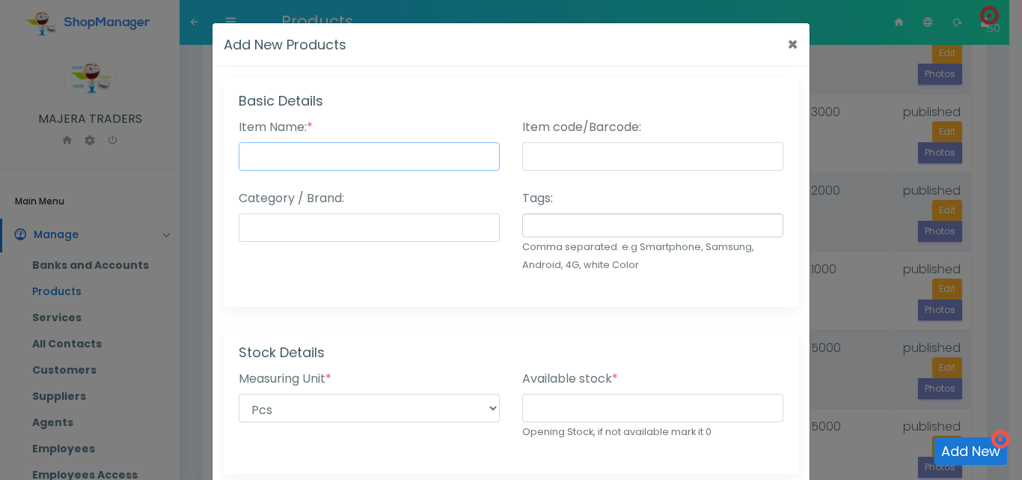
click at [364, 166] on input "Item Name: *" at bounding box center [369, 156] width 261 height 28
type input "Battery K90 - 6w"
click at [605, 412] on input "number" at bounding box center [652, 408] width 261 height 28
type input "0"
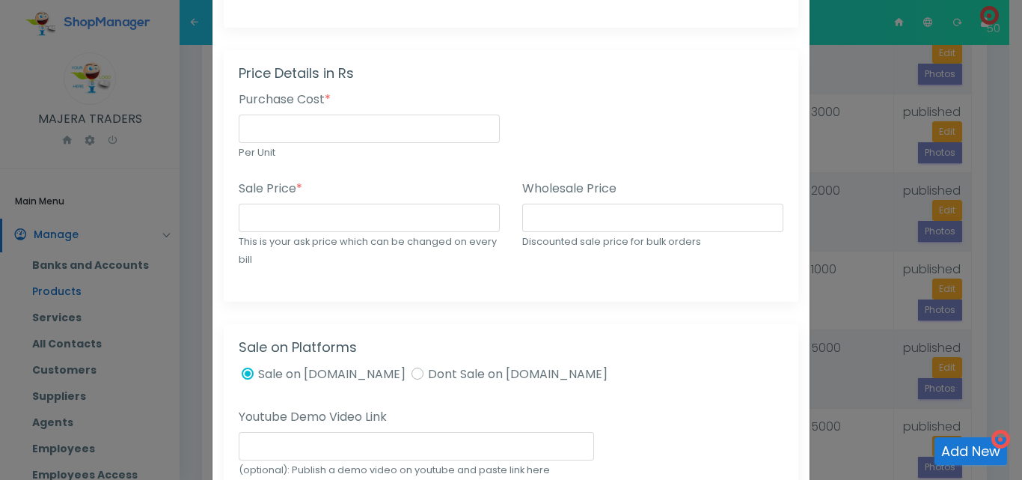
scroll to position [451, 0]
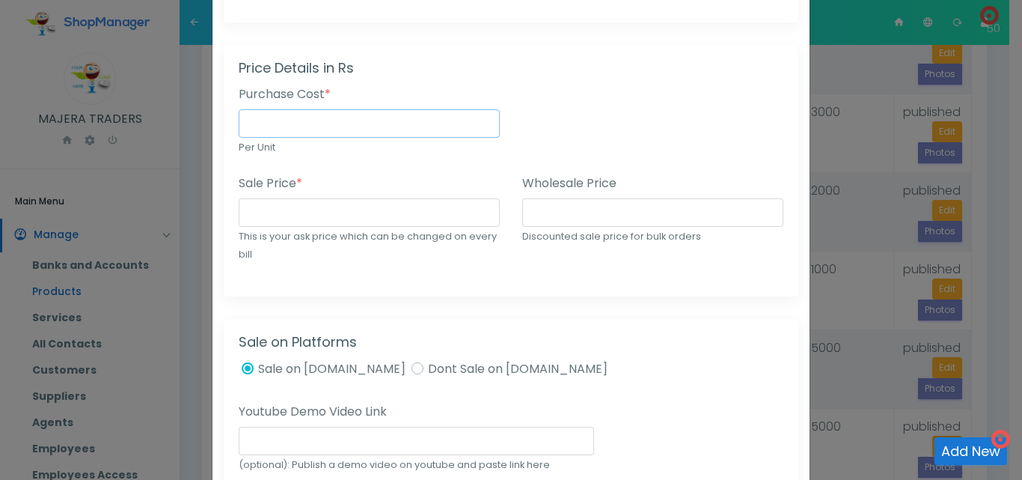
click at [287, 113] on input "number" at bounding box center [369, 123] width 261 height 28
type input "15800"
click at [270, 215] on input "number" at bounding box center [369, 212] width 261 height 28
type input "25000"
click at [396, 301] on div "Basic Details Item Name: * Battery K90 - 6w Status: * Published (Active) Draft …" at bounding box center [511, 266] width 597 height 1279
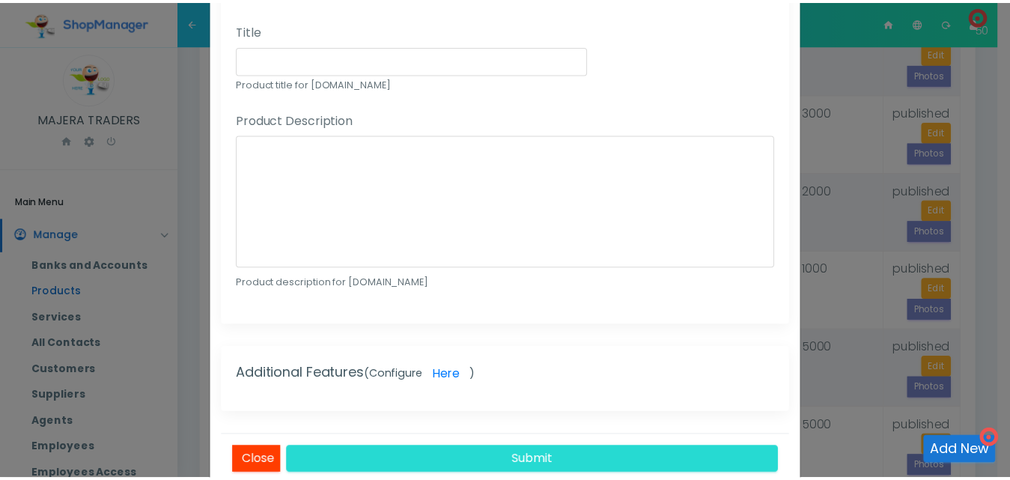
scroll to position [962, 0]
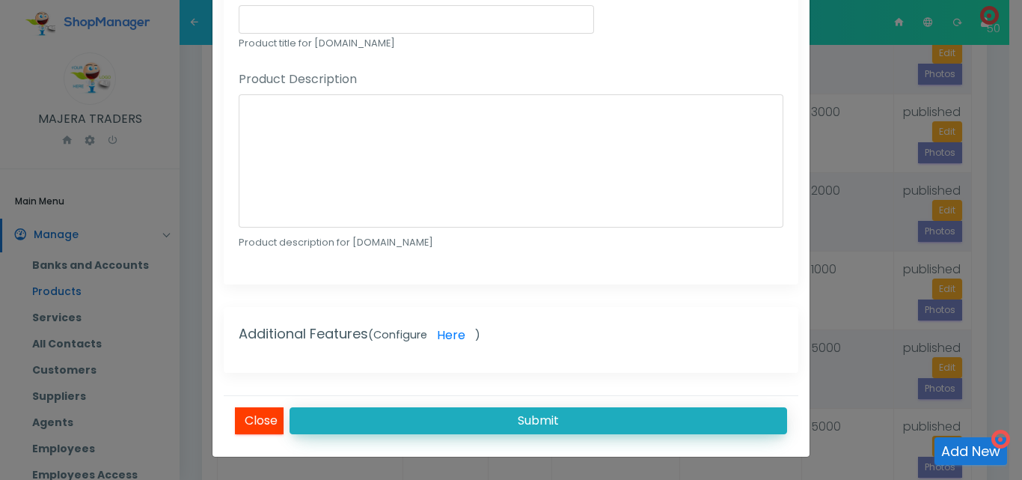
click at [690, 424] on button "Submit" at bounding box center [539, 420] width 498 height 27
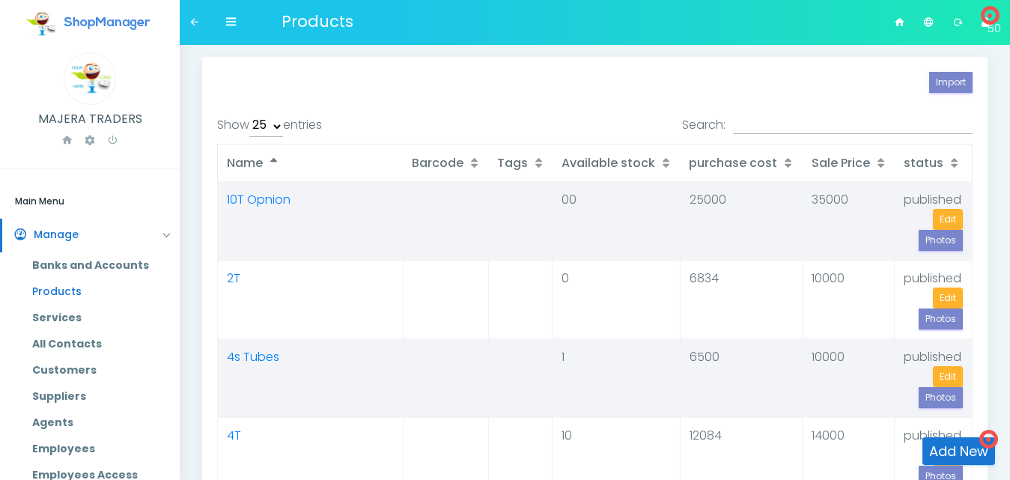
select select "25"
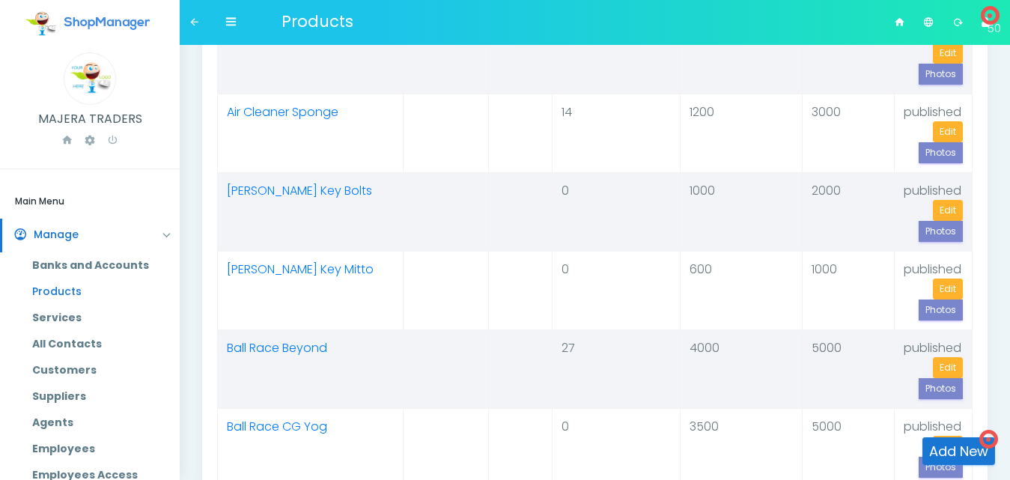
scroll to position [638, 0]
click at [945, 443] on link "Add New" at bounding box center [958, 451] width 73 height 28
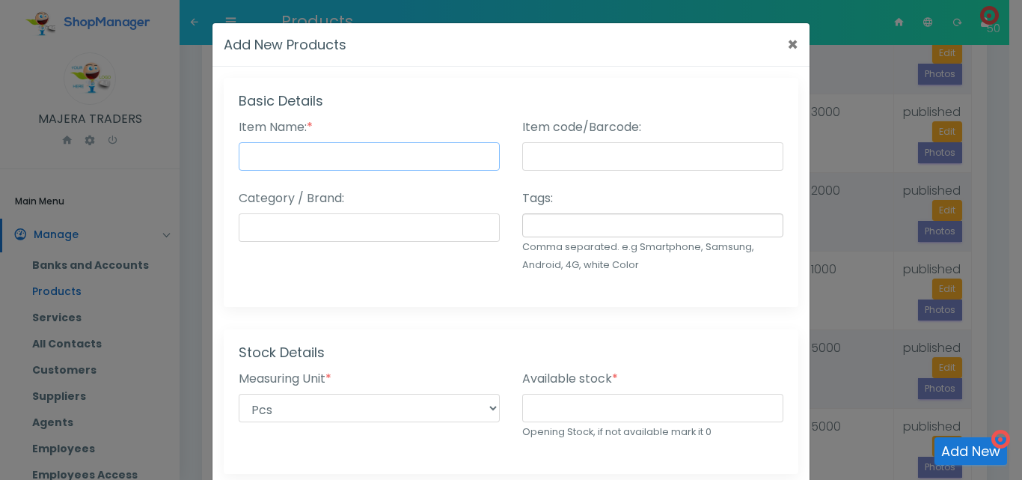
click at [364, 159] on input "Item Name: *" at bounding box center [369, 156] width 261 height 28
type input "Battery Small - 4s"
click at [543, 417] on input "number" at bounding box center [652, 408] width 261 height 28
type input "7"
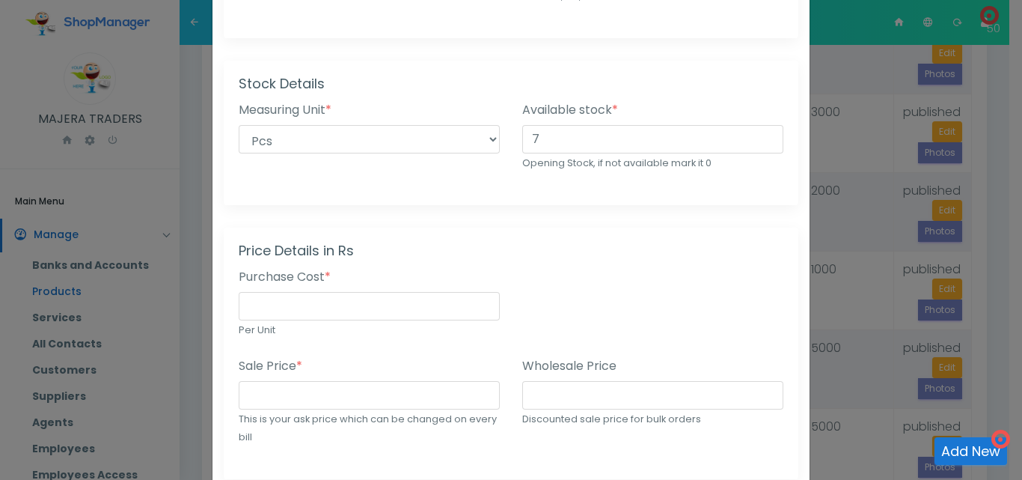
scroll to position [421, 0]
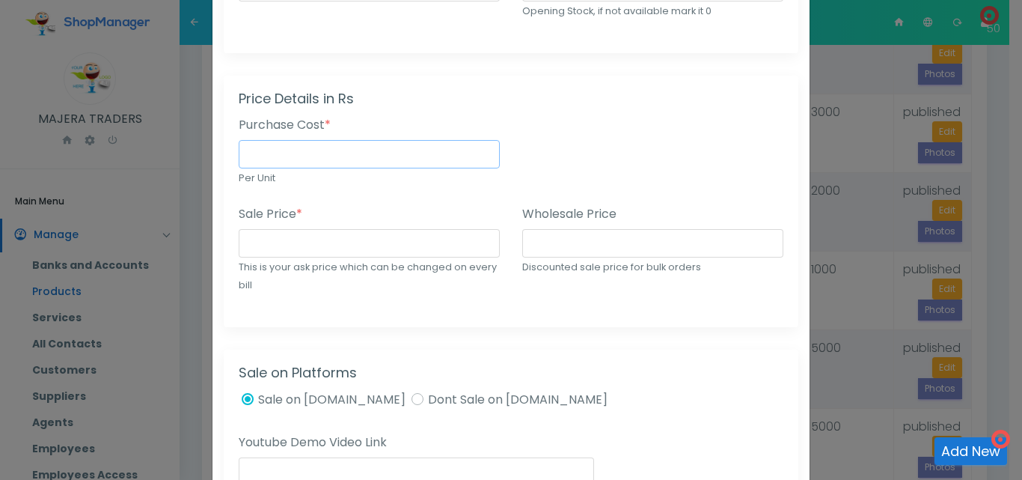
click at [392, 158] on input "number" at bounding box center [369, 154] width 261 height 28
type input "20000"
click at [356, 243] on input "number" at bounding box center [369, 243] width 261 height 28
type input "25000"
click at [389, 314] on div "Price Details in Rs Purchase Cost * 20000 Per Unit Sale Price * 25000 This is y…" at bounding box center [511, 201] width 575 height 251
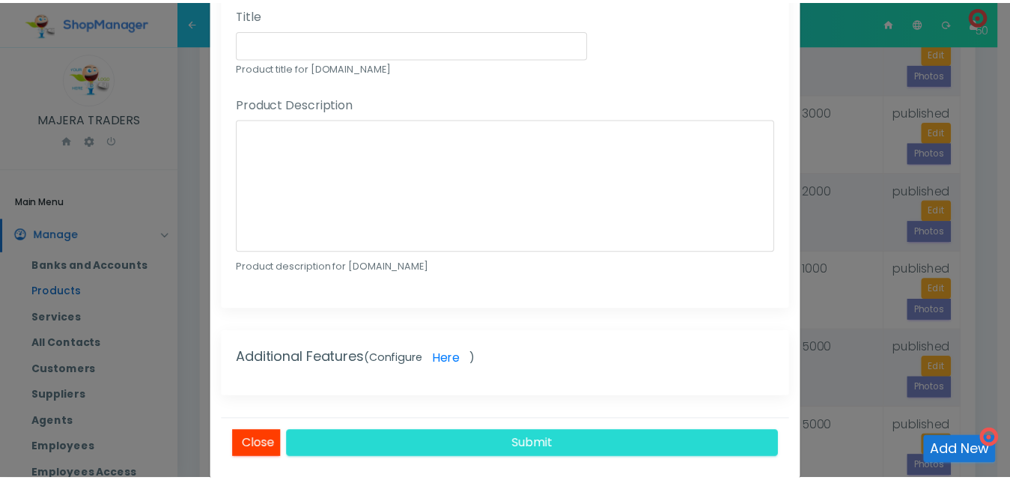
scroll to position [962, 0]
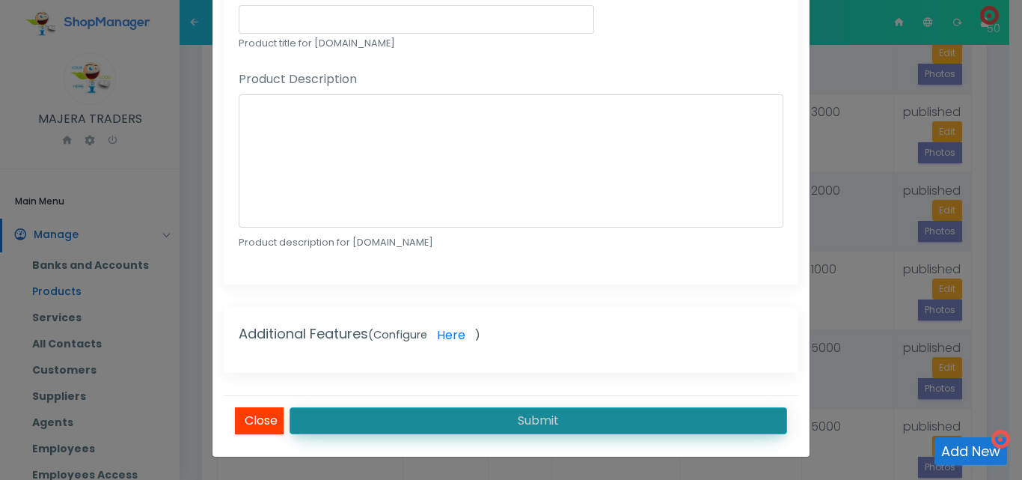
click at [651, 424] on button "Submit" at bounding box center [539, 420] width 498 height 27
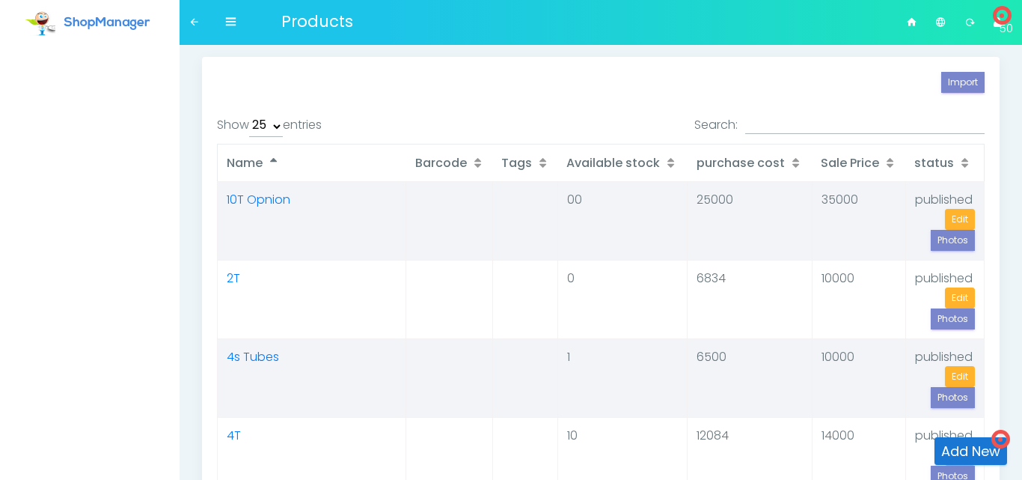
select select "25"
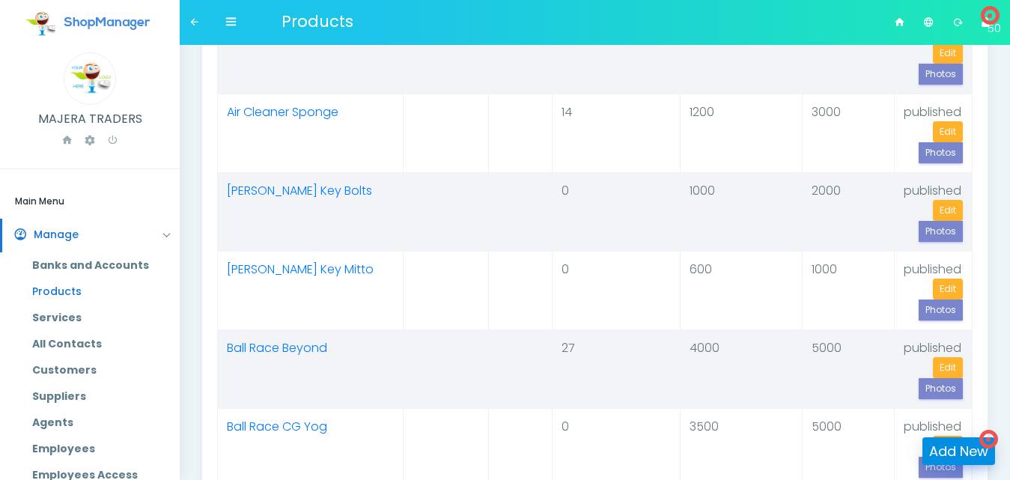
click at [947, 460] on link "Add New" at bounding box center [958, 451] width 73 height 28
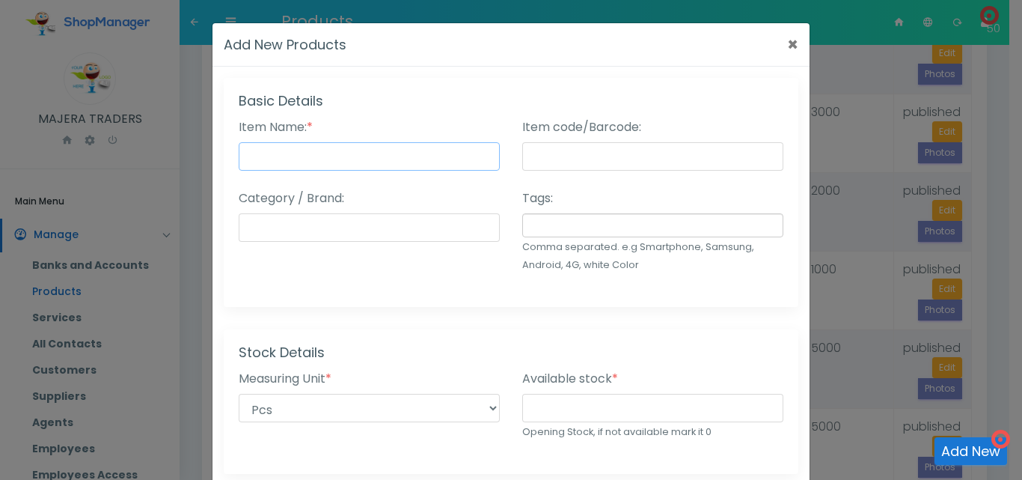
click at [320, 151] on input "Item Name: *" at bounding box center [369, 156] width 261 height 28
type input "Battery small - J&L"
click at [550, 399] on input "number" at bounding box center [652, 408] width 261 height 28
type input "0"
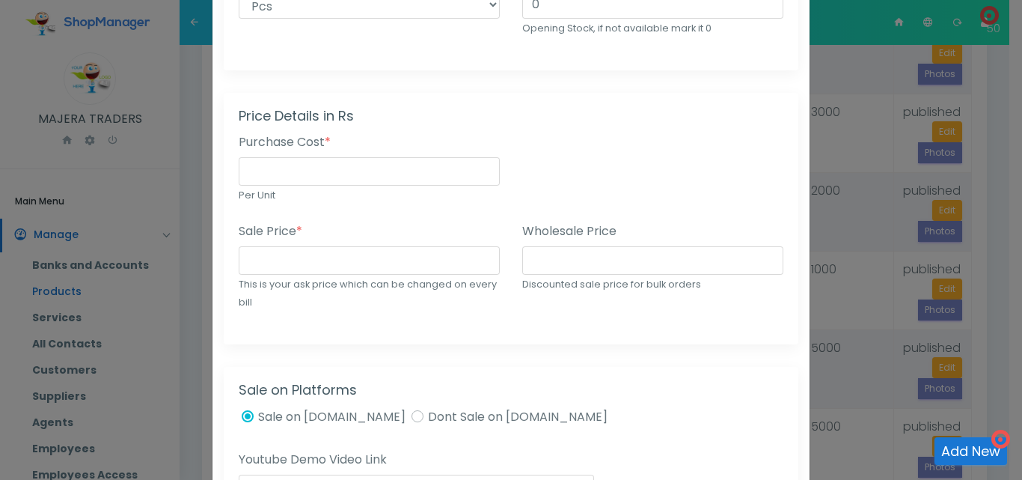
scroll to position [421, 0]
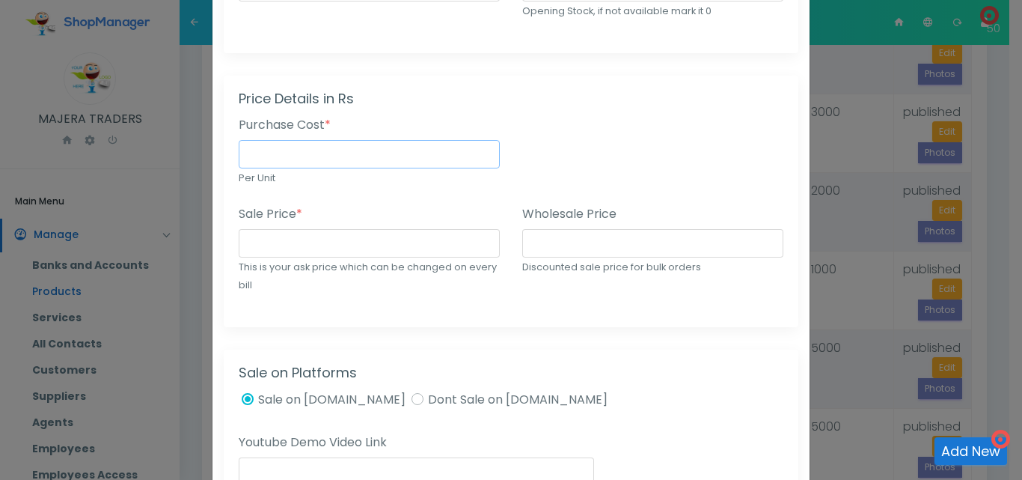
click at [355, 153] on input "number" at bounding box center [369, 154] width 261 height 28
type input "21000"
click at [333, 252] on input "number" at bounding box center [369, 243] width 261 height 28
type input "25000"
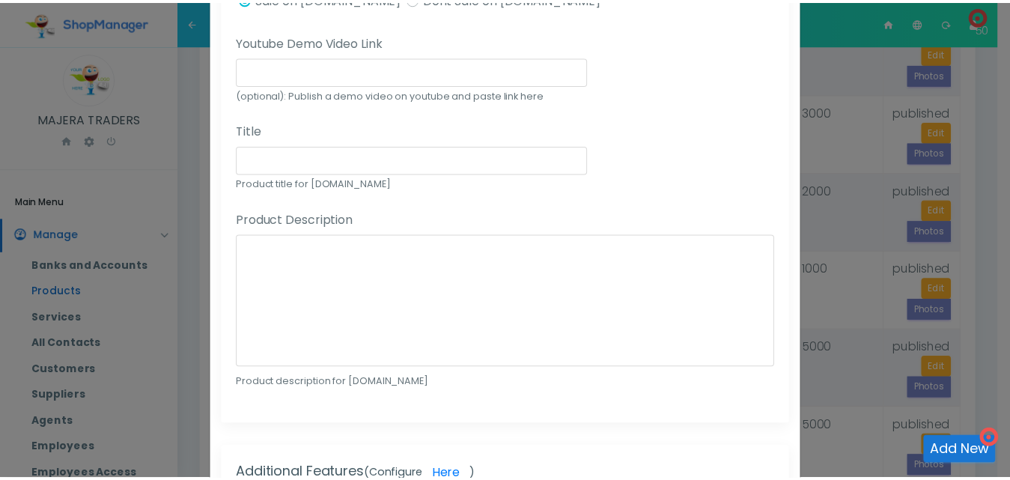
scroll to position [962, 0]
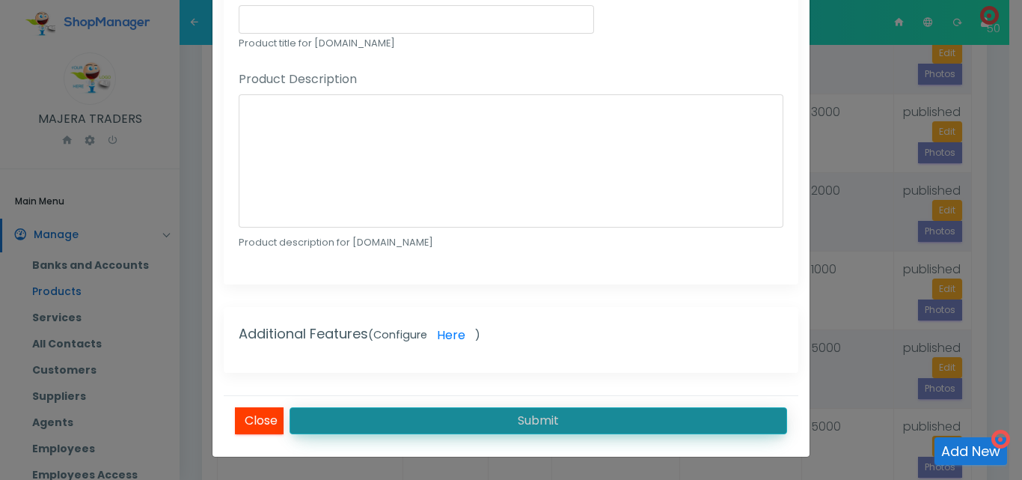
click at [602, 416] on button "Submit" at bounding box center [539, 420] width 498 height 27
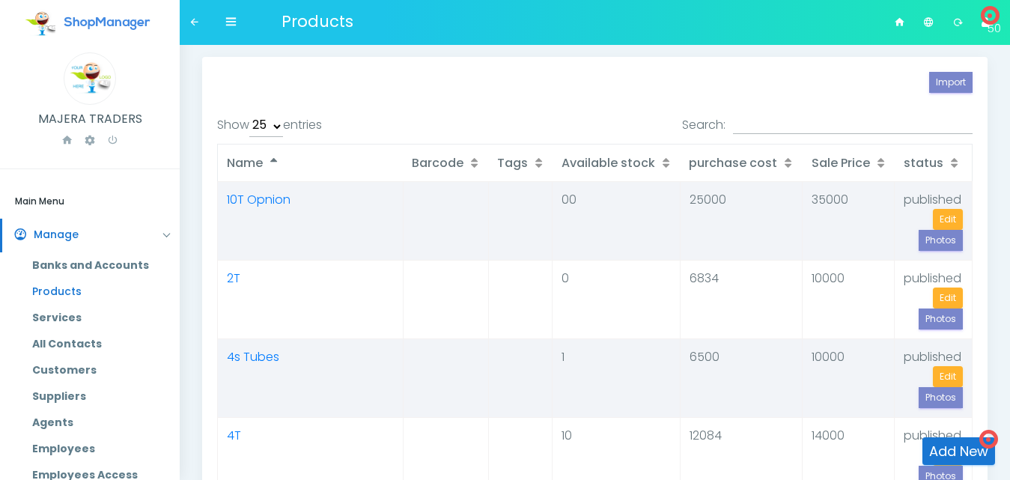
select select "25"
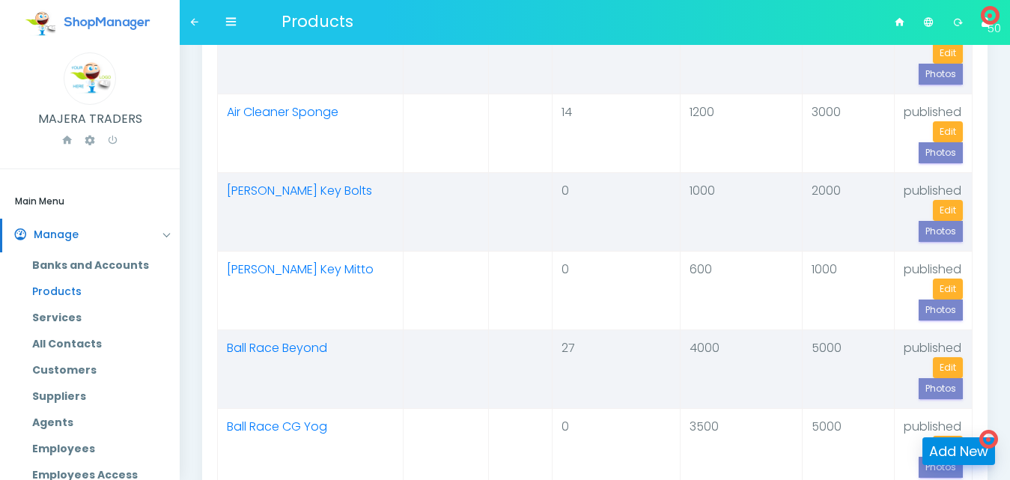
click at [959, 448] on link "Add New" at bounding box center [958, 451] width 73 height 28
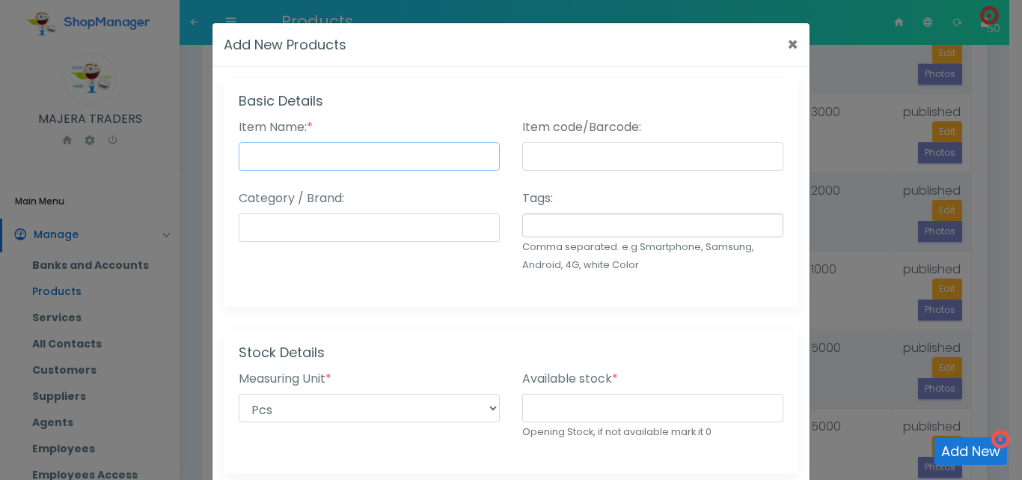
click at [365, 153] on input "Item Name: *" at bounding box center [369, 156] width 261 height 28
type input "Ball Race Star"
click at [626, 403] on input "number" at bounding box center [652, 408] width 261 height 28
type input "3"
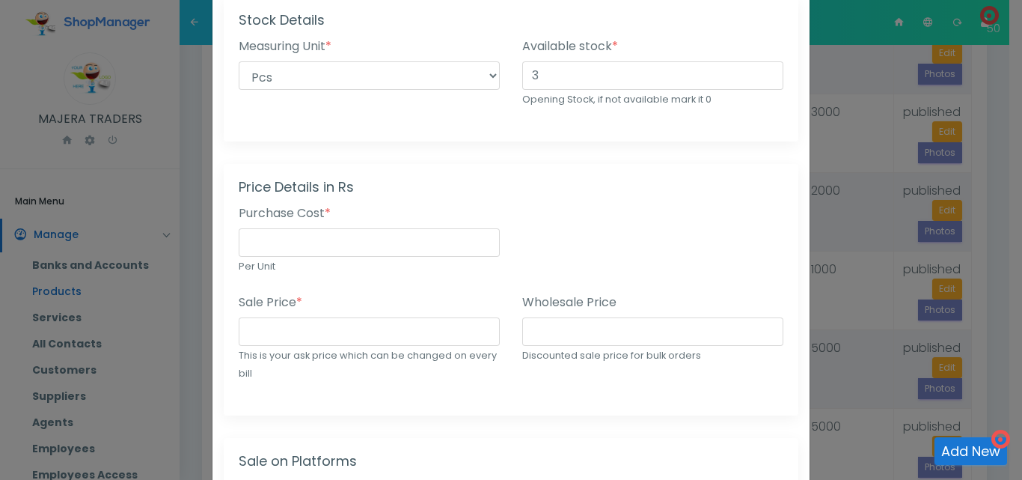
scroll to position [338, 0]
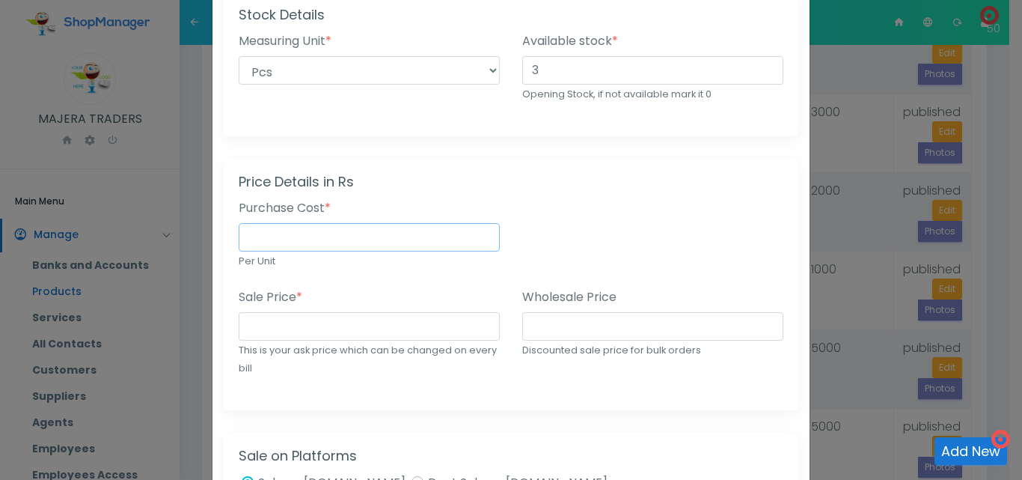
click at [324, 249] on input "number" at bounding box center [369, 237] width 261 height 28
type input "4000"
click at [314, 320] on input "number" at bounding box center [369, 326] width 261 height 28
type input "6000"
click at [340, 297] on div "Sale Price * 6000 This is your ask price which can be changed on every bill" at bounding box center [369, 332] width 261 height 88
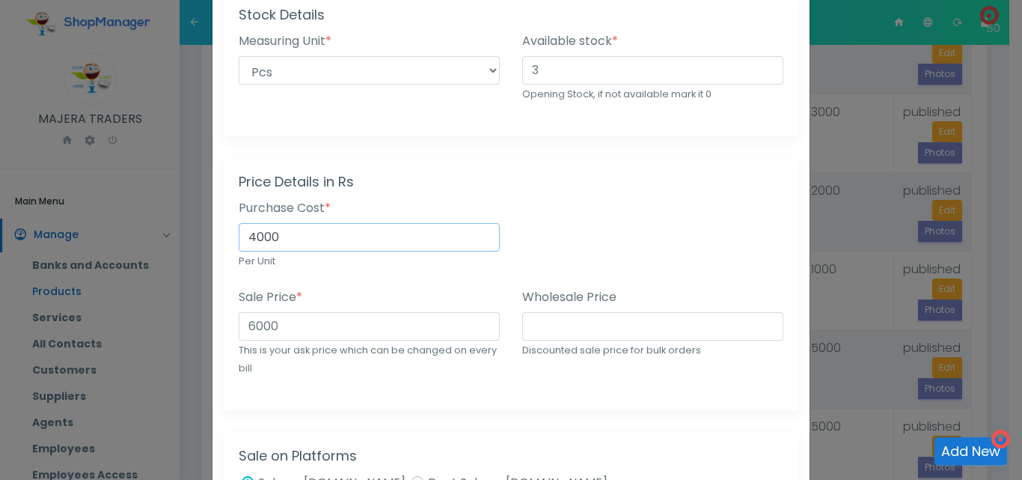
click at [253, 245] on input "4000" at bounding box center [369, 237] width 261 height 28
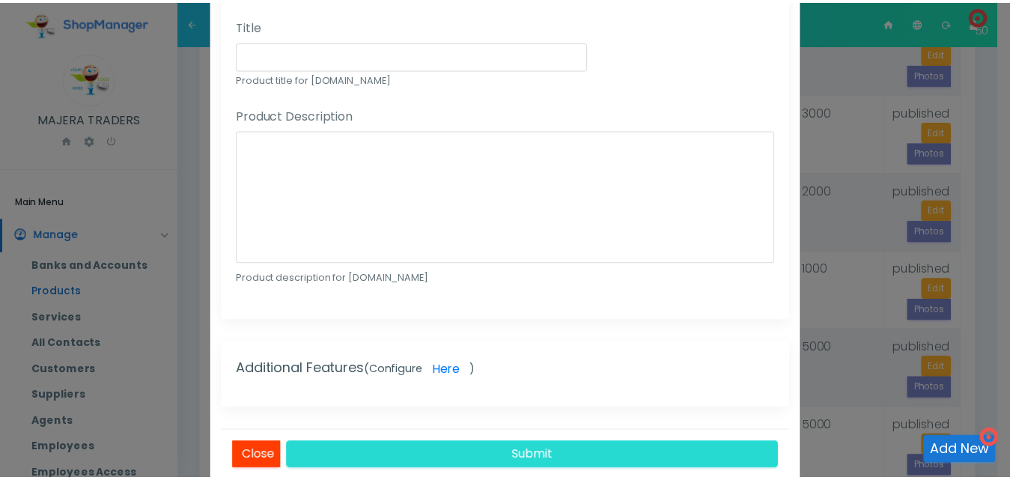
scroll to position [962, 0]
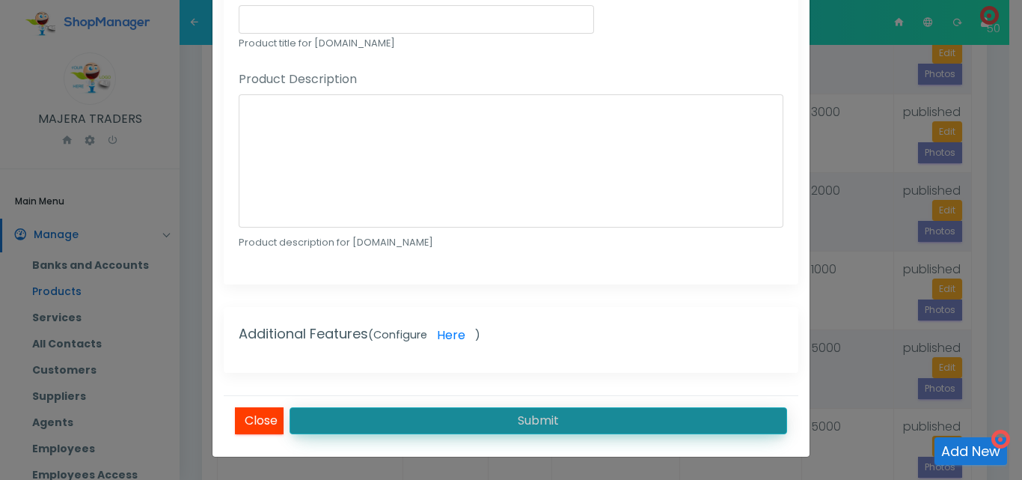
click at [663, 412] on button "Submit" at bounding box center [539, 420] width 498 height 27
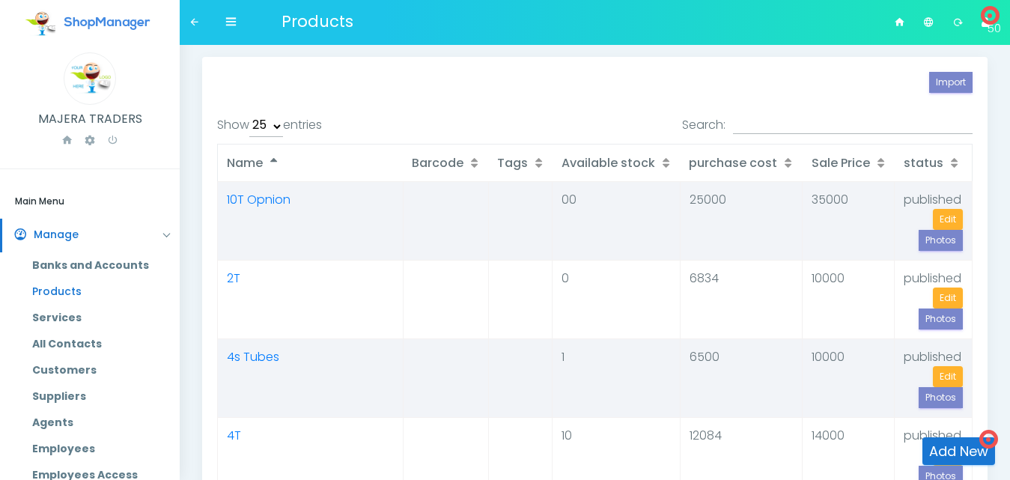
select select "25"
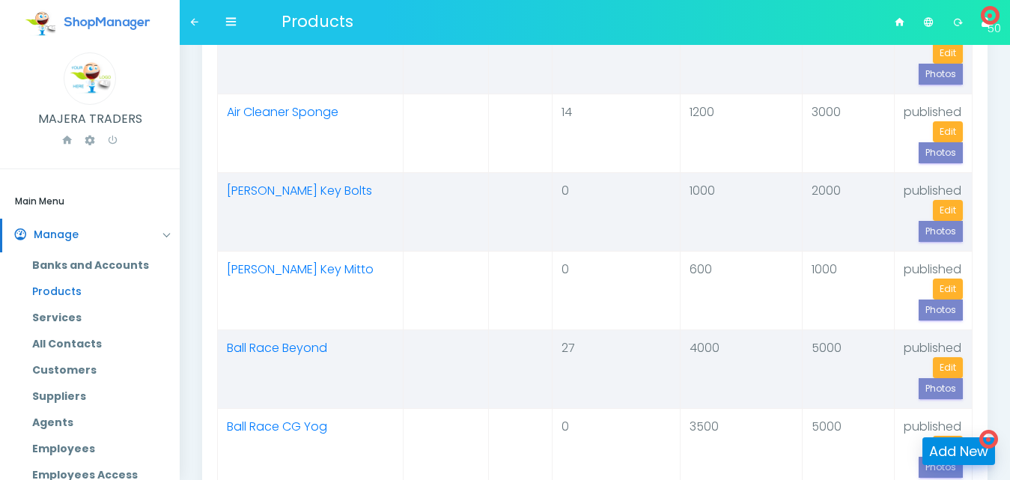
click at [965, 456] on link "Add New" at bounding box center [958, 451] width 73 height 28
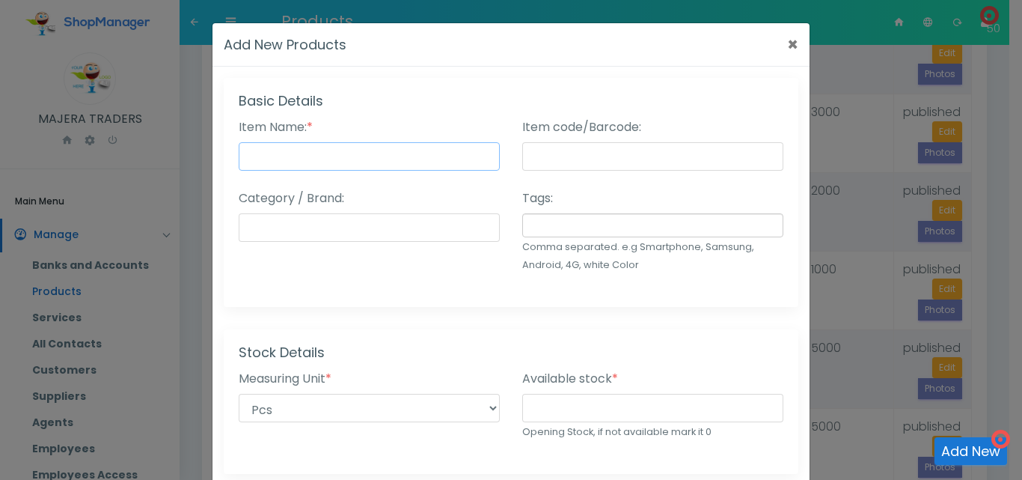
click at [445, 150] on input "Item Name: *" at bounding box center [369, 156] width 261 height 28
type input "Ball Race CG - 4s"
click at [578, 403] on input "number" at bounding box center [652, 408] width 261 height 28
type input "8"
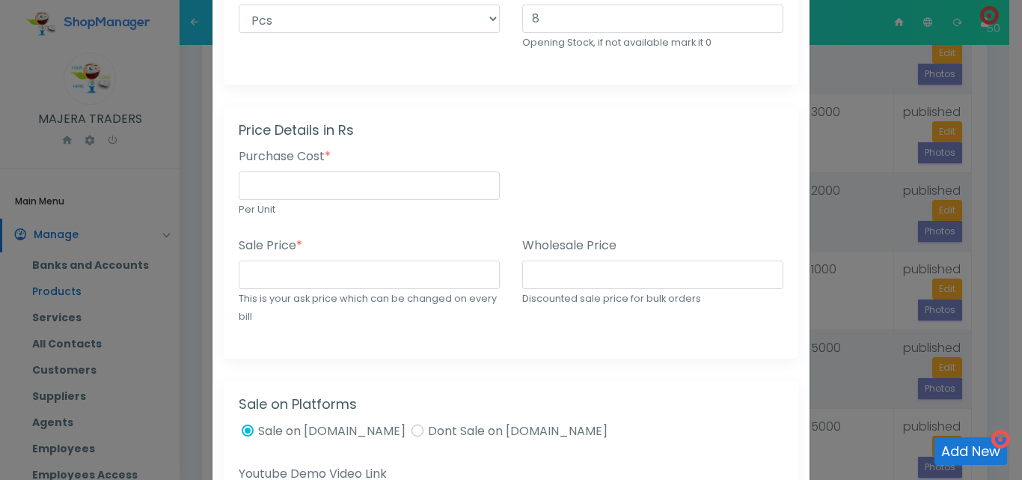
scroll to position [406, 0]
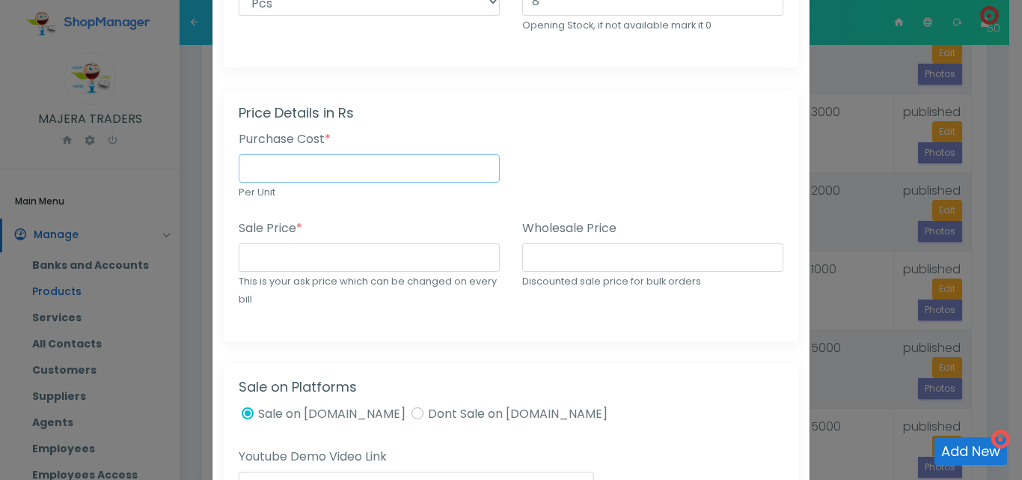
click at [401, 165] on input "number" at bounding box center [369, 168] width 261 height 28
type input "4000"
click at [357, 267] on input "number" at bounding box center [369, 257] width 261 height 28
type input "6000"
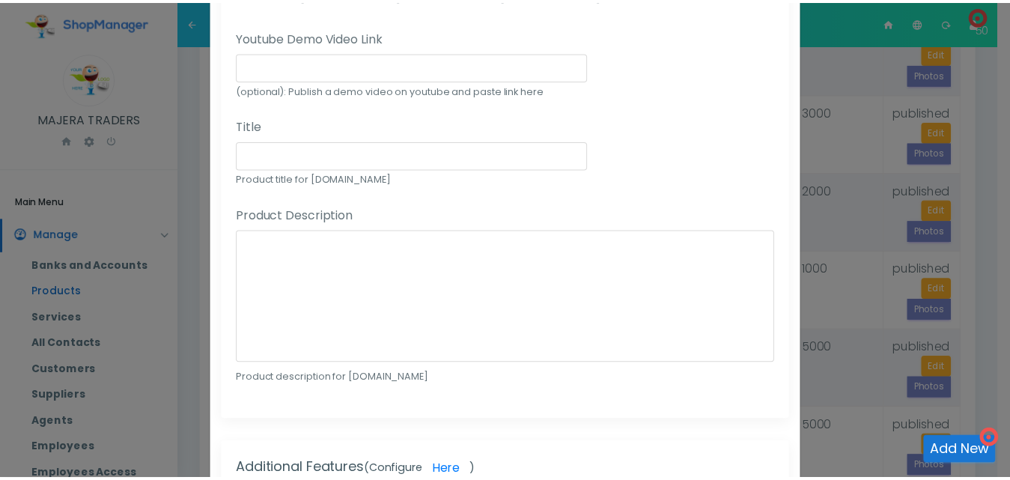
scroll to position [962, 0]
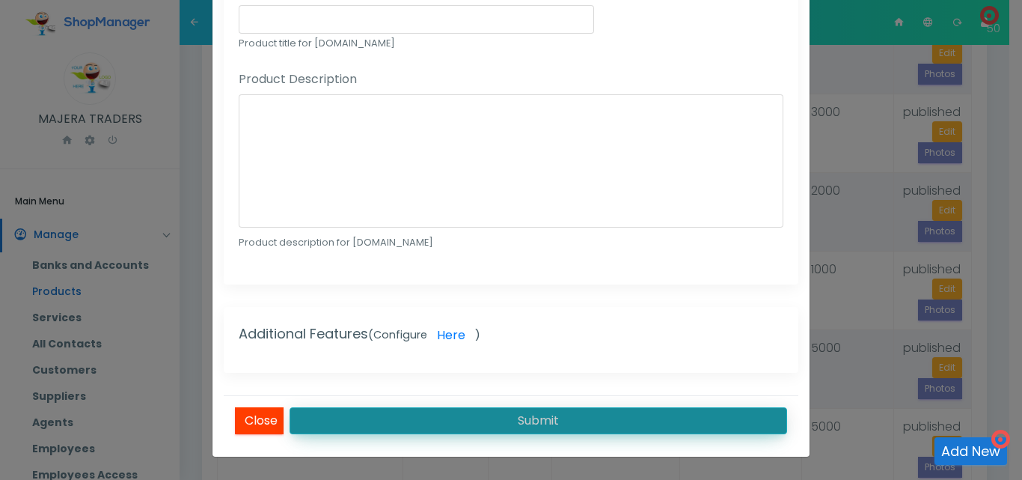
click at [632, 418] on button "Submit" at bounding box center [539, 420] width 498 height 27
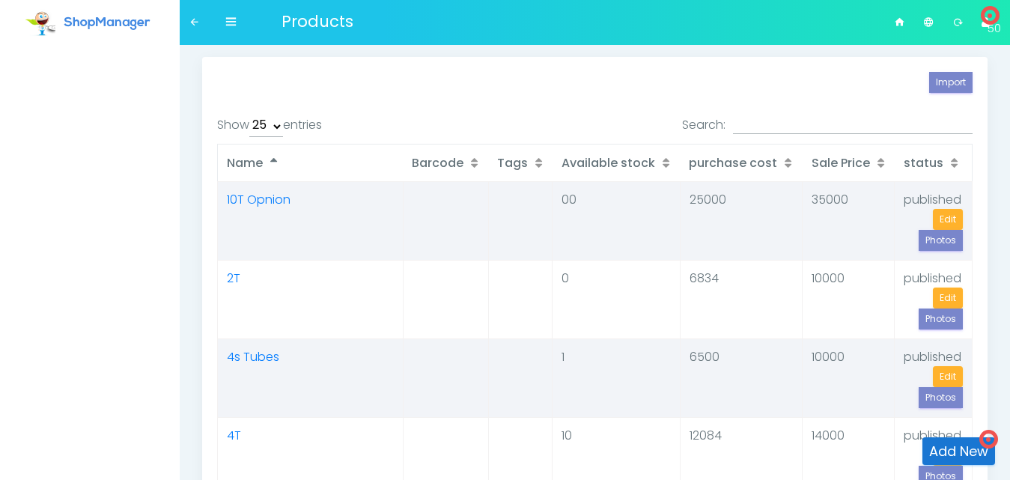
select select "25"
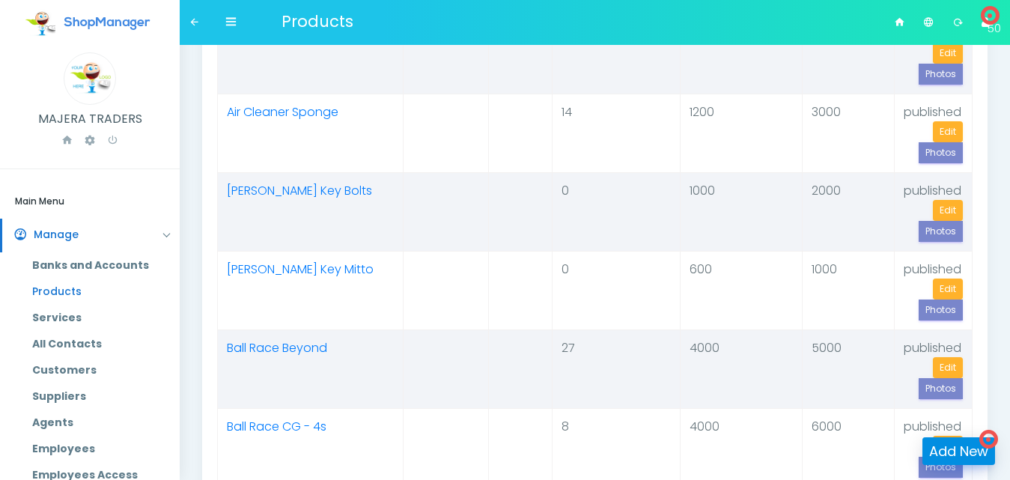
click at [954, 446] on link "Add New" at bounding box center [958, 451] width 73 height 28
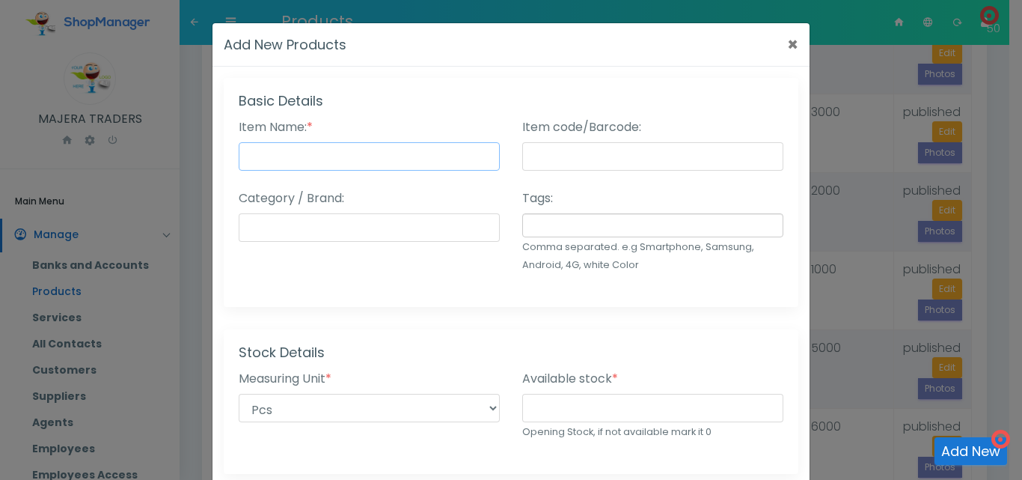
click at [310, 156] on input "Item Name: *" at bounding box center [369, 156] width 261 height 28
type input "Wires Acc - Golden Choice"
click at [556, 411] on input "number" at bounding box center [652, 408] width 261 height 28
type input "304"
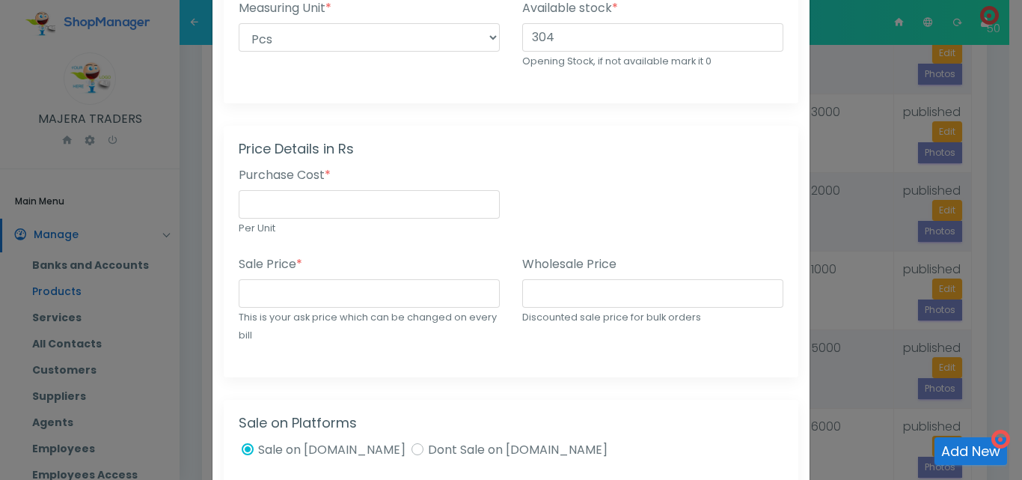
scroll to position [373, 0]
click at [345, 213] on input "number" at bounding box center [369, 202] width 261 height 28
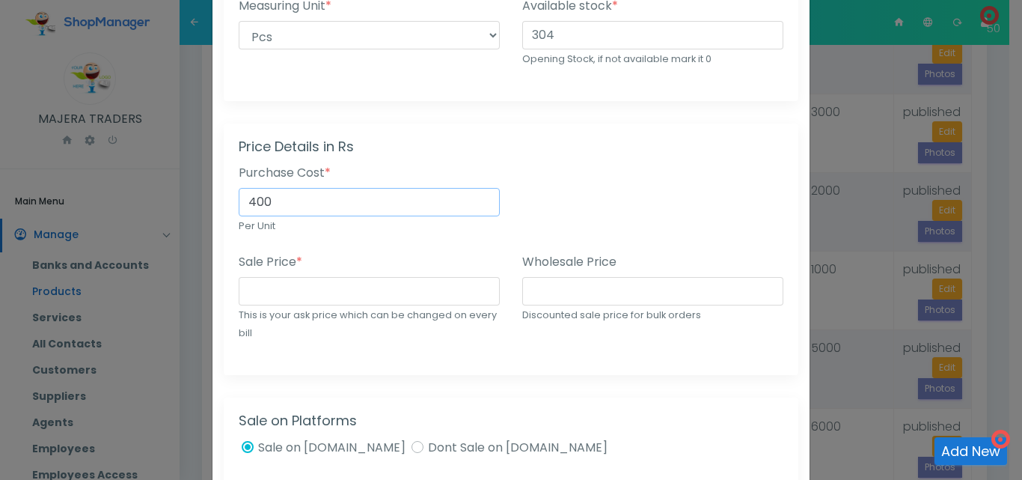
type input "400"
click at [330, 292] on input "number" at bounding box center [369, 291] width 261 height 28
type input "1000"
click at [547, 296] on input "number" at bounding box center [652, 291] width 261 height 28
type input "700"
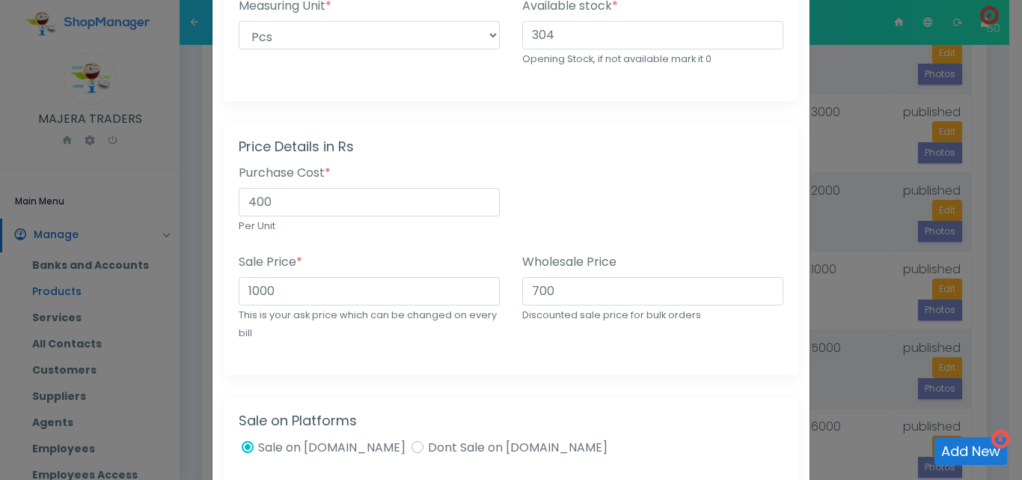
click at [737, 386] on div "Basic Details Item Name: * Wires Acc - Golden Choice Status: * Published (Activ…" at bounding box center [511, 344] width 597 height 1279
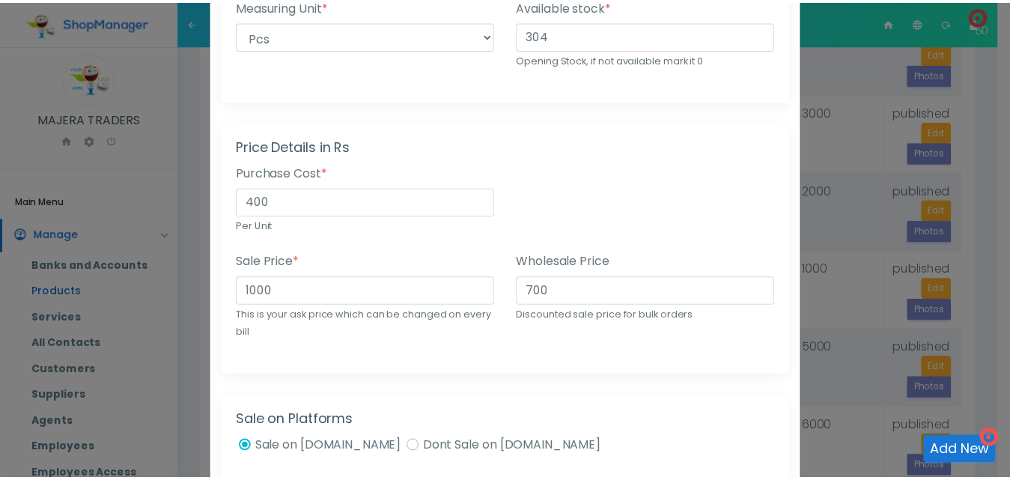
scroll to position [962, 0]
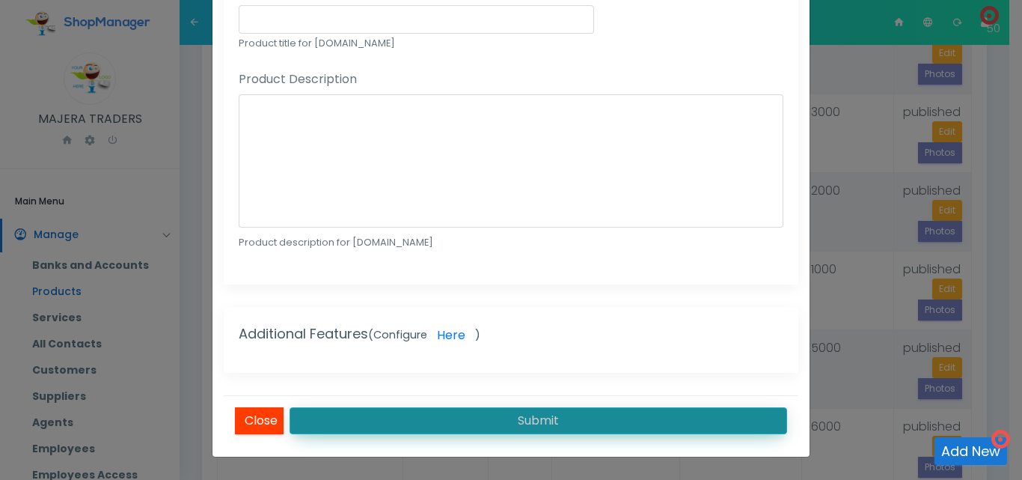
click at [635, 412] on button "Submit" at bounding box center [539, 420] width 498 height 27
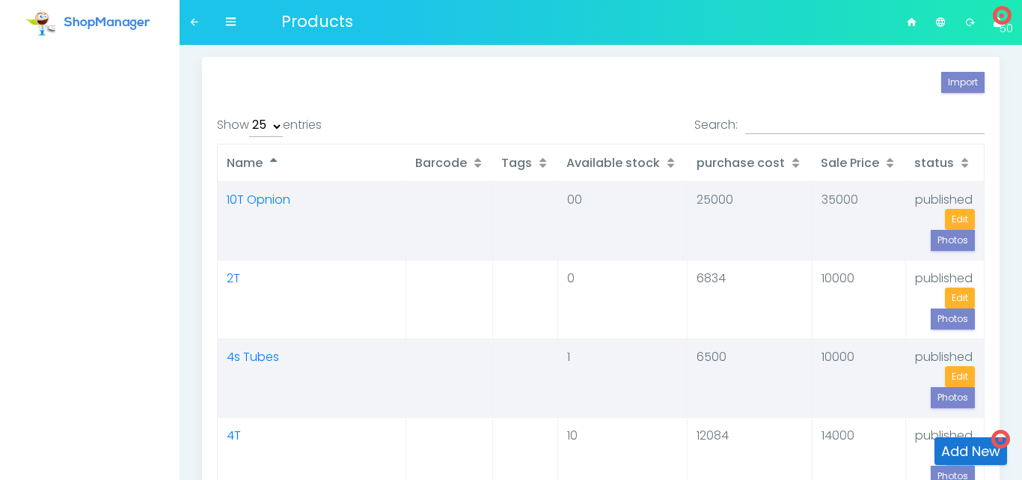
select select "25"
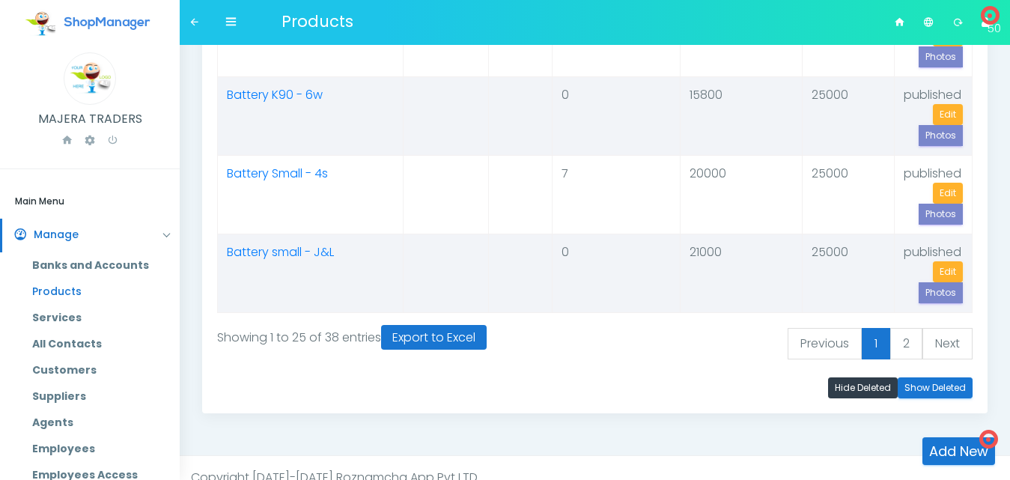
scroll to position [1853, 0]
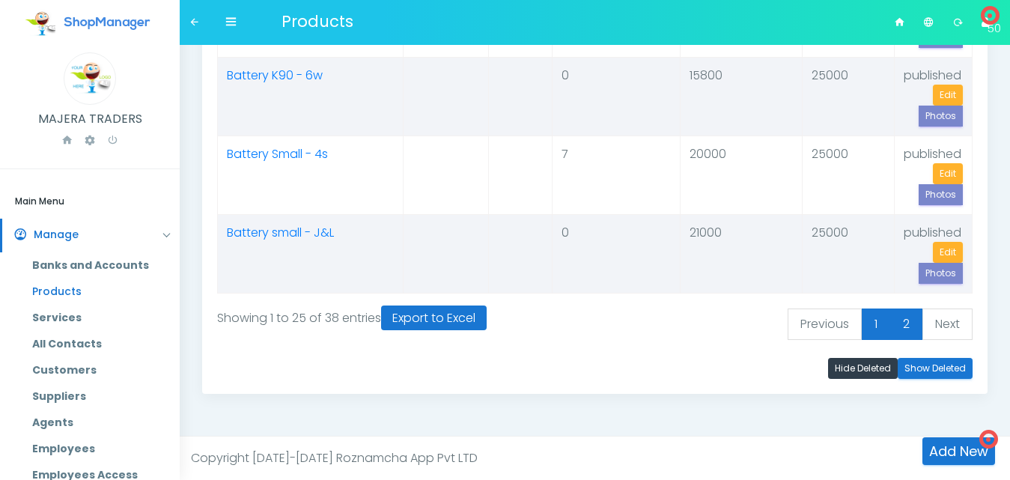
click at [909, 314] on link "2" at bounding box center [906, 323] width 32 height 31
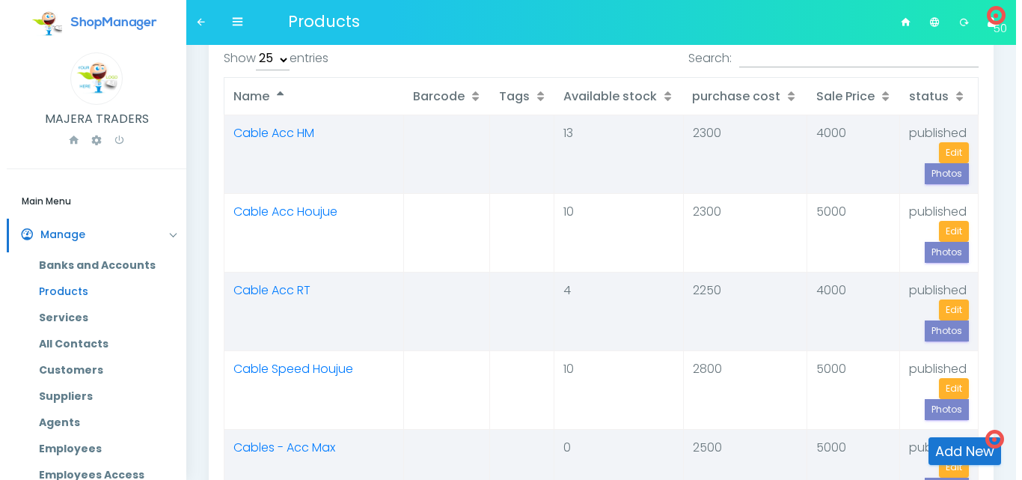
scroll to position [60, 0]
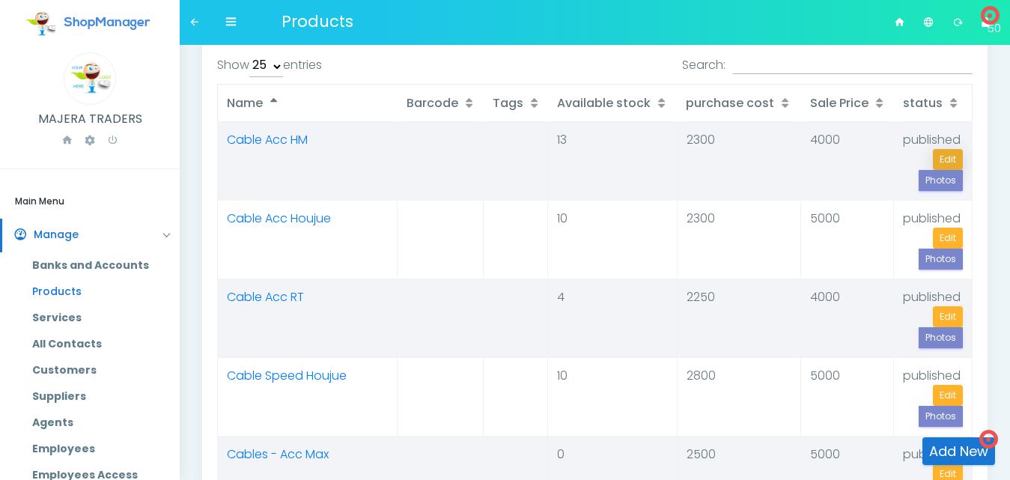
click at [943, 153] on link "Edit" at bounding box center [948, 159] width 30 height 21
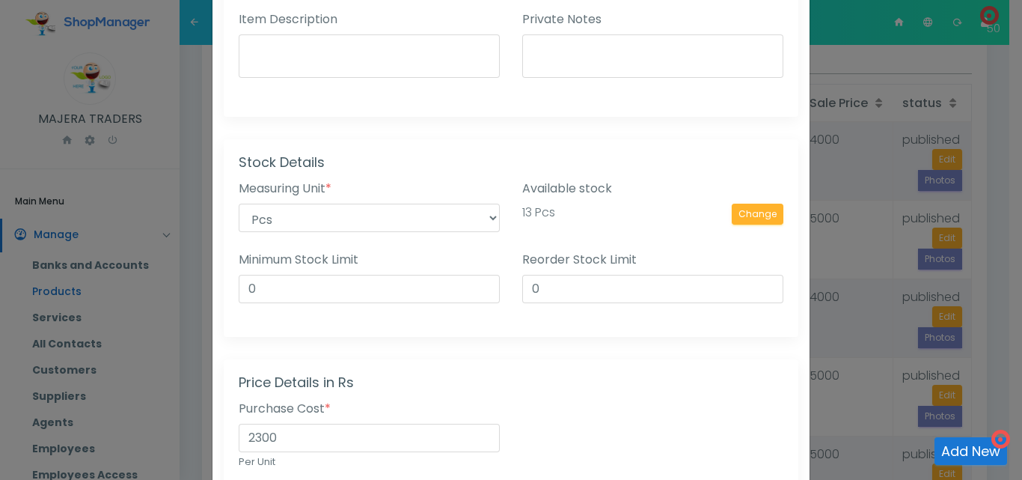
scroll to position [356, 0]
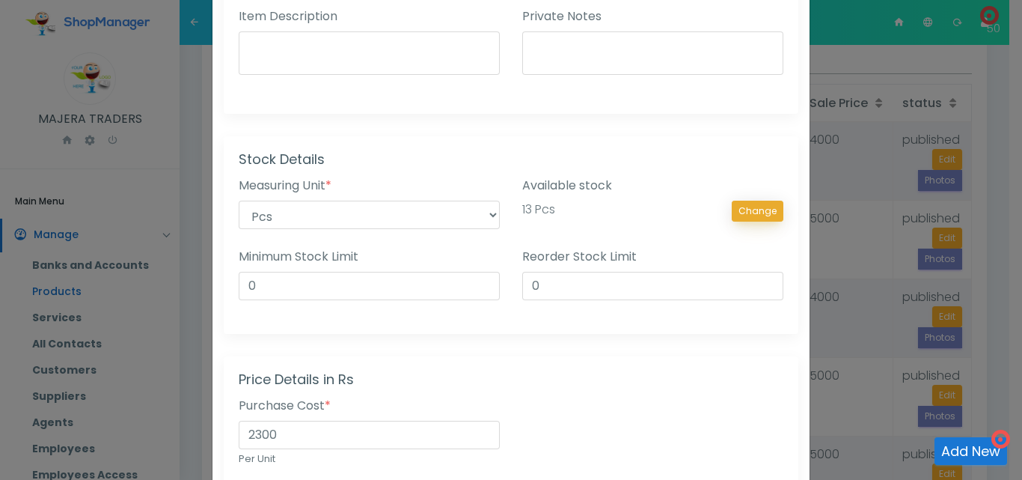
click at [752, 208] on link "Change" at bounding box center [758, 211] width 52 height 21
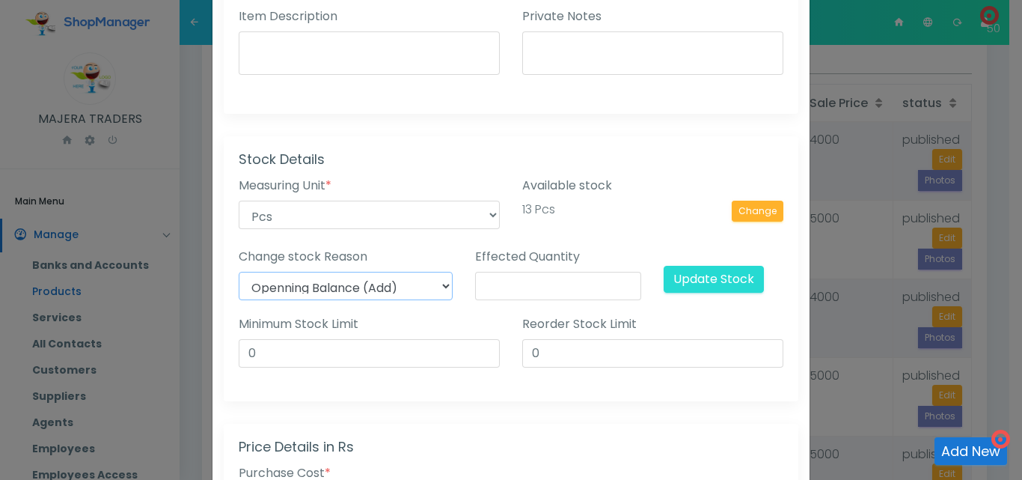
click at [418, 291] on select "Openning Balance (Add) Found Extra (Add) Lost (Subtract) Damage (Subtract)" at bounding box center [346, 286] width 214 height 28
click at [239, 272] on select "Openning Balance (Add) Found Extra (Add) Lost (Subtract) Damage (Subtract)" at bounding box center [346, 286] width 214 height 28
click at [560, 281] on input "number" at bounding box center [558, 286] width 167 height 28
type input "17"
click at [362, 354] on input "0" at bounding box center [369, 353] width 261 height 28
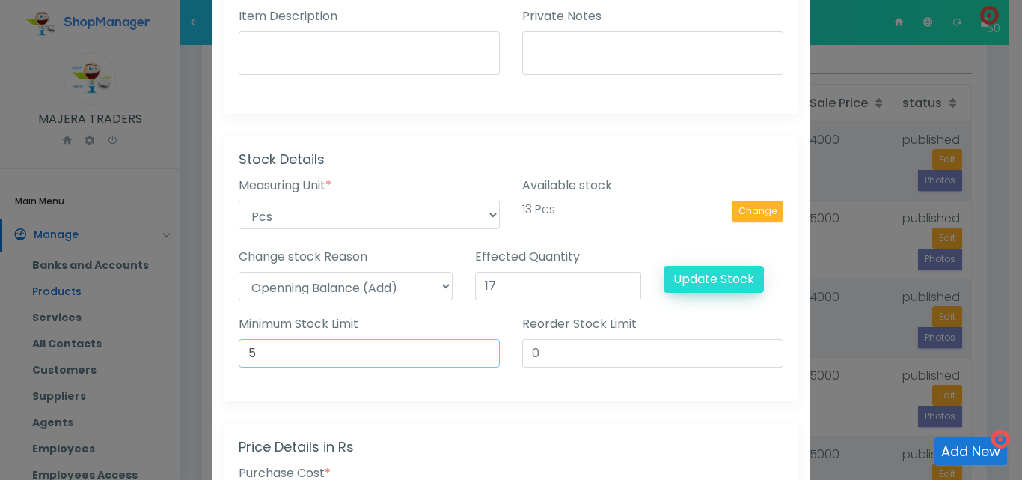
type input "5"
click at [689, 274] on button "Update Stock" at bounding box center [714, 279] width 100 height 27
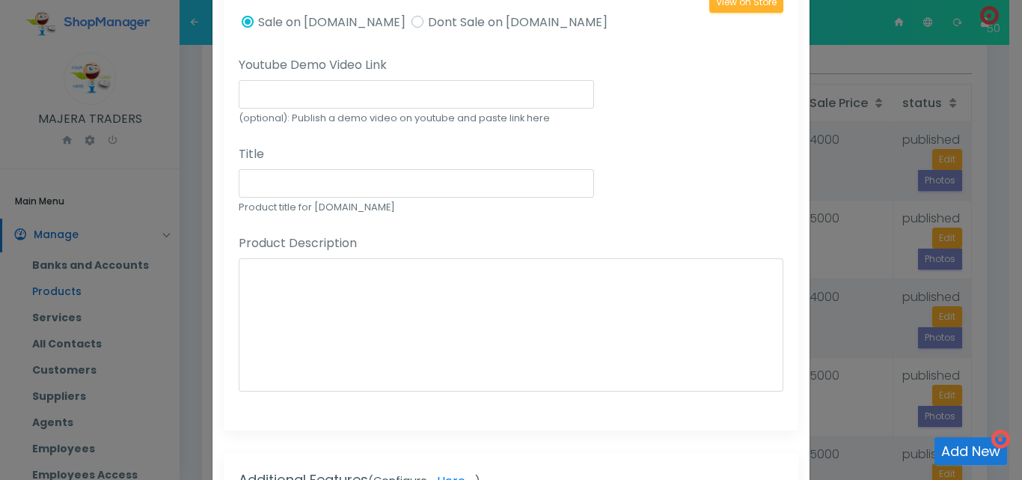
scroll to position [1248, 0]
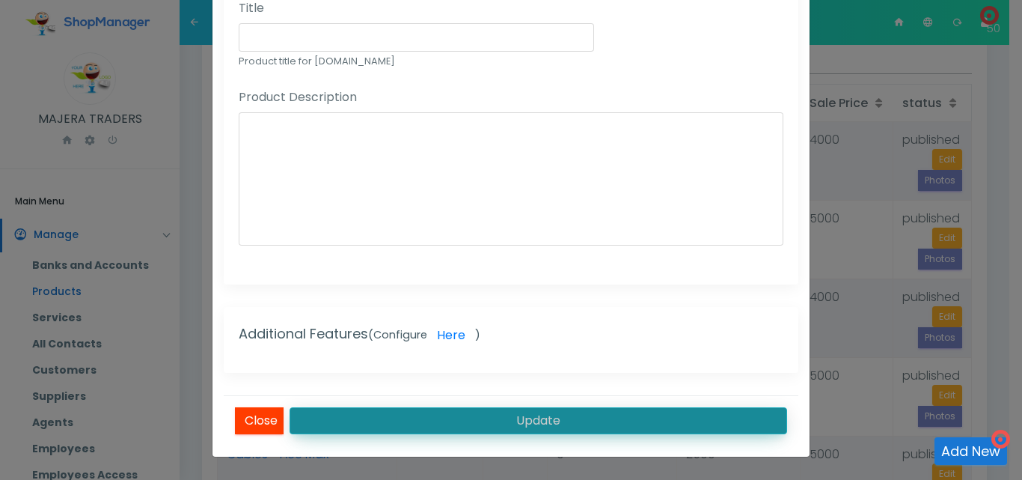
click at [507, 420] on button "Update" at bounding box center [539, 420] width 498 height 27
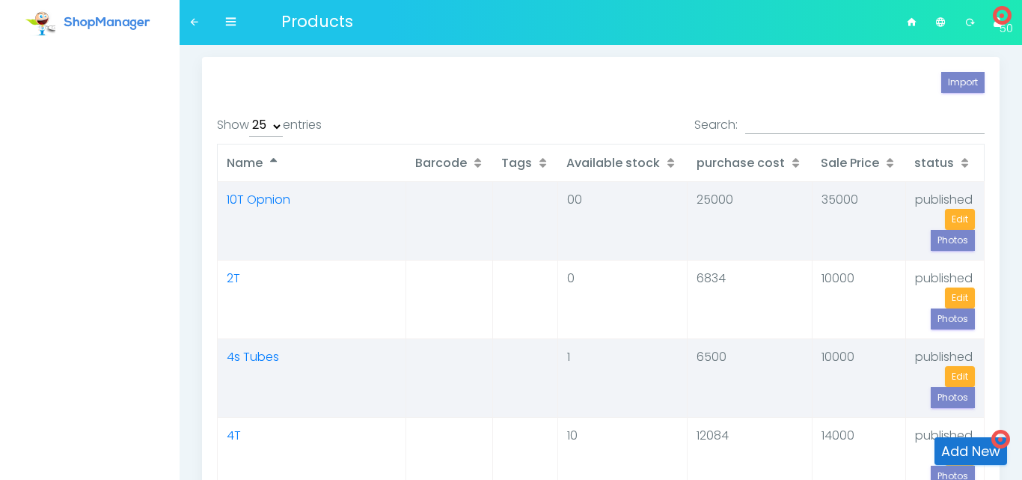
select select "25"
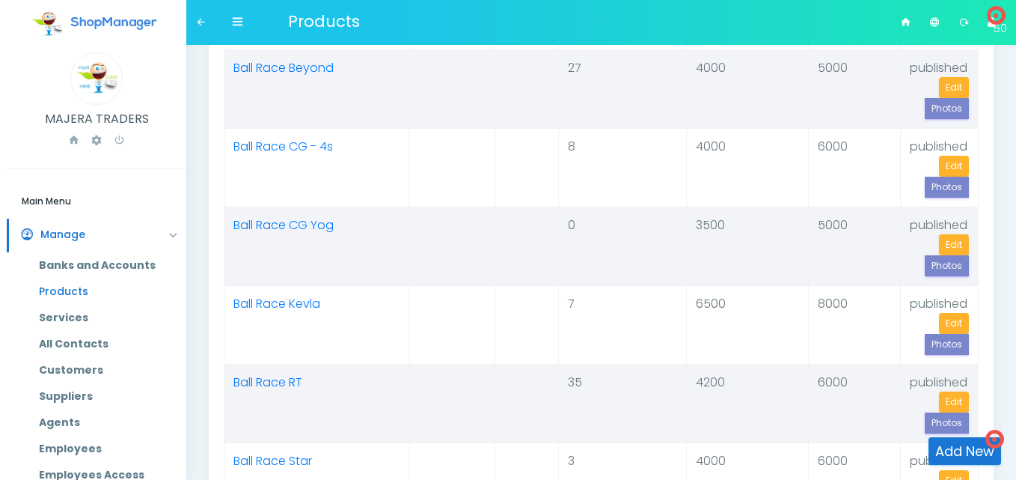
scroll to position [906, 0]
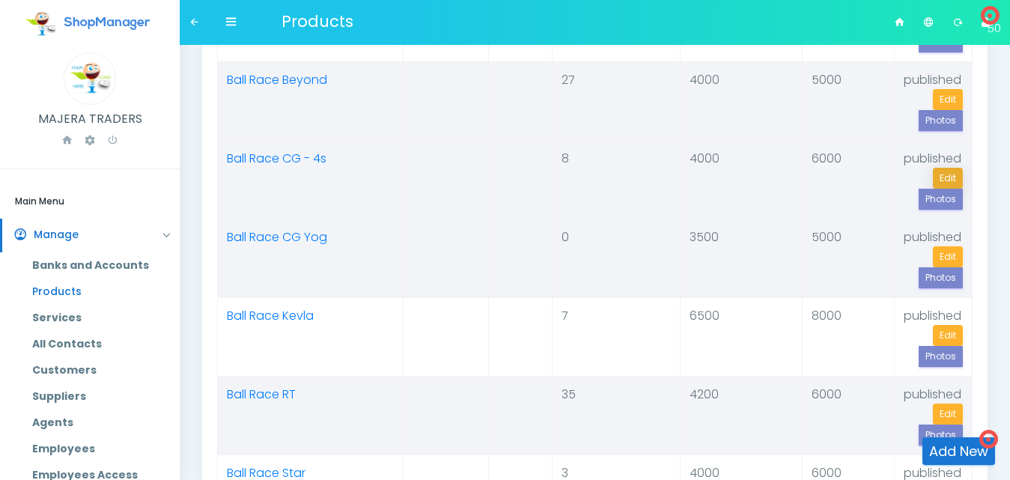
click at [944, 174] on link "Edit" at bounding box center [948, 178] width 30 height 21
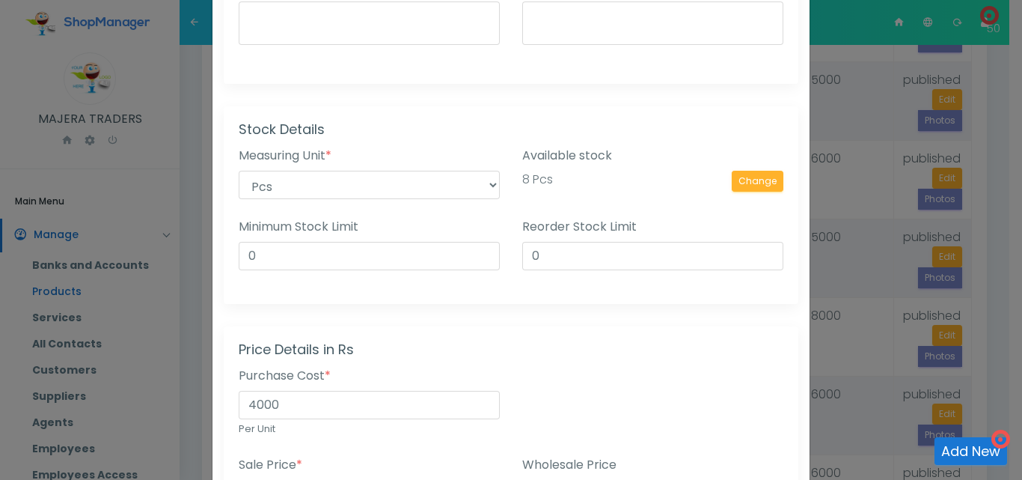
scroll to position [404, 0]
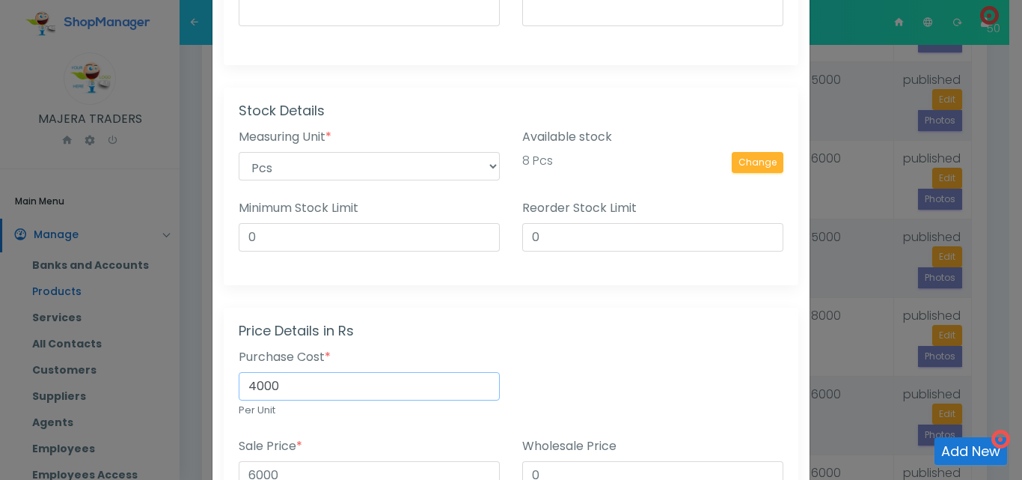
click at [257, 387] on input "4000" at bounding box center [369, 386] width 261 height 28
type input "3500"
click at [491, 370] on div "Purchase Cost * 3500 Per Unit" at bounding box center [369, 383] width 261 height 70
click at [616, 330] on h4 "Price Details in Rs" at bounding box center [511, 331] width 545 height 16
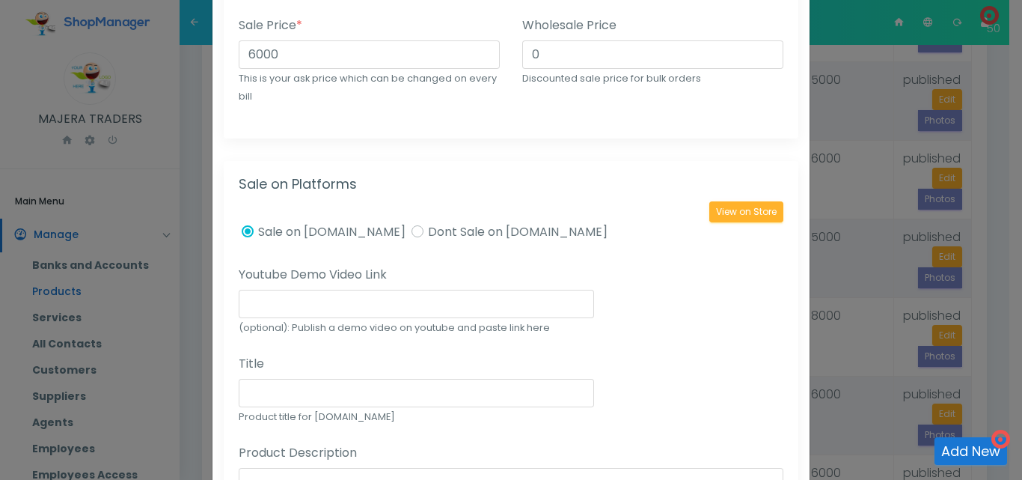
scroll to position [1180, 0]
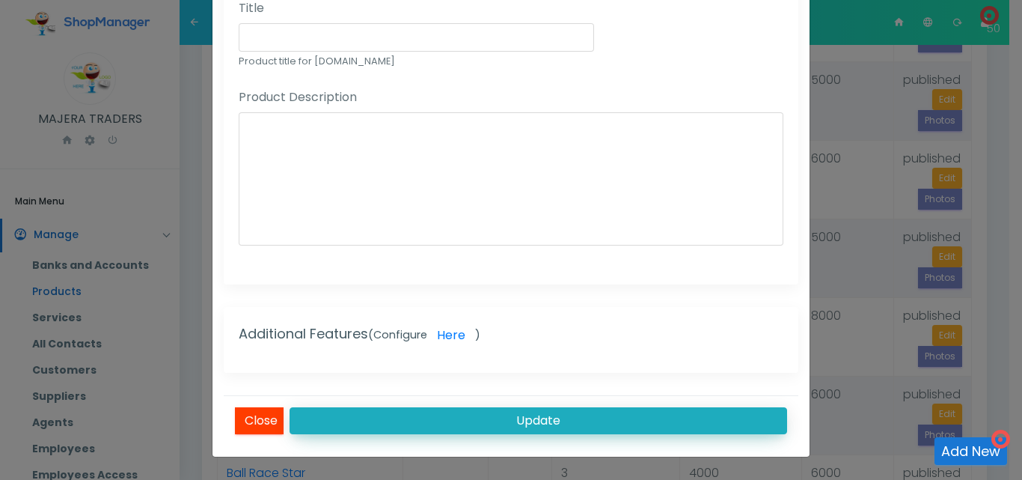
click at [572, 415] on button "Update" at bounding box center [539, 420] width 498 height 27
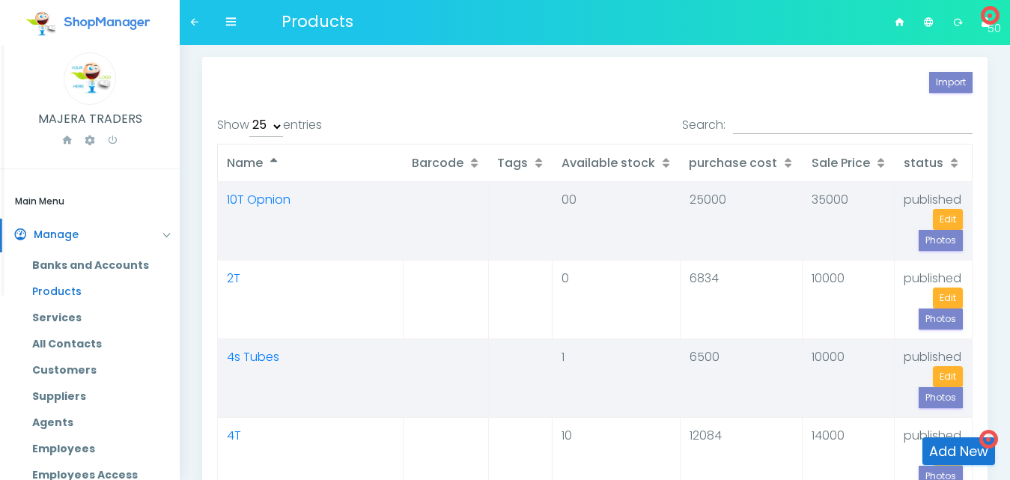
click at [293, 125] on label "Show 10 25 50 100 entries" at bounding box center [269, 126] width 105 height 22
click at [283, 125] on select "10 25 50 100" at bounding box center [266, 126] width 34 height 22
click at [290, 126] on label "Show 10 25 50 100 entries" at bounding box center [269, 126] width 105 height 22
click at [283, 126] on select "10 25 50 100" at bounding box center [266, 126] width 34 height 22
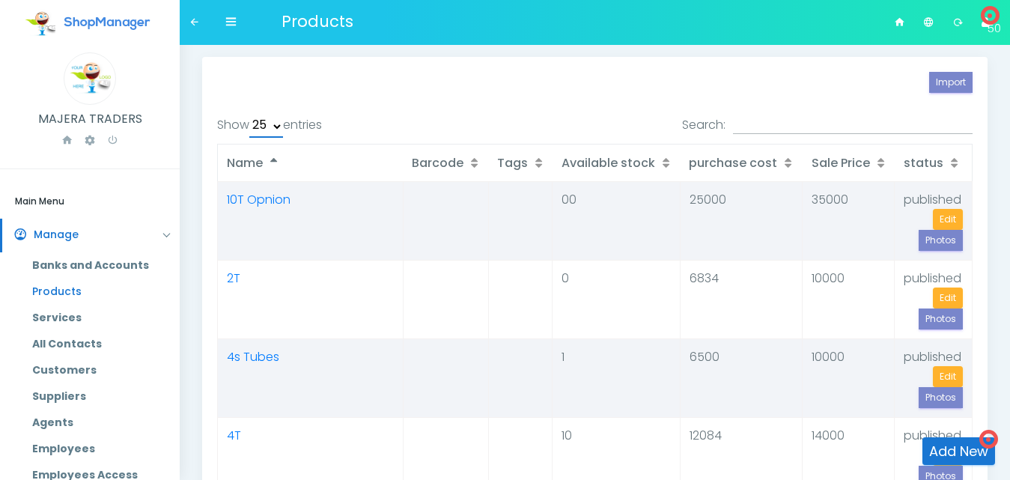
select select "100"
click at [251, 115] on select "10 25 50 100" at bounding box center [266, 126] width 34 height 22
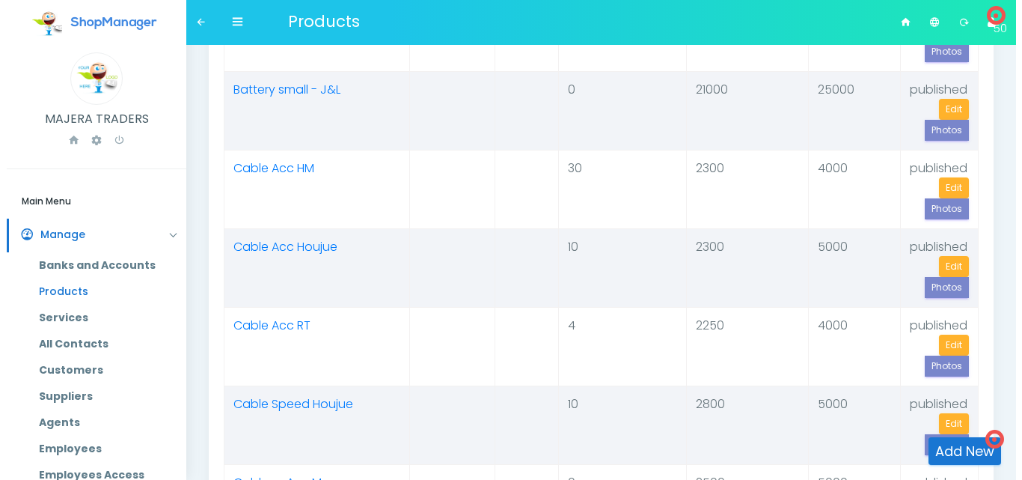
scroll to position [1968, 0]
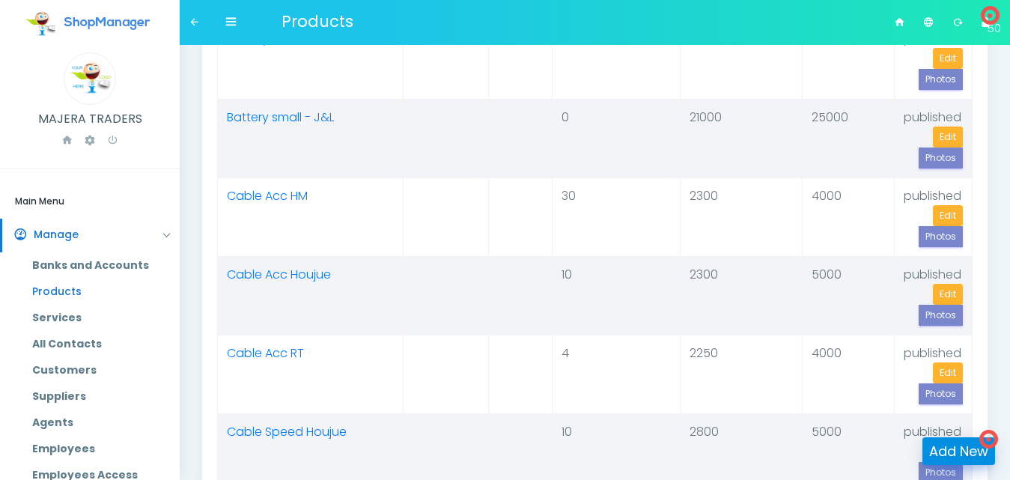
click at [948, 451] on link "Add New" at bounding box center [958, 451] width 73 height 28
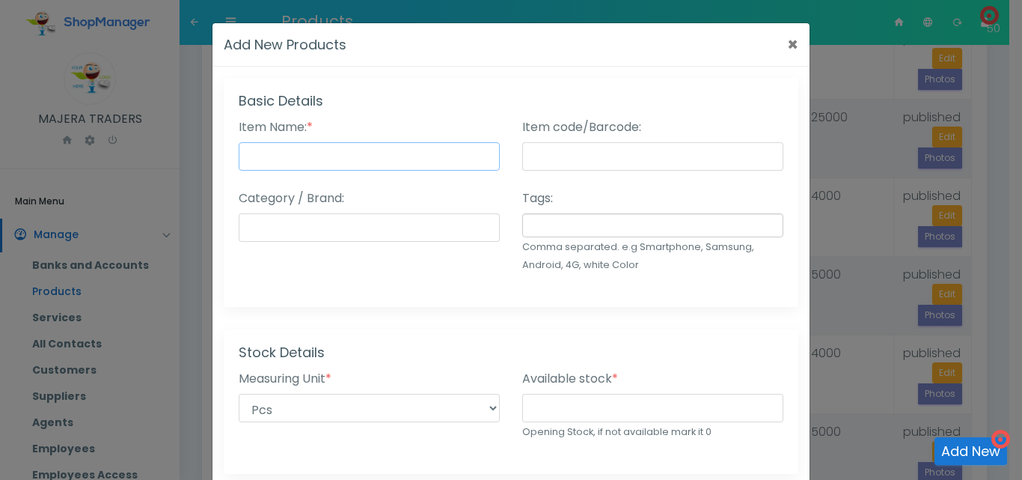
click at [441, 162] on input "Item Name: *" at bounding box center [369, 156] width 261 height 28
type input "Bearing 6204"
click at [560, 399] on input "number" at bounding box center [652, 408] width 261 height 28
type input "4"
drag, startPoint x: 927, startPoint y: 234, endPoint x: 802, endPoint y: 153, distance: 149.5
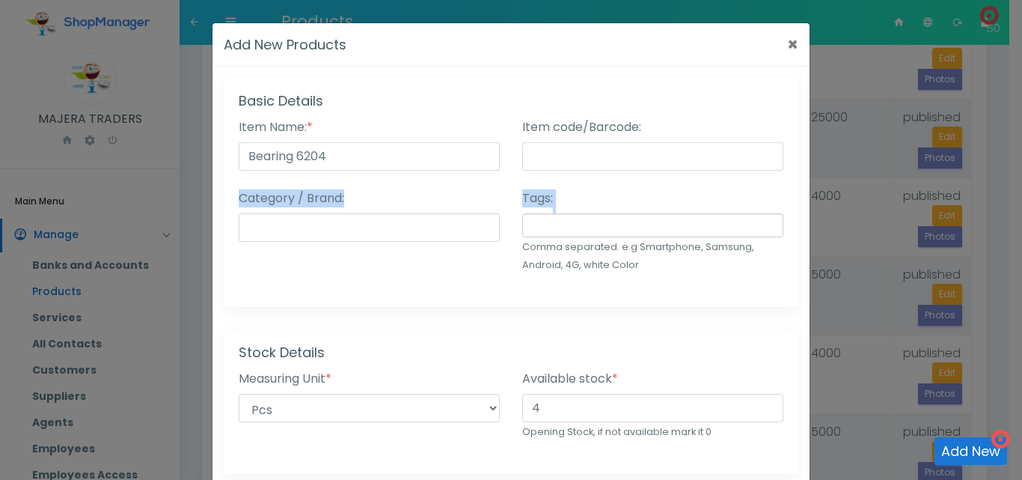
click at [802, 153] on div "Add New Products × Basic Details Item Name: * Bearing 6204 Status: * Published …" at bounding box center [511, 240] width 1022 height 480
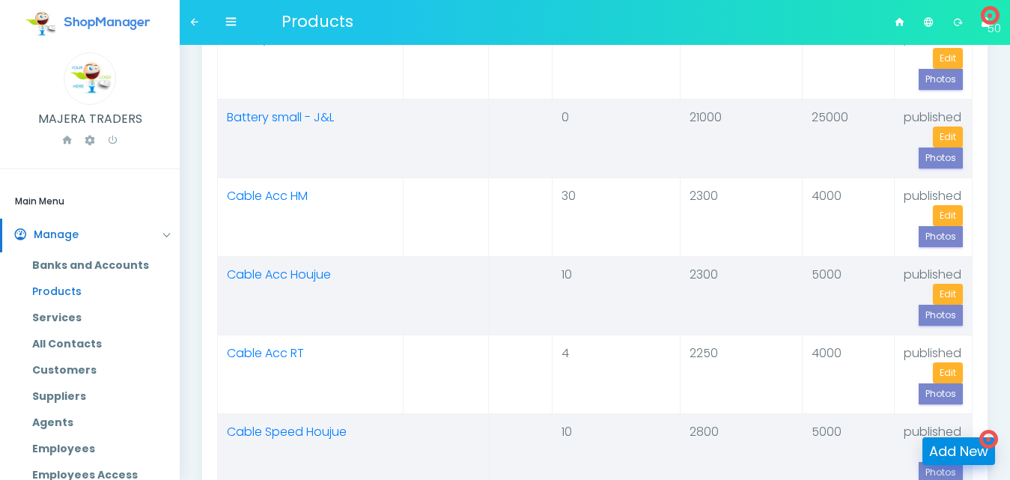
click at [956, 445] on link "Add New" at bounding box center [958, 451] width 73 height 28
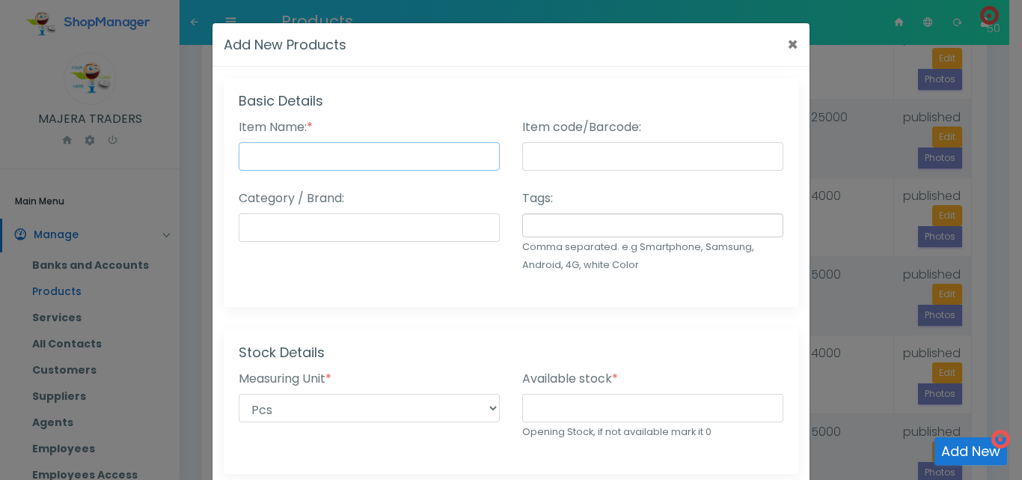
click at [305, 156] on input "Item Name: *" at bounding box center [369, 156] width 261 height 28
click at [338, 158] on input "Bearing 6205" at bounding box center [369, 156] width 261 height 28
type input "Bearing 6204"
click at [549, 410] on input "number" at bounding box center [652, 408] width 261 height 28
type input "4"
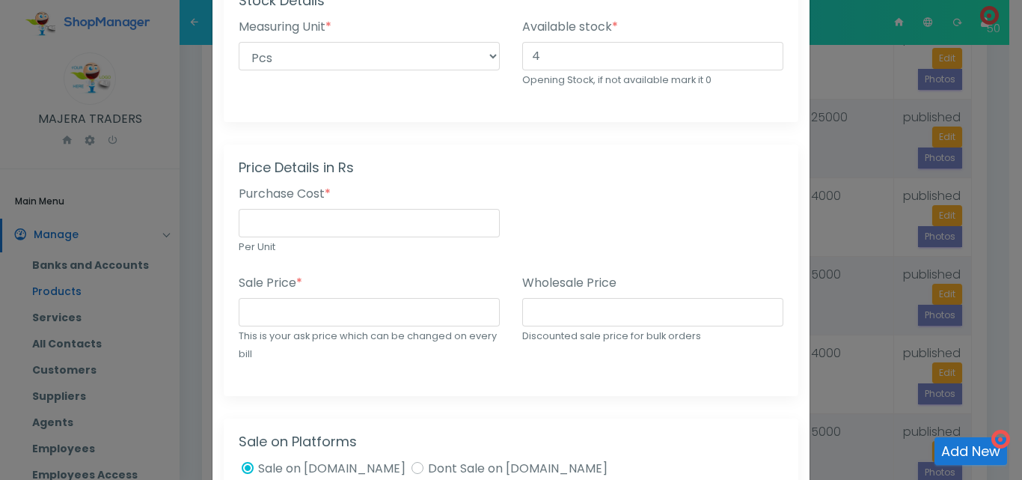
scroll to position [363, 0]
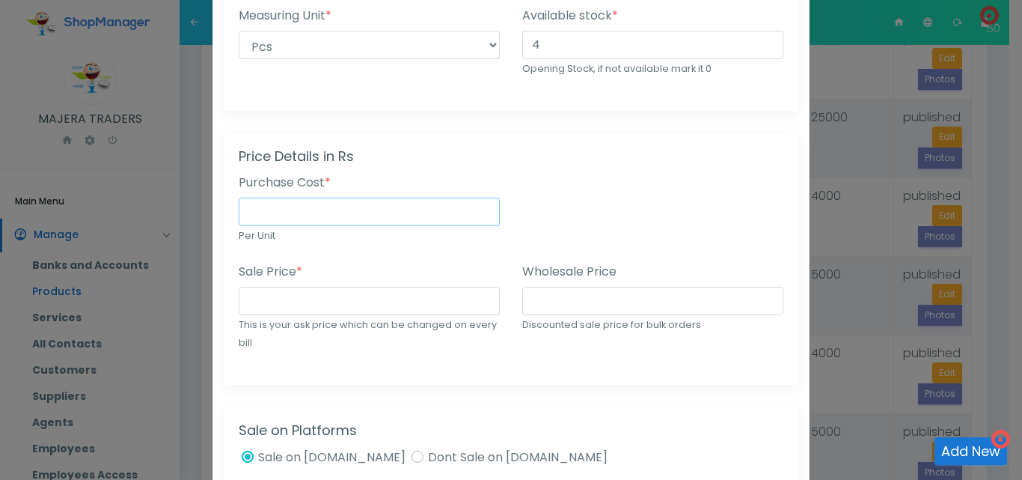
click at [344, 210] on input "number" at bounding box center [369, 212] width 261 height 28
type input "4000"
click at [302, 299] on input "number" at bounding box center [369, 301] width 261 height 28
type input "6000"
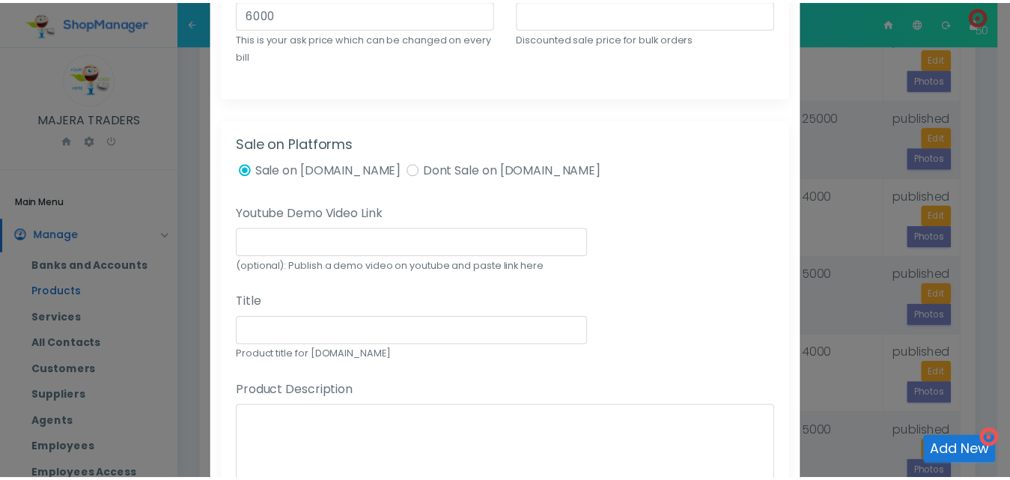
scroll to position [962, 0]
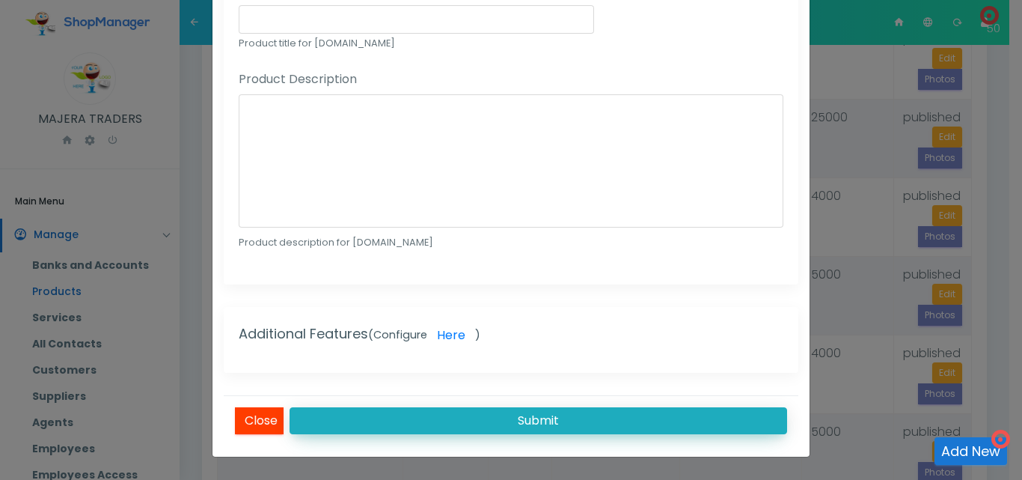
click at [650, 418] on button "Submit" at bounding box center [539, 420] width 498 height 27
